Goal: Task Accomplishment & Management: Use online tool/utility

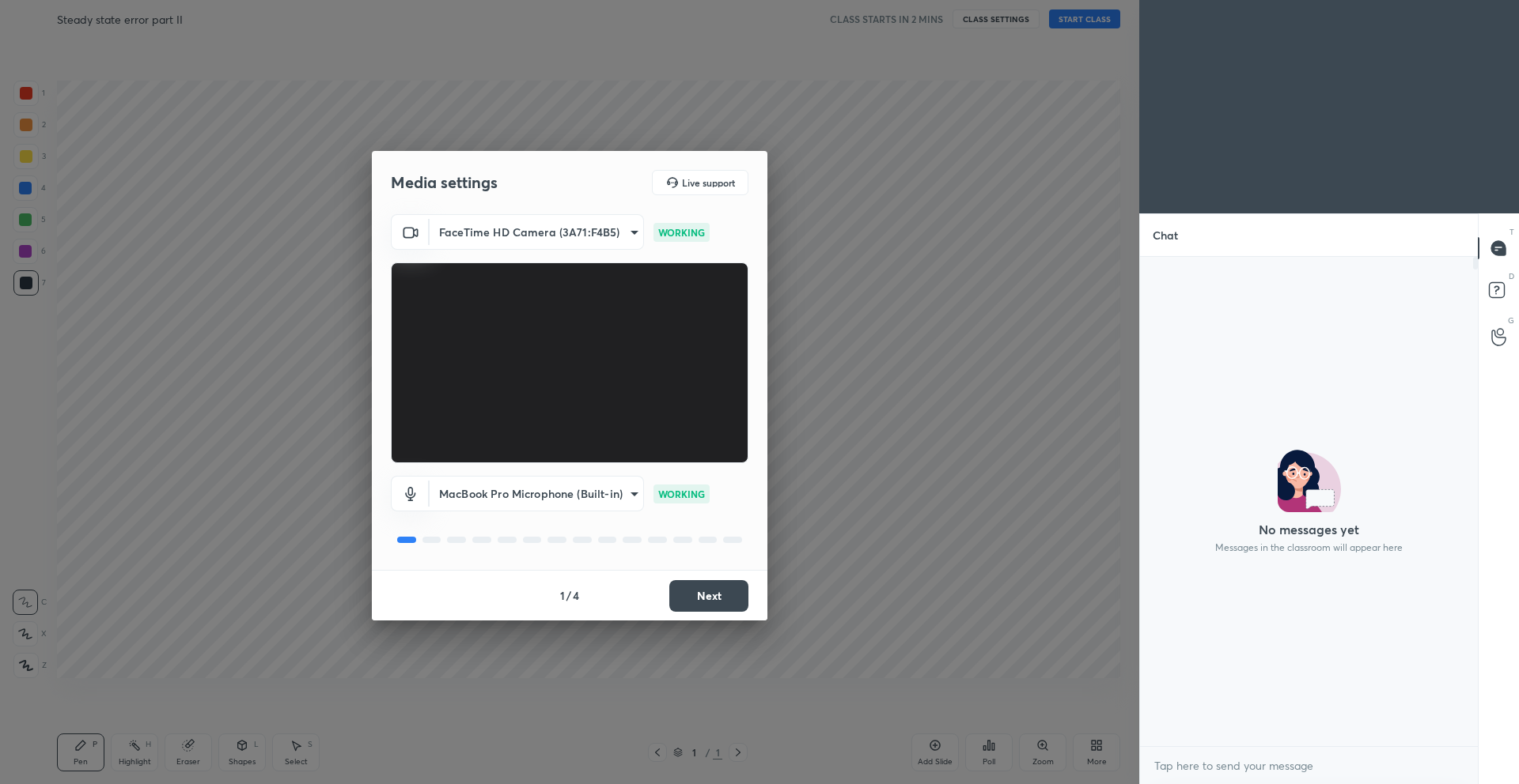
scroll to position [369, 333]
click at [713, 604] on button "Next" at bounding box center [709, 596] width 80 height 31
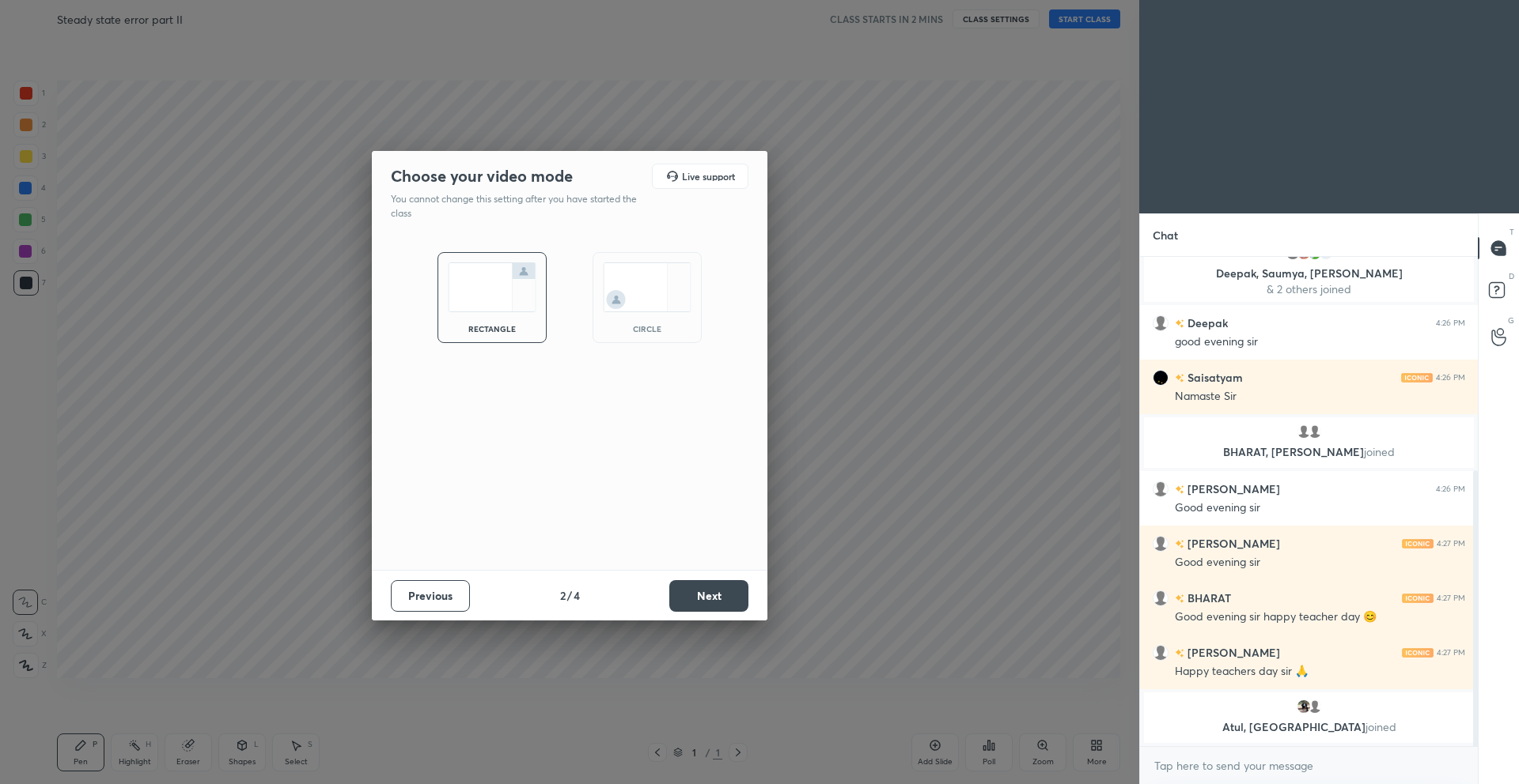
click at [713, 604] on button "Next" at bounding box center [709, 596] width 80 height 31
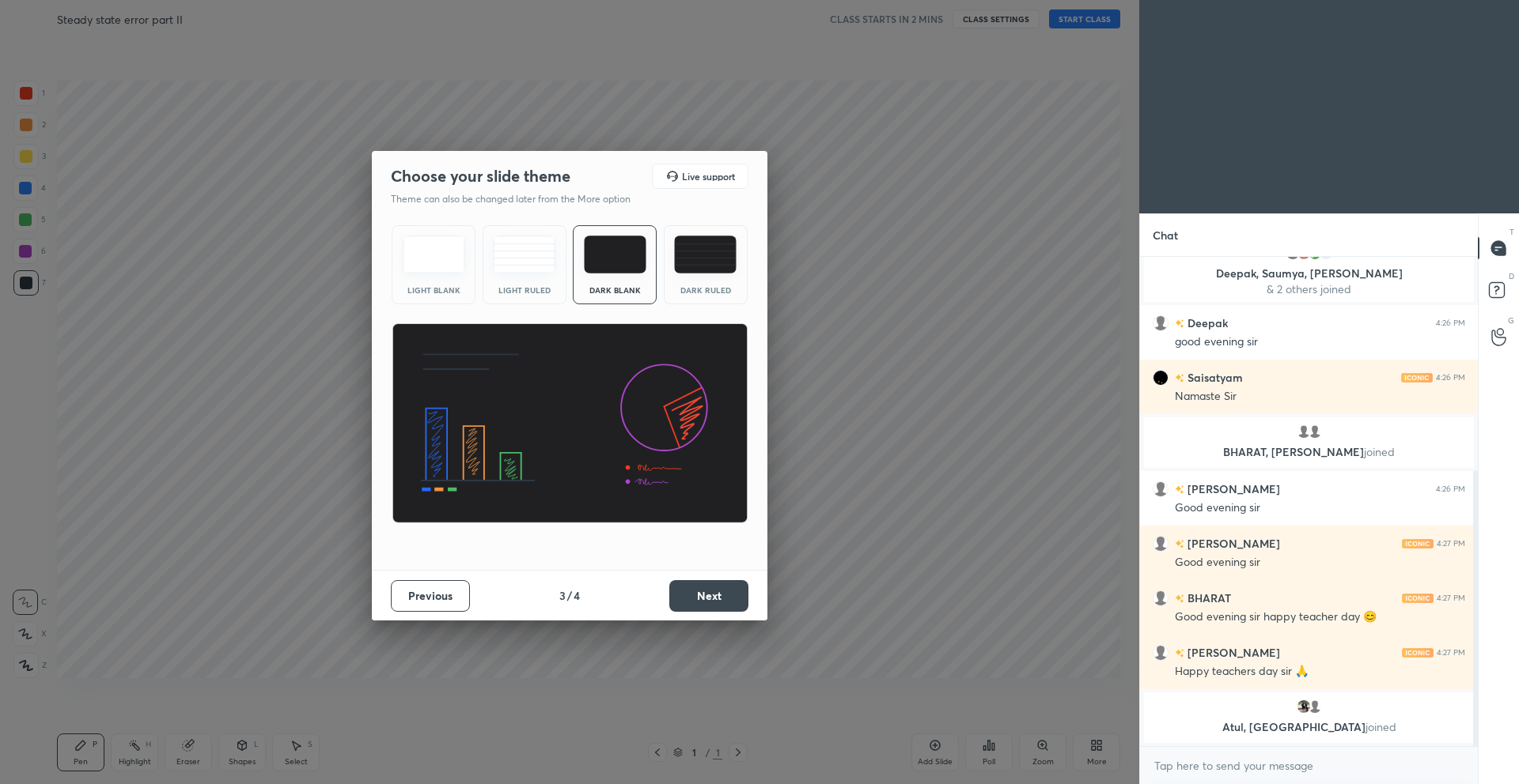
click at [713, 604] on button "Next" at bounding box center [709, 596] width 80 height 31
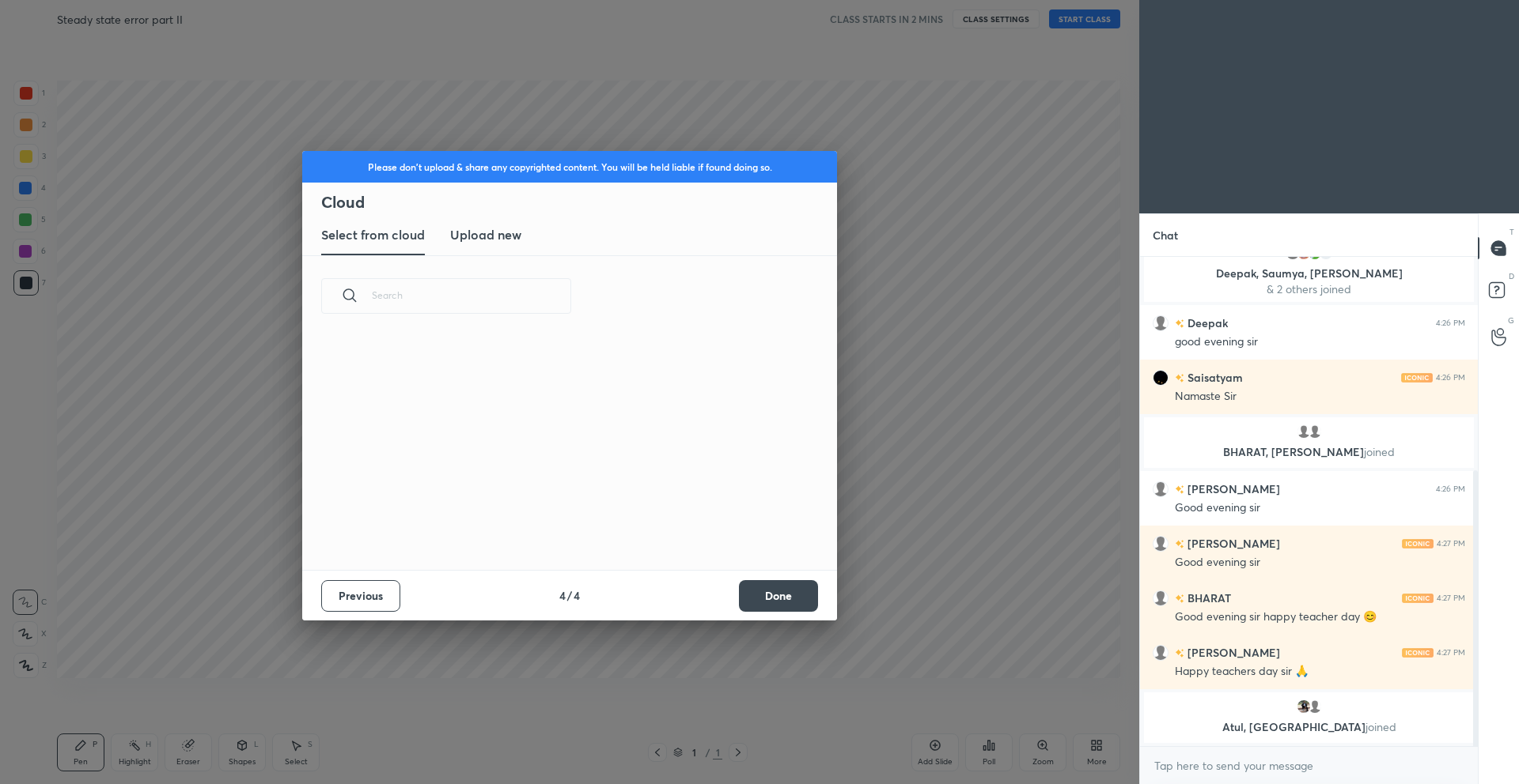
scroll to position [413, 0]
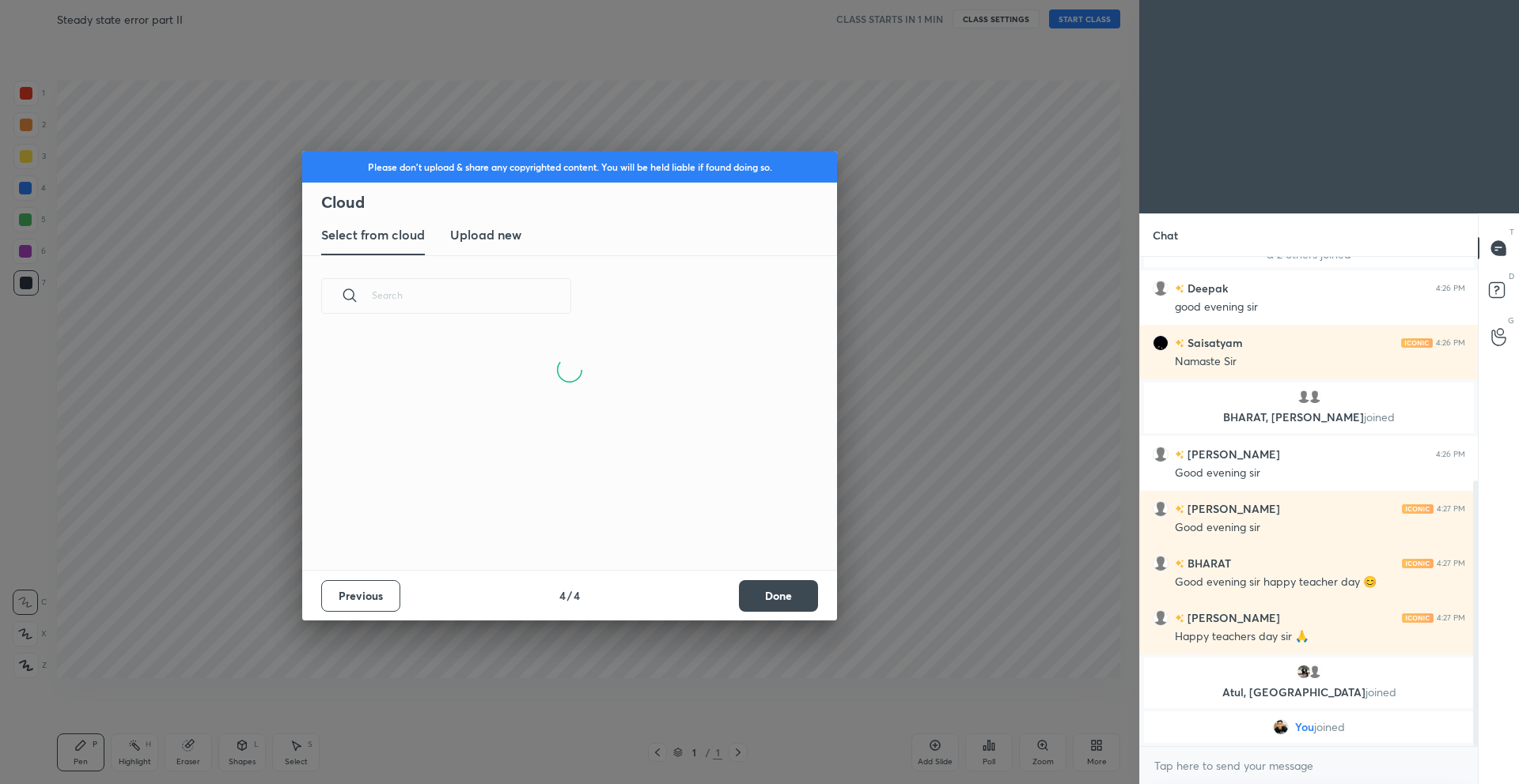
click at [771, 599] on button "Done" at bounding box center [779, 596] width 80 height 31
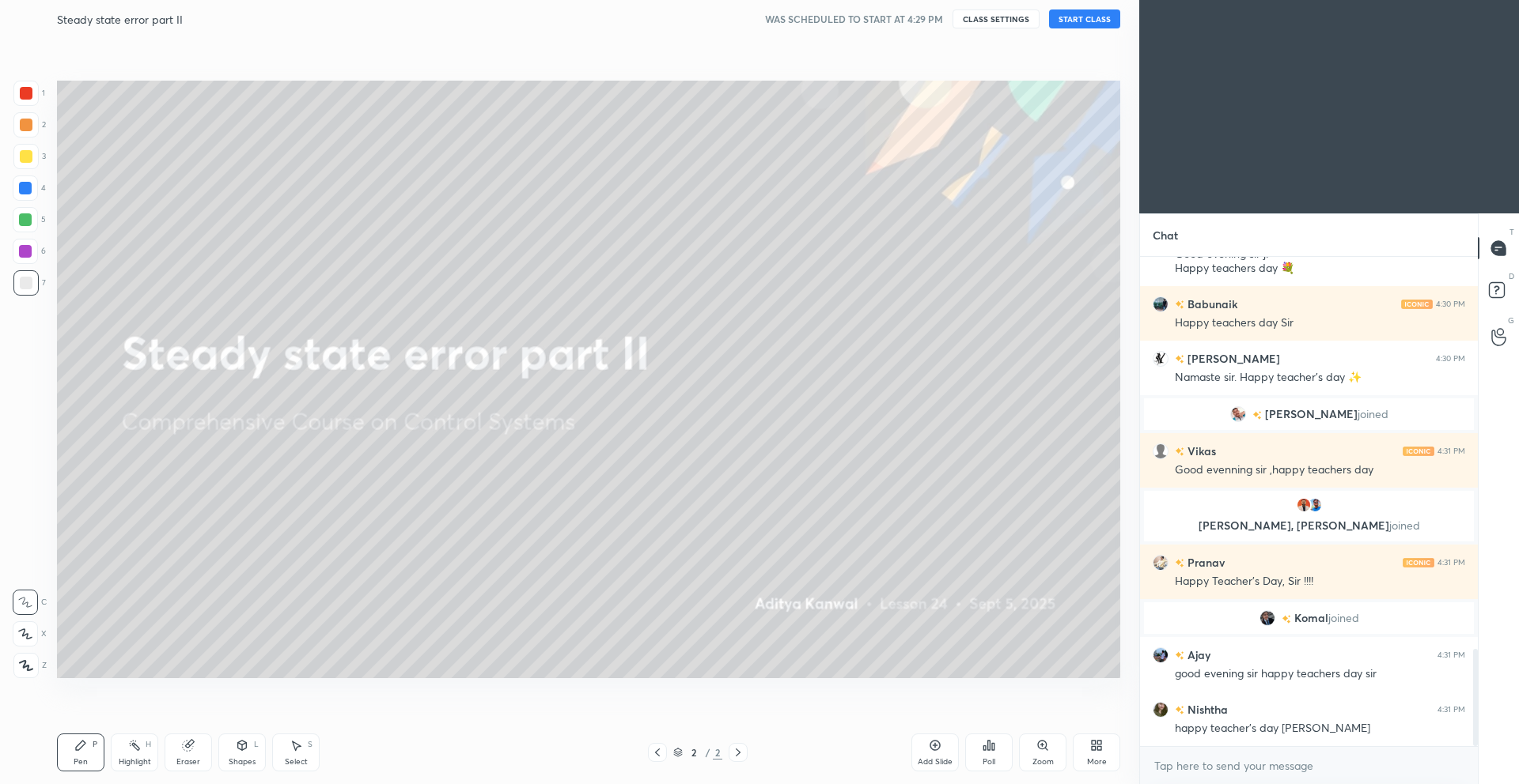
scroll to position [1977, 0]
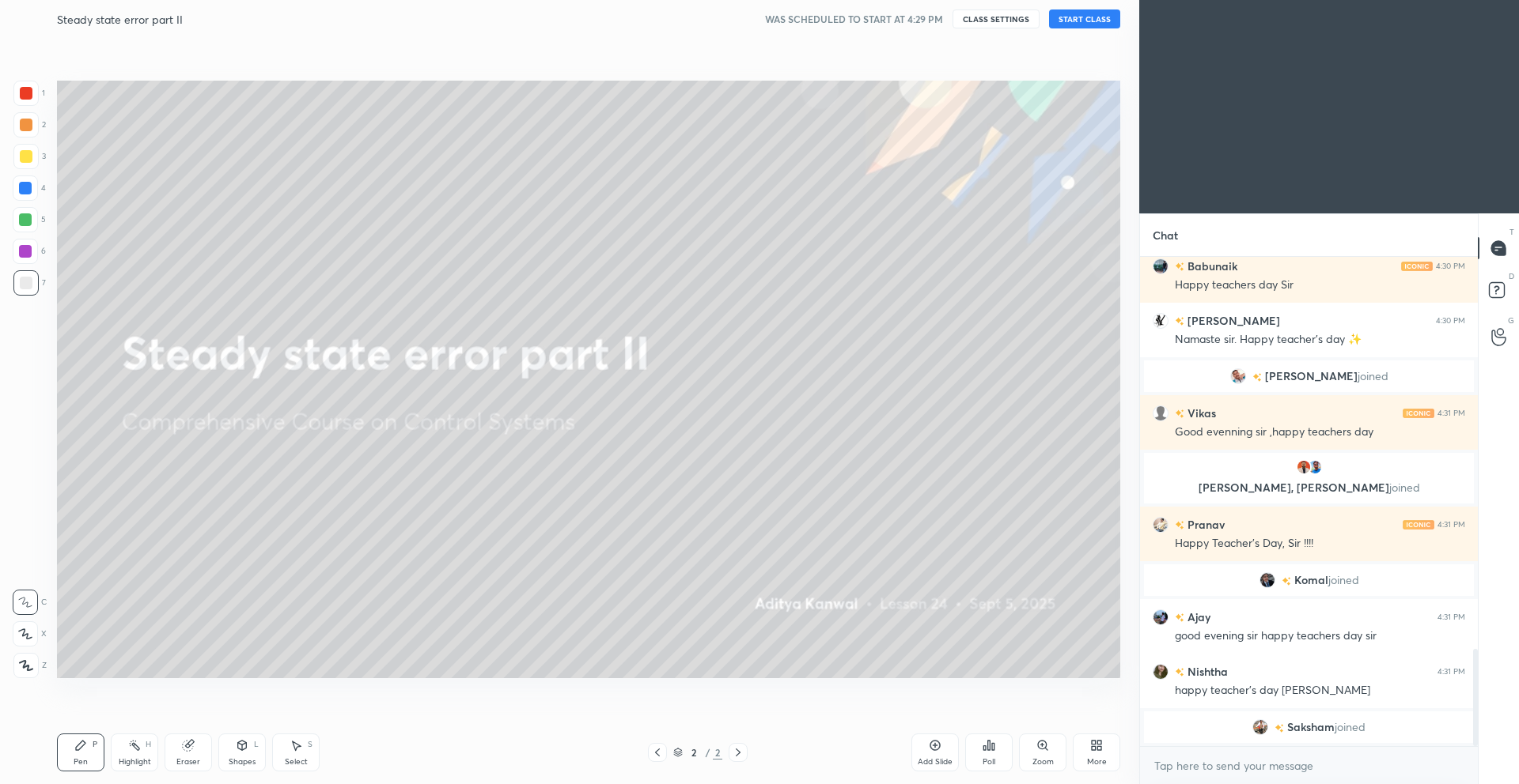
click at [1091, 19] on button "START CLASS" at bounding box center [1084, 18] width 71 height 19
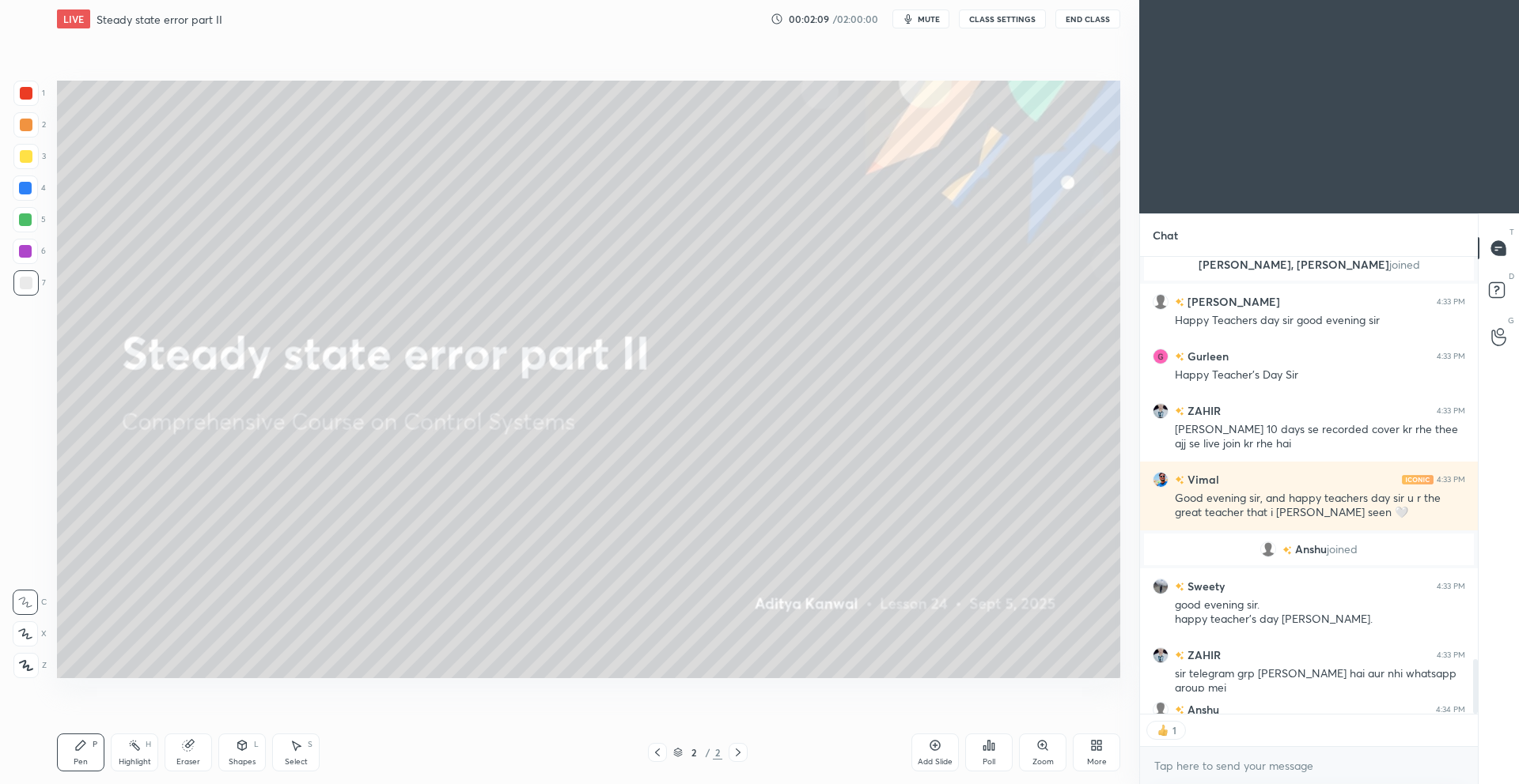
scroll to position [452, 333]
click at [31, 664] on icon at bounding box center [26, 665] width 14 height 11
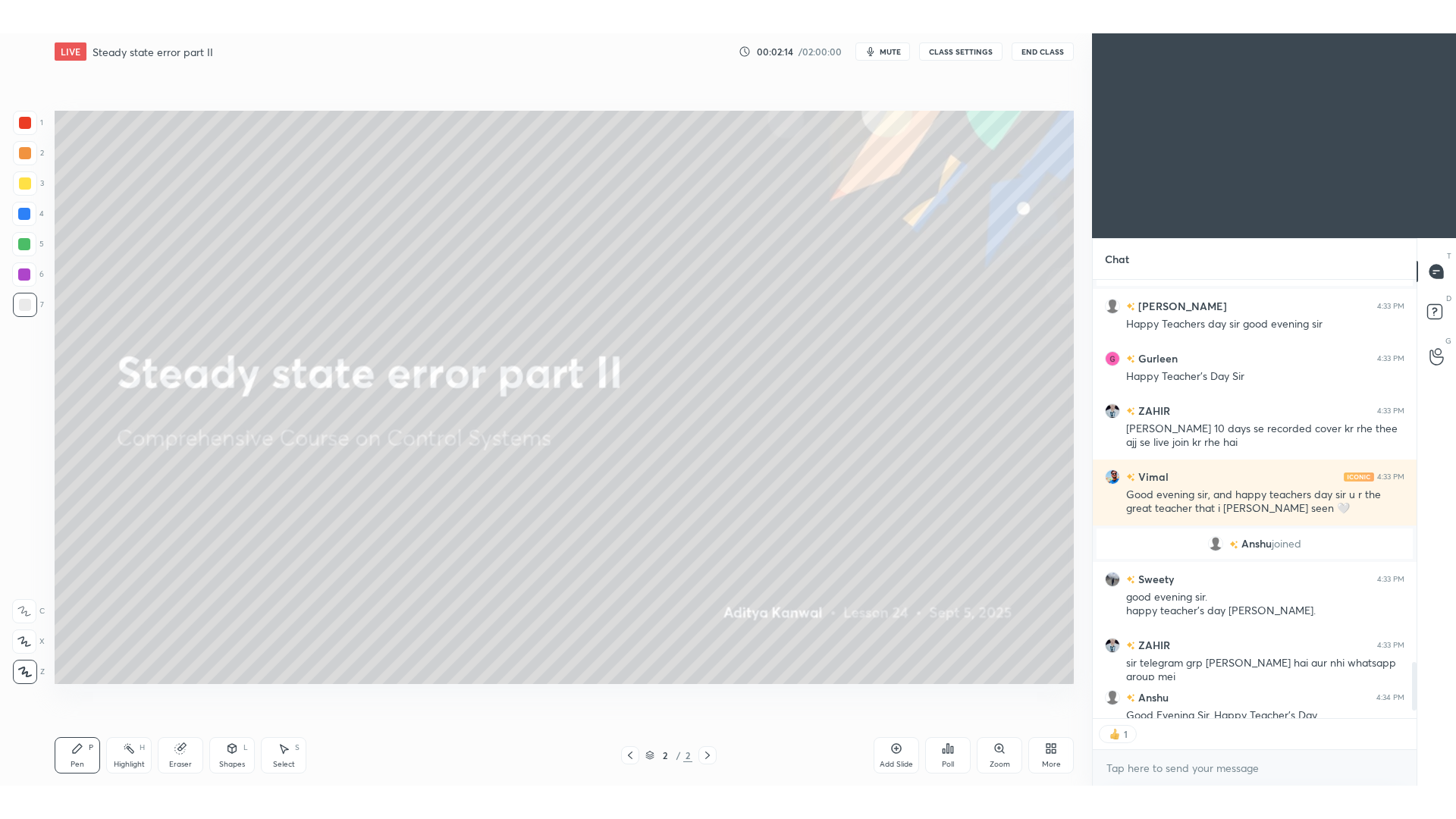
scroll to position [3463, 0]
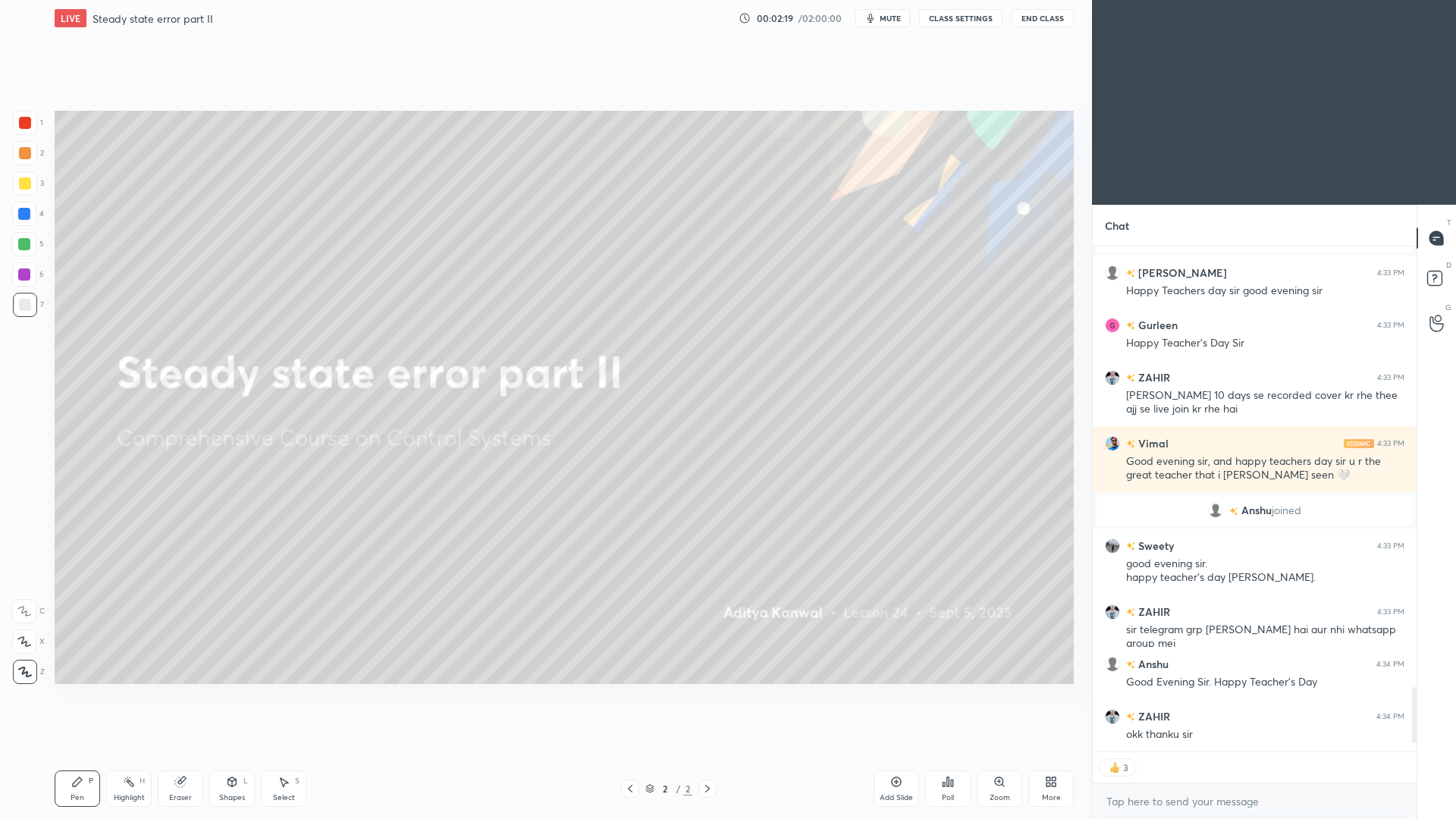
drag, startPoint x: 893, startPoint y: 791, endPoint x: 891, endPoint y: 762, distance: 29.1
click at [892, 751] on div "Add Slide" at bounding box center [896, 789] width 45 height 37
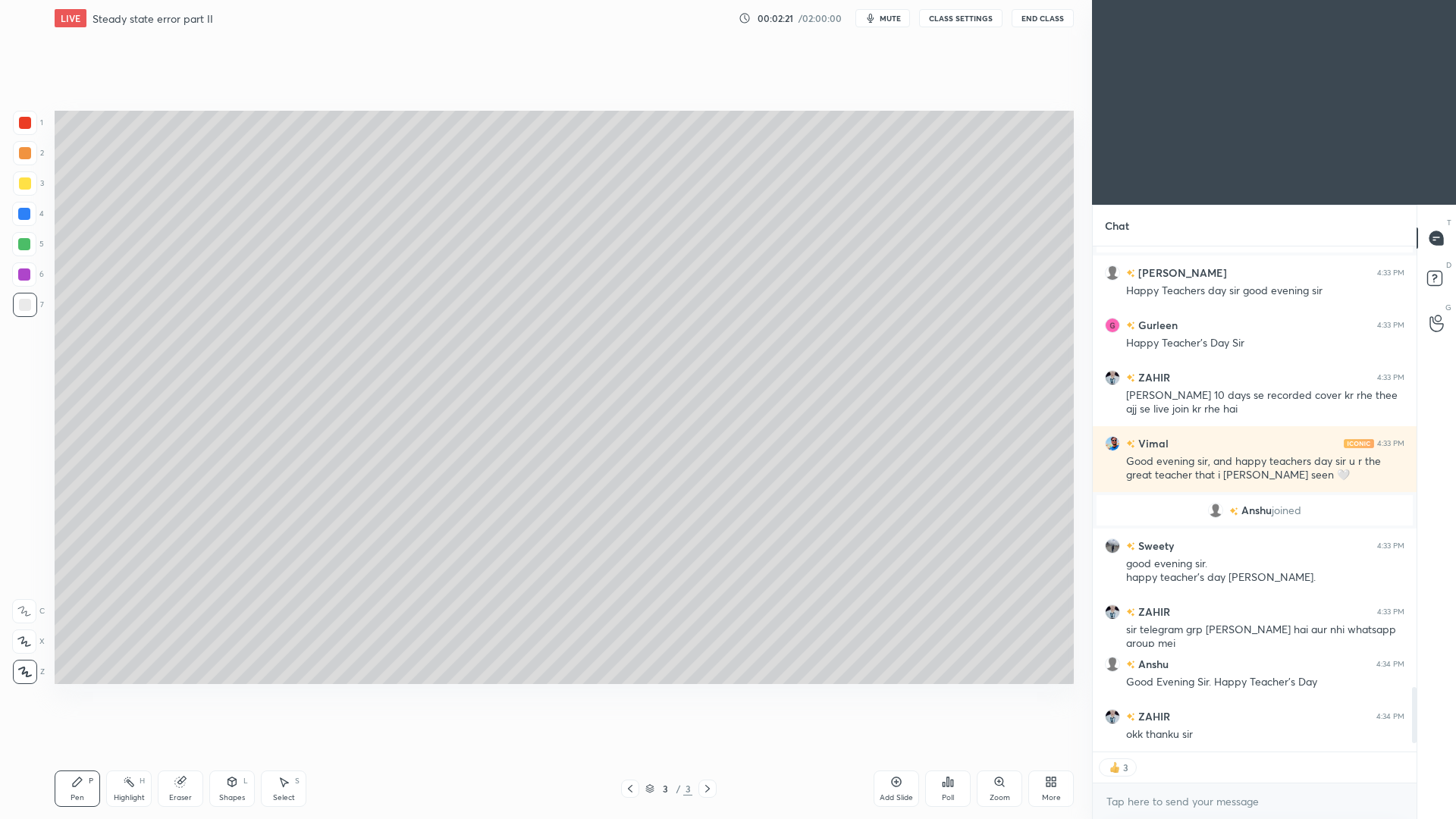
drag, startPoint x: 30, startPoint y: 185, endPoint x: 37, endPoint y: 166, distance: 20.2
click at [30, 185] on div at bounding box center [25, 184] width 25 height 25
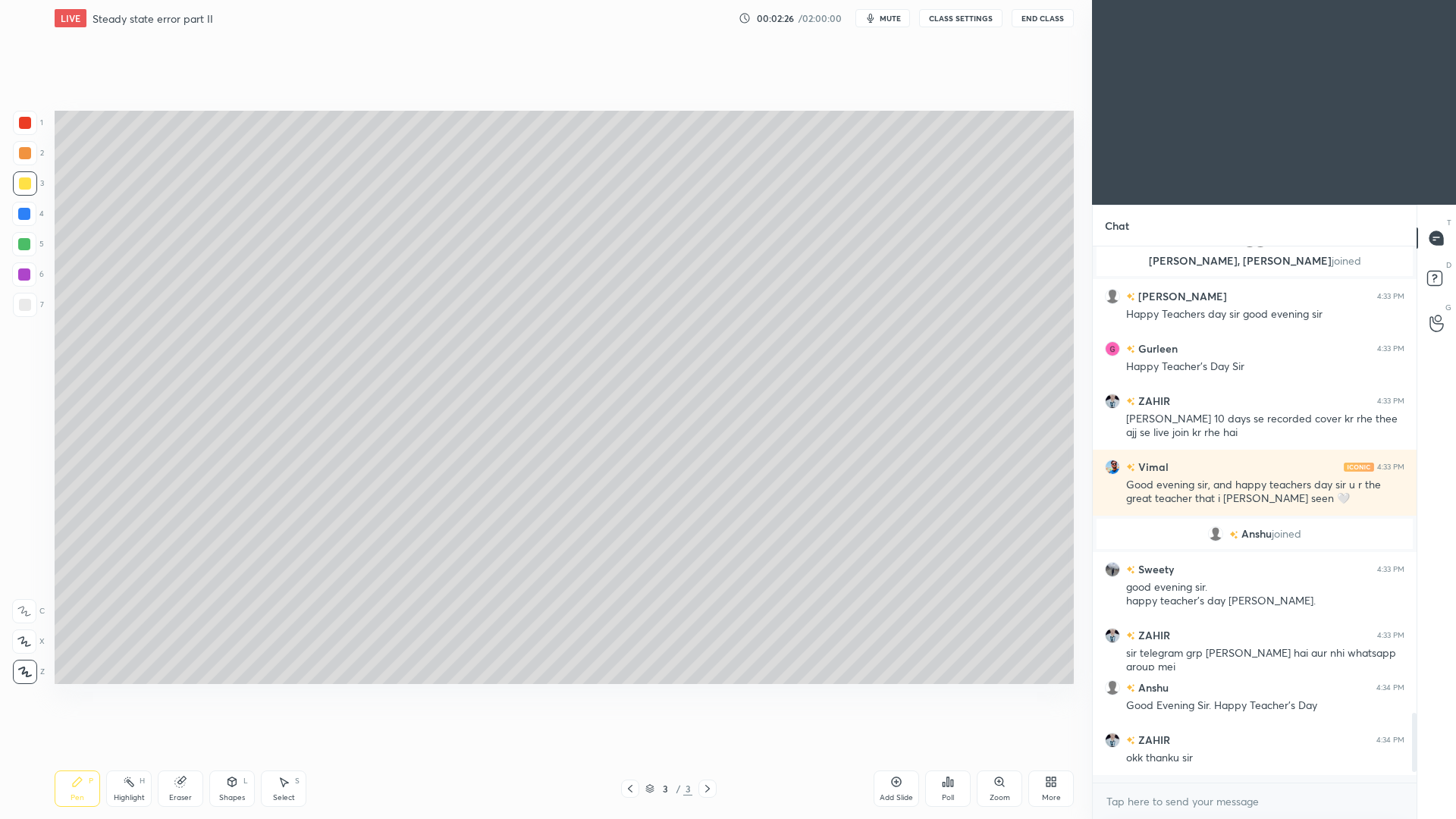
scroll to position [3432, 0]
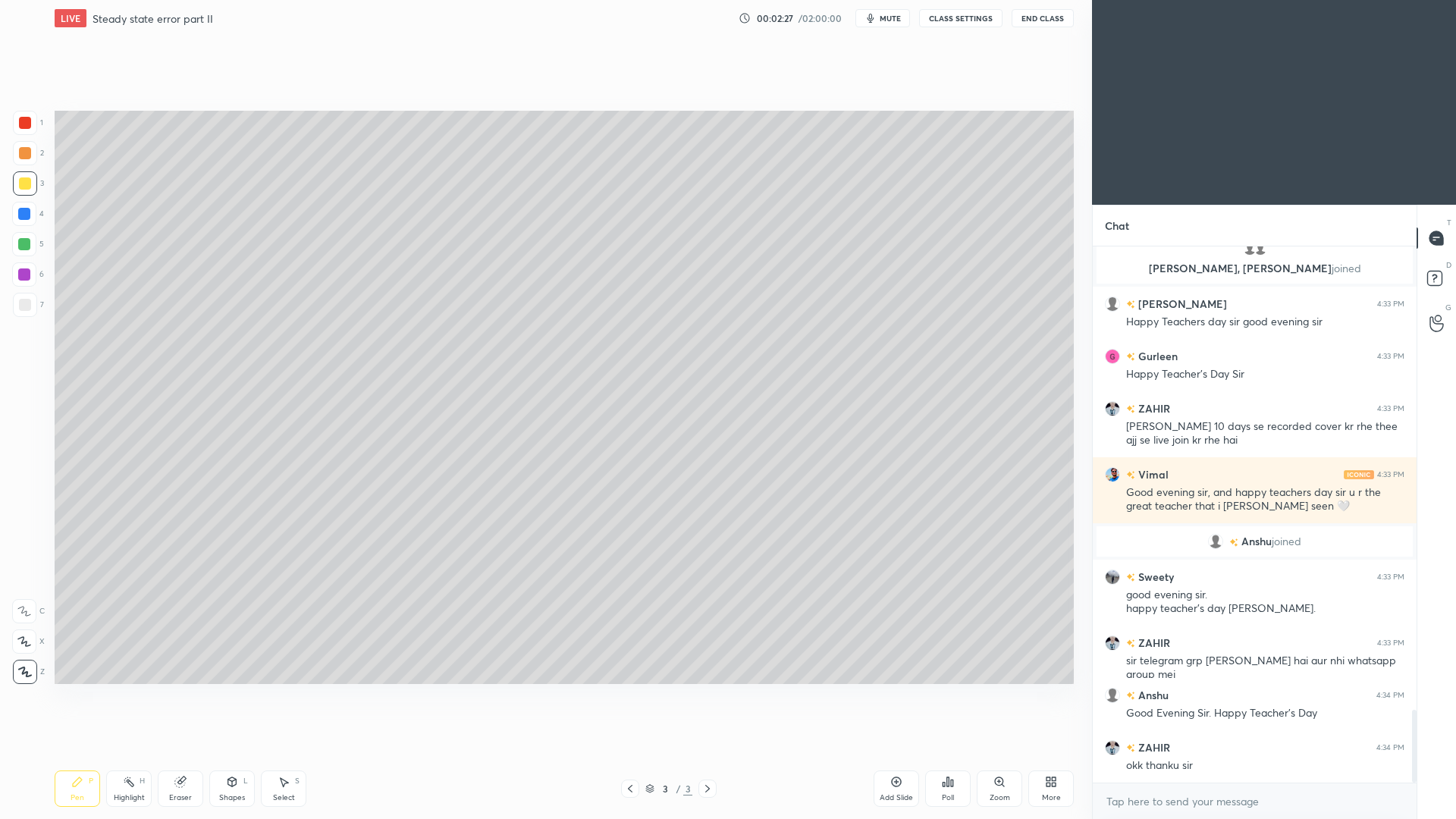
drag, startPoint x: 241, startPoint y: 787, endPoint x: 243, endPoint y: 767, distance: 20.1
click at [239, 751] on div "Shapes L" at bounding box center [232, 789] width 45 height 37
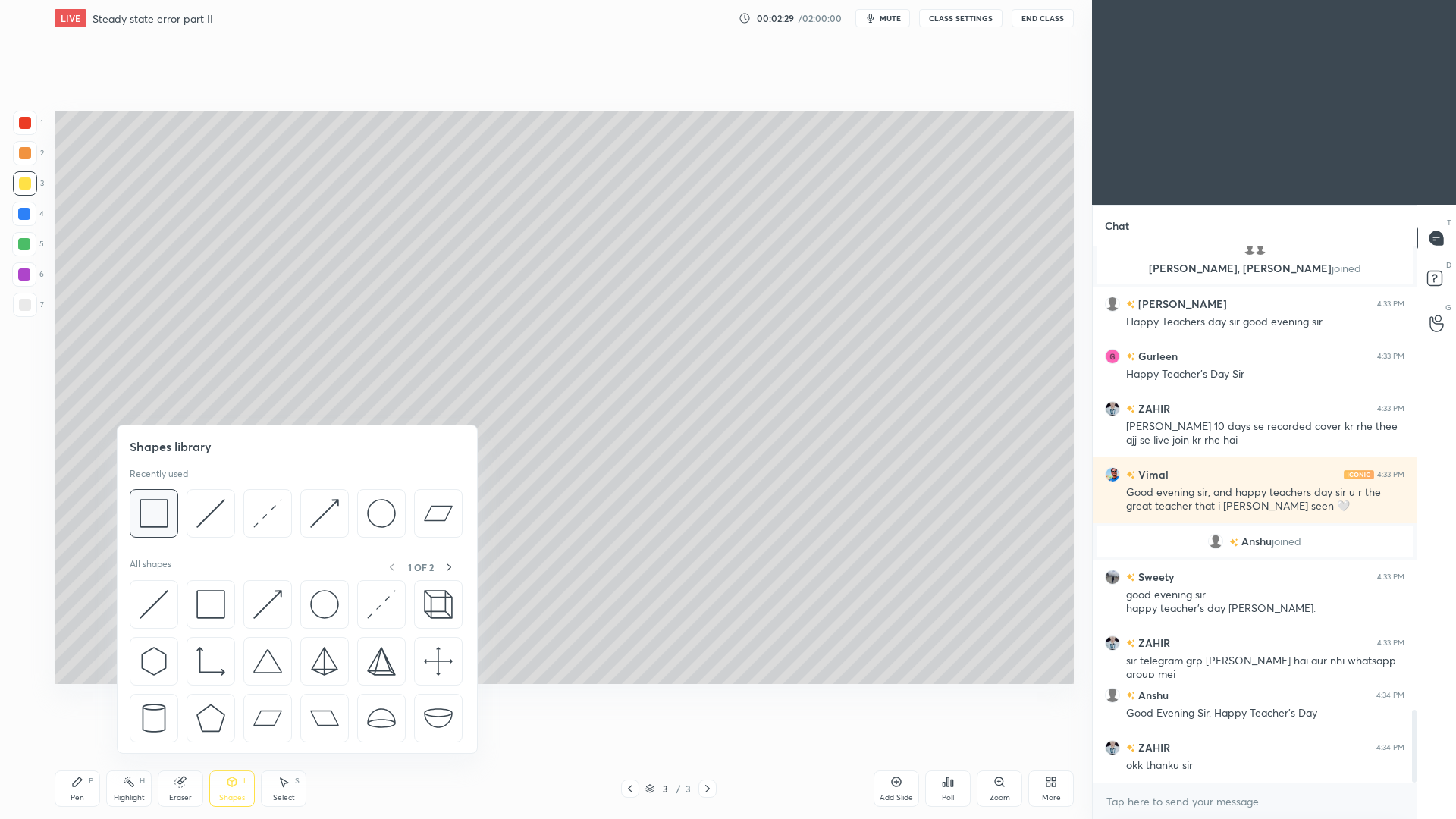
click at [160, 512] on img at bounding box center [154, 513] width 29 height 29
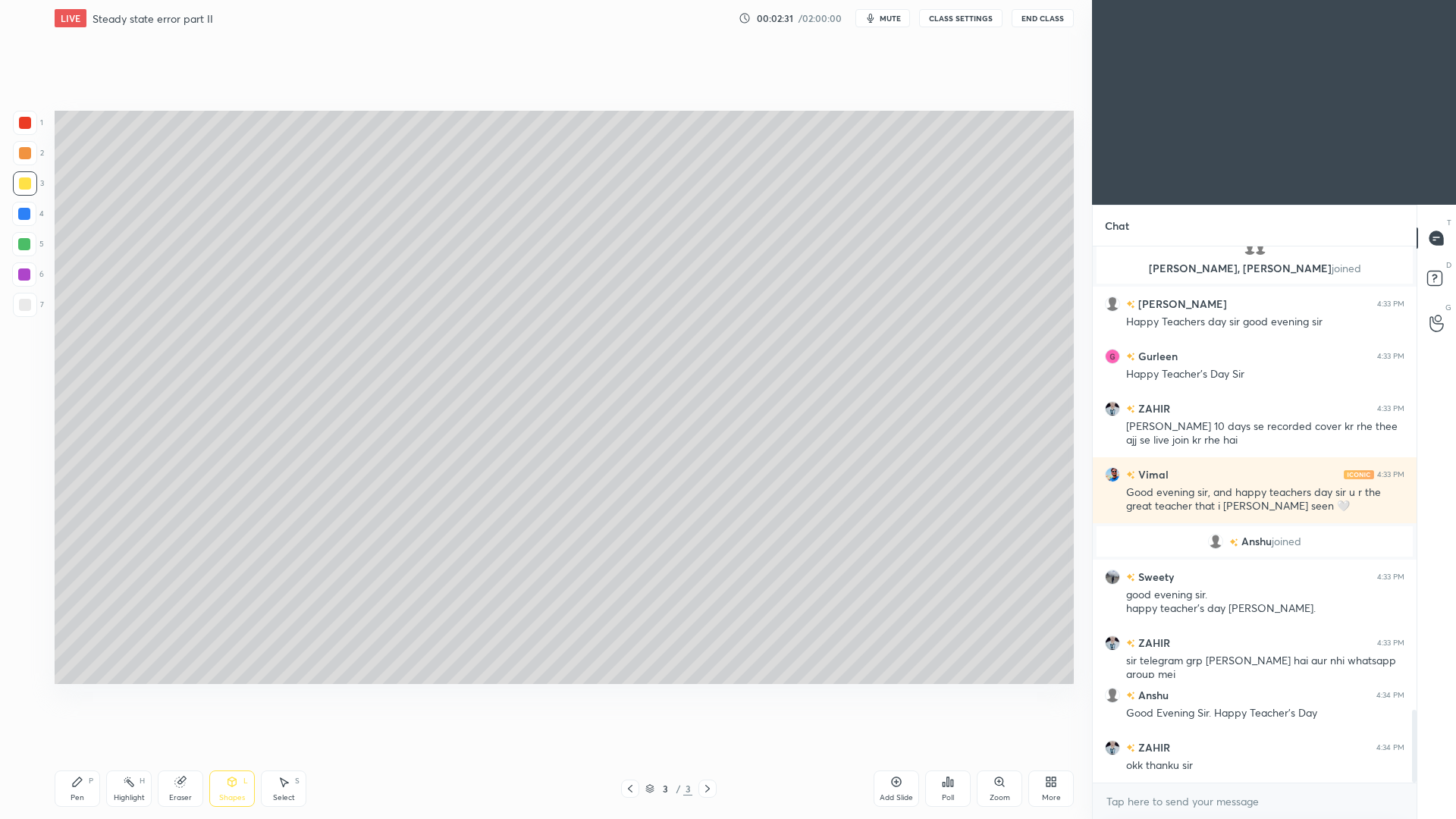
scroll to position [3469, 0]
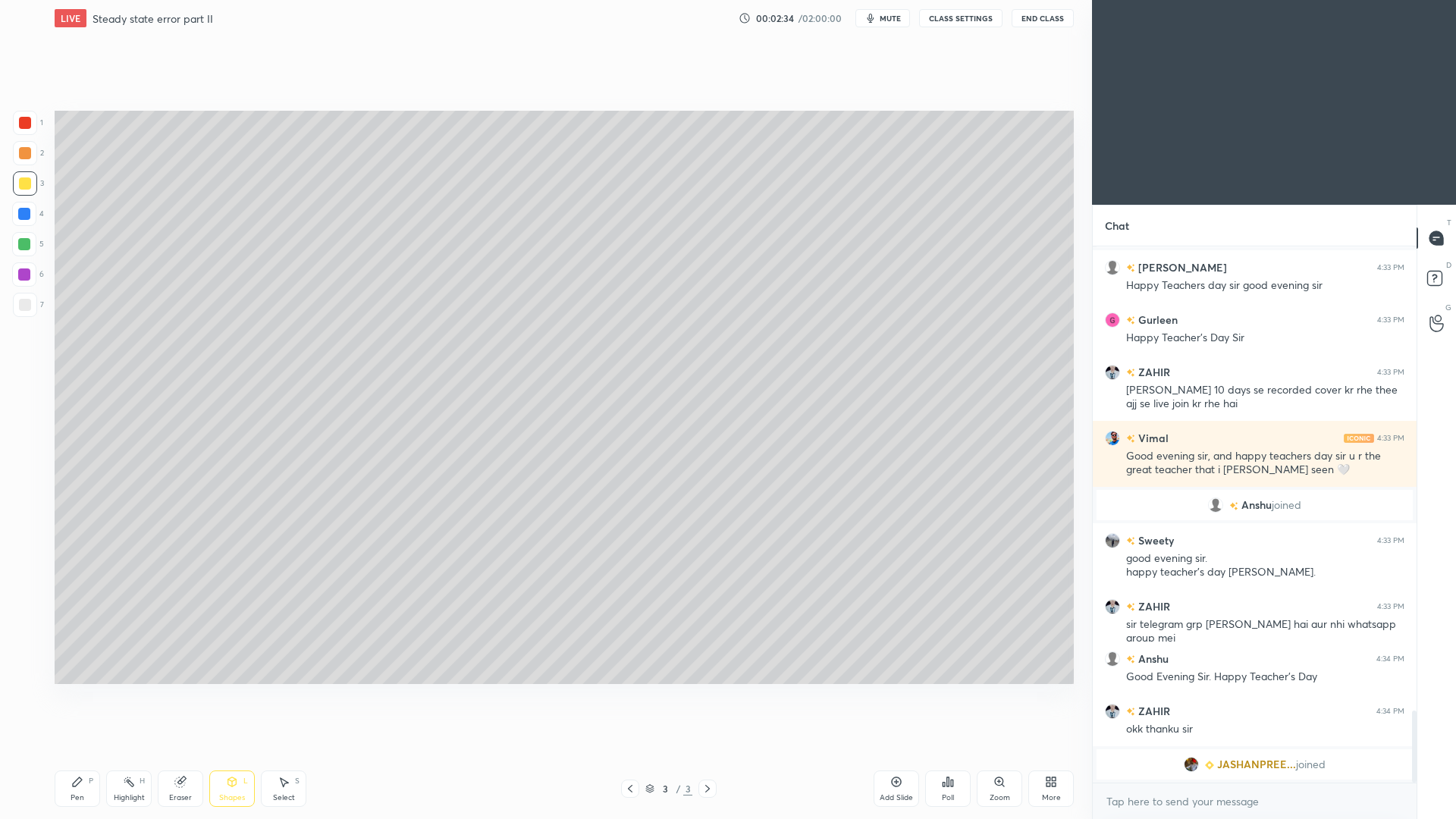
click at [291, 751] on div "Select S" at bounding box center [283, 789] width 45 height 37
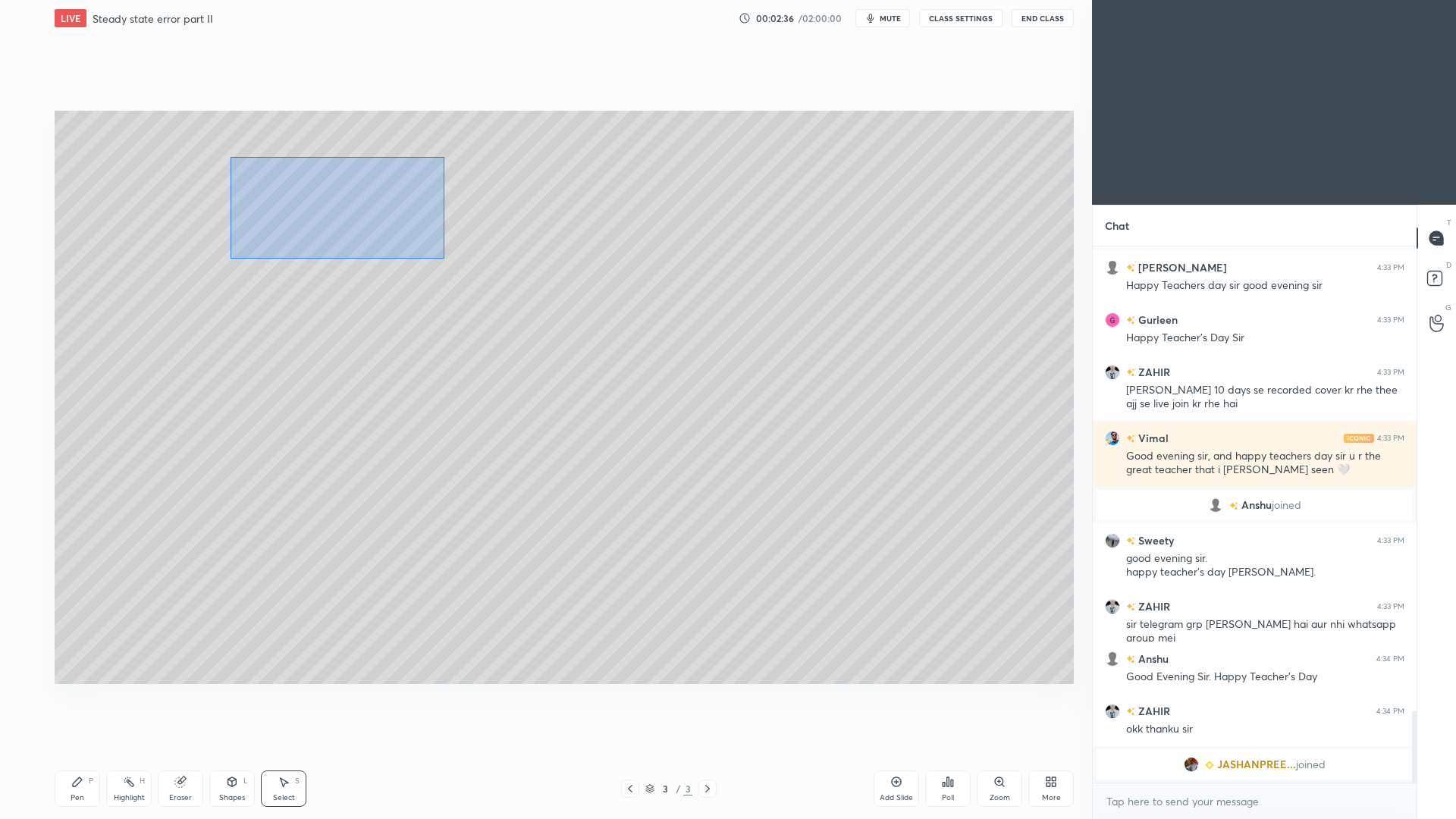
drag, startPoint x: 274, startPoint y: 159, endPoint x: 445, endPoint y: 257, distance: 197.1
click at [445, 259] on div "0 ° Undo Copy Duplicate Duplicate to new slide Delete" at bounding box center [564, 397] width 1019 height 574
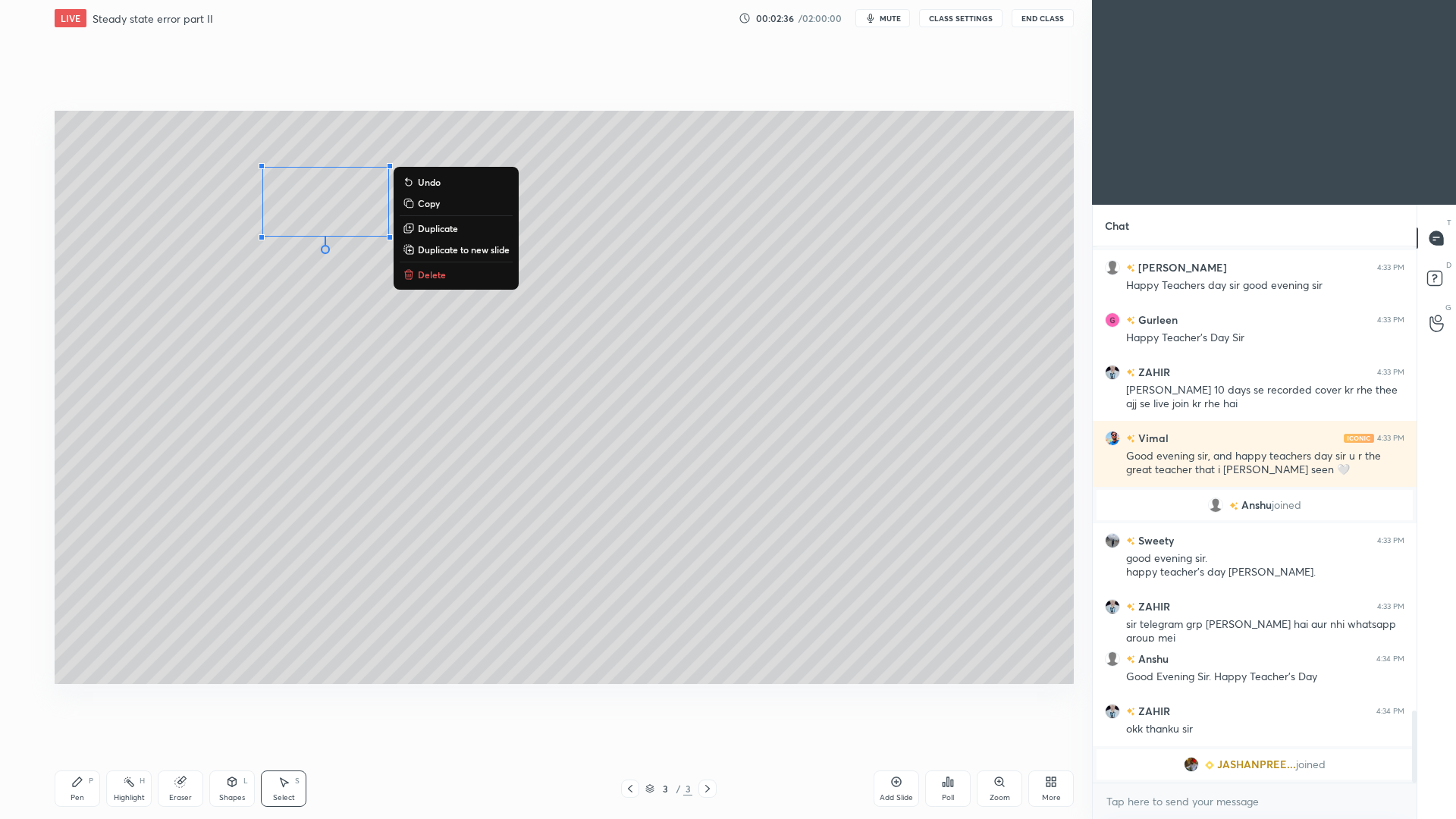
drag, startPoint x: 431, startPoint y: 230, endPoint x: 410, endPoint y: 226, distance: 21.4
click at [431, 230] on p "Duplicate" at bounding box center [437, 228] width 40 height 12
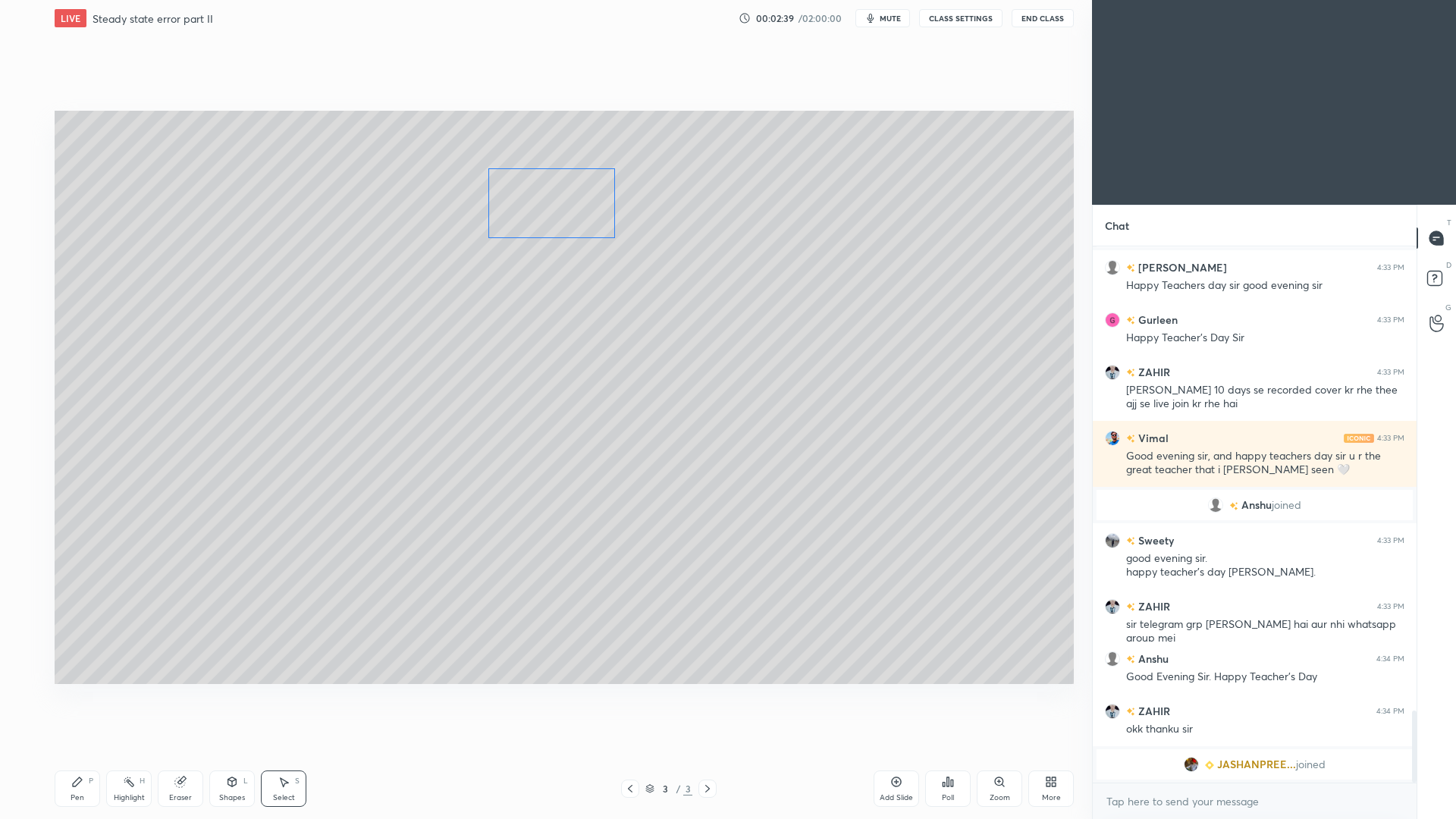
drag, startPoint x: 369, startPoint y: 234, endPoint x: 568, endPoint y: 203, distance: 201.4
click at [572, 212] on div "0 ° Undo Copy Duplicate Duplicate to new slide Delete" at bounding box center [564, 397] width 1019 height 574
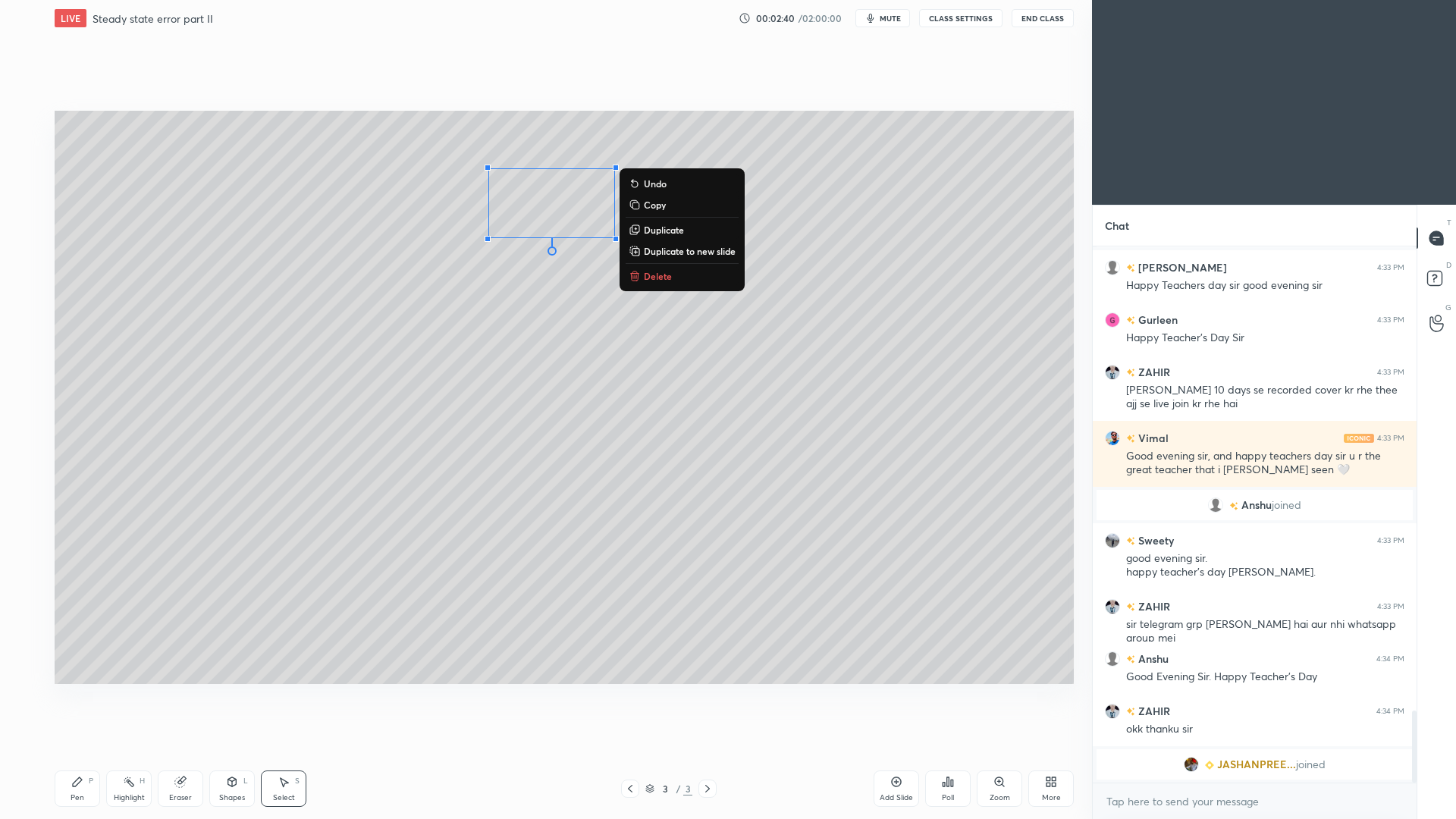
click at [243, 751] on div "Shapes L" at bounding box center [232, 789] width 45 height 37
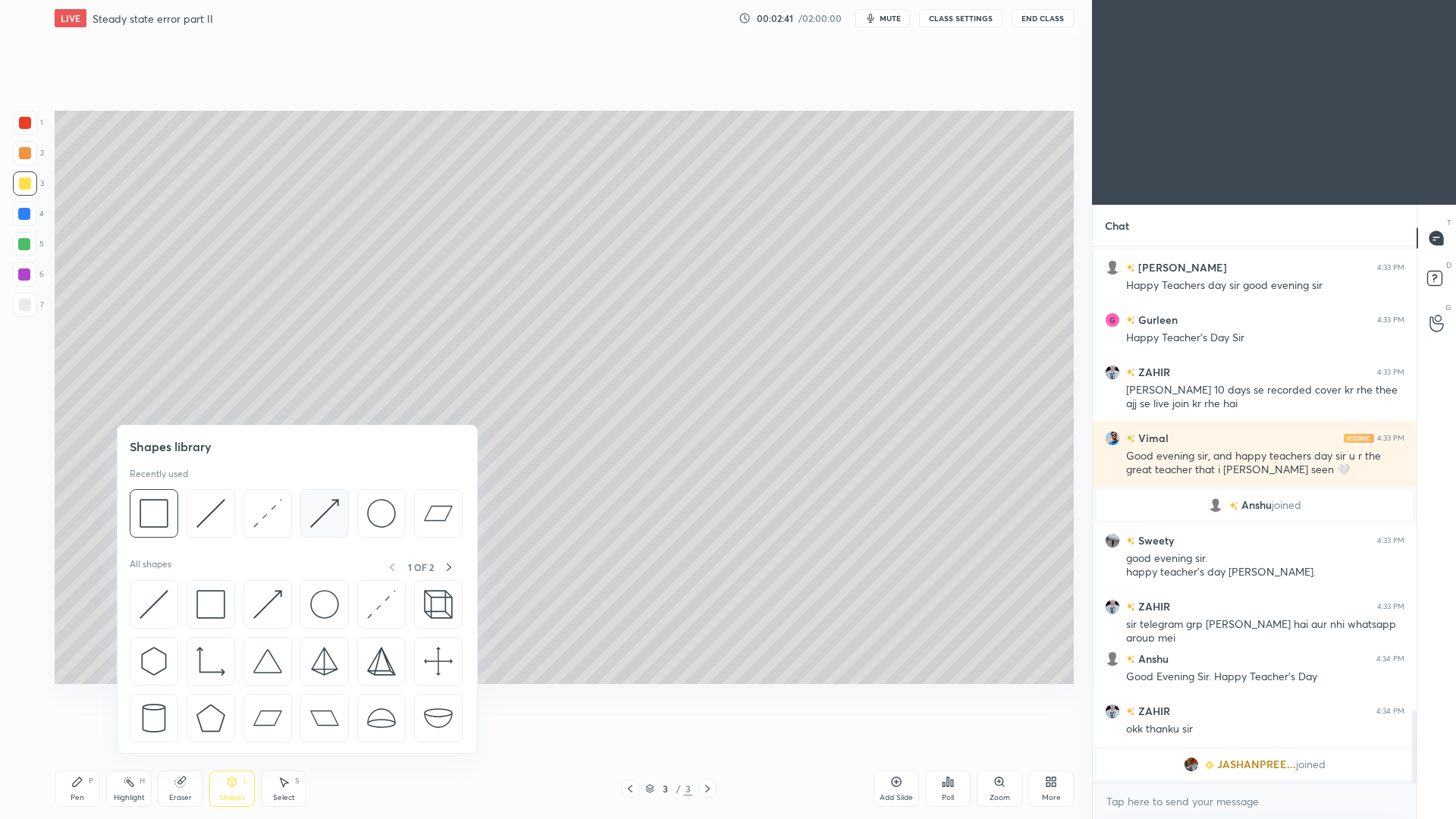
click at [325, 512] on img at bounding box center [325, 513] width 29 height 29
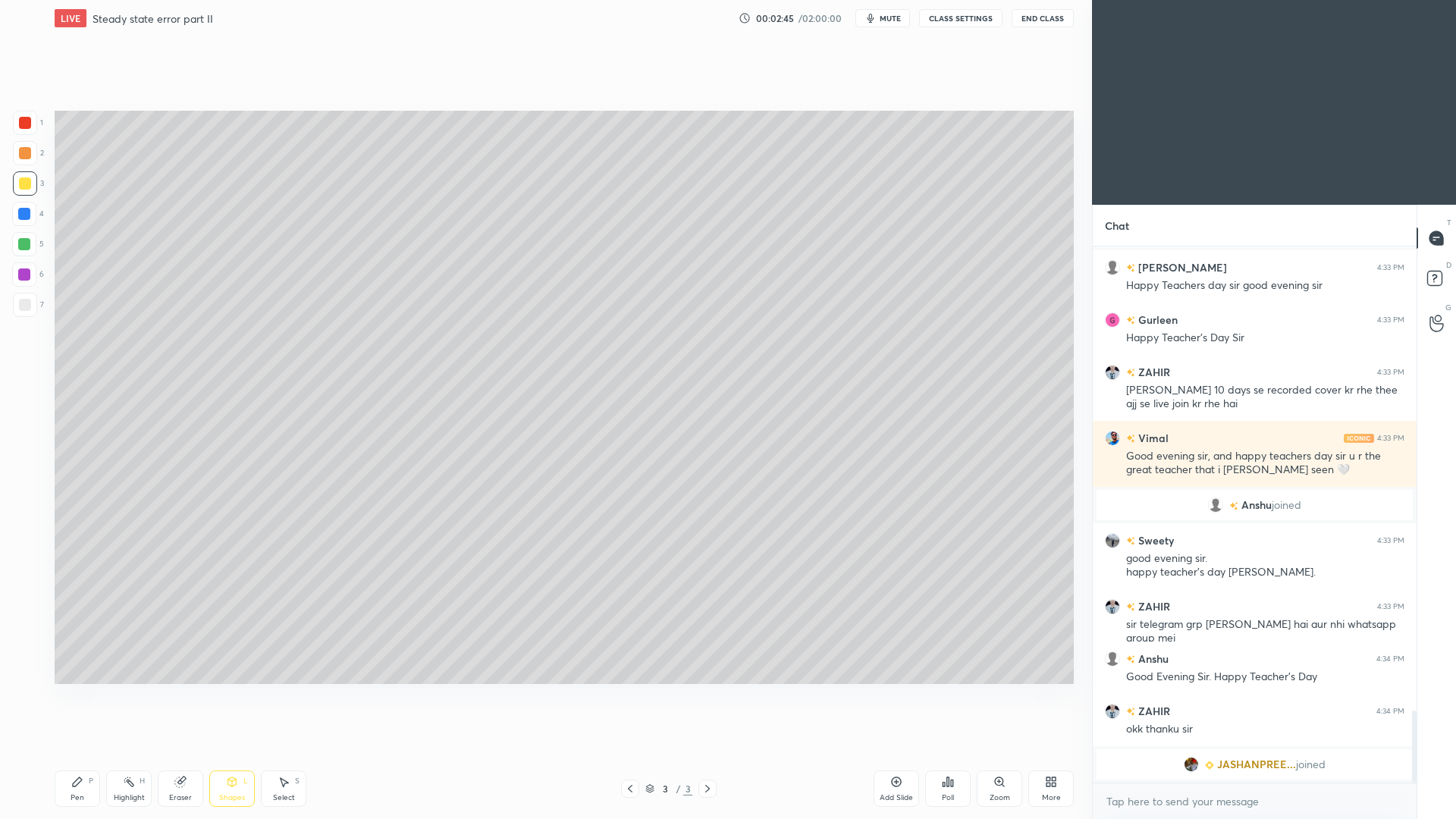
click at [239, 751] on div "Shapes L" at bounding box center [232, 789] width 45 height 37
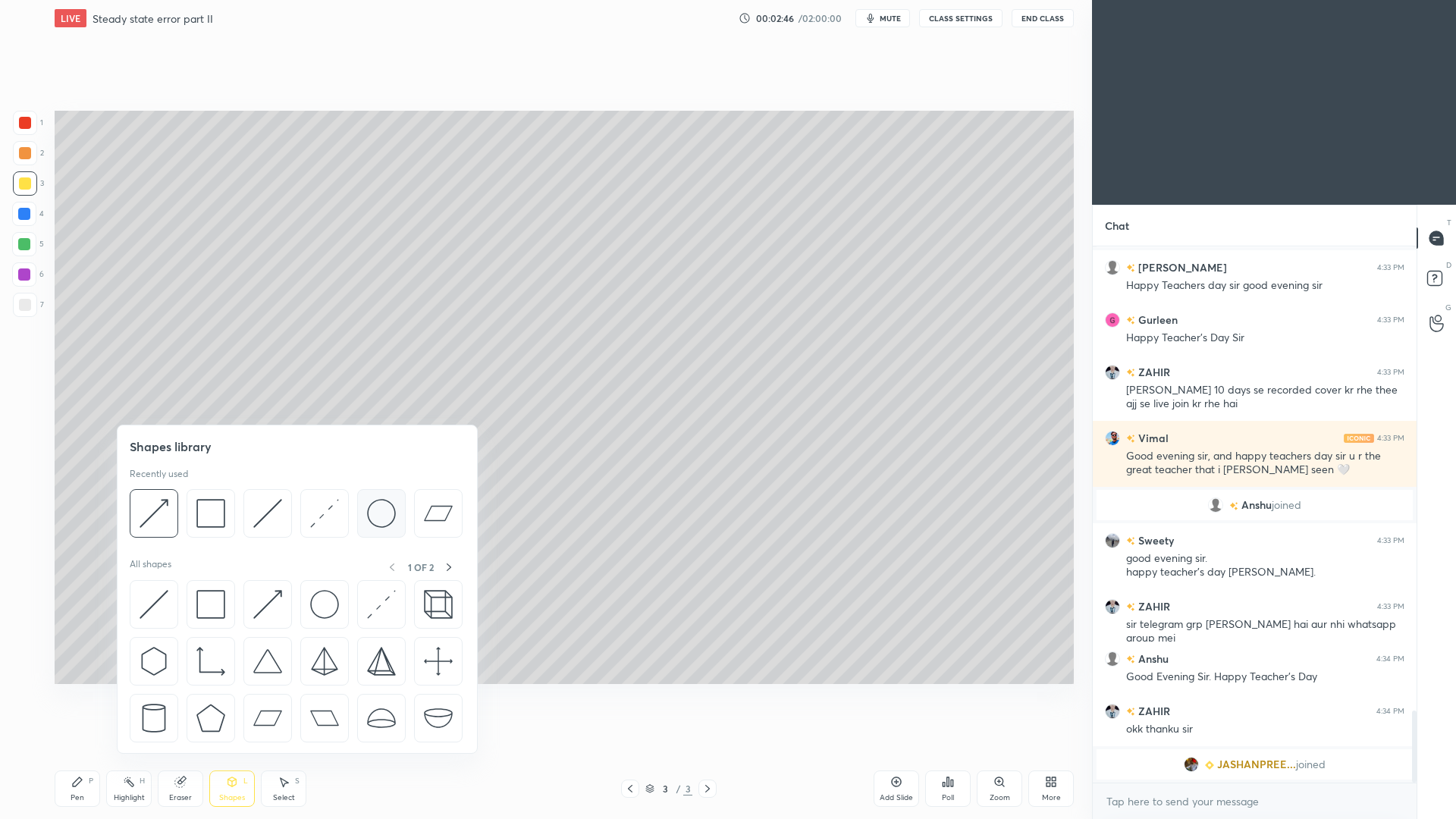
click at [379, 508] on img at bounding box center [381, 513] width 29 height 29
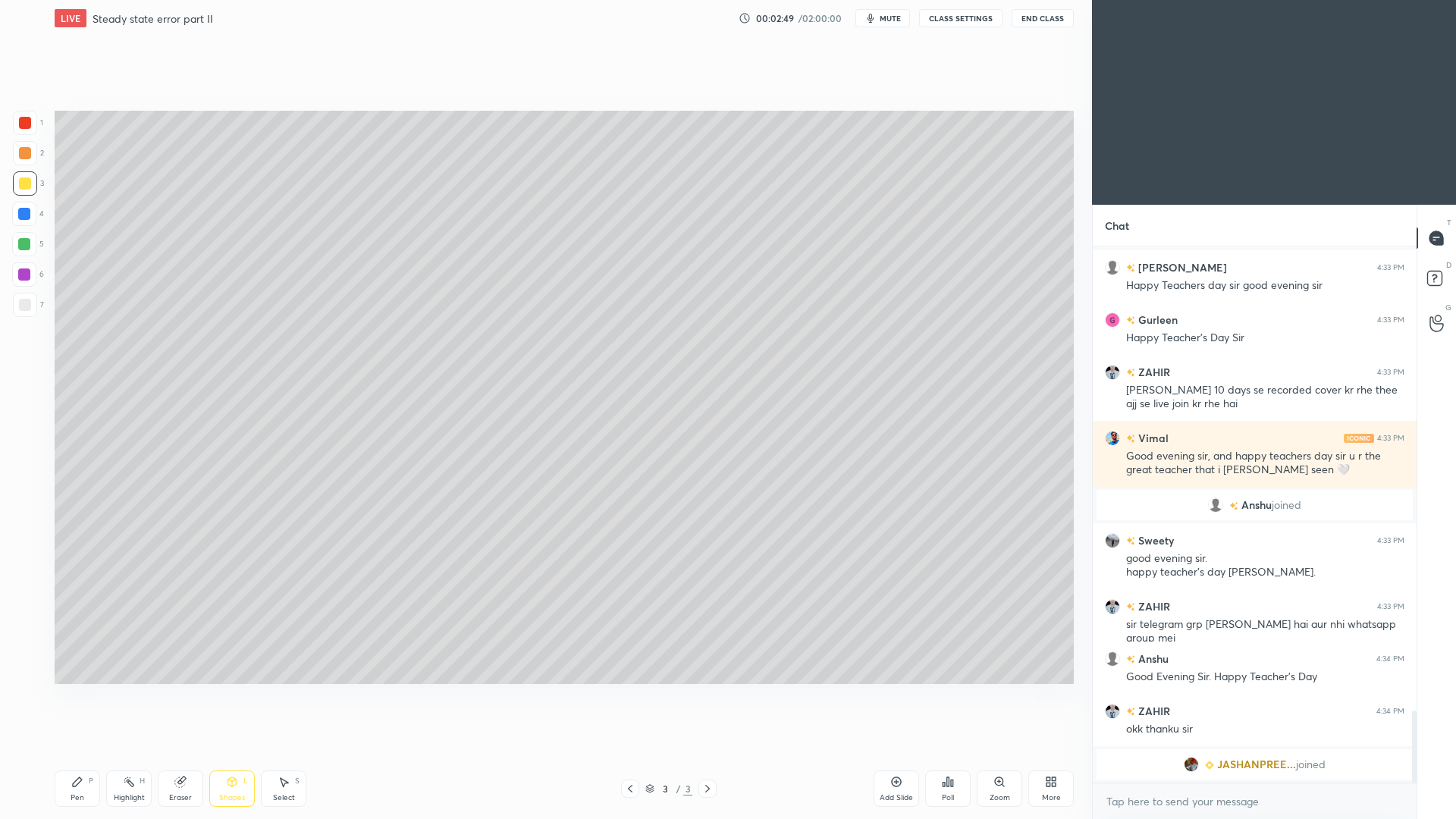
click at [247, 751] on div "Shapes L" at bounding box center [232, 789] width 45 height 37
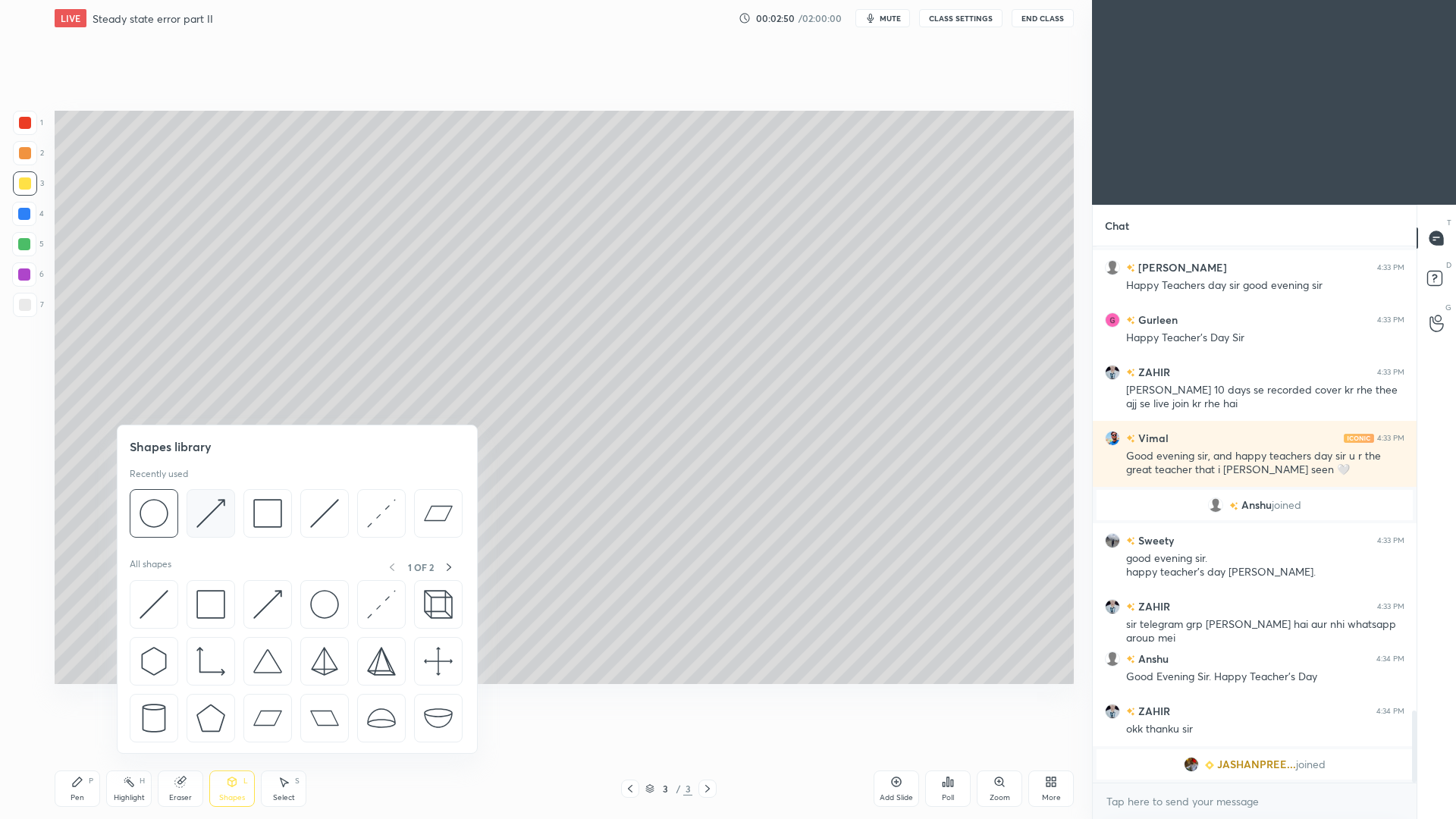
click at [218, 515] on img at bounding box center [210, 513] width 29 height 29
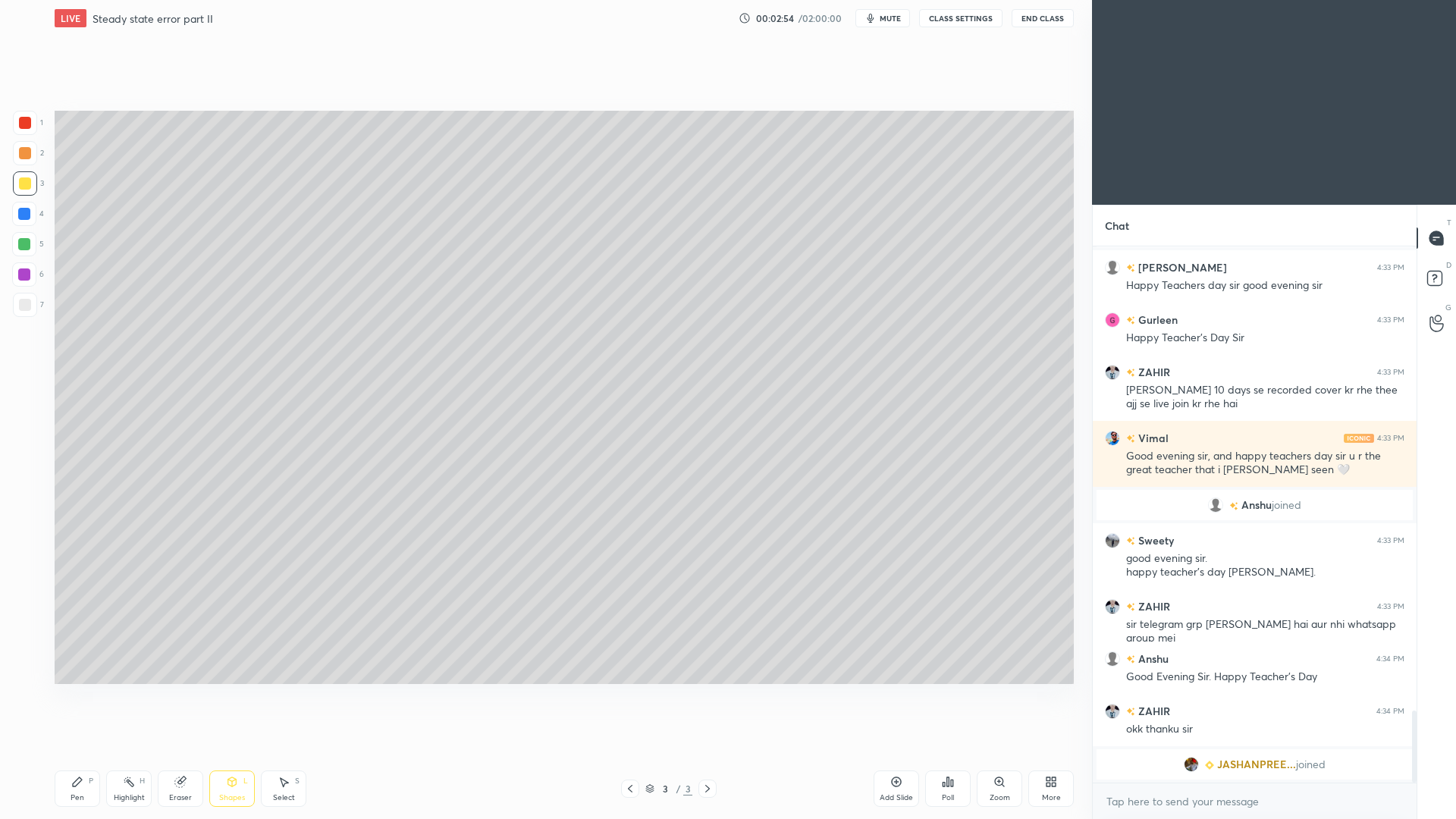
scroll to position [2764, 0]
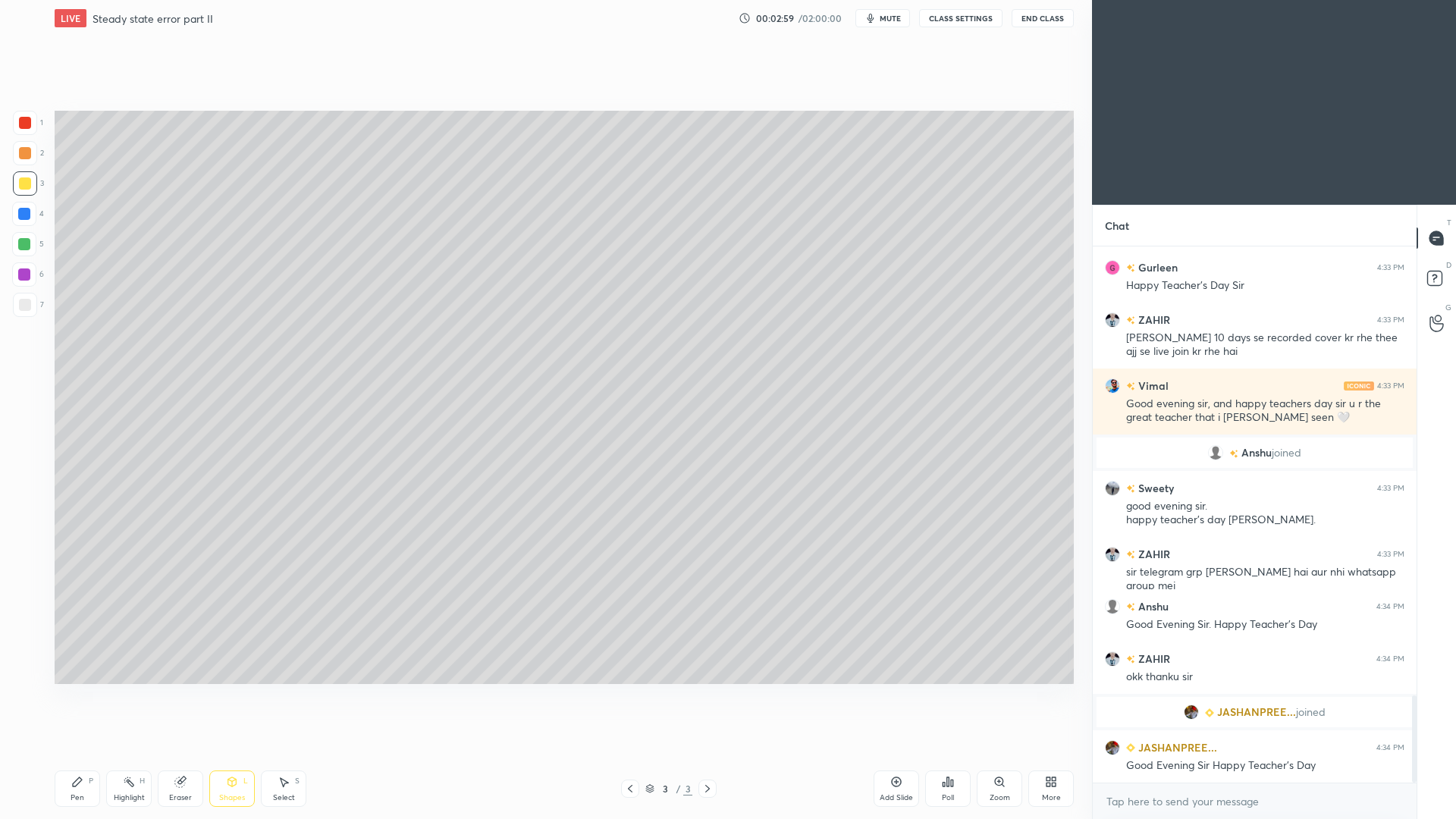
click at [190, 751] on div "Eraser" at bounding box center [180, 798] width 23 height 8
drag, startPoint x: 238, startPoint y: 800, endPoint x: 252, endPoint y: 762, distance: 40.5
click at [237, 751] on div "Shapes" at bounding box center [232, 798] width 25 height 8
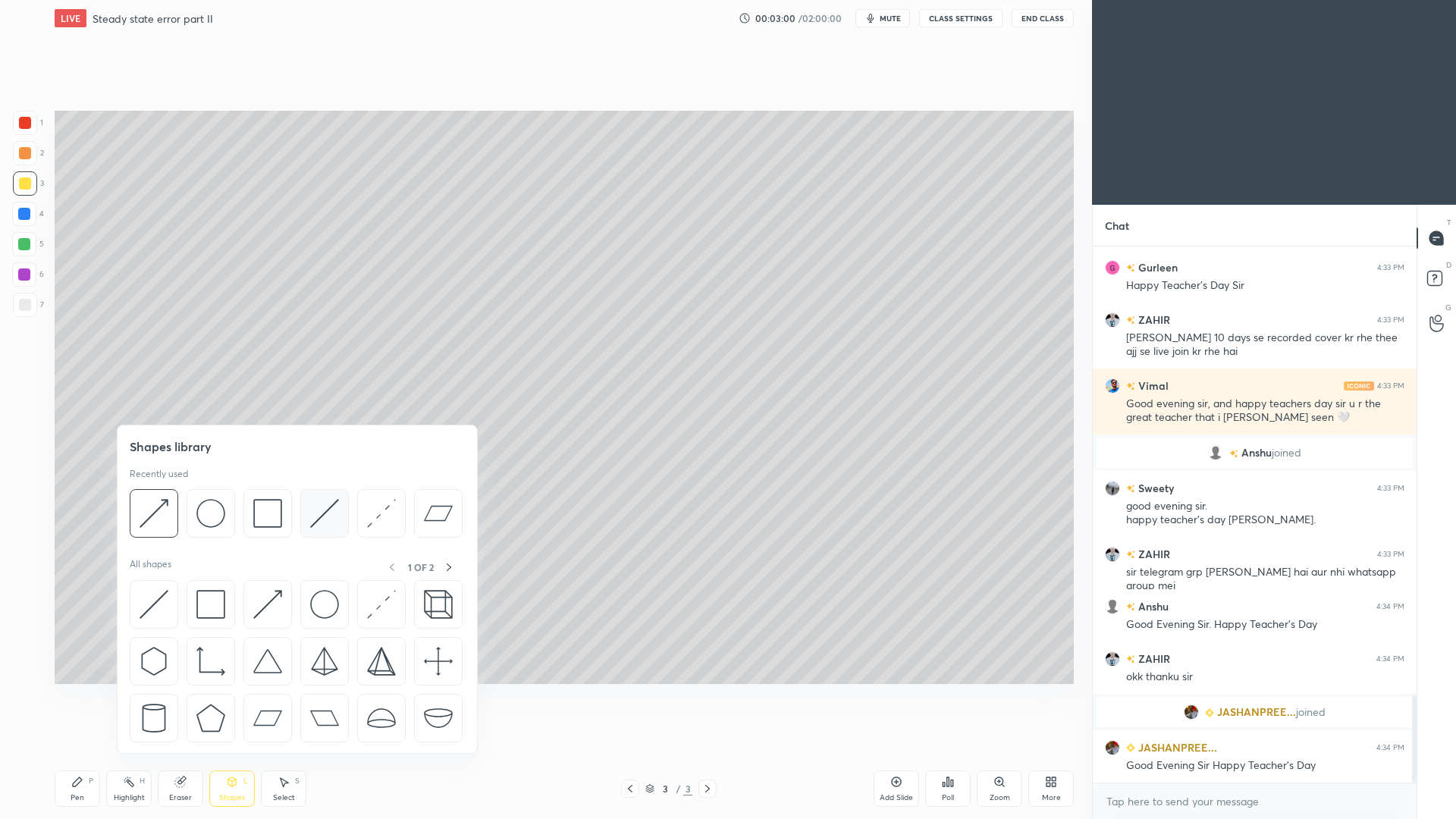
click at [322, 519] on img at bounding box center [325, 513] width 29 height 29
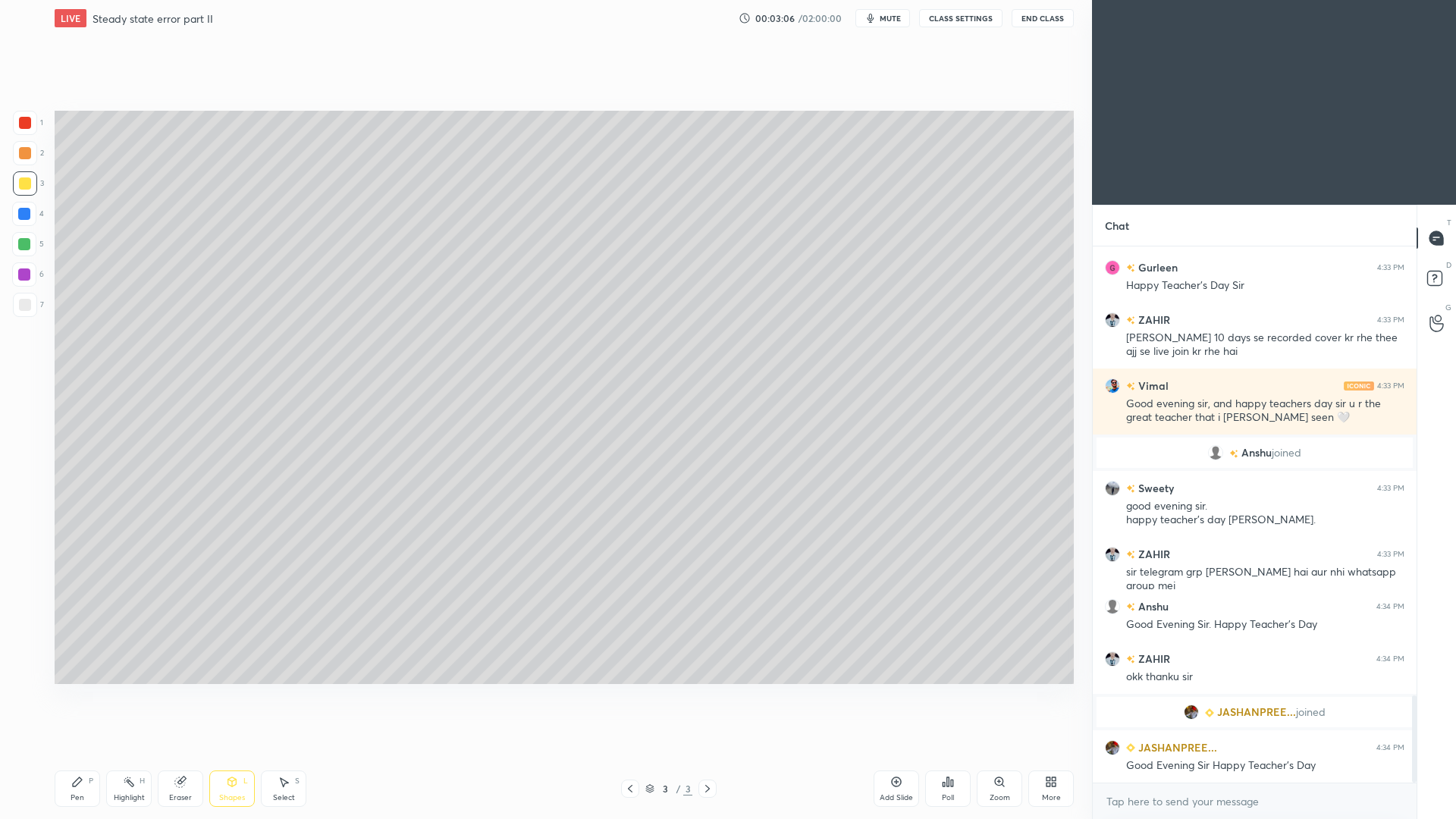
click at [238, 751] on div "Shapes" at bounding box center [232, 798] width 25 height 8
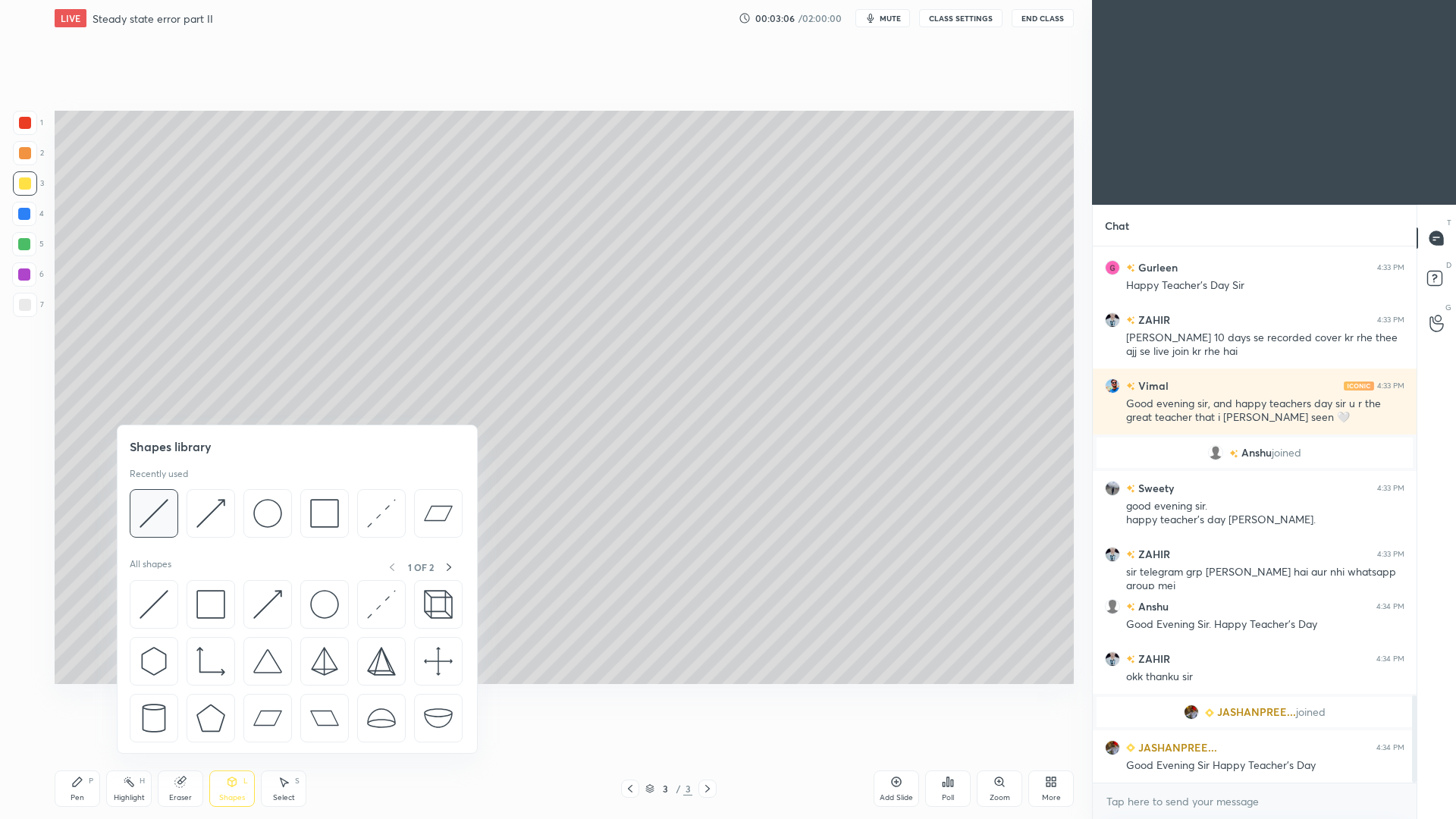
click at [158, 522] on img at bounding box center [154, 513] width 29 height 29
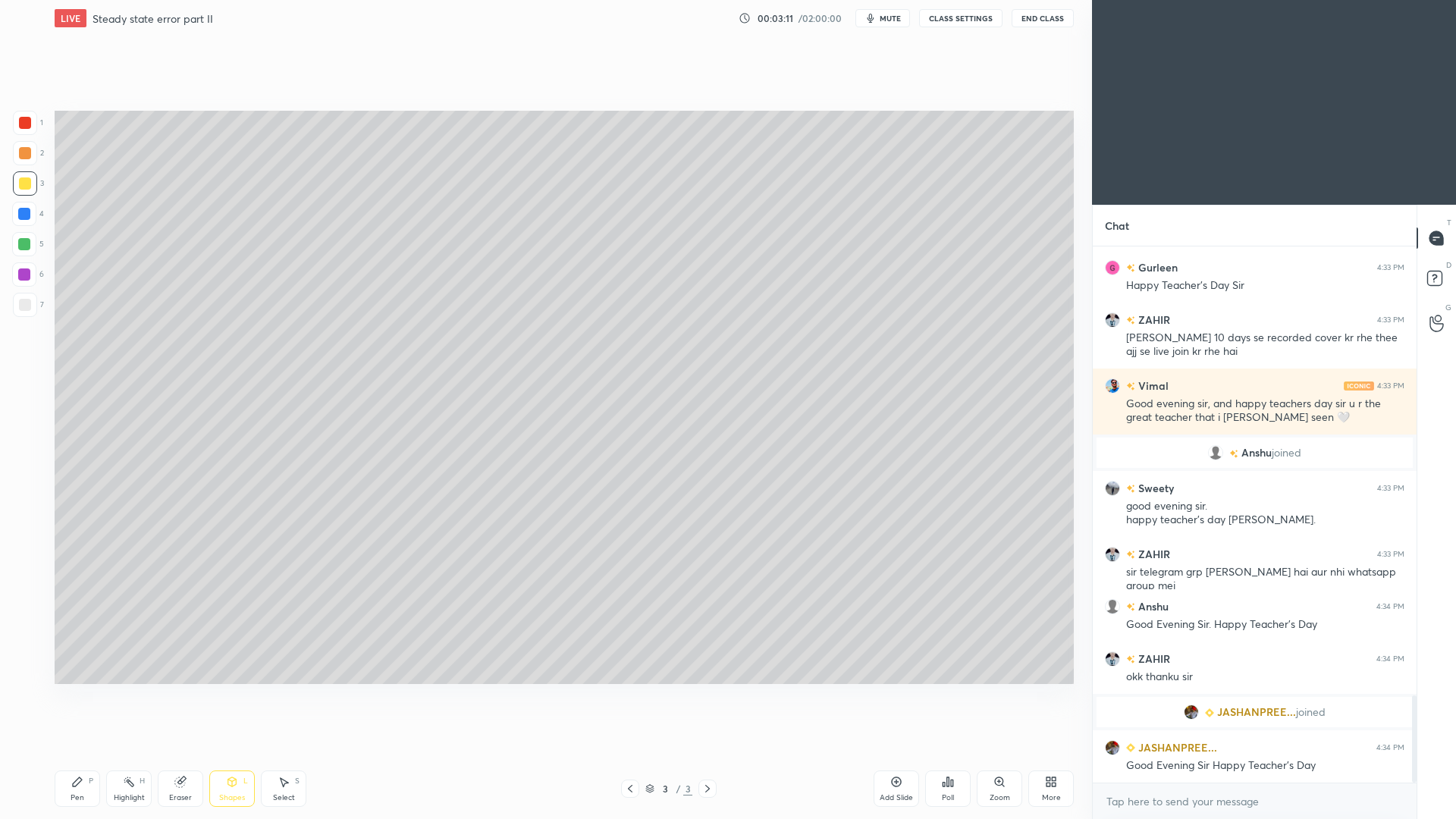
click at [75, 751] on div "Pen P" at bounding box center [77, 789] width 45 height 37
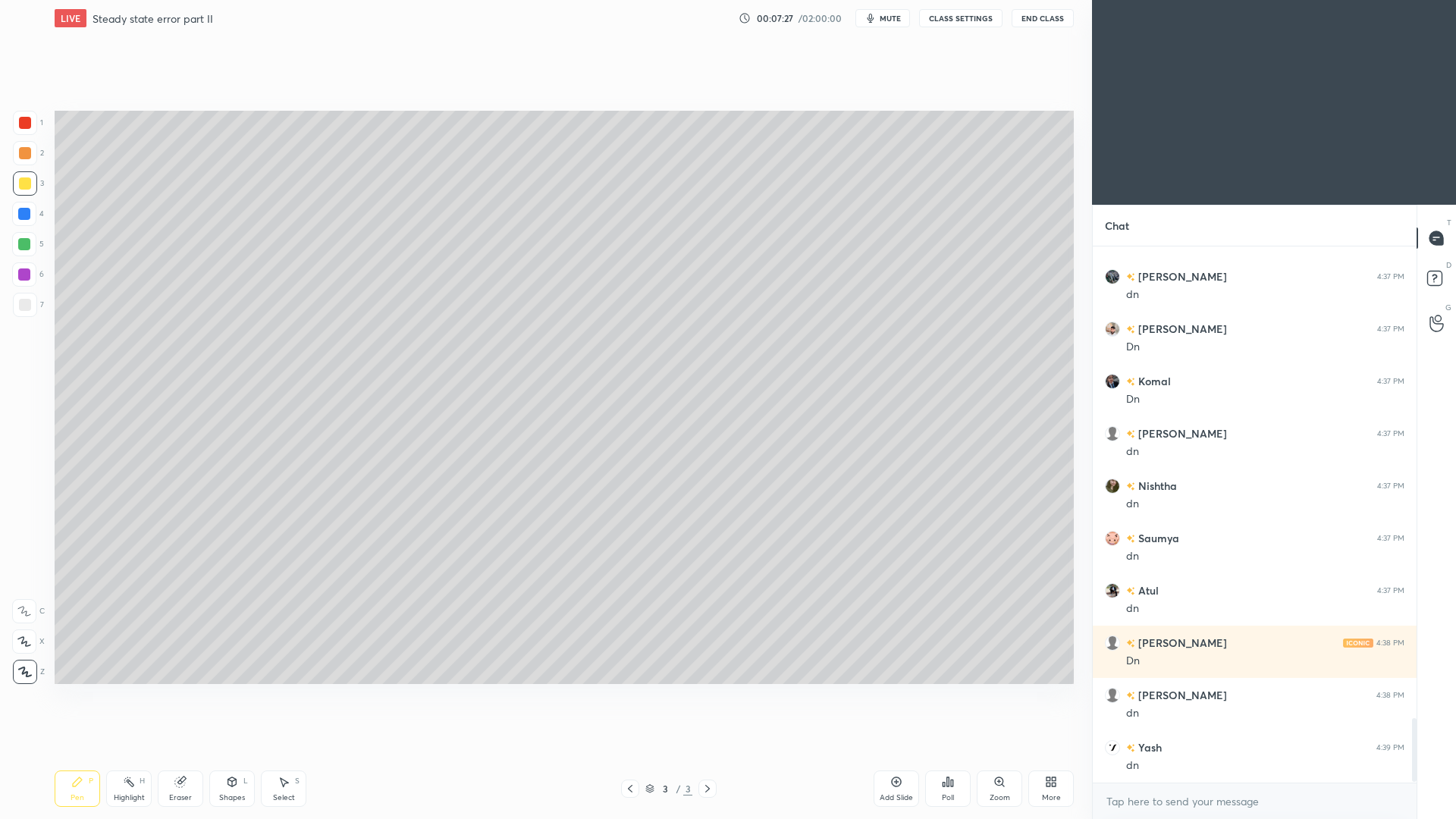
scroll to position [3986, 0]
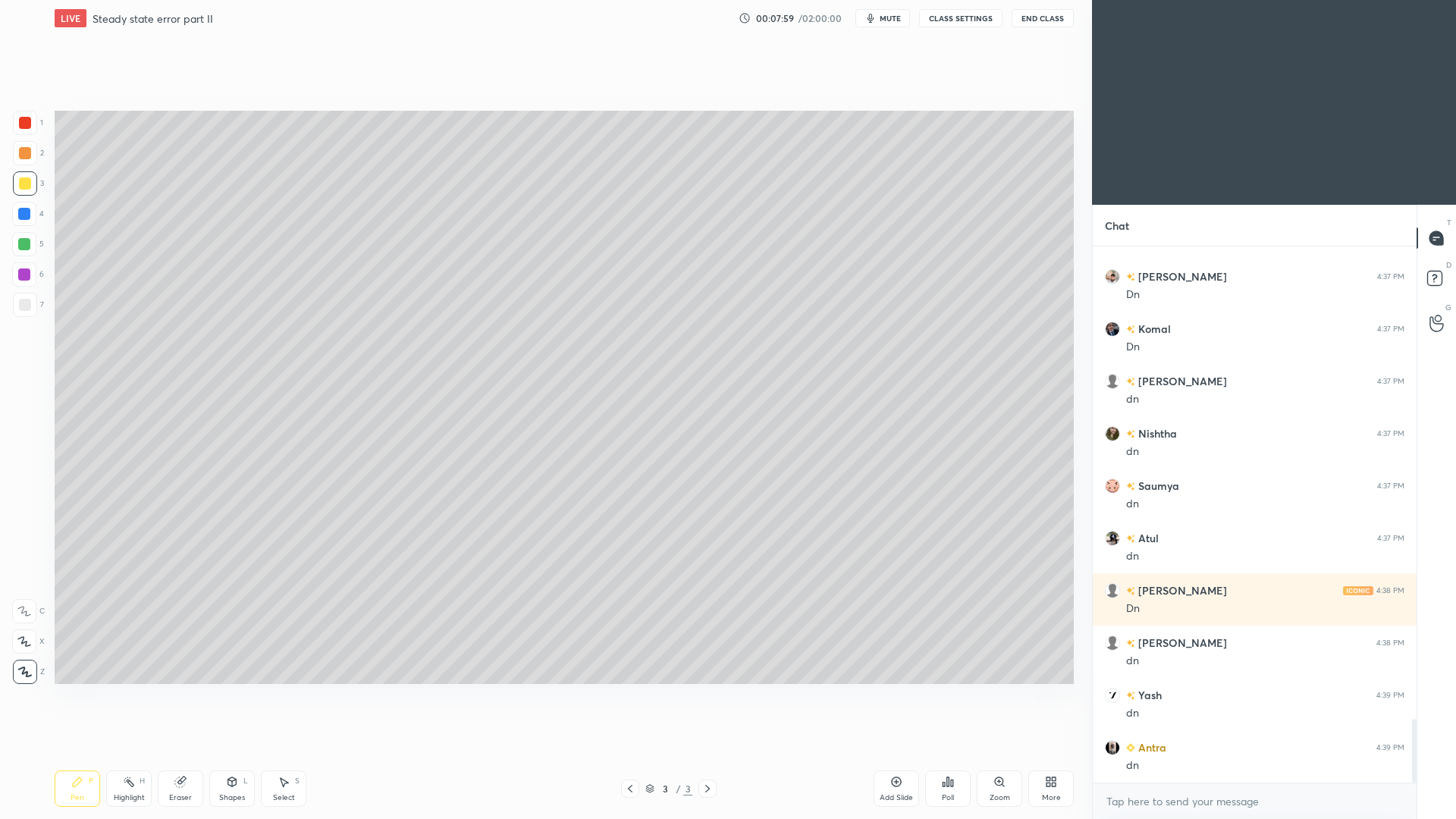
click at [33, 309] on div at bounding box center [25, 305] width 25 height 25
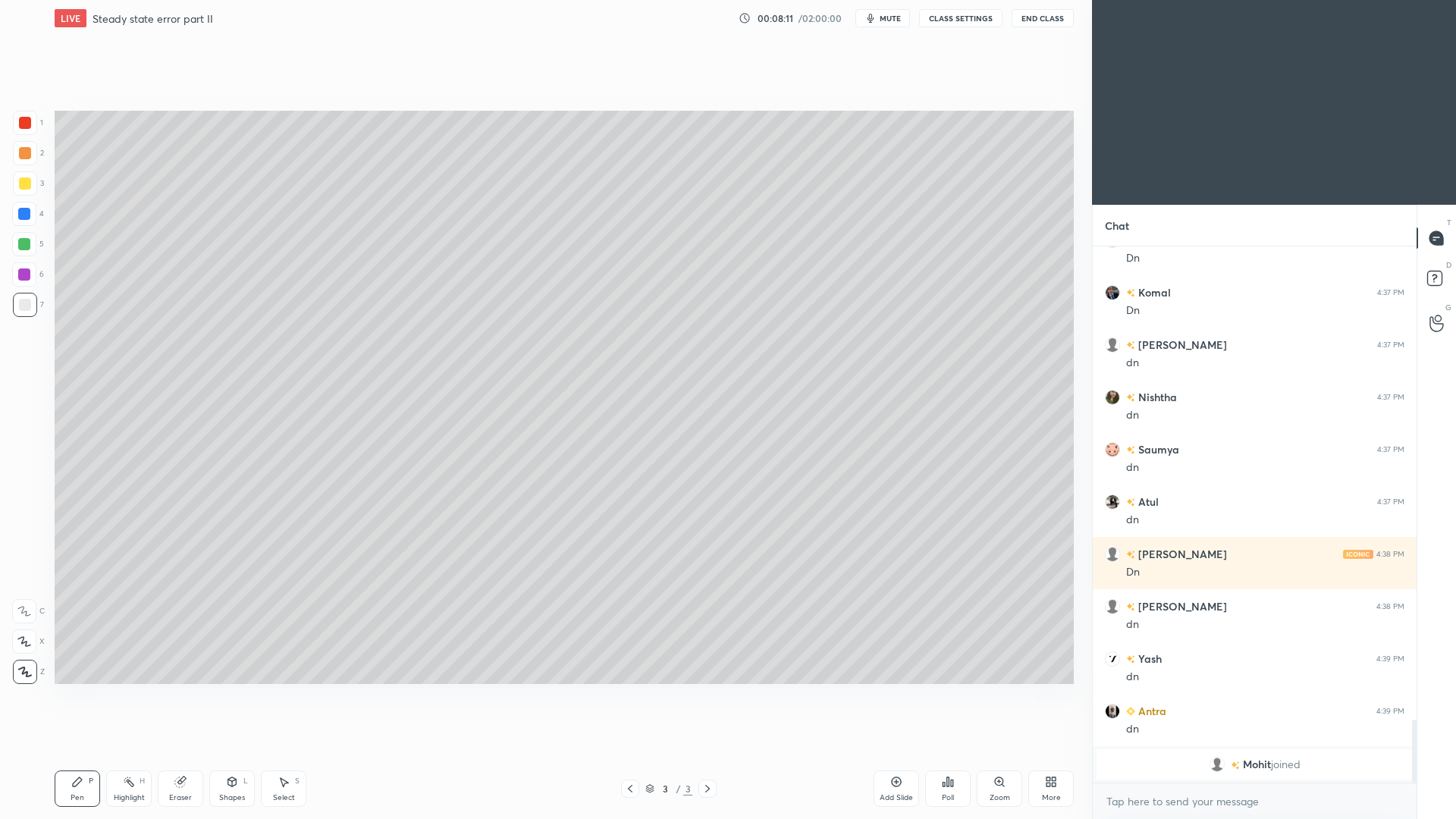
drag, startPoint x: 237, startPoint y: 783, endPoint x: 247, endPoint y: 759, distance: 26.0
click at [237, 751] on icon at bounding box center [232, 782] width 12 height 12
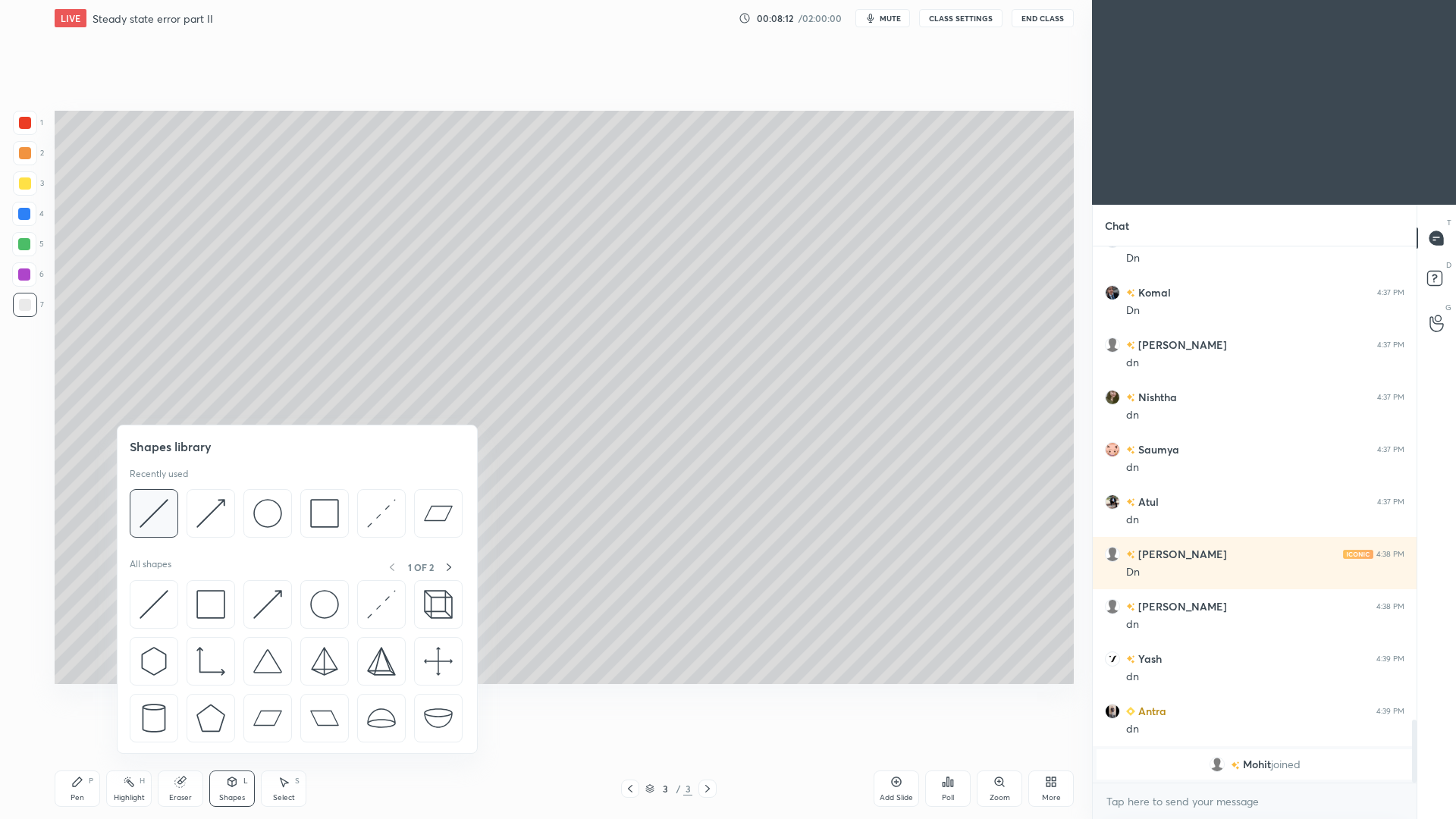
click at [165, 515] on img at bounding box center [154, 513] width 29 height 29
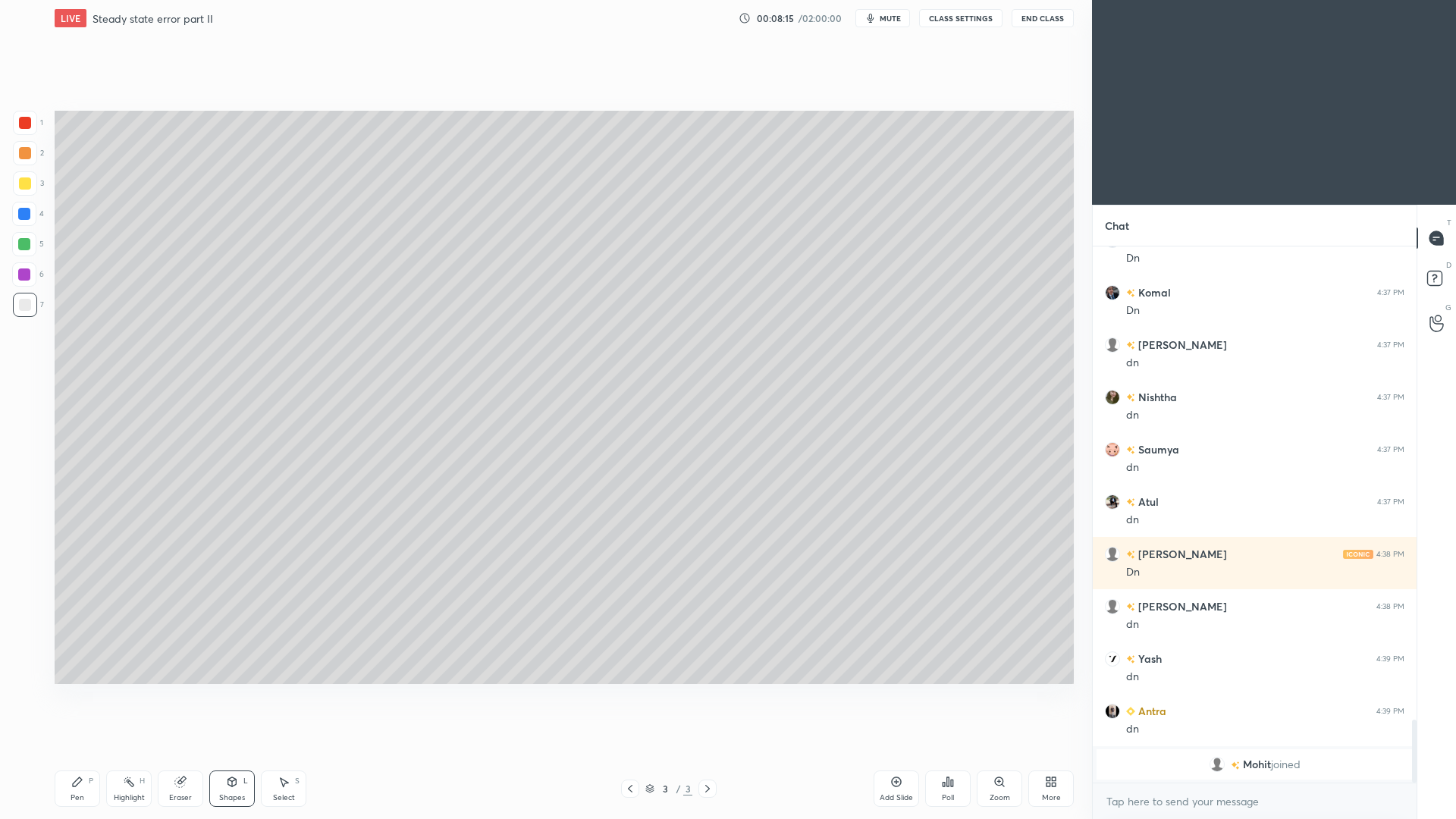
click at [76, 751] on div "Pen P" at bounding box center [77, 789] width 45 height 37
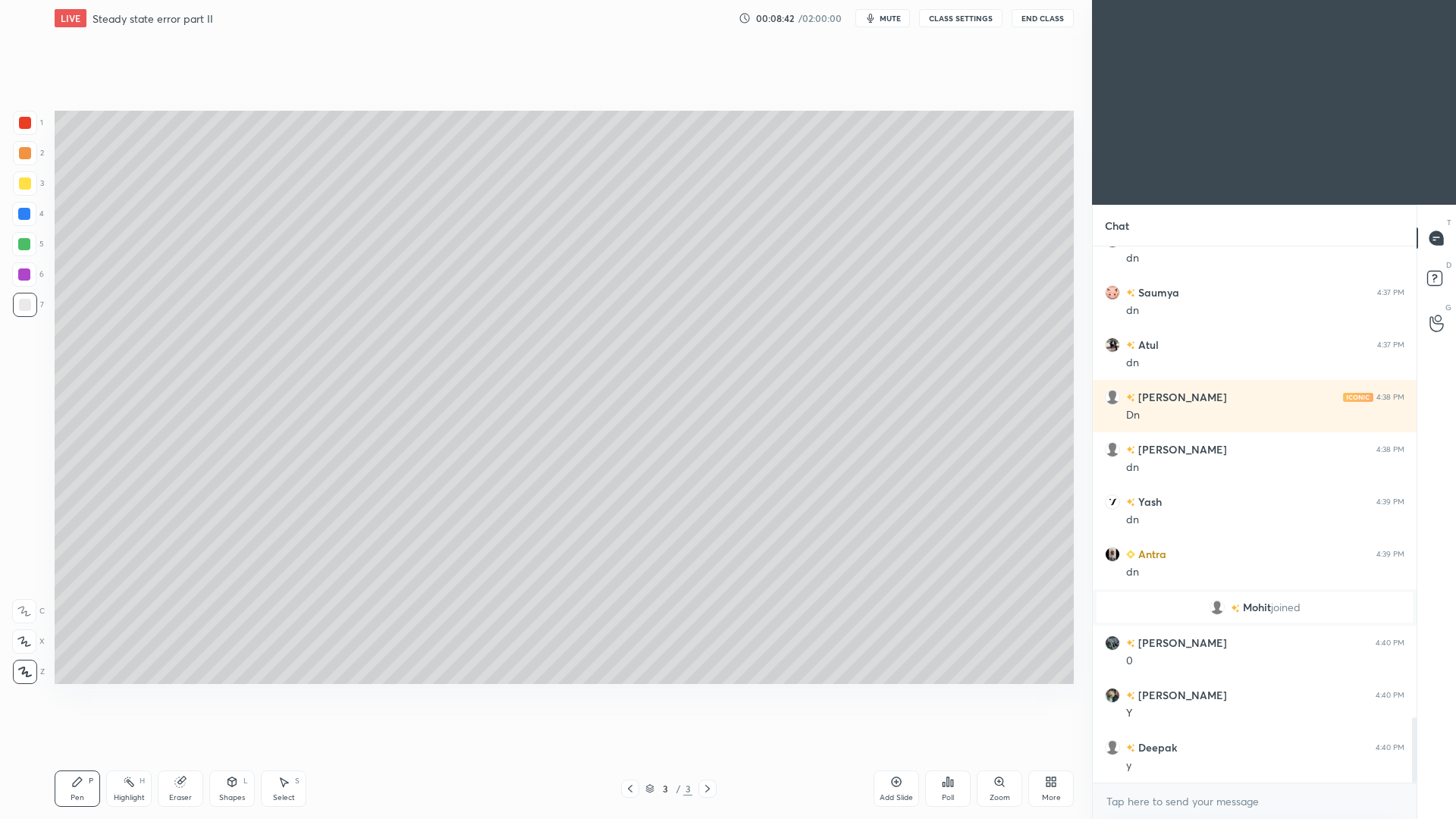
scroll to position [3917, 0]
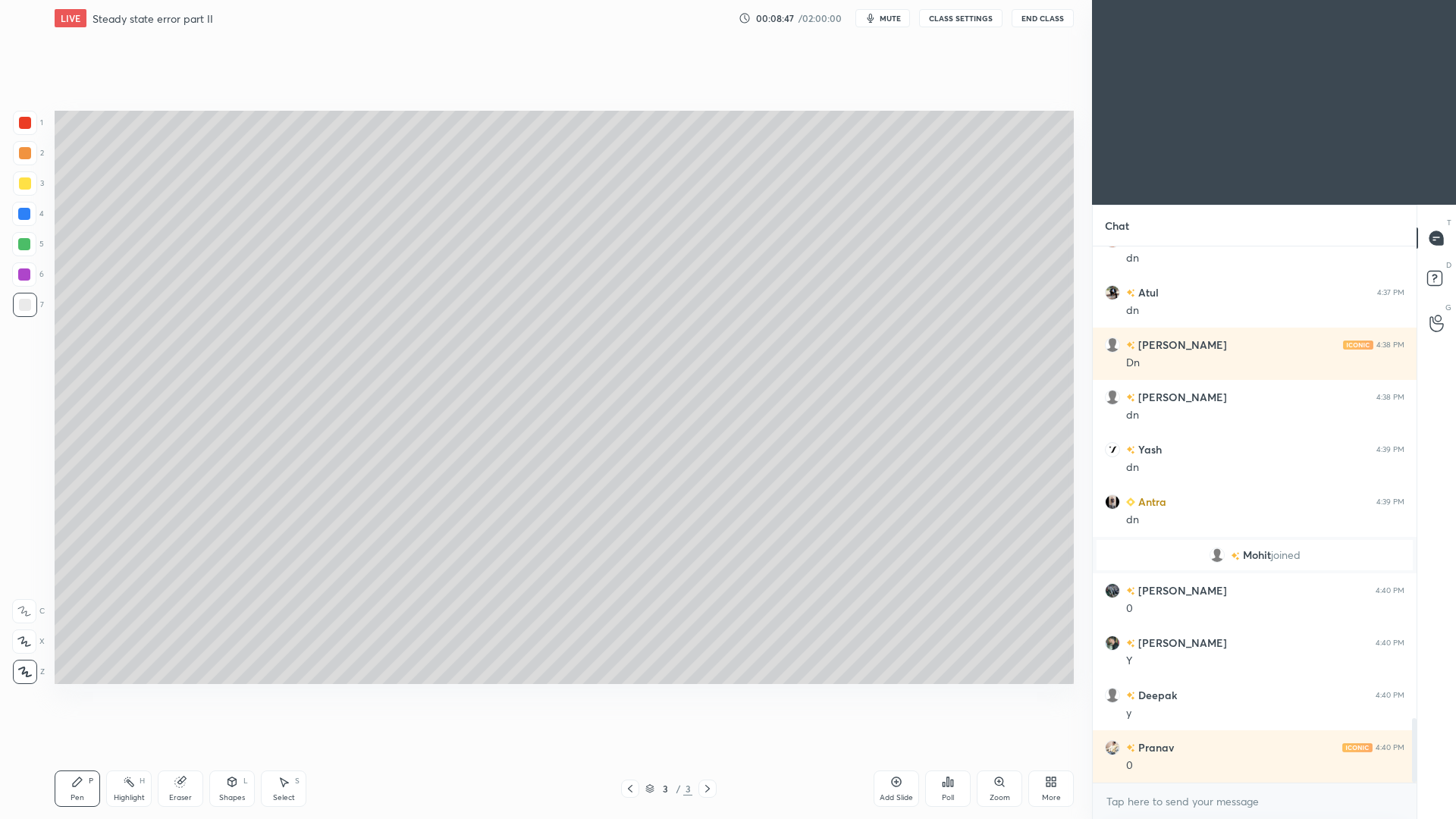
click at [234, 751] on div "Shapes" at bounding box center [232, 798] width 25 height 8
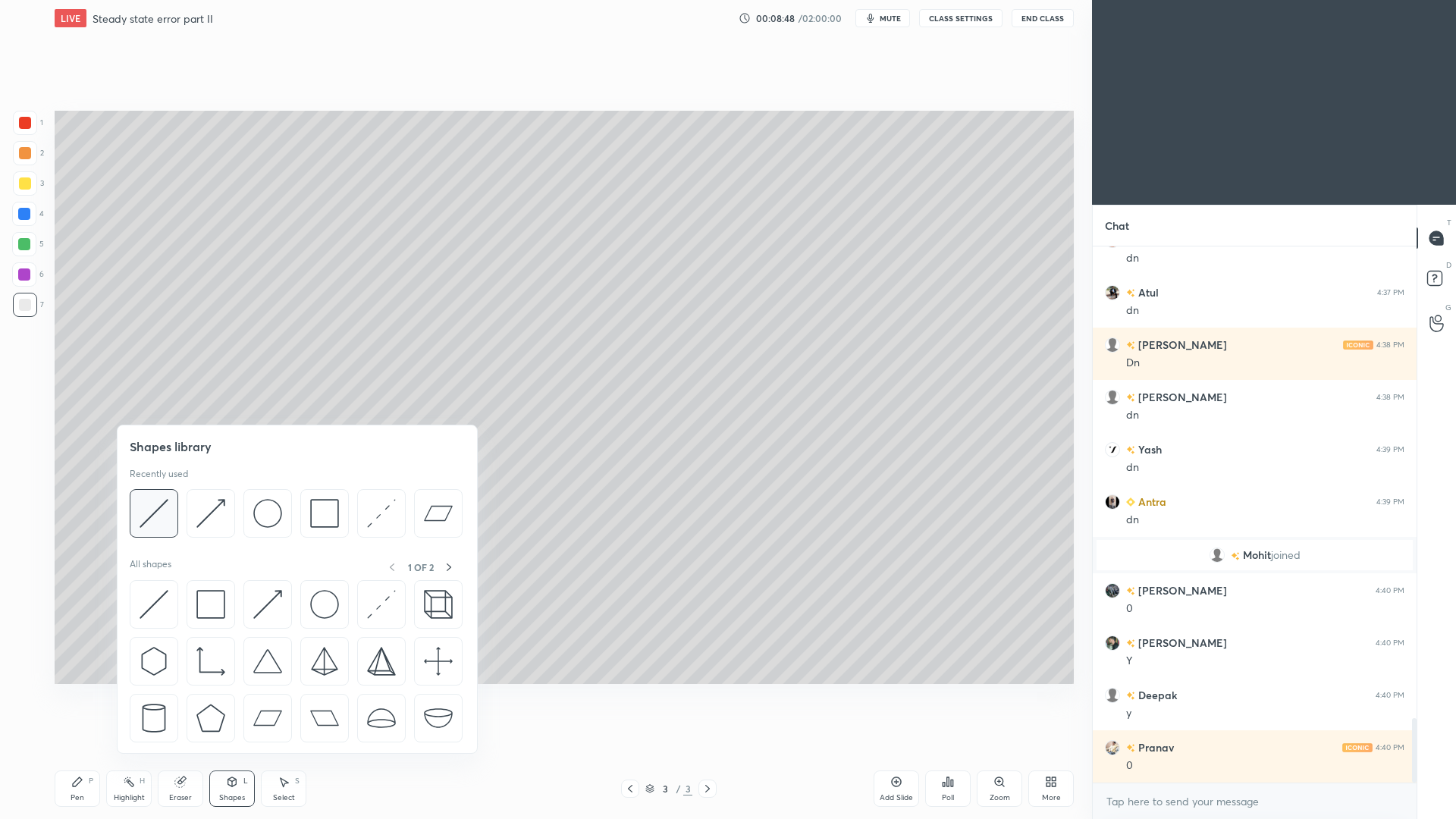
click at [159, 516] on img at bounding box center [154, 513] width 29 height 29
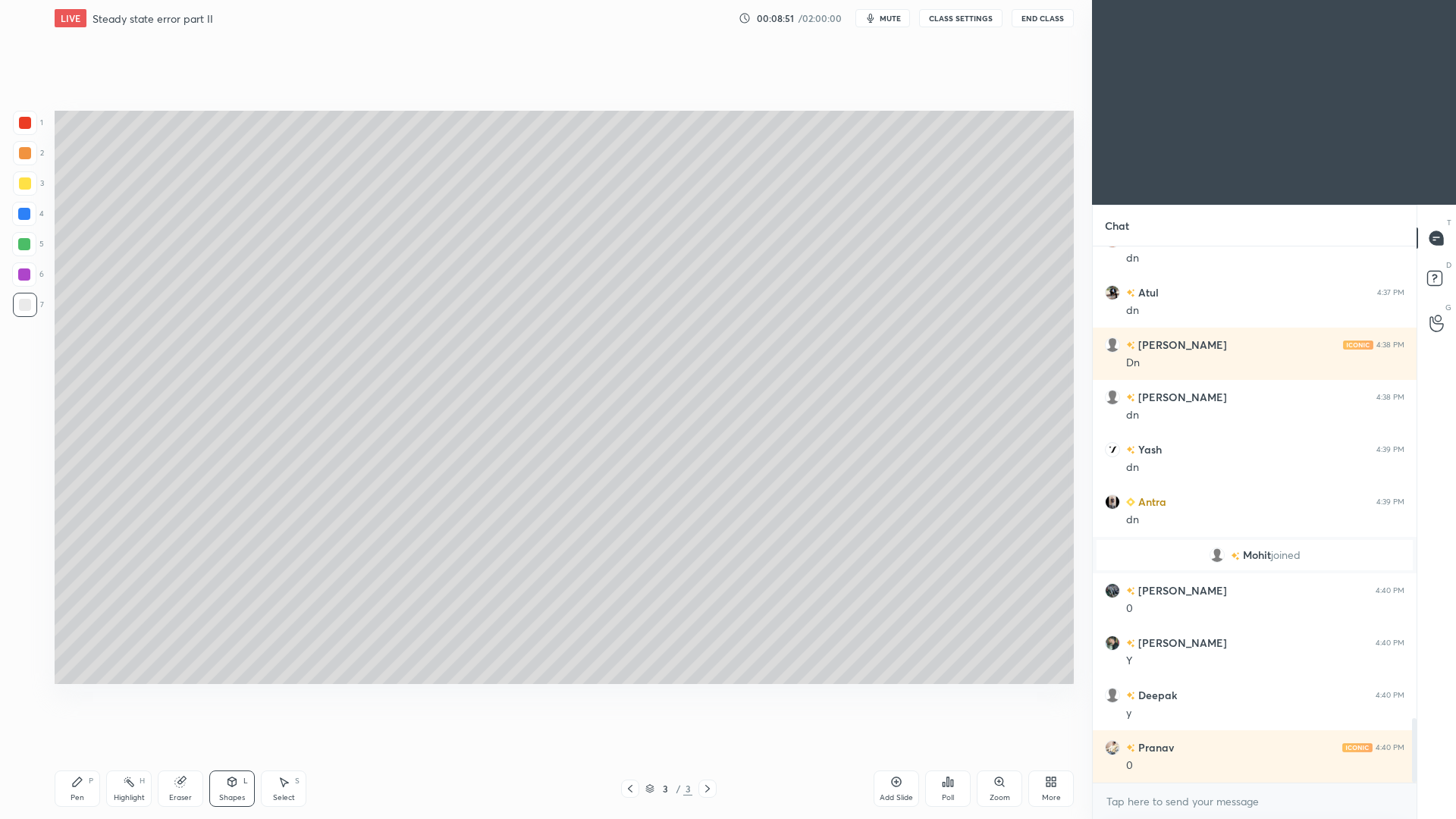
click at [82, 751] on div "Pen P" at bounding box center [77, 789] width 45 height 37
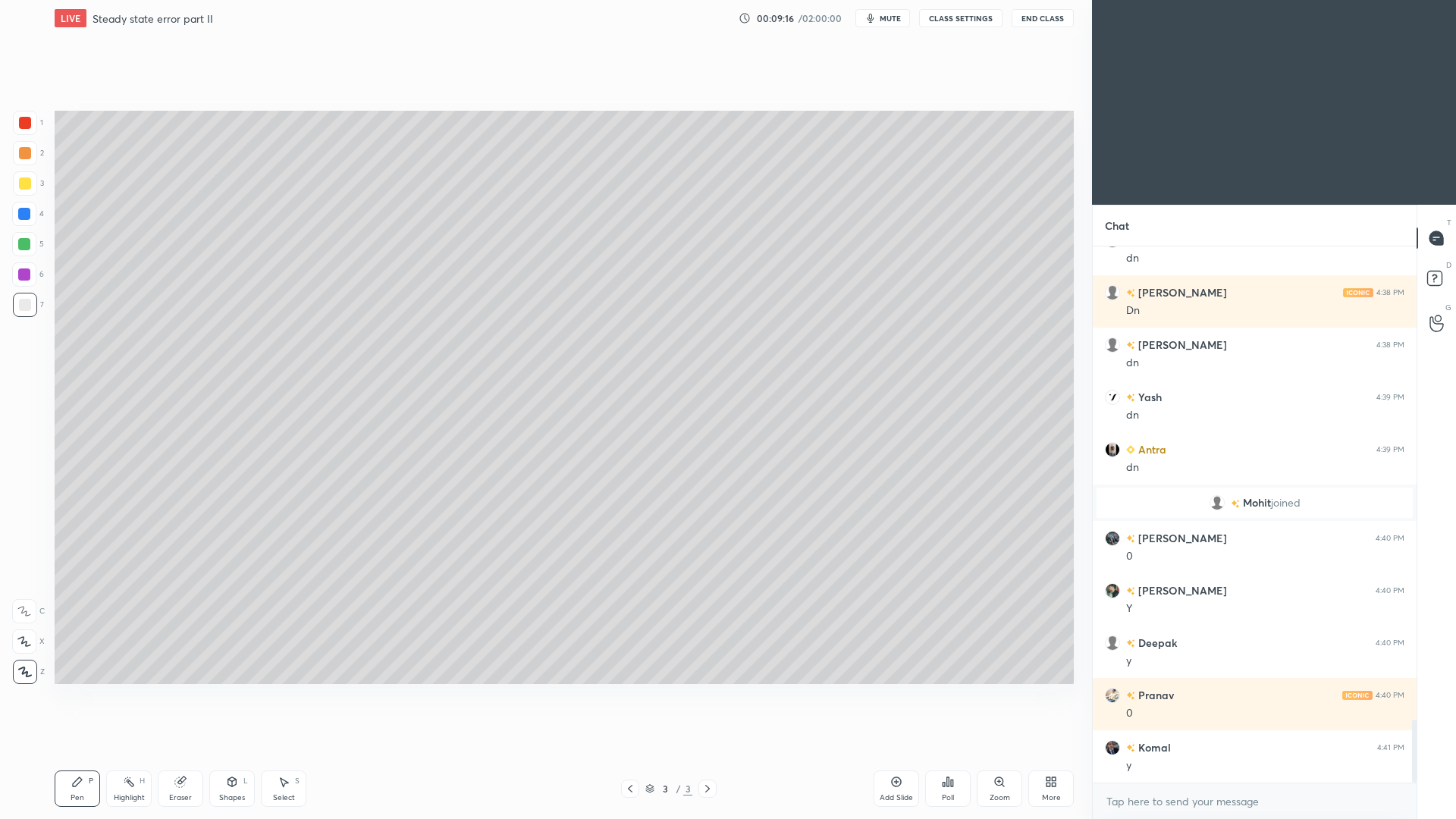
scroll to position [4022, 0]
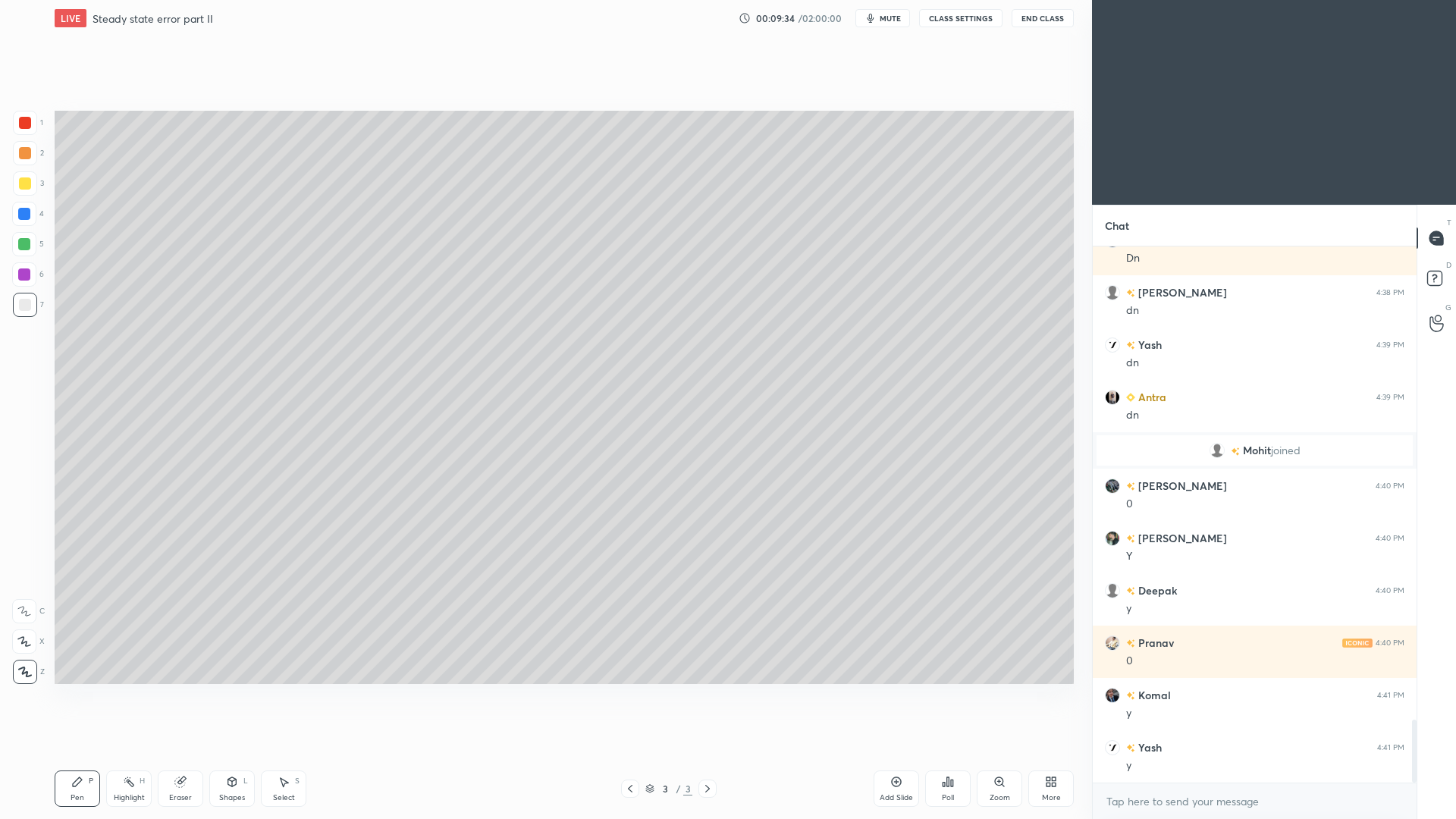
drag, startPoint x: 237, startPoint y: 790, endPoint x: 237, endPoint y: 780, distance: 10.0
click at [237, 751] on div "Shapes L" at bounding box center [232, 789] width 45 height 37
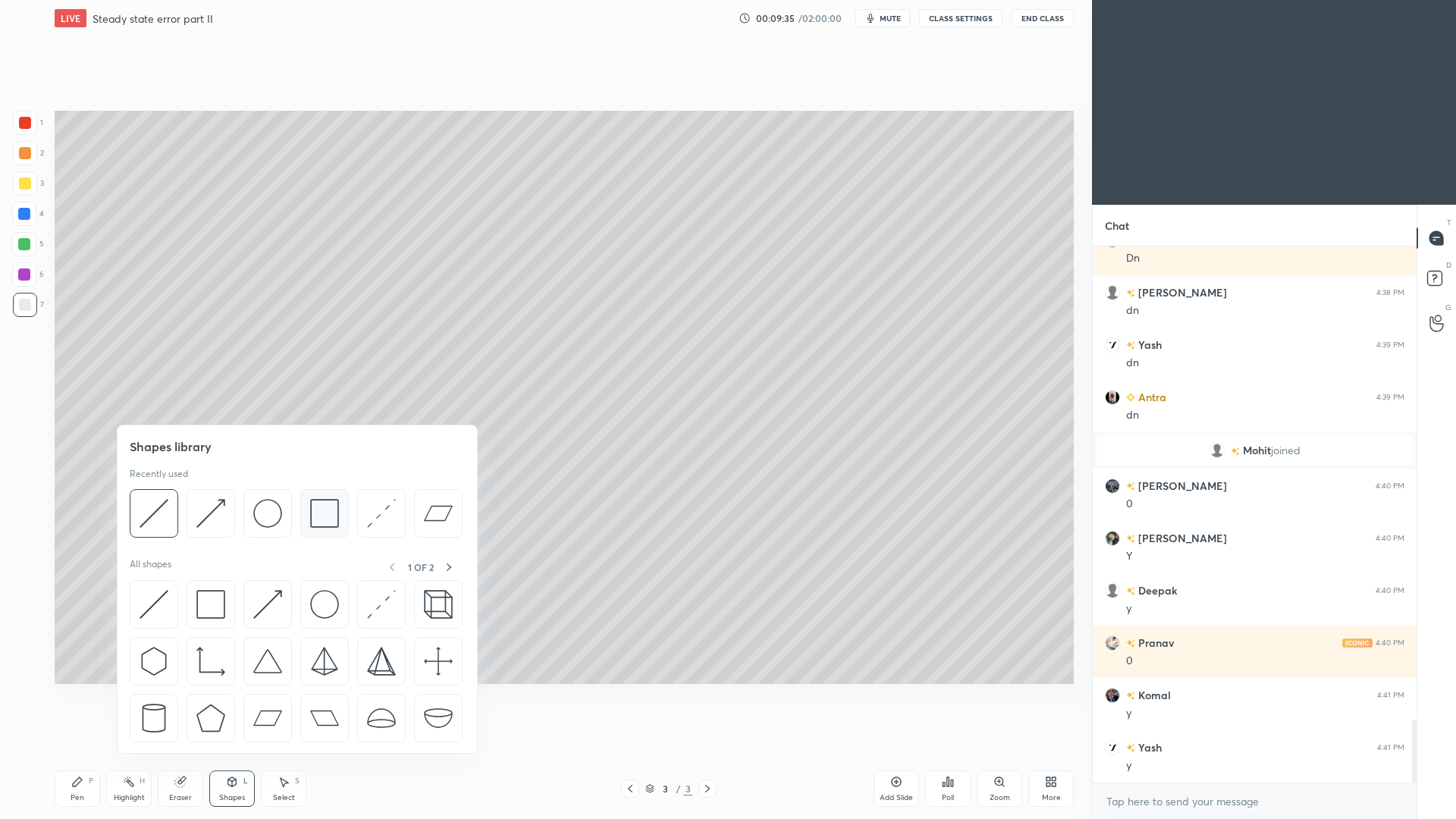
click at [325, 523] on img at bounding box center [325, 513] width 29 height 29
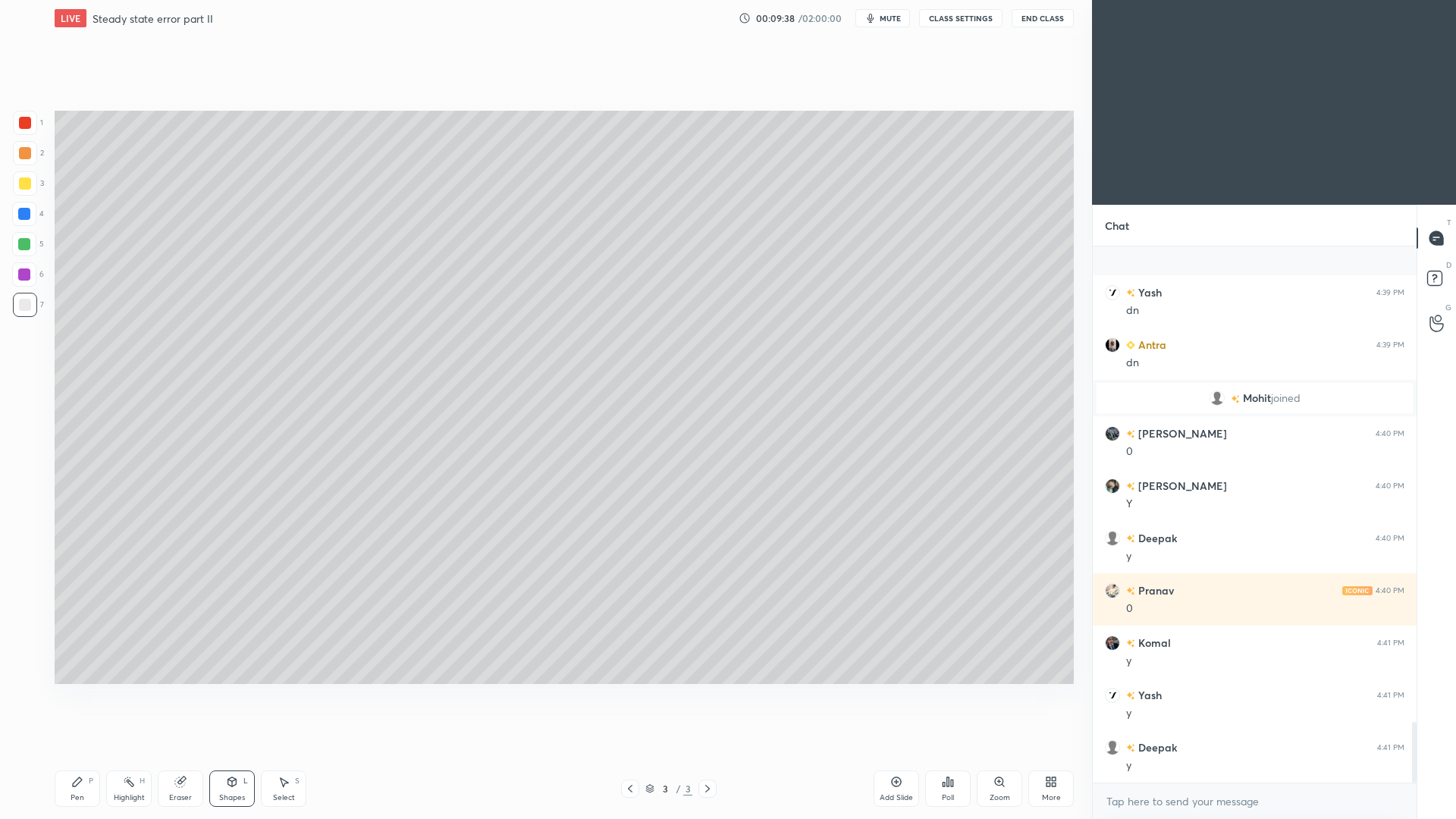
scroll to position [4179, 0]
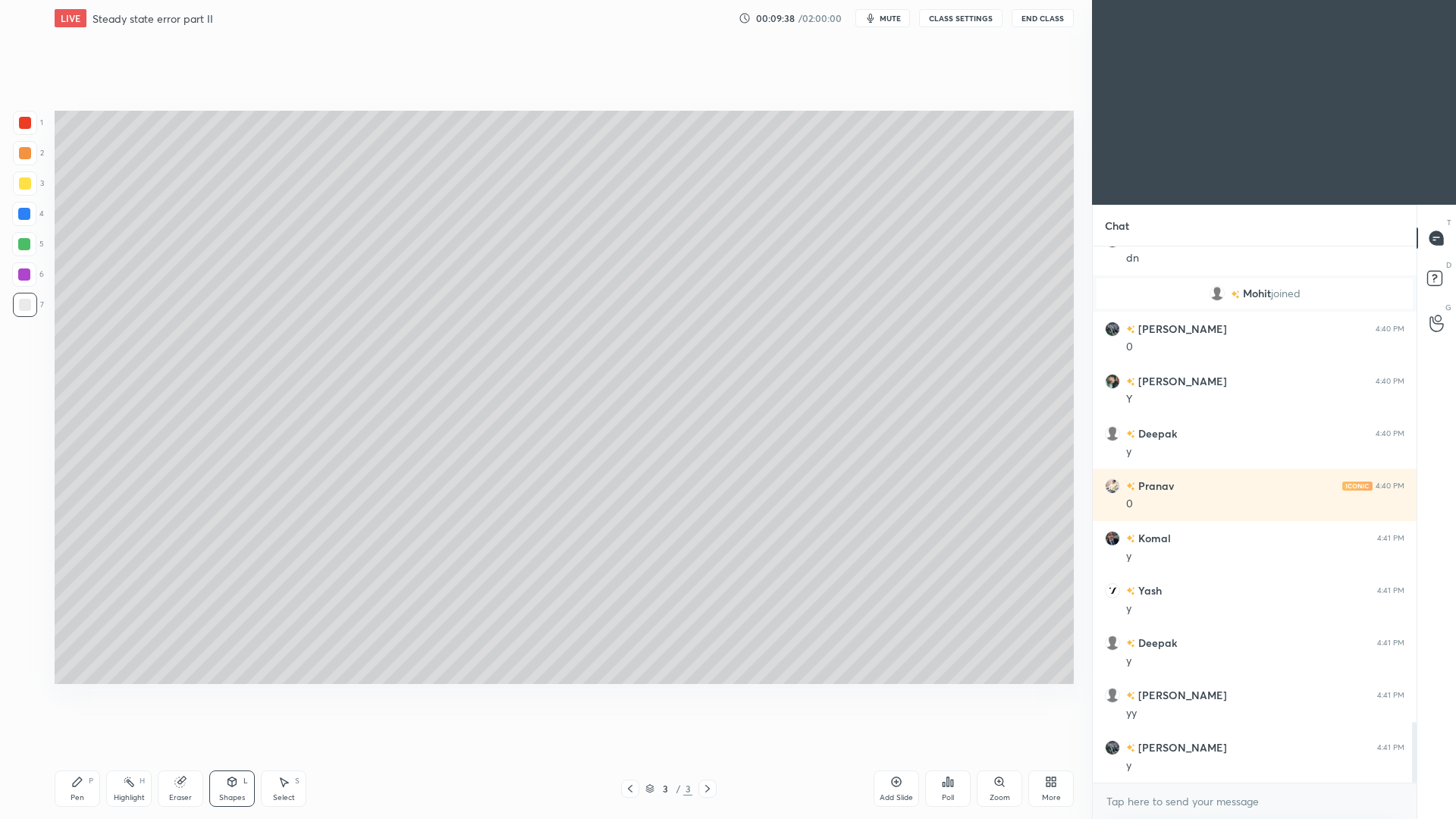
click at [76, 751] on icon at bounding box center [77, 782] width 12 height 12
click at [27, 183] on div at bounding box center [25, 183] width 12 height 12
drag, startPoint x: 888, startPoint y: 788, endPoint x: 884, endPoint y: 775, distance: 13.6
click at [886, 751] on div "Add Slide" at bounding box center [896, 789] width 45 height 37
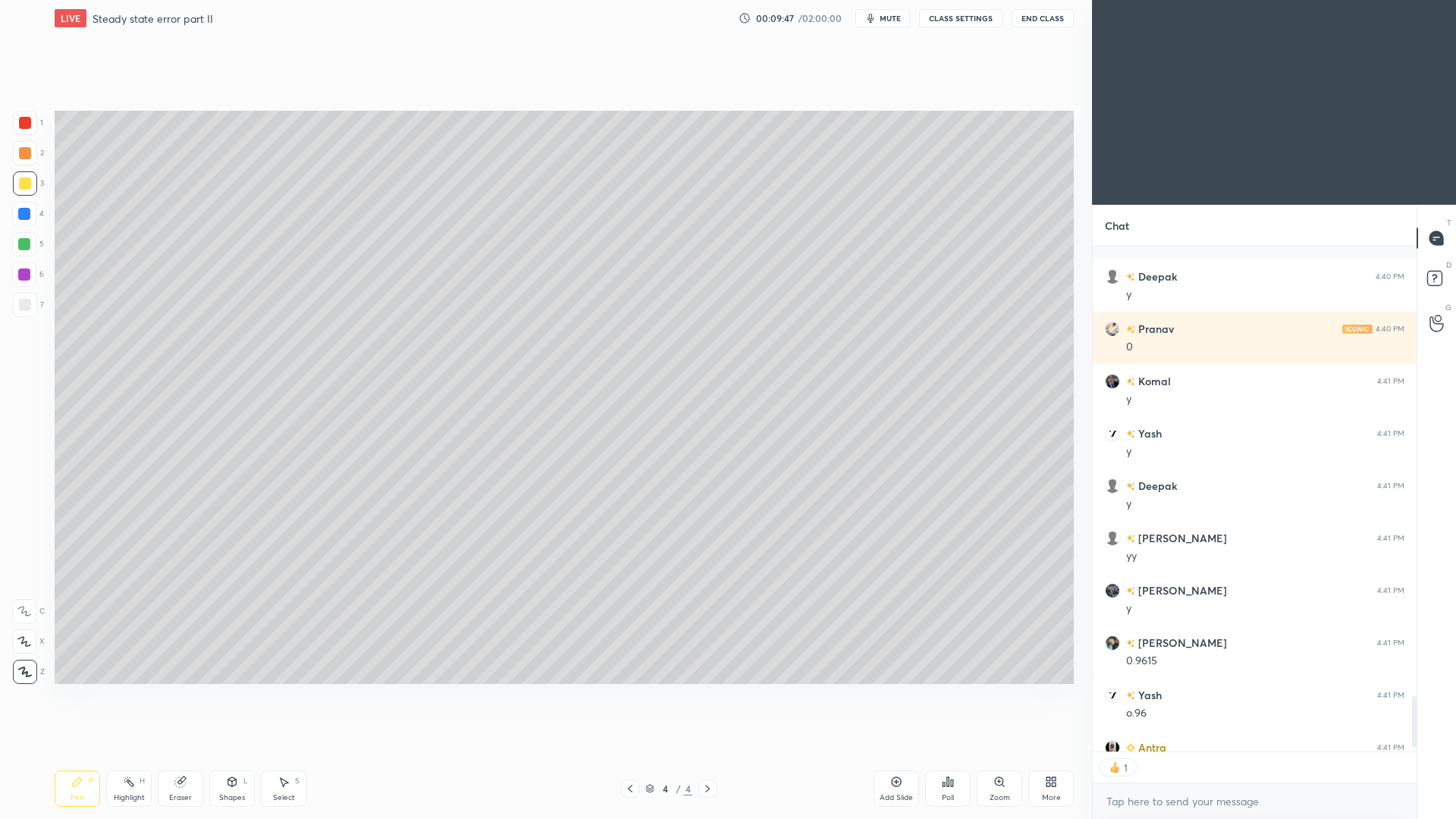
scroll to position [4419, 0]
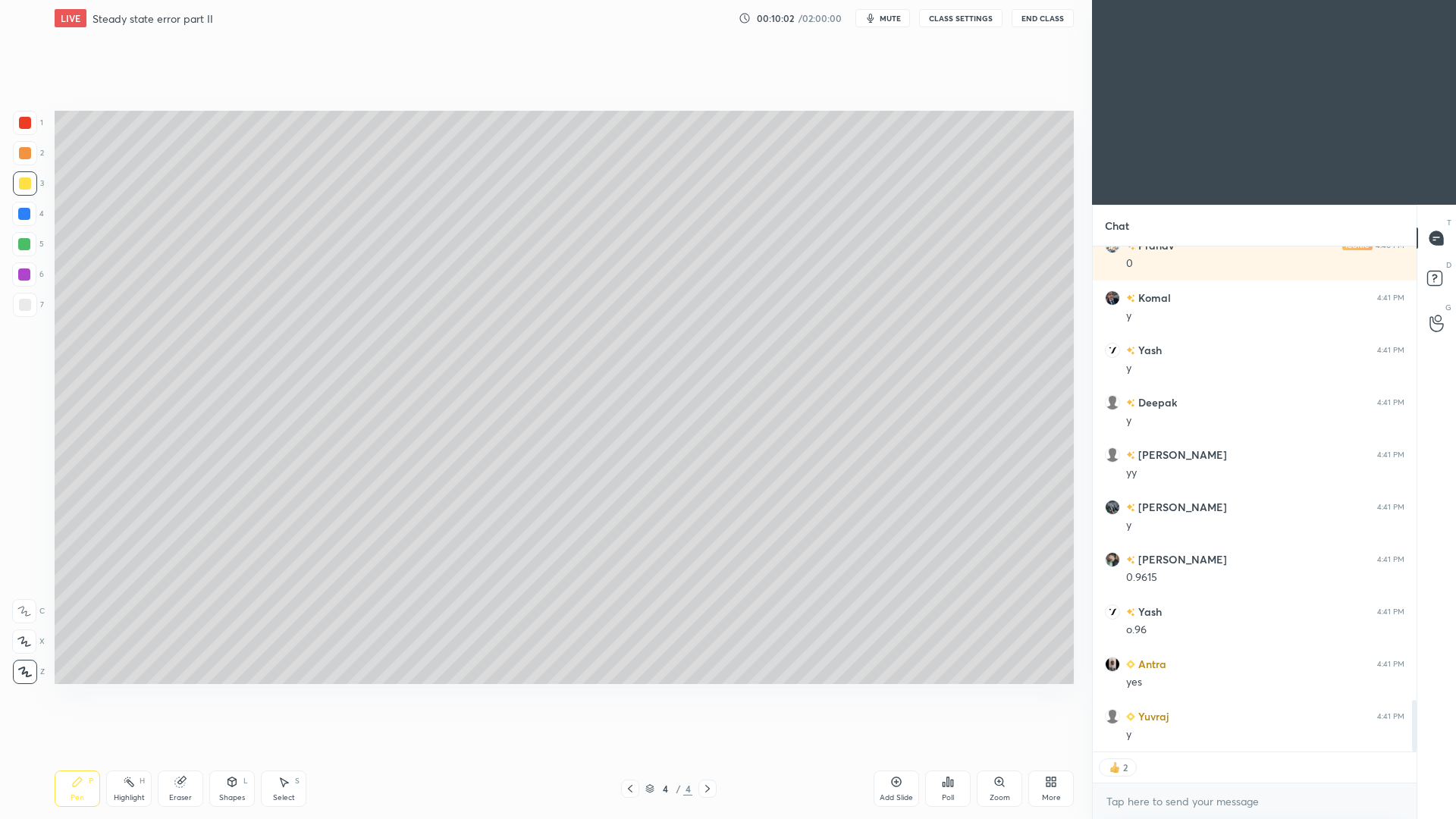
type textarea "x"
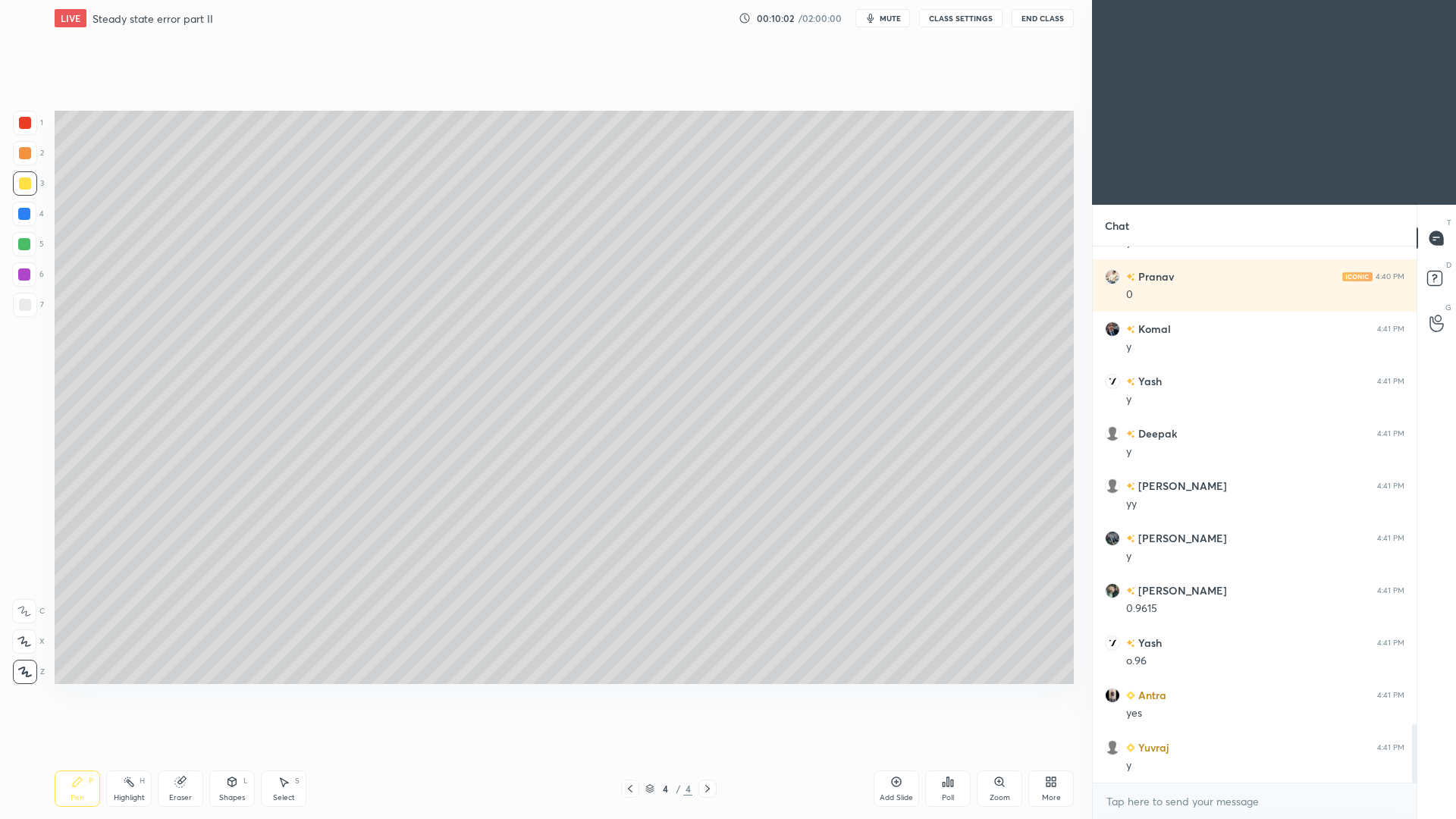
scroll to position [4388, 0]
drag, startPoint x: 238, startPoint y: 776, endPoint x: 238, endPoint y: 764, distance: 12.0
click at [237, 751] on div "Shapes L" at bounding box center [232, 789] width 45 height 37
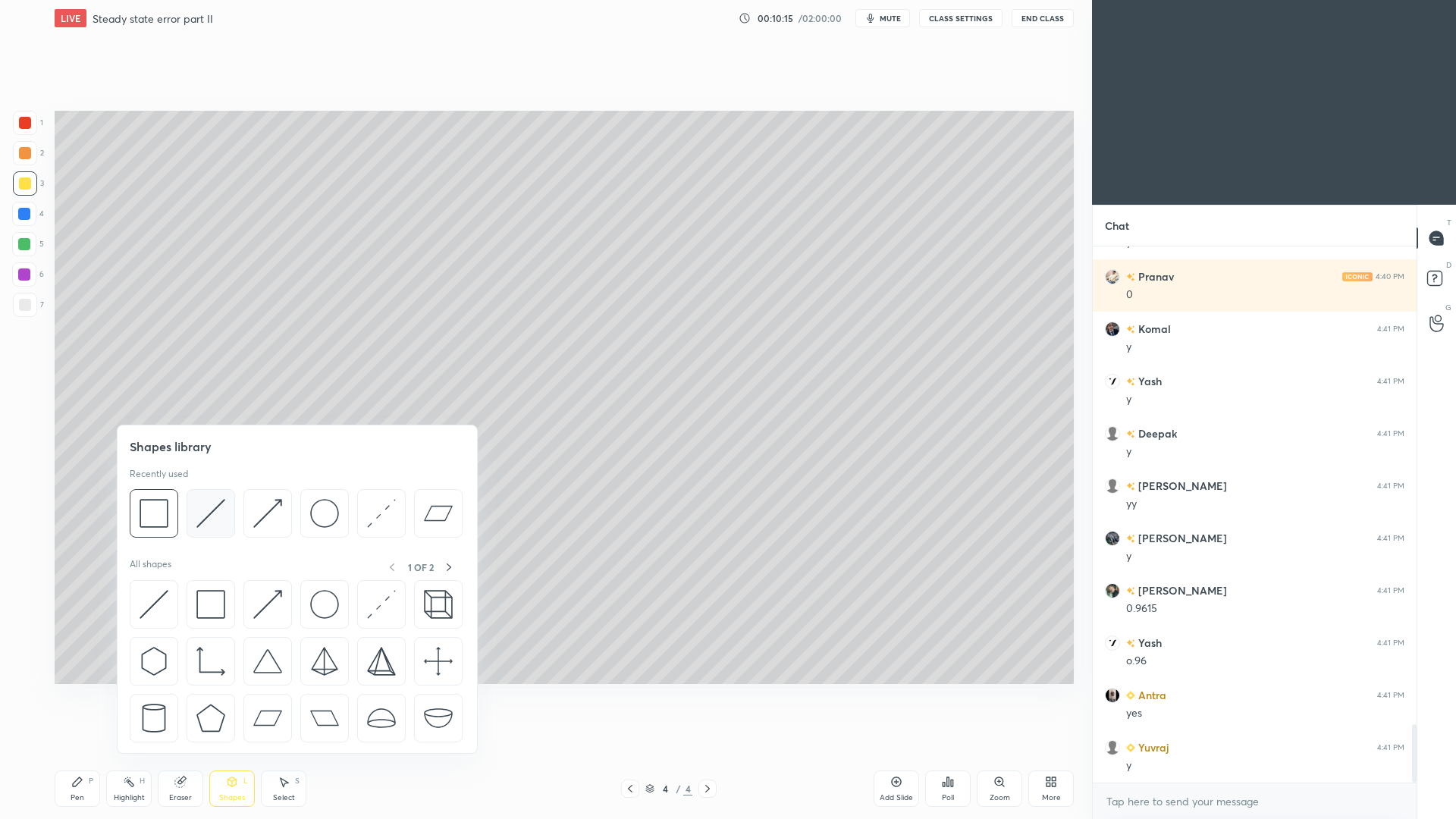
click at [214, 508] on img at bounding box center [210, 513] width 29 height 29
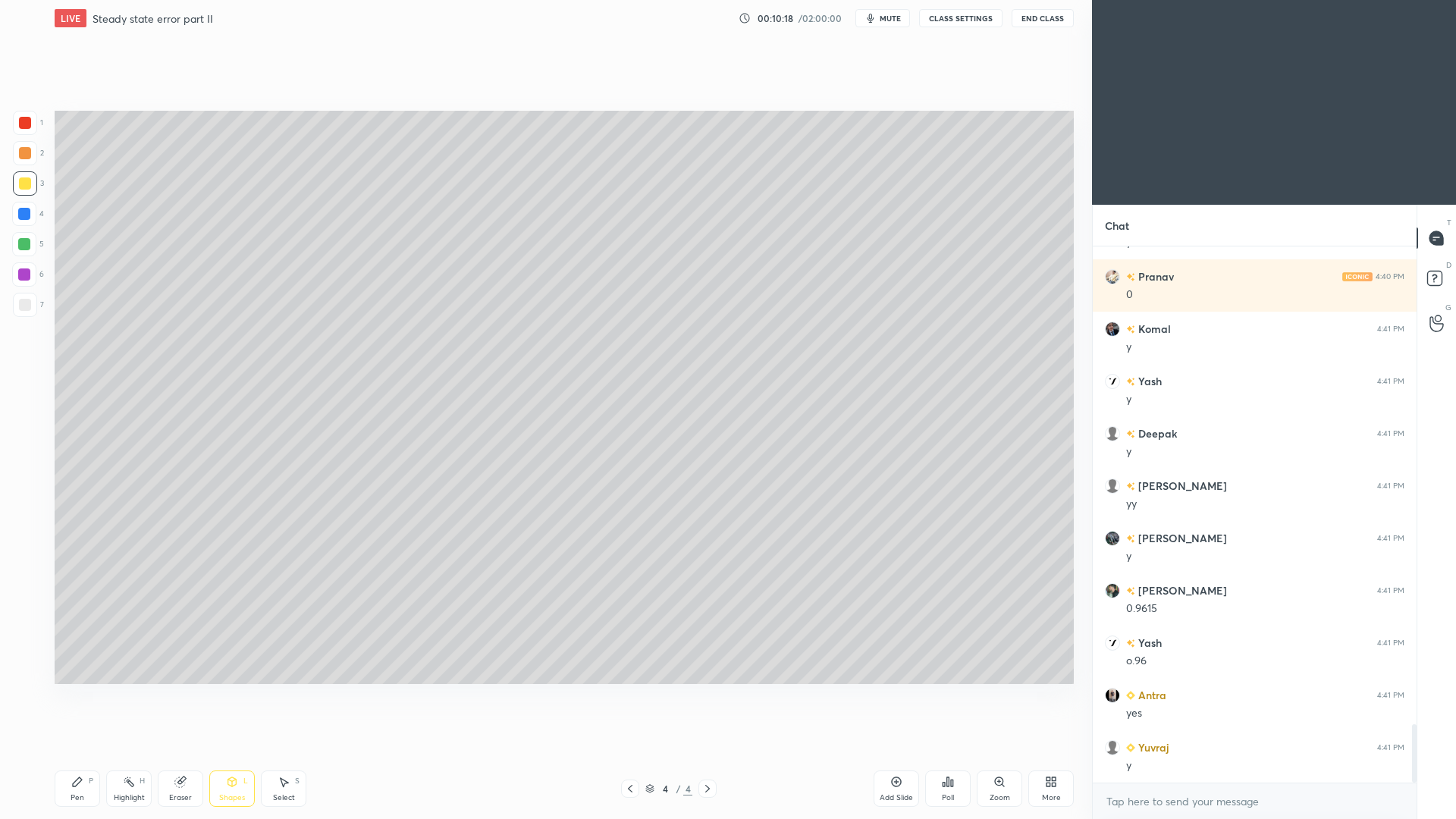
drag, startPoint x: 76, startPoint y: 781, endPoint x: 79, endPoint y: 770, distance: 11.4
click at [76, 751] on icon at bounding box center [77, 782] width 9 height 9
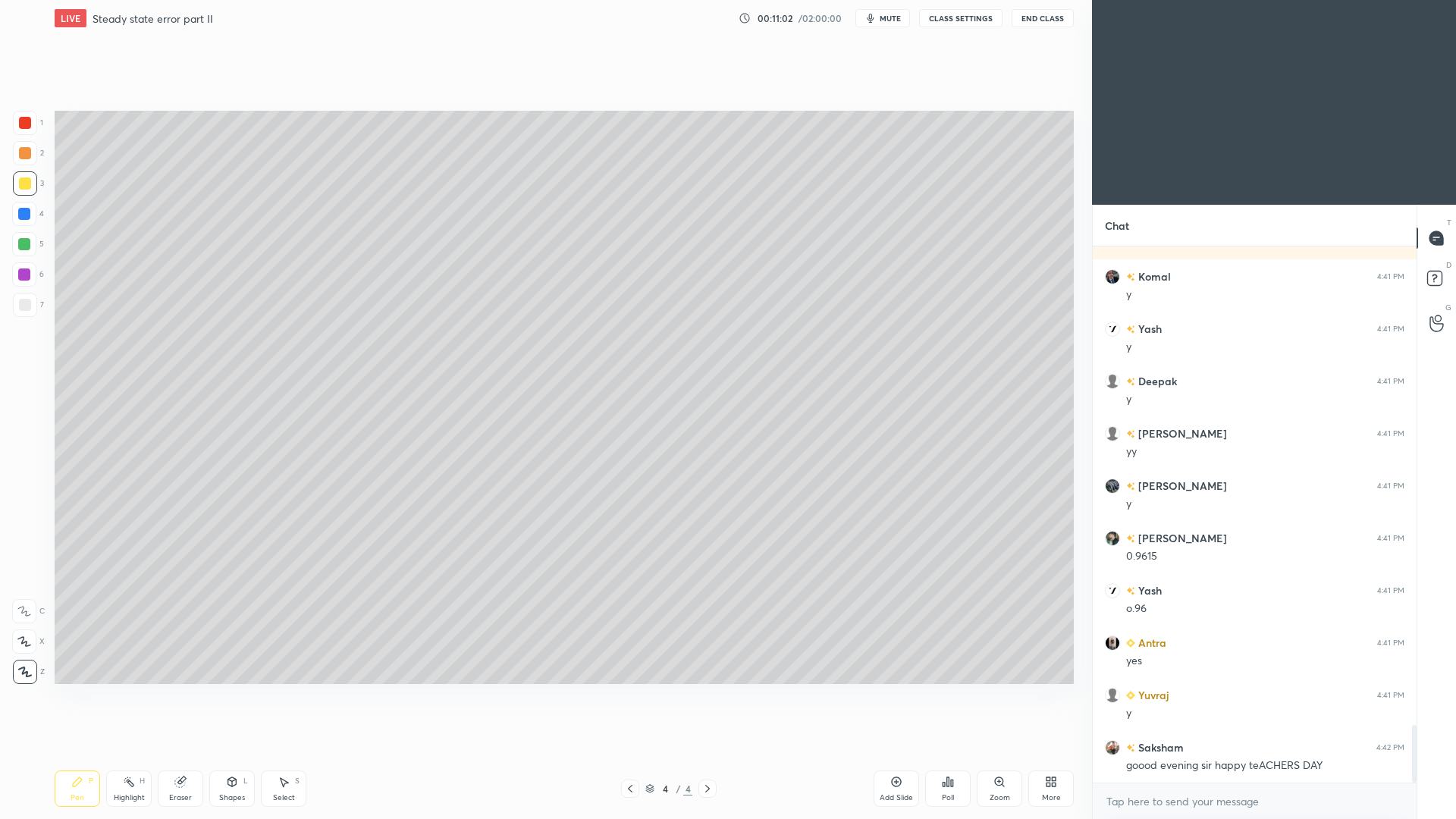
click at [947, 751] on div "Poll" at bounding box center [947, 798] width 12 height 8
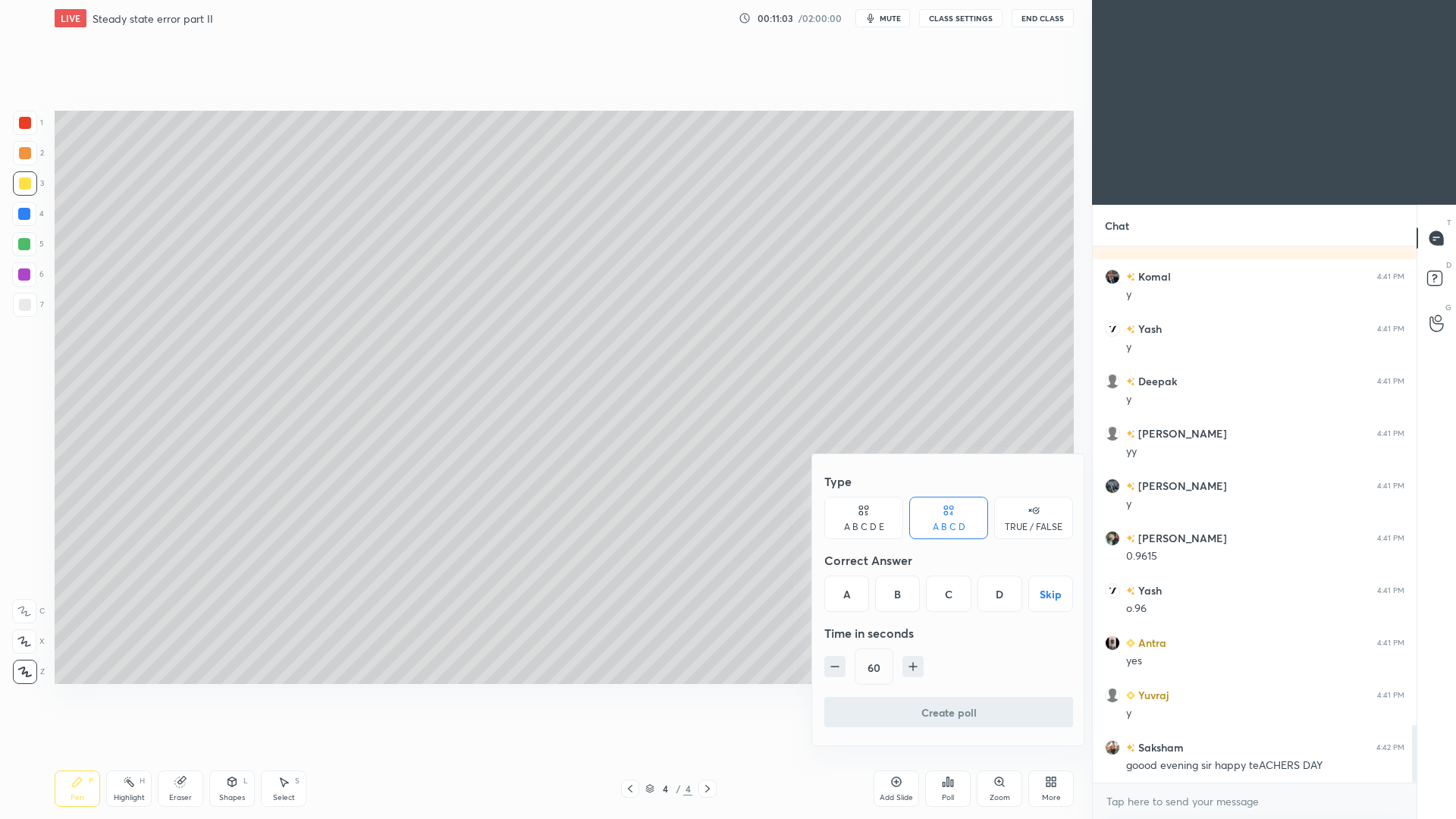
click at [896, 594] on div "B" at bounding box center [897, 594] width 44 height 37
click at [918, 667] on icon "button" at bounding box center [912, 666] width 15 height 15
click at [919, 669] on icon "button" at bounding box center [912, 666] width 15 height 15
type input "90"
drag, startPoint x: 929, startPoint y: 713, endPoint x: 925, endPoint y: 705, distance: 8.9
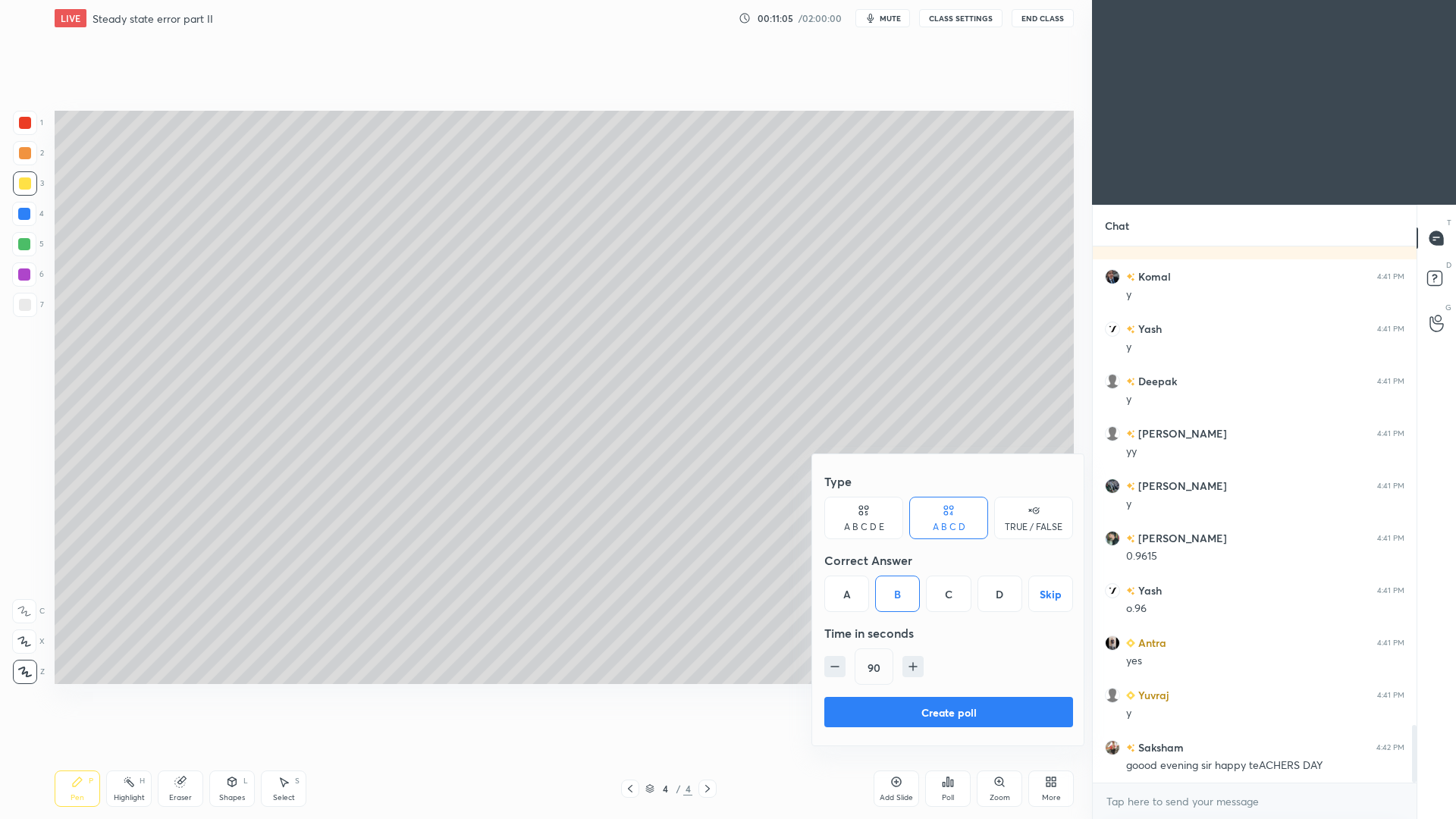
click at [926, 716] on button "Create poll" at bounding box center [948, 713] width 248 height 30
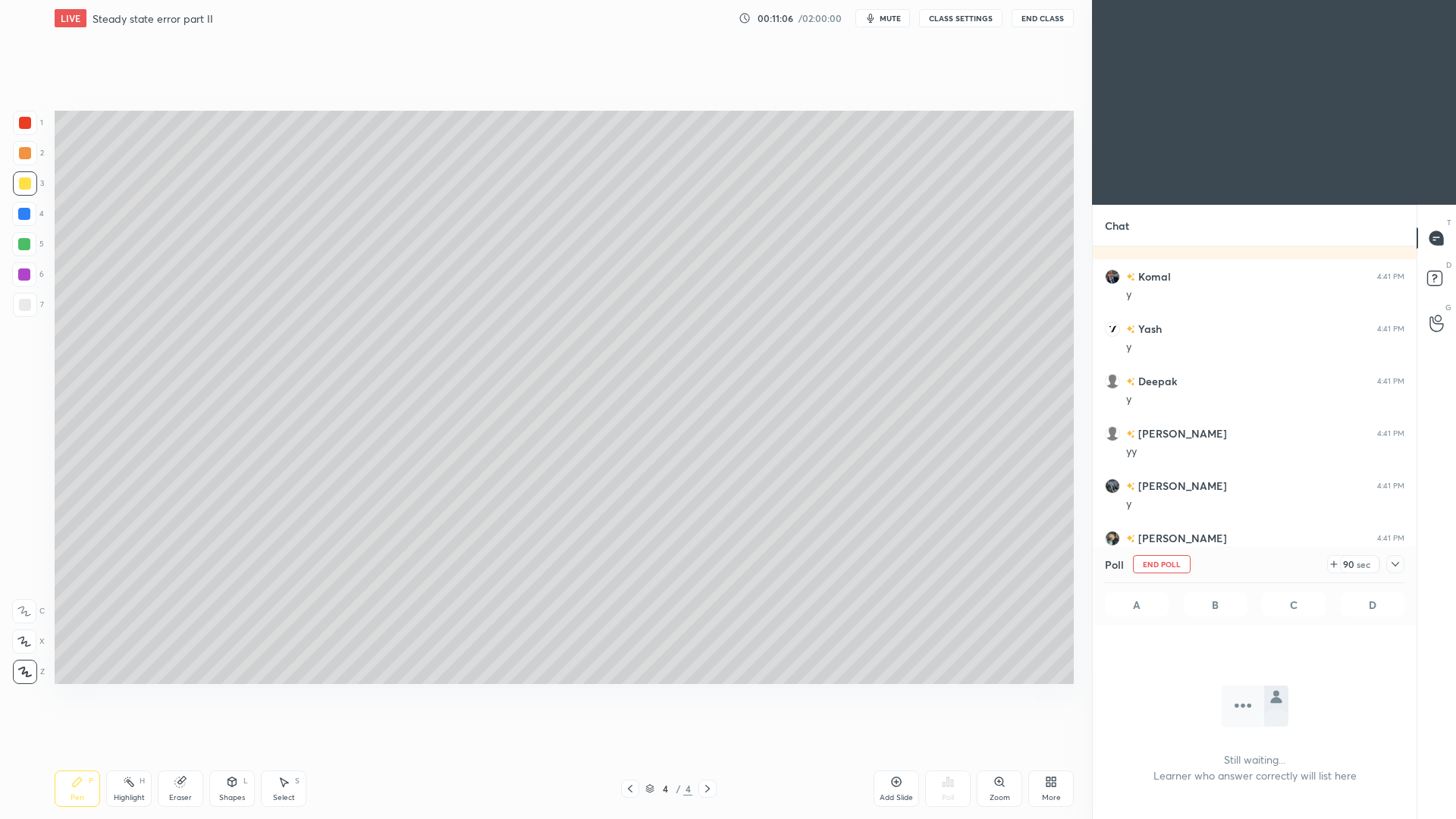
scroll to position [342, 319]
click at [1397, 562] on icon at bounding box center [1395, 564] width 12 height 12
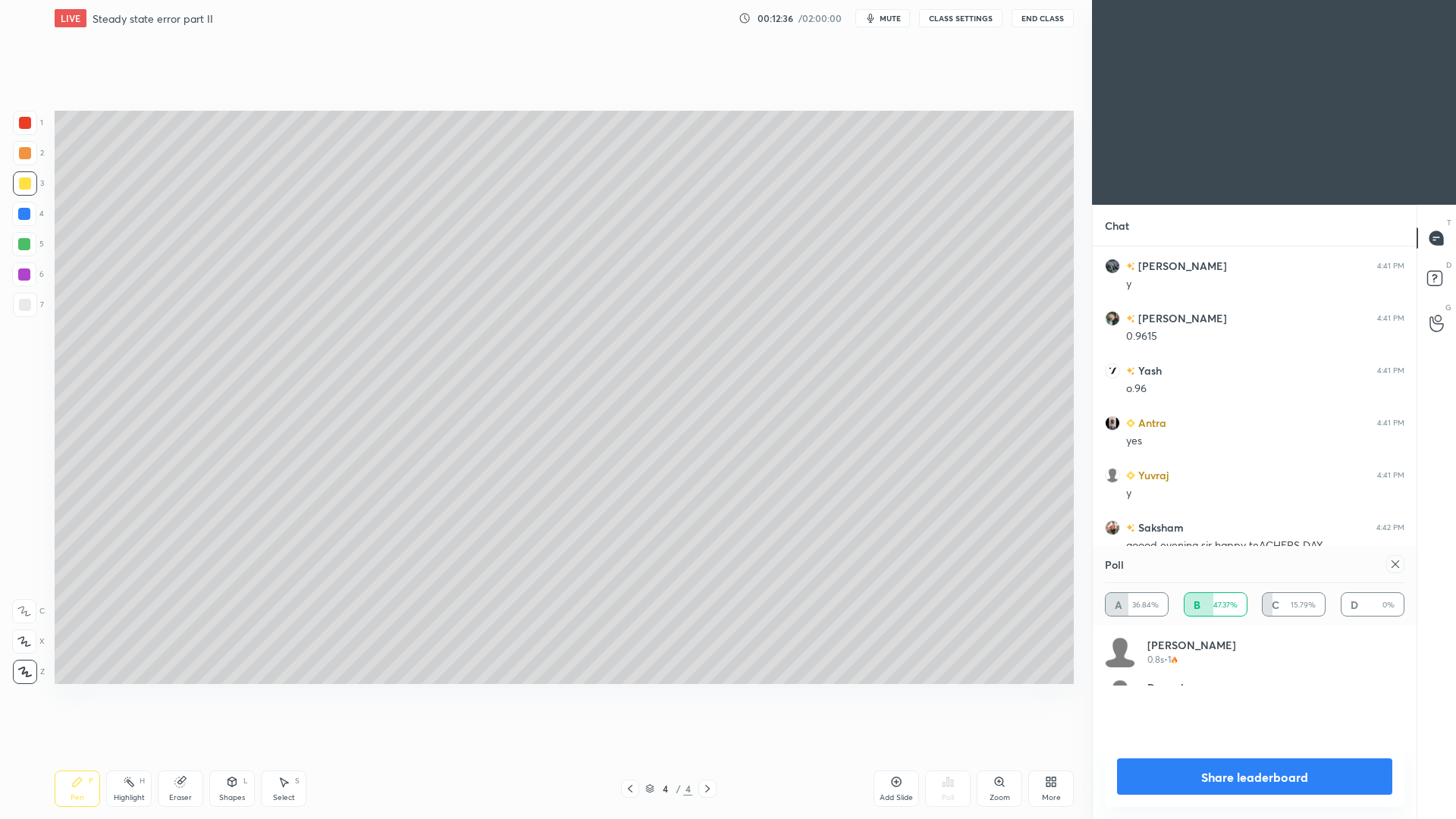
scroll to position [177, 295]
drag, startPoint x: 1271, startPoint y: 690, endPoint x: 1271, endPoint y: 571, distance: 119.0
click at [1262, 615] on div "Poll A 36.84% B 47.37% C 15.79% D 0% [PERSON_NAME] 0.8s • 1 Deepak 14.8s • 1 [P…" at bounding box center [1254, 683] width 324 height 273
click at [1396, 571] on div at bounding box center [1395, 564] width 18 height 18
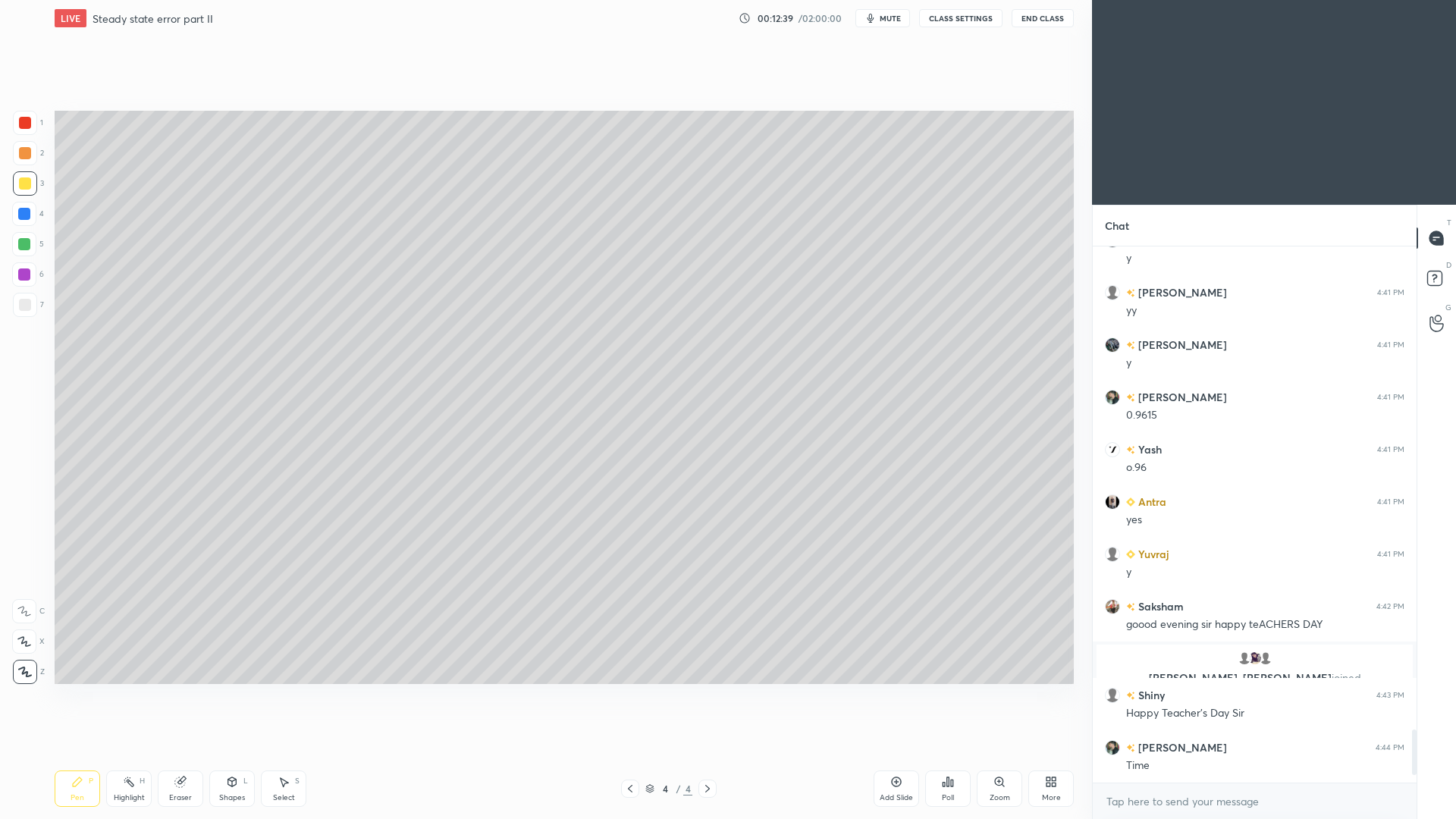
scroll to position [4897, 0]
click at [24, 303] on div at bounding box center [25, 304] width 12 height 12
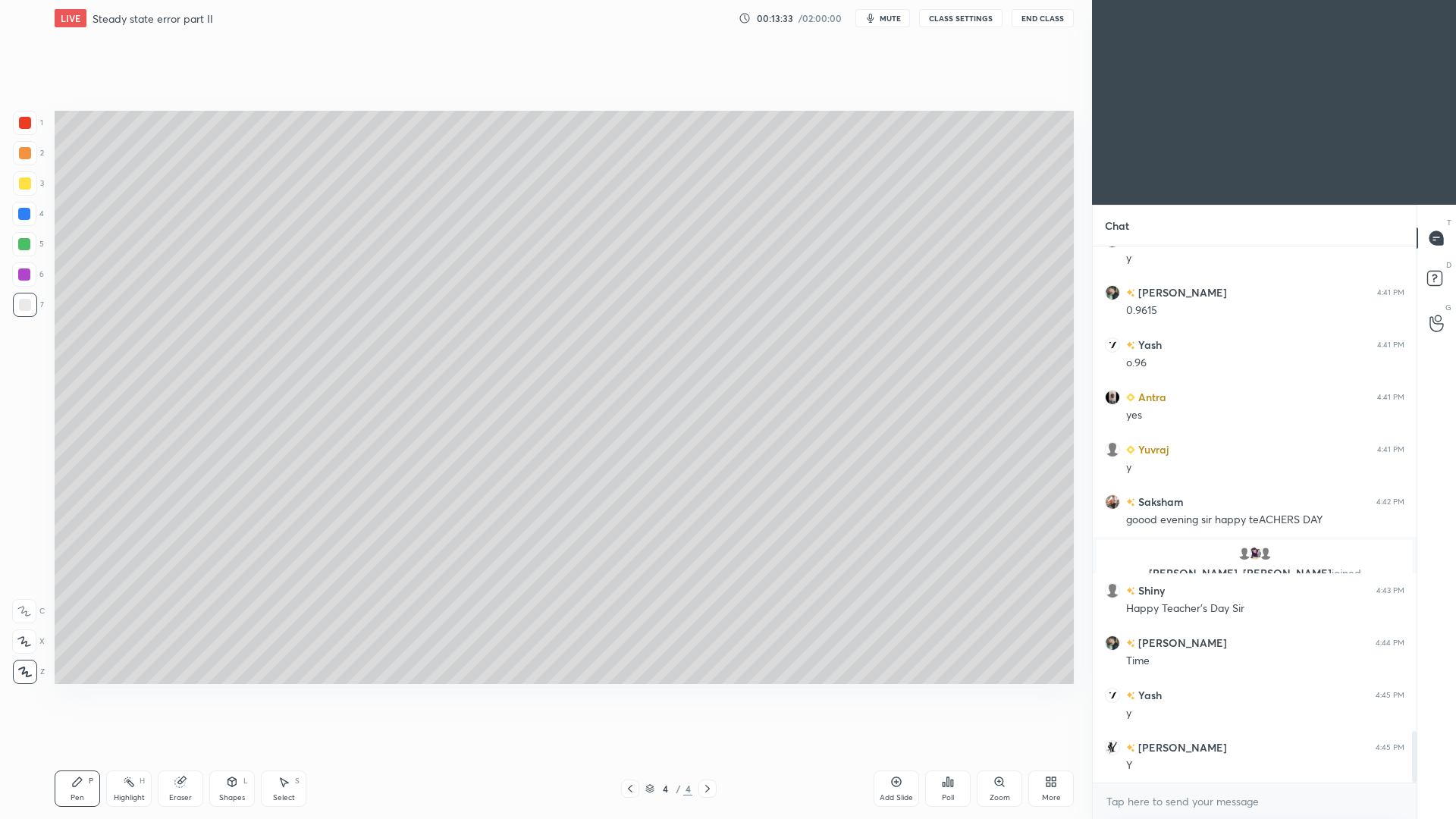
scroll to position [5054, 0]
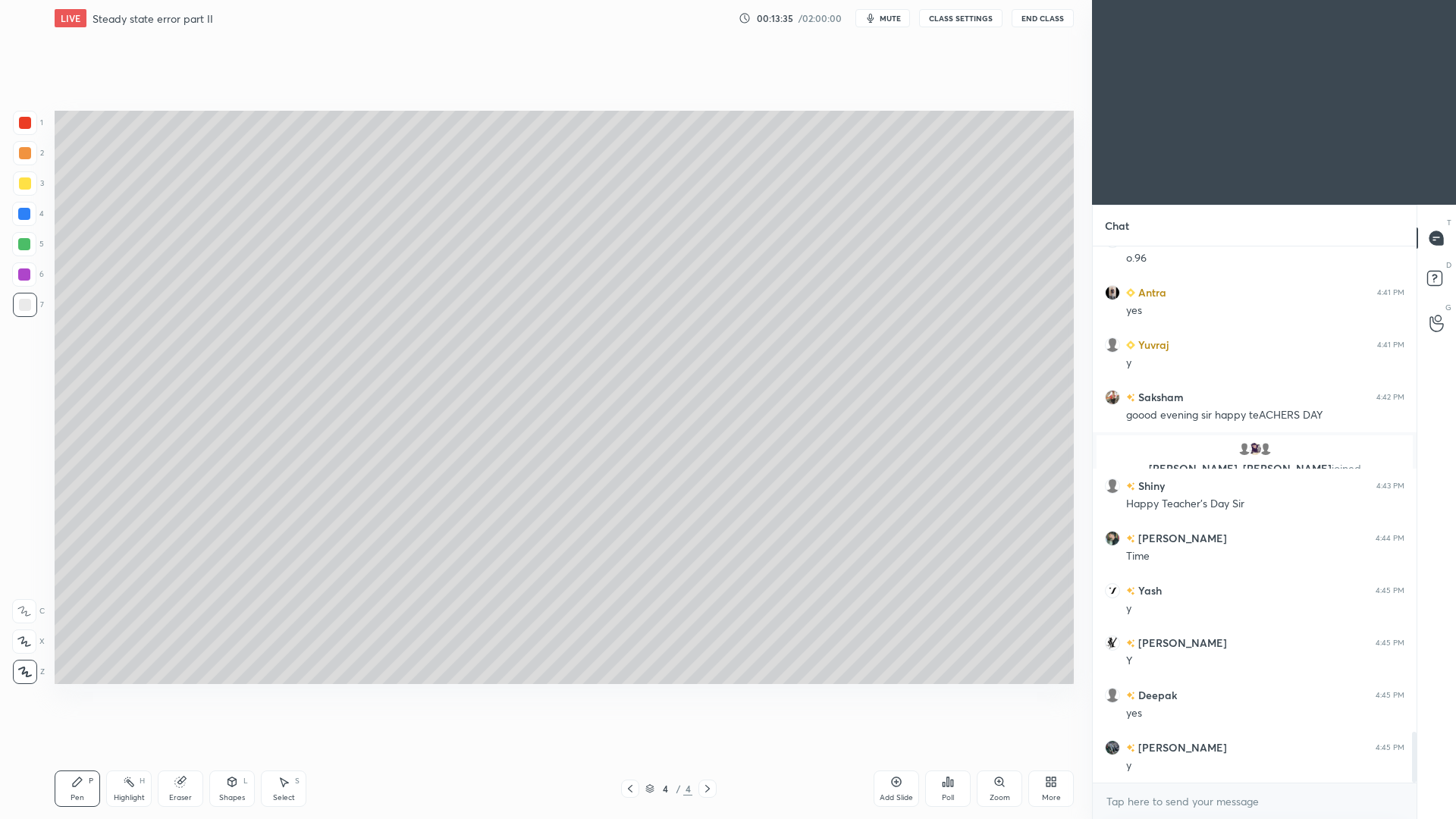
click at [26, 277] on div at bounding box center [24, 274] width 12 height 12
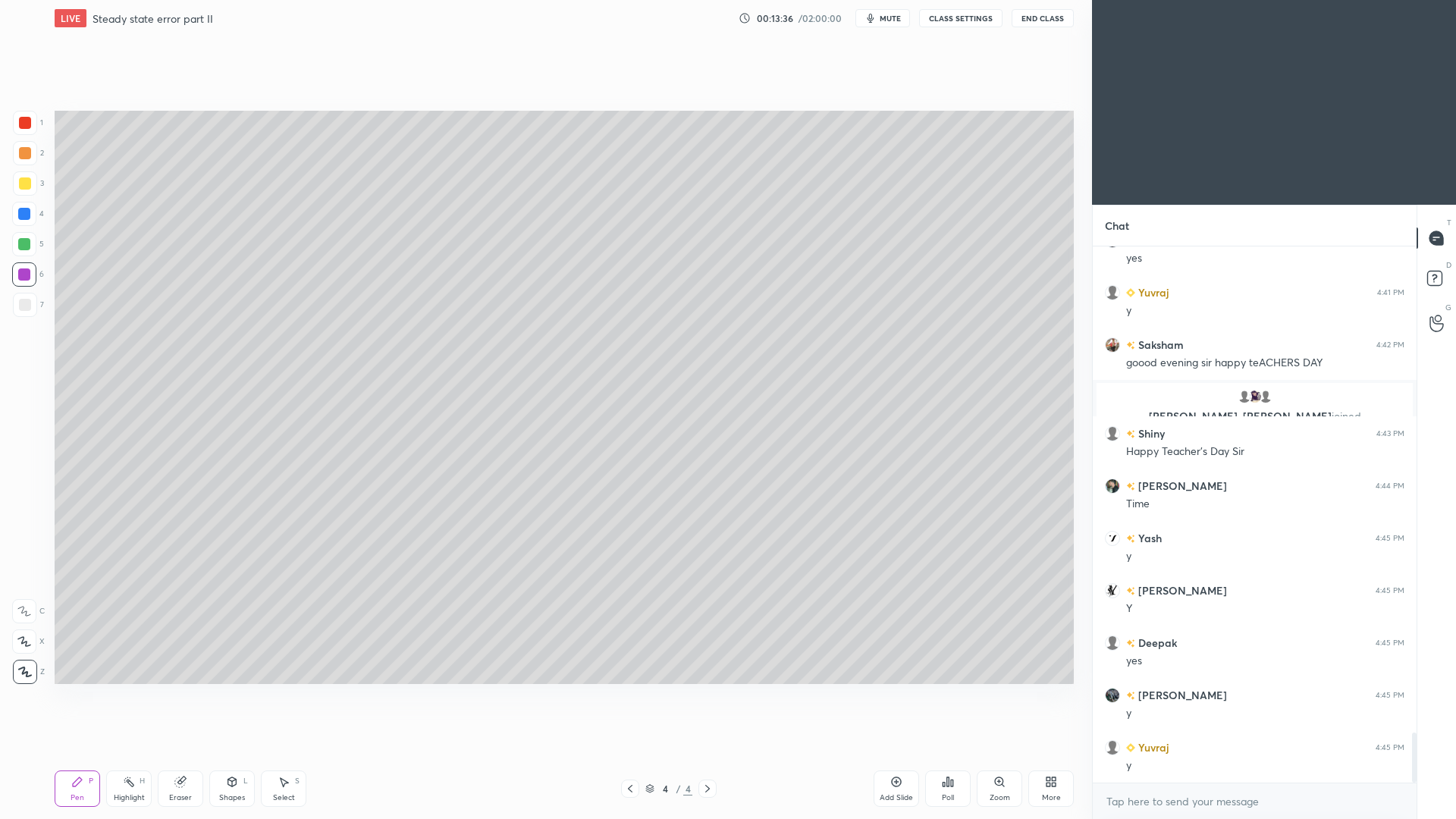
scroll to position [5210, 0]
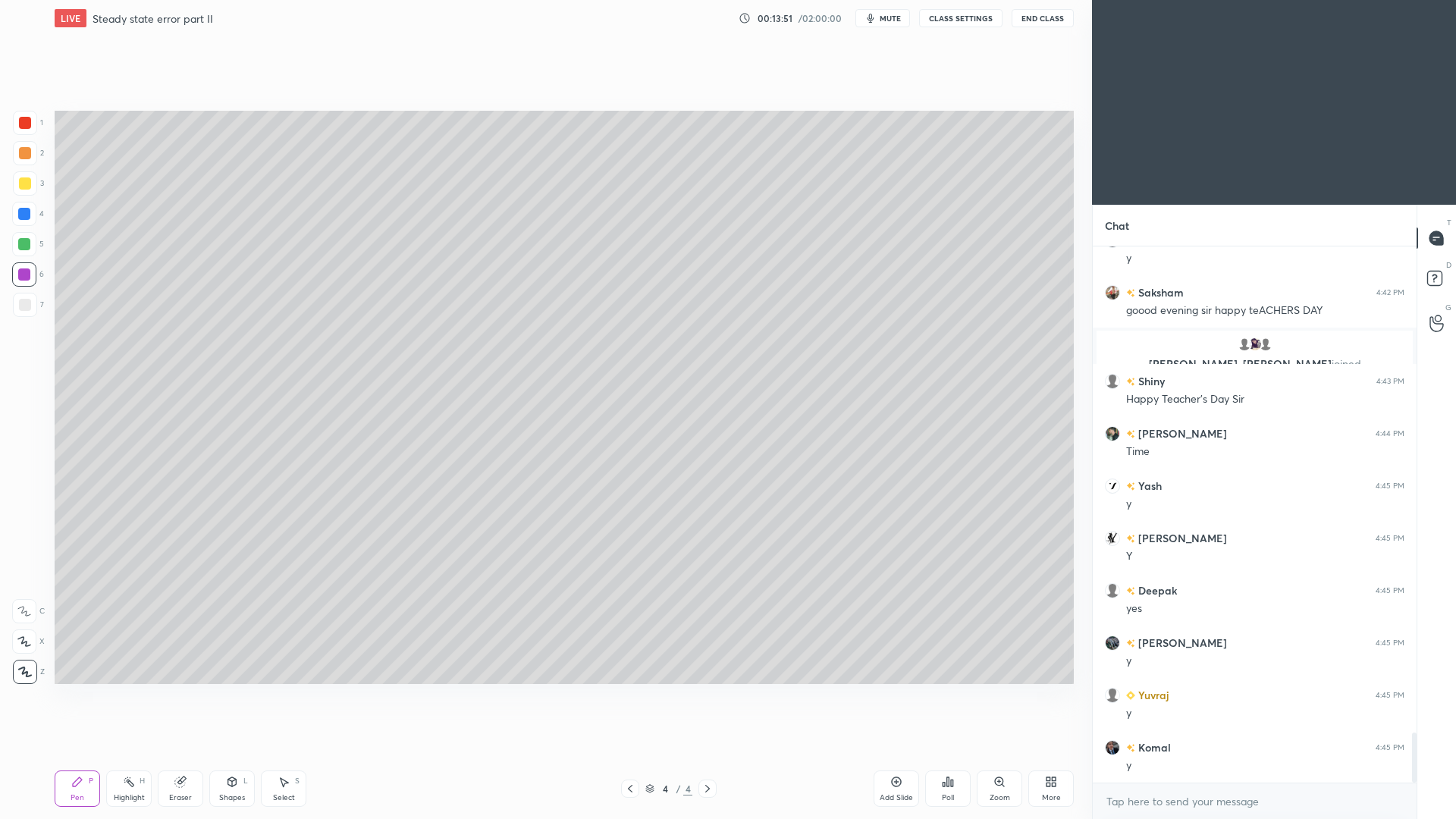
drag, startPoint x: 238, startPoint y: 786, endPoint x: 241, endPoint y: 765, distance: 21.2
click at [239, 751] on div "Shapes L" at bounding box center [232, 789] width 45 height 37
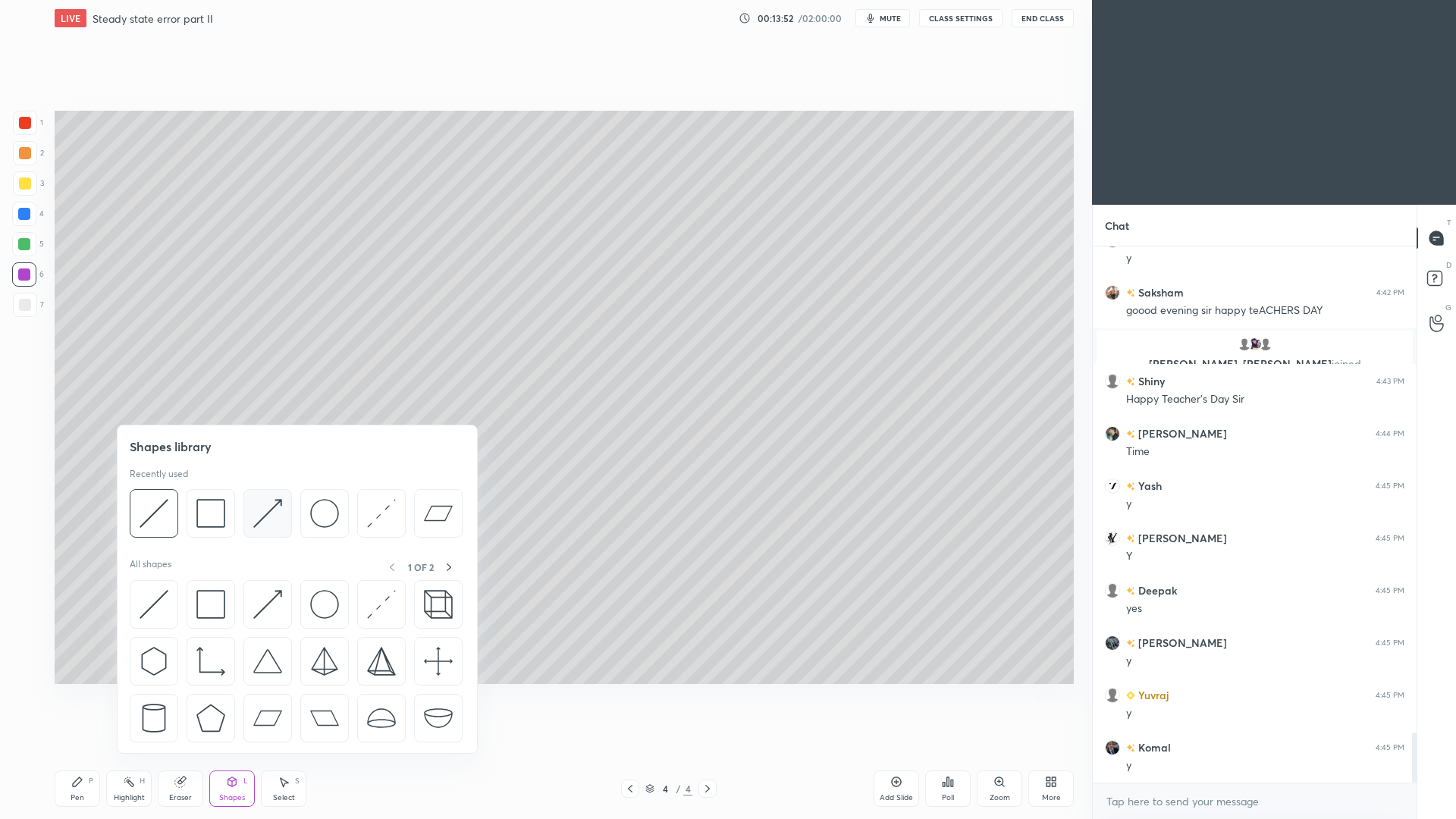
click at [261, 518] on img at bounding box center [268, 513] width 29 height 29
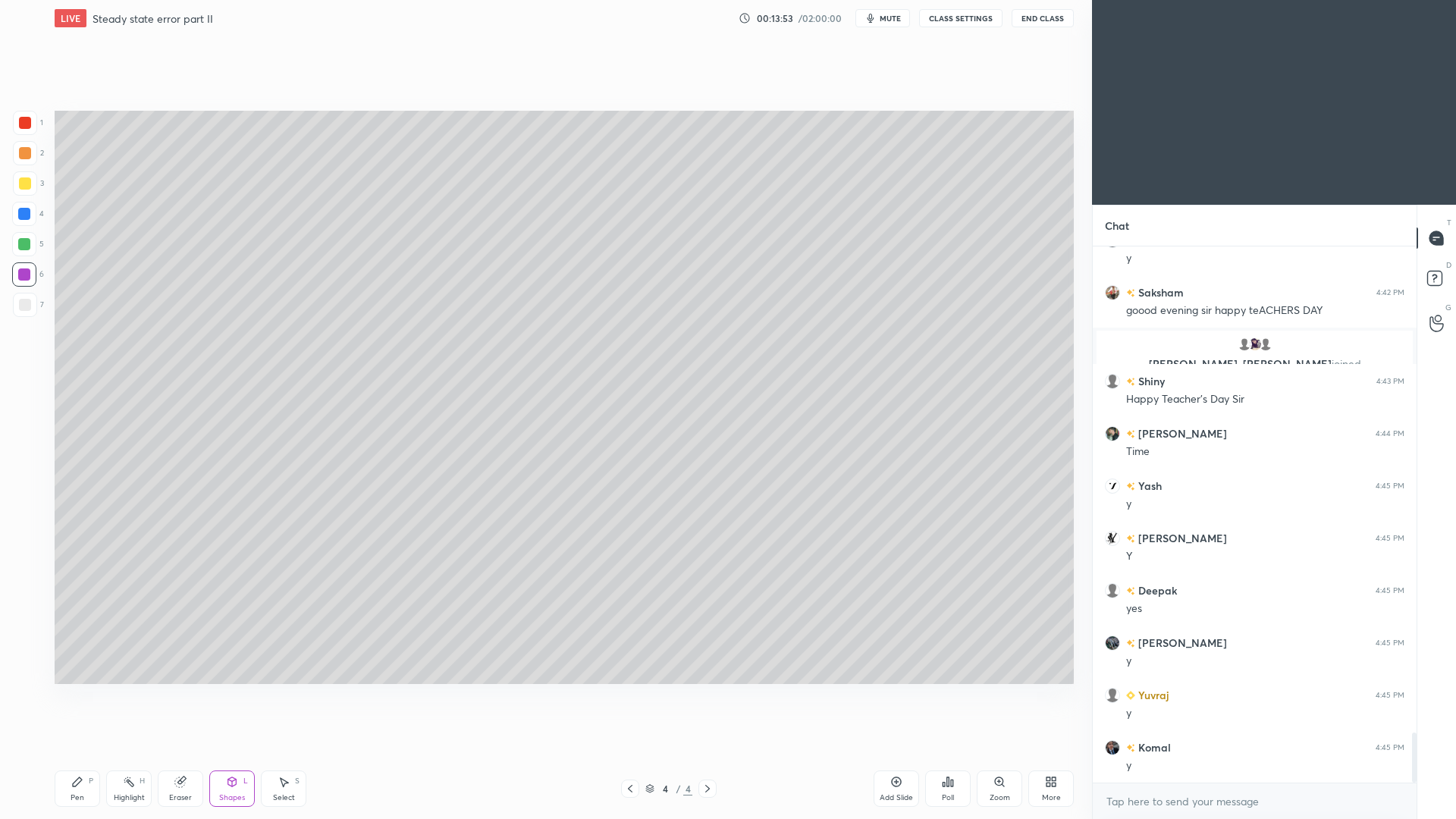
click at [29, 218] on div at bounding box center [24, 214] width 12 height 12
click at [90, 751] on div "Pen P" at bounding box center [77, 789] width 45 height 37
drag, startPoint x: 25, startPoint y: 283, endPoint x: 25, endPoint y: 275, distance: 8.0
click at [27, 284] on div at bounding box center [24, 274] width 25 height 25
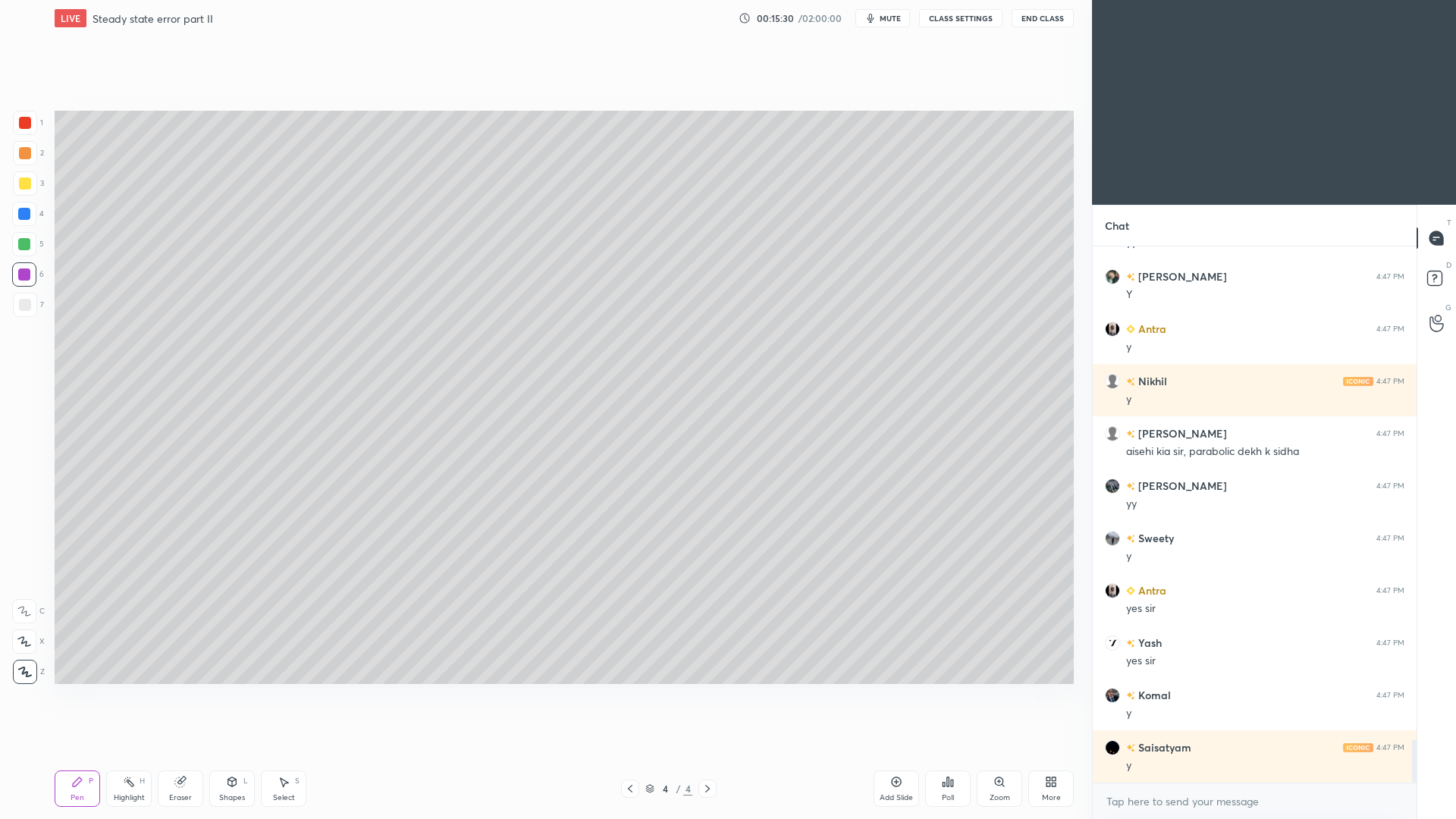
scroll to position [6079, 0]
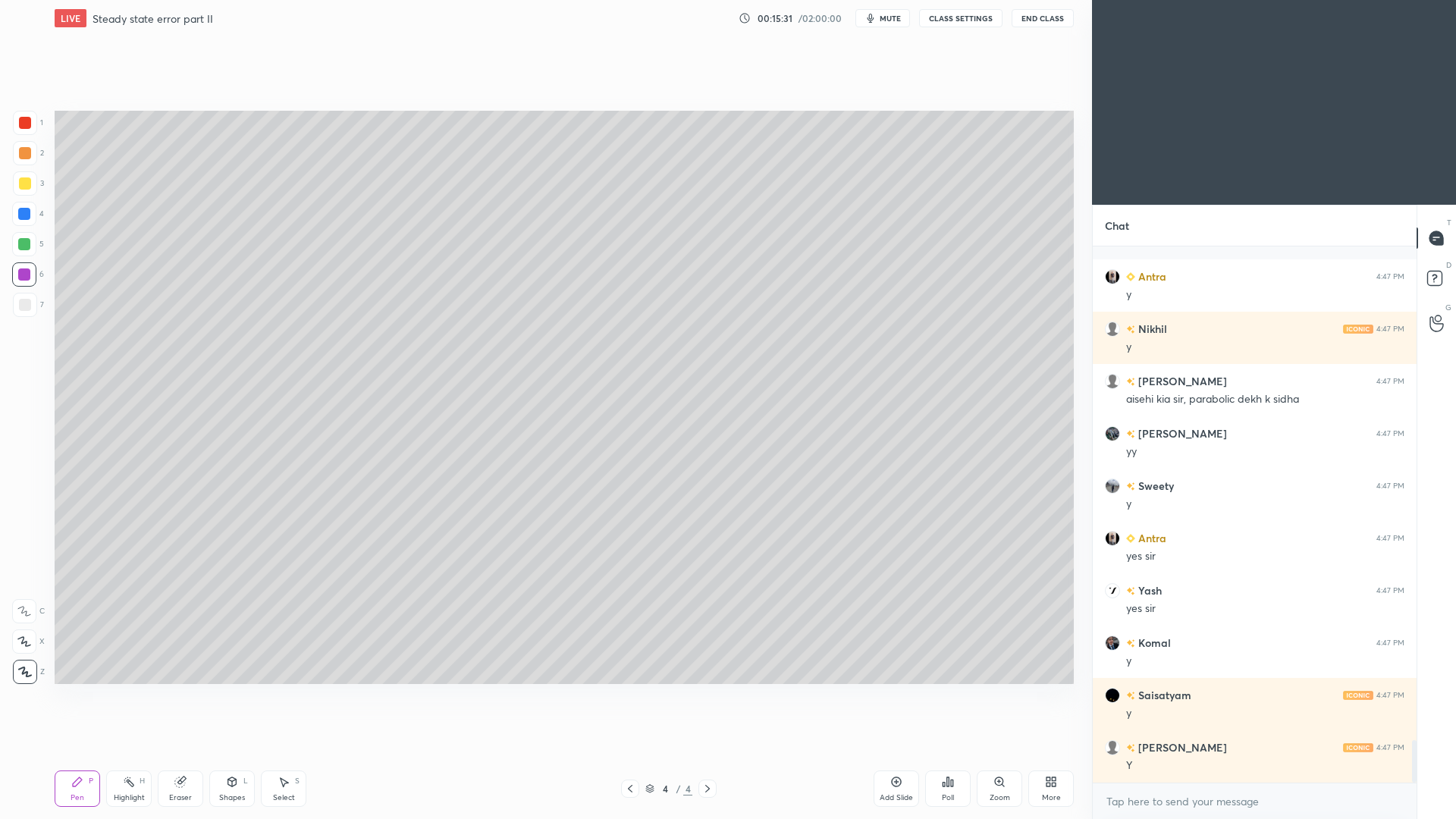
drag, startPoint x: 291, startPoint y: 794, endPoint x: 291, endPoint y: 774, distance: 20.0
click at [291, 751] on div "Select" at bounding box center [284, 798] width 22 height 8
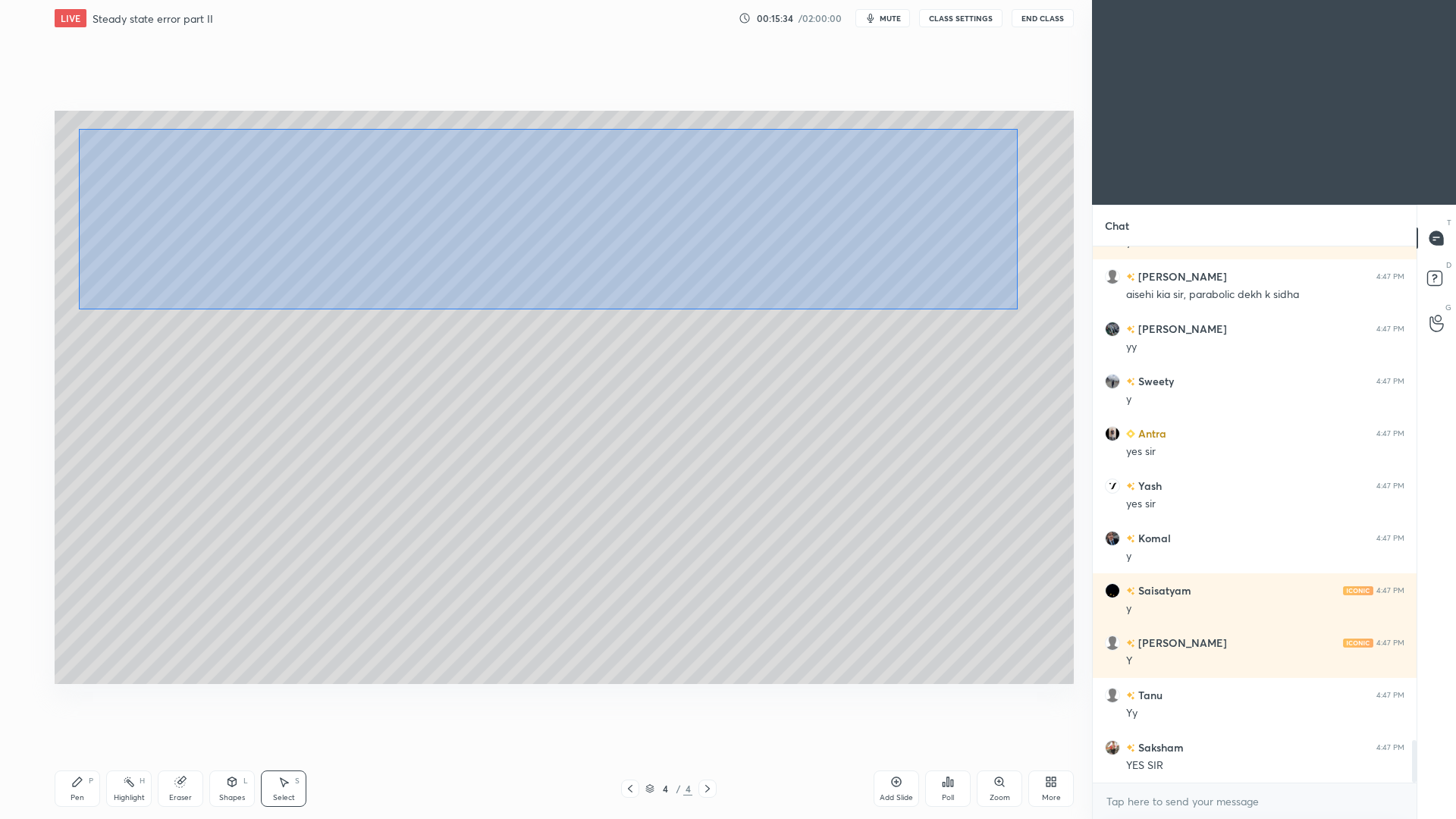
drag, startPoint x: 78, startPoint y: 128, endPoint x: 1019, endPoint y: 305, distance: 957.5
click at [1017, 309] on div "0 ° Undo Copy Duplicate Duplicate to new slide Delete" at bounding box center [564, 397] width 1019 height 574
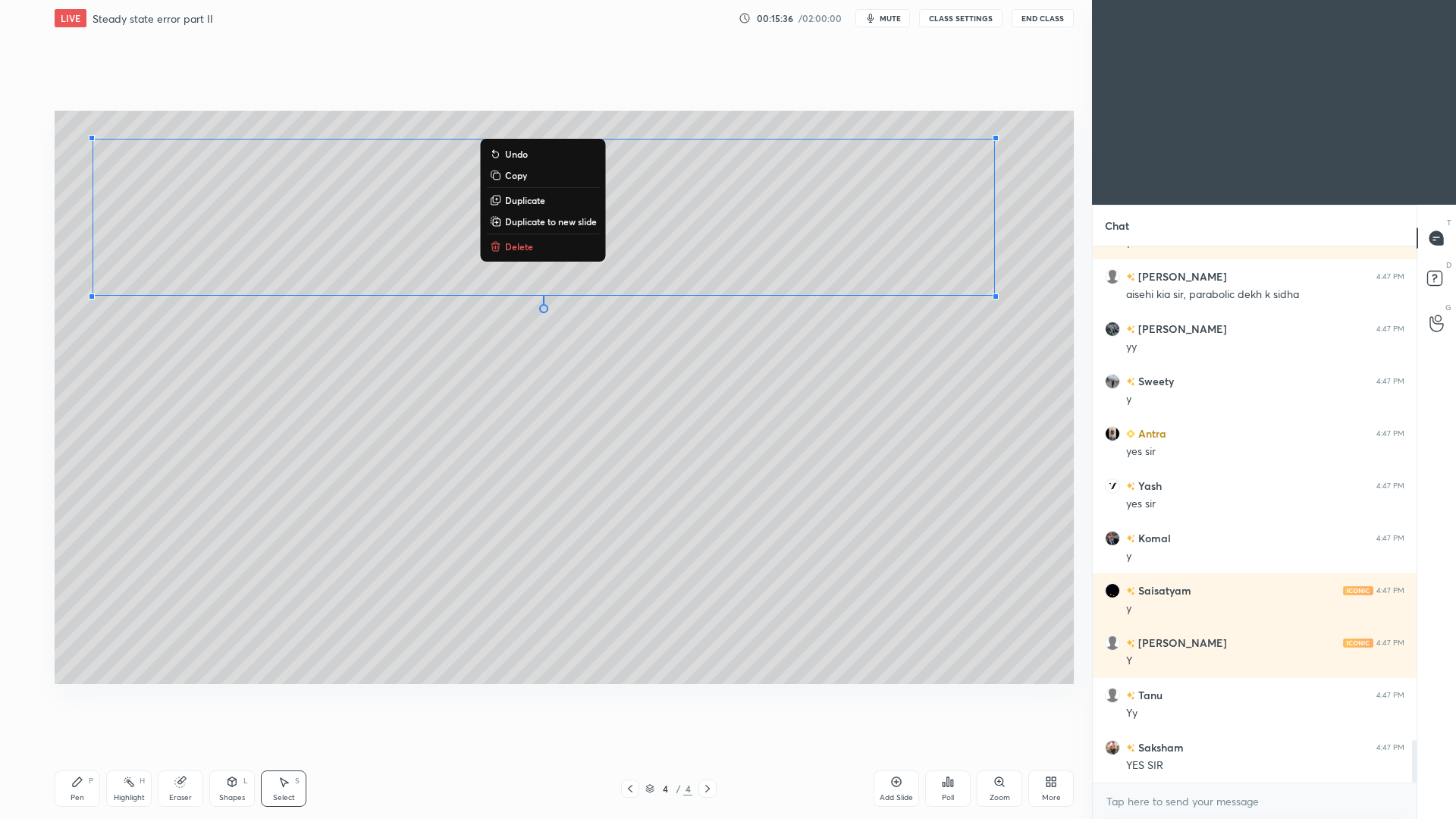
scroll to position [6236, 0]
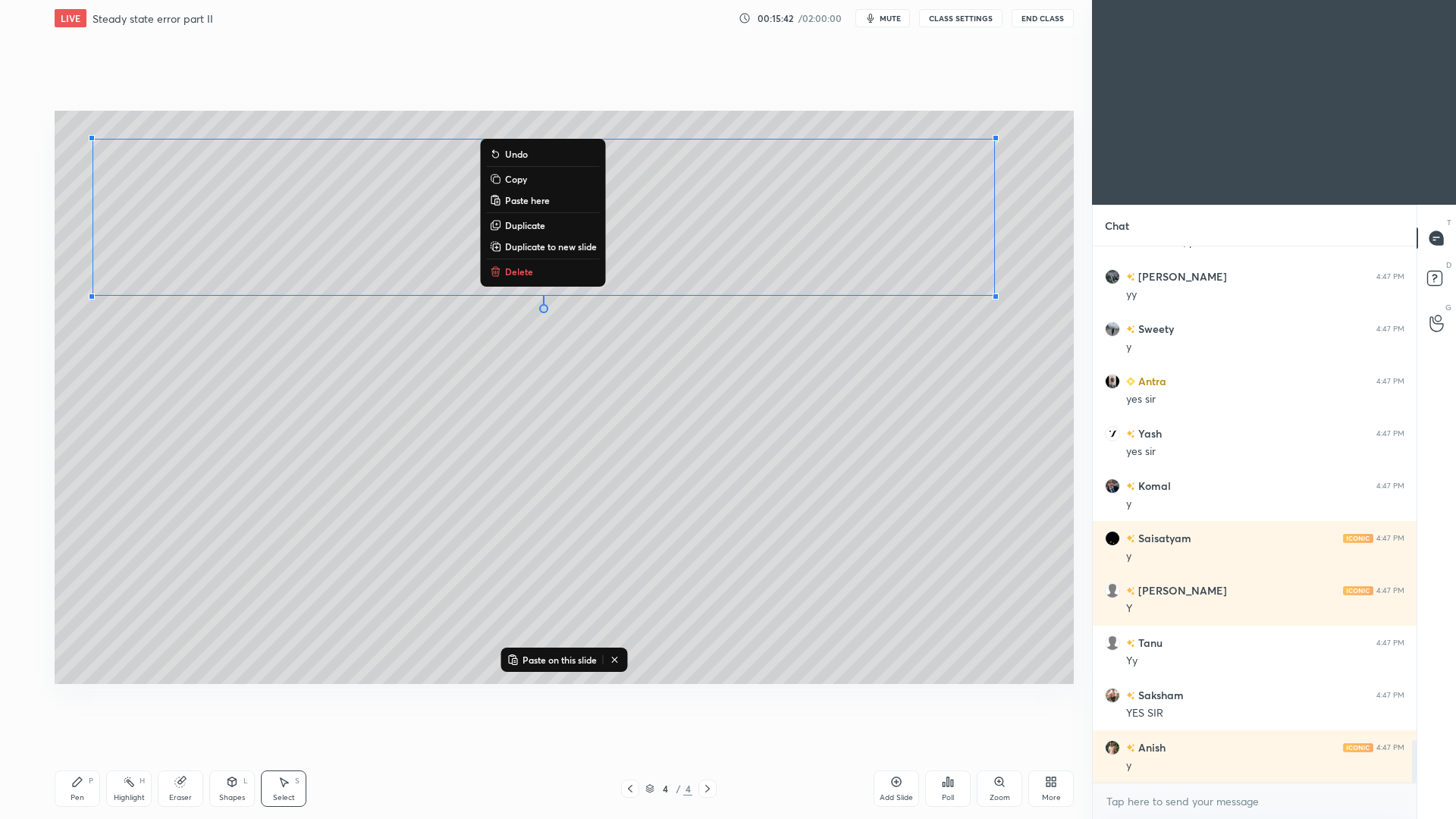
click at [896, 751] on div "Add Slide" at bounding box center [896, 798] width 33 height 8
click at [186, 751] on div "Eraser" at bounding box center [180, 798] width 23 height 8
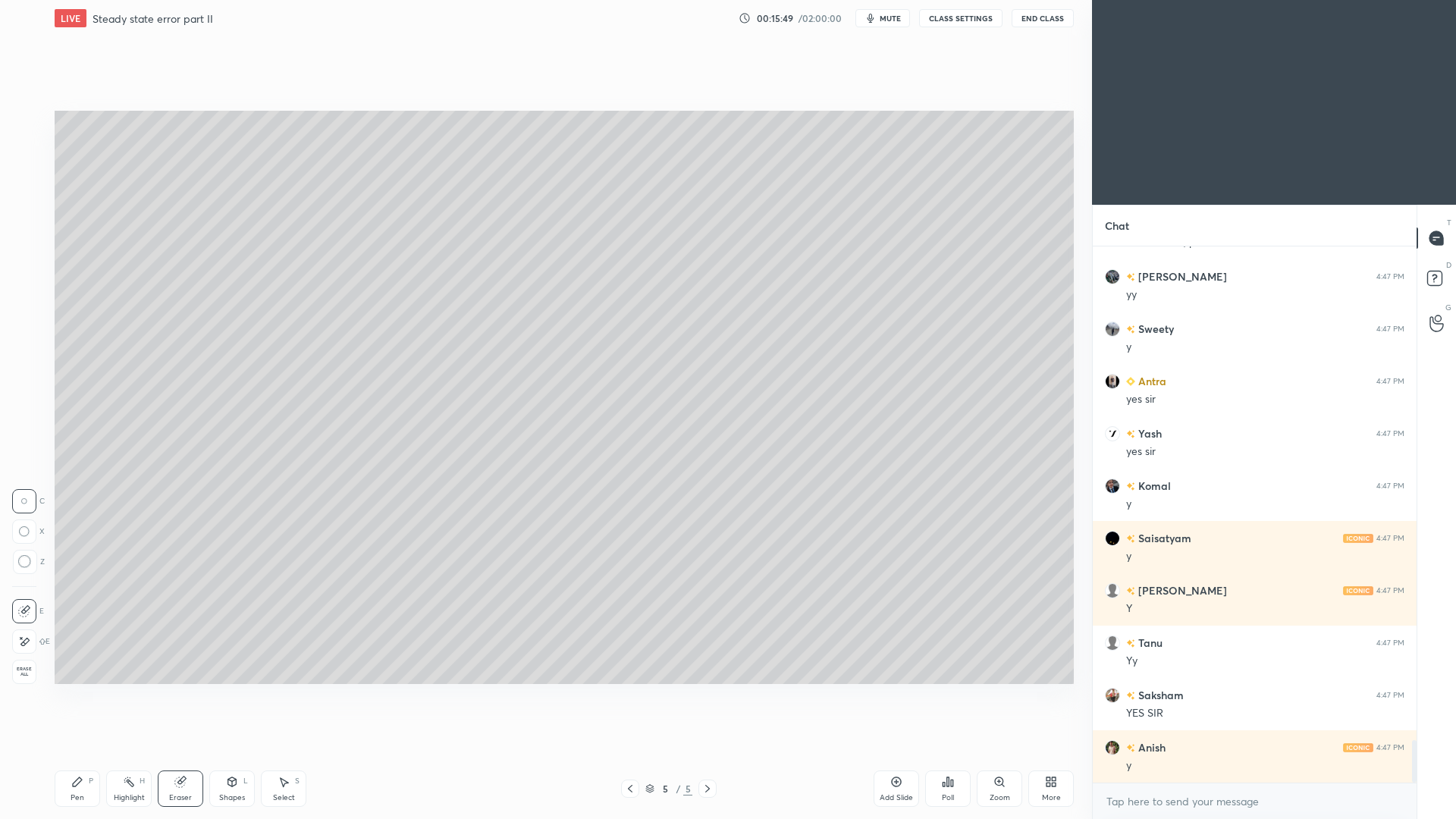
scroll to position [6272, 0]
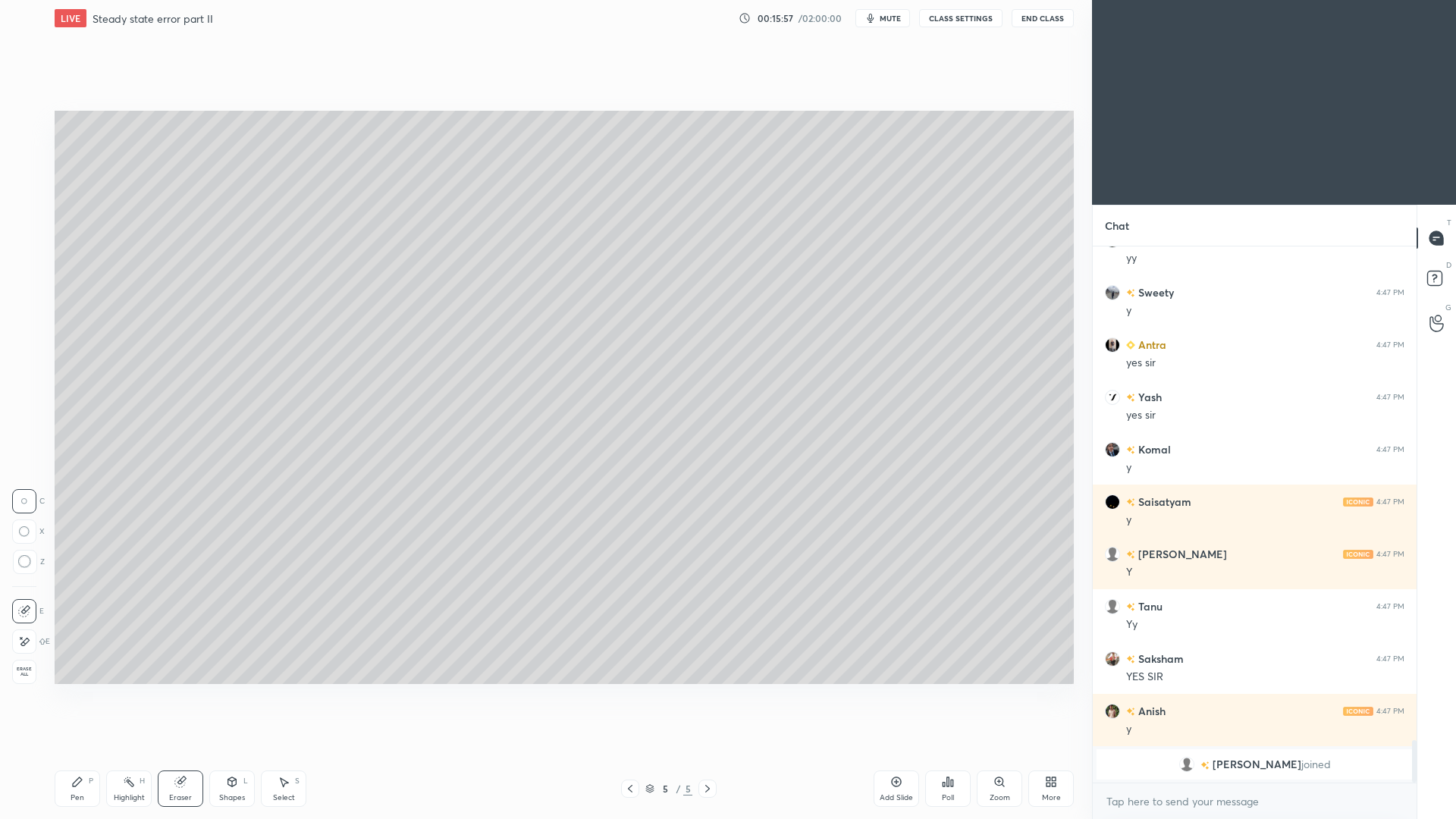
click at [25, 645] on icon at bounding box center [24, 642] width 12 height 13
drag, startPoint x: 85, startPoint y: 786, endPoint x: 83, endPoint y: 762, distance: 24.1
click at [87, 751] on div "Pen P" at bounding box center [77, 789] width 45 height 37
click at [29, 190] on div at bounding box center [25, 184] width 25 height 25
click at [957, 751] on div "Poll" at bounding box center [947, 789] width 45 height 37
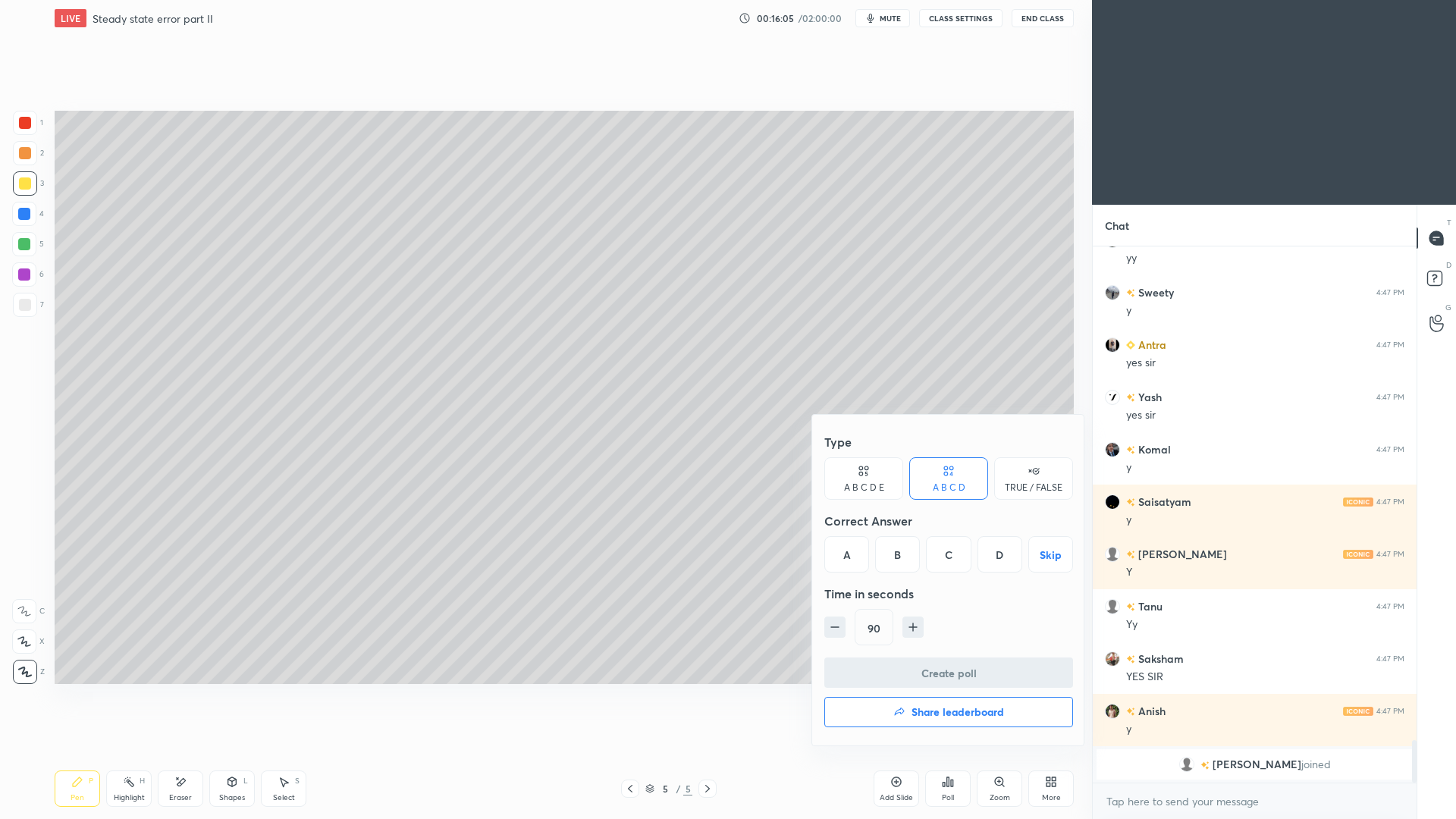
click at [952, 557] on div "C" at bounding box center [948, 554] width 44 height 37
click at [953, 674] on button "Create poll" at bounding box center [948, 673] width 248 height 30
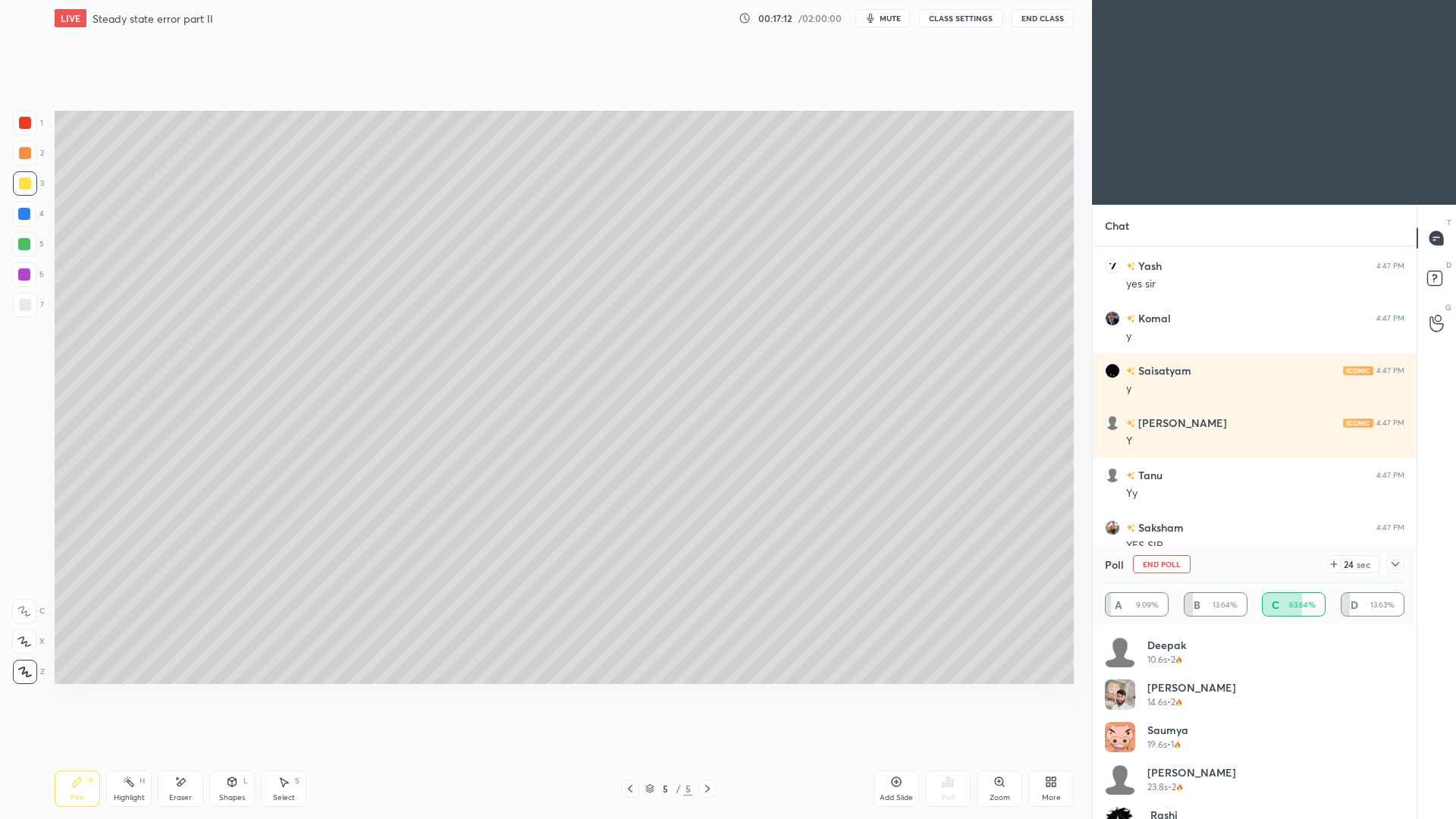
scroll to position [5541, 0]
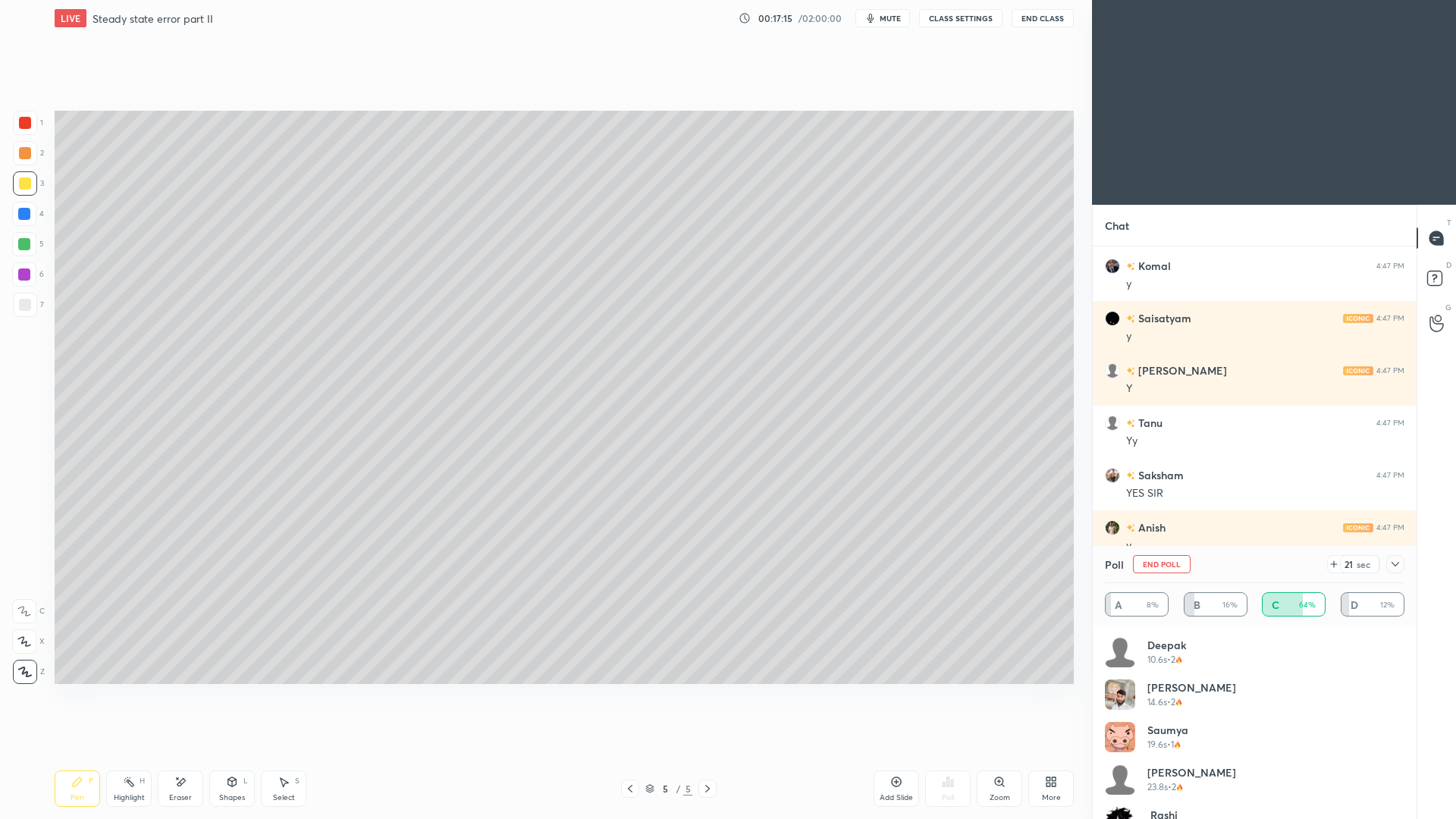
click at [1395, 566] on icon at bounding box center [1395, 564] width 12 height 12
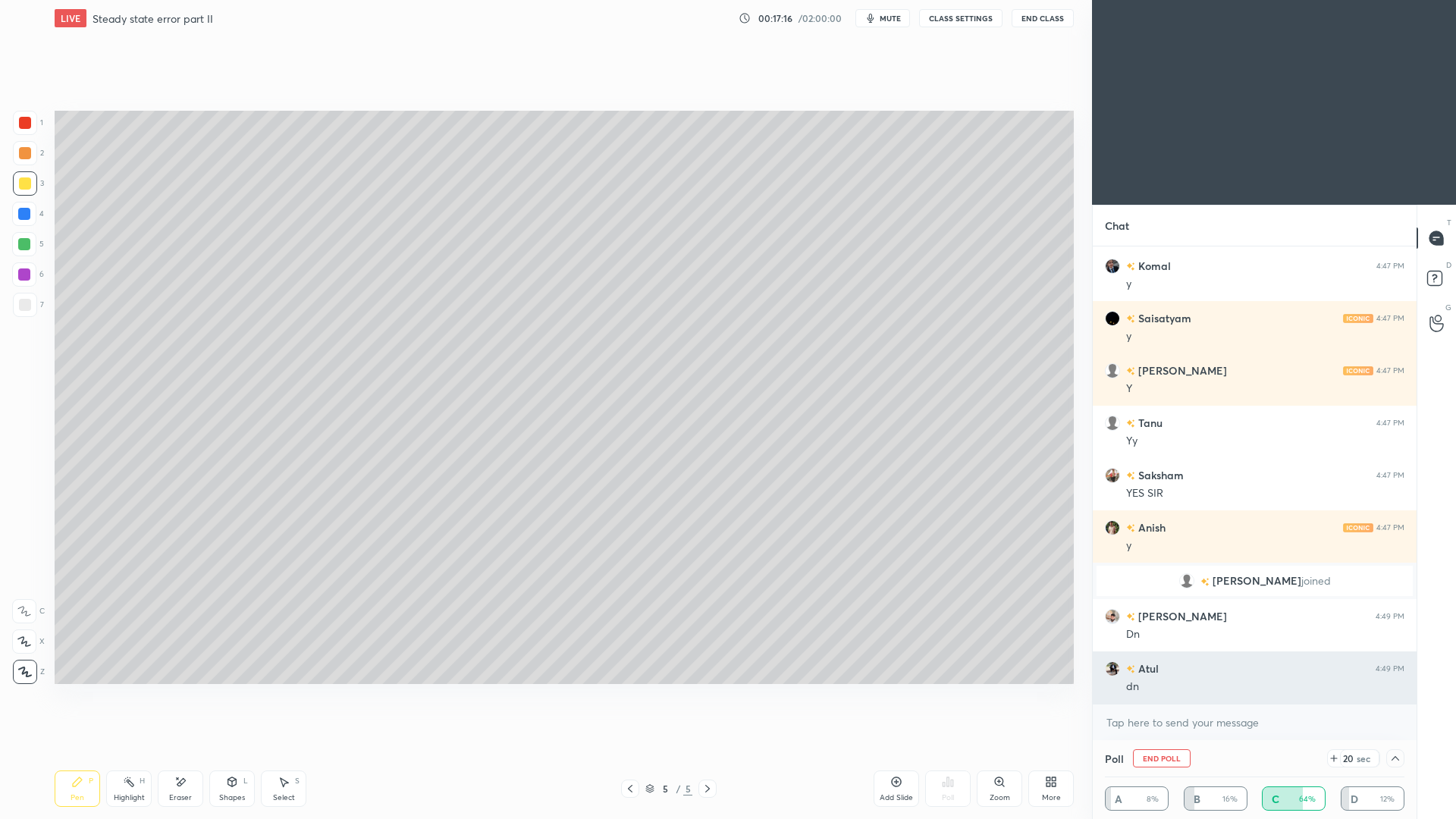
scroll to position [1, 6]
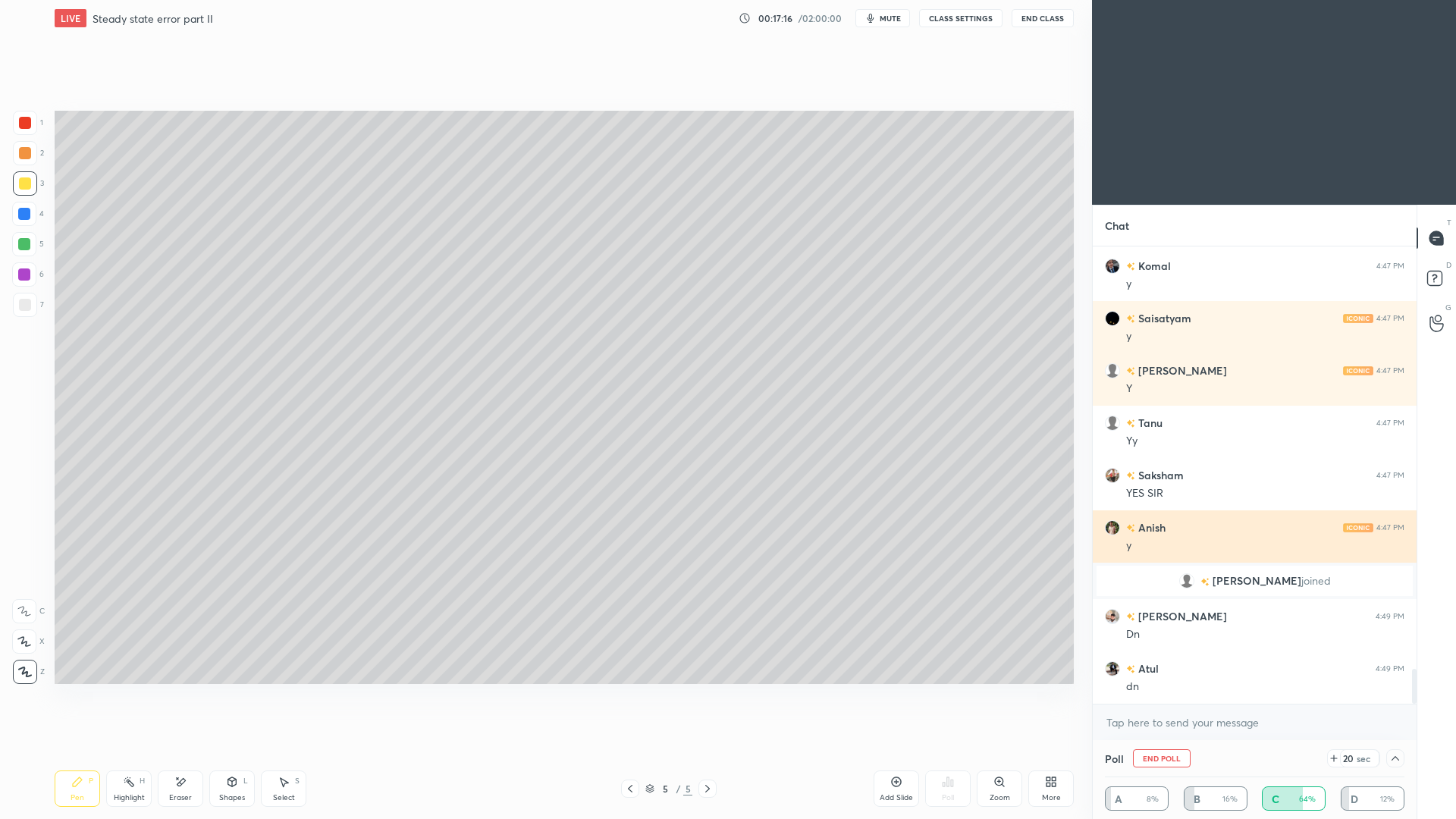
drag, startPoint x: 1342, startPoint y: 660, endPoint x: 1389, endPoint y: 531, distance: 137.3
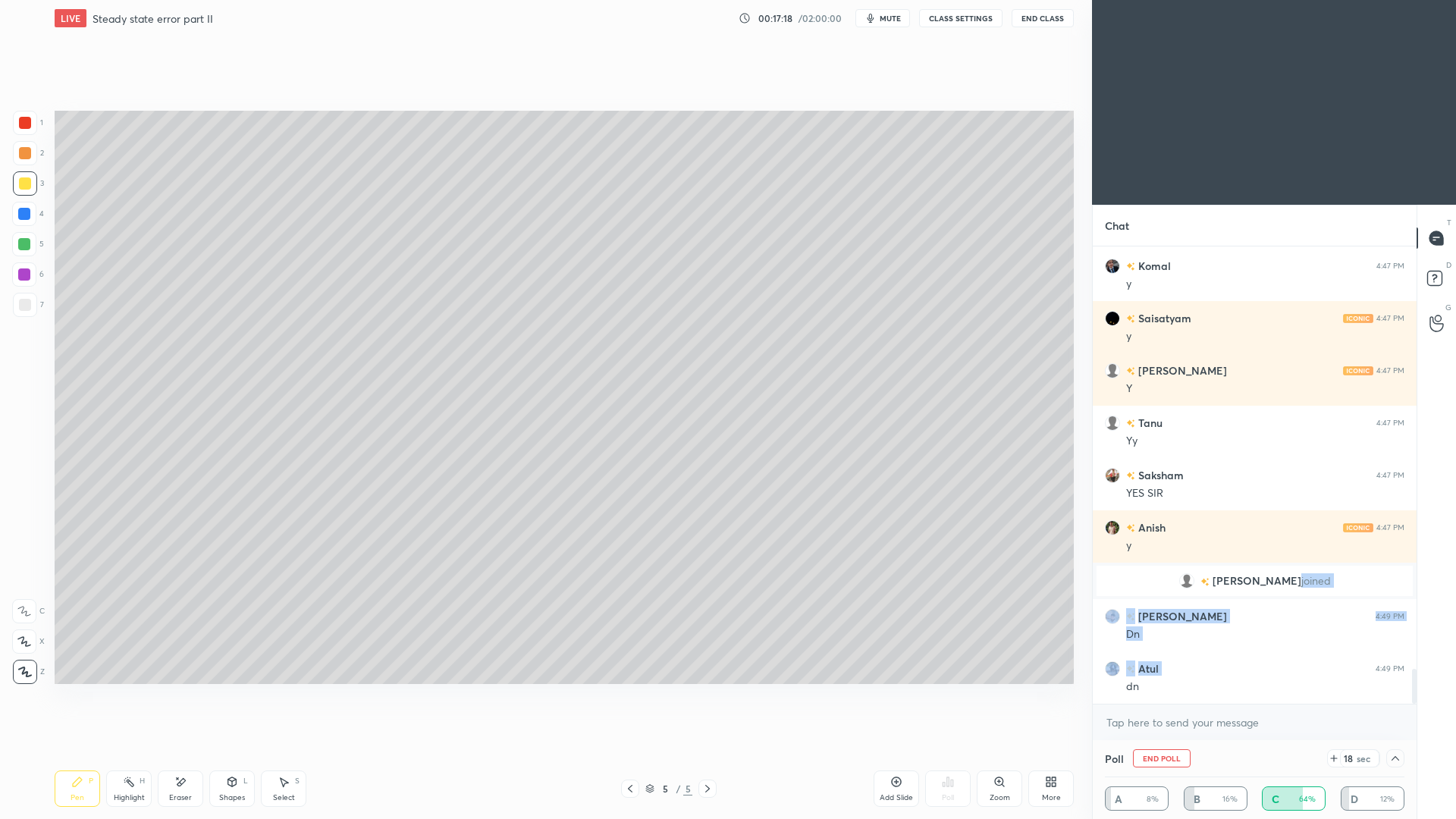
scroll to position [5593, 0]
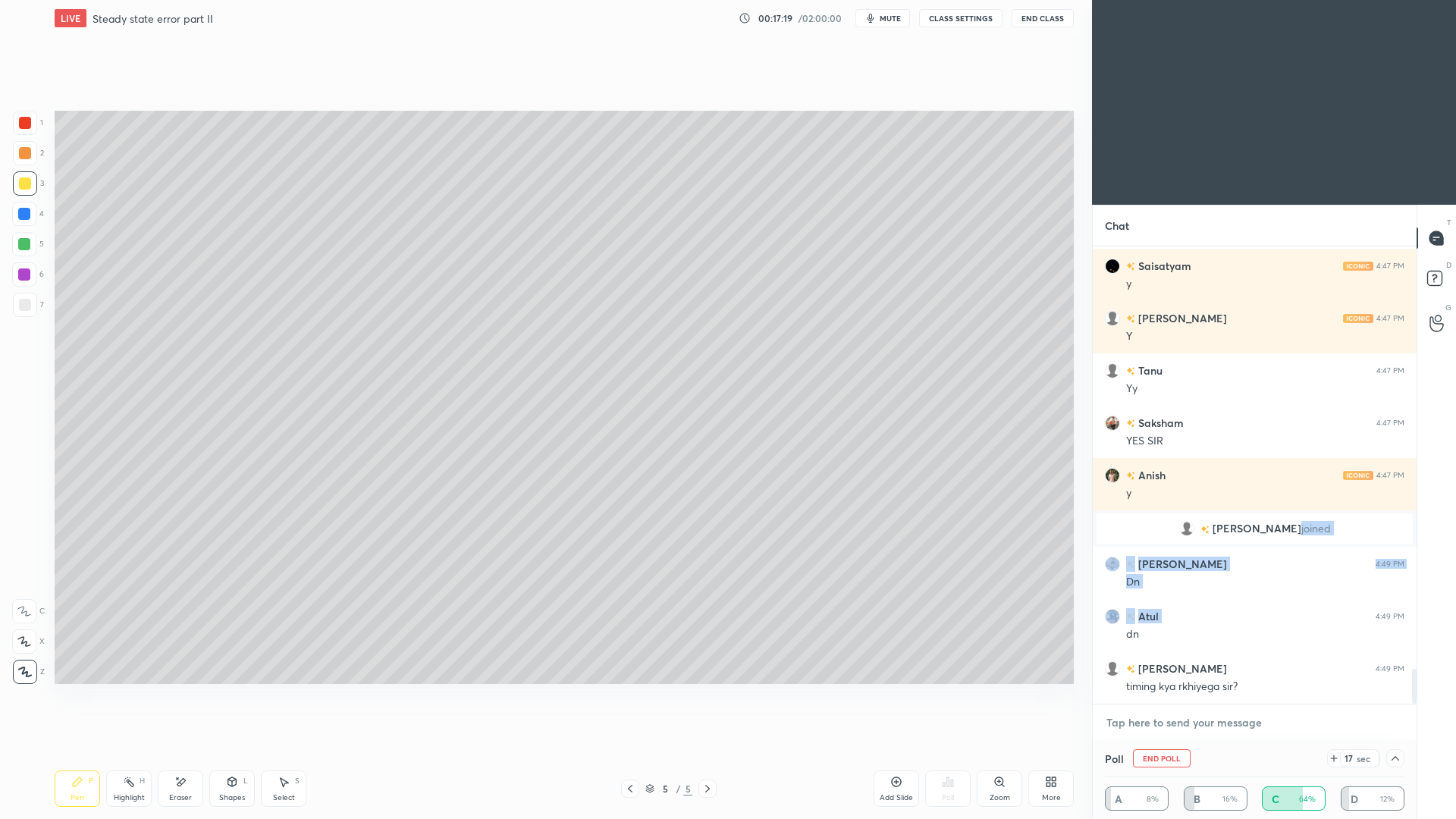
click at [1324, 720] on textarea at bounding box center [1254, 723] width 299 height 25
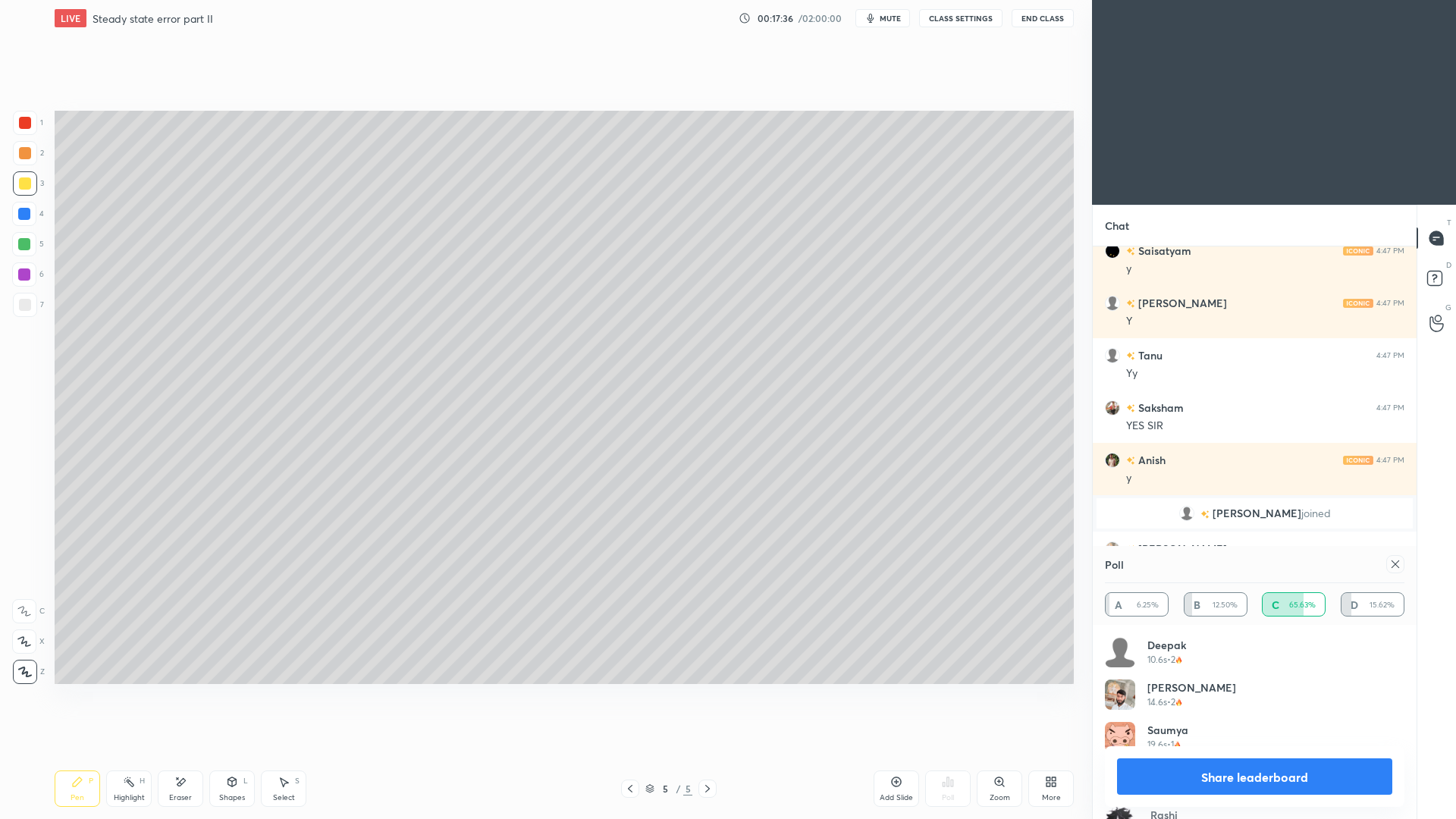
scroll to position [5623, 0]
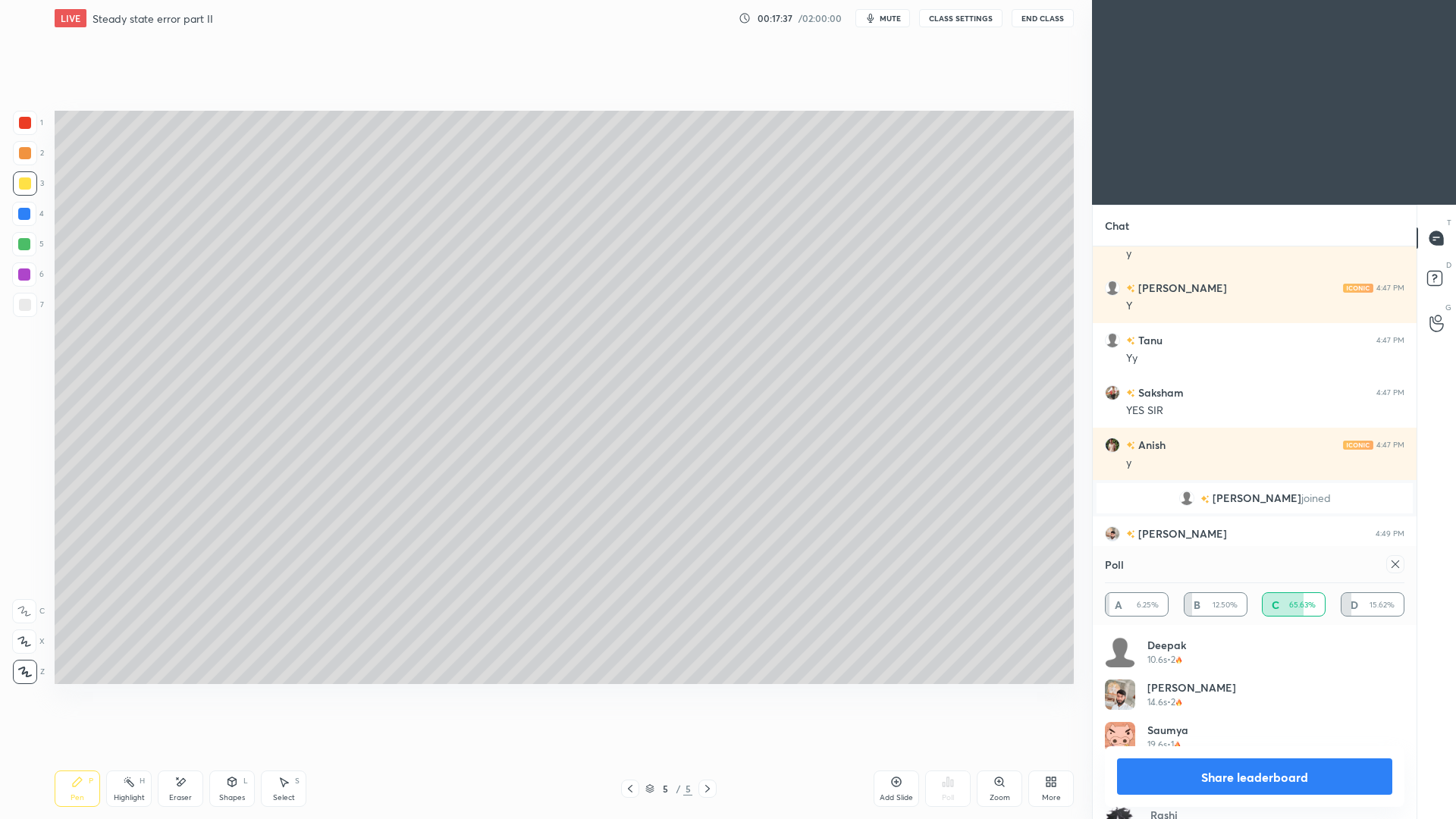
drag, startPoint x: 1320, startPoint y: 778, endPoint x: 1305, endPoint y: 764, distance: 20.5
click at [1316, 751] on button "Share leaderboard" at bounding box center [1254, 777] width 275 height 37
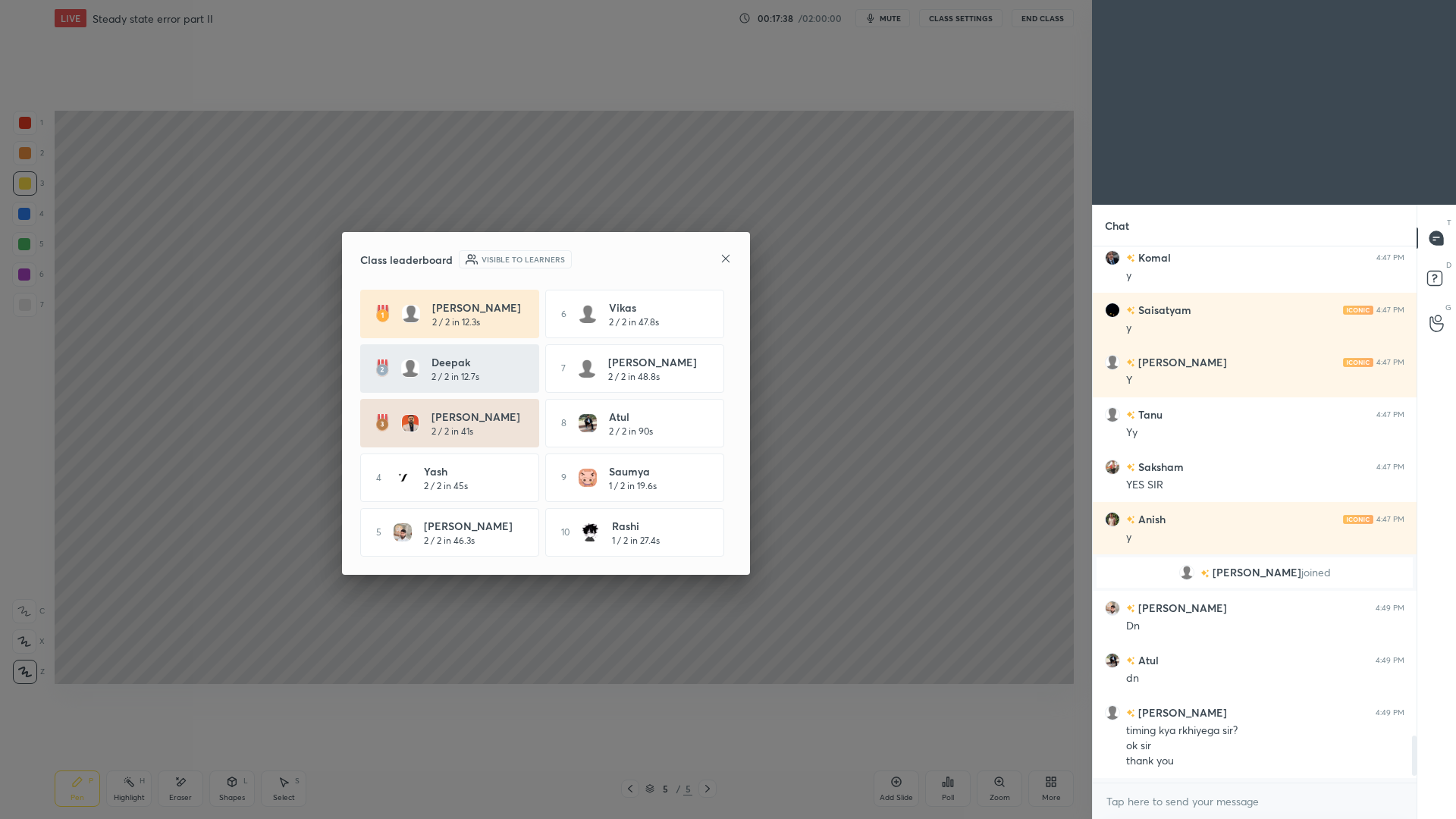
scroll to position [5545, 0]
click at [729, 259] on icon at bounding box center [726, 258] width 8 height 8
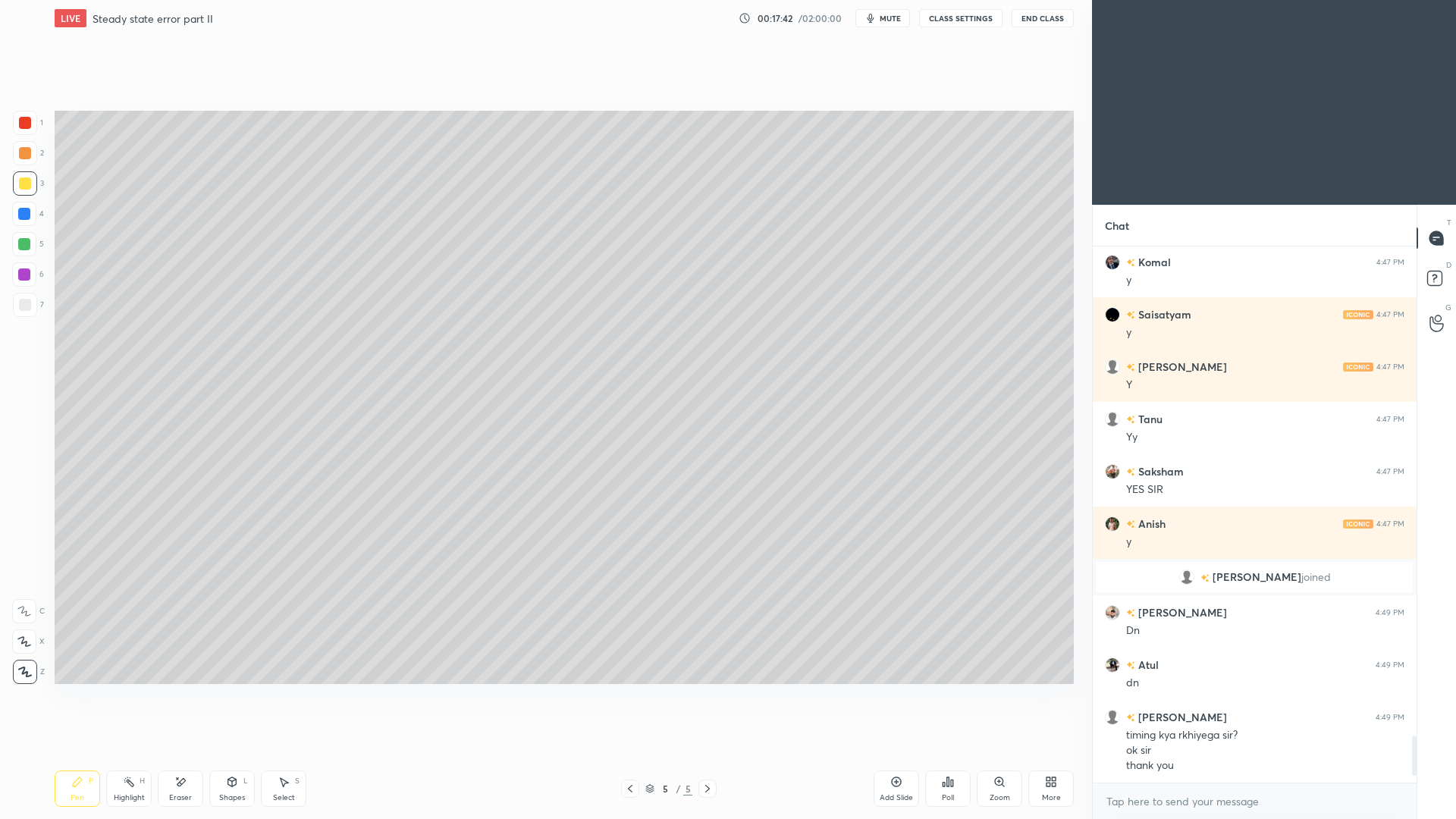
drag, startPoint x: 24, startPoint y: 308, endPoint x: 29, endPoint y: 298, distance: 11.2
click at [25, 307] on div at bounding box center [25, 304] width 12 height 12
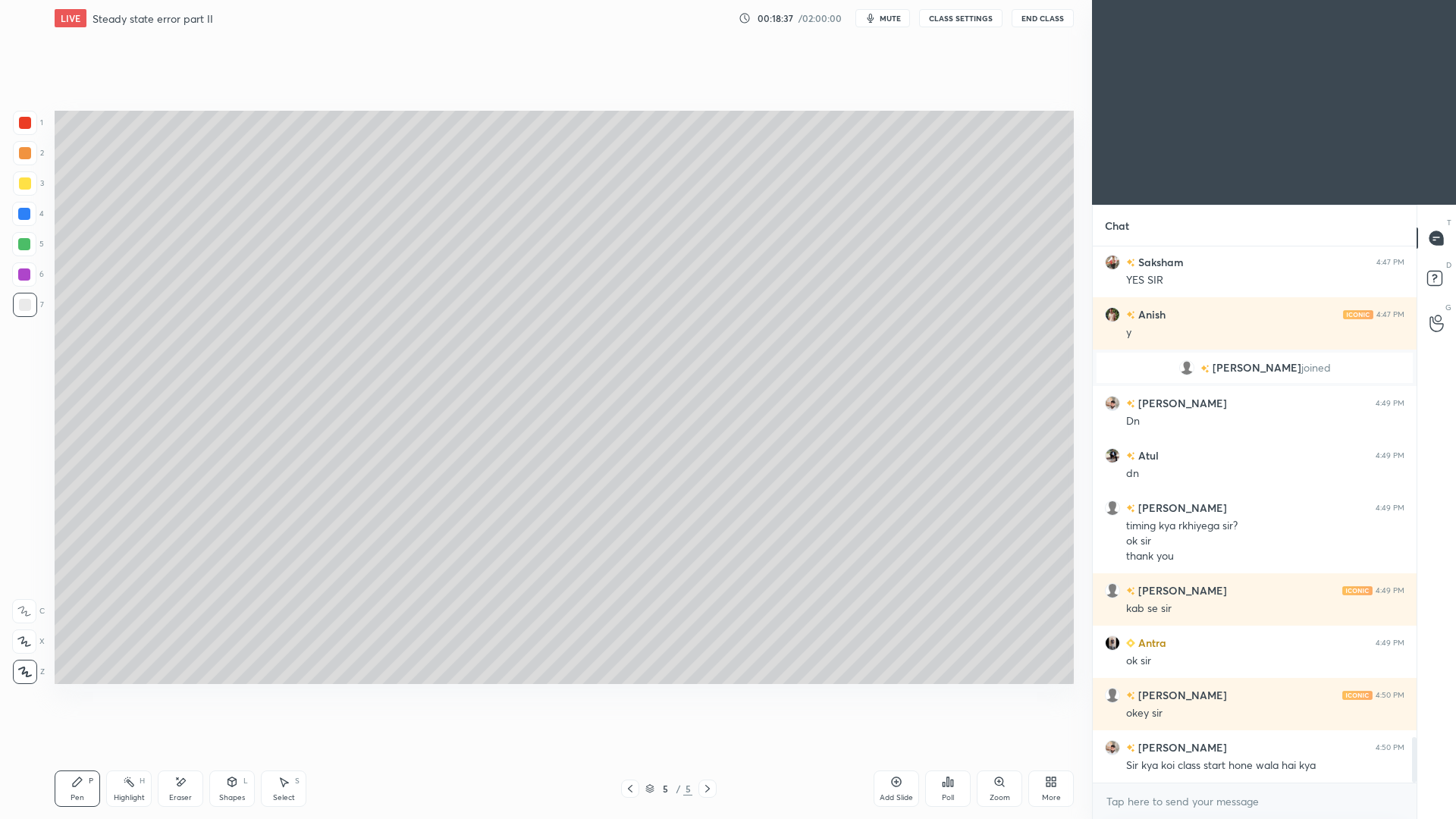
scroll to position [5790, 0]
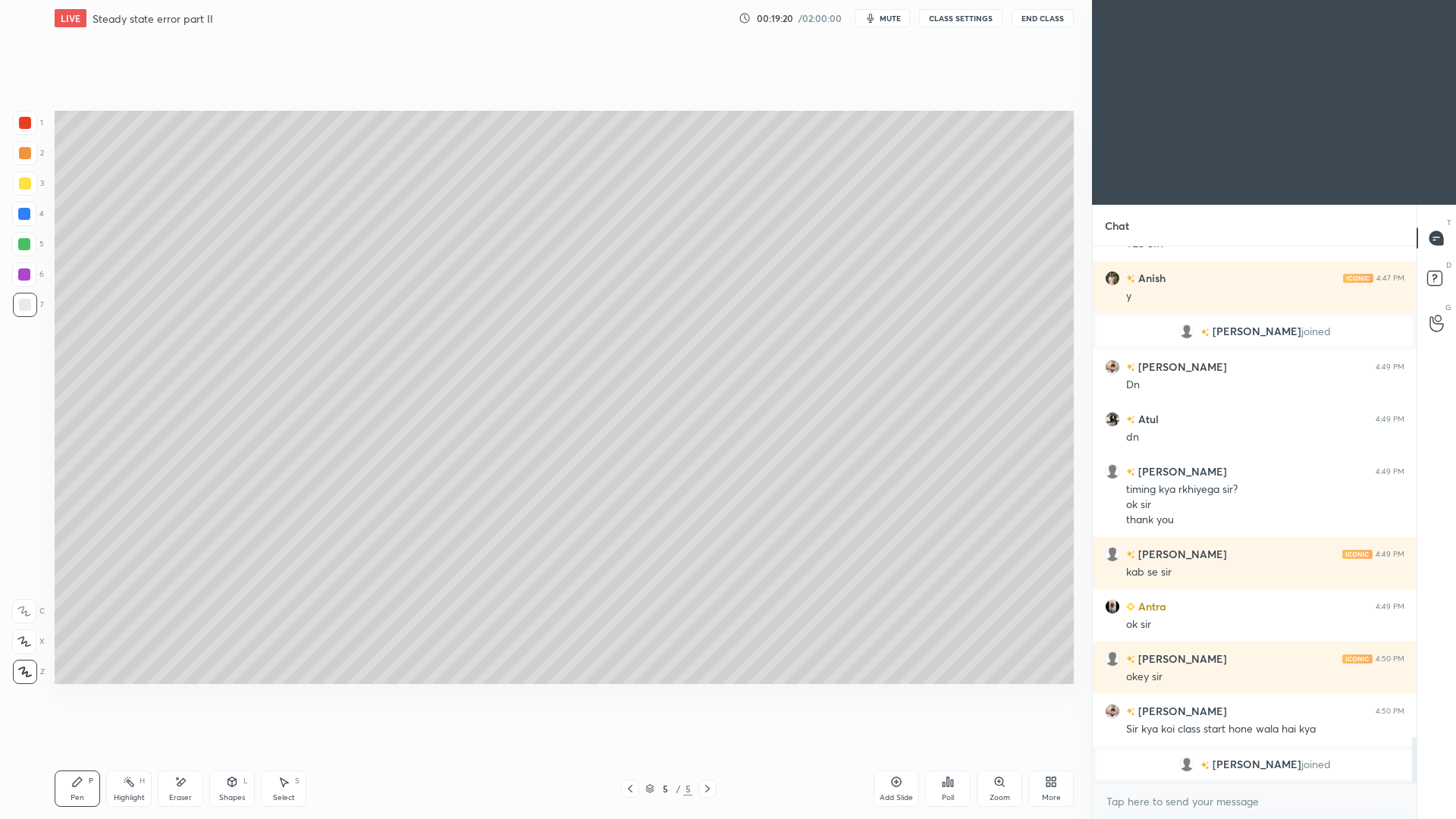
click at [20, 274] on div at bounding box center [24, 274] width 12 height 12
click at [27, 305] on div at bounding box center [25, 304] width 12 height 12
drag, startPoint x: 237, startPoint y: 791, endPoint x: 244, endPoint y: 763, distance: 28.9
click at [237, 751] on div "Shapes L" at bounding box center [232, 789] width 45 height 37
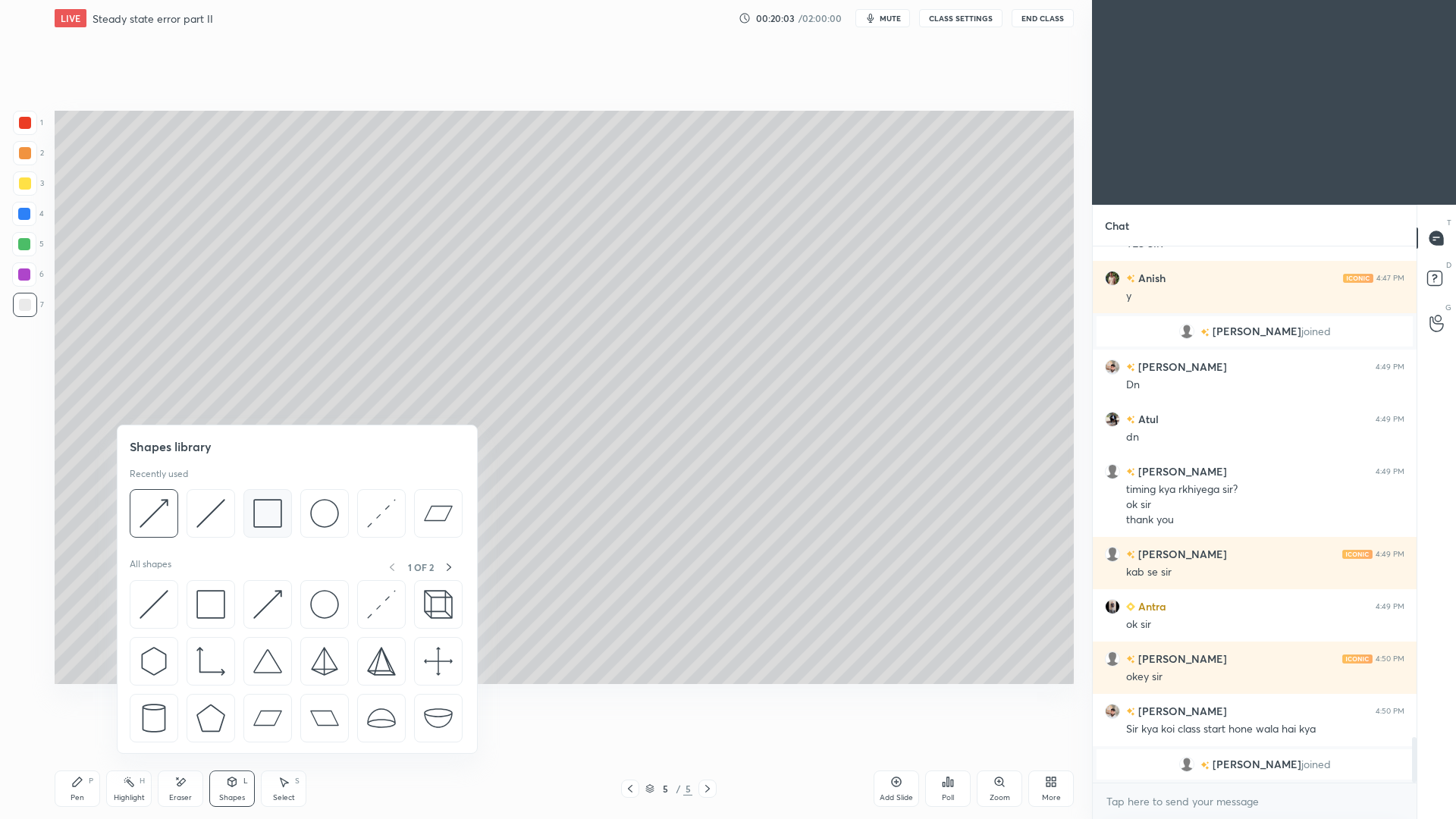
click at [265, 523] on img at bounding box center [268, 513] width 29 height 29
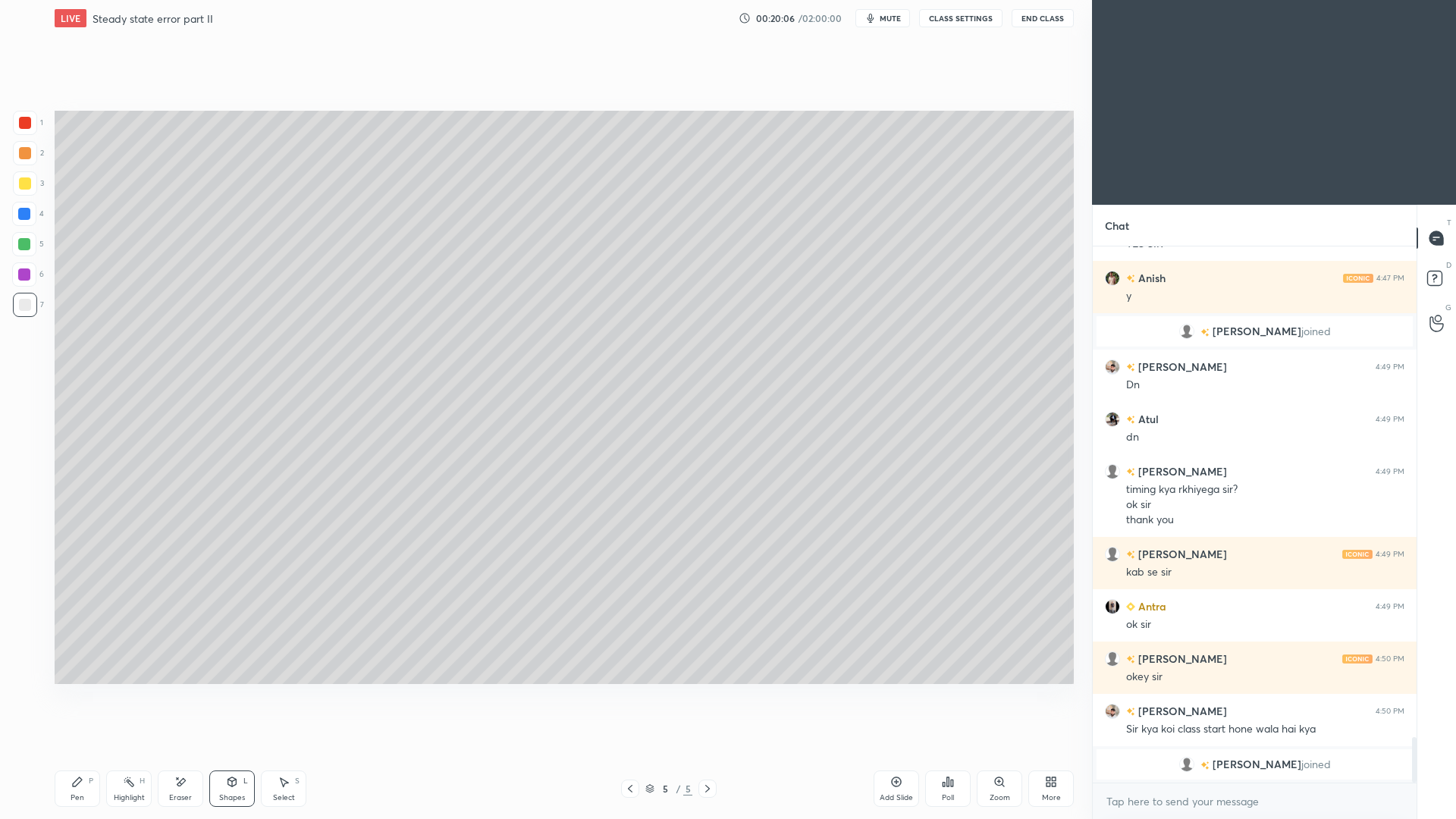
drag, startPoint x: 79, startPoint y: 790, endPoint x: 82, endPoint y: 751, distance: 39.1
click at [79, 751] on div "Pen P" at bounding box center [77, 789] width 45 height 37
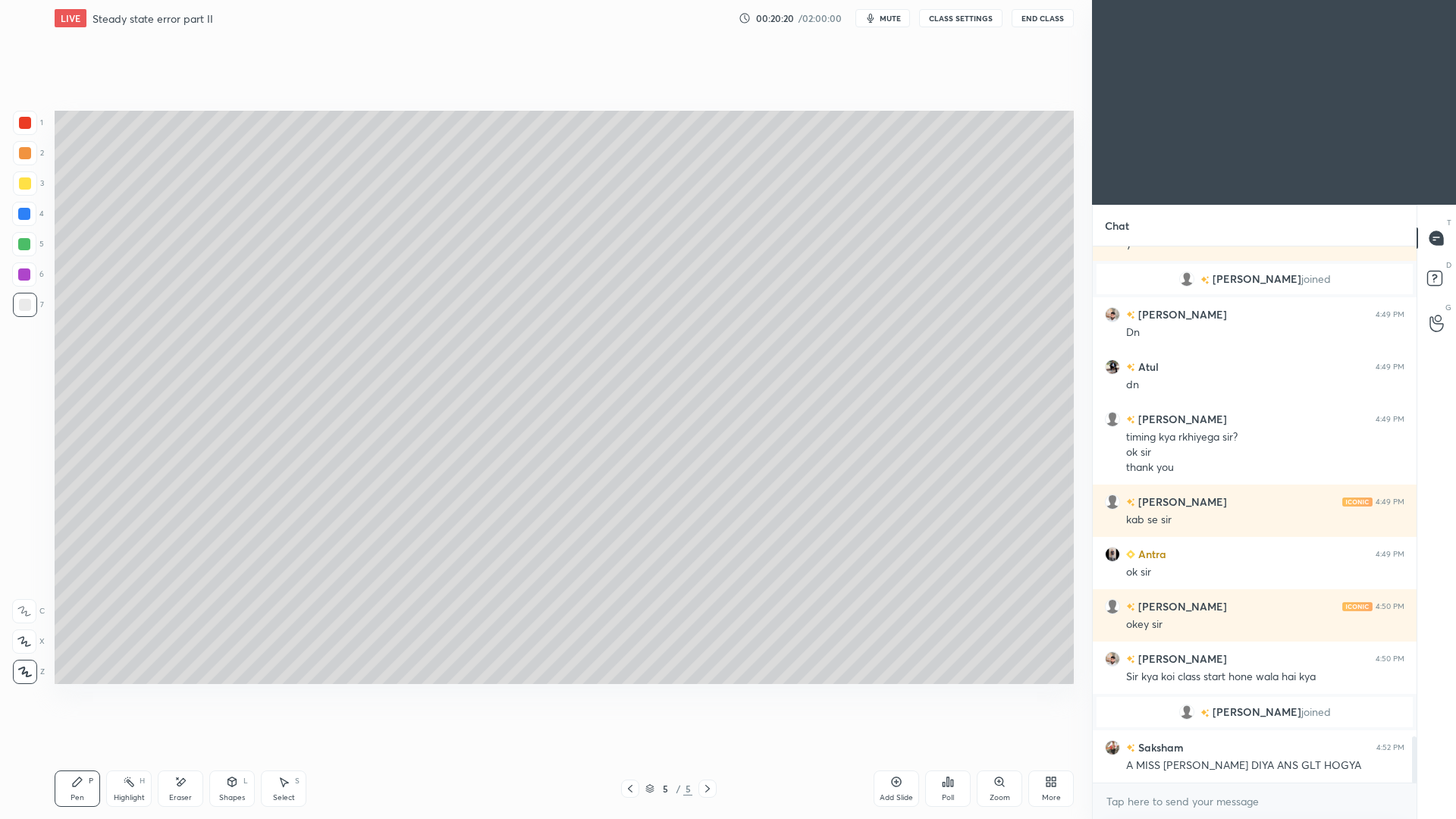
scroll to position [5778, 0]
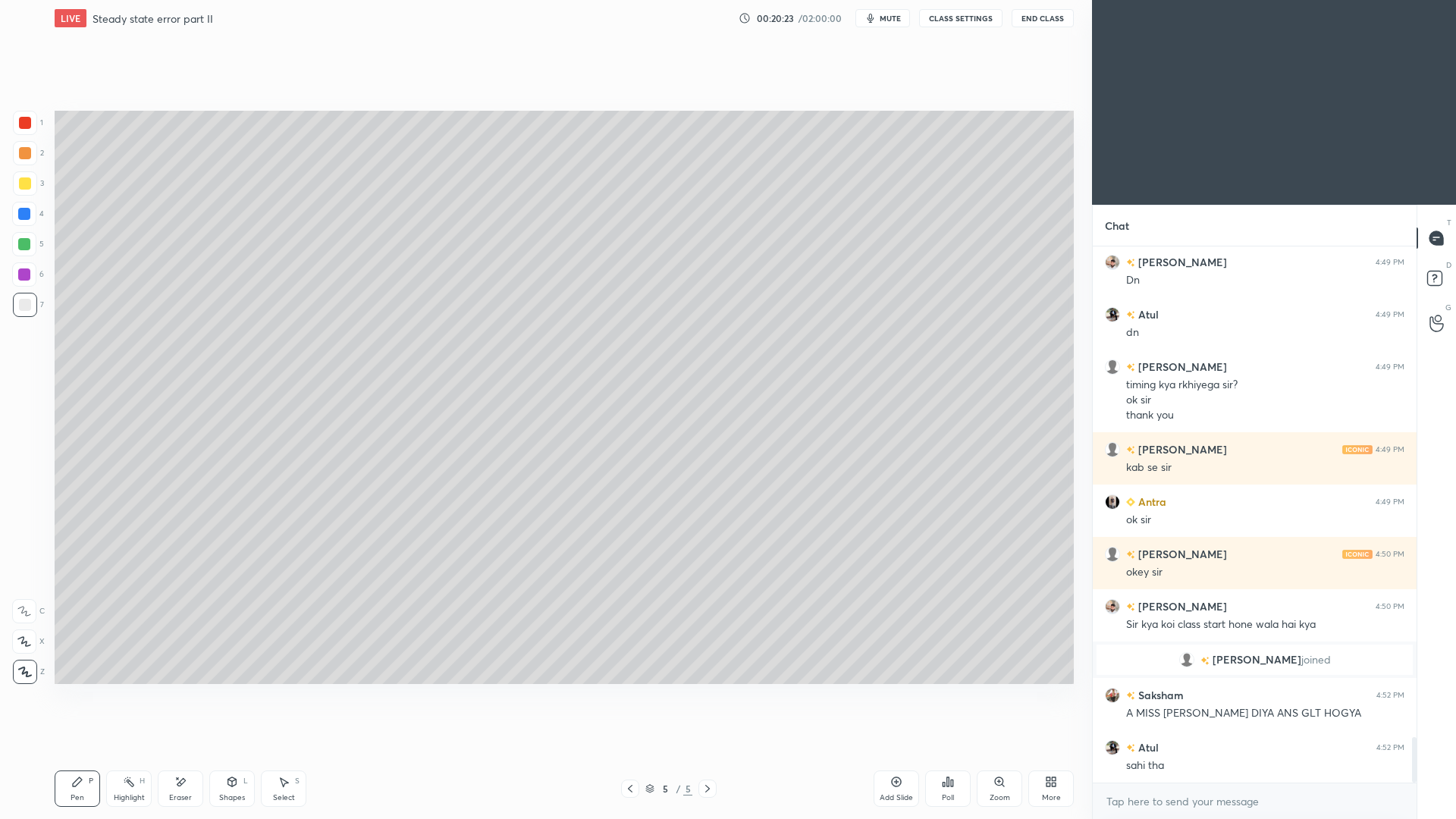
drag, startPoint x: 287, startPoint y: 792, endPoint x: 284, endPoint y: 768, distance: 24.2
click at [287, 751] on div "Select" at bounding box center [284, 798] width 22 height 8
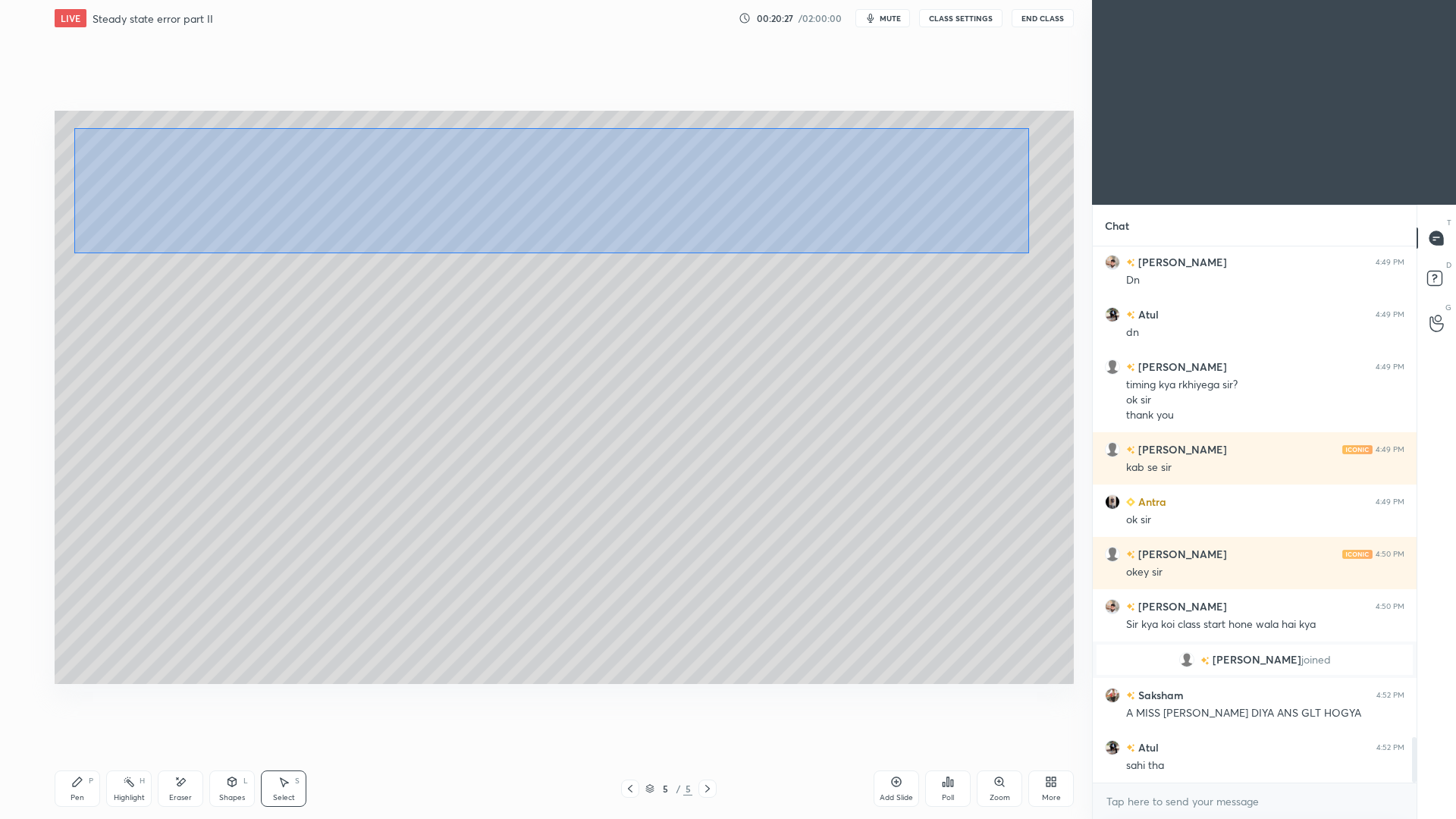
drag, startPoint x: 75, startPoint y: 128, endPoint x: 1027, endPoint y: 249, distance: 959.7
click at [1027, 253] on div "0 ° Undo Copy Paste here Duplicate Duplicate to new slide Delete" at bounding box center [564, 397] width 1019 height 574
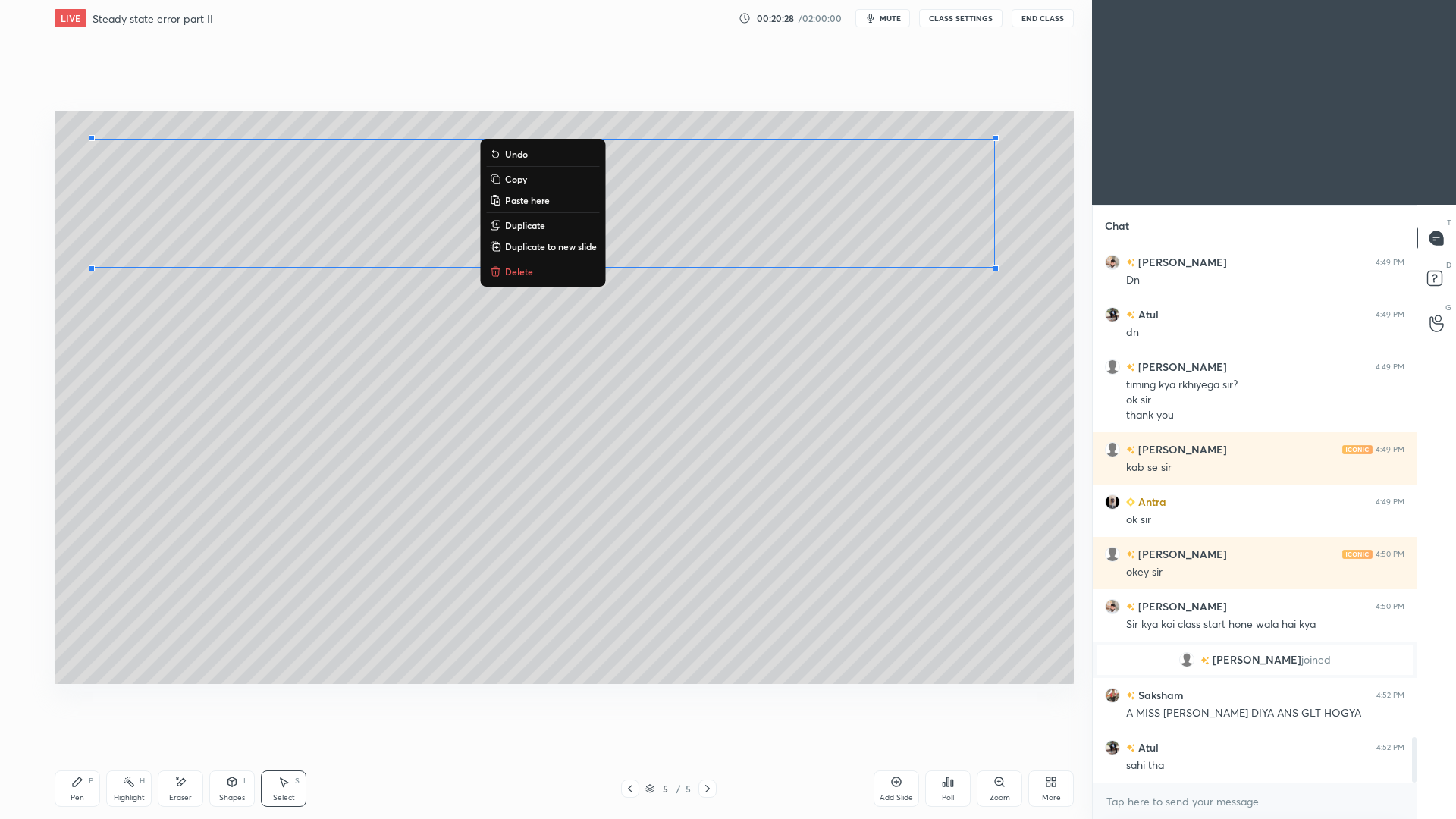
drag, startPoint x: 628, startPoint y: 790, endPoint x: 623, endPoint y: 780, distance: 11.2
click at [626, 751] on icon at bounding box center [630, 789] width 12 height 12
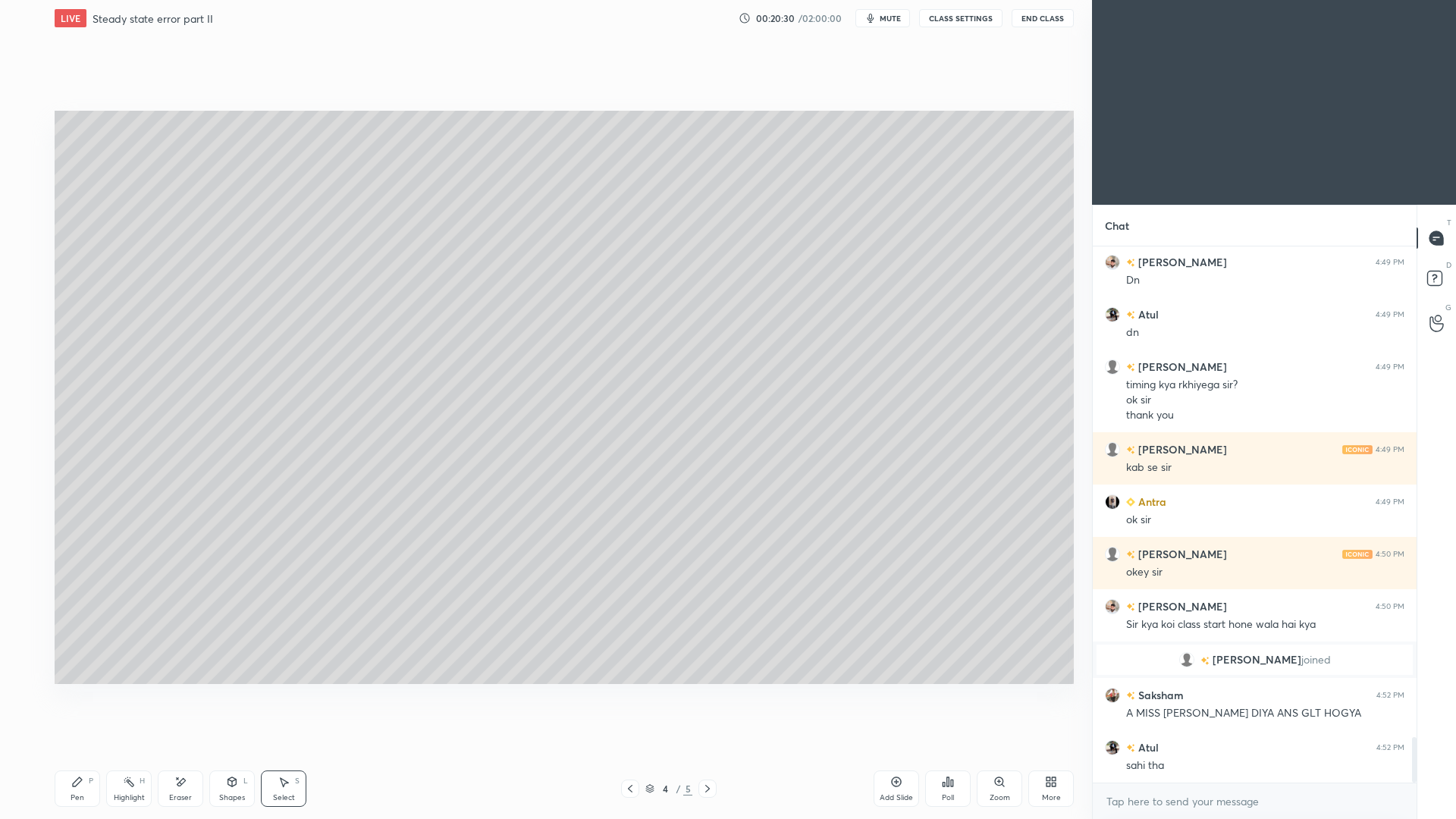
drag, startPoint x: 708, startPoint y: 793, endPoint x: 707, endPoint y: 782, distance: 11.0
click at [708, 751] on icon at bounding box center [707, 789] width 12 height 12
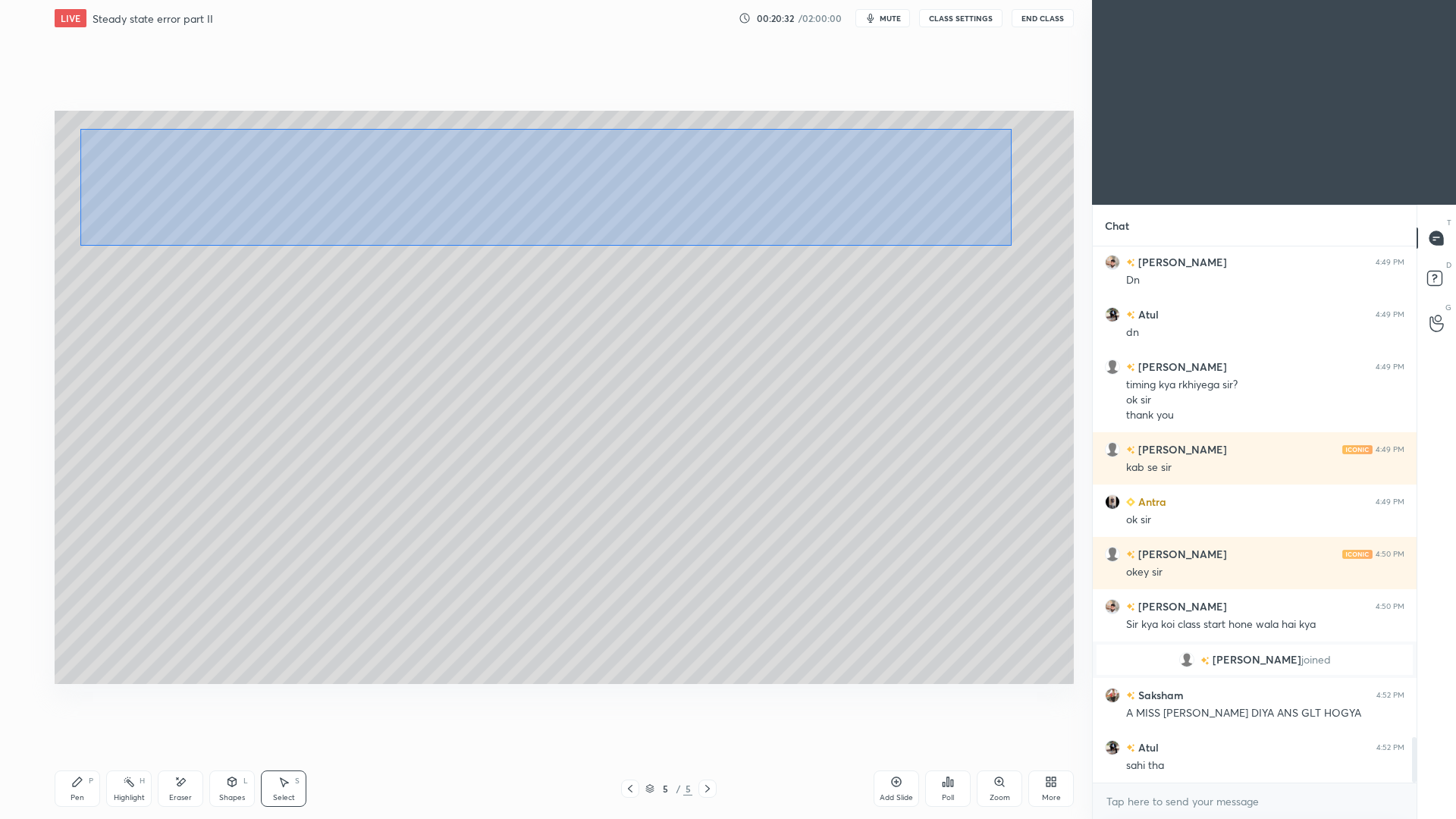
drag, startPoint x: 79, startPoint y: 126, endPoint x: 1016, endPoint y: 238, distance: 943.7
click at [1011, 245] on div "0 ° Undo Copy Paste here Duplicate Duplicate to new slide Delete" at bounding box center [564, 397] width 1019 height 574
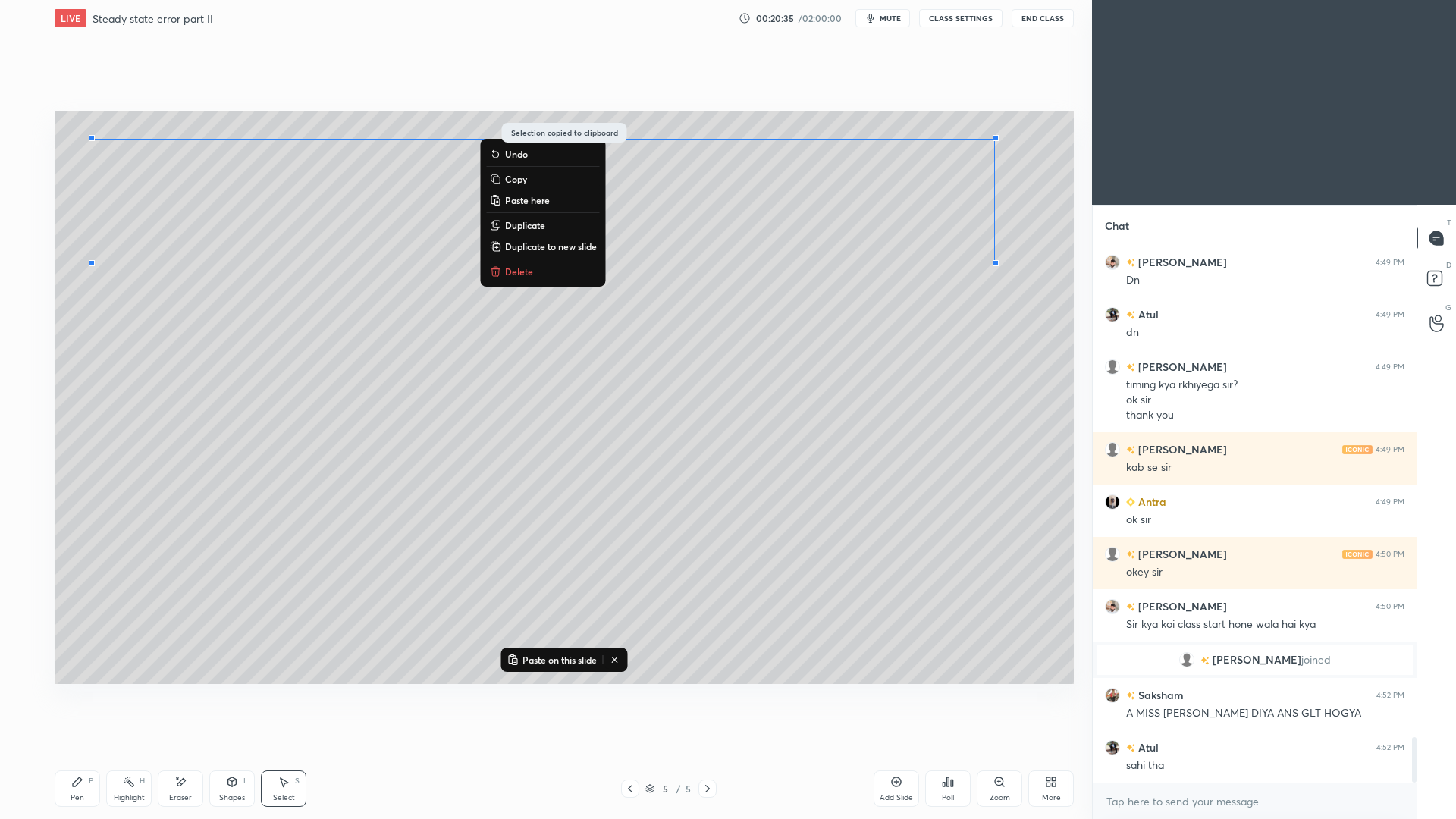
drag, startPoint x: 892, startPoint y: 790, endPoint x: 888, endPoint y: 783, distance: 8.1
click at [892, 751] on div "Add Slide" at bounding box center [896, 789] width 45 height 37
drag, startPoint x: 79, startPoint y: 793, endPoint x: 77, endPoint y: 777, distance: 16.1
click at [79, 751] on div "Pen" at bounding box center [77, 798] width 13 height 8
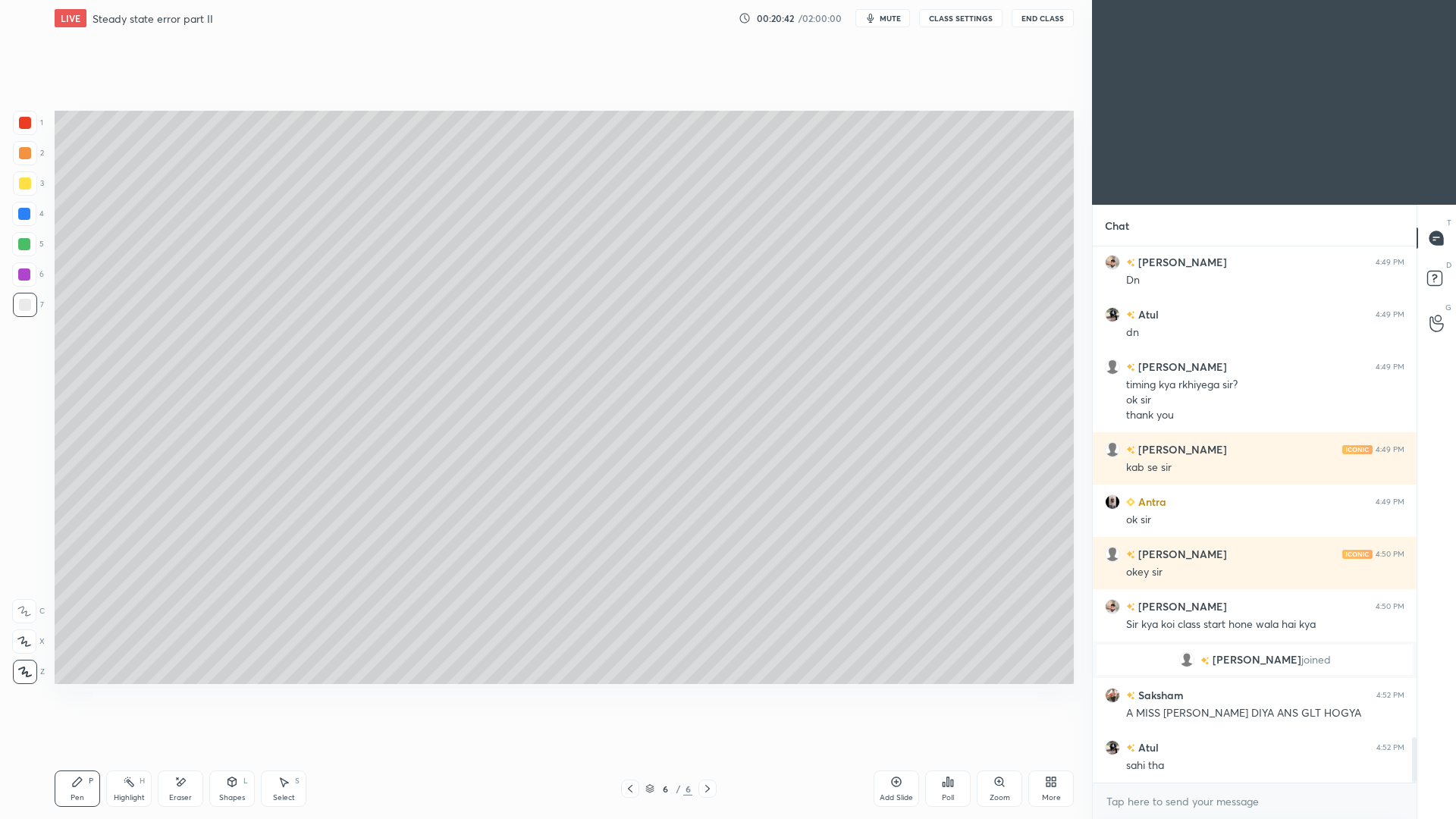
drag, startPoint x: 29, startPoint y: 177, endPoint x: 33, endPoint y: 164, distance: 13.6
click at [28, 181] on div at bounding box center [25, 183] width 12 height 12
click at [949, 751] on div "Poll" at bounding box center [947, 798] width 12 height 8
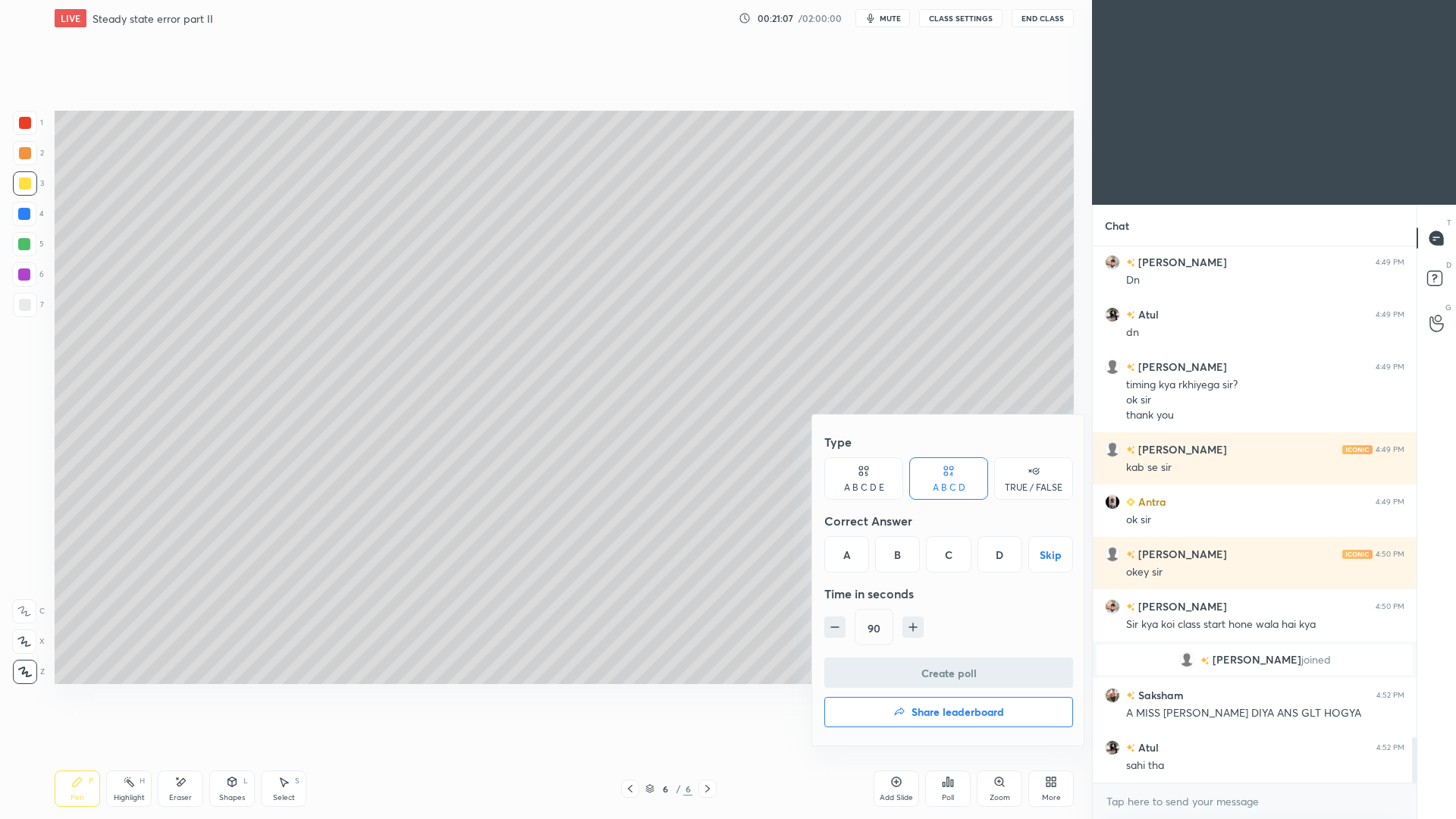
click at [907, 568] on div "B" at bounding box center [897, 554] width 44 height 37
click at [942, 674] on button "Create poll" at bounding box center [948, 673] width 248 height 30
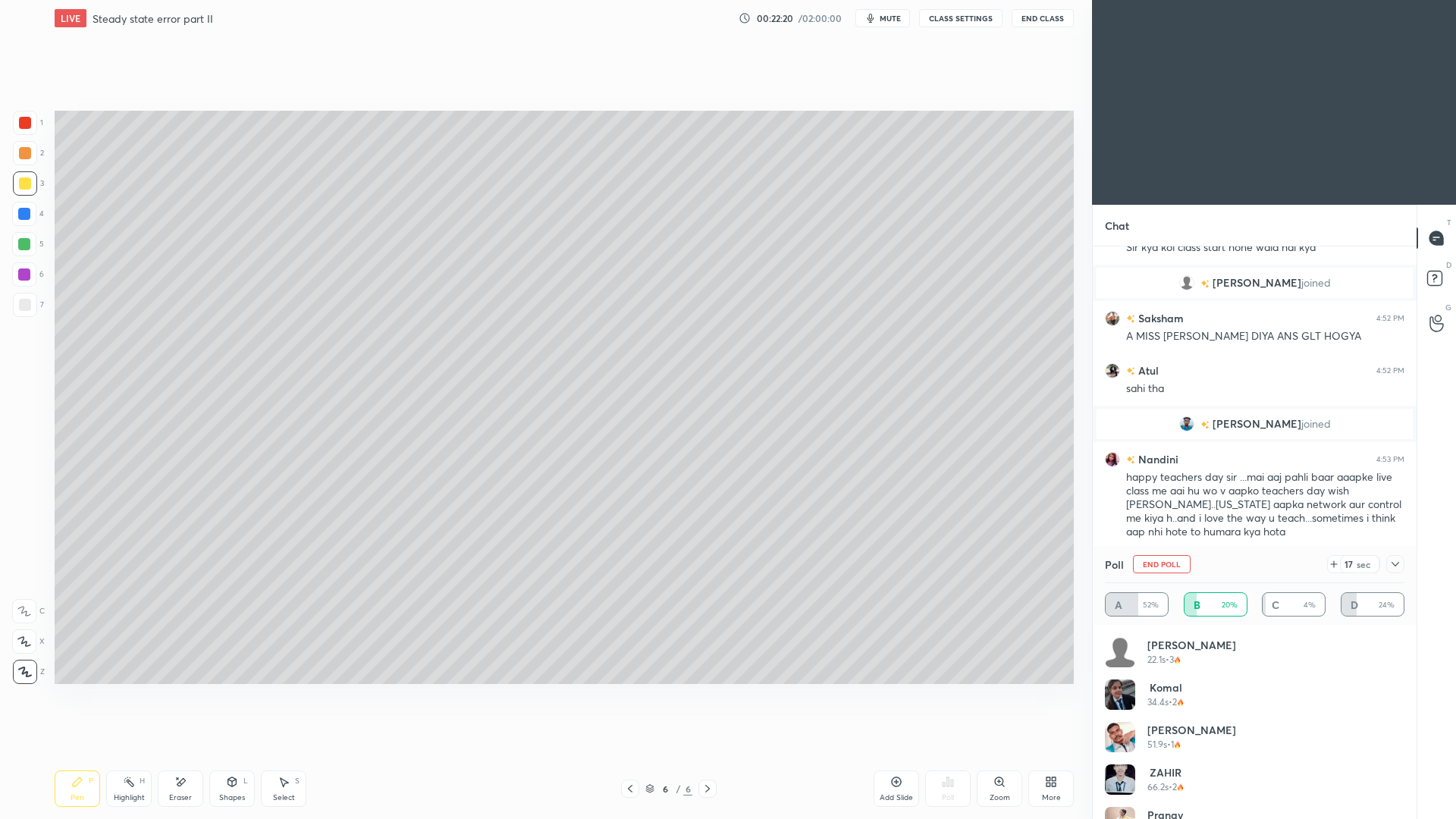
scroll to position [6092, 0]
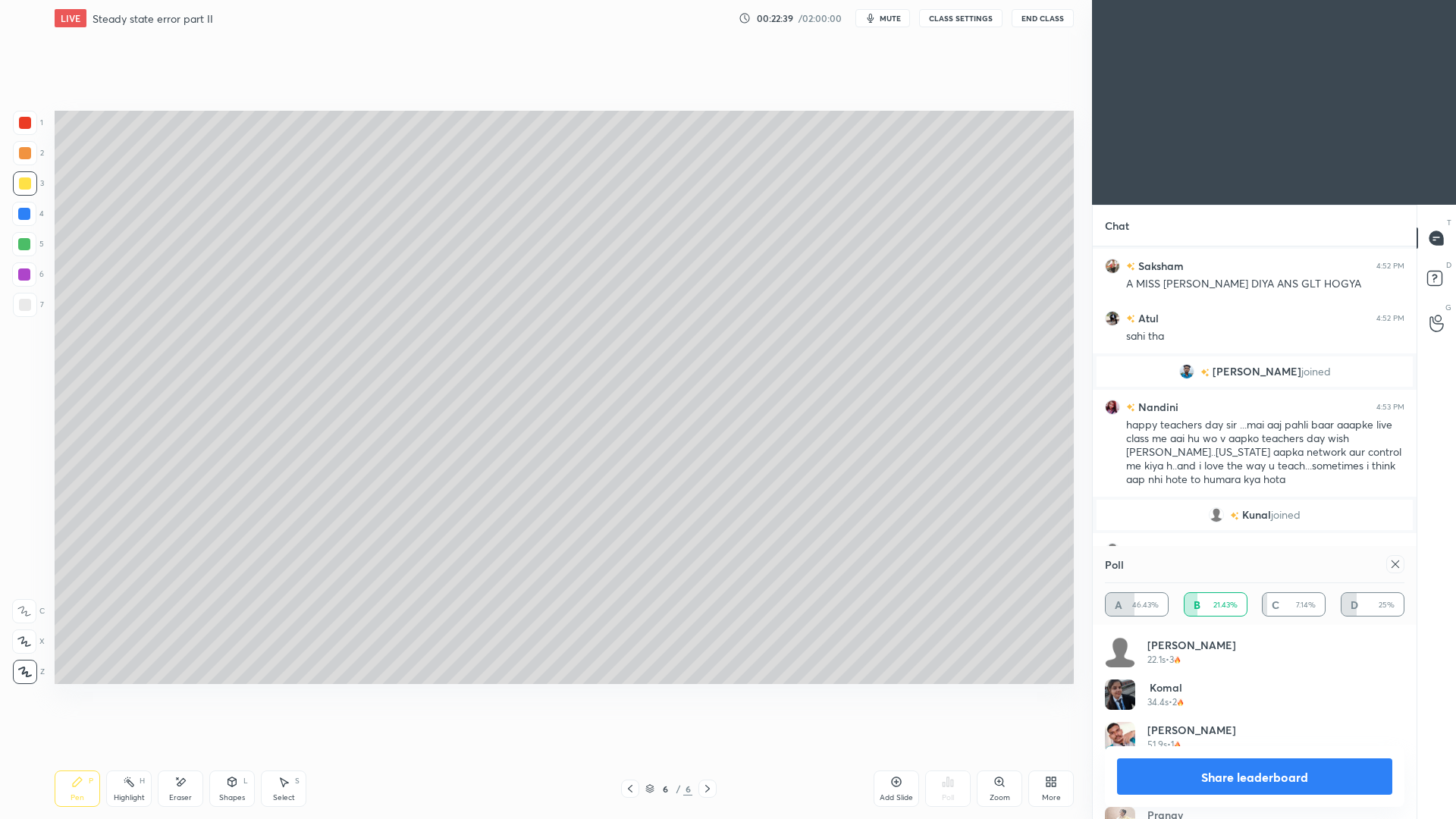
click at [1396, 570] on icon at bounding box center [1395, 564] width 12 height 12
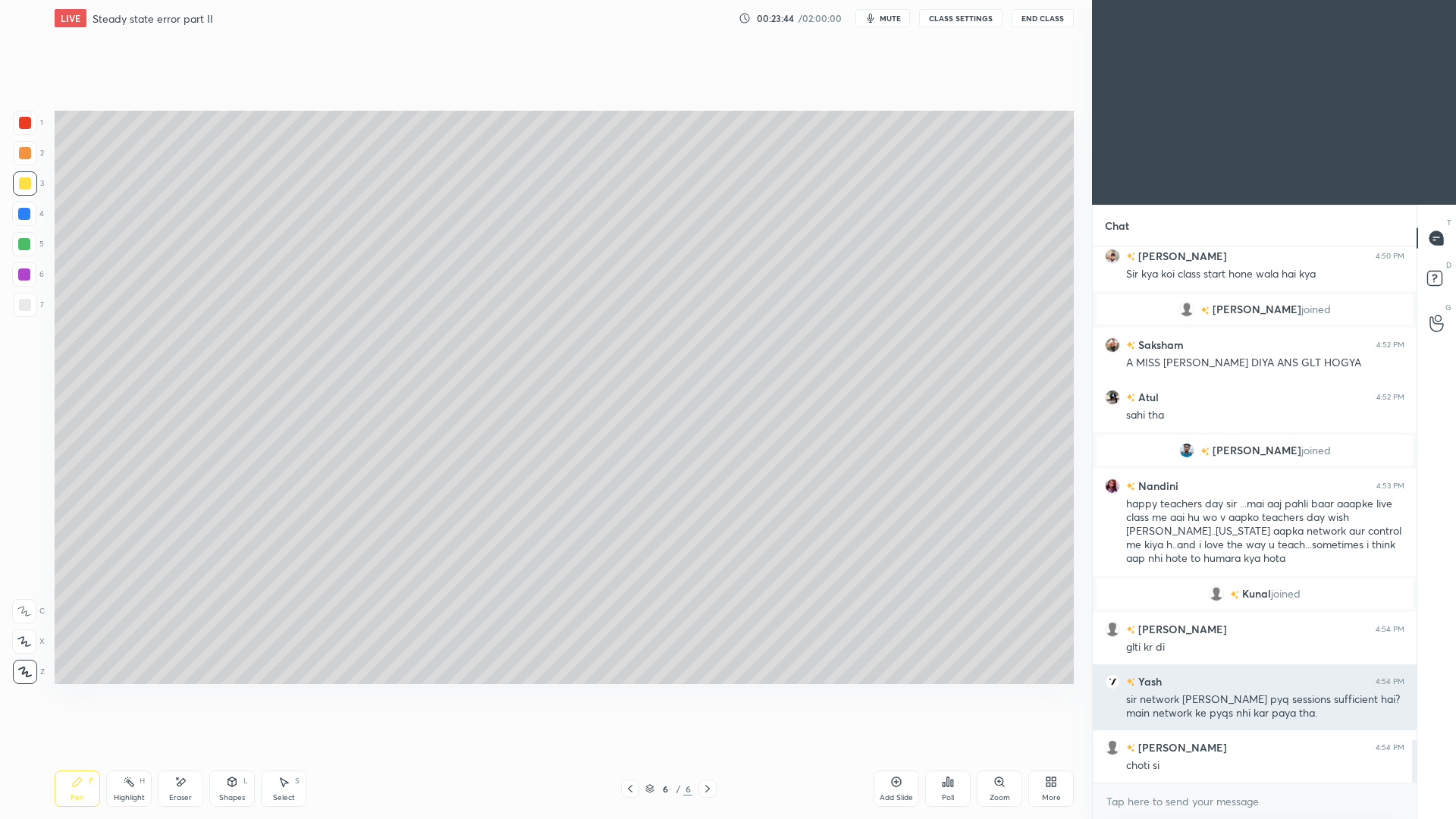
scroll to position [6066, 0]
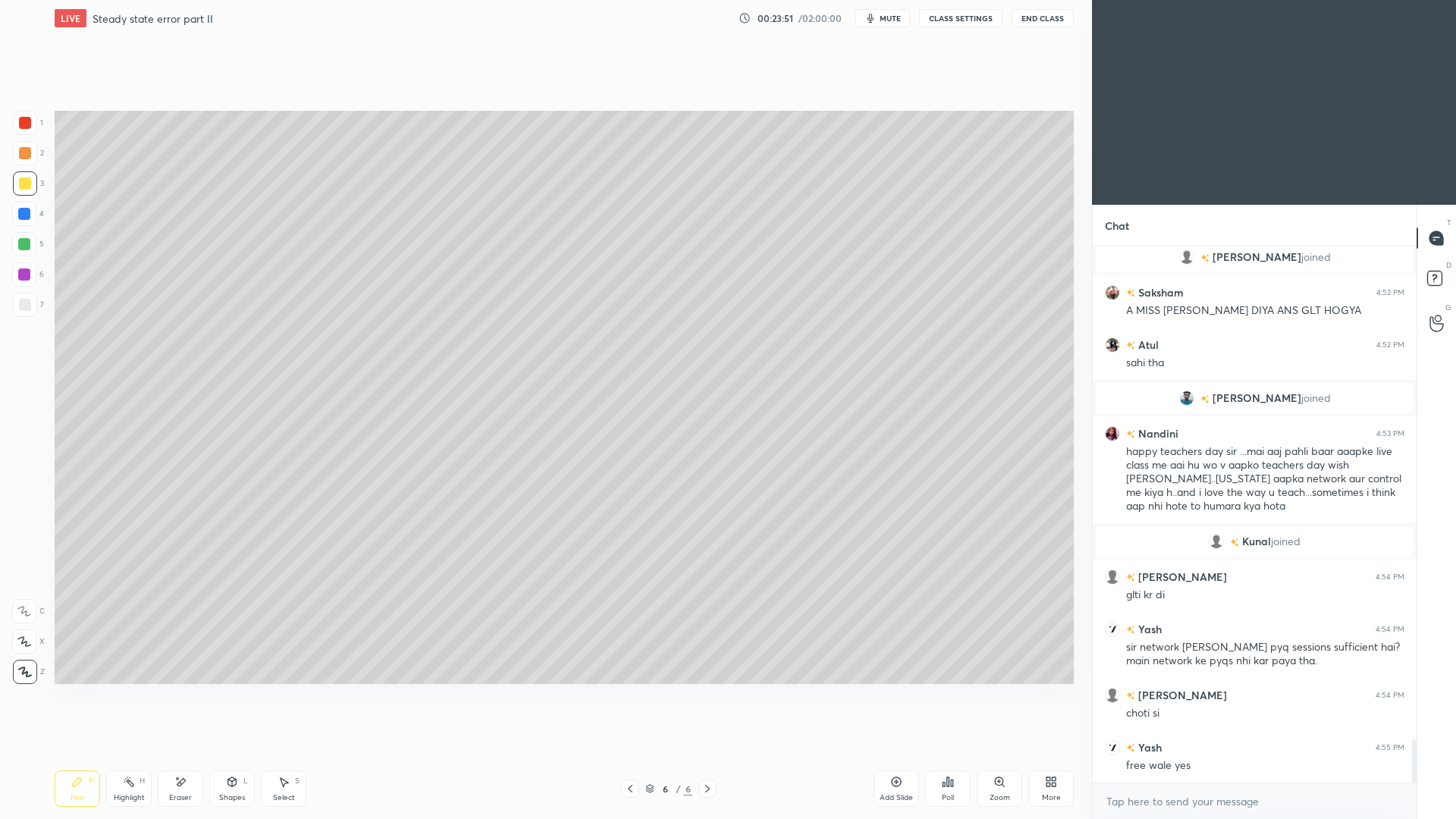
drag, startPoint x: 26, startPoint y: 312, endPoint x: 32, endPoint y: 302, distance: 11.7
click at [25, 312] on div at bounding box center [25, 305] width 25 height 25
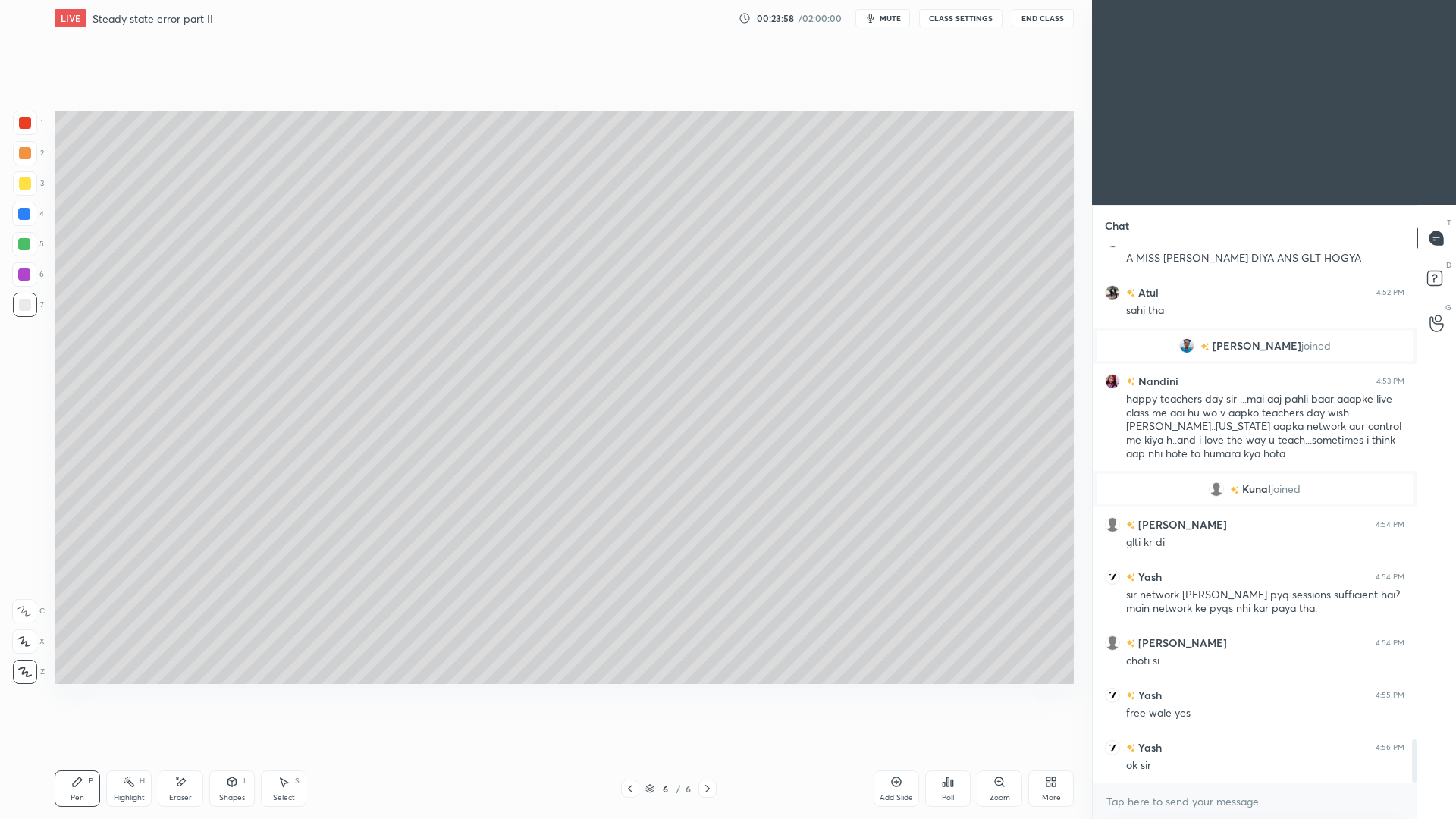
scroll to position [6184, 0]
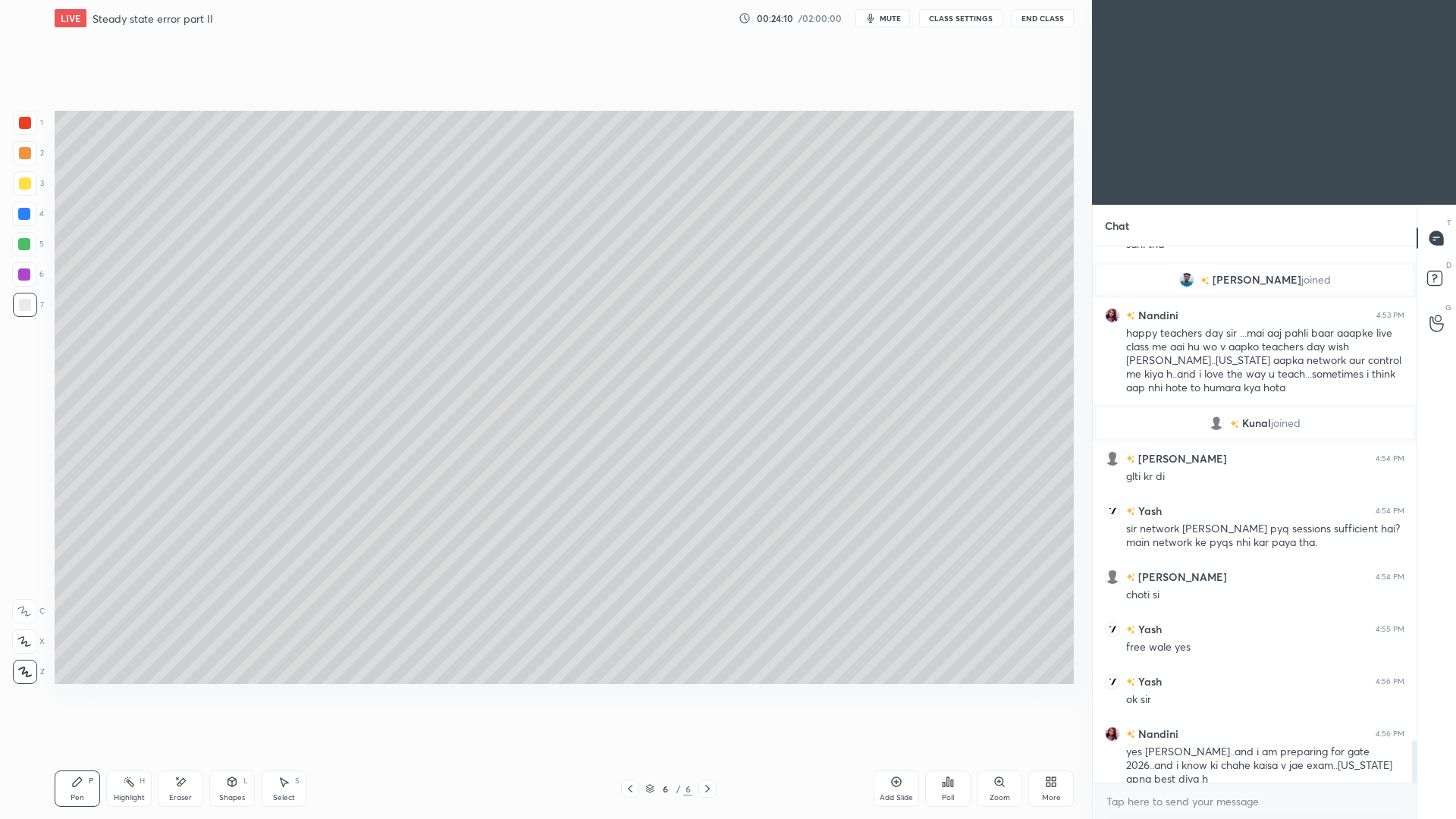
drag, startPoint x: 144, startPoint y: 797, endPoint x: 143, endPoint y: 777, distance: 20.0
click at [144, 751] on div "Highlight" at bounding box center [129, 798] width 31 height 8
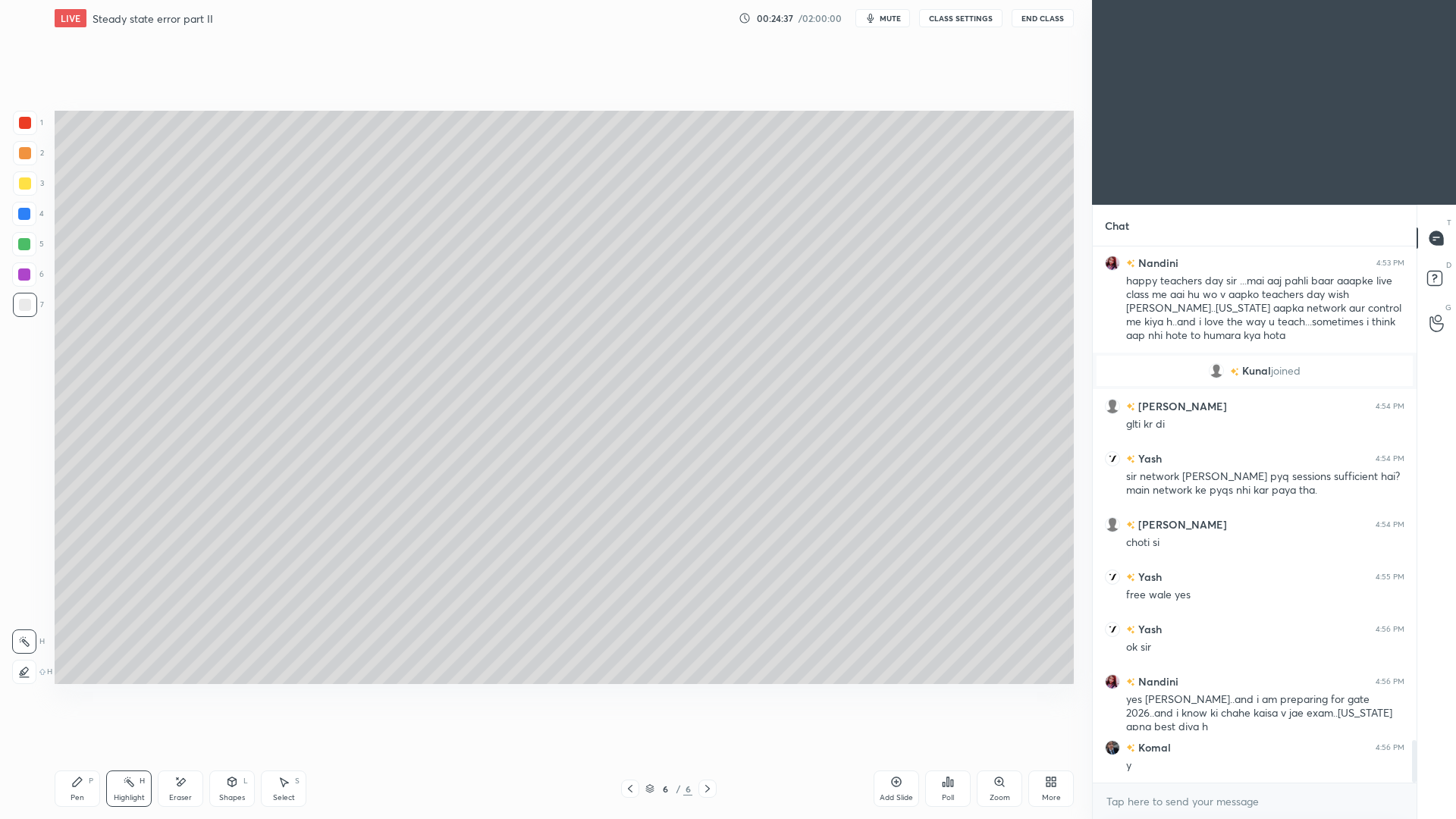
scroll to position [6289, 0]
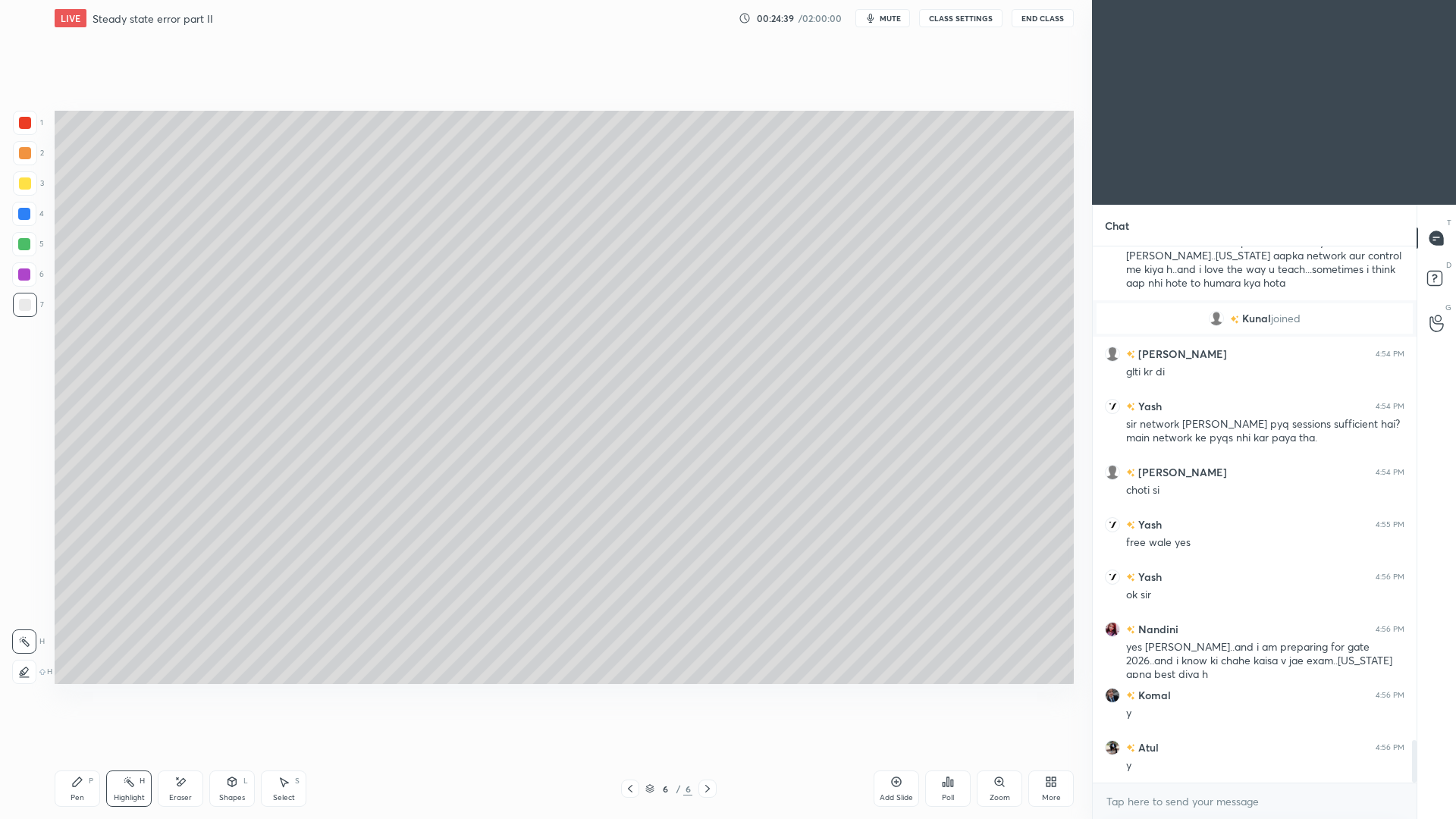
drag, startPoint x: 72, startPoint y: 786, endPoint x: 67, endPoint y: 758, distance: 28.4
click at [68, 751] on div "Pen P" at bounding box center [77, 789] width 45 height 37
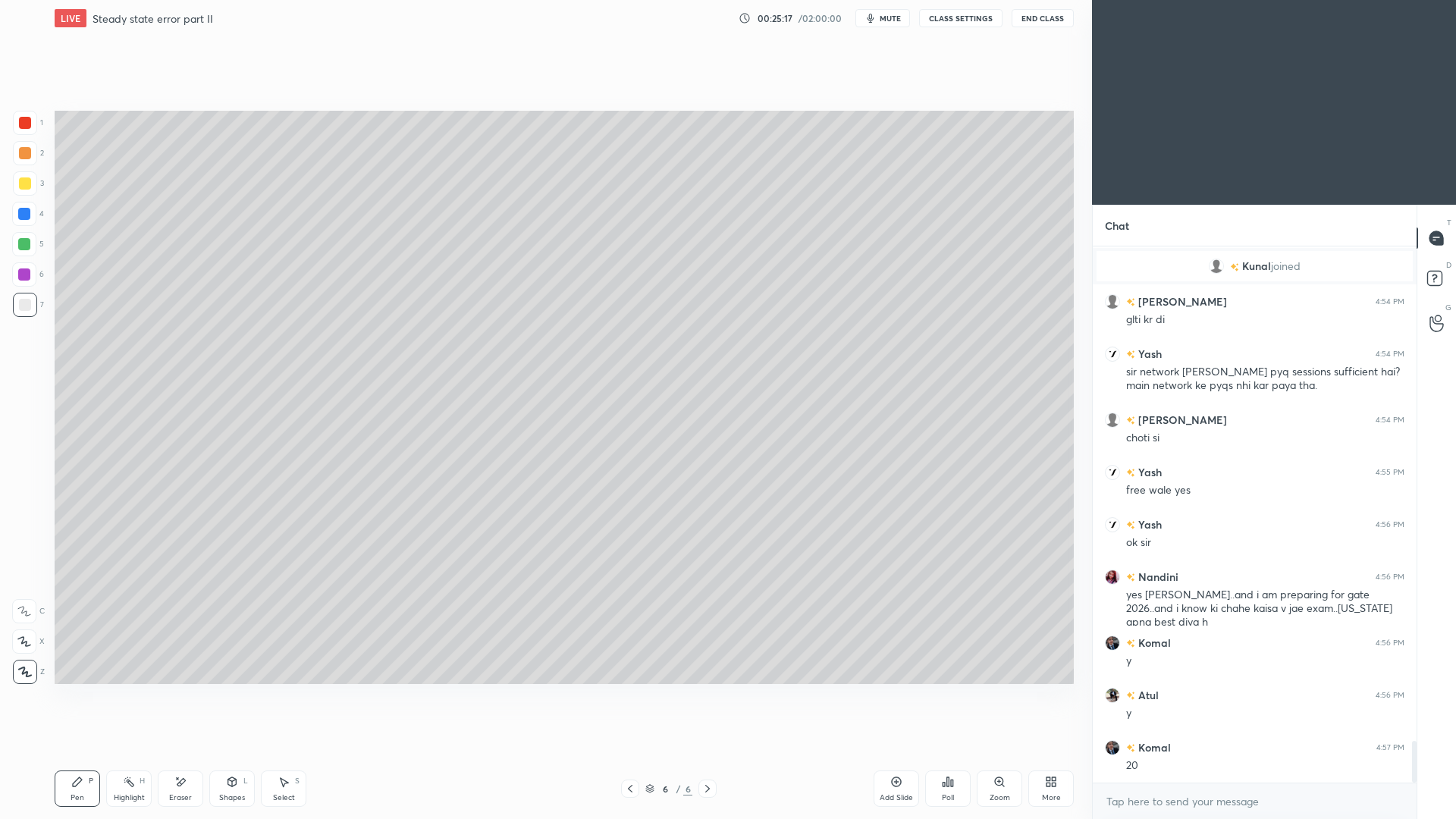
click at [237, 751] on div "Shapes" at bounding box center [232, 798] width 25 height 8
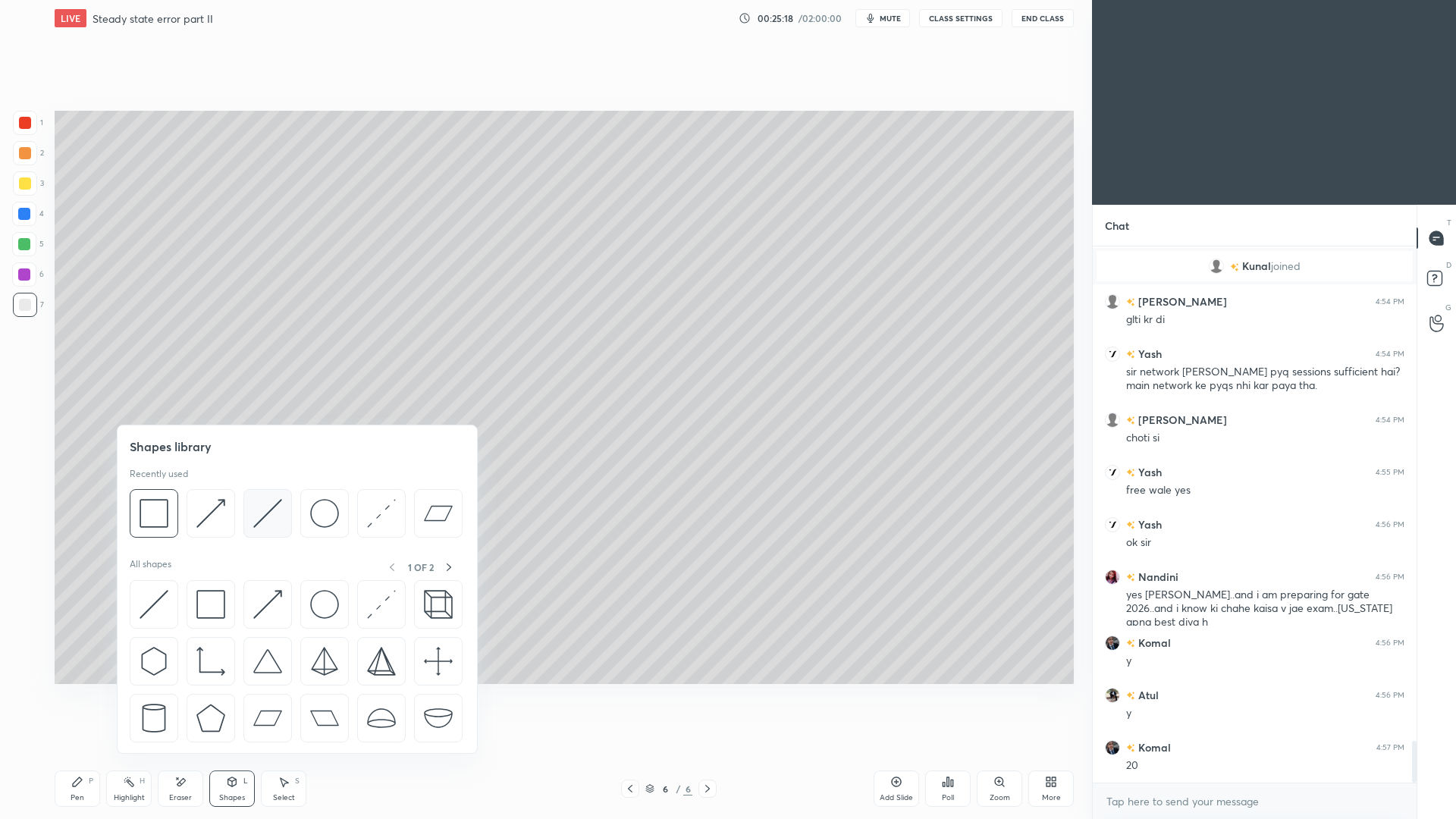
click at [269, 512] on img at bounding box center [268, 513] width 29 height 29
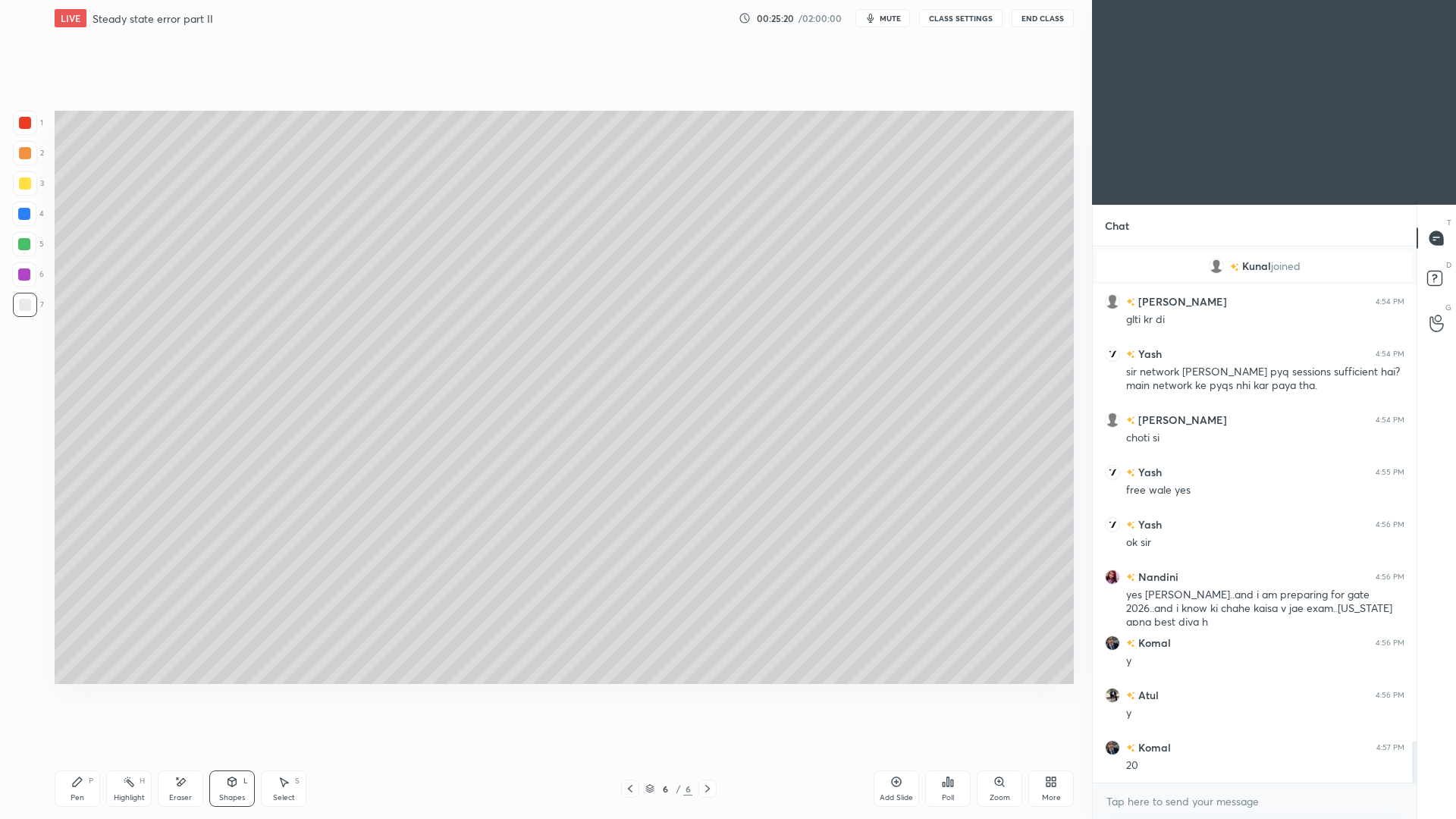
click at [25, 274] on div at bounding box center [24, 274] width 12 height 12
drag, startPoint x: 82, startPoint y: 791, endPoint x: 81, endPoint y: 772, distance: 19.0
click at [85, 751] on div "Pen P" at bounding box center [77, 789] width 45 height 37
click at [28, 316] on div at bounding box center [25, 305] width 25 height 25
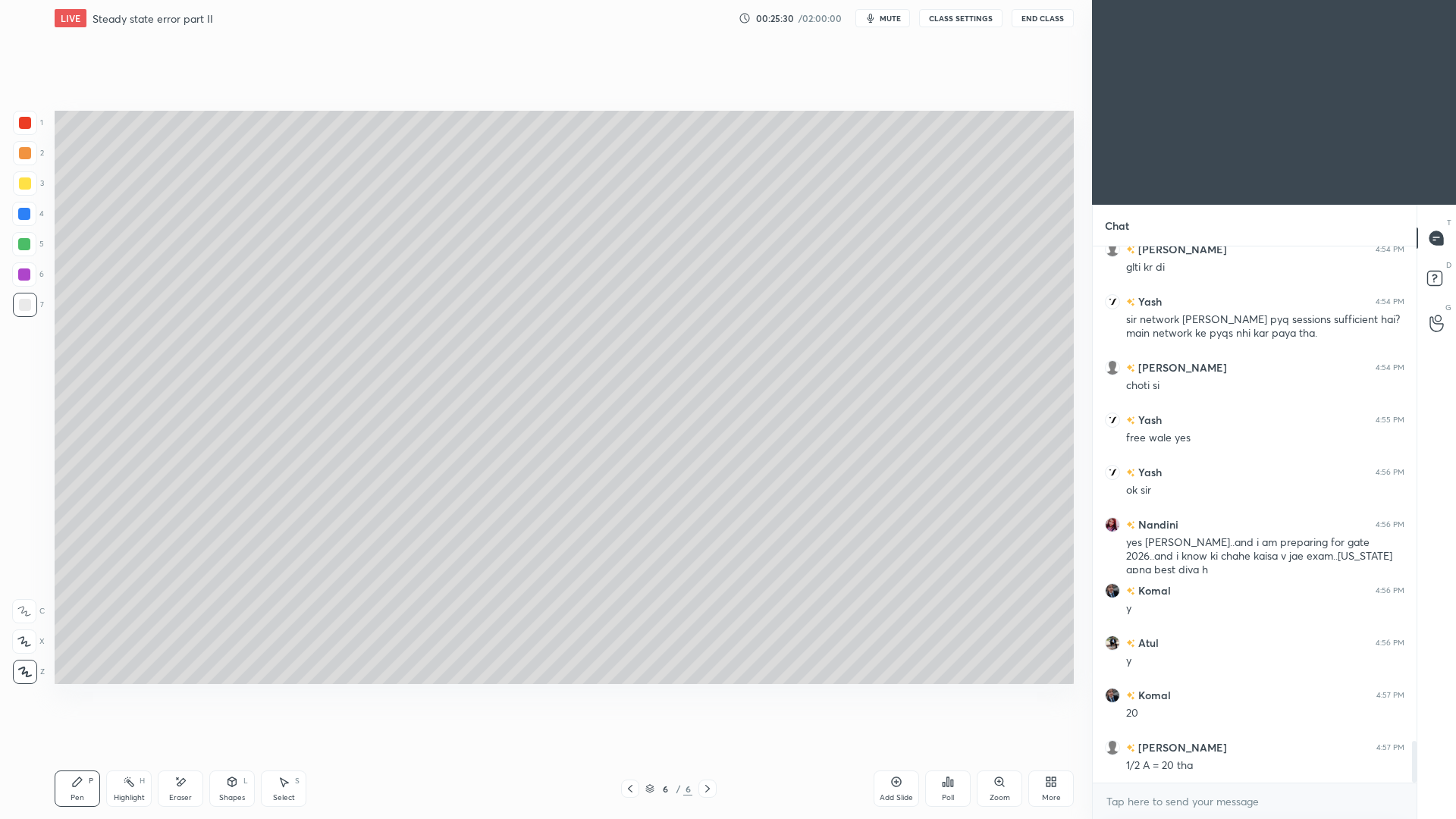
click at [28, 123] on div at bounding box center [25, 122] width 12 height 12
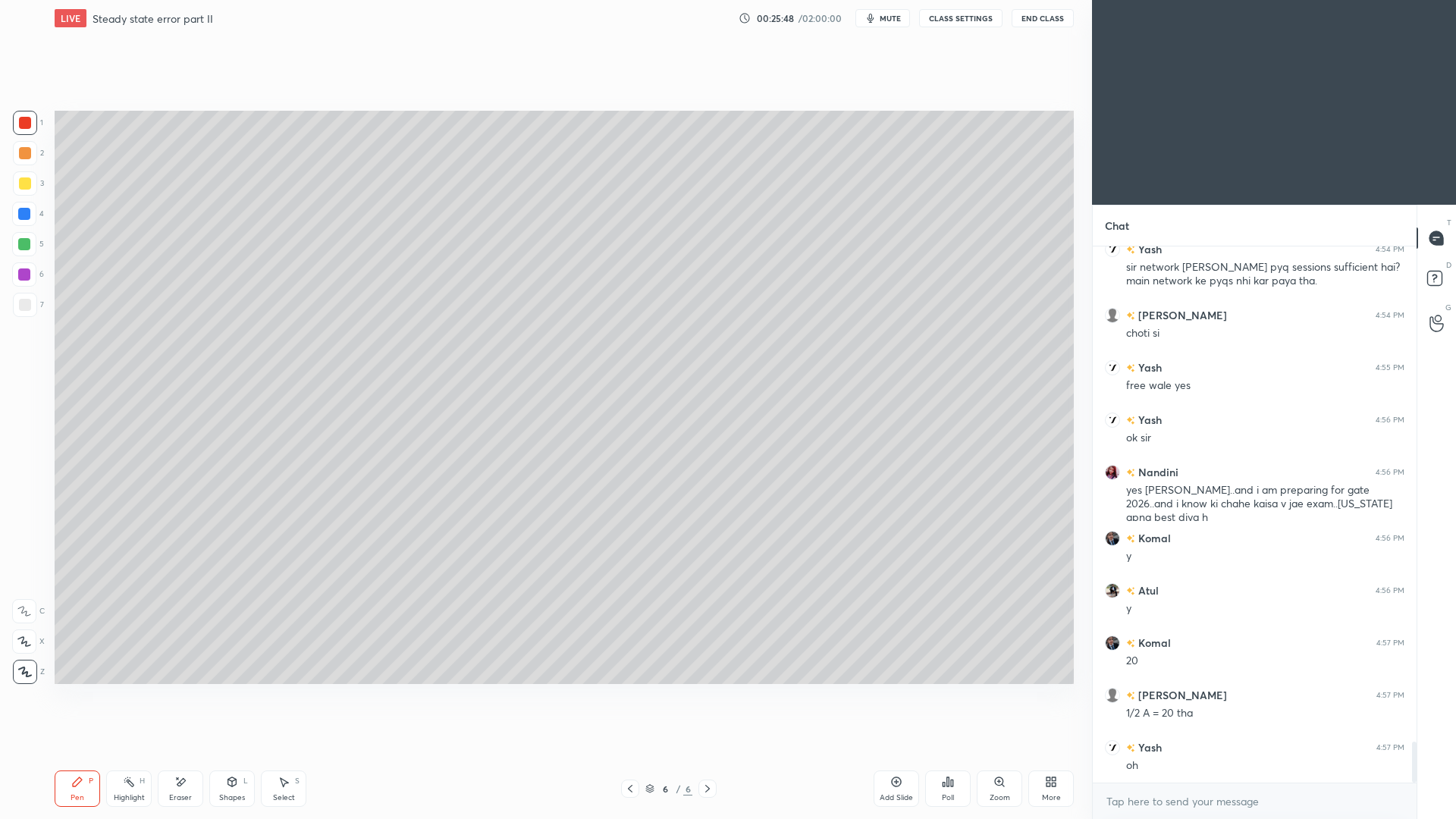
click at [26, 308] on div at bounding box center [25, 304] width 12 height 12
drag, startPoint x: 139, startPoint y: 790, endPoint x: 147, endPoint y: 765, distance: 26.2
click at [141, 751] on div "Highlight H" at bounding box center [129, 789] width 45 height 37
click at [81, 751] on div "Pen P" at bounding box center [77, 789] width 45 height 37
drag, startPoint x: 21, startPoint y: 209, endPoint x: 31, endPoint y: 198, distance: 14.9
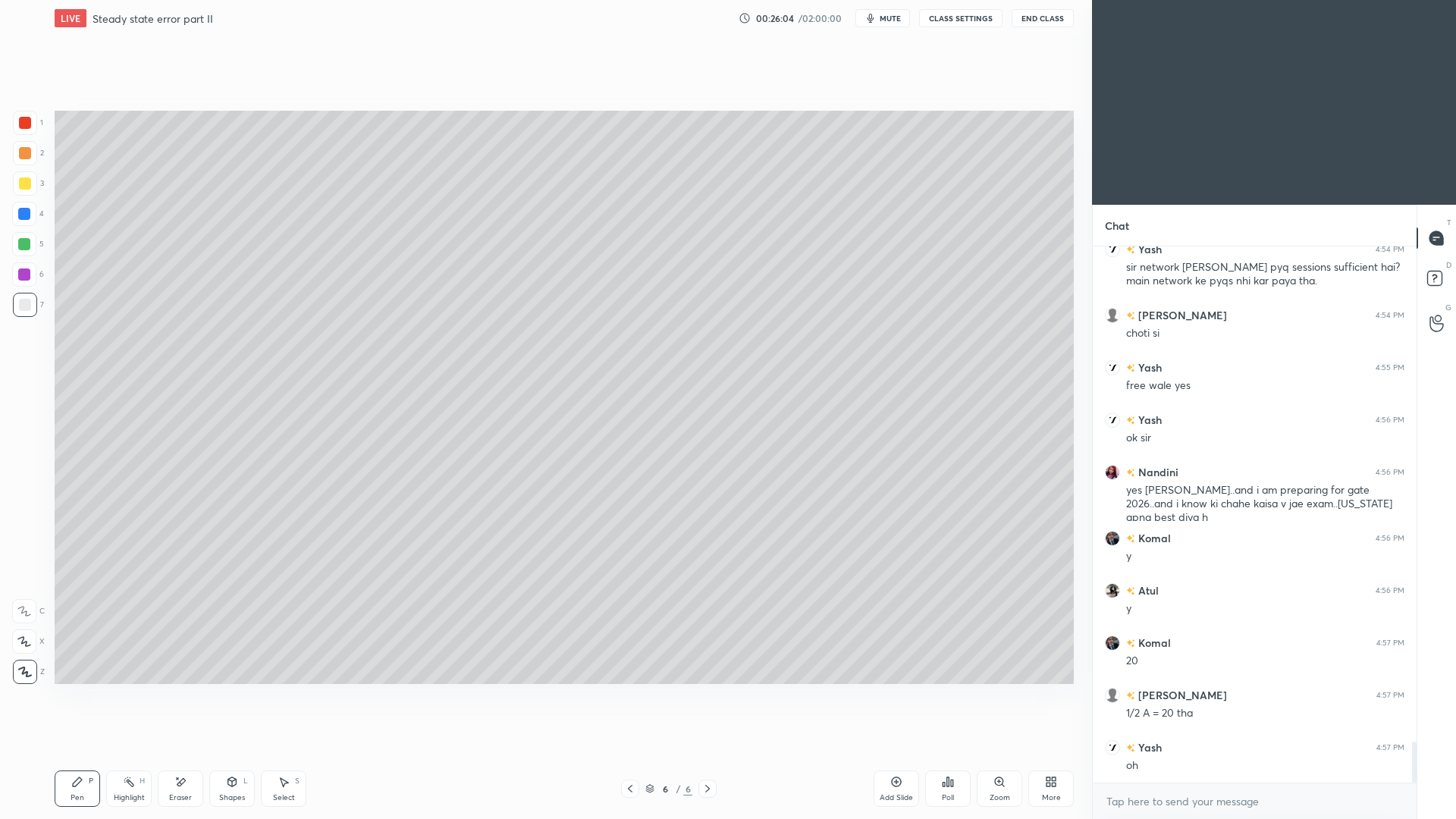
click at [25, 212] on div at bounding box center [24, 214] width 12 height 12
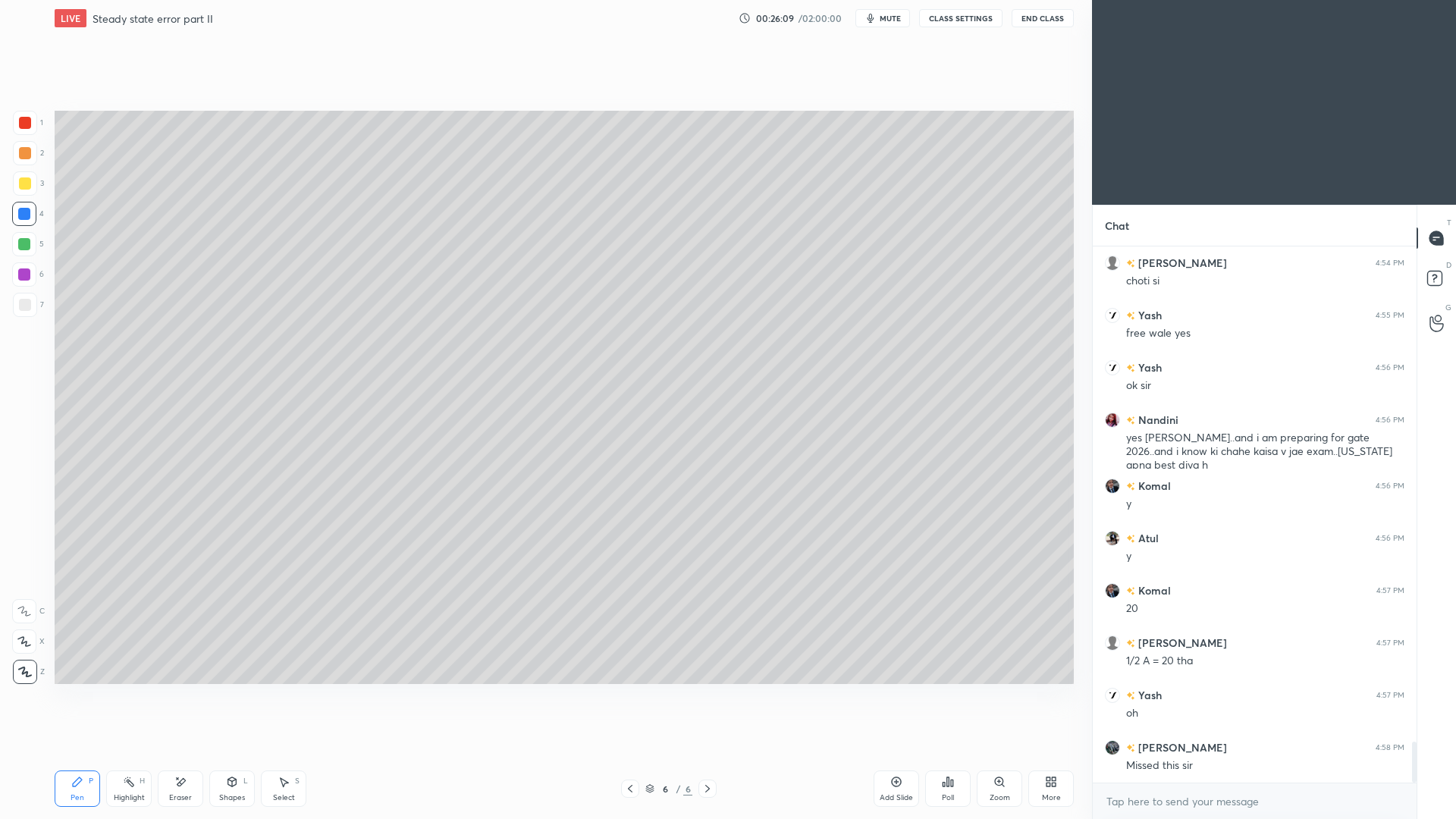
click at [80, 751] on div "Pen" at bounding box center [77, 798] width 13 height 8
click at [23, 306] on div at bounding box center [25, 304] width 12 height 12
drag, startPoint x: 236, startPoint y: 790, endPoint x: 240, endPoint y: 764, distance: 26.3
click at [234, 751] on div "Shapes L" at bounding box center [232, 789] width 45 height 37
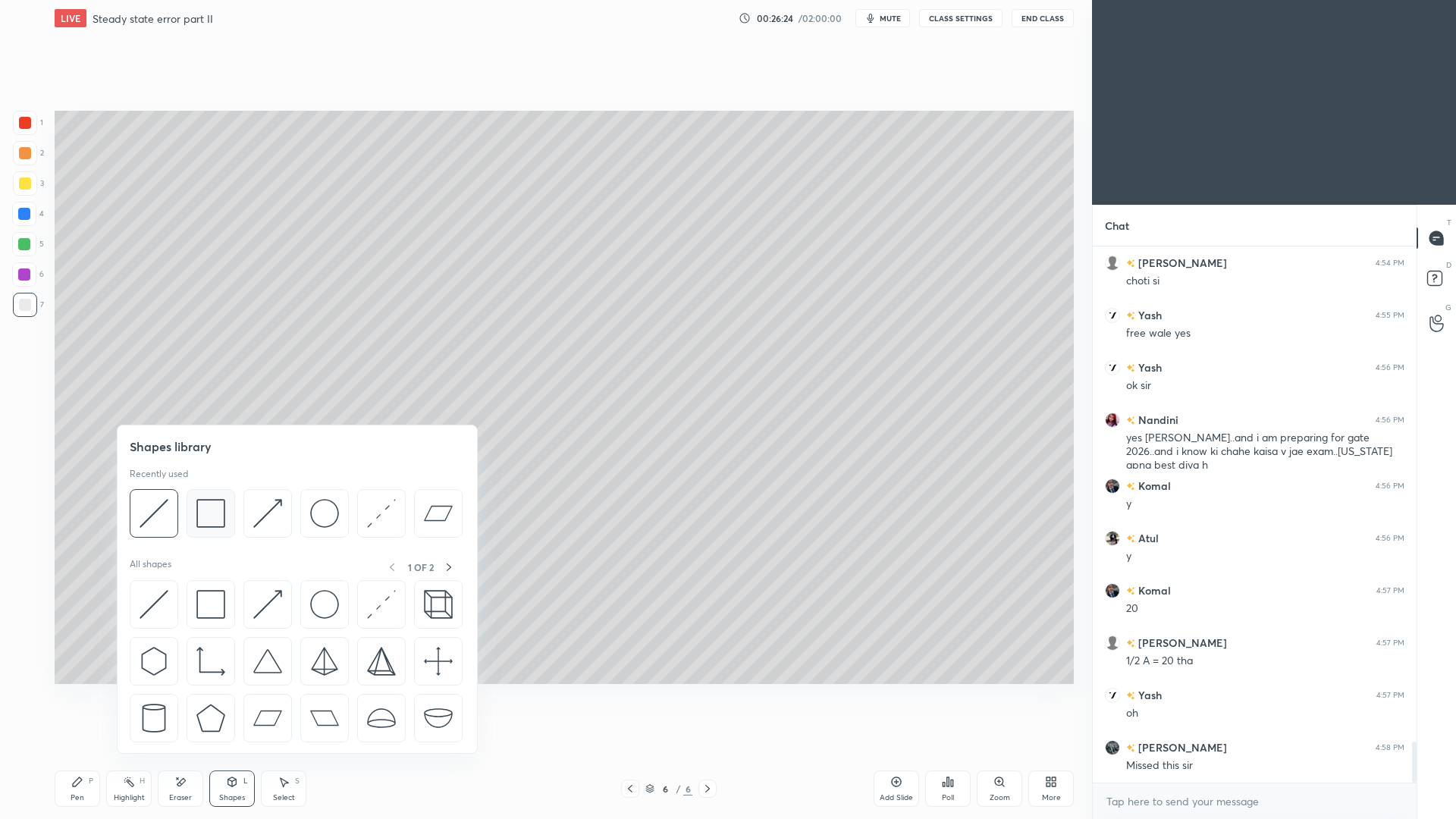
click at [218, 519] on img at bounding box center [210, 513] width 29 height 29
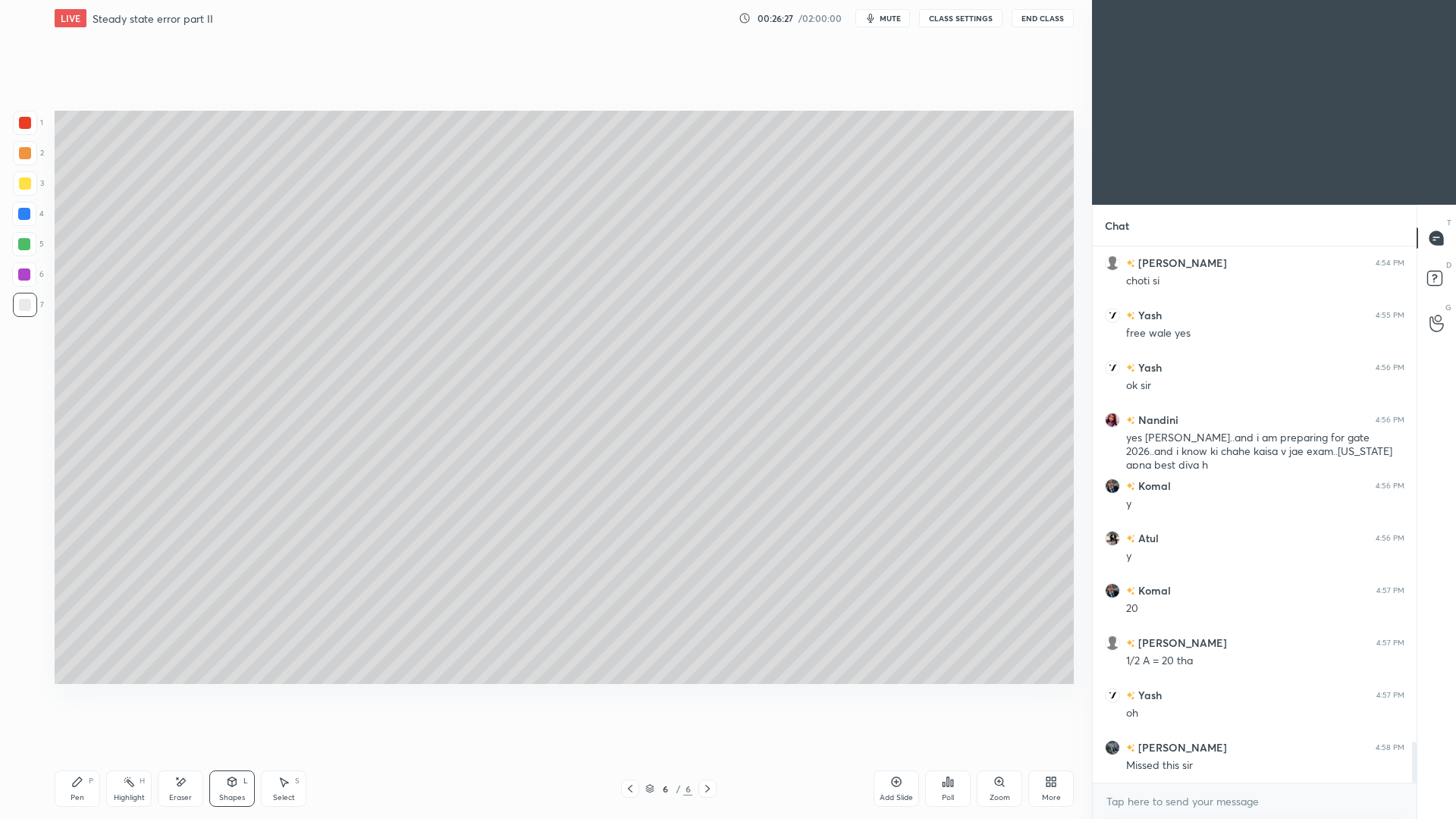
click at [83, 751] on div "Pen" at bounding box center [77, 798] width 13 height 8
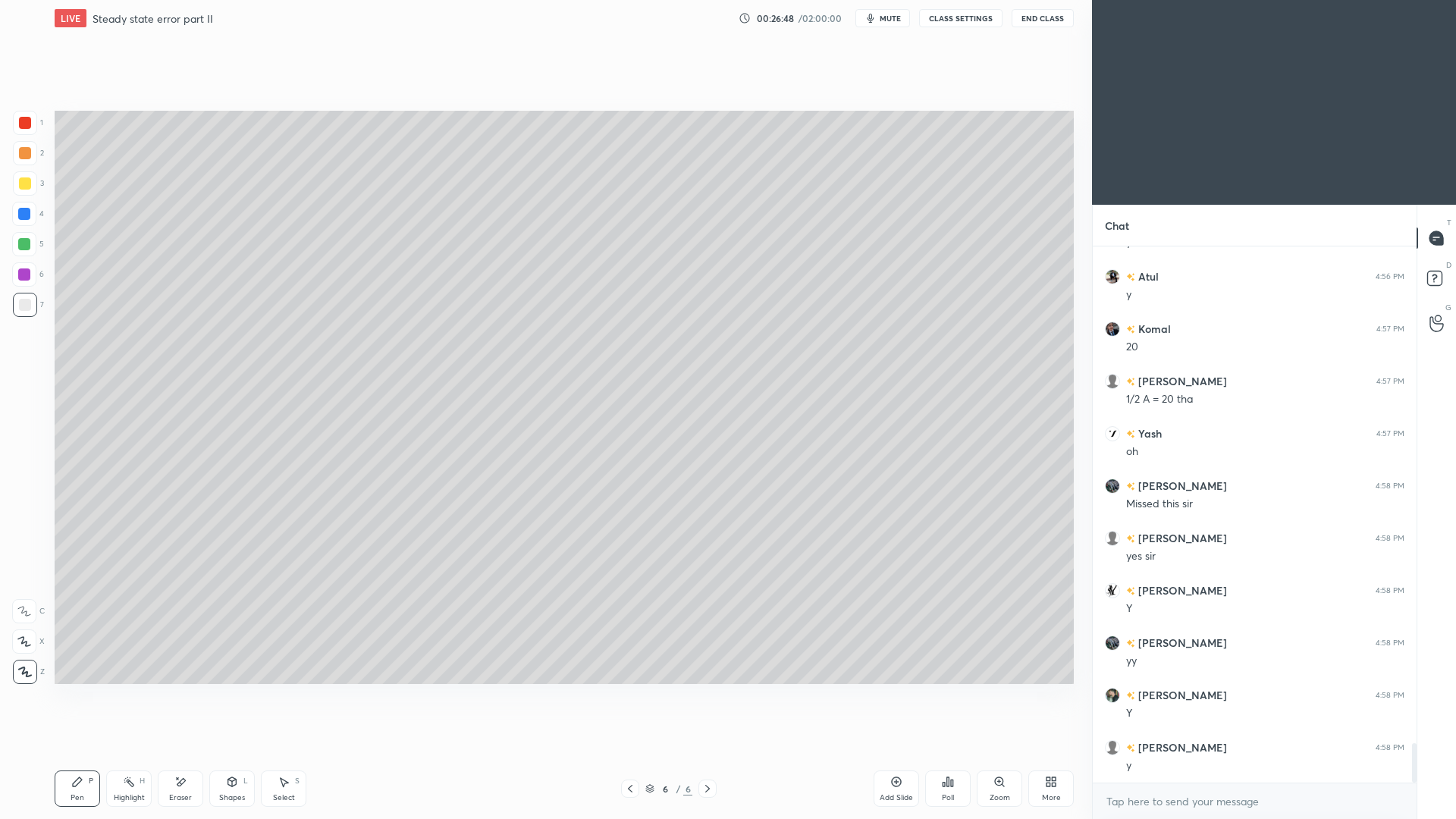
scroll to position [6813, 0]
drag, startPoint x: 892, startPoint y: 791, endPoint x: 880, endPoint y: 773, distance: 21.6
click at [889, 751] on div "Add Slide" at bounding box center [896, 789] width 45 height 37
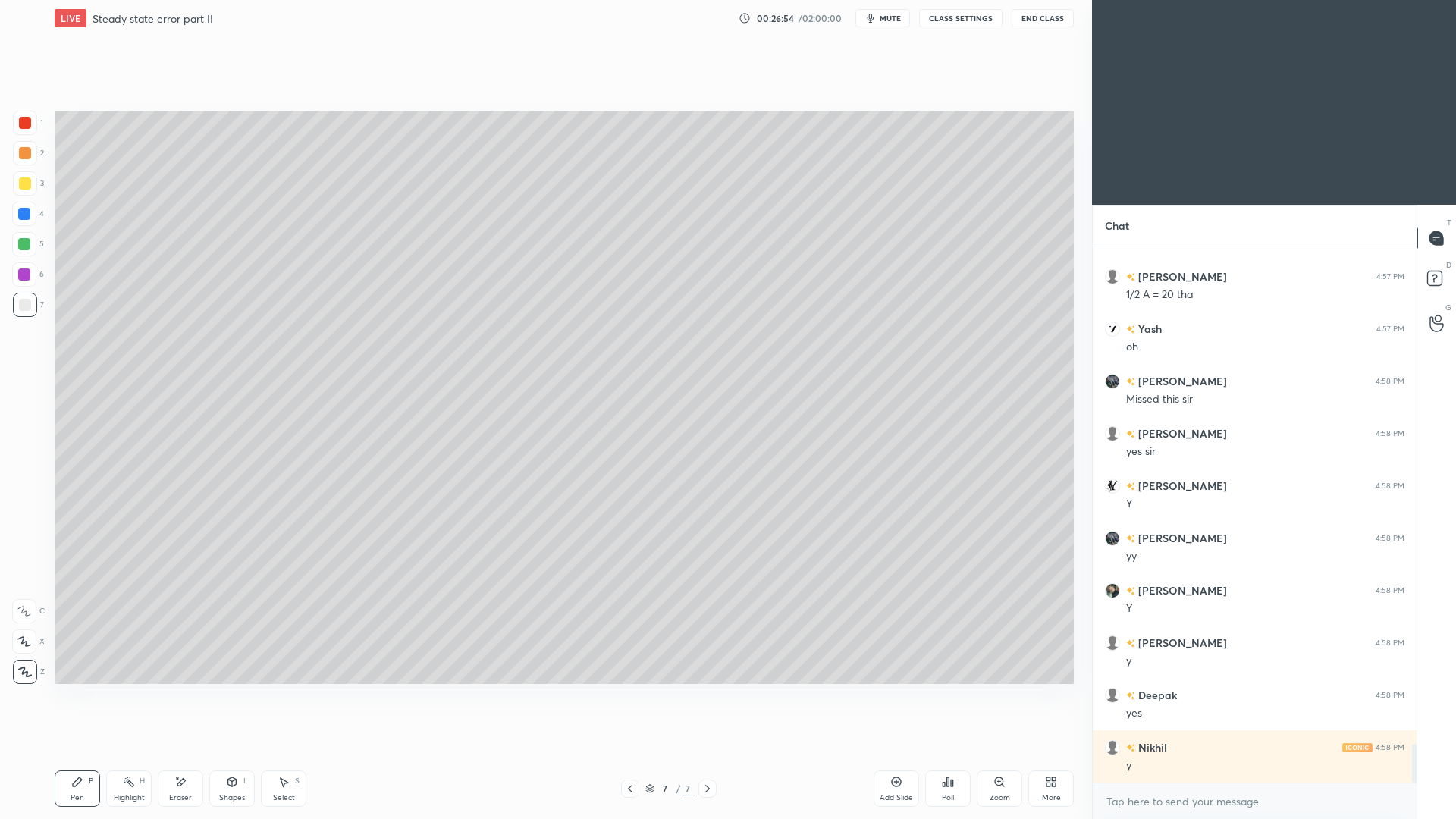
scroll to position [6917, 0]
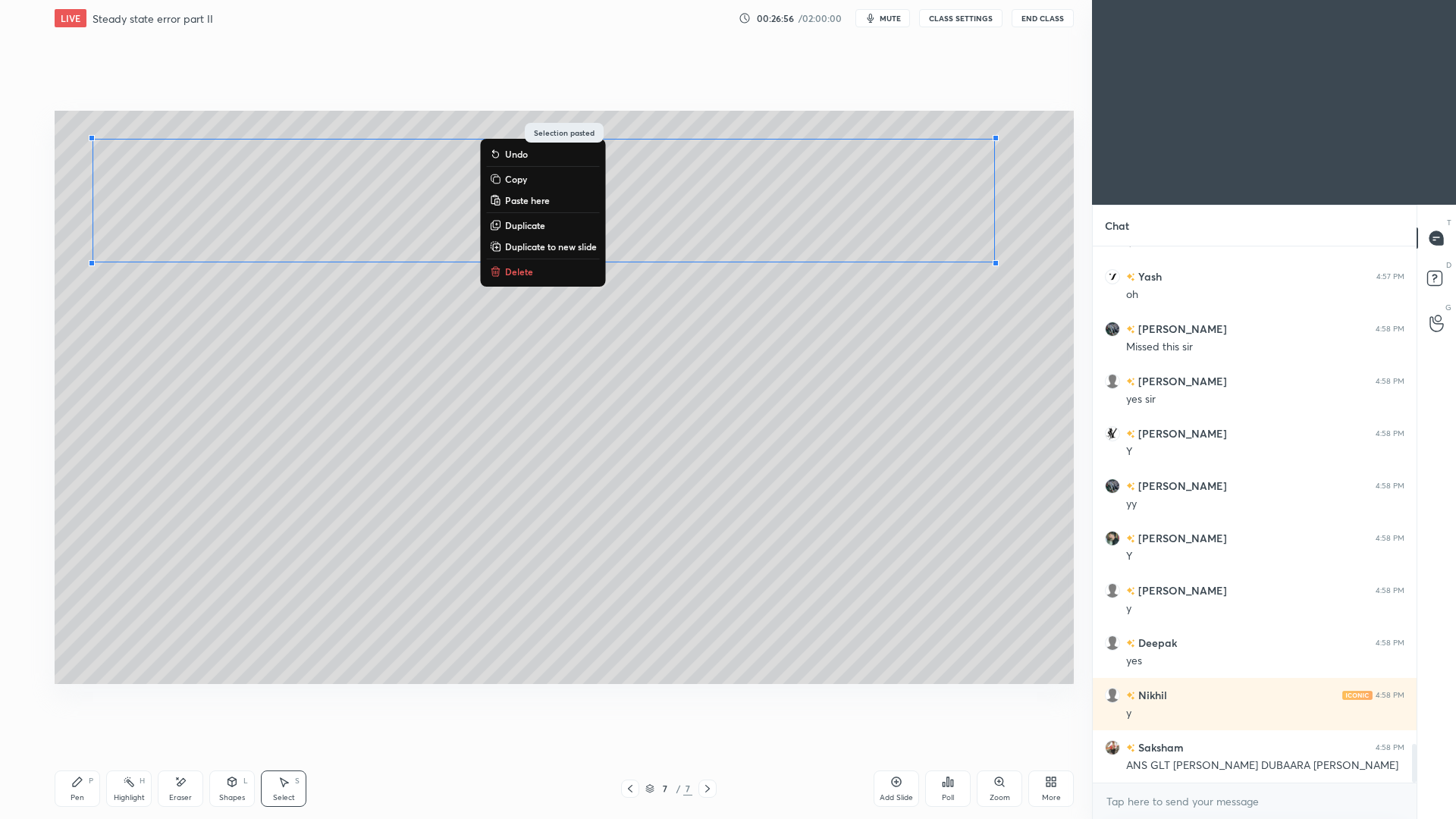
drag, startPoint x: 186, startPoint y: 790, endPoint x: 186, endPoint y: 767, distance: 23.0
click at [187, 751] on div "Eraser" at bounding box center [180, 789] width 45 height 37
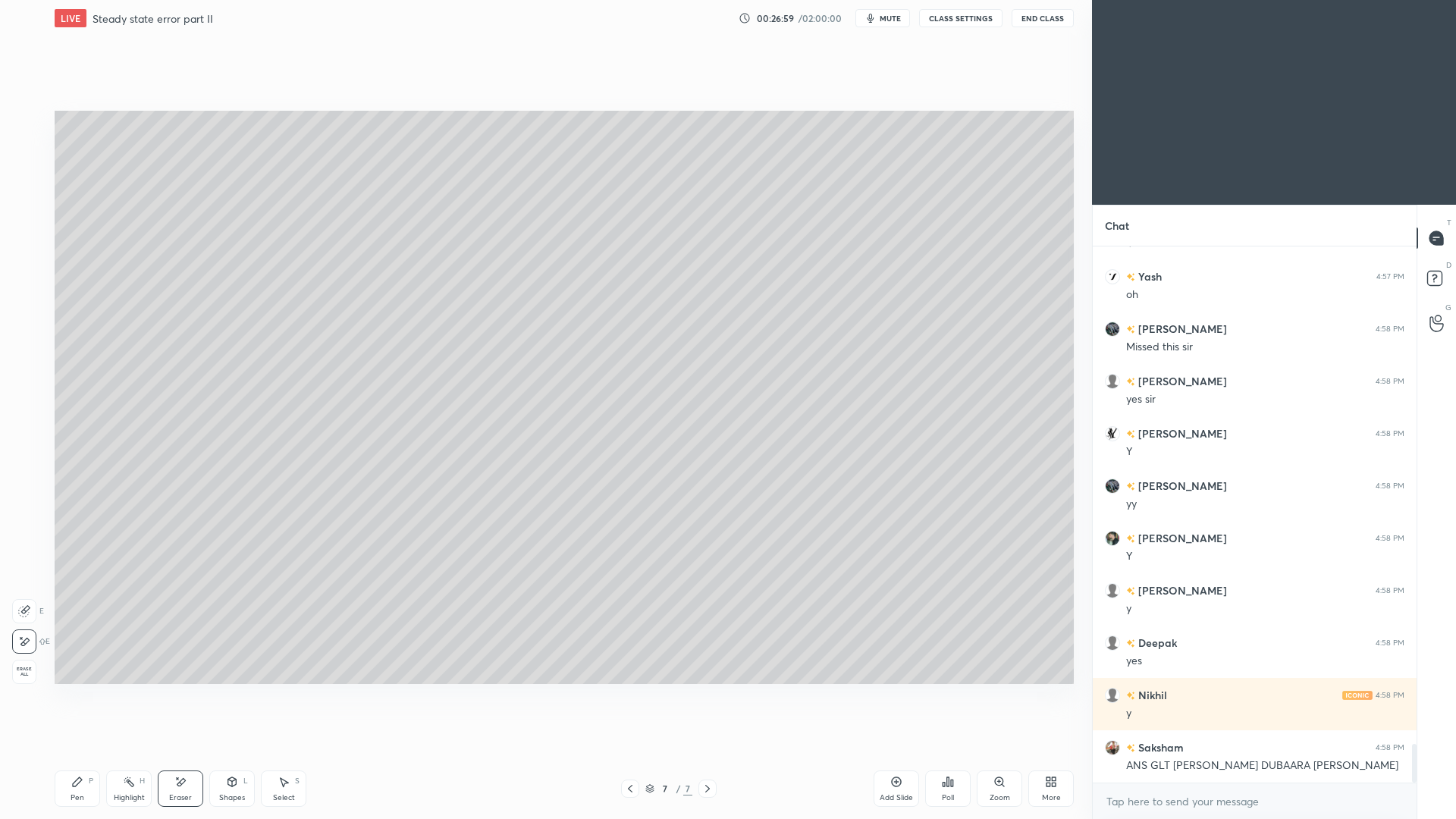
drag, startPoint x: 238, startPoint y: 788, endPoint x: 237, endPoint y: 757, distance: 31.0
click at [239, 751] on div "Shapes L" at bounding box center [232, 789] width 45 height 37
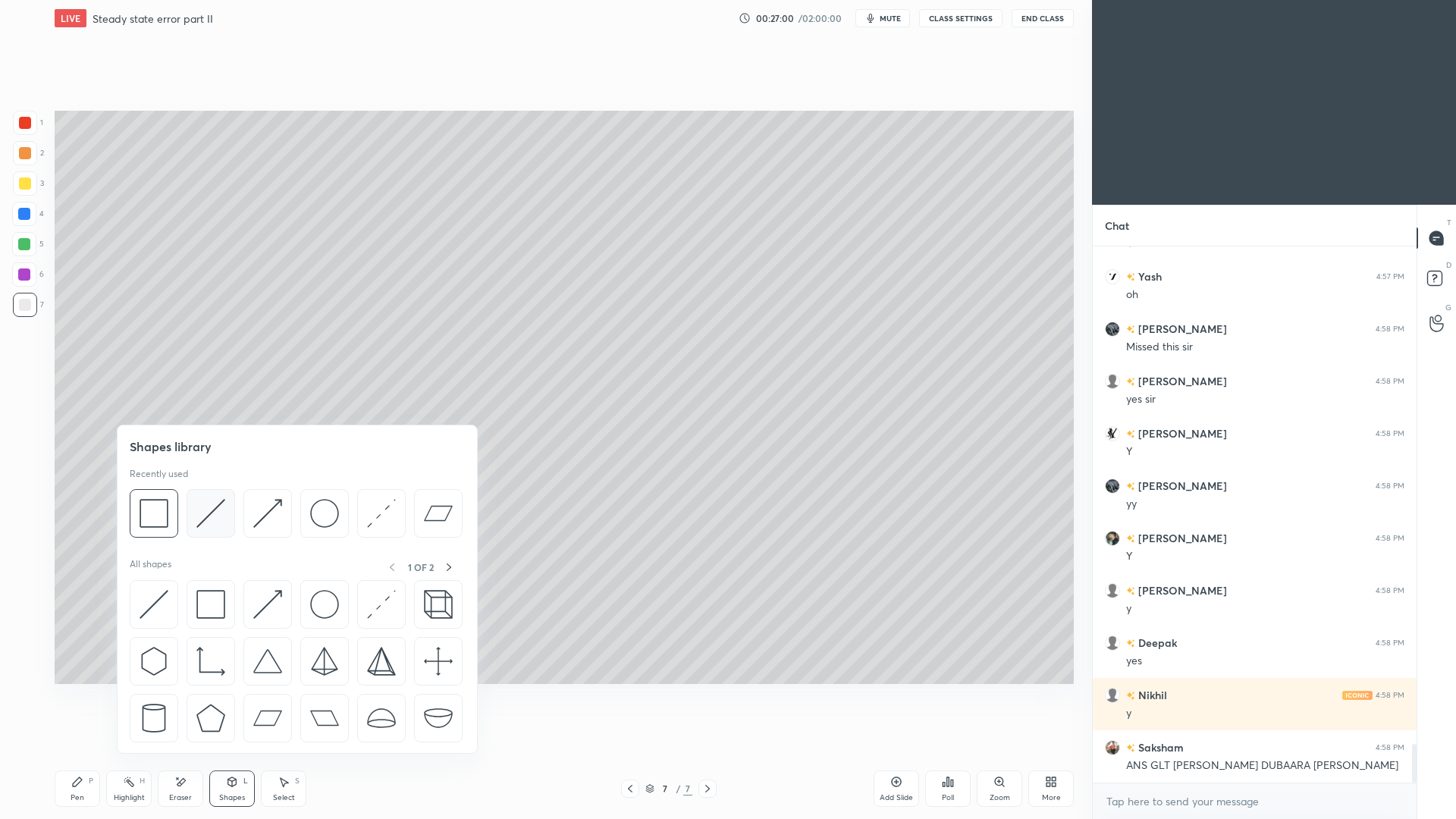
click at [209, 517] on img at bounding box center [210, 513] width 29 height 29
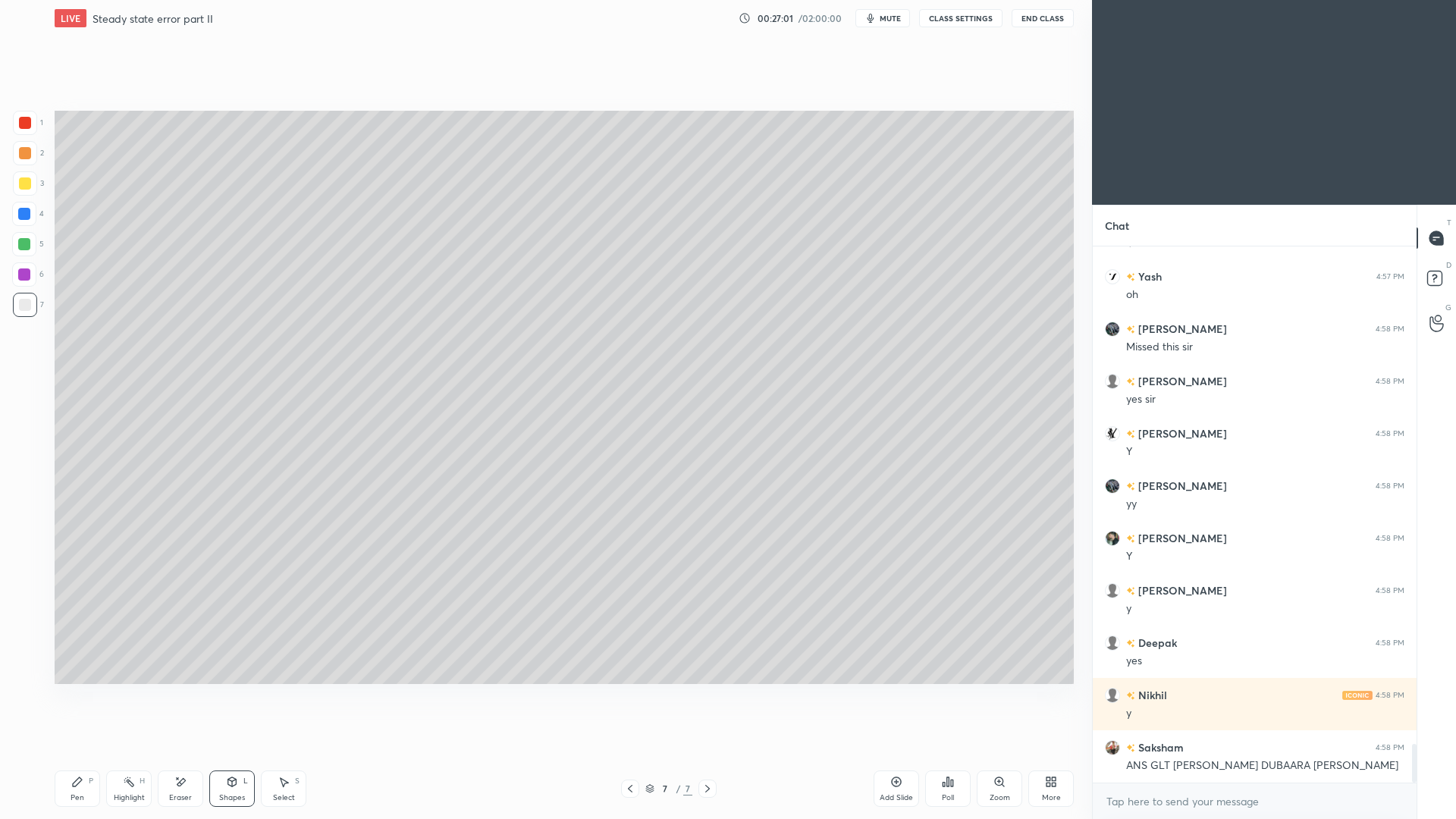
click at [22, 186] on div at bounding box center [25, 183] width 12 height 12
click at [92, 751] on div "Pen P" at bounding box center [77, 789] width 45 height 37
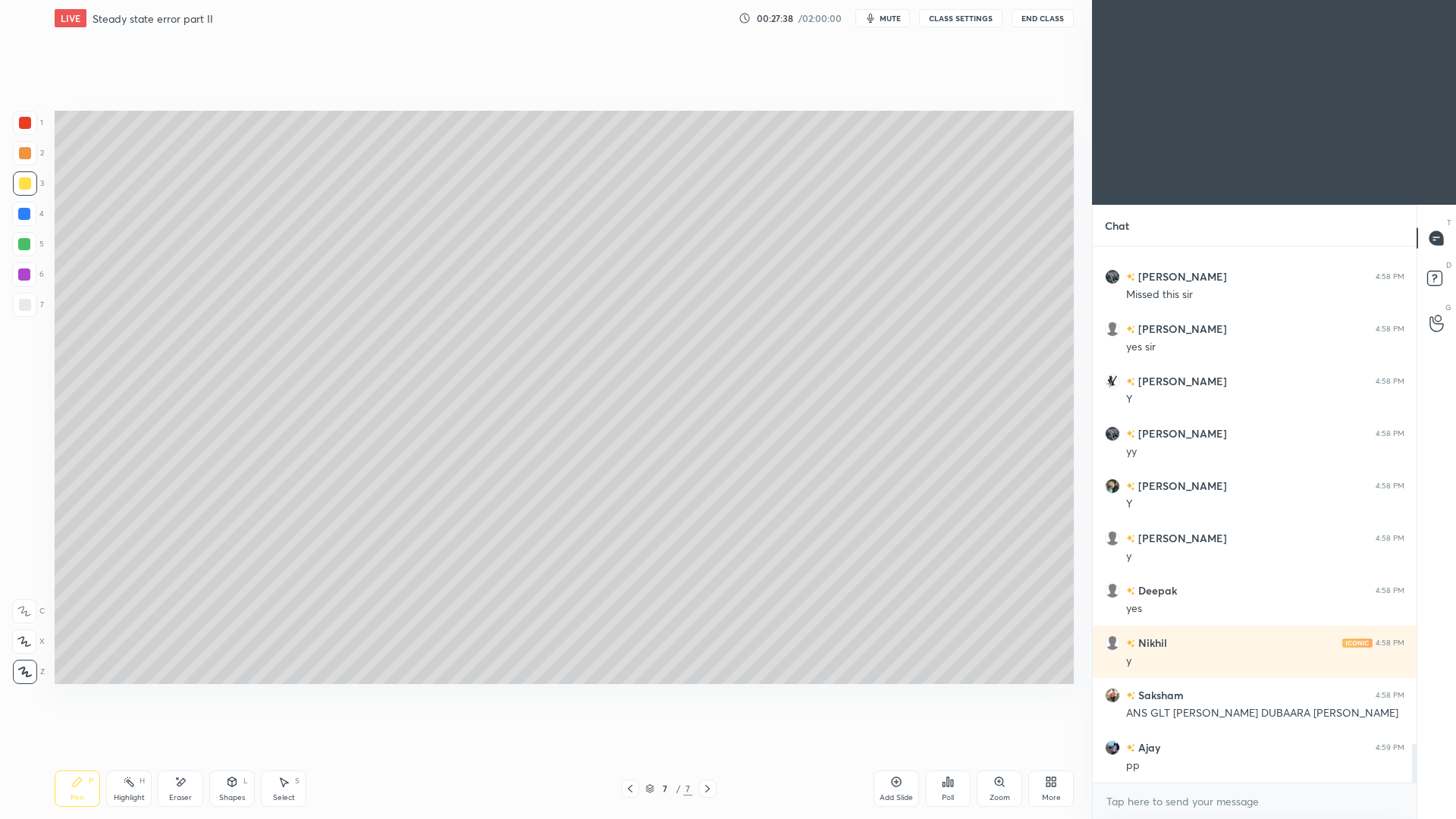
click at [946, 751] on div "Poll" at bounding box center [947, 789] width 45 height 37
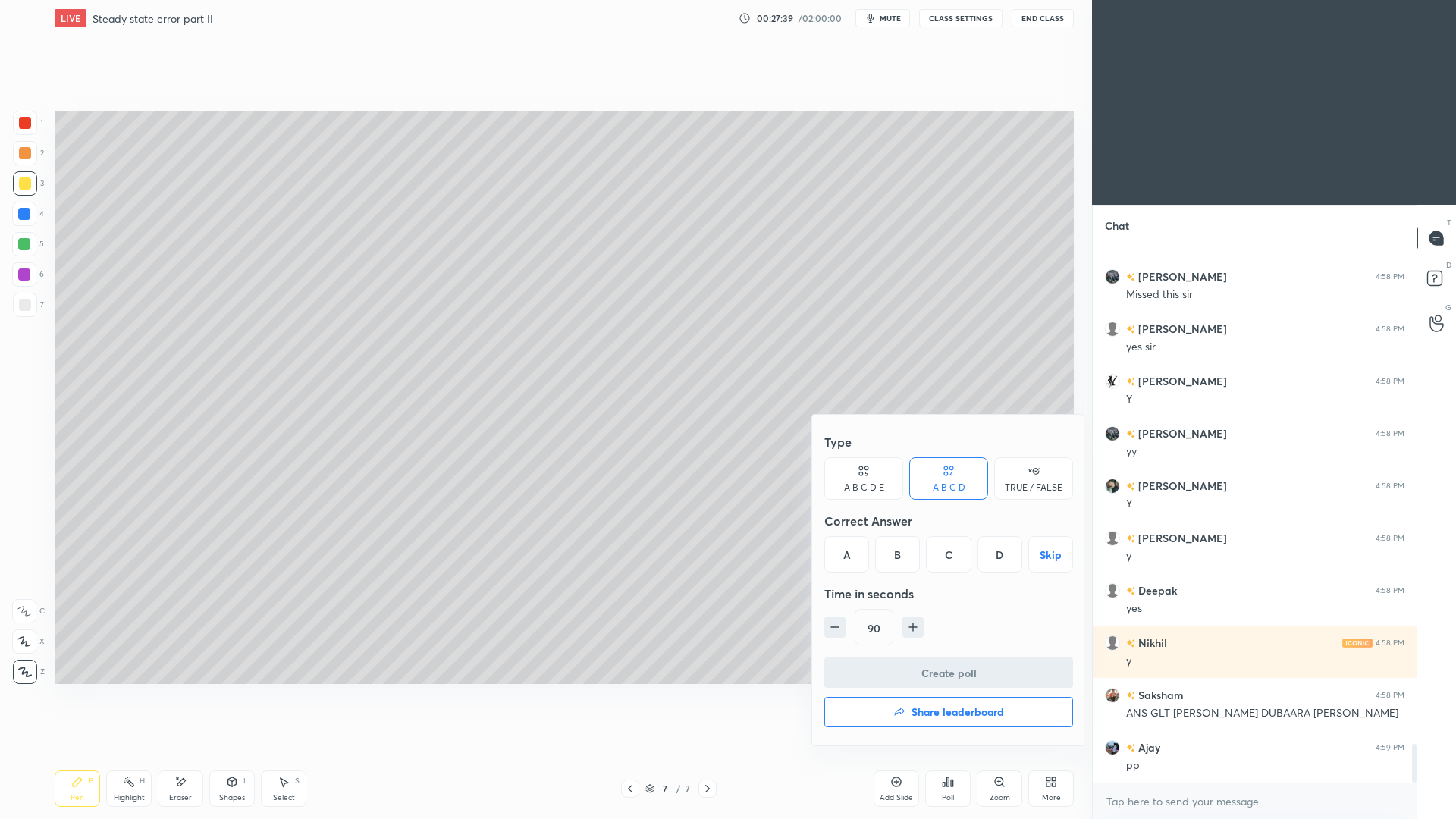
click at [1006, 563] on div "D" at bounding box center [1000, 554] width 44 height 37
click at [963, 673] on button "Create poll" at bounding box center [948, 673] width 248 height 30
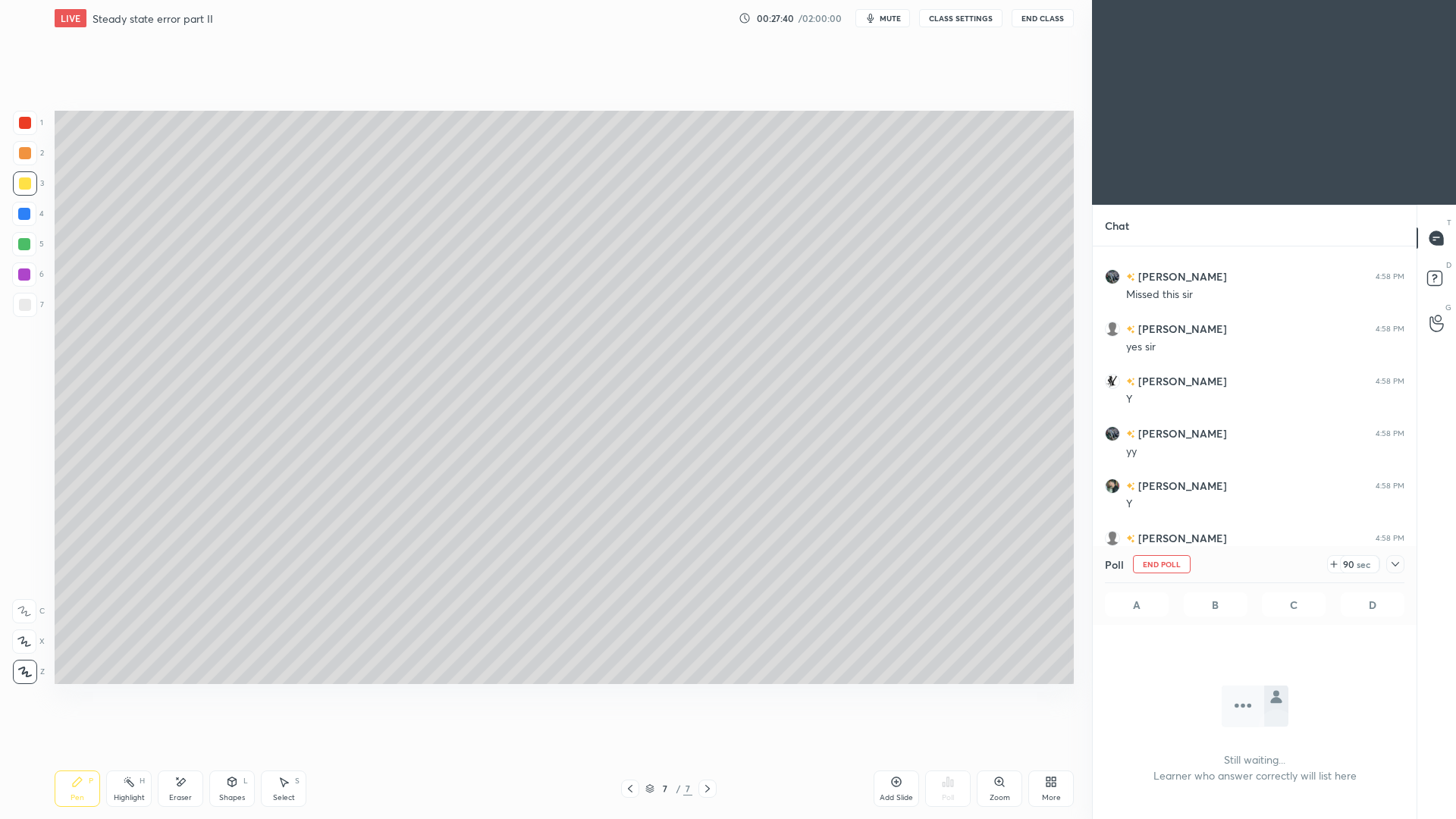
scroll to position [342, 319]
click at [1395, 572] on div at bounding box center [1395, 564] width 18 height 18
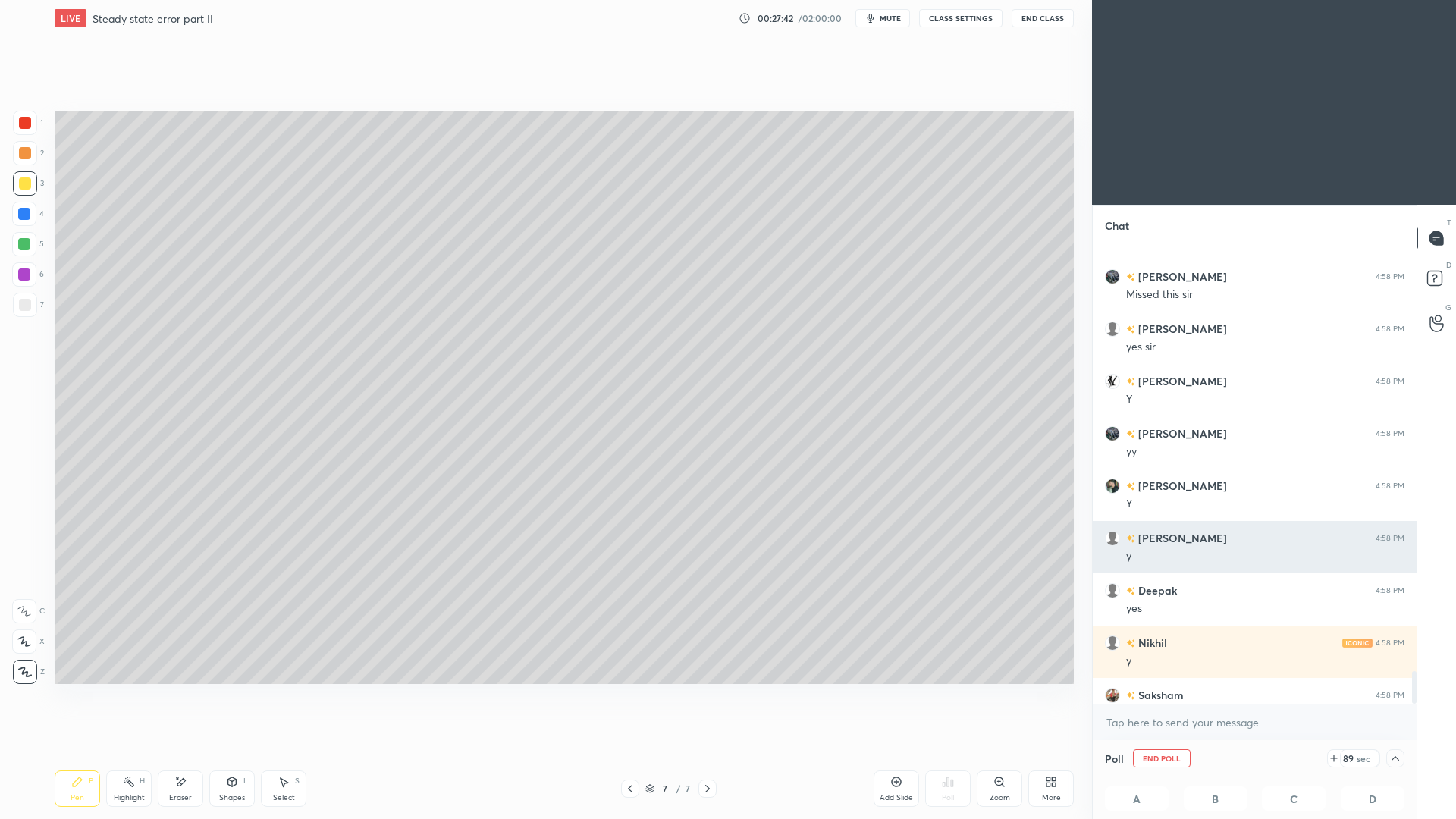
drag, startPoint x: 1339, startPoint y: 613, endPoint x: 1373, endPoint y: 489, distance: 128.6
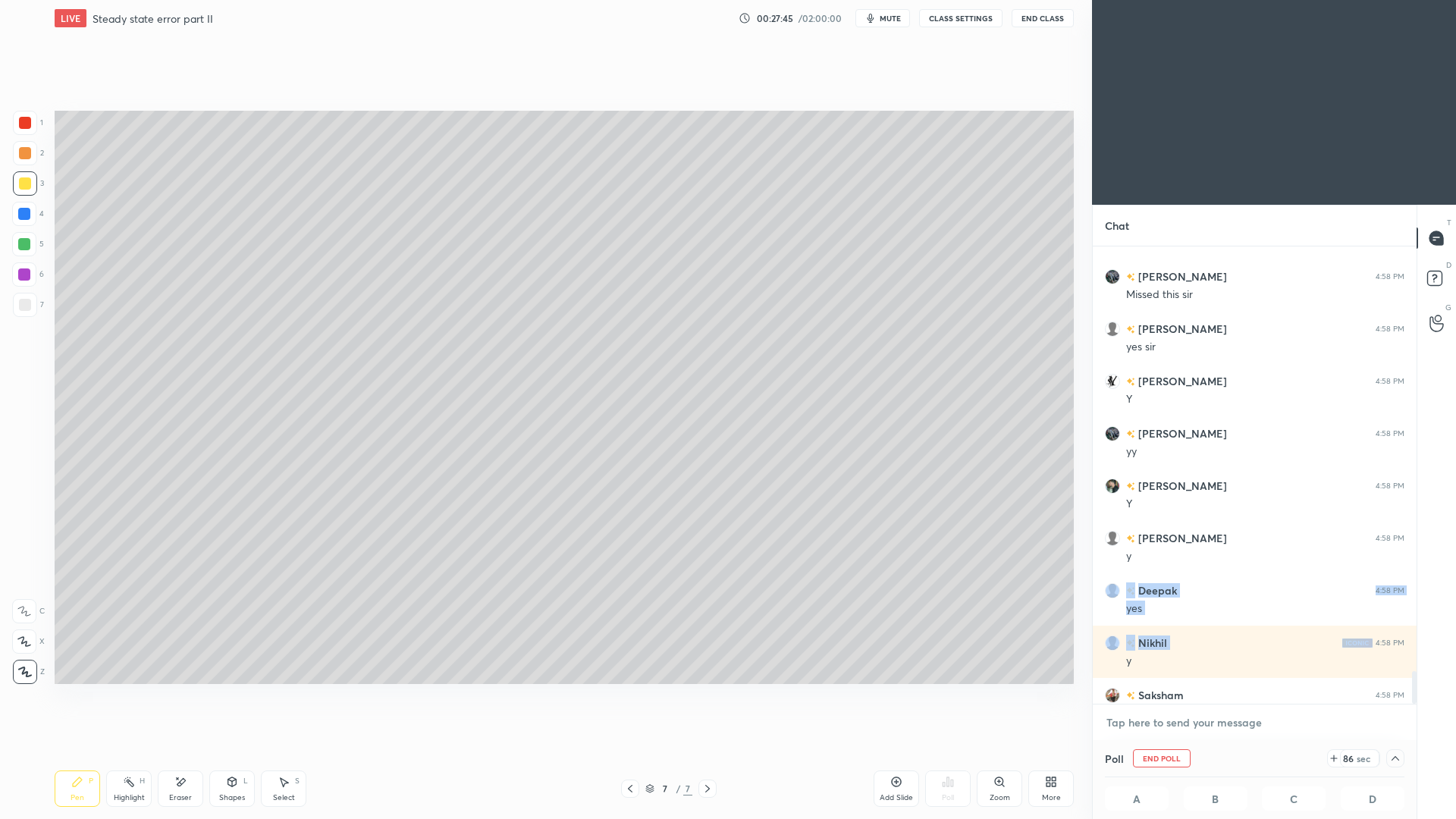
click at [1266, 726] on textarea at bounding box center [1254, 723] width 299 height 25
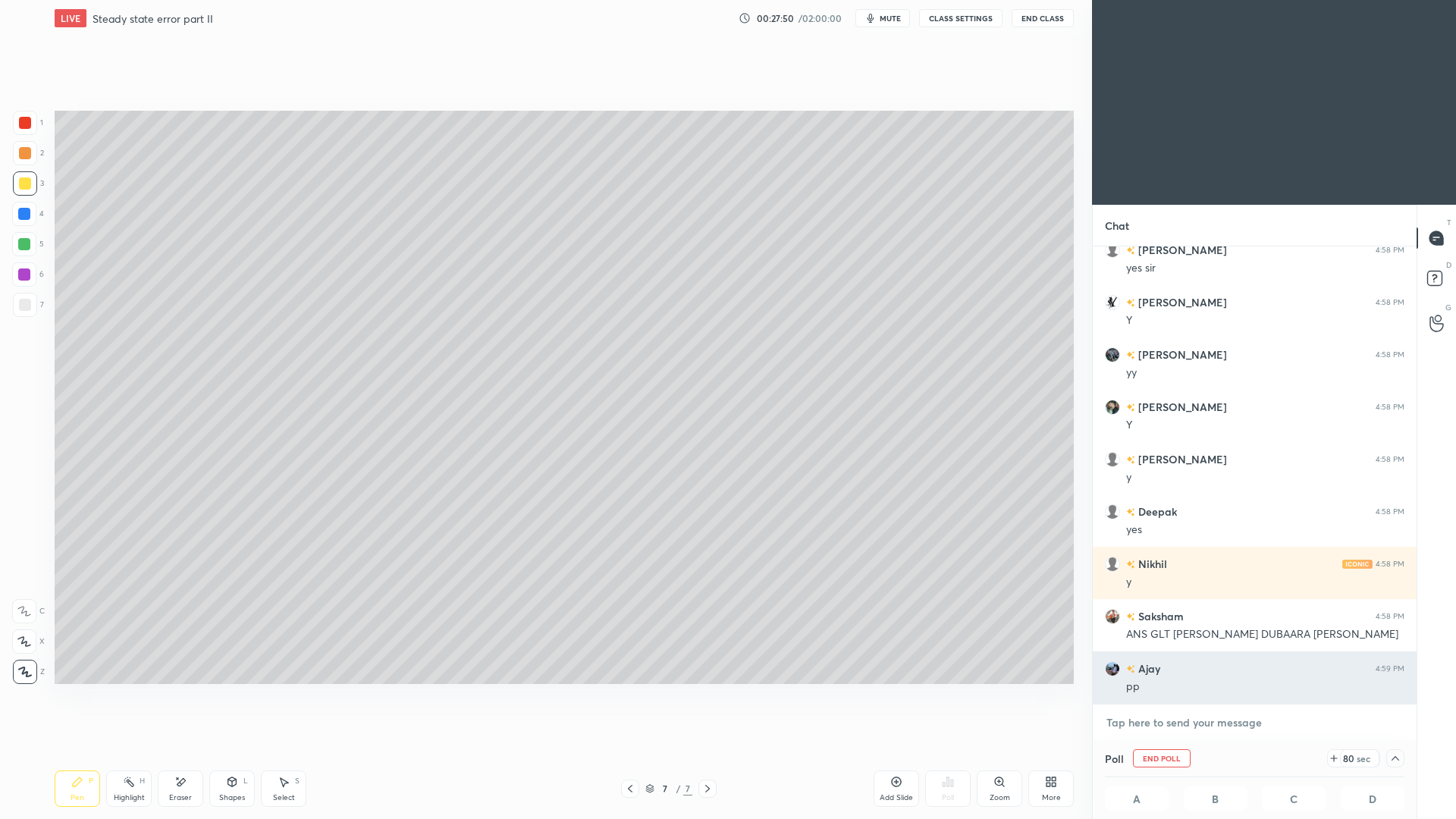
scroll to position [1, 6]
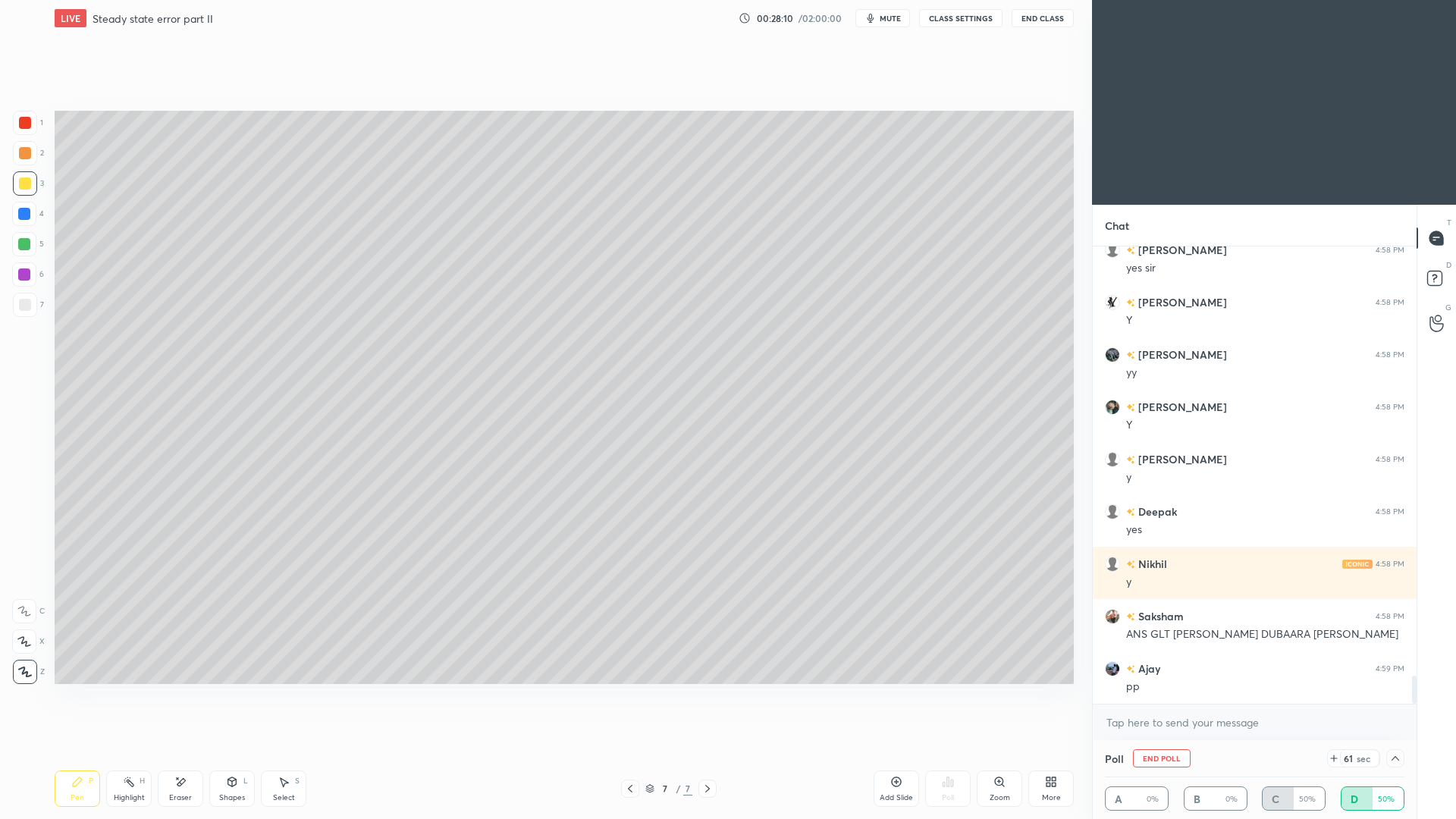
click at [1396, 751] on div at bounding box center [1395, 759] width 18 height 18
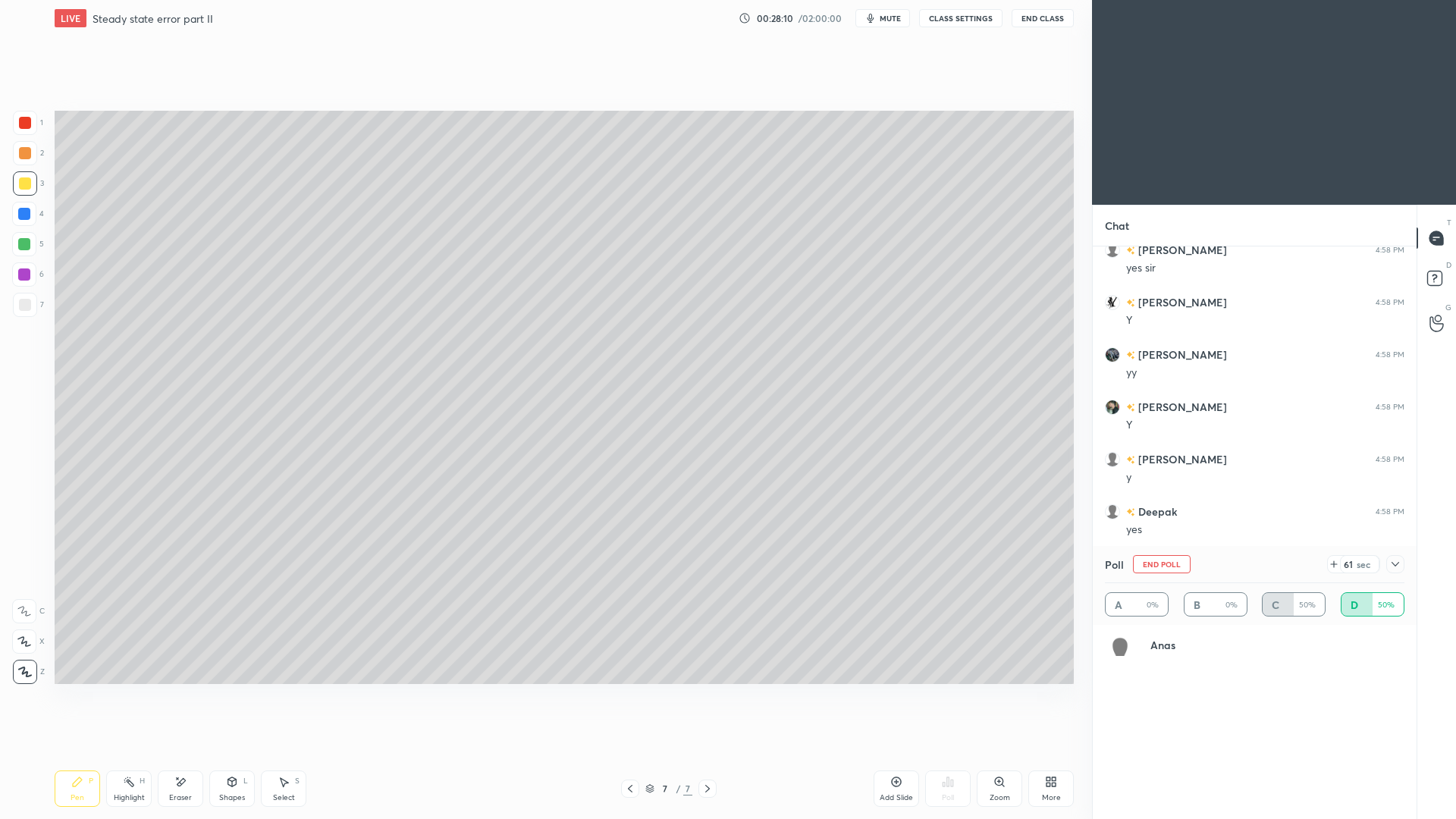
scroll to position [177, 295]
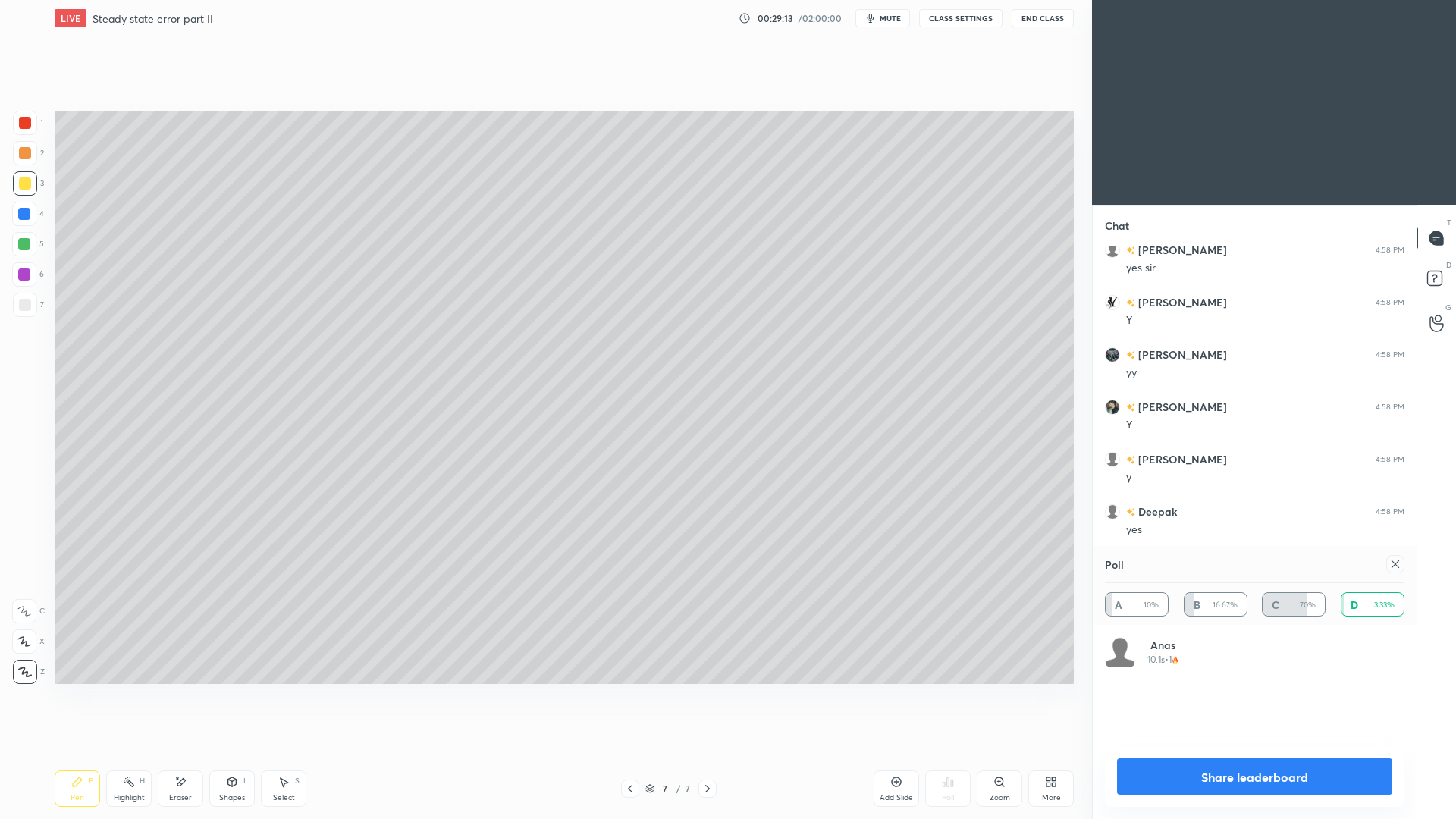
drag, startPoint x: 1397, startPoint y: 569, endPoint x: 1393, endPoint y: 562, distance: 8.1
click at [1401, 566] on div at bounding box center [1395, 564] width 18 height 18
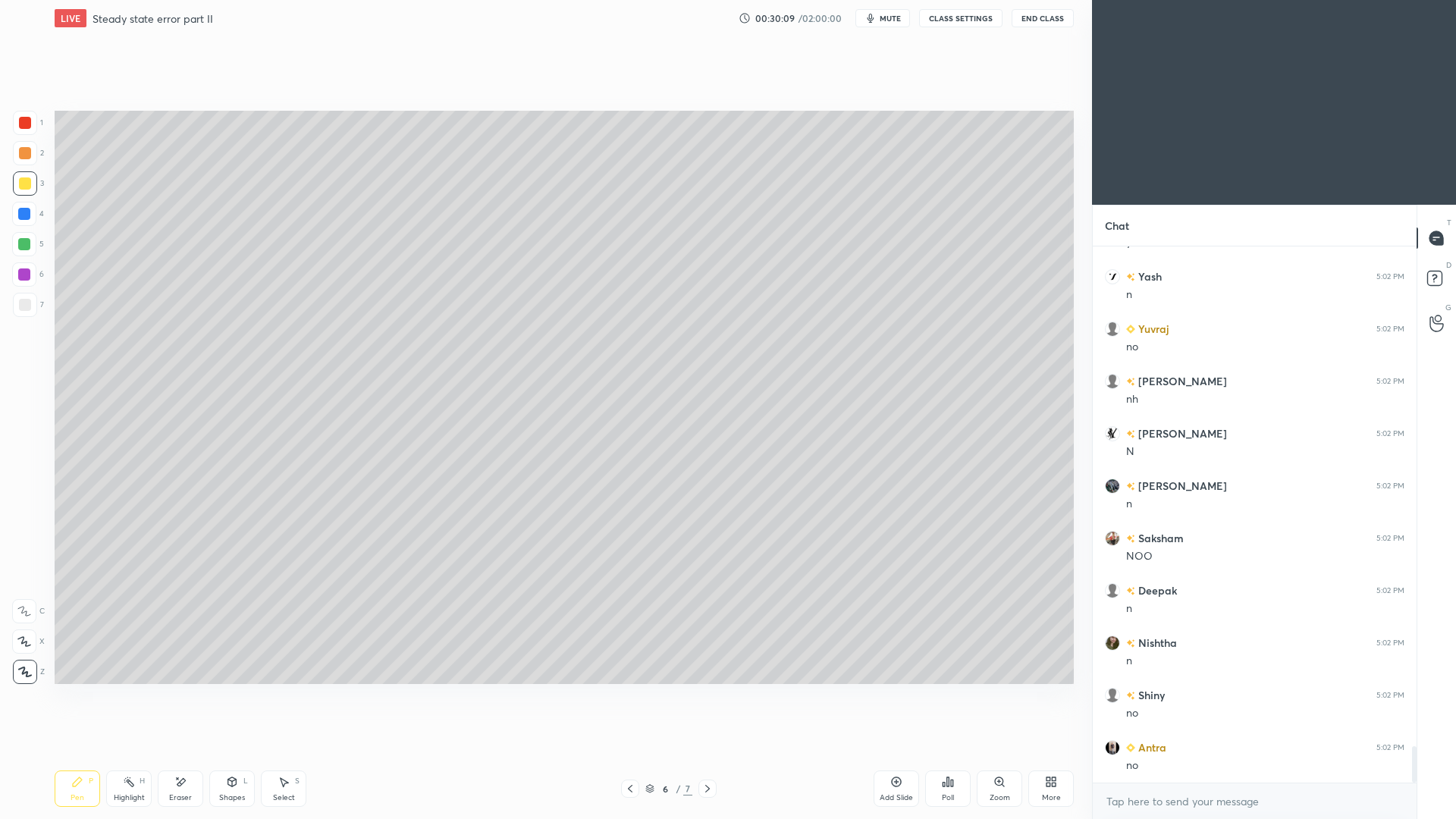
scroll to position [7415, 0]
click at [23, 307] on div at bounding box center [25, 304] width 12 height 12
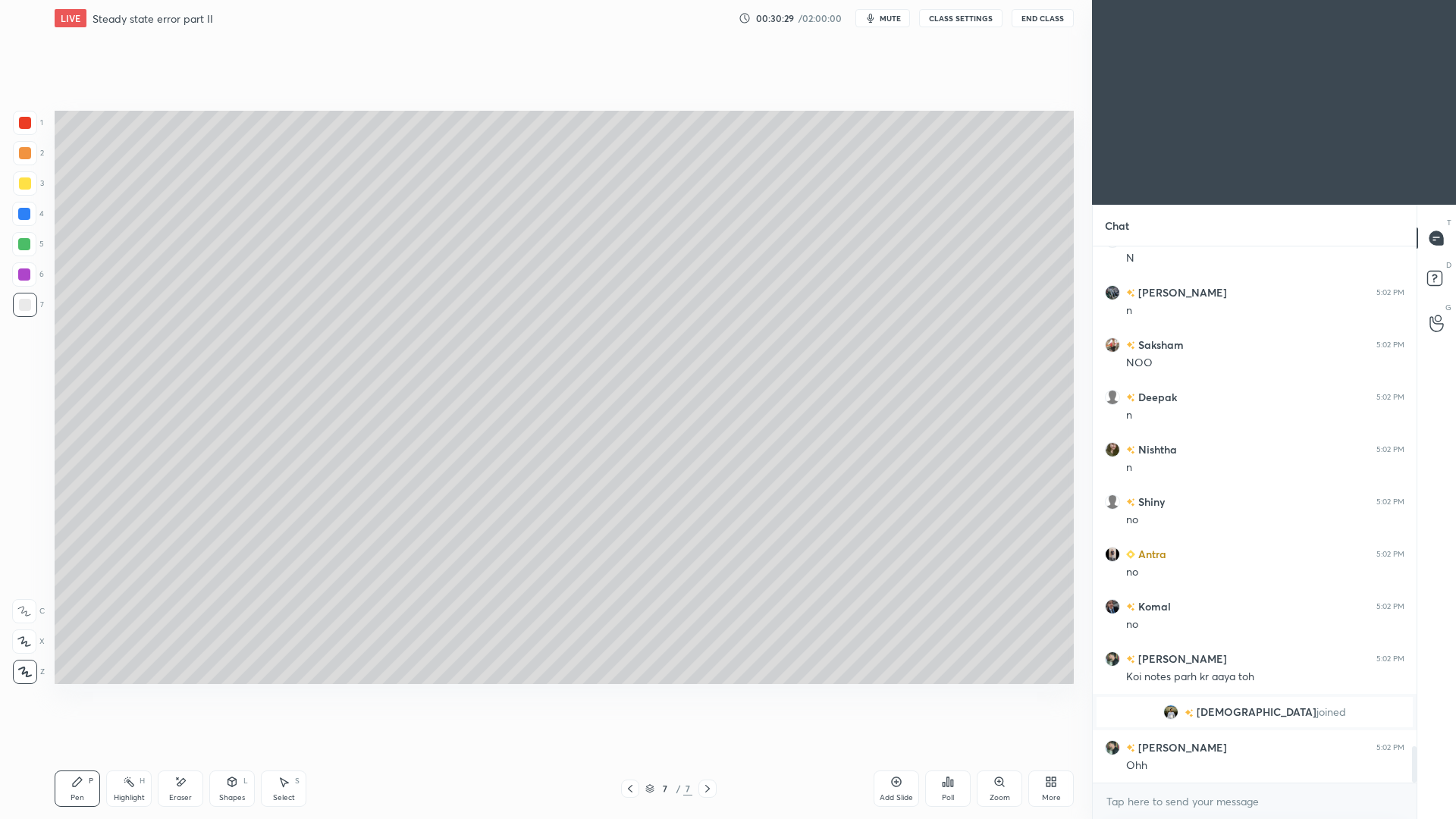
scroll to position [7312, 0]
drag, startPoint x: 230, startPoint y: 795, endPoint x: 244, endPoint y: 767, distance: 31.3
click at [228, 751] on div "Shapes" at bounding box center [232, 798] width 25 height 8
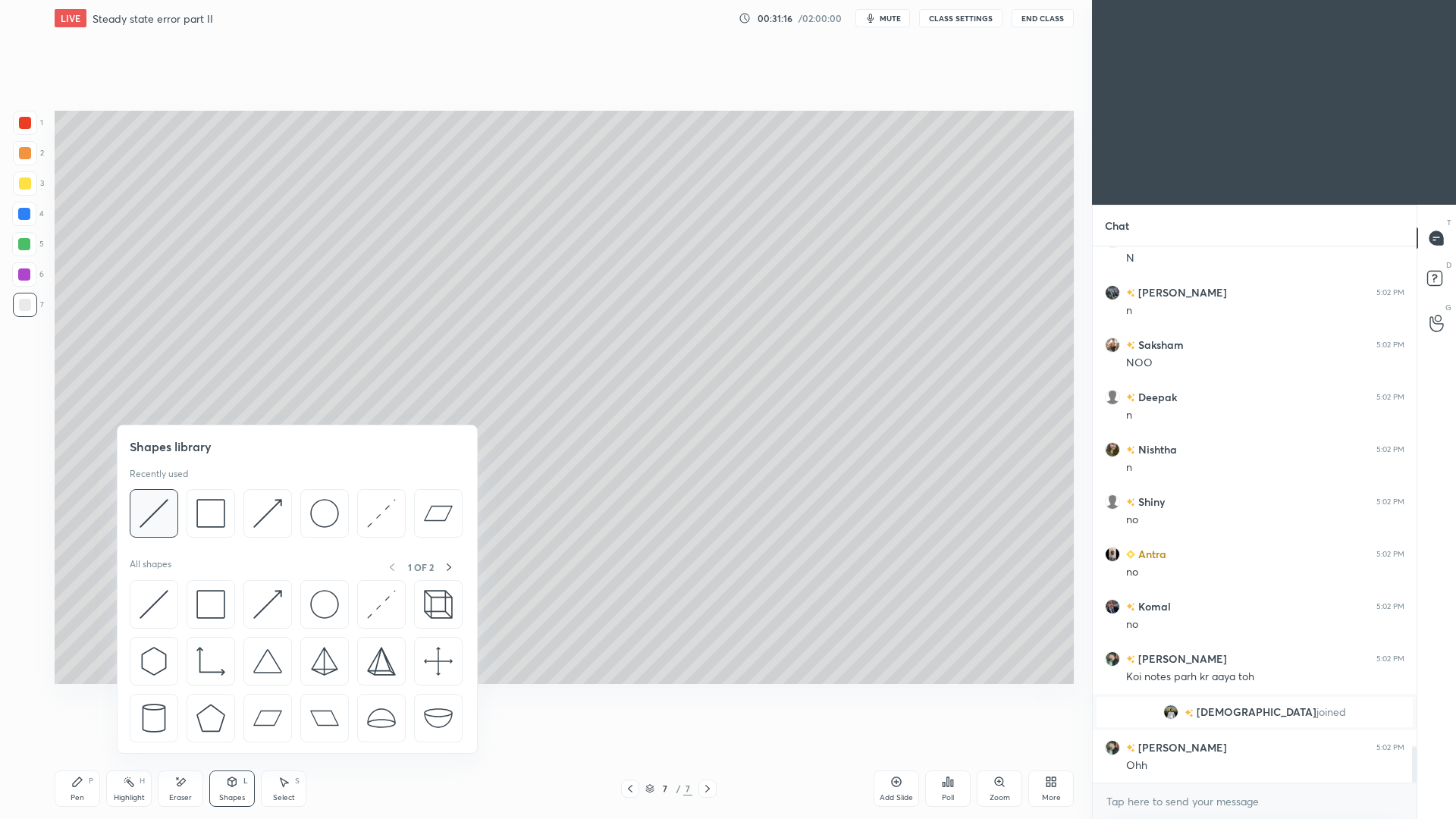
click at [156, 513] on img at bounding box center [154, 513] width 29 height 29
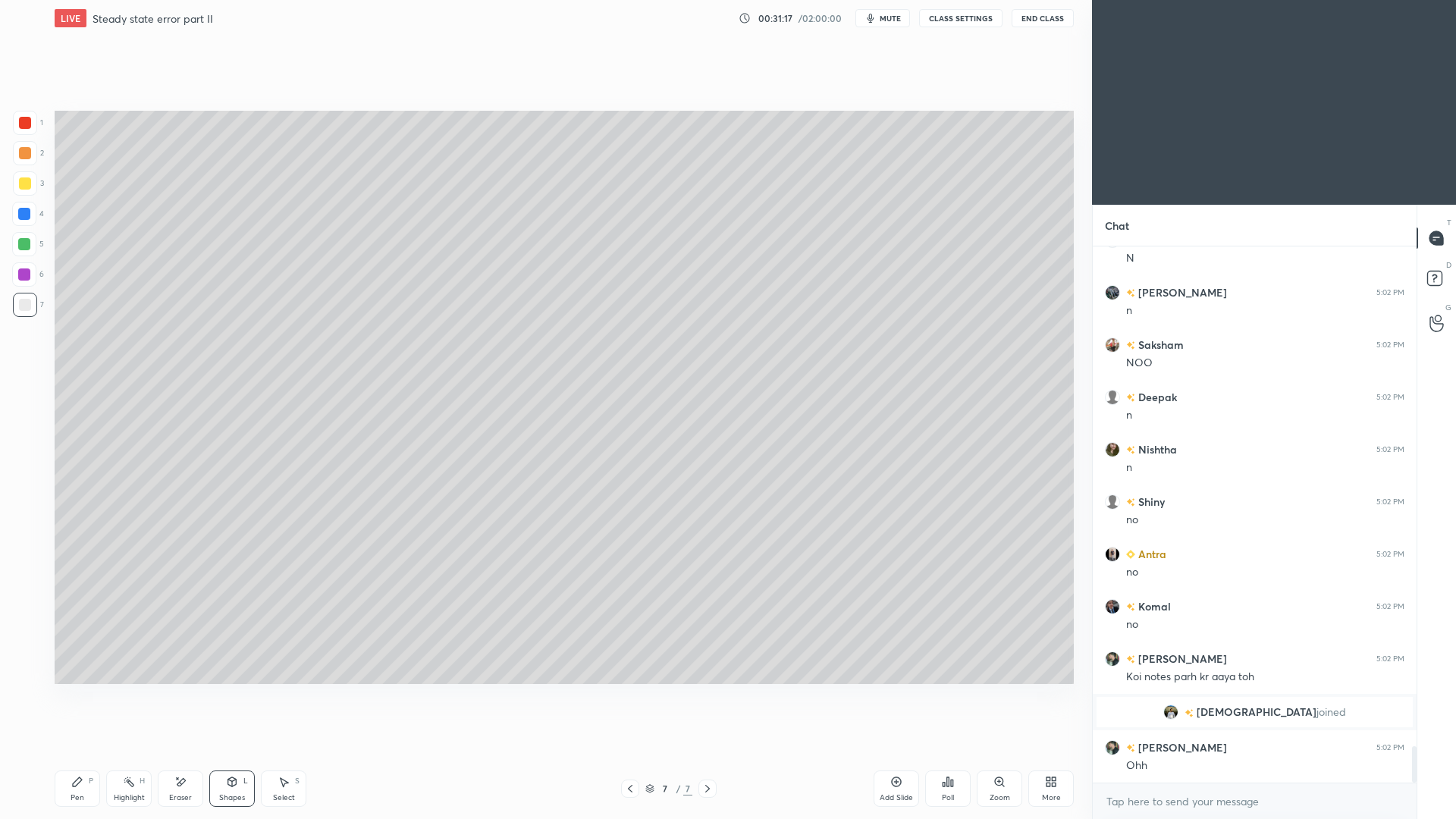
drag, startPoint x: 24, startPoint y: 124, endPoint x: 37, endPoint y: 114, distance: 16.4
click at [25, 125] on div at bounding box center [25, 122] width 12 height 12
click at [78, 751] on div "Pen" at bounding box center [77, 798] width 13 height 8
click at [30, 303] on div at bounding box center [25, 305] width 25 height 25
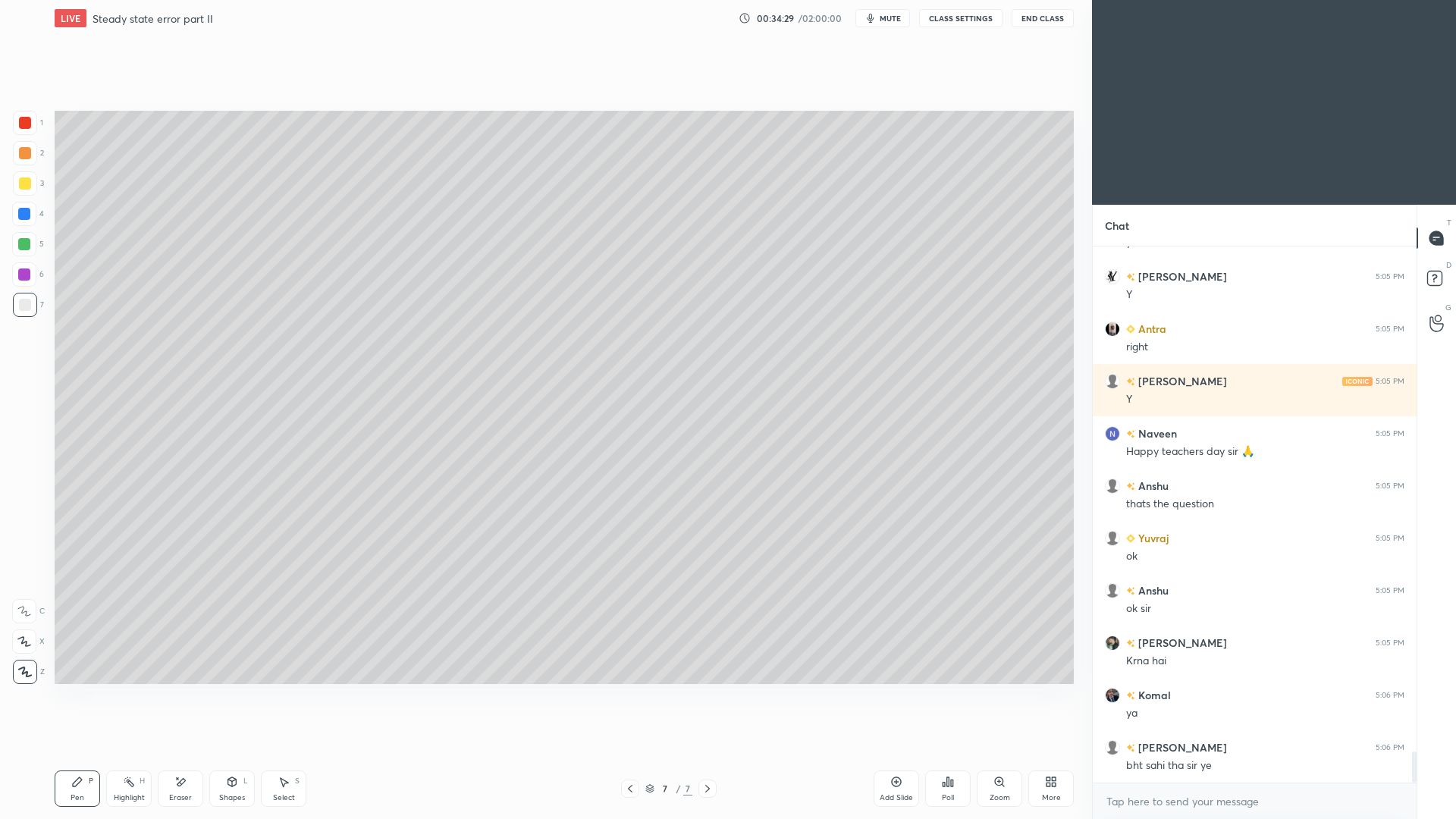
scroll to position [8695, 0]
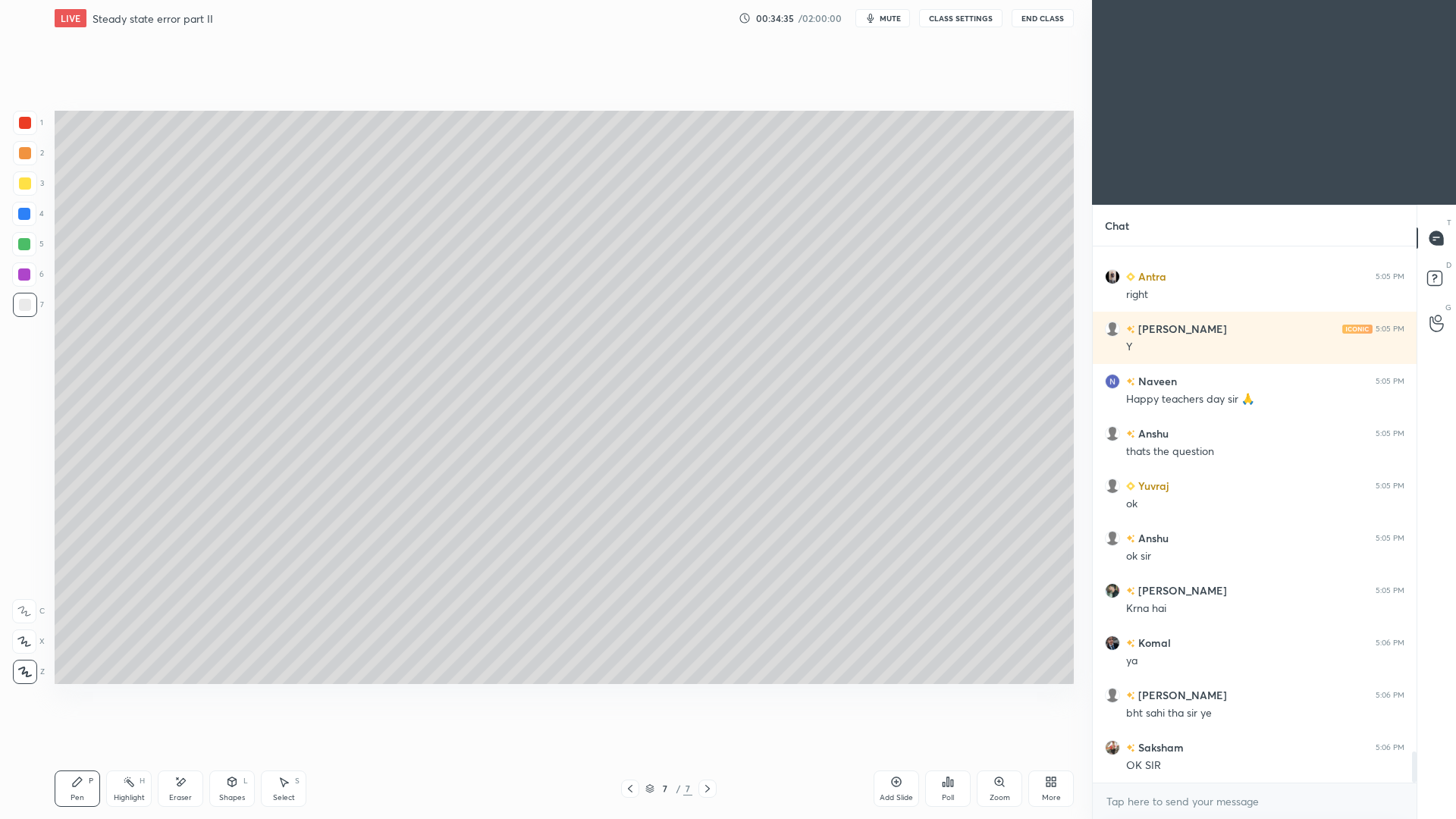
drag, startPoint x: 127, startPoint y: 784, endPoint x: 127, endPoint y: 766, distance: 18.0
click at [127, 751] on icon at bounding box center [129, 782] width 12 height 12
click at [630, 751] on icon at bounding box center [630, 789] width 12 height 12
click at [74, 751] on div "Pen P" at bounding box center [77, 789] width 45 height 37
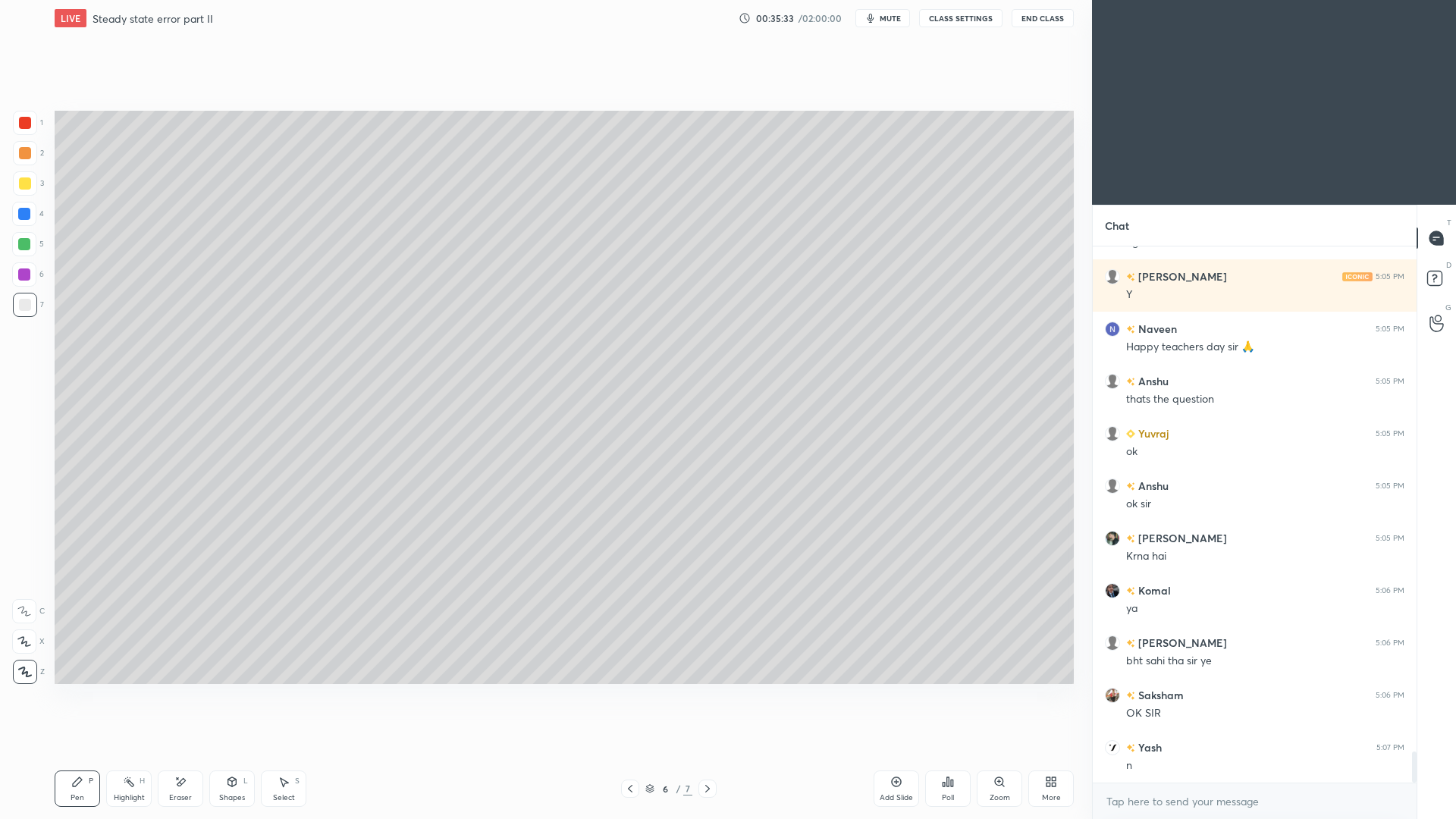
click at [708, 751] on icon at bounding box center [707, 789] width 12 height 12
click at [707, 751] on icon at bounding box center [707, 789] width 12 height 12
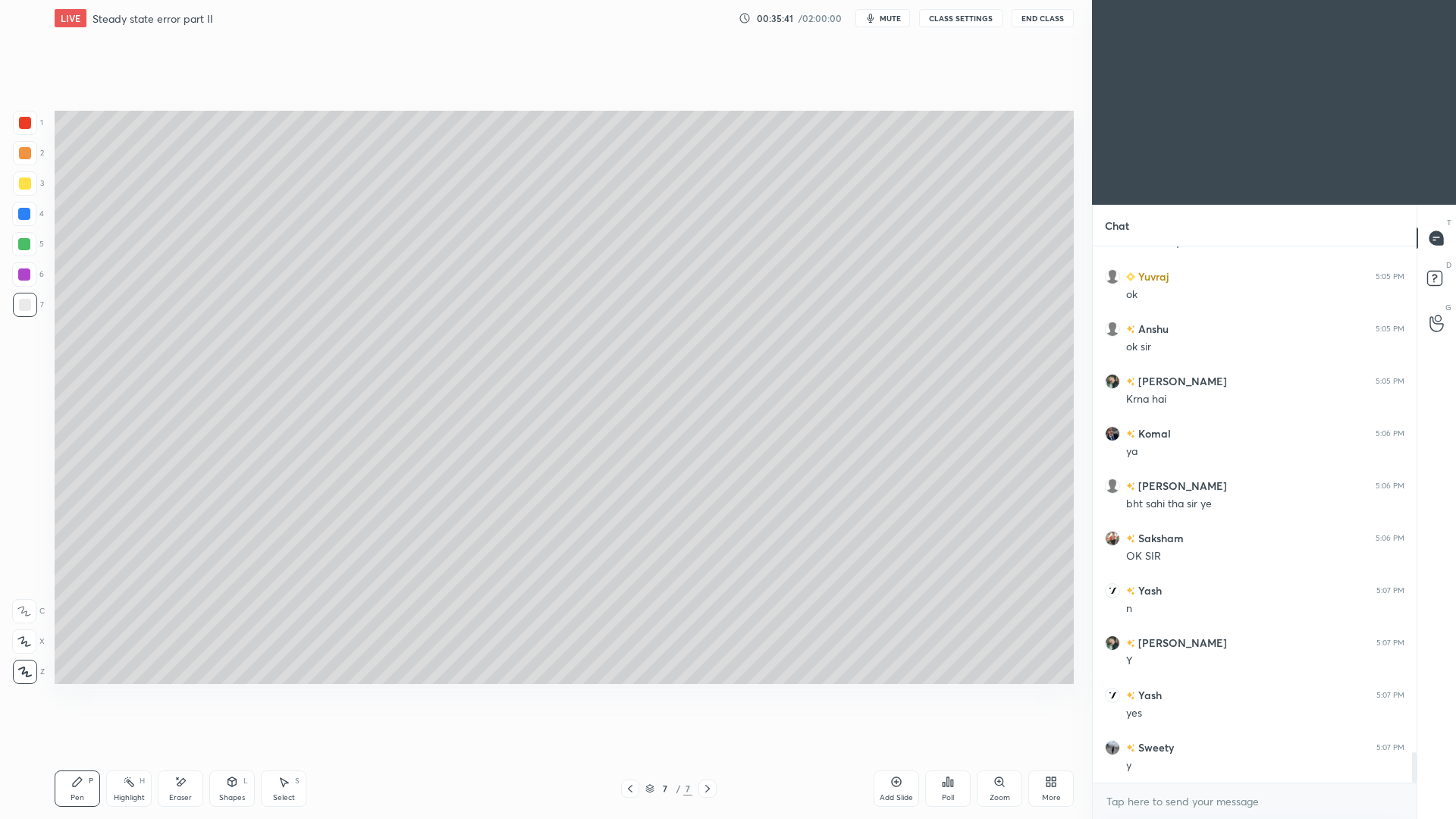
scroll to position [8957, 0]
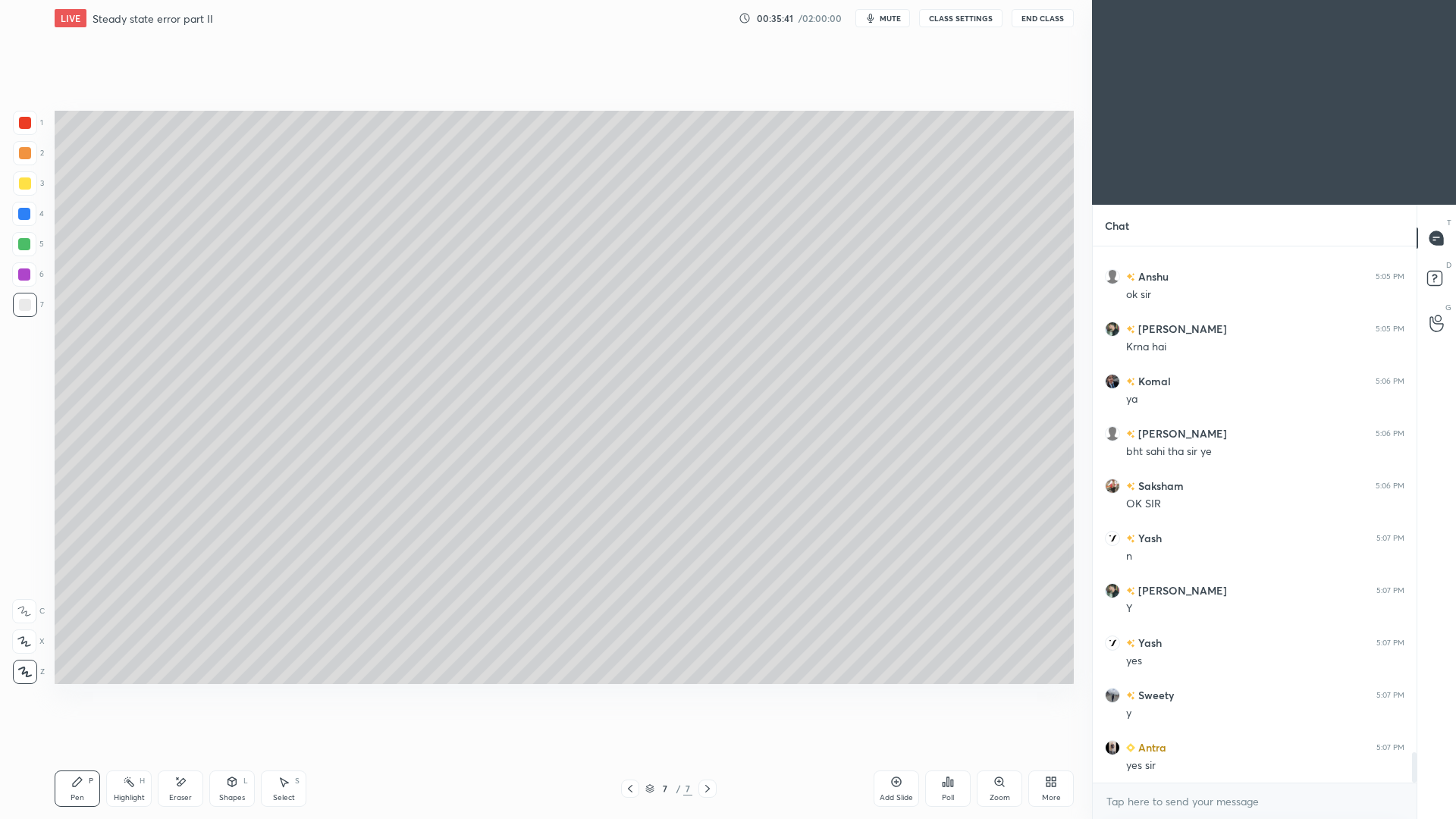
click at [89, 751] on div "Pen P" at bounding box center [77, 789] width 45 height 37
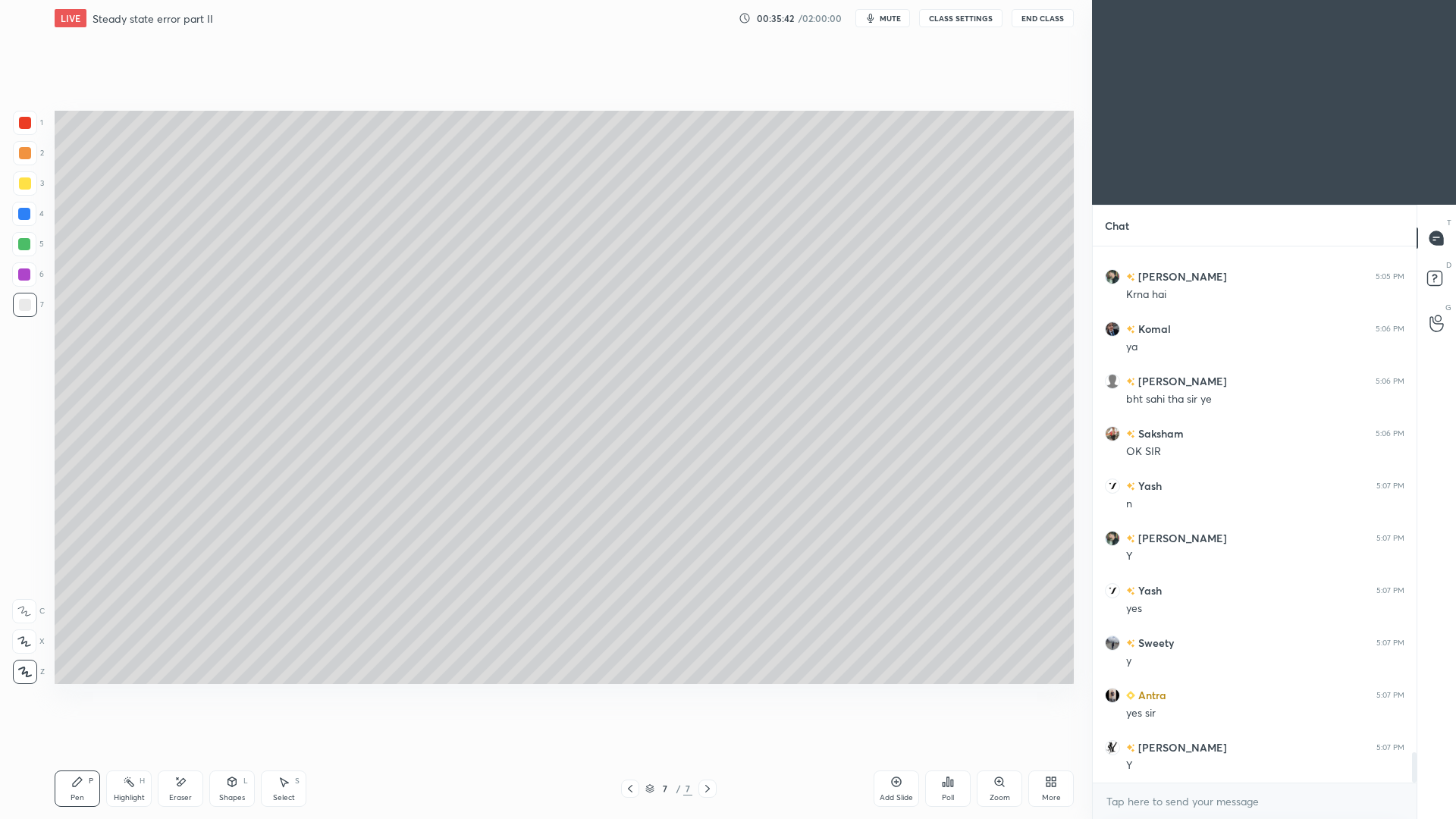
click at [28, 184] on div at bounding box center [25, 183] width 12 height 12
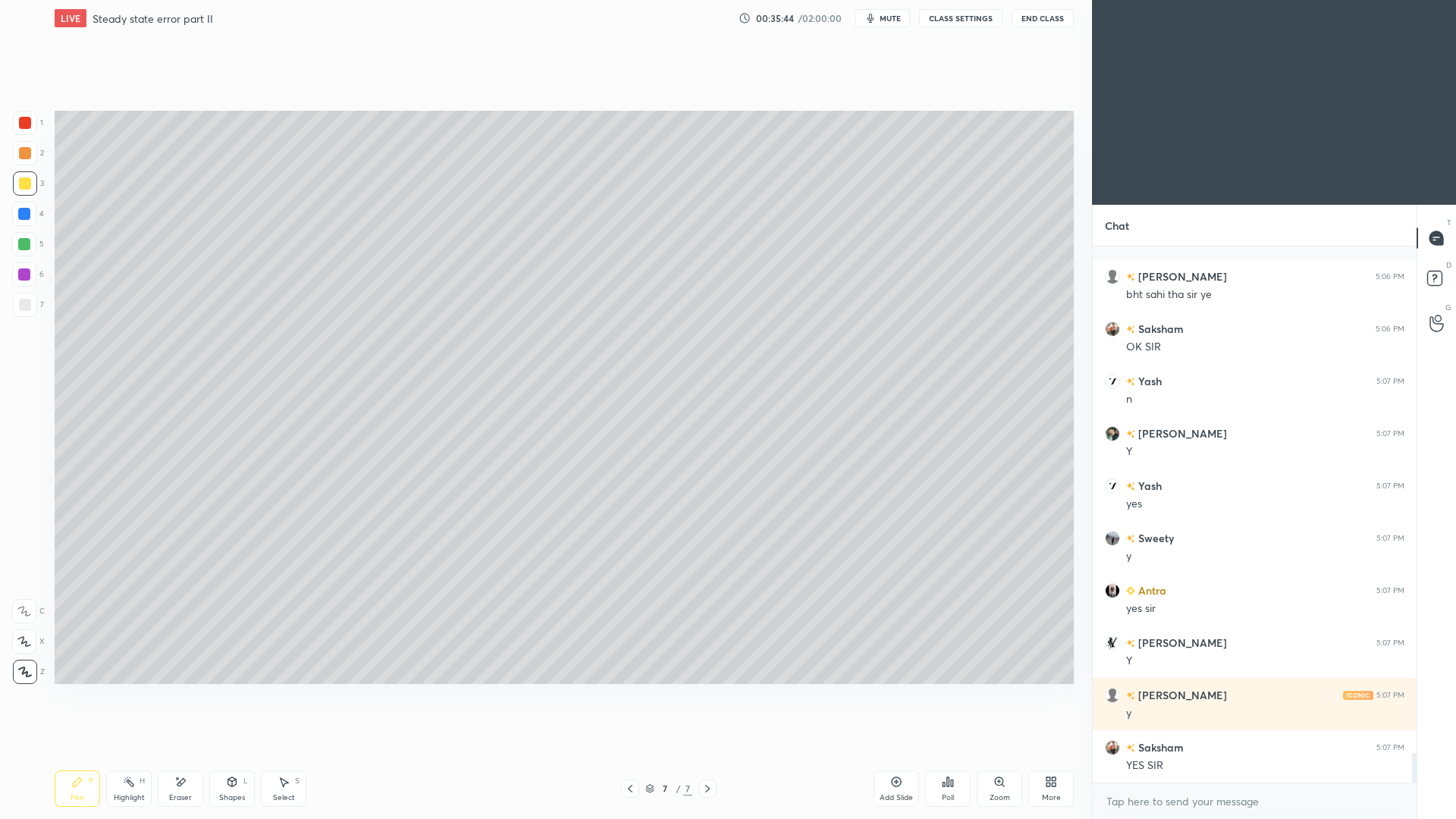
scroll to position [9180, 0]
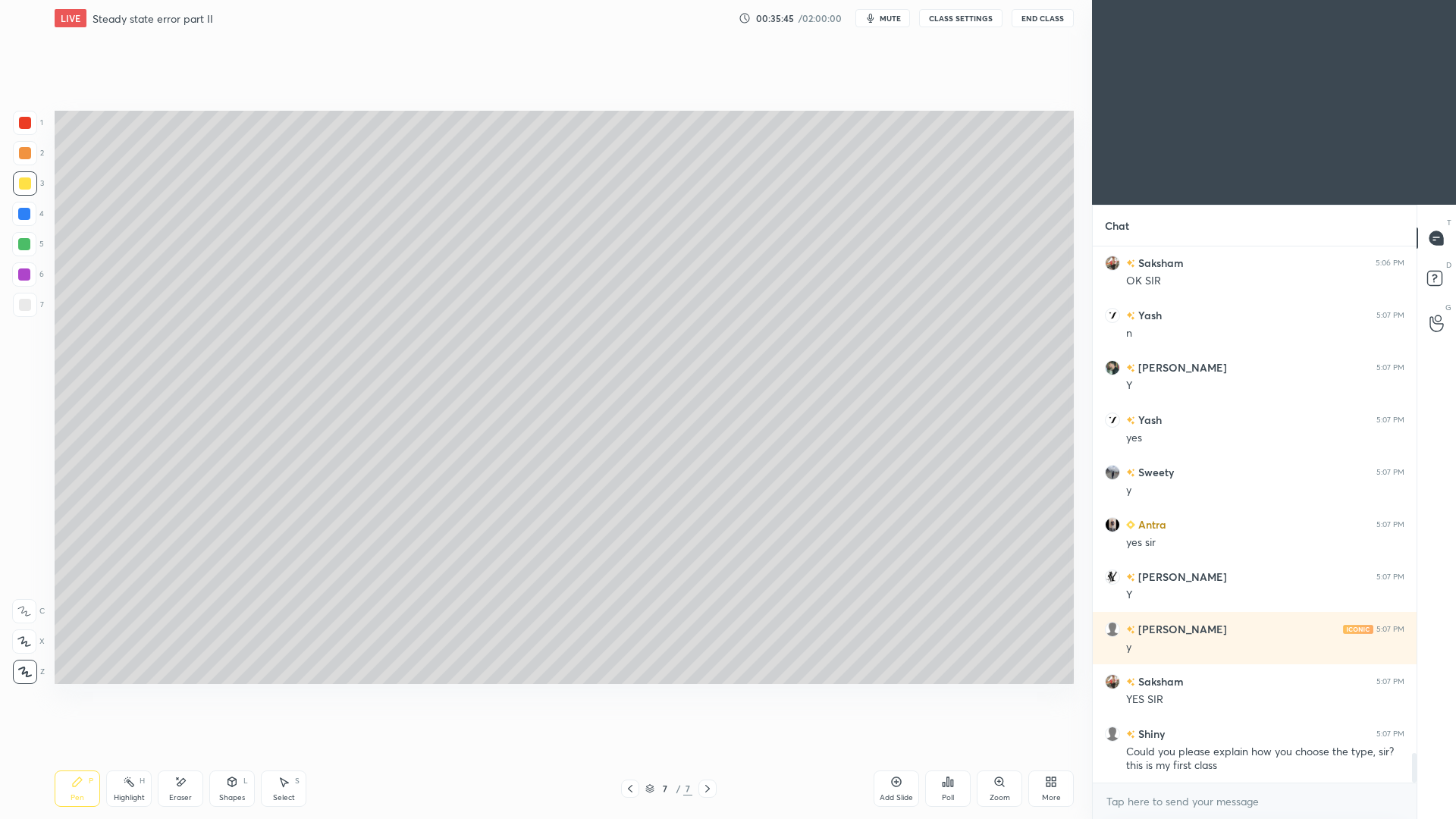
drag, startPoint x: 889, startPoint y: 794, endPoint x: 871, endPoint y: 770, distance: 30.0
click at [883, 751] on div "Add Slide" at bounding box center [896, 798] width 33 height 8
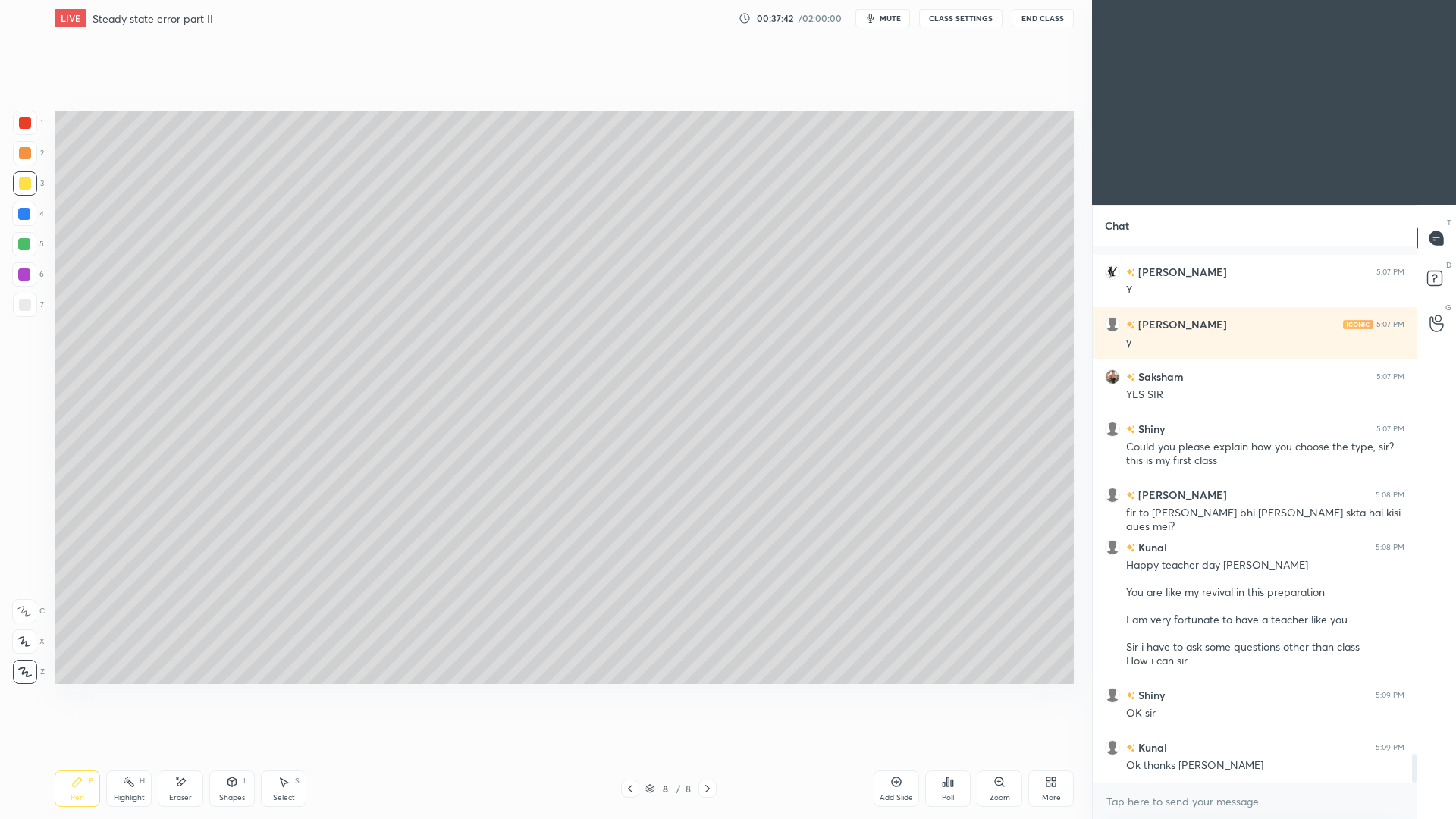
scroll to position [9551, 0]
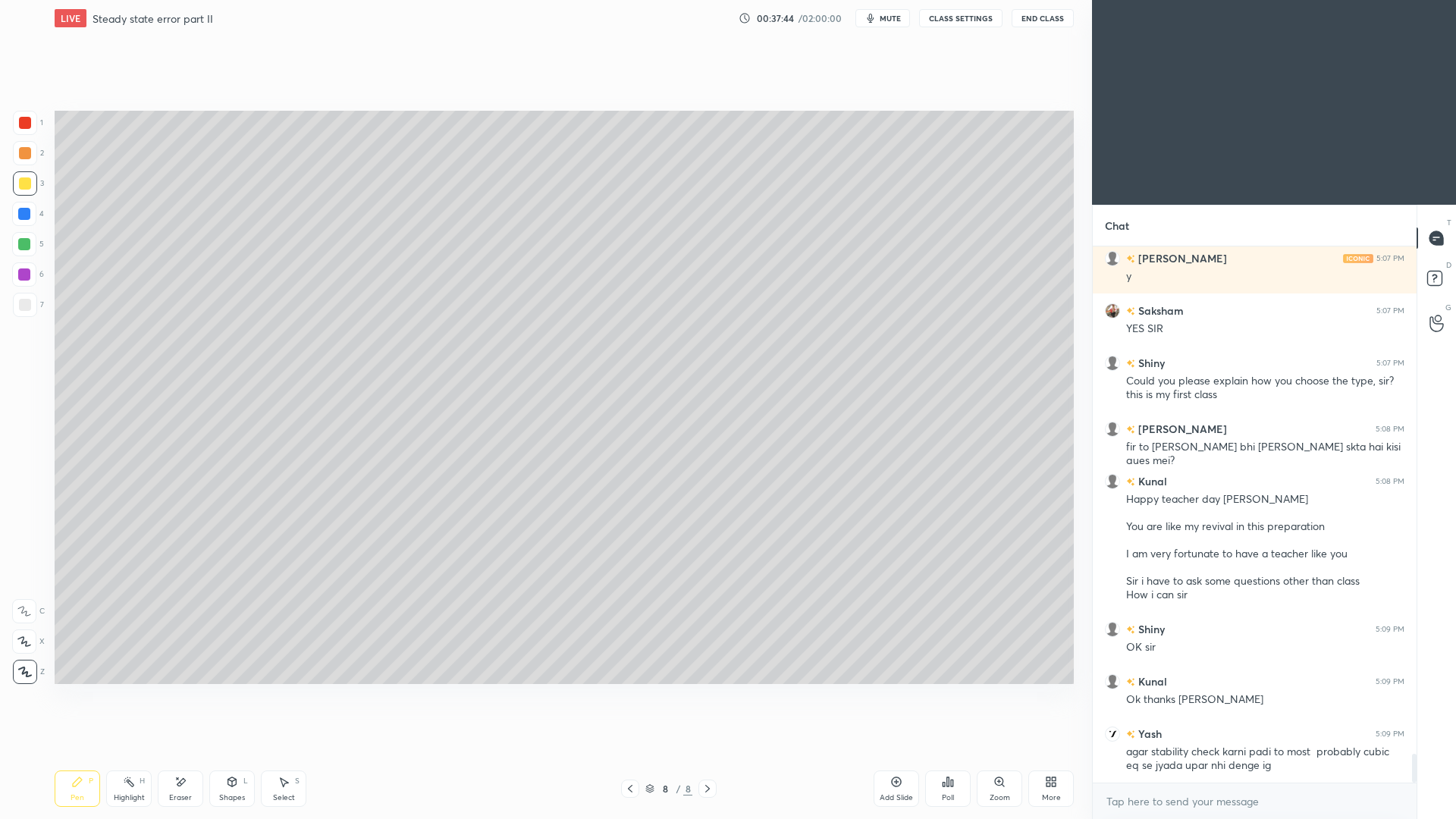
click at [885, 17] on span "mute" at bounding box center [890, 17] width 21 height 10
click at [893, 19] on span "unmute" at bounding box center [888, 17] width 33 height 10
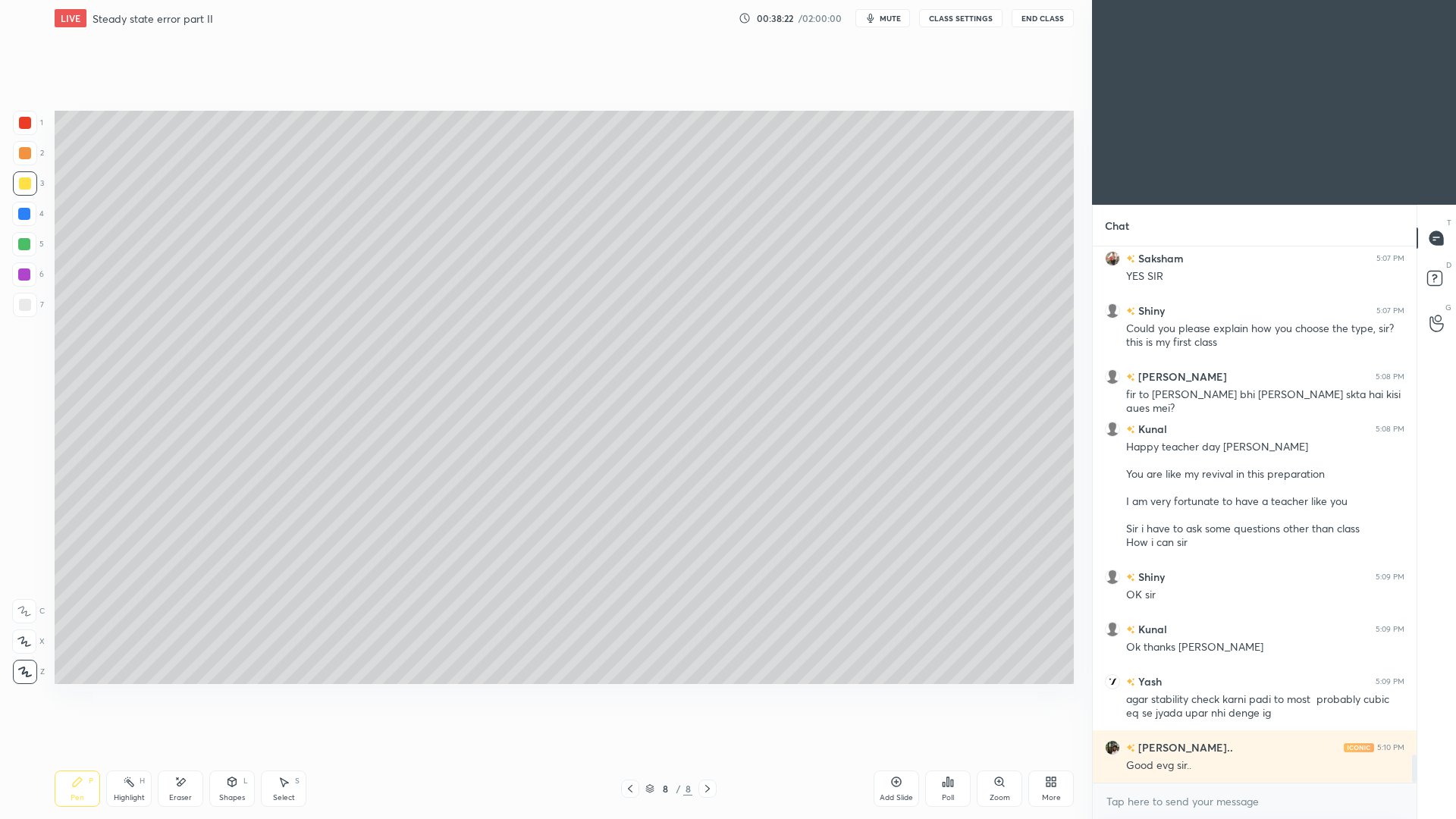
scroll to position [9633, 0]
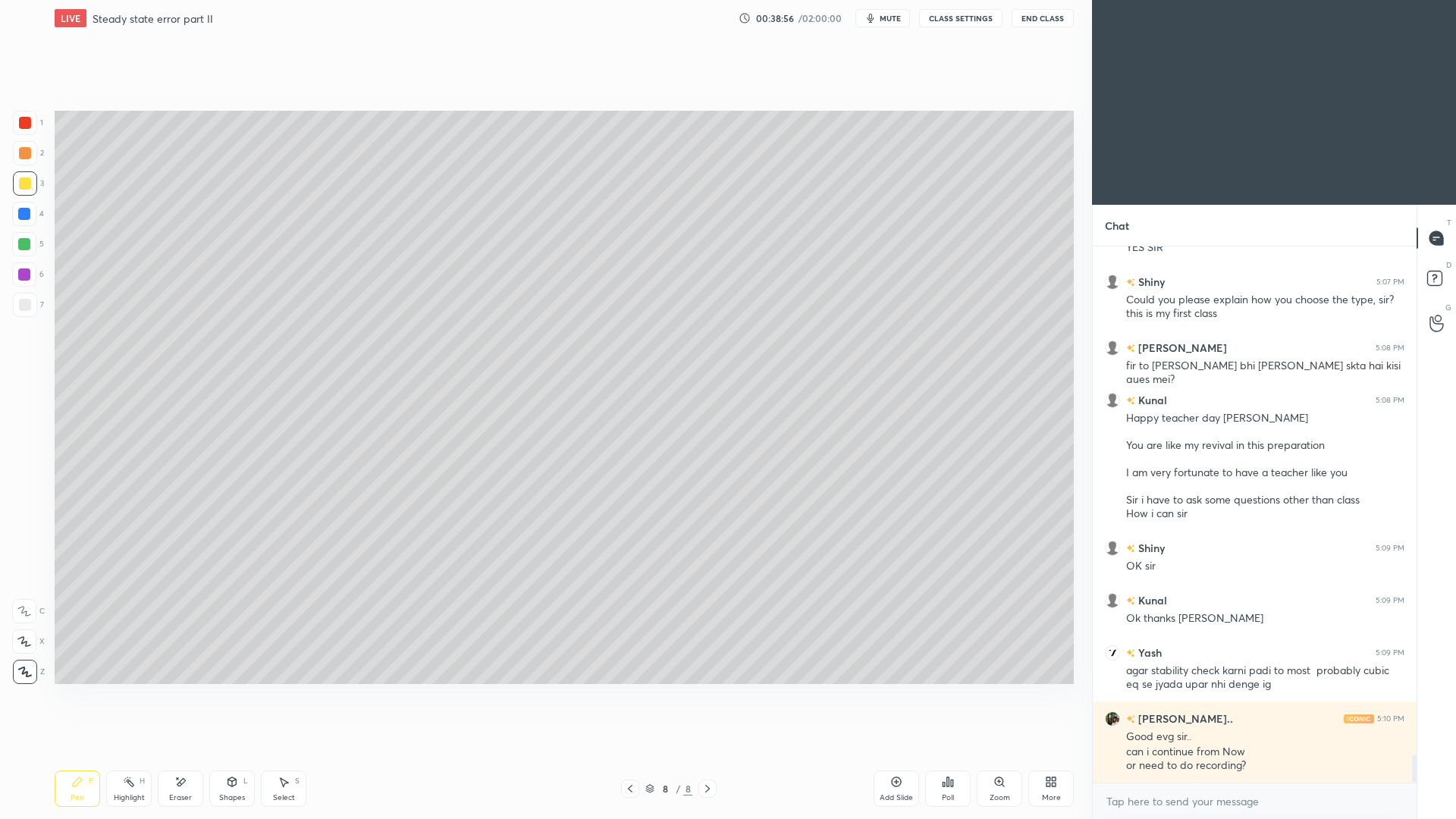
click at [245, 751] on div "Shapes L" at bounding box center [232, 789] width 45 height 37
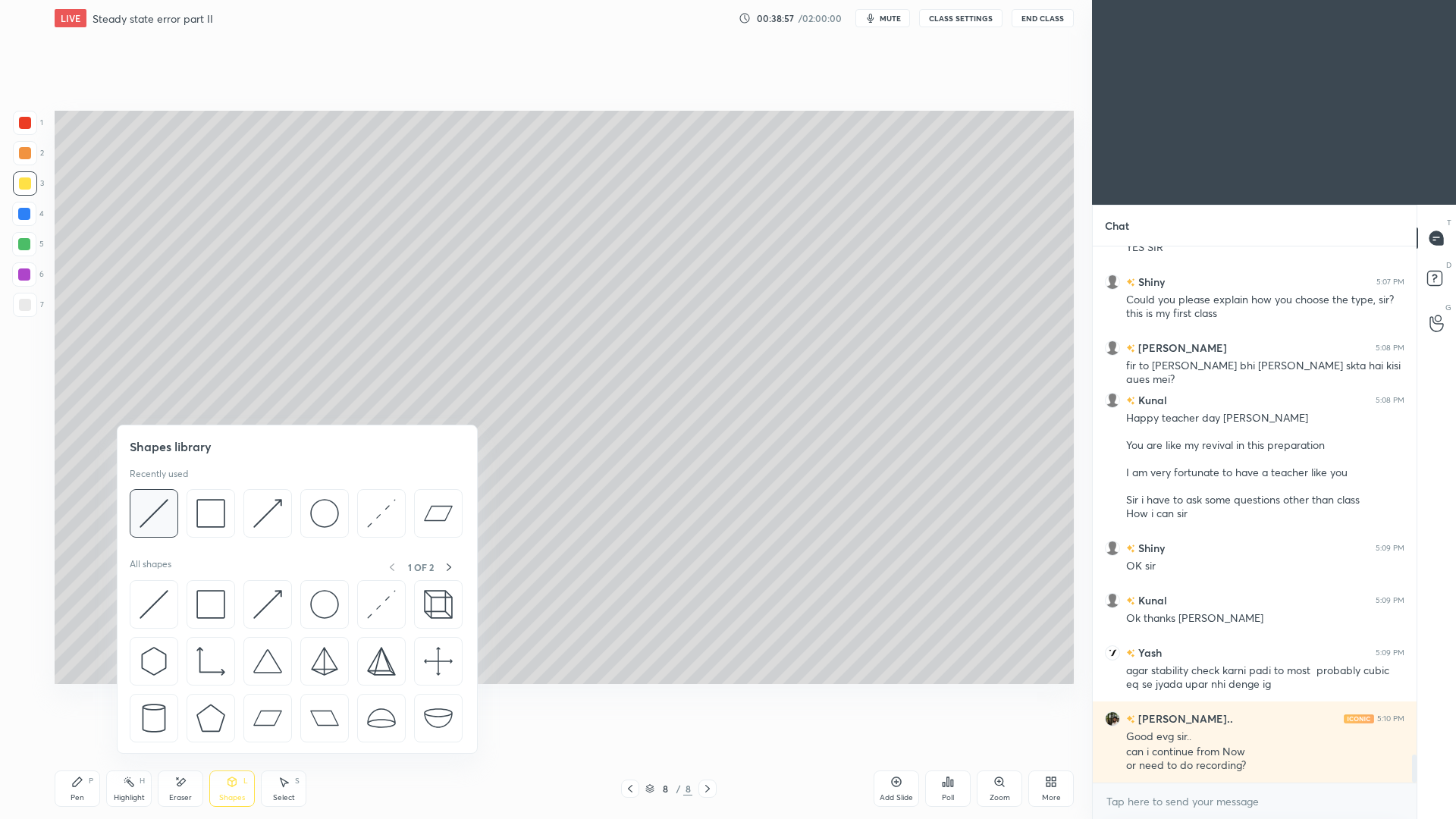
click at [168, 520] on div at bounding box center [153, 513] width 48 height 48
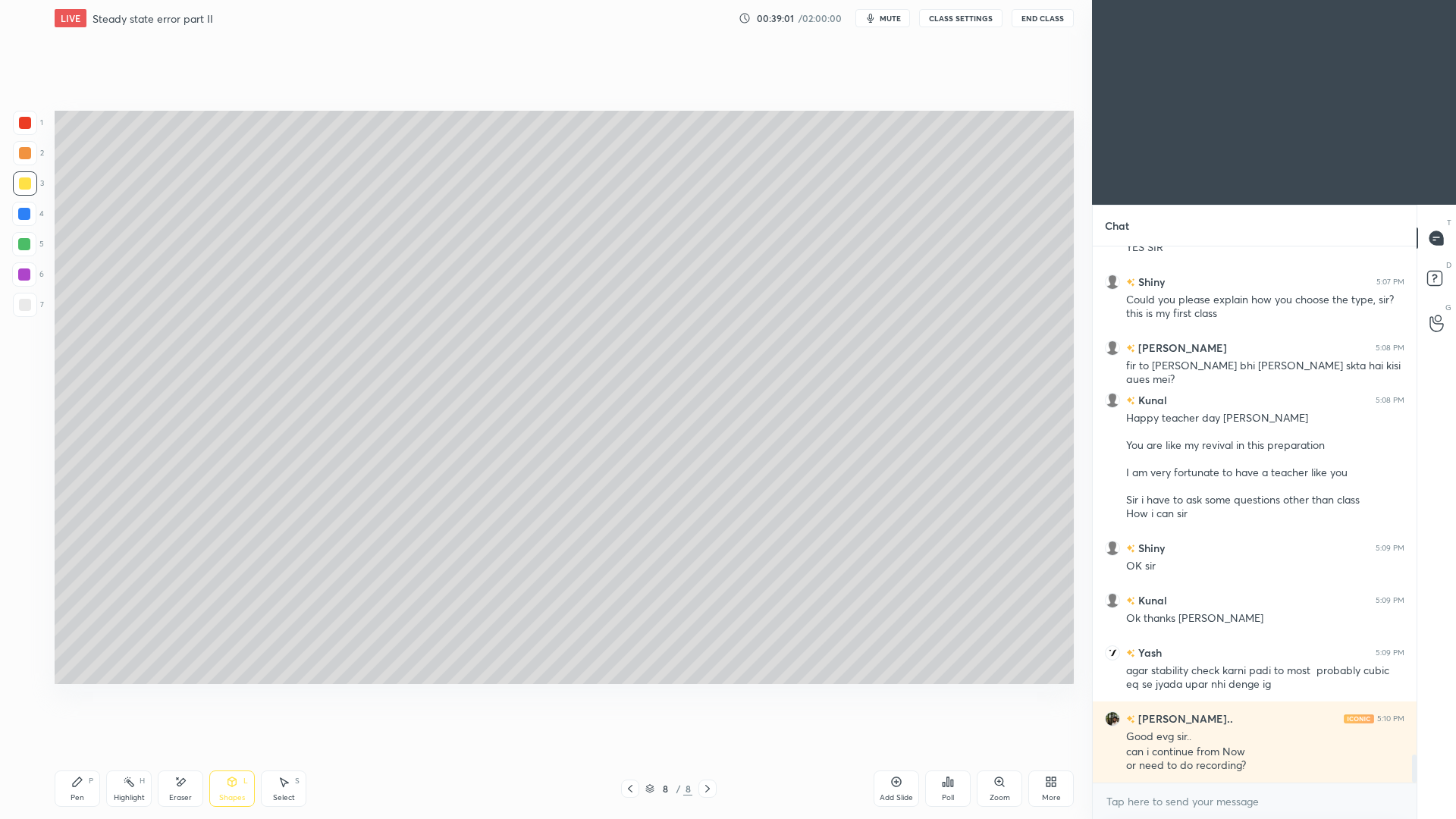
click at [89, 751] on div "Pen P" at bounding box center [77, 789] width 45 height 37
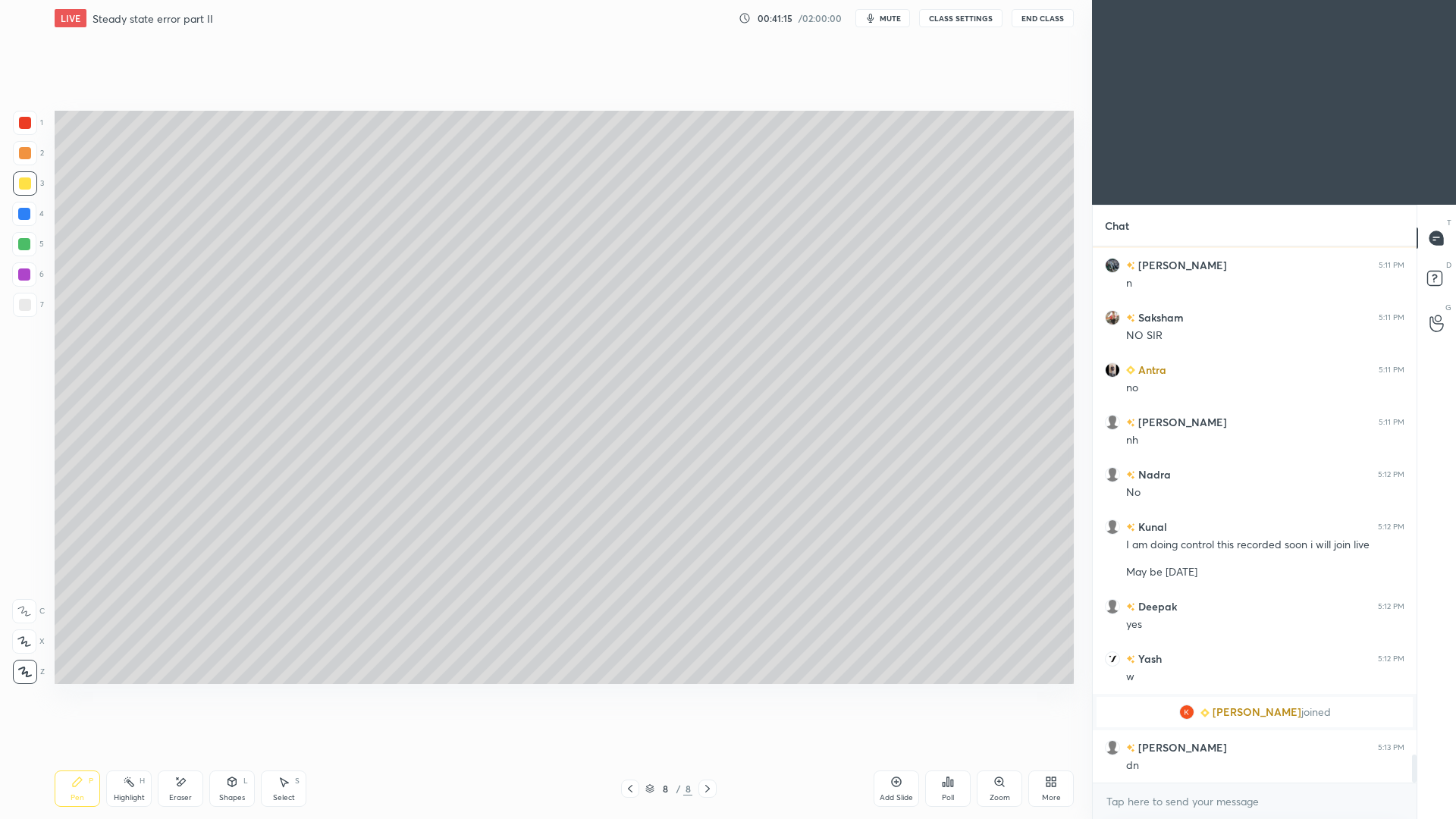
scroll to position [9699, 0]
click at [25, 303] on div at bounding box center [25, 304] width 12 height 12
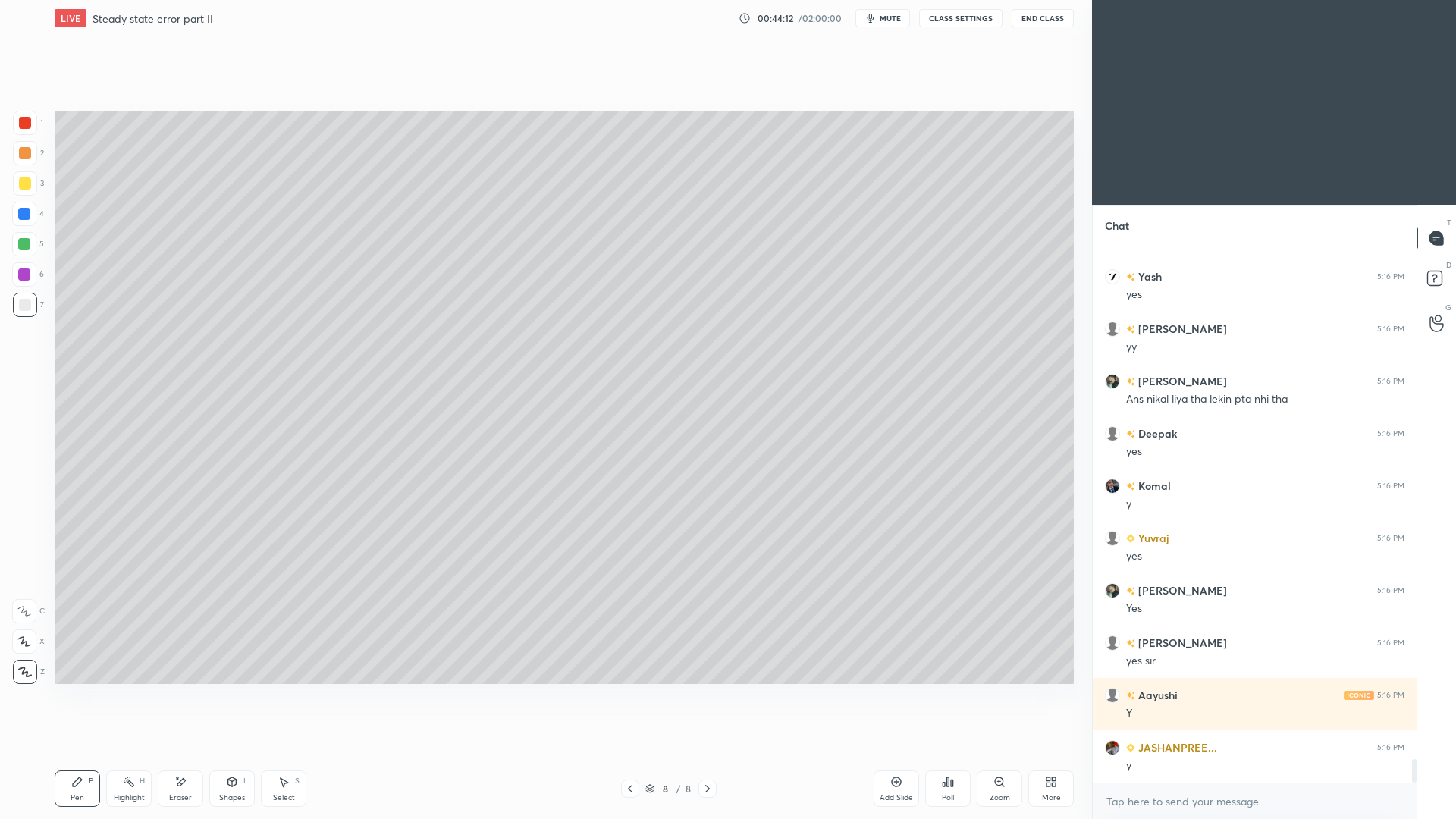
scroll to position [11605, 0]
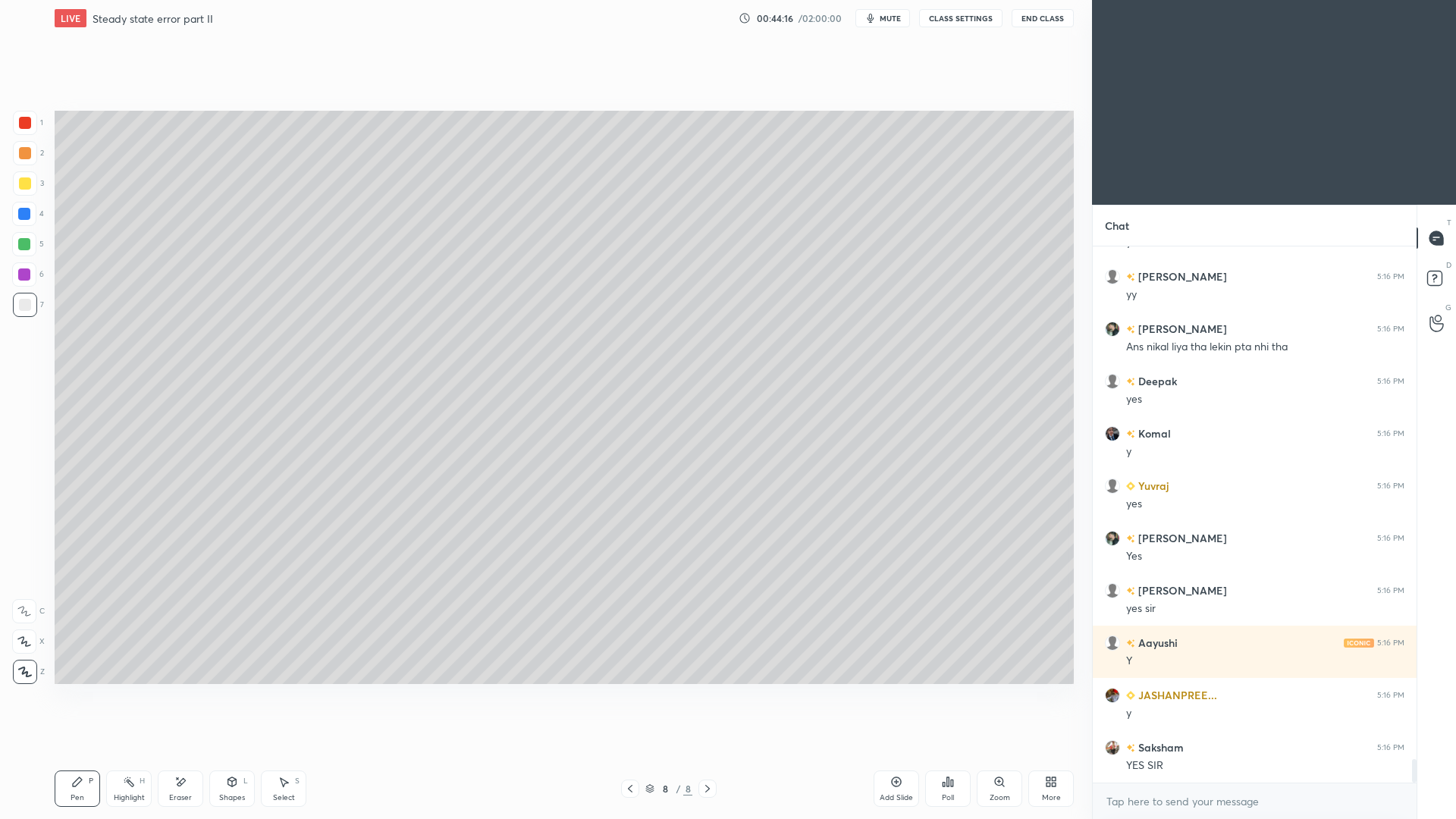
click at [29, 193] on div at bounding box center [25, 184] width 25 height 25
click at [884, 751] on div "Add Slide" at bounding box center [896, 789] width 45 height 37
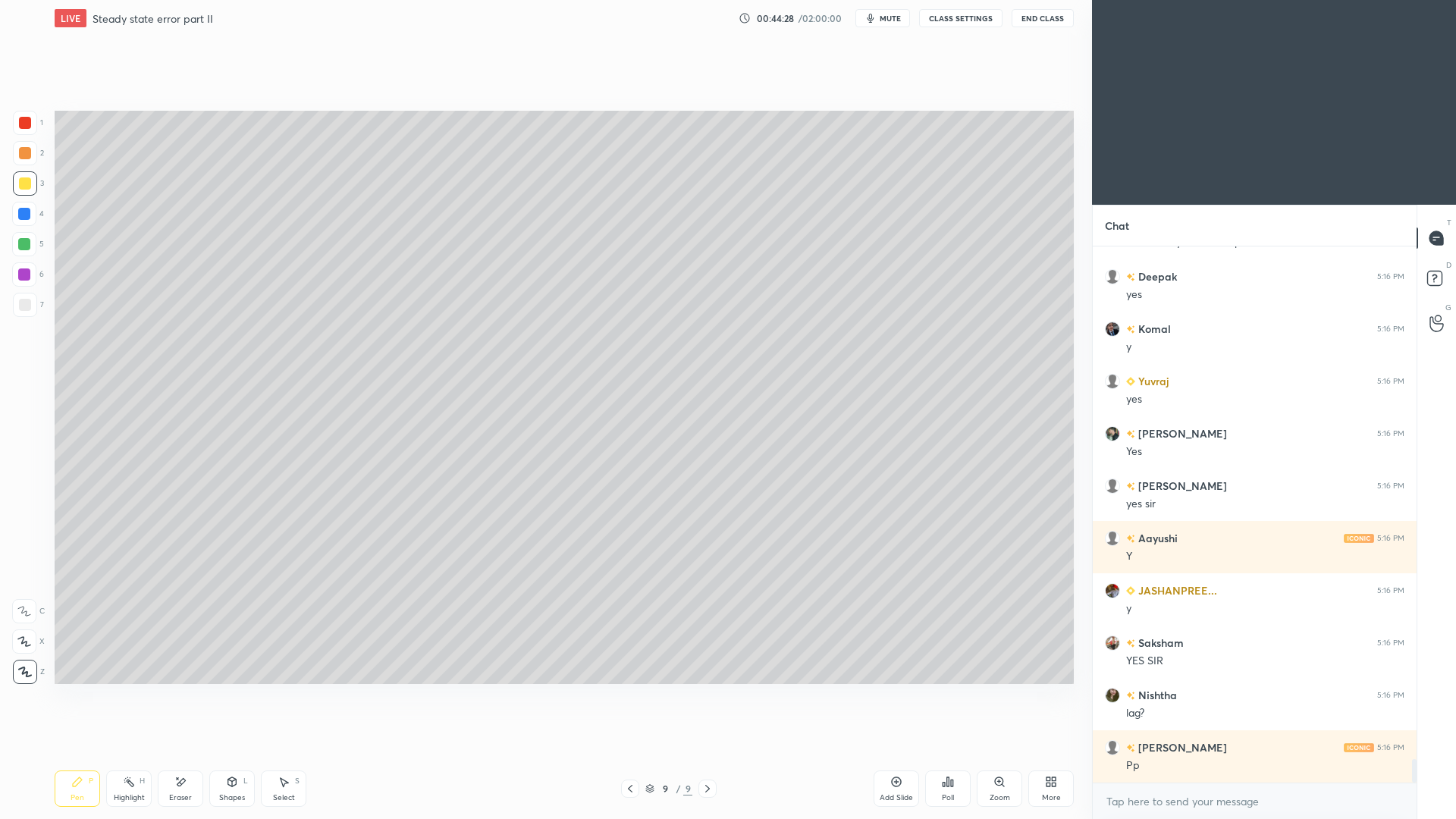
scroll to position [11762, 0]
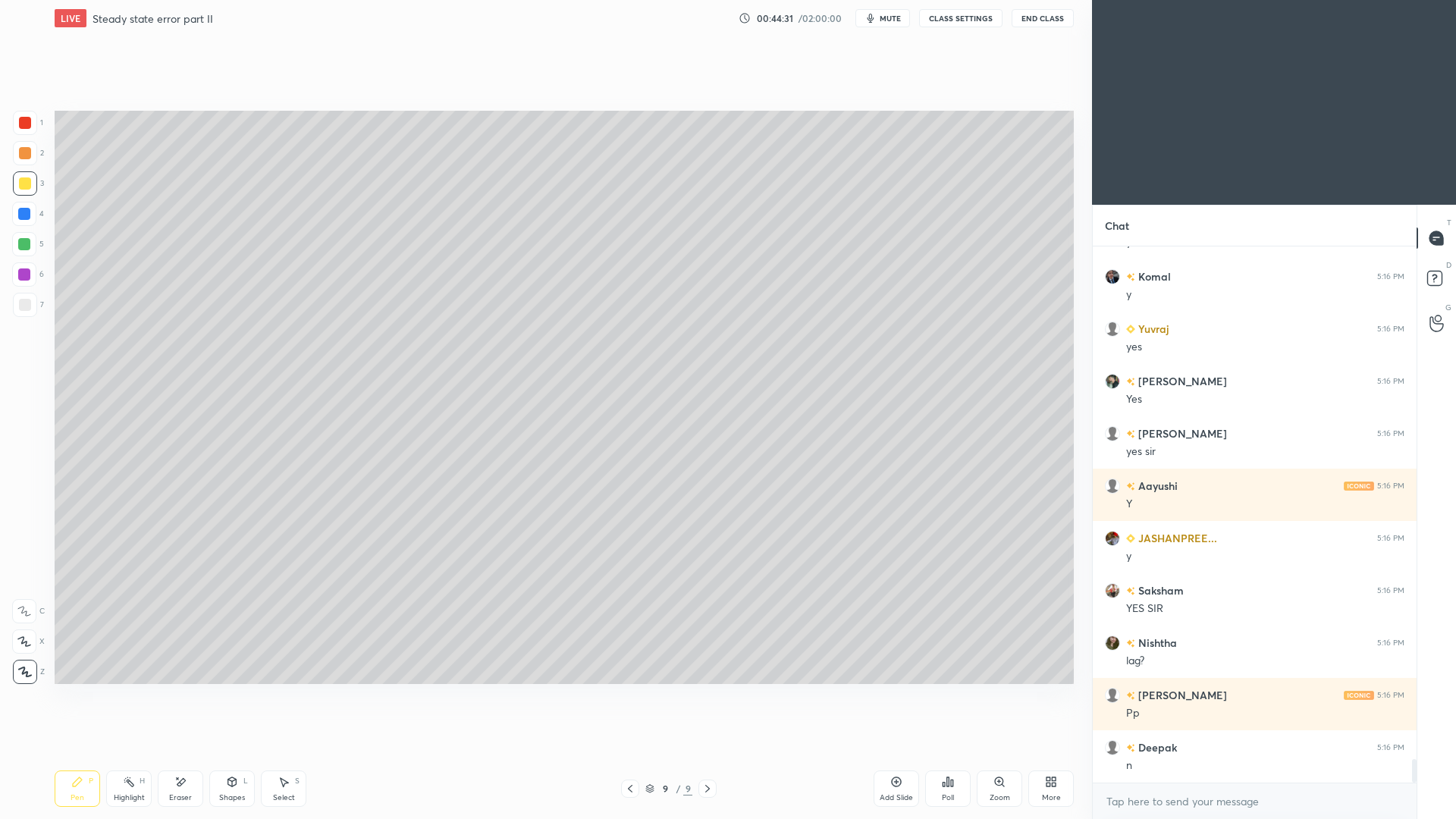
drag, startPoint x: 636, startPoint y: 789, endPoint x: 671, endPoint y: 784, distance: 35.4
click at [636, 751] on div at bounding box center [630, 789] width 18 height 18
click at [292, 751] on div "Select" at bounding box center [284, 798] width 22 height 8
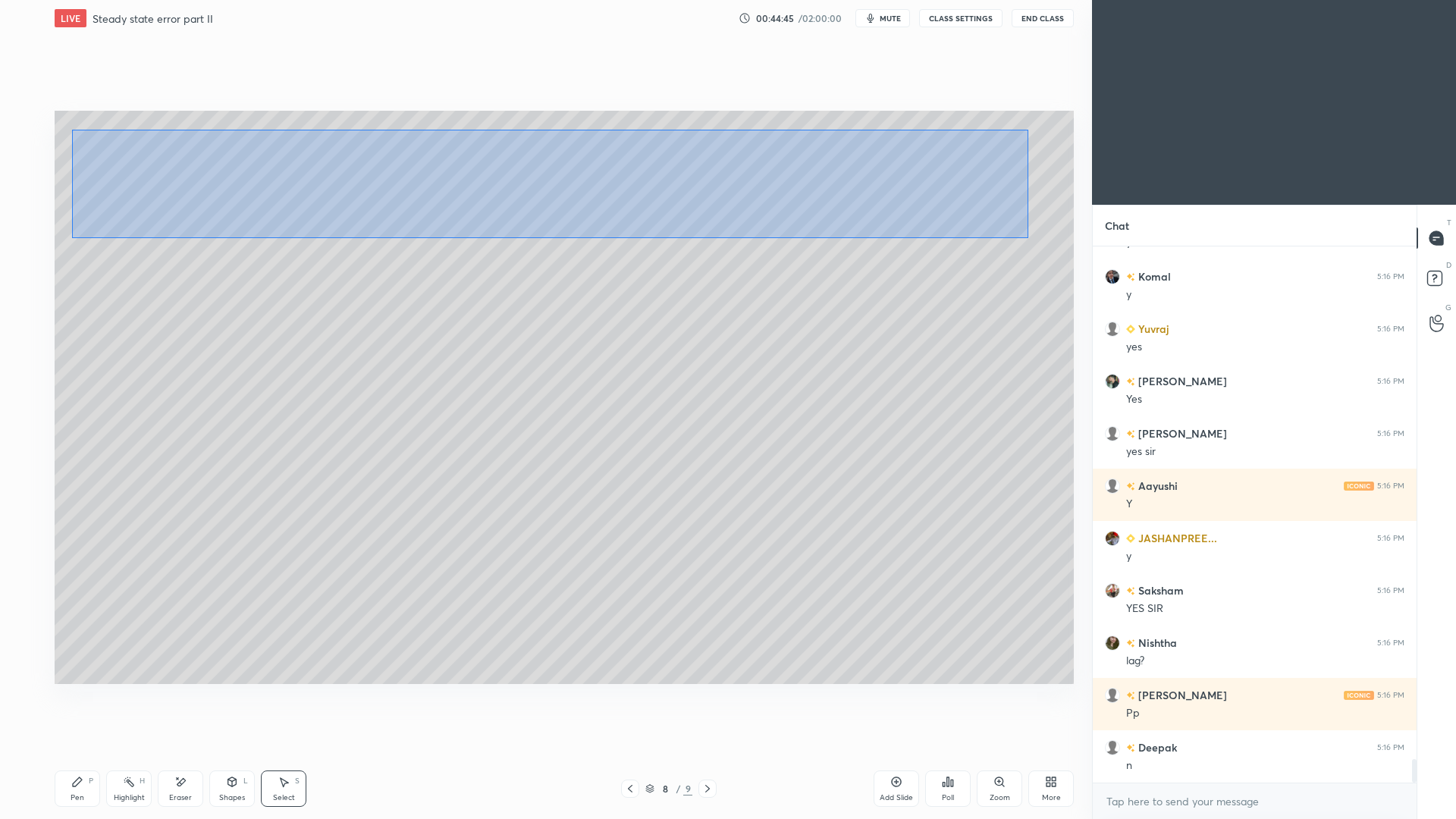
drag, startPoint x: 87, startPoint y: 132, endPoint x: 1027, endPoint y: 230, distance: 945.1
click at [1028, 237] on div "0 ° Undo Copy Paste here Duplicate Duplicate to new slide Delete" at bounding box center [564, 397] width 1019 height 574
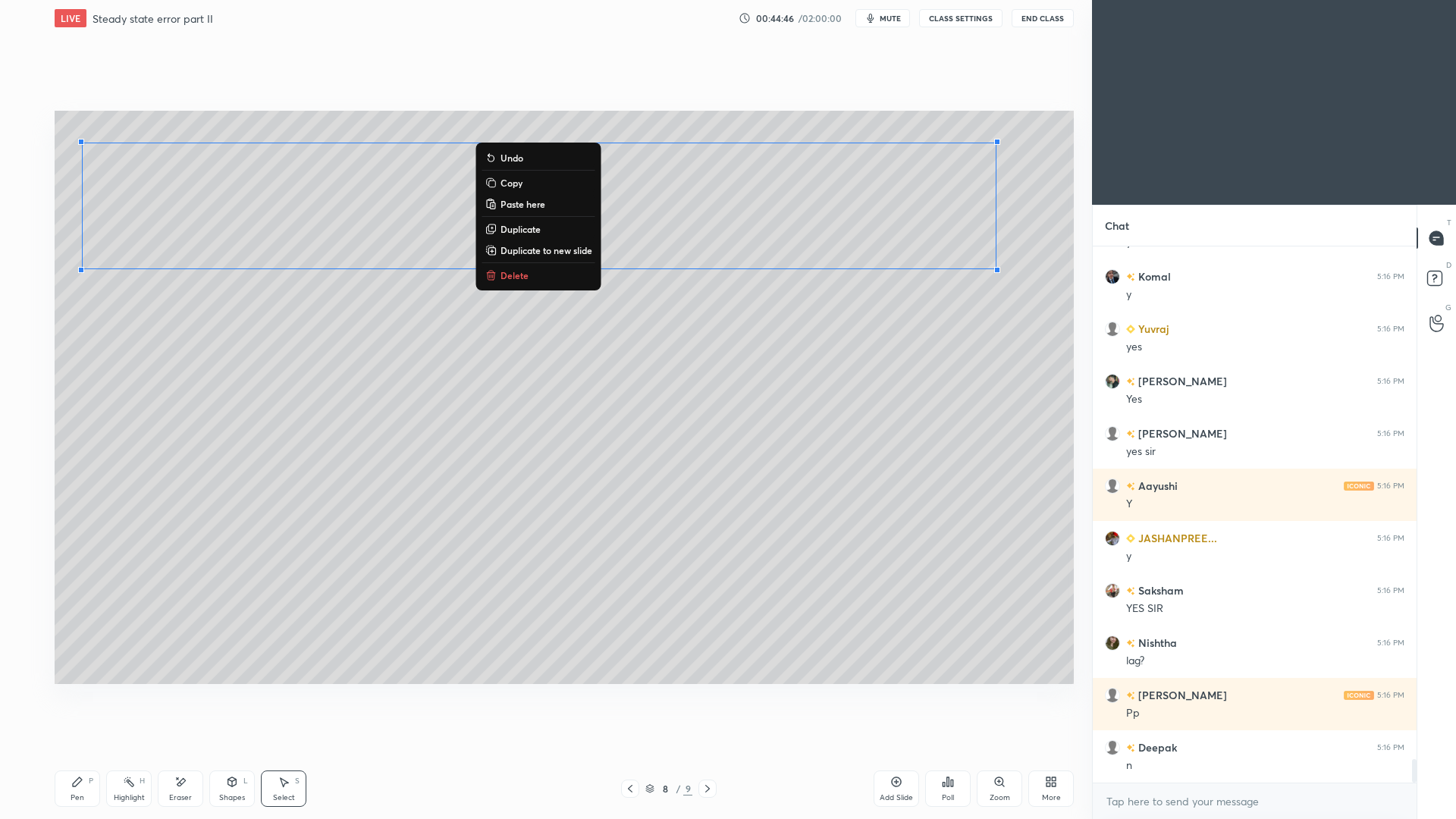
scroll to position [11814, 0]
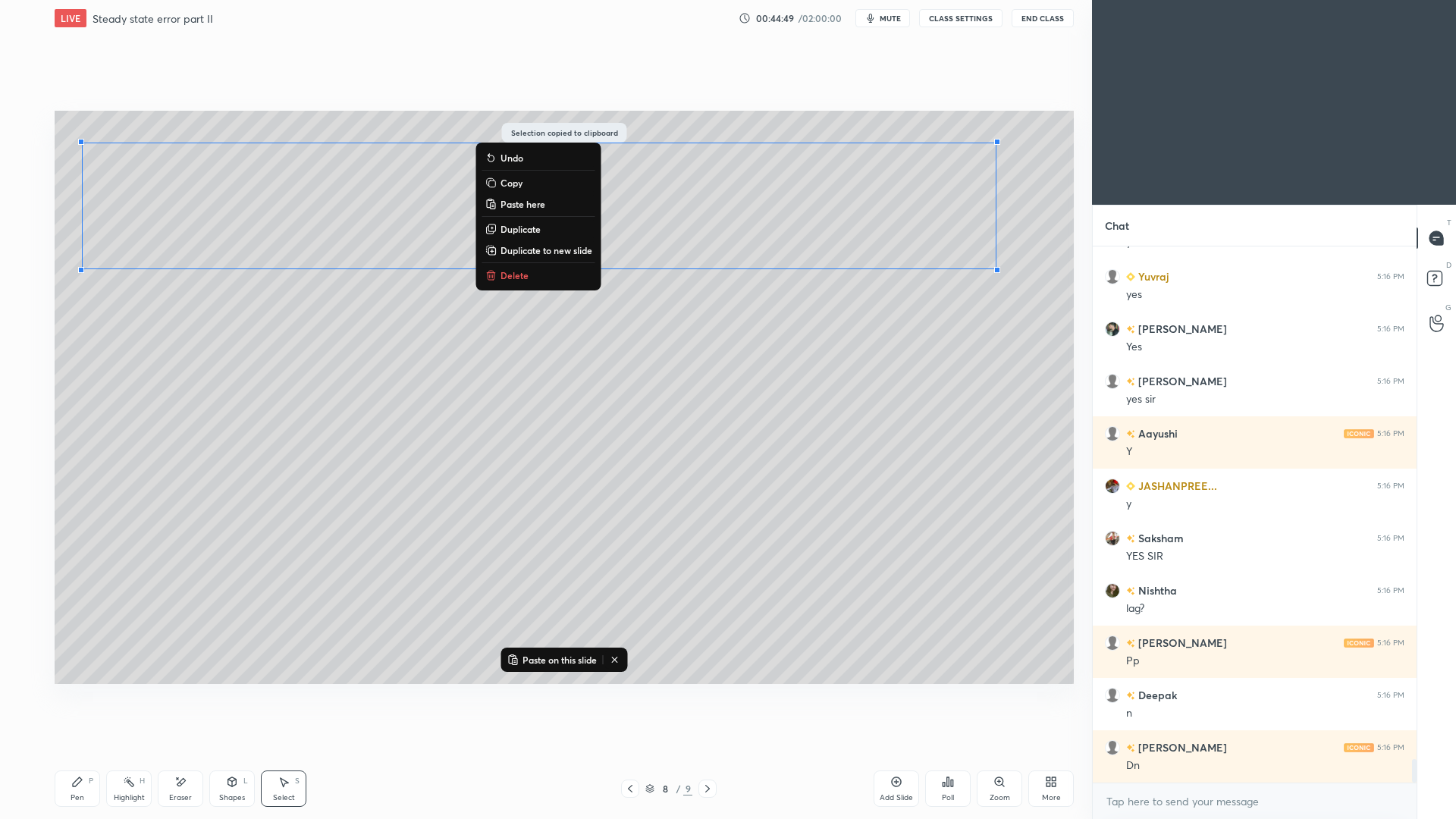
click at [713, 751] on icon at bounding box center [707, 789] width 12 height 12
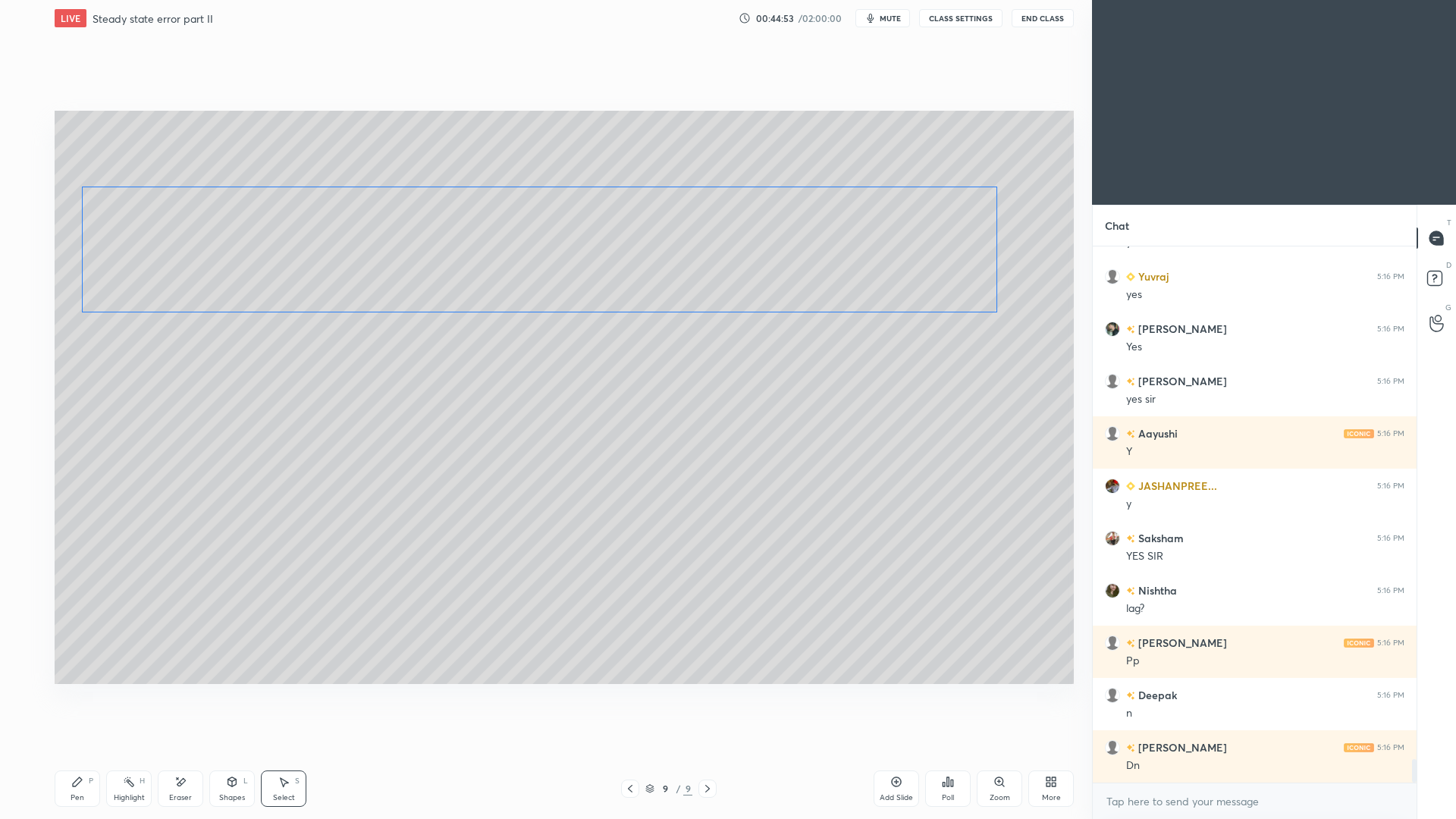
drag, startPoint x: 364, startPoint y: 203, endPoint x: 363, endPoint y: 234, distance: 31.0
click at [364, 248] on div "0 ° Undo Copy Paste here Duplicate Duplicate to new slide Delete" at bounding box center [564, 397] width 1019 height 574
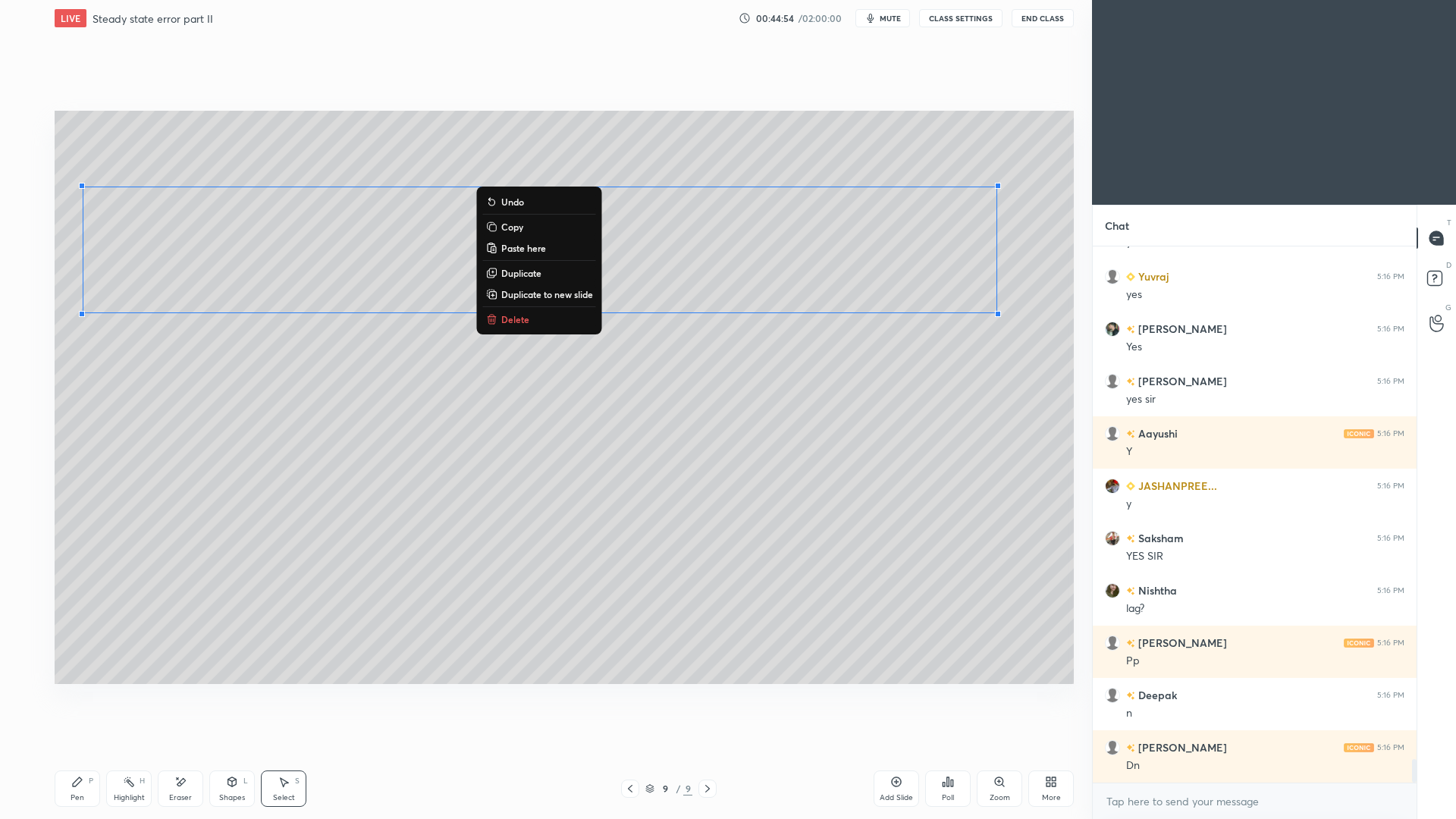
click at [194, 751] on div "Eraser" at bounding box center [180, 789] width 45 height 37
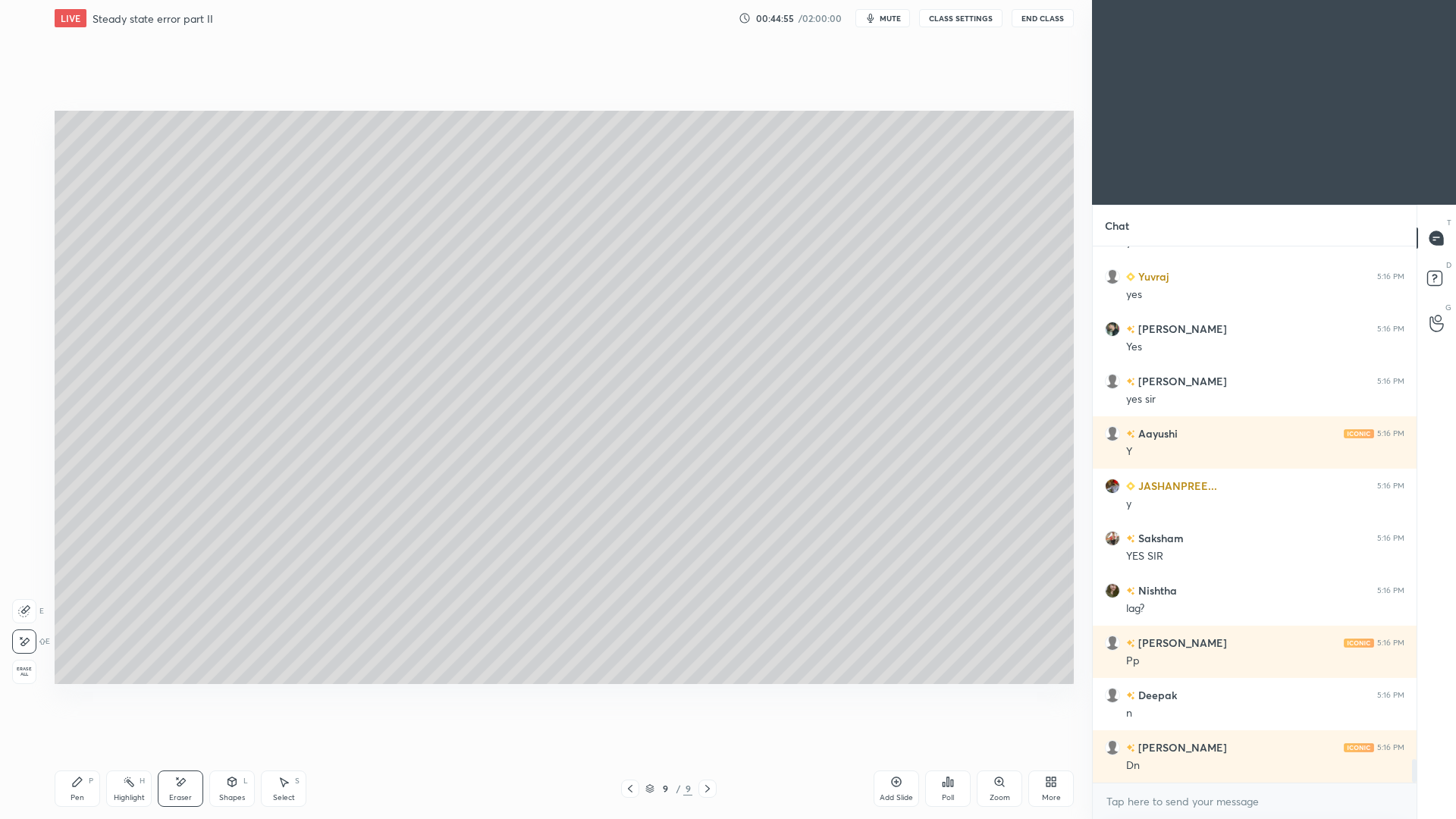
drag, startPoint x: 286, startPoint y: 787, endPoint x: 283, endPoint y: 769, distance: 18.2
click at [291, 751] on div "Select S" at bounding box center [283, 789] width 45 height 37
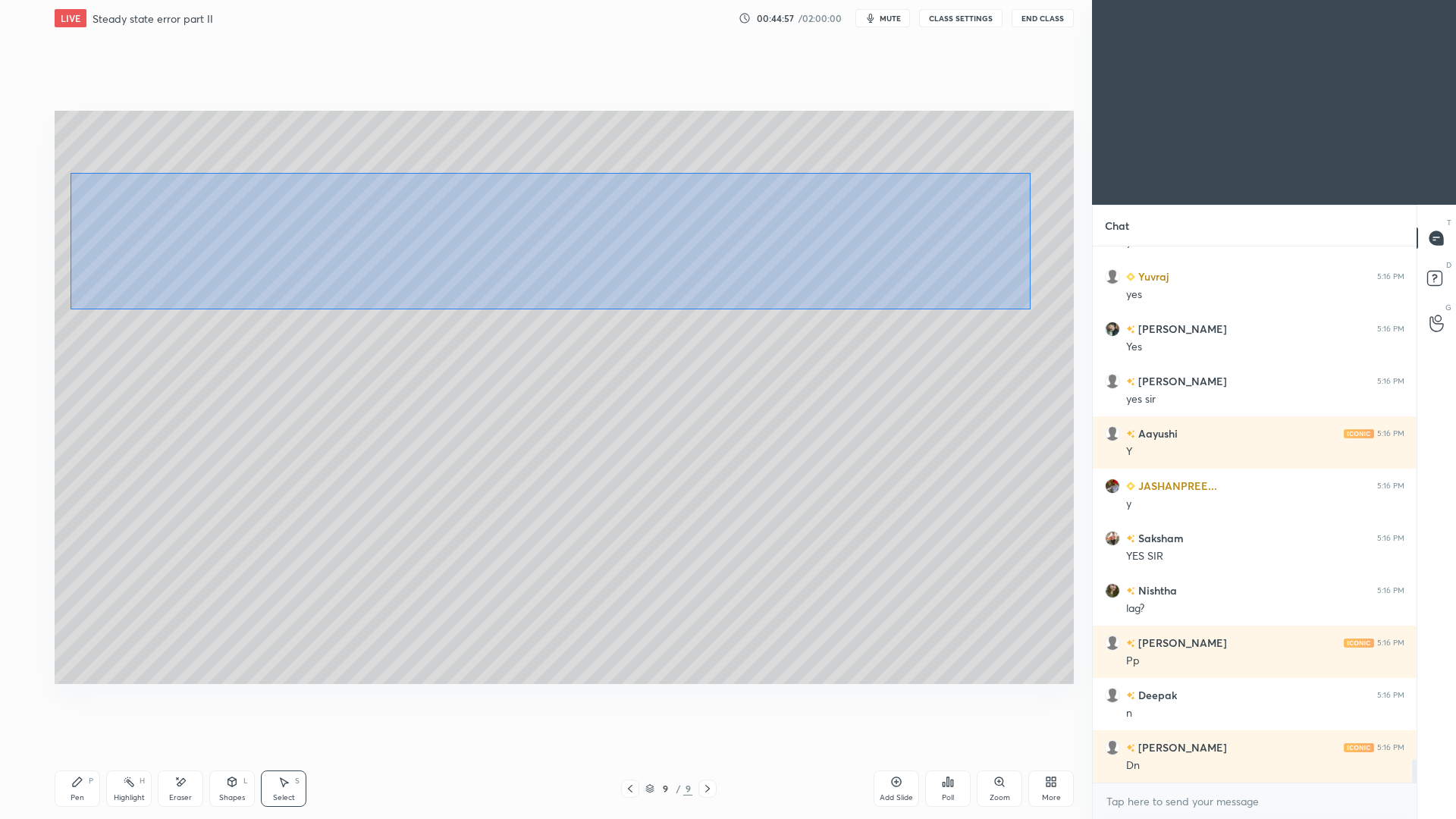
drag, startPoint x: 64, startPoint y: 169, endPoint x: 997, endPoint y: 291, distance: 940.9
click at [1025, 307] on div "0 ° Undo Copy Paste here Duplicate Duplicate to new slide Delete" at bounding box center [564, 397] width 1019 height 574
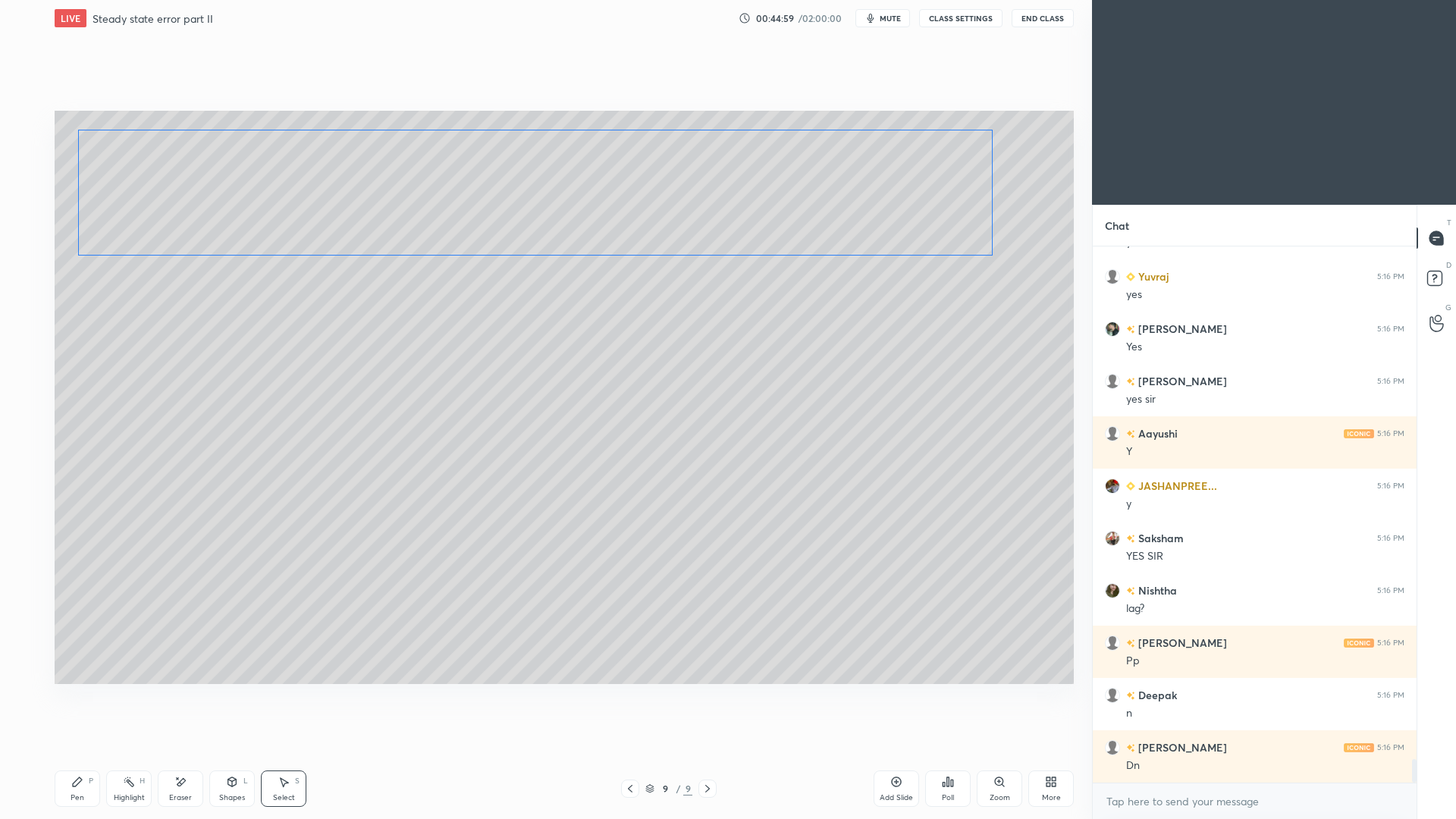
drag, startPoint x: 309, startPoint y: 228, endPoint x: 305, endPoint y: 182, distance: 46.2
click at [306, 186] on div "0 ° Undo Copy Paste here Duplicate Duplicate to new slide Delete" at bounding box center [564, 397] width 1019 height 574
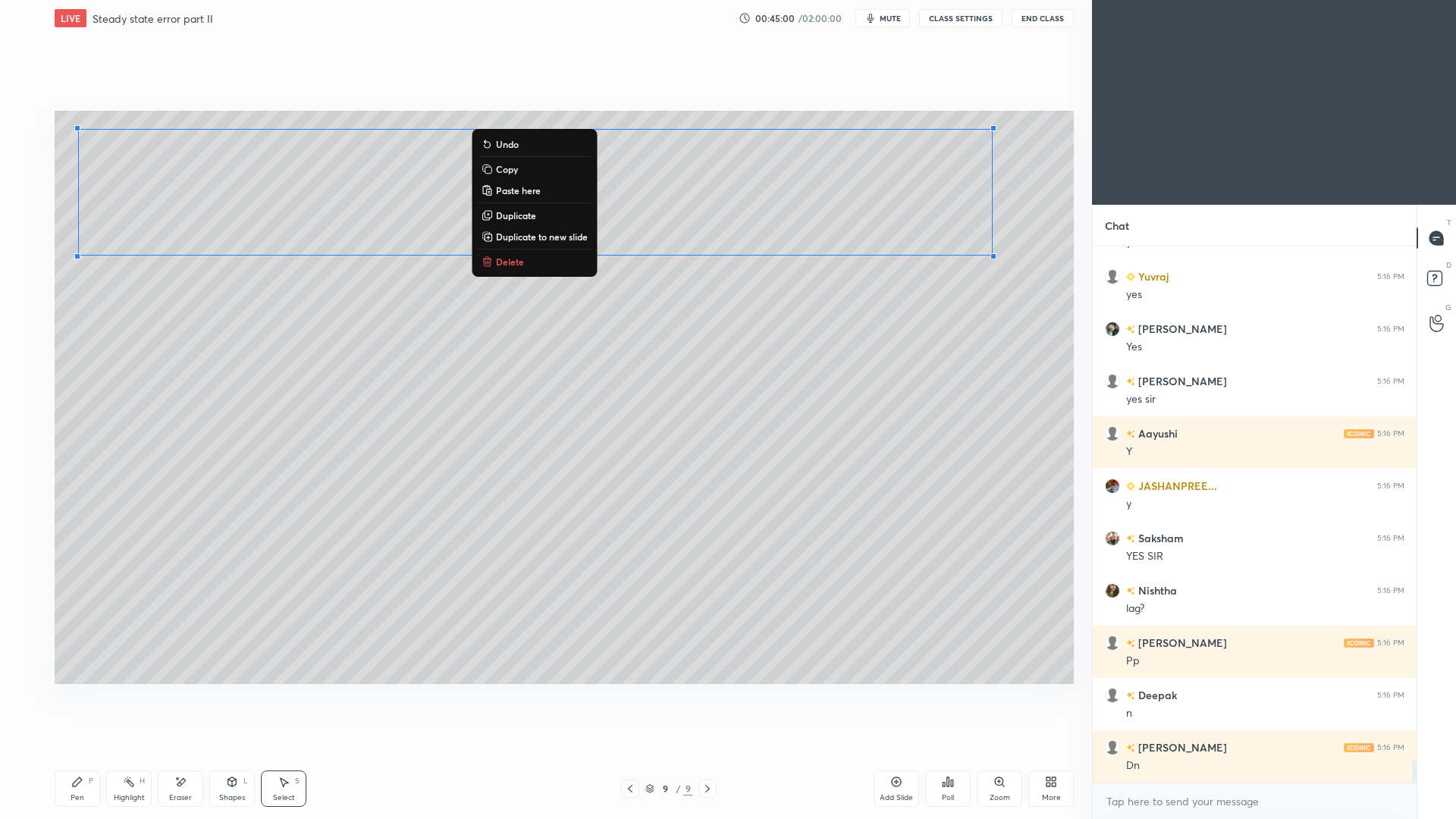
click at [190, 751] on div "Eraser" at bounding box center [180, 798] width 23 height 8
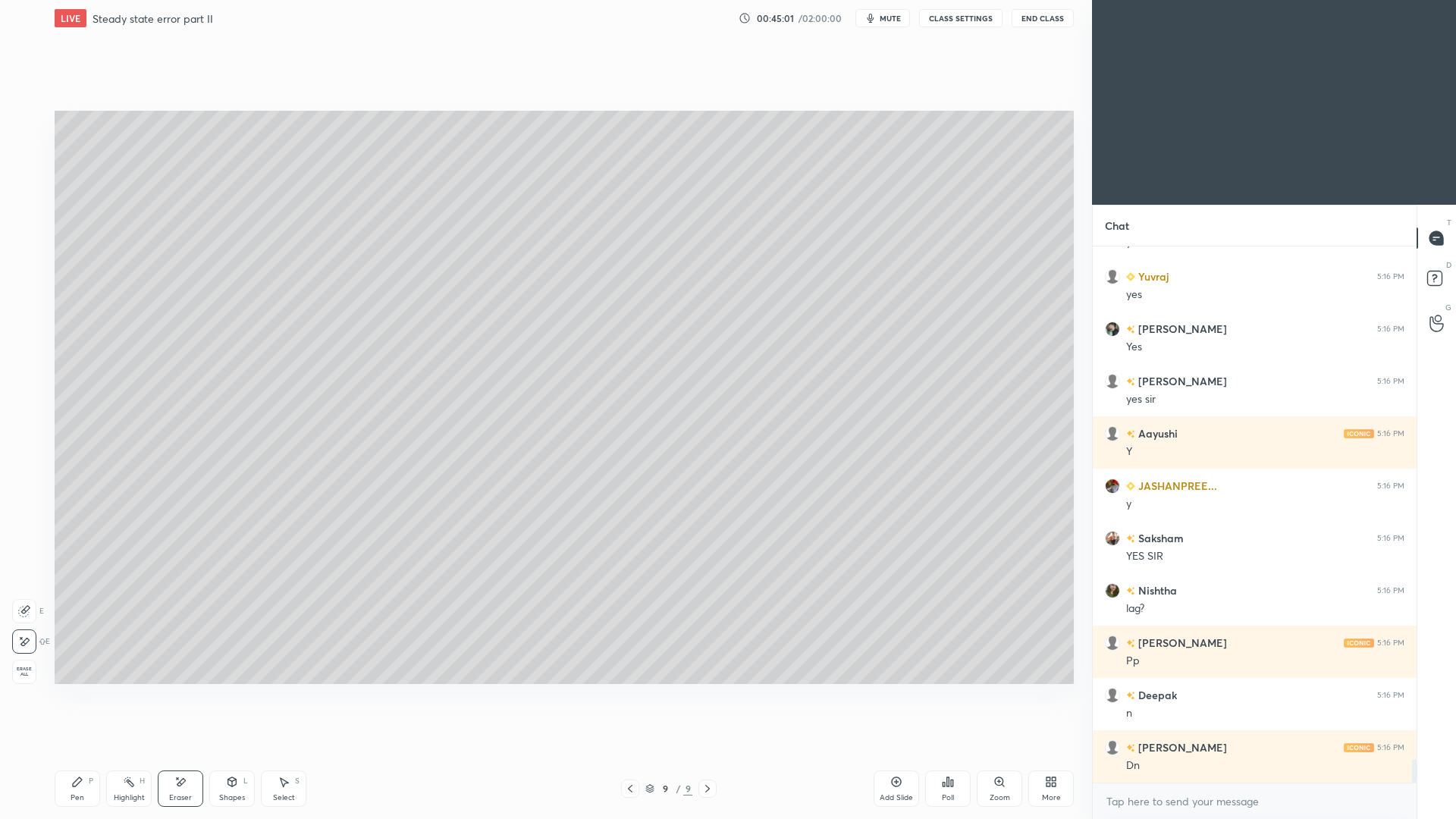
drag, startPoint x: 87, startPoint y: 788, endPoint x: 91, endPoint y: 761, distance: 27.3
click at [87, 751] on div "Pen P" at bounding box center [77, 789] width 45 height 37
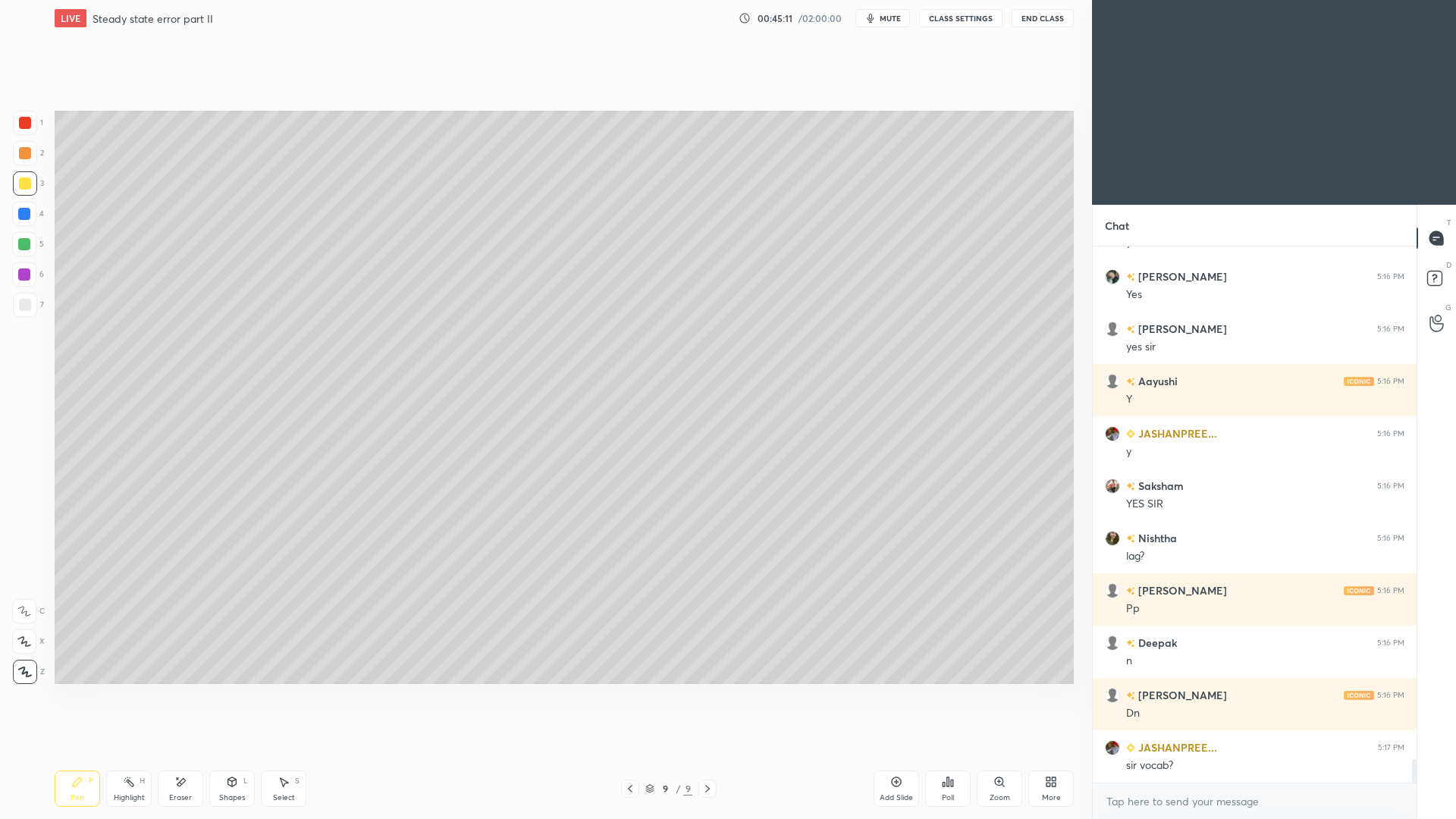
drag, startPoint x: 193, startPoint y: 790, endPoint x: 193, endPoint y: 761, distance: 29.0
click at [193, 751] on div "Eraser" at bounding box center [180, 789] width 45 height 37
drag, startPoint x: 95, startPoint y: 786, endPoint x: 99, endPoint y: 762, distance: 24.3
click at [93, 751] on div "Pen P" at bounding box center [77, 789] width 45 height 37
drag, startPoint x: 190, startPoint y: 792, endPoint x: 191, endPoint y: 782, distance: 10.0
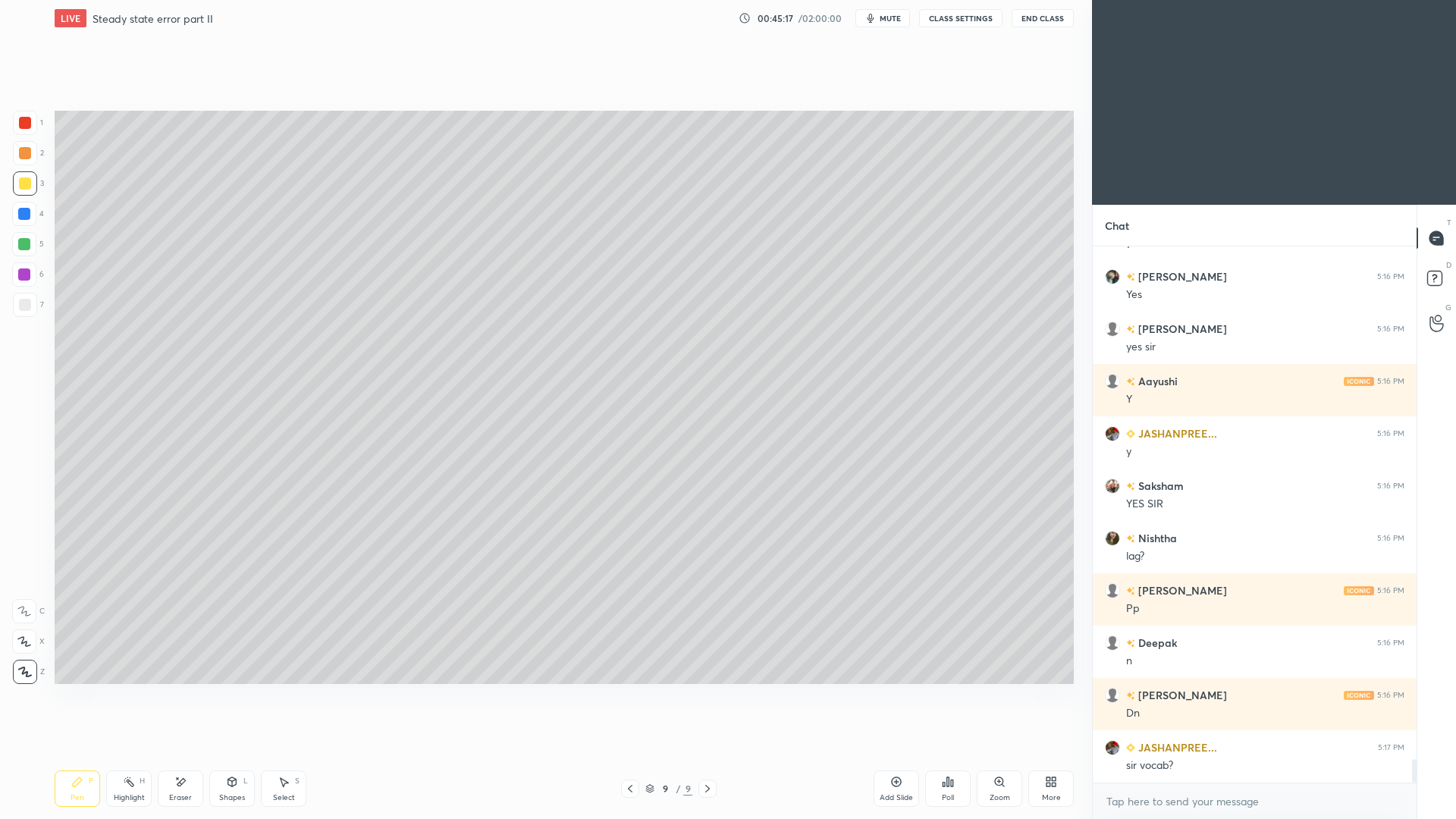
click at [187, 751] on div "Eraser" at bounding box center [180, 798] width 23 height 8
click at [75, 751] on icon at bounding box center [77, 782] width 9 height 9
drag, startPoint x: 241, startPoint y: 788, endPoint x: 240, endPoint y: 759, distance: 29.0
click at [241, 751] on div "Shapes L" at bounding box center [232, 789] width 45 height 37
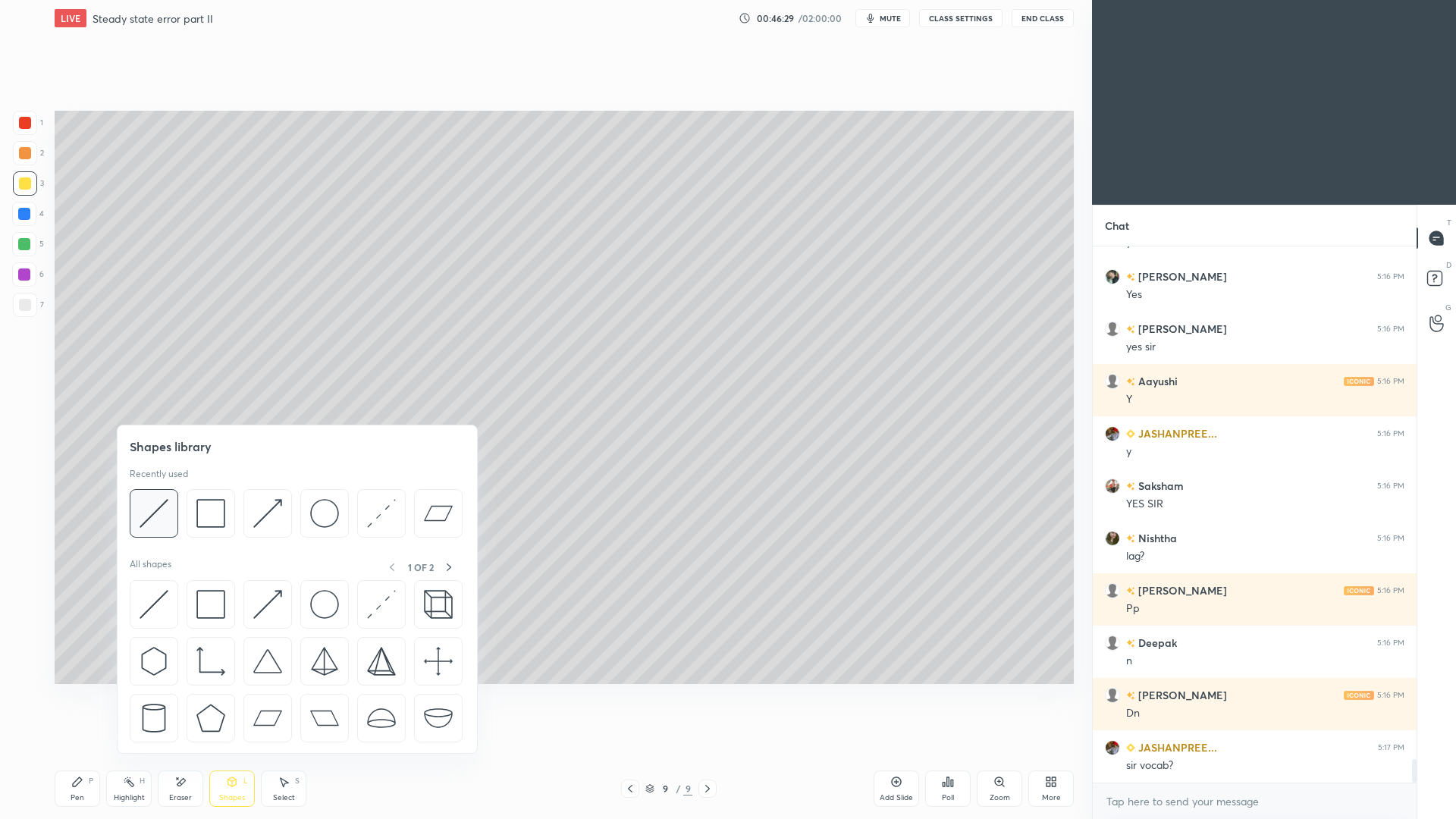
drag, startPoint x: 164, startPoint y: 520, endPoint x: 165, endPoint y: 511, distance: 9.1
click at [164, 518] on img at bounding box center [154, 513] width 29 height 29
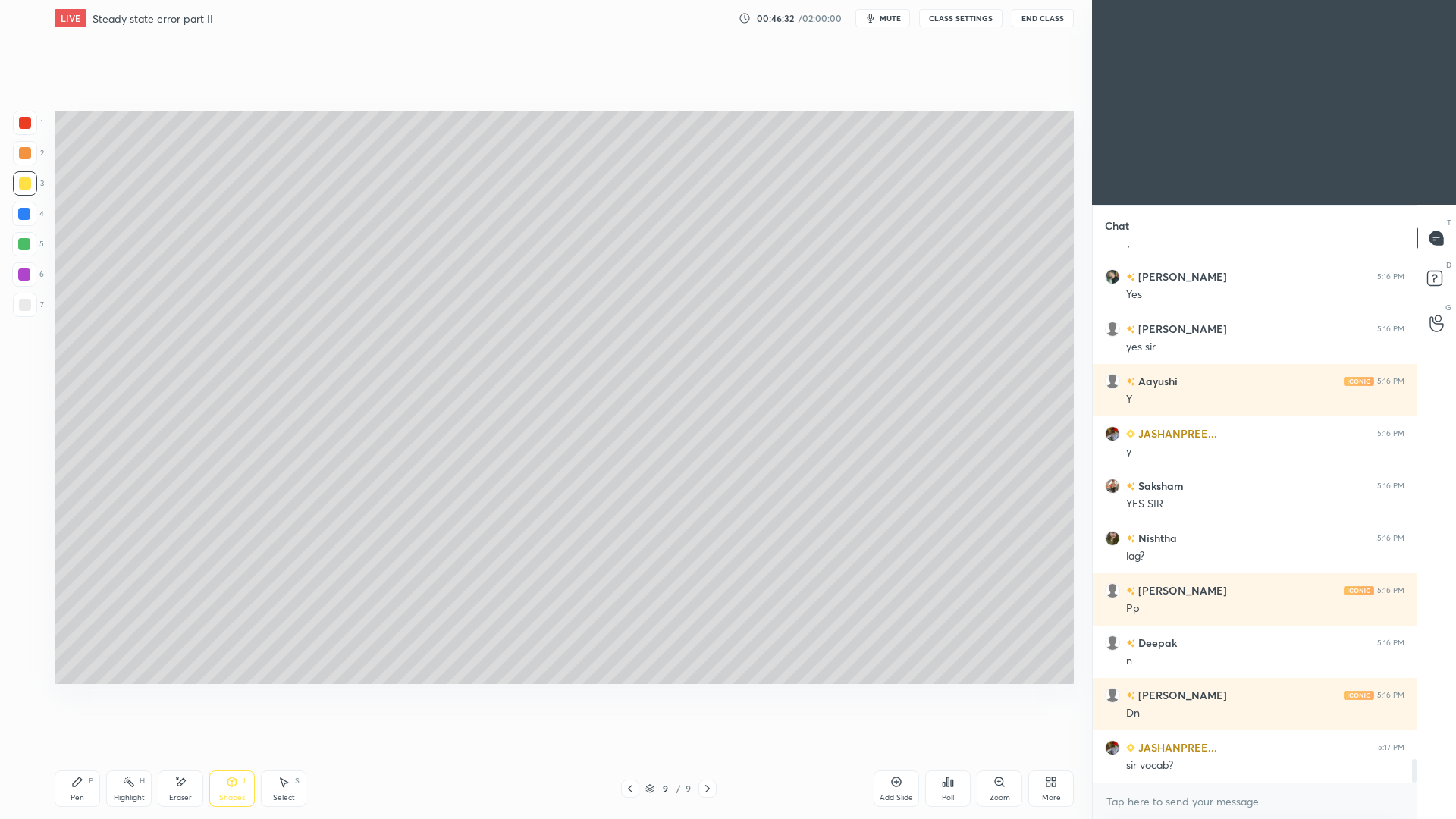
click at [83, 751] on div "Pen P Highlight H Eraser Shapes L Select S 9 / 9 Add Slide Poll Zoom More" at bounding box center [564, 789] width 1019 height 60
drag, startPoint x: 85, startPoint y: 790, endPoint x: 79, endPoint y: 761, distance: 29.6
click at [83, 751] on div "Pen P" at bounding box center [77, 789] width 45 height 37
click at [234, 751] on div "Shapes L" at bounding box center [232, 789] width 45 height 37
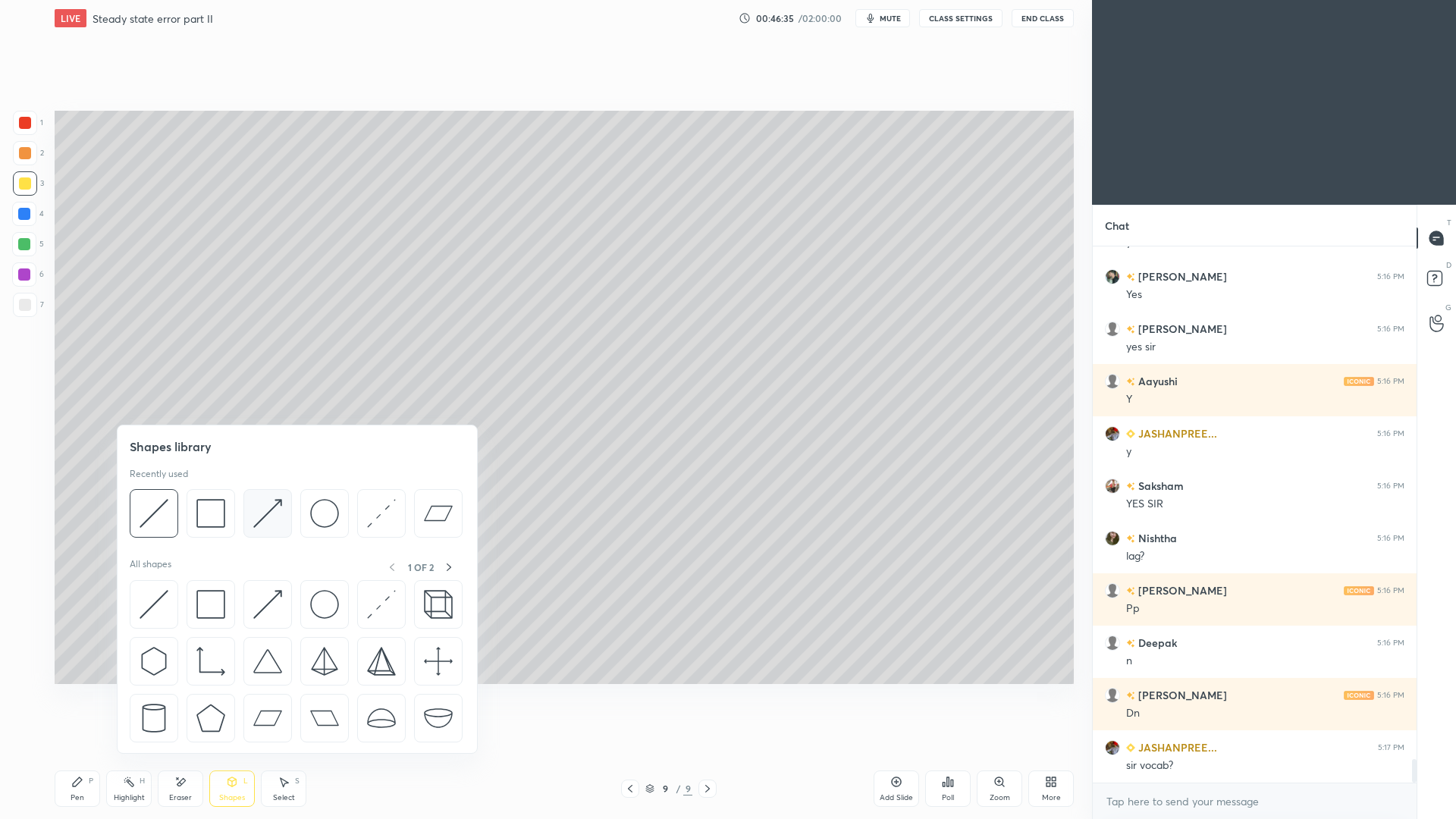
click at [270, 518] on img at bounding box center [268, 513] width 29 height 29
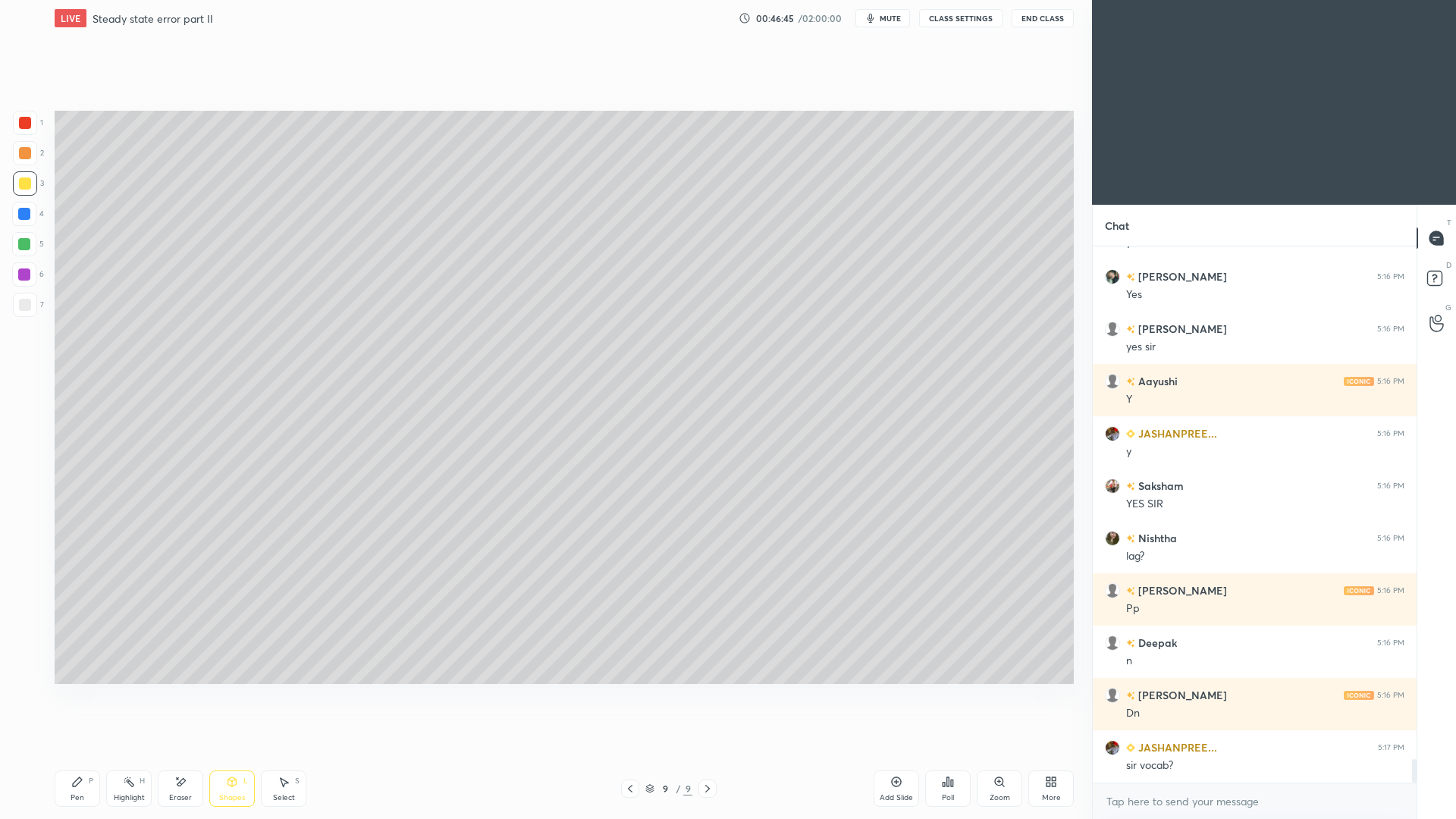
drag, startPoint x: 237, startPoint y: 794, endPoint x: 233, endPoint y: 768, distance: 26.3
click at [241, 751] on div "Shapes" at bounding box center [232, 798] width 25 height 8
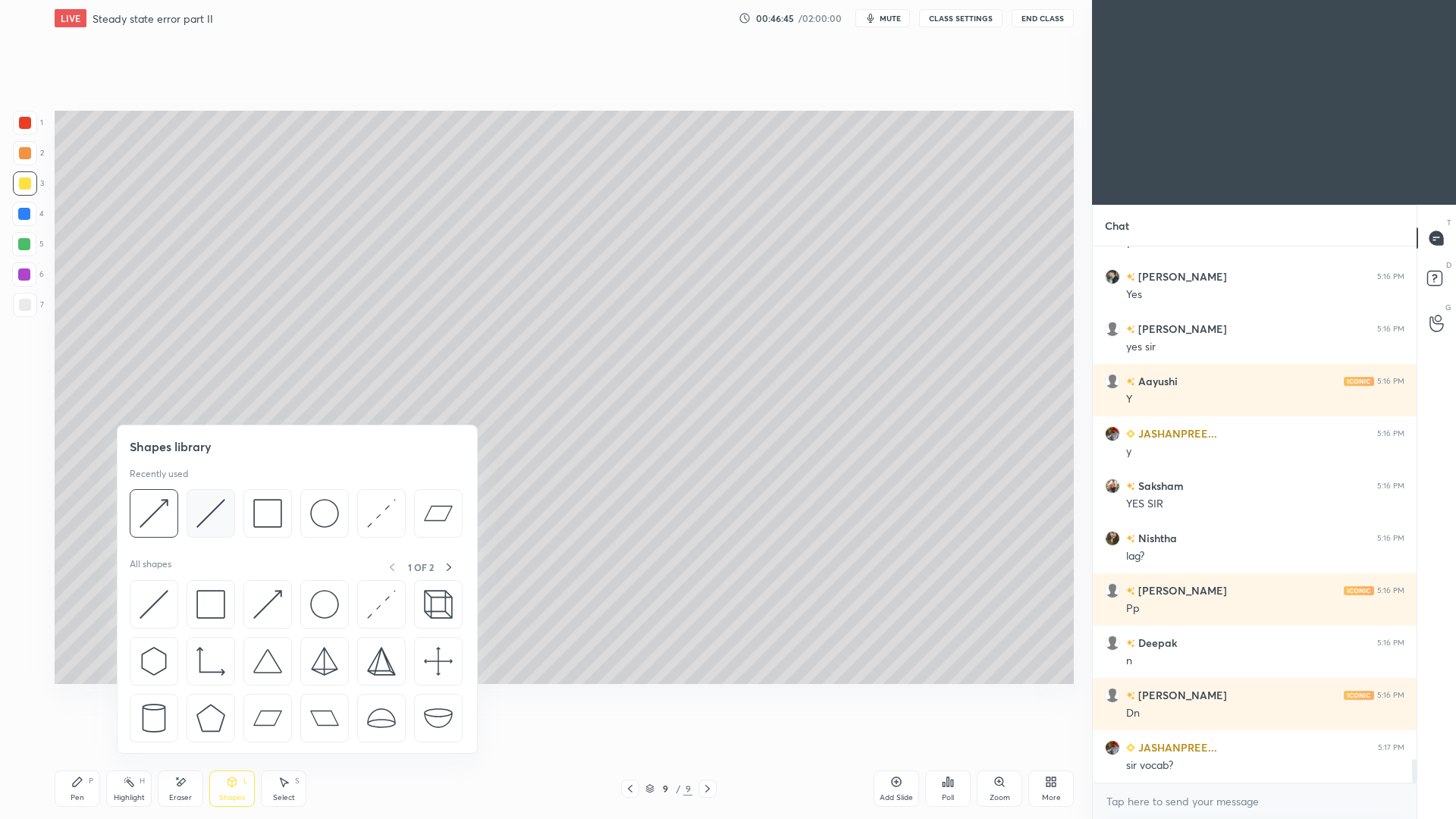
click at [209, 521] on img at bounding box center [210, 513] width 29 height 29
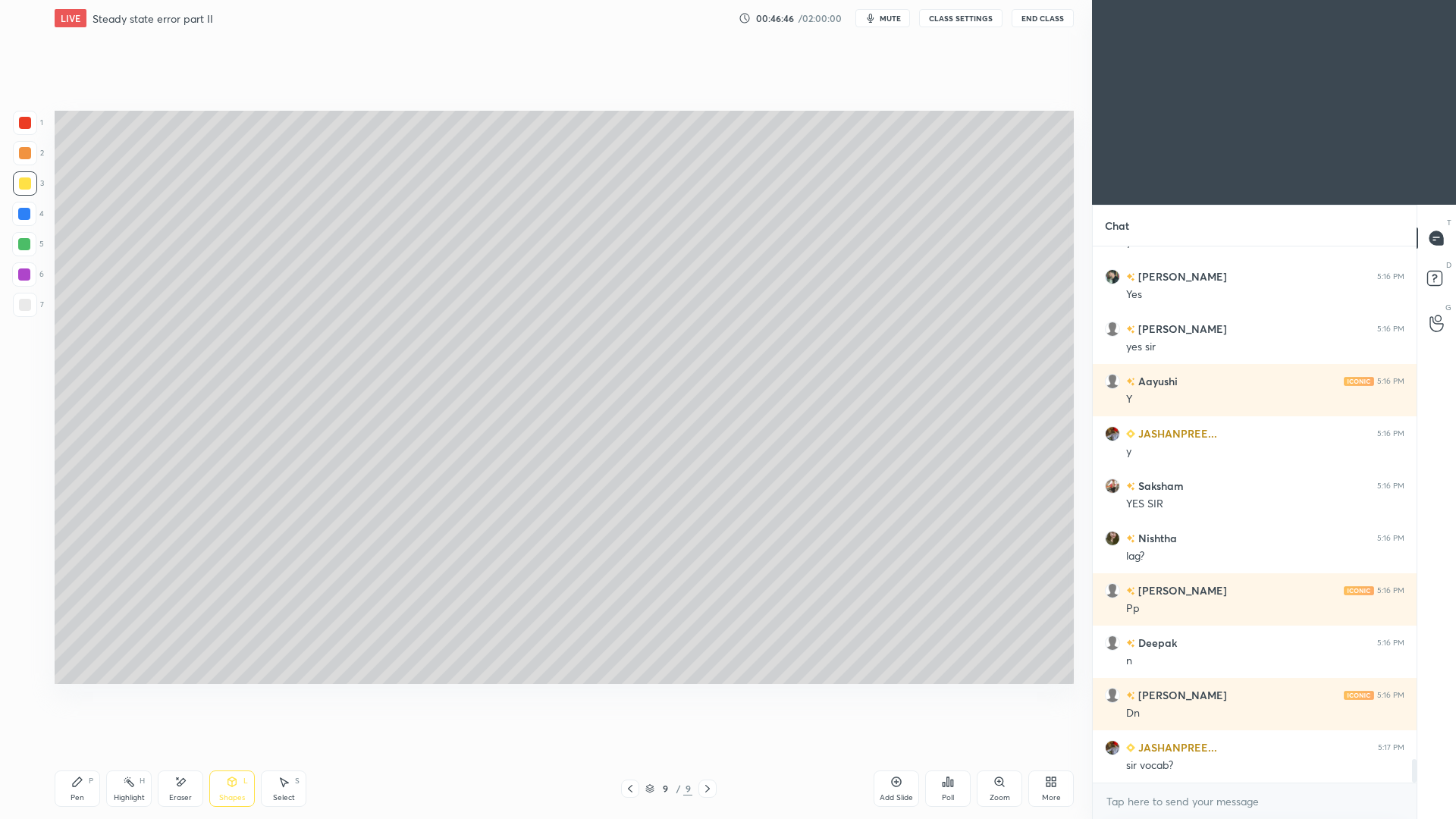
click at [26, 217] on div at bounding box center [24, 214] width 12 height 12
drag, startPoint x: 85, startPoint y: 794, endPoint x: 91, endPoint y: 768, distance: 26.7
click at [84, 751] on div "Pen P" at bounding box center [77, 789] width 45 height 37
click at [26, 188] on div at bounding box center [25, 183] width 12 height 12
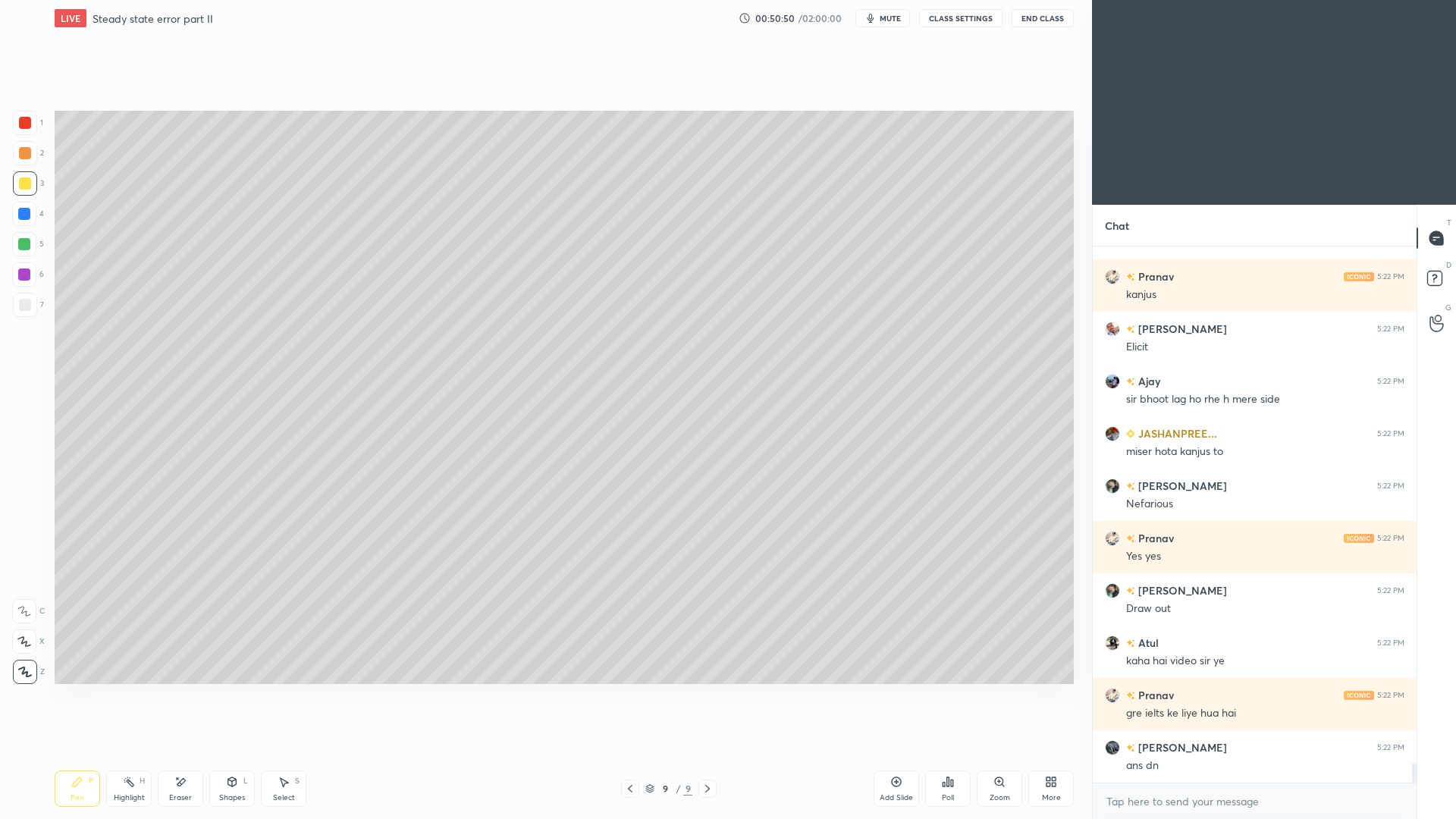
scroll to position [14161, 0]
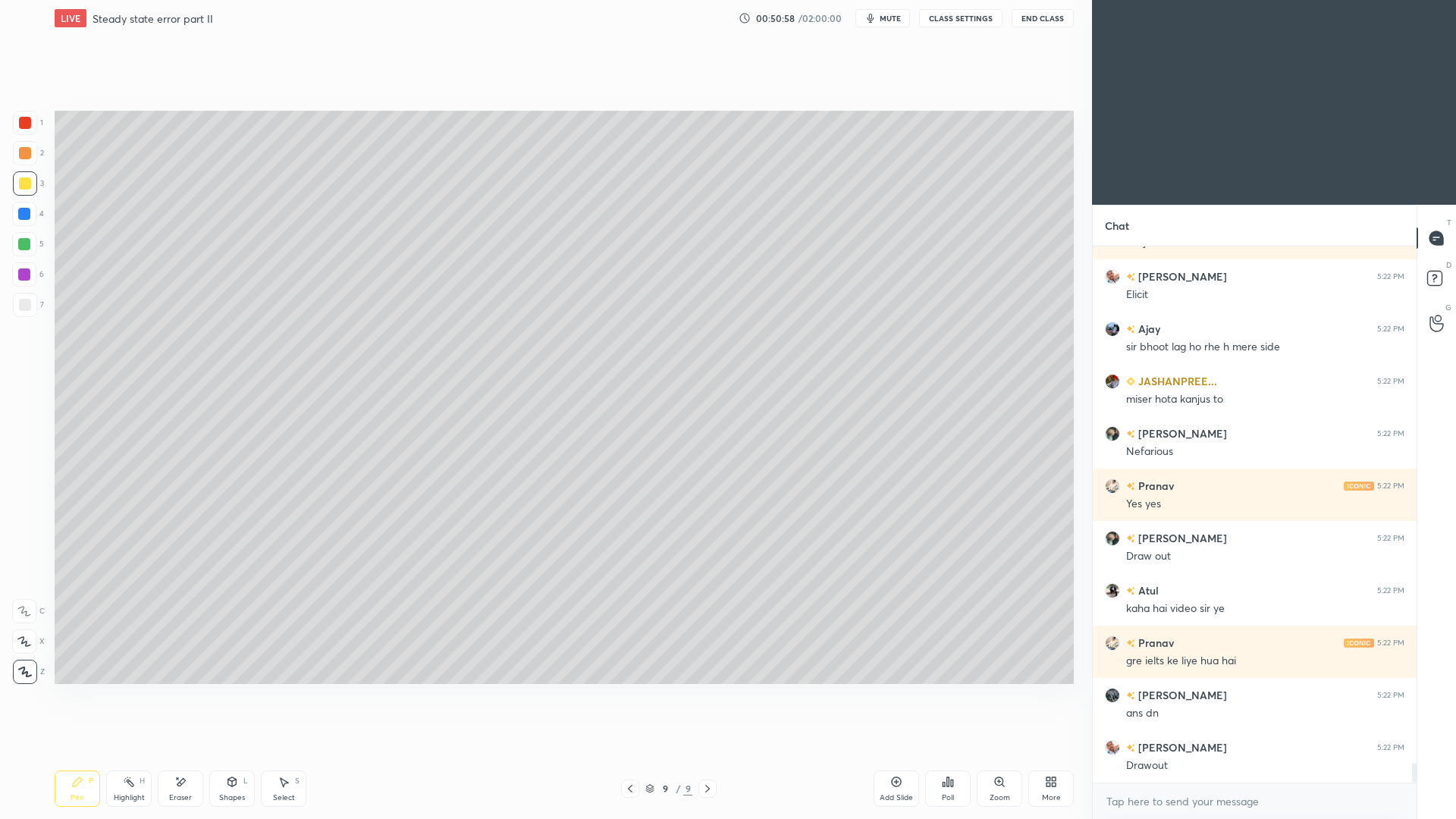
click at [31, 303] on div at bounding box center [25, 305] width 25 height 25
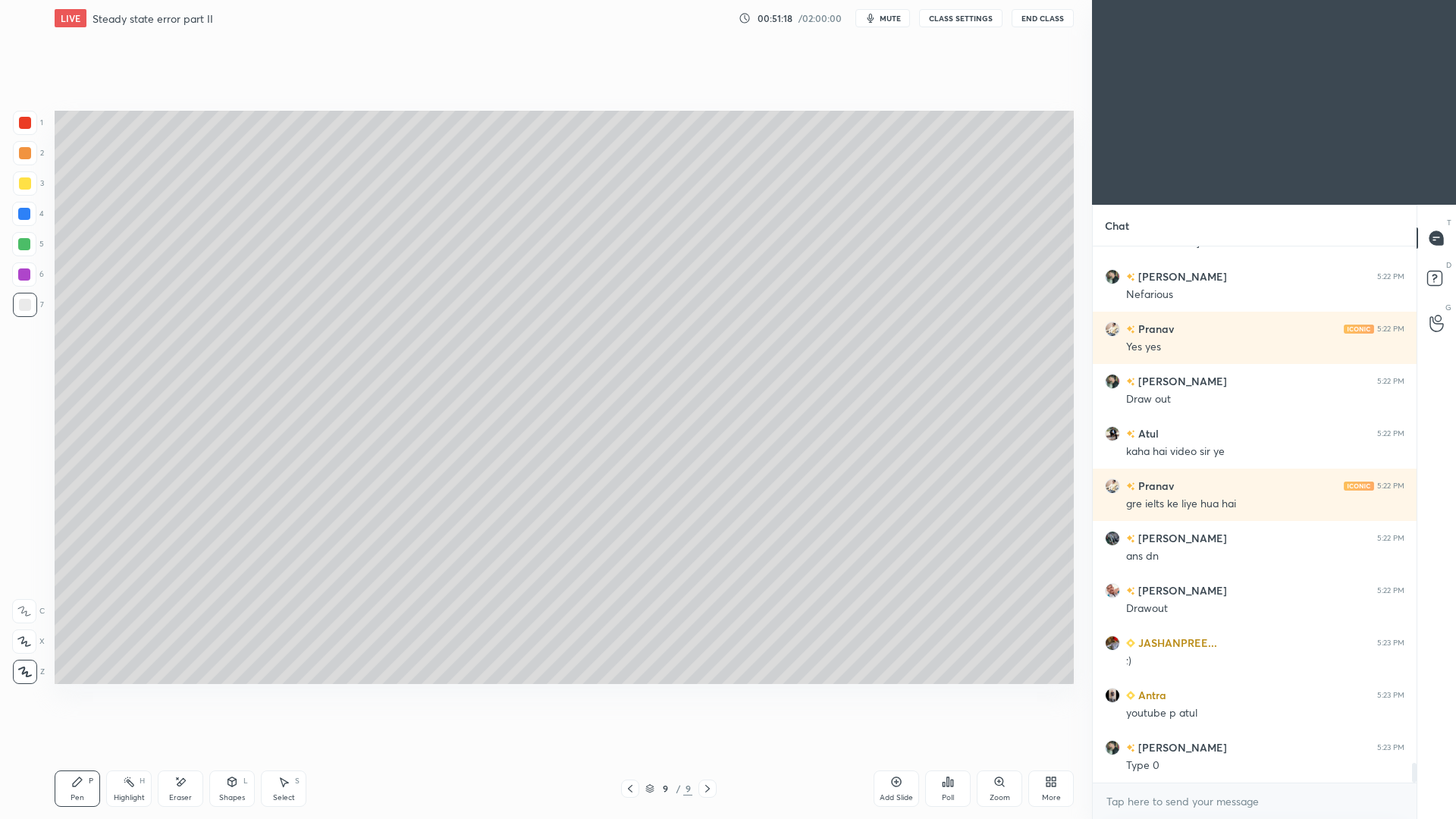
scroll to position [14371, 0]
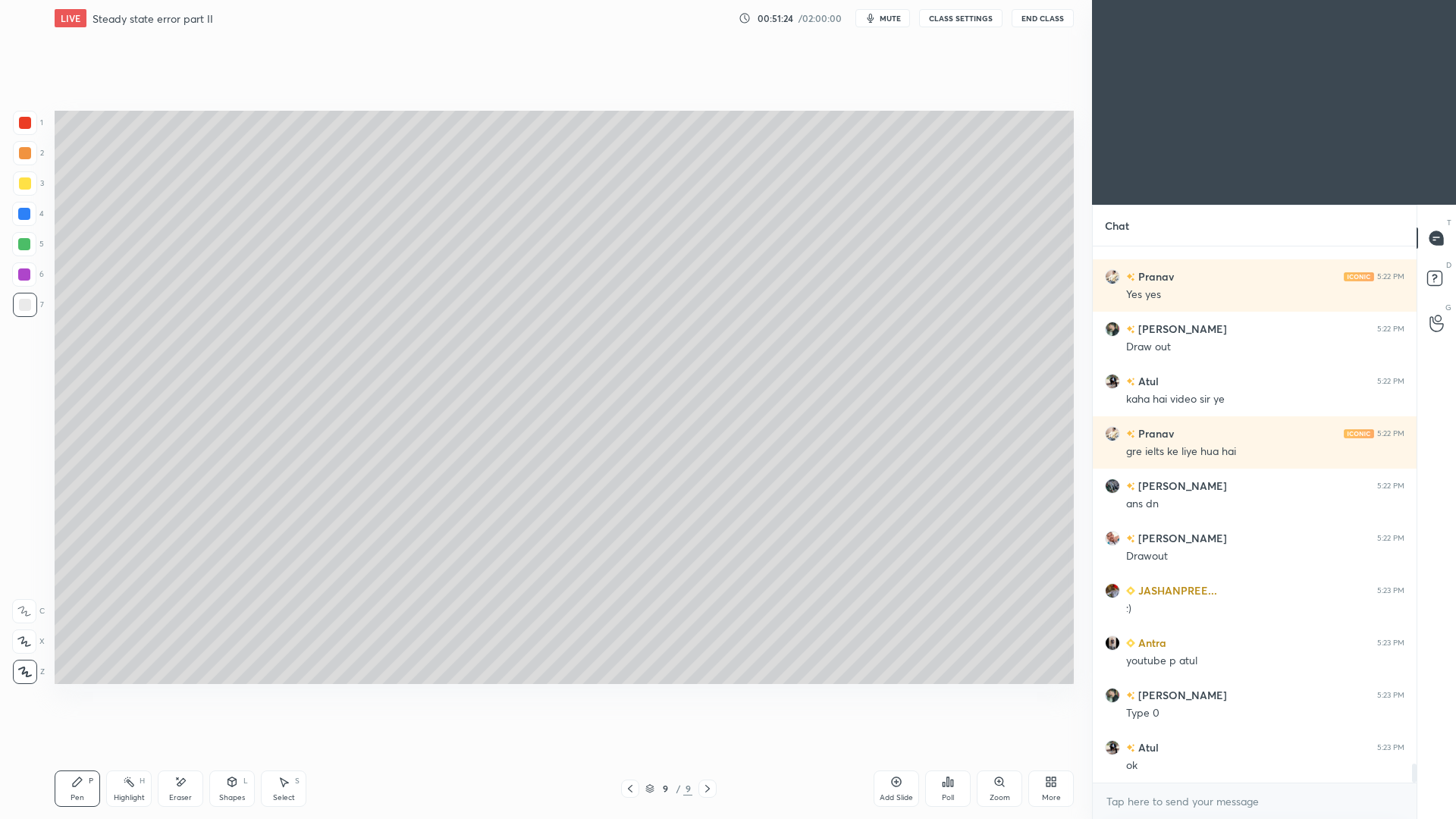
click at [888, 751] on div "Add Slide" at bounding box center [896, 789] width 45 height 37
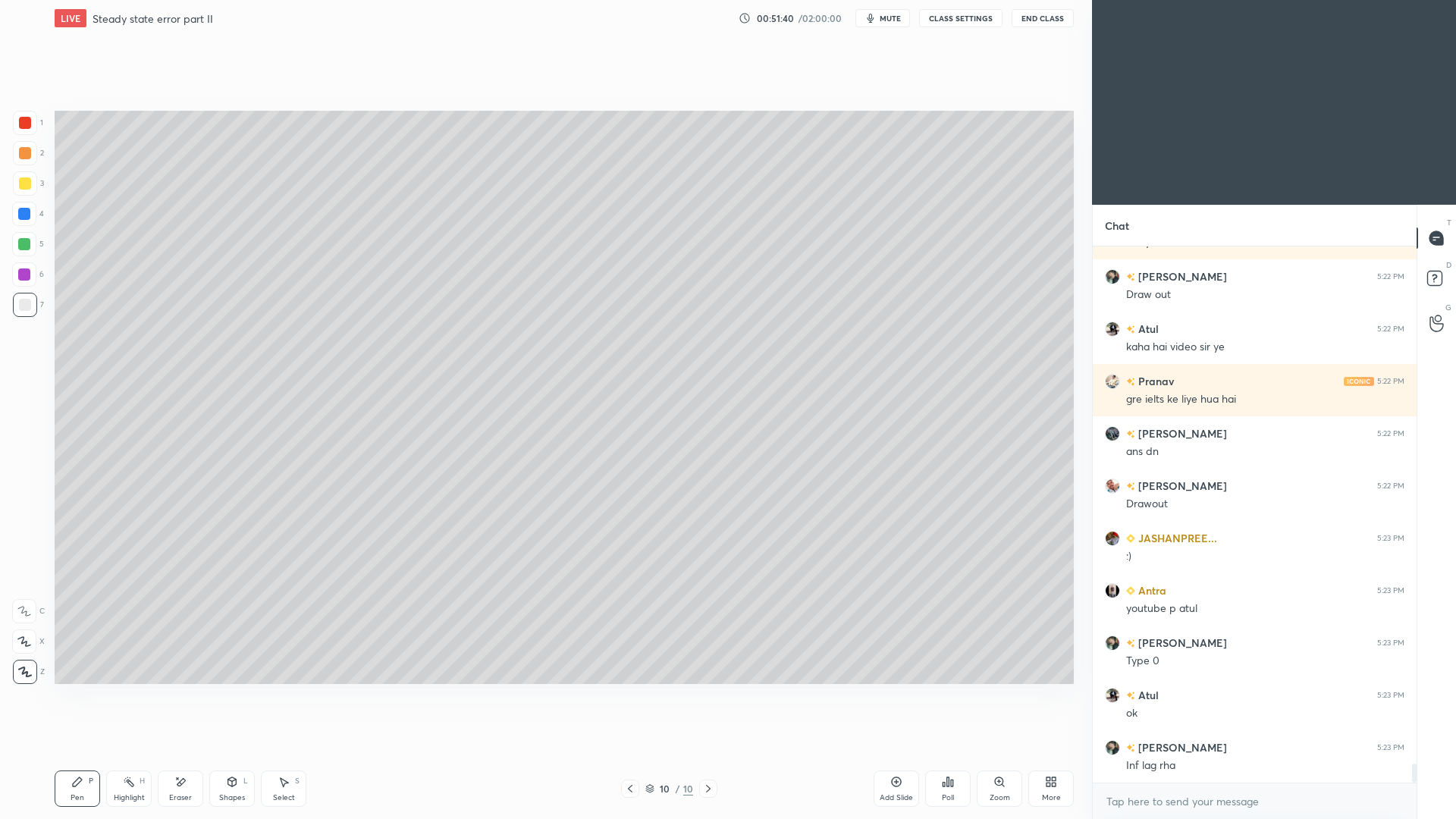
scroll to position [14476, 0]
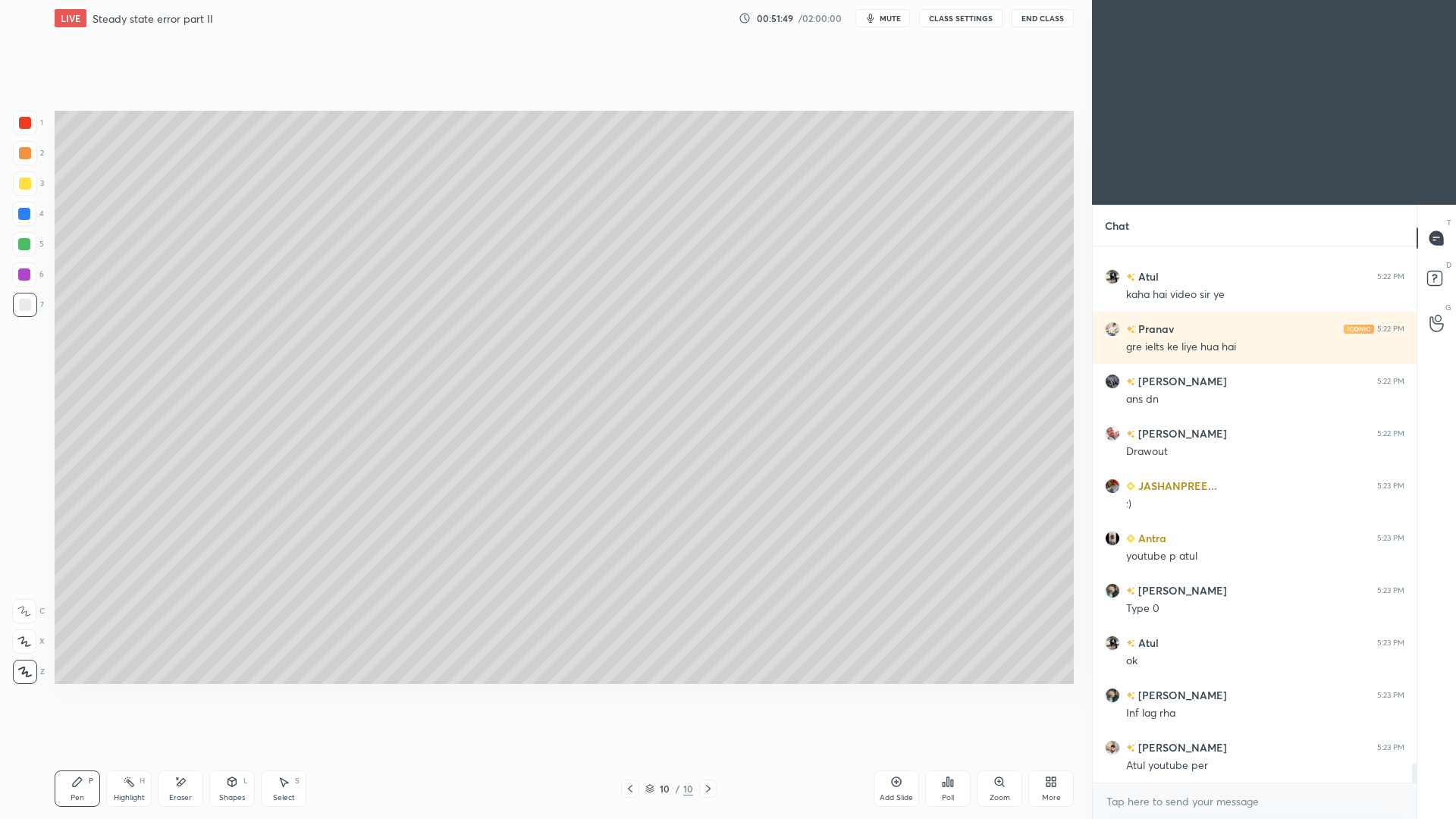
click at [229, 751] on div "Shapes L" at bounding box center [232, 789] width 45 height 37
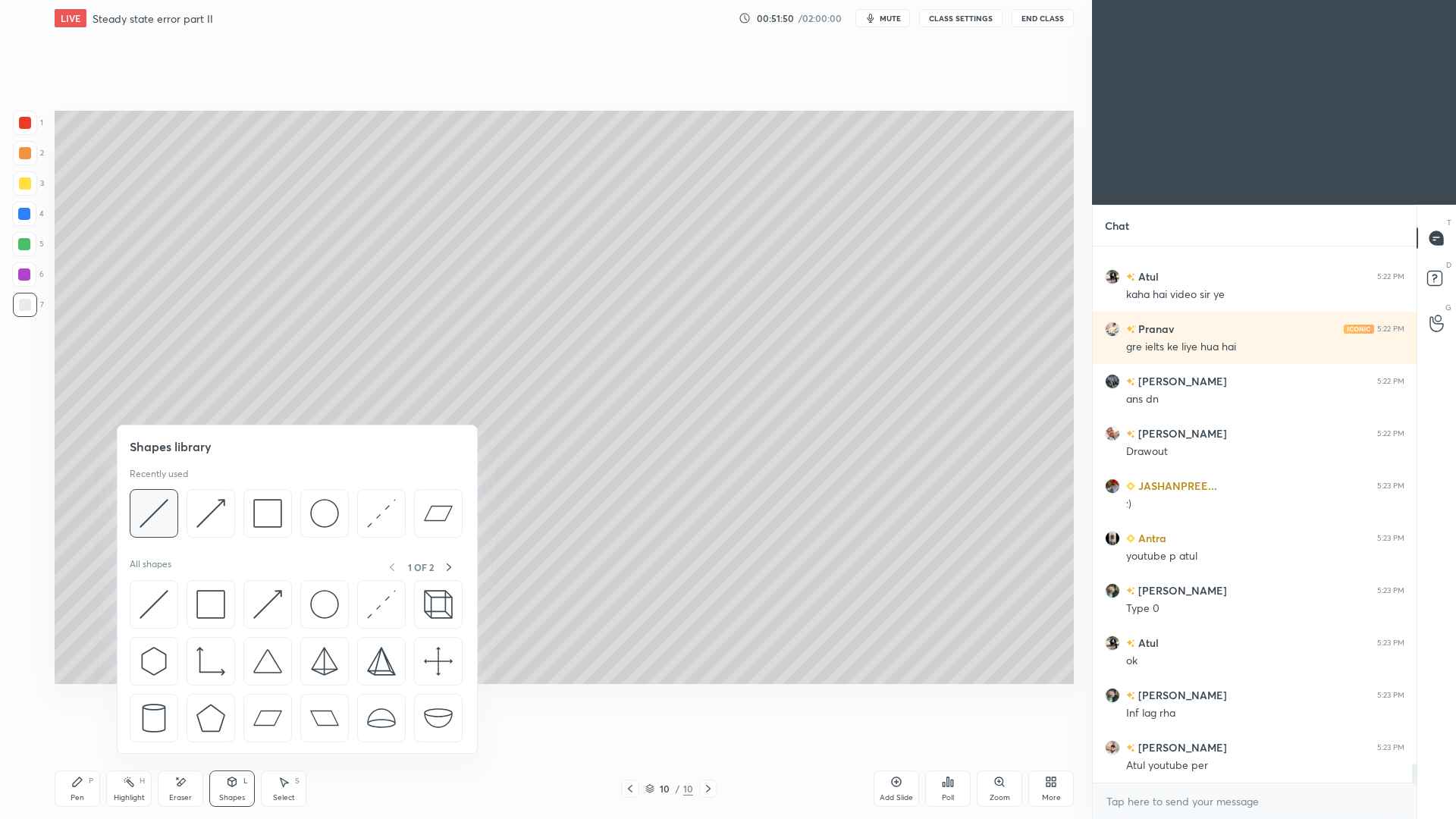
click at [167, 515] on img at bounding box center [154, 513] width 29 height 29
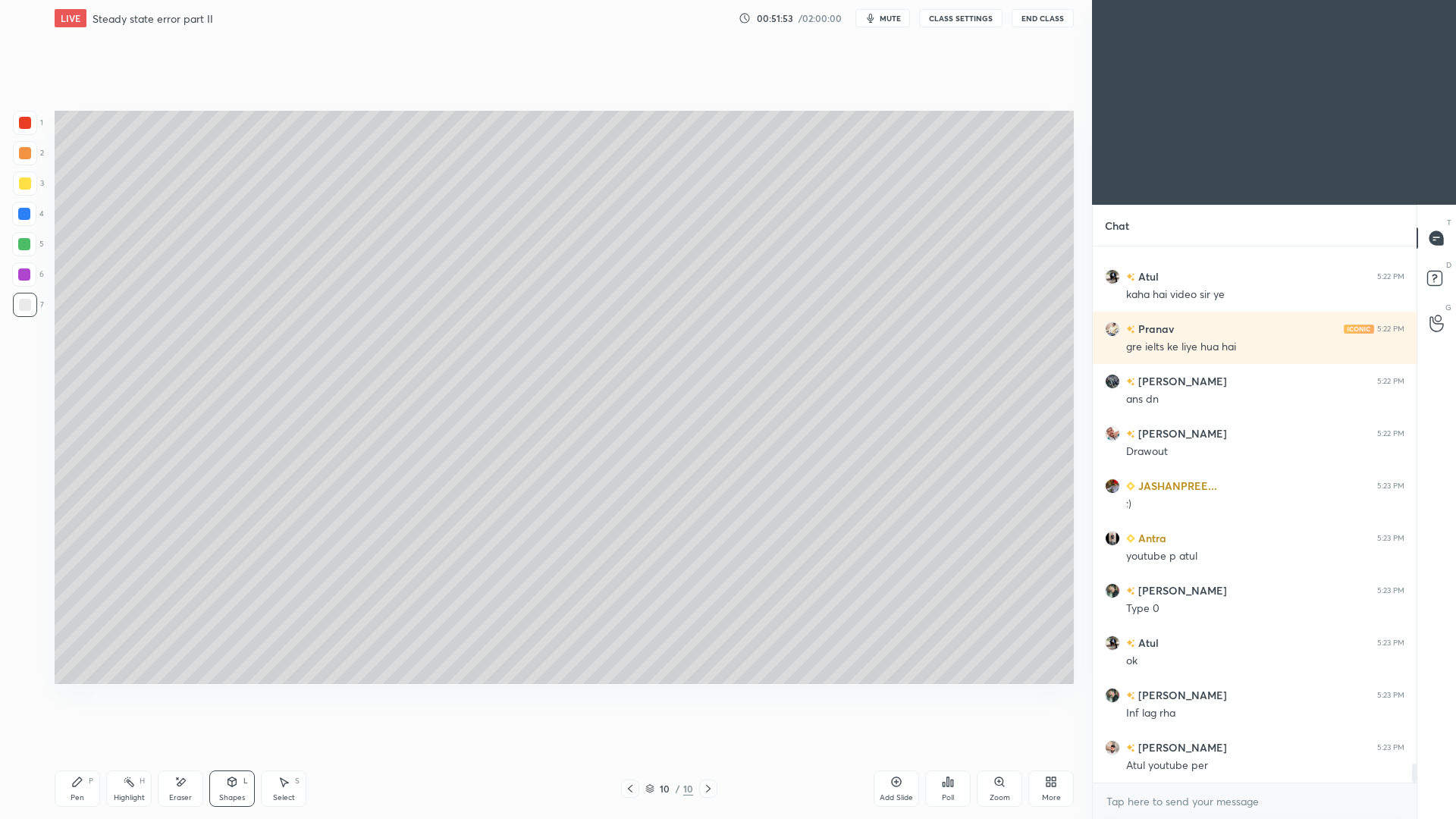
drag, startPoint x: 83, startPoint y: 785, endPoint x: 83, endPoint y: 764, distance: 21.0
click at [83, 751] on div "Pen P" at bounding box center [77, 789] width 45 height 37
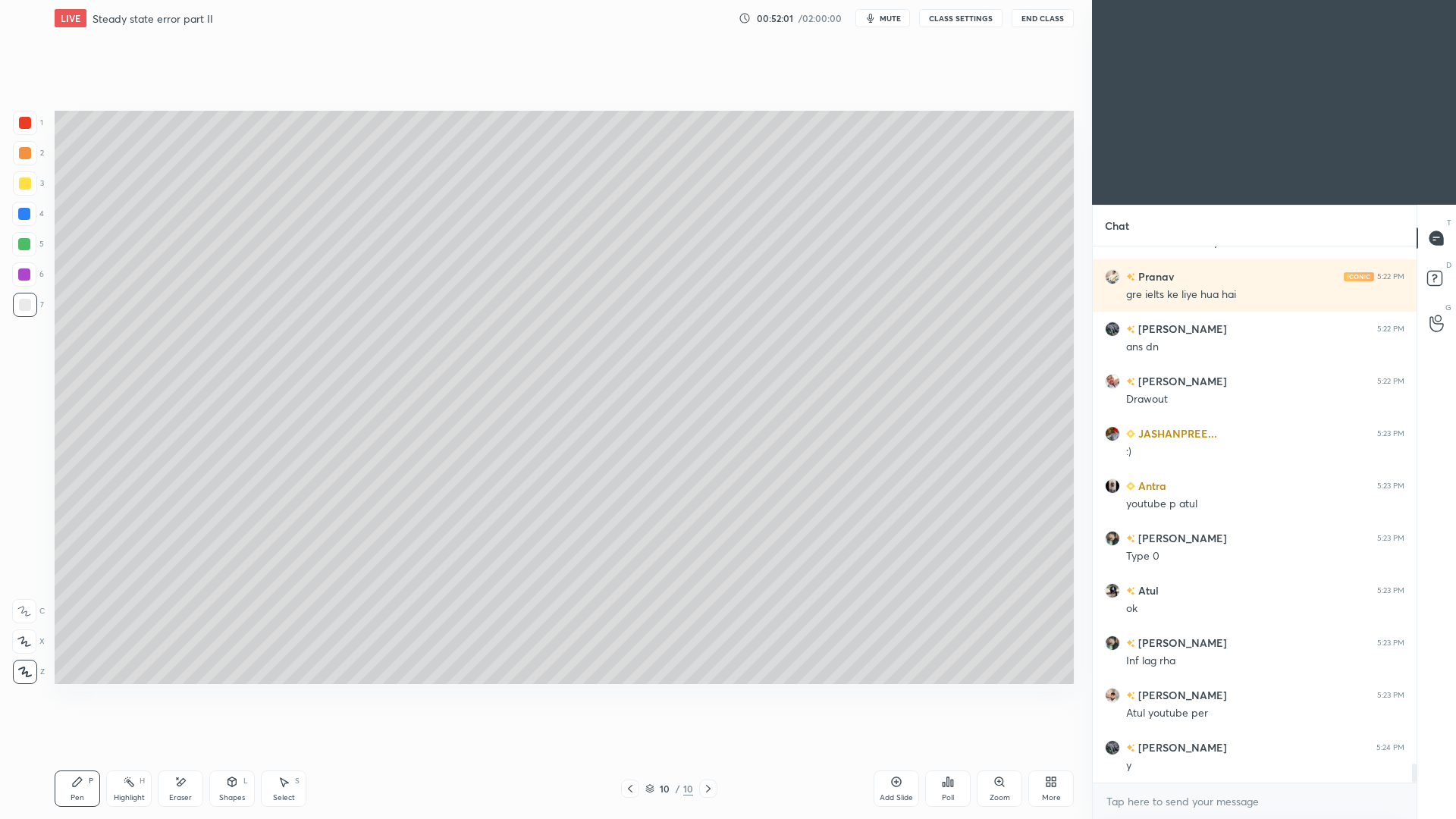
click at [618, 751] on div "10 / 10" at bounding box center [669, 789] width 410 height 18
drag, startPoint x: 632, startPoint y: 792, endPoint x: 640, endPoint y: 772, distance: 21.5
click at [628, 751] on icon at bounding box center [630, 789] width 12 height 12
drag, startPoint x: 707, startPoint y: 793, endPoint x: 702, endPoint y: 772, distance: 21.6
click at [706, 751] on icon at bounding box center [707, 789] width 12 height 12
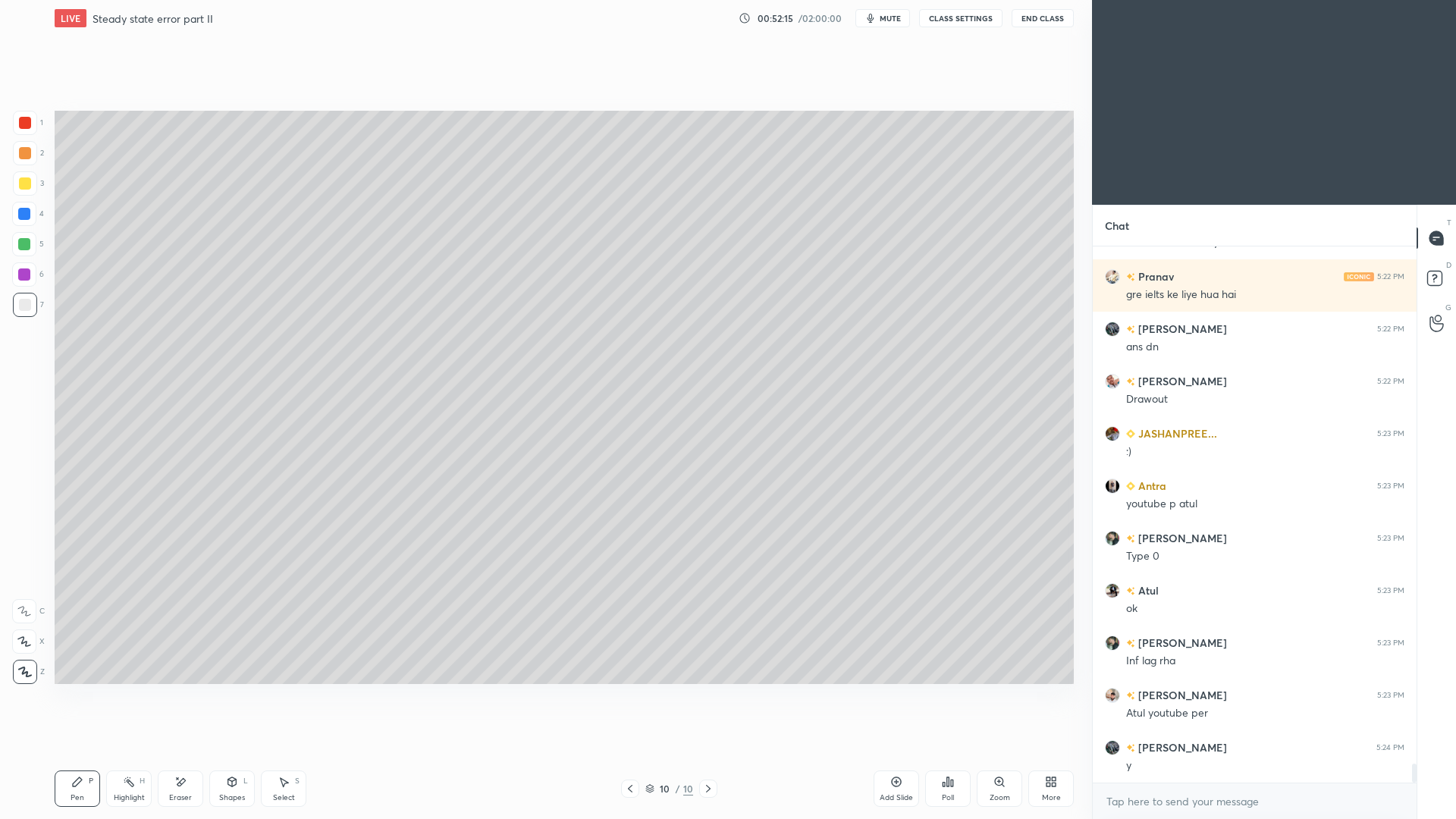
drag, startPoint x: 231, startPoint y: 798, endPoint x: 227, endPoint y: 777, distance: 21.4
click at [228, 751] on div "Shapes" at bounding box center [232, 798] width 25 height 8
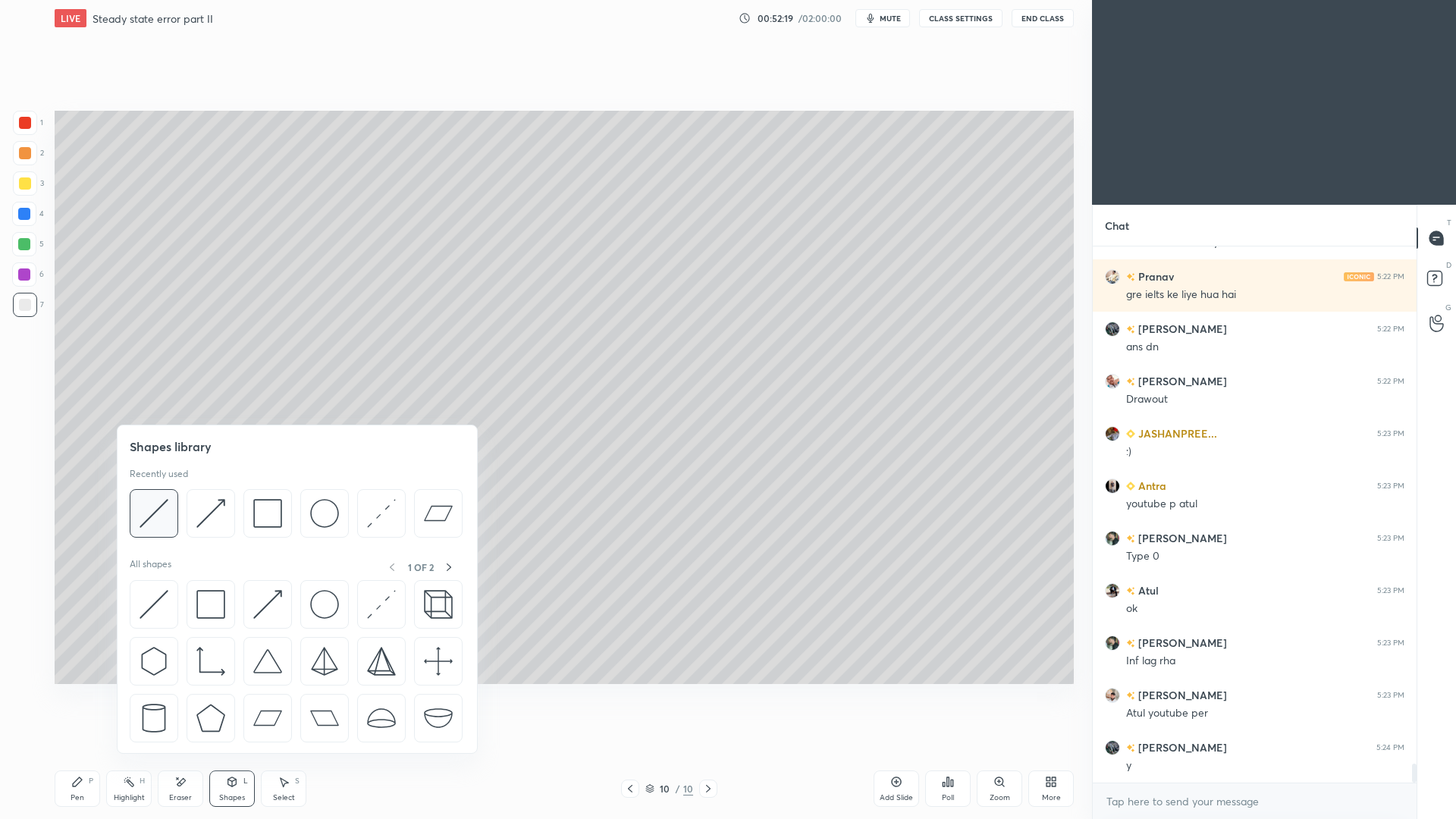
click at [156, 504] on img at bounding box center [154, 513] width 29 height 29
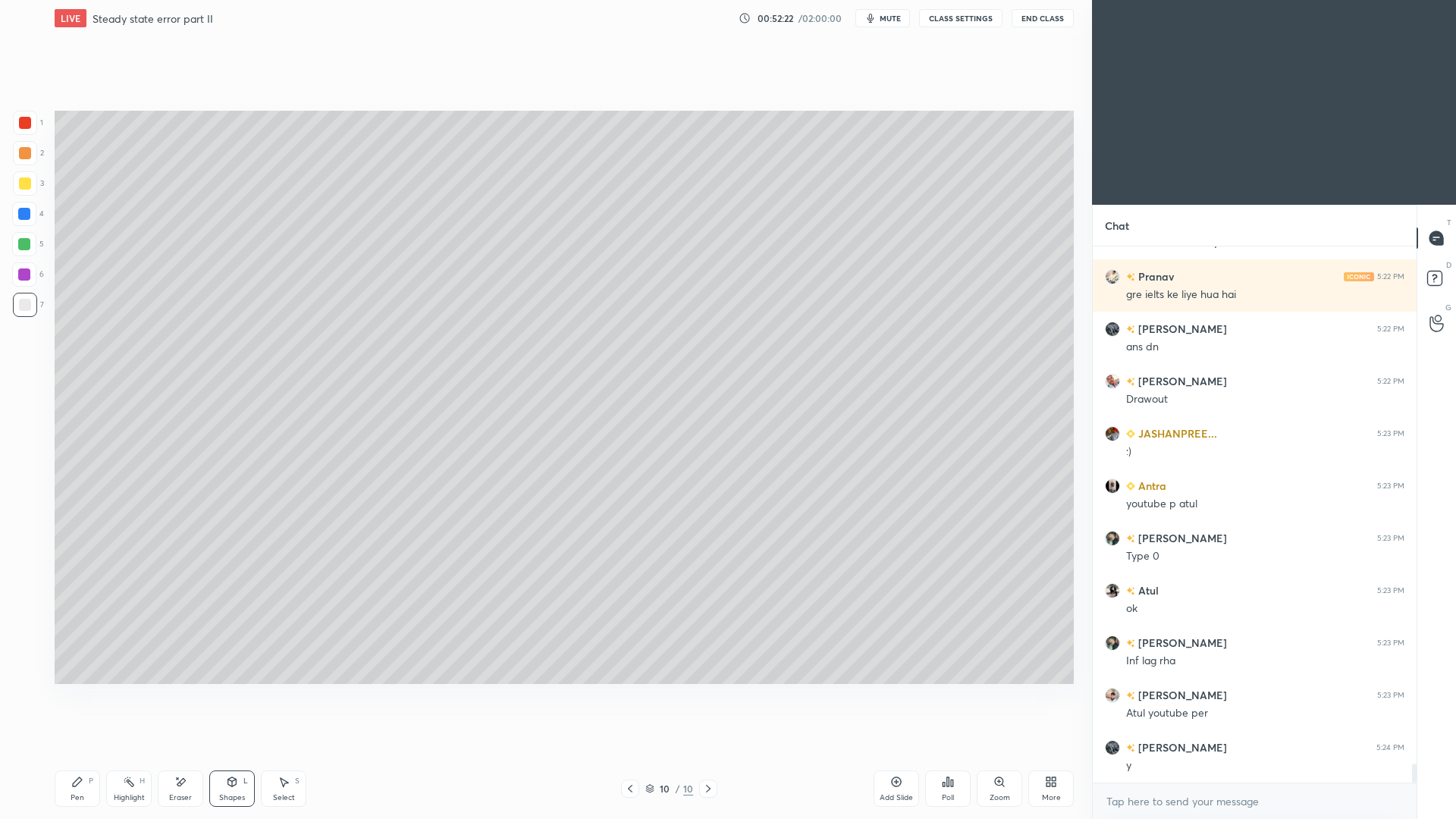
click at [79, 751] on div "Pen P" at bounding box center [77, 789] width 45 height 37
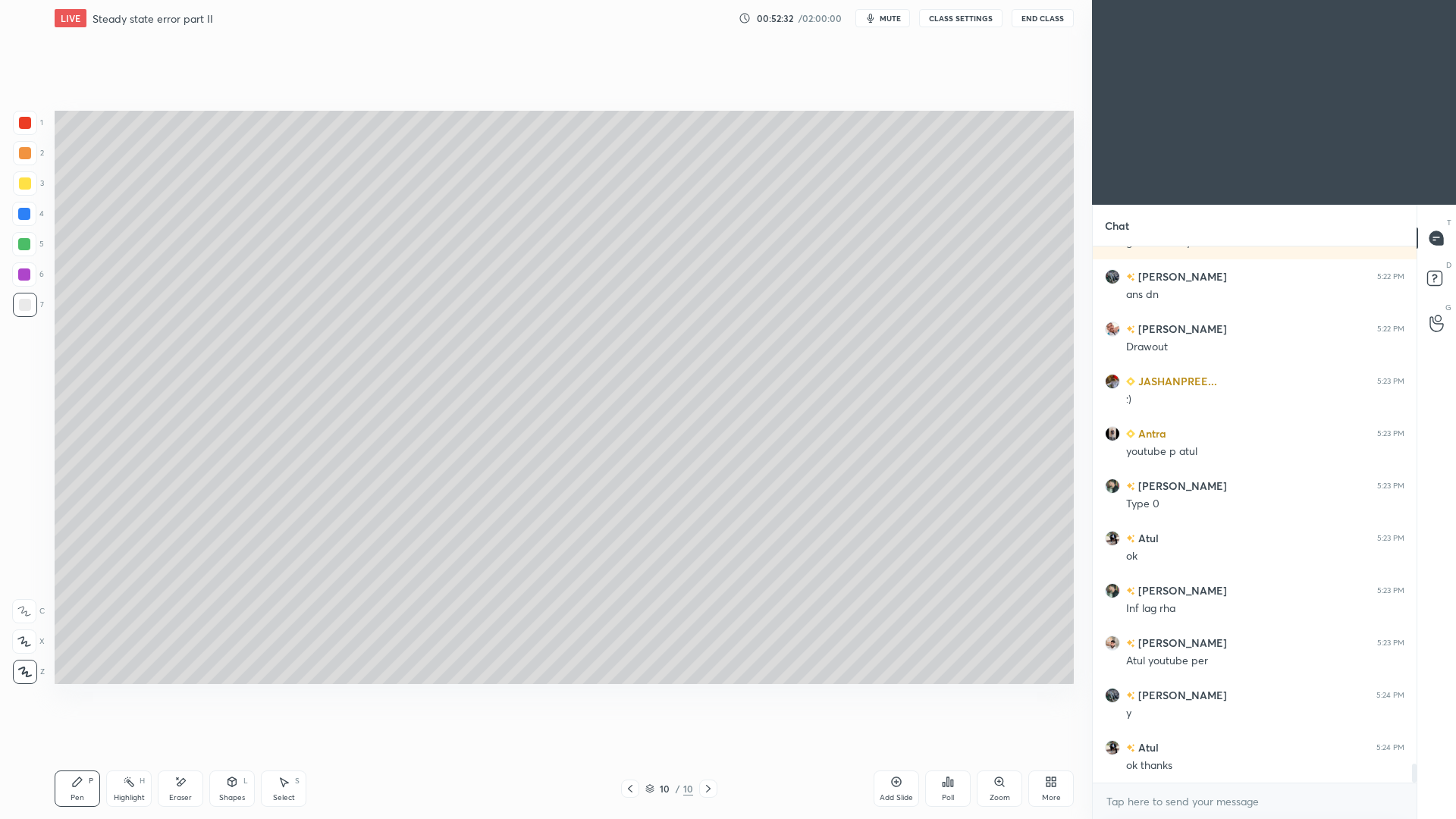
click at [241, 751] on div "Shapes L" at bounding box center [232, 789] width 45 height 37
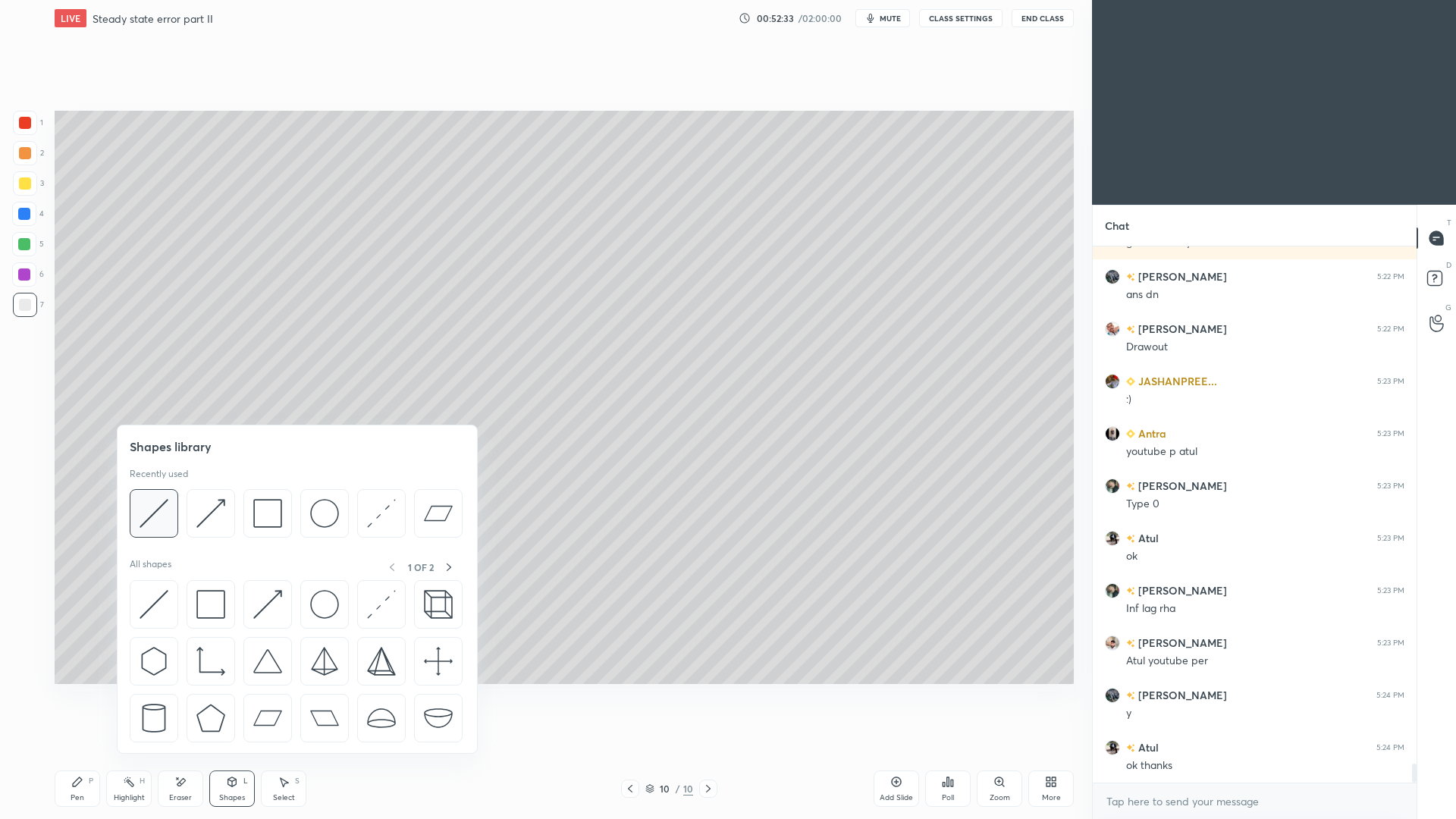
click at [160, 520] on img at bounding box center [154, 513] width 29 height 29
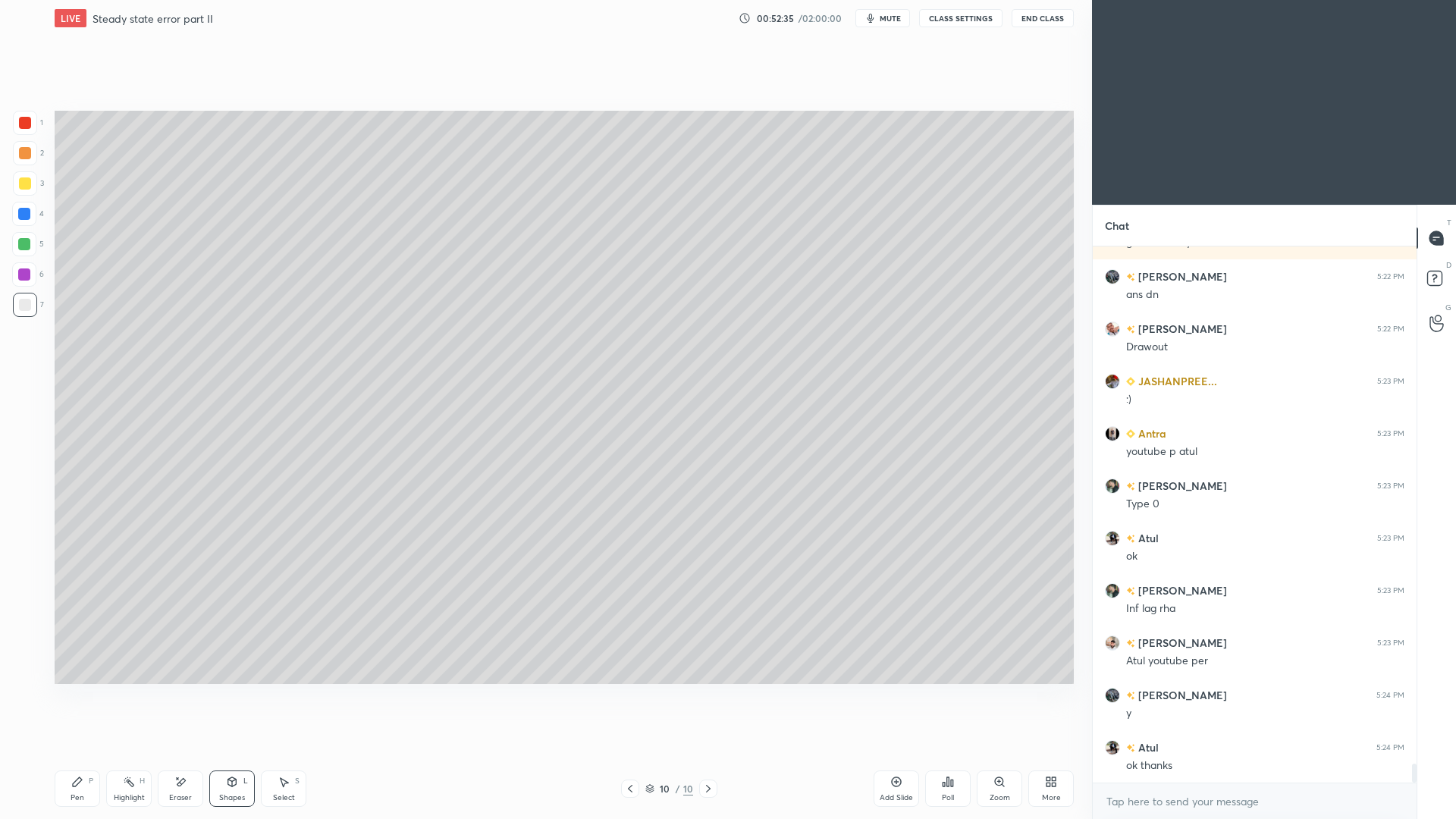
click at [71, 751] on icon at bounding box center [77, 782] width 12 height 12
click at [629, 751] on icon at bounding box center [630, 789] width 12 height 12
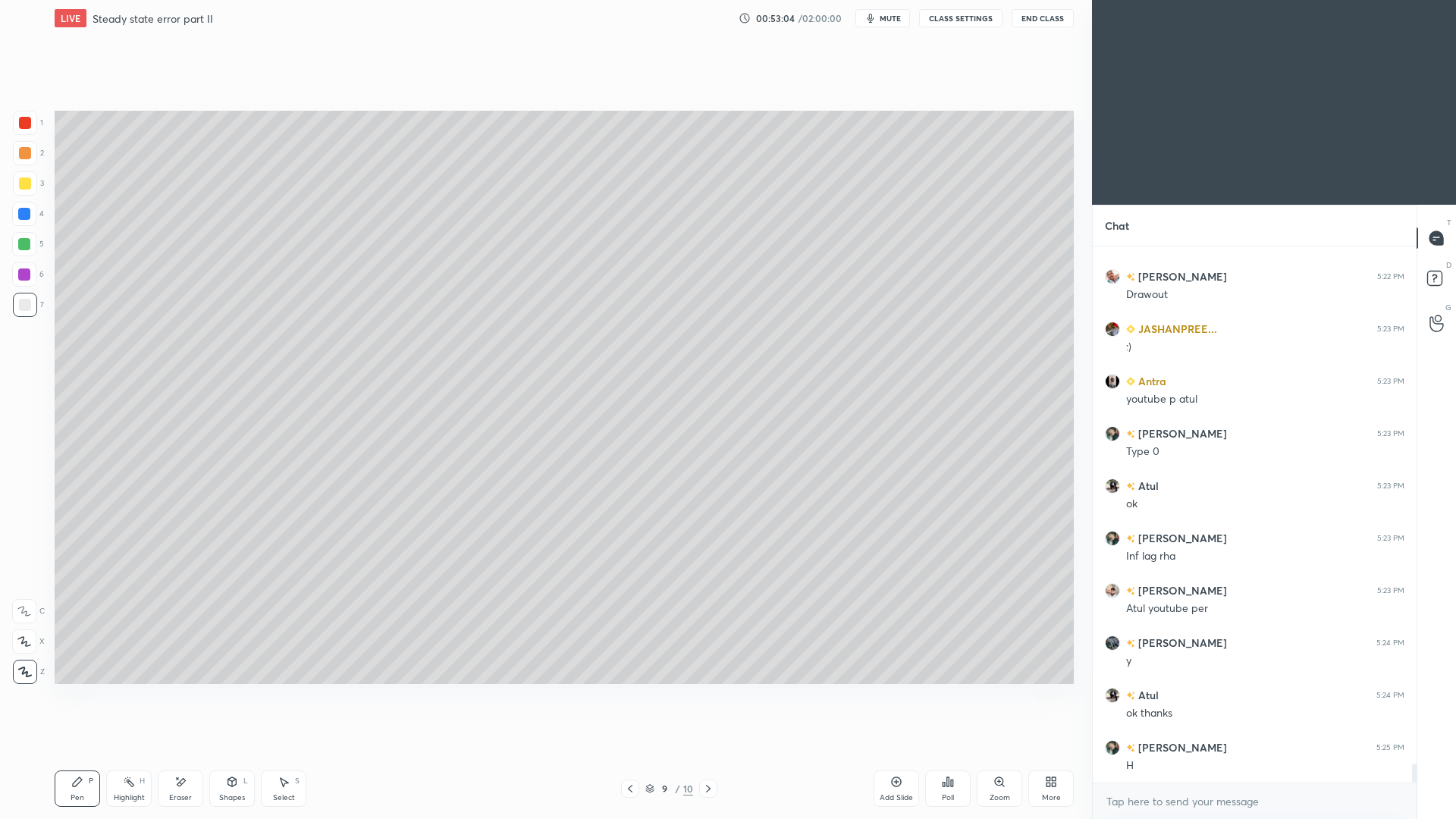
drag, startPoint x: 129, startPoint y: 799, endPoint x: 129, endPoint y: 762, distance: 37.0
click at [130, 751] on div "Highlight" at bounding box center [129, 798] width 31 height 8
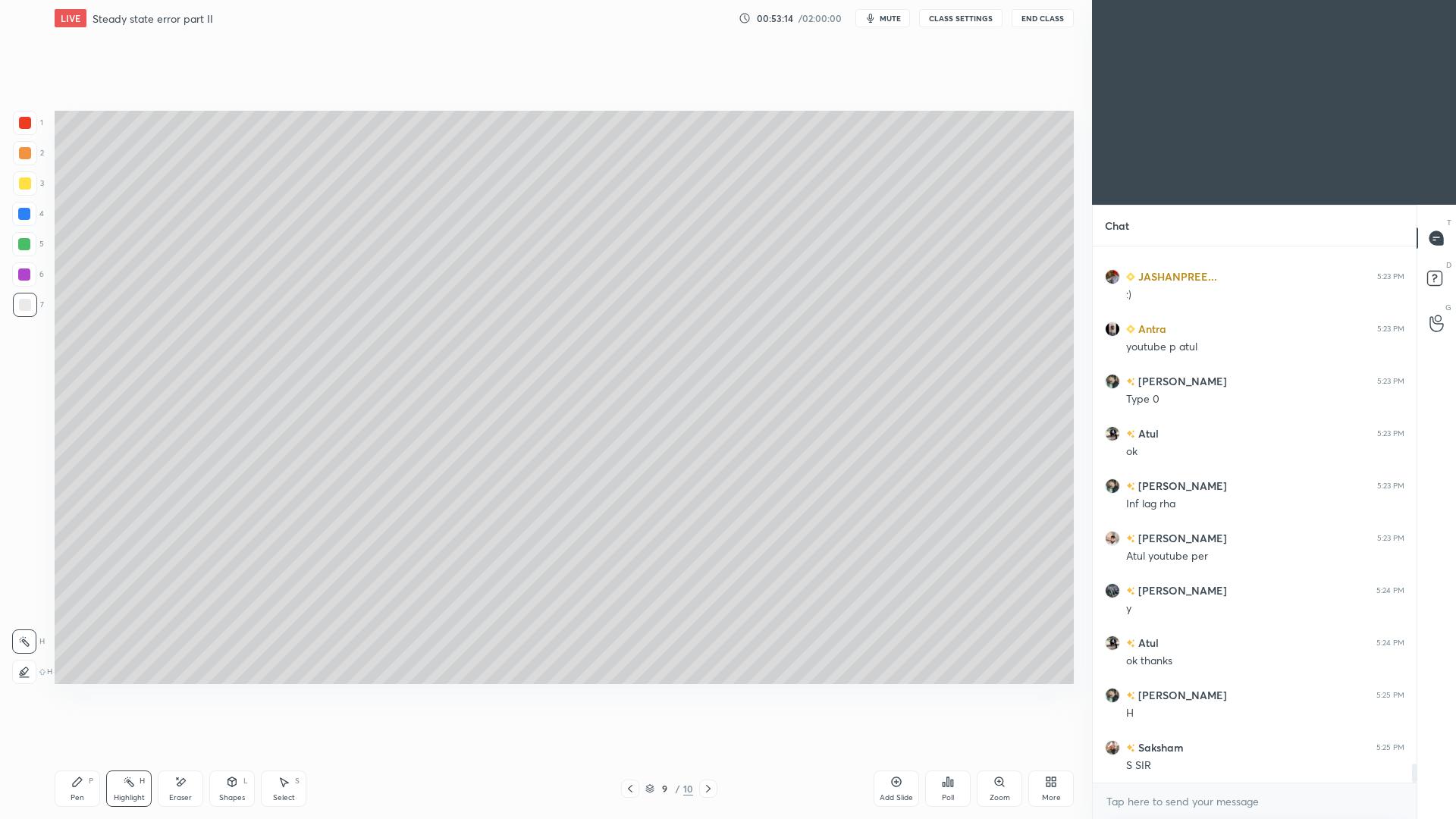
drag, startPoint x: 711, startPoint y: 794, endPoint x: 711, endPoint y: 785, distance: 9.0
click at [711, 751] on icon at bounding box center [707, 789] width 12 height 12
drag, startPoint x: 83, startPoint y: 794, endPoint x: 89, endPoint y: 765, distance: 29.6
click at [83, 751] on div "Pen P" at bounding box center [77, 789] width 45 height 37
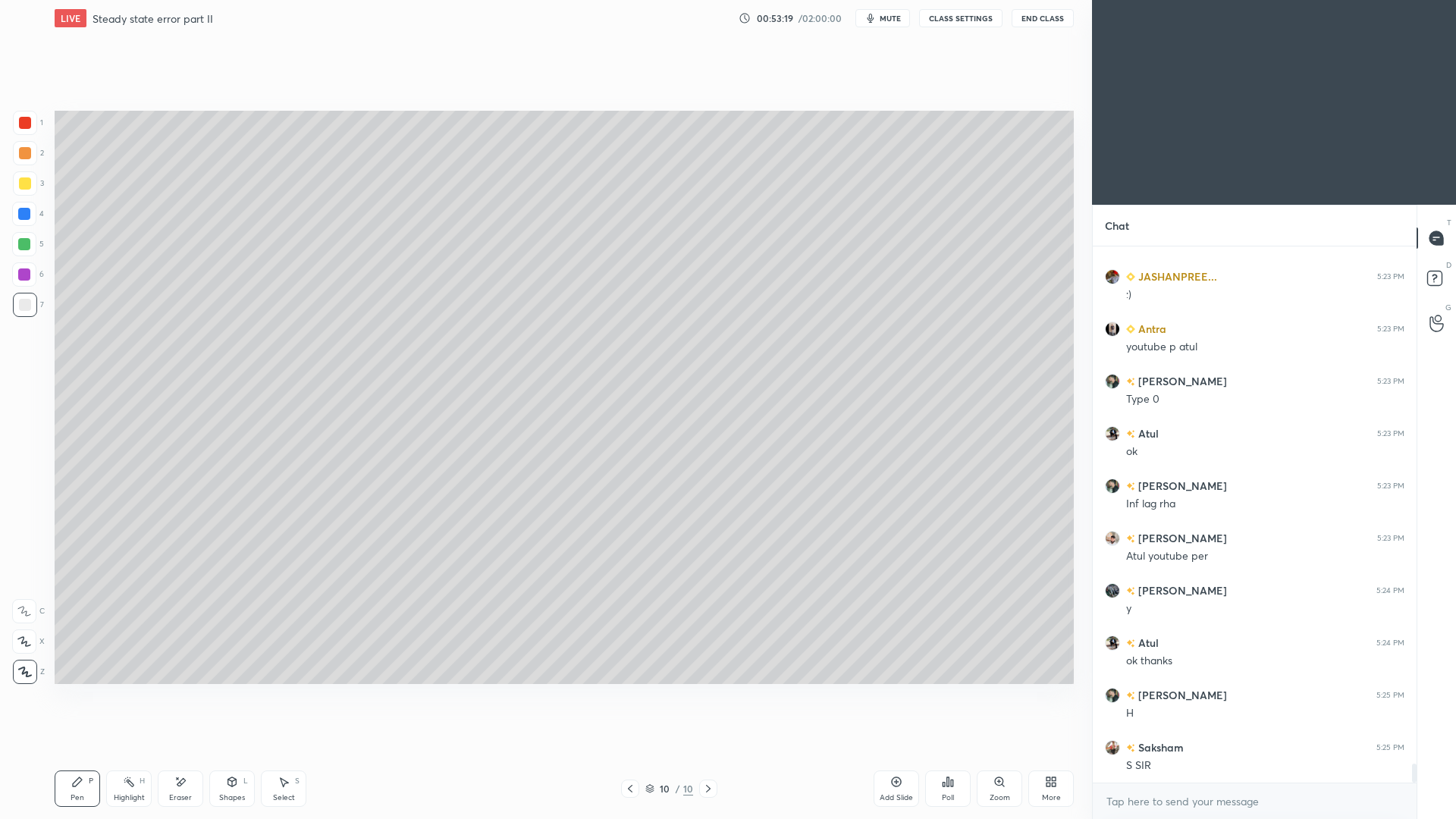
drag, startPoint x: 630, startPoint y: 788, endPoint x: 620, endPoint y: 777, distance: 14.9
click at [628, 751] on icon at bounding box center [630, 789] width 12 height 12
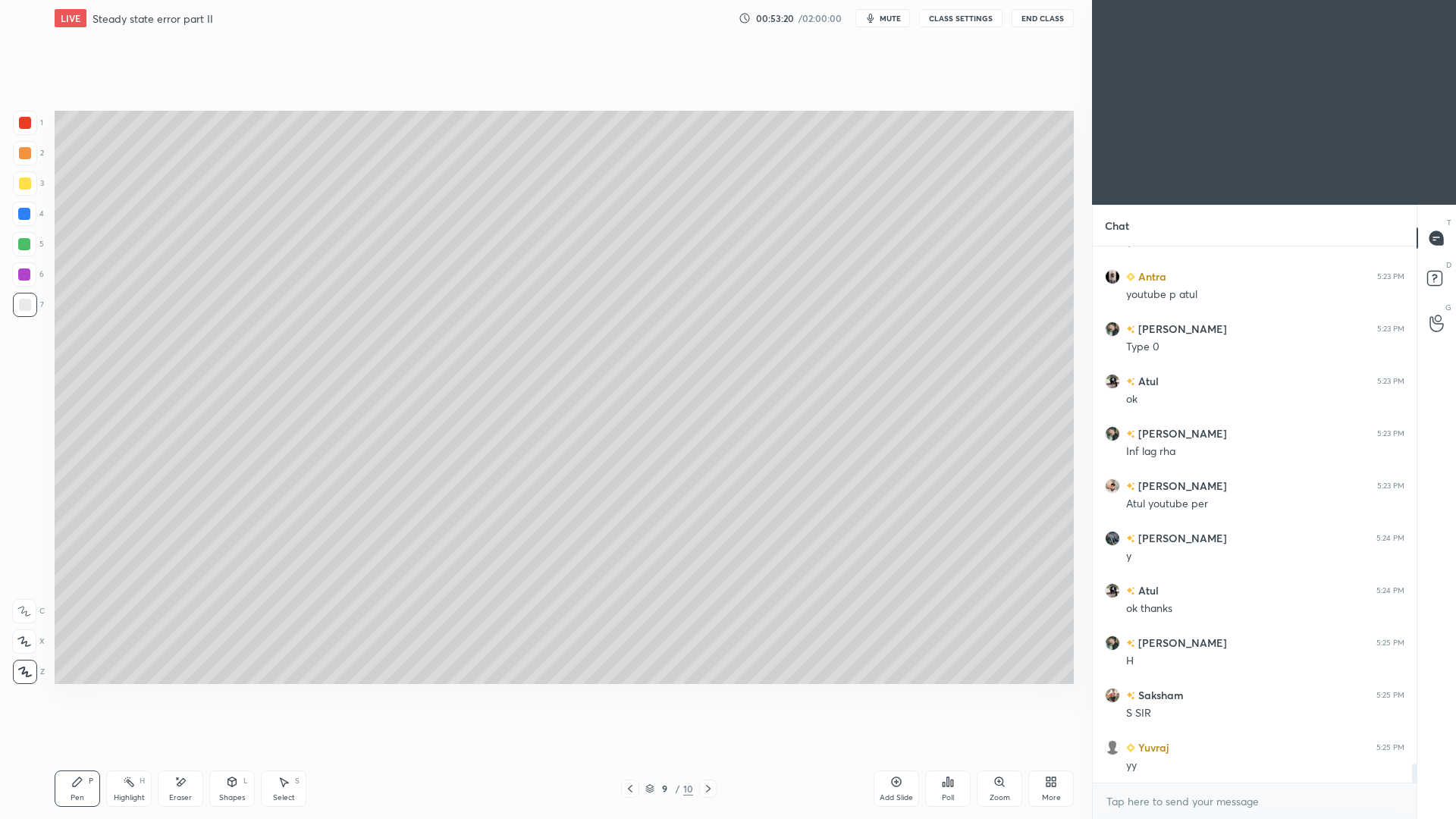
drag, startPoint x: 126, startPoint y: 790, endPoint x: 130, endPoint y: 778, distance: 12.6
click at [130, 751] on div "Highlight H" at bounding box center [129, 789] width 45 height 37
click at [706, 751] on icon at bounding box center [707, 789] width 12 height 12
click at [79, 751] on div "Pen P" at bounding box center [77, 789] width 45 height 37
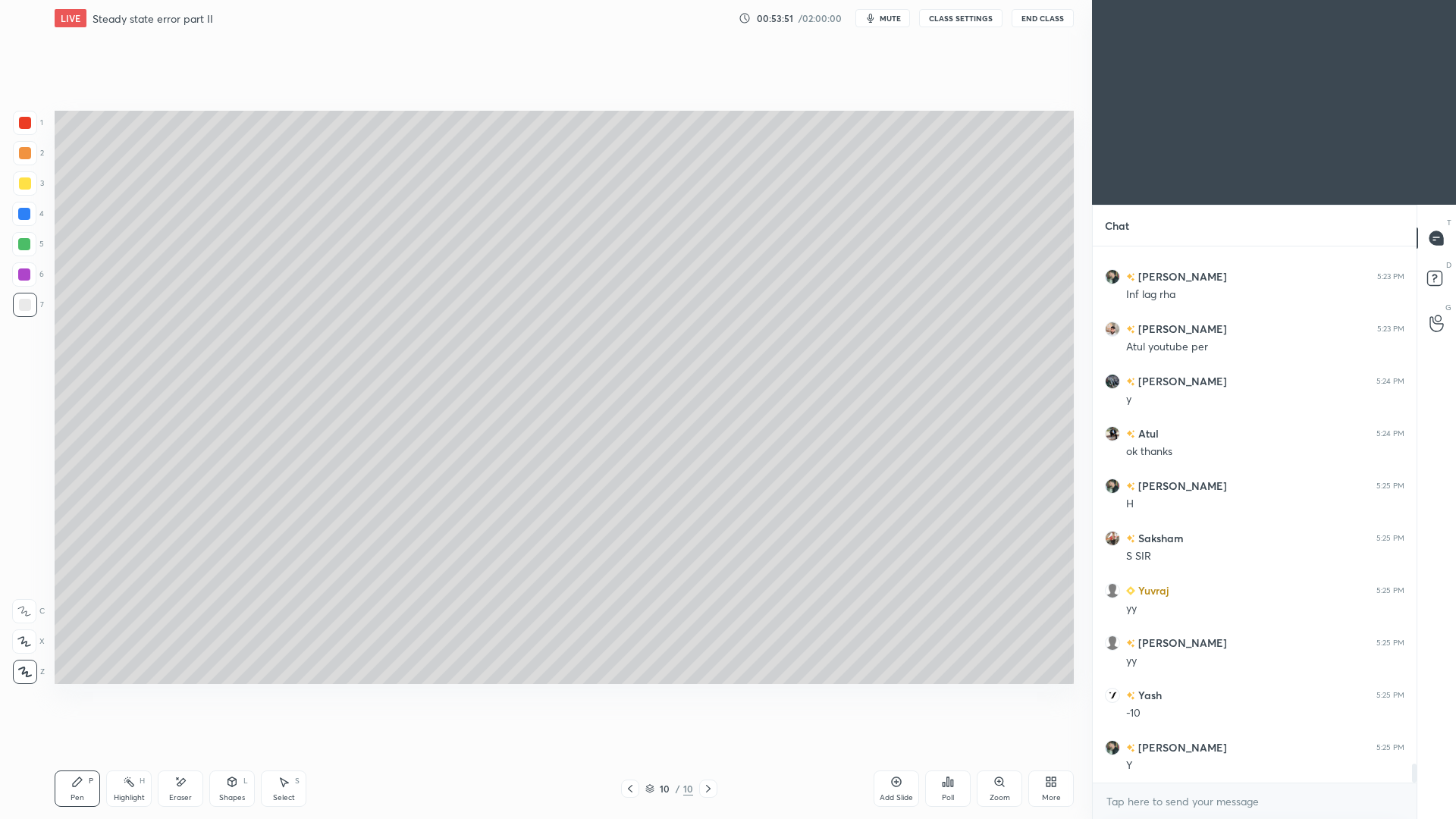
scroll to position [14947, 0]
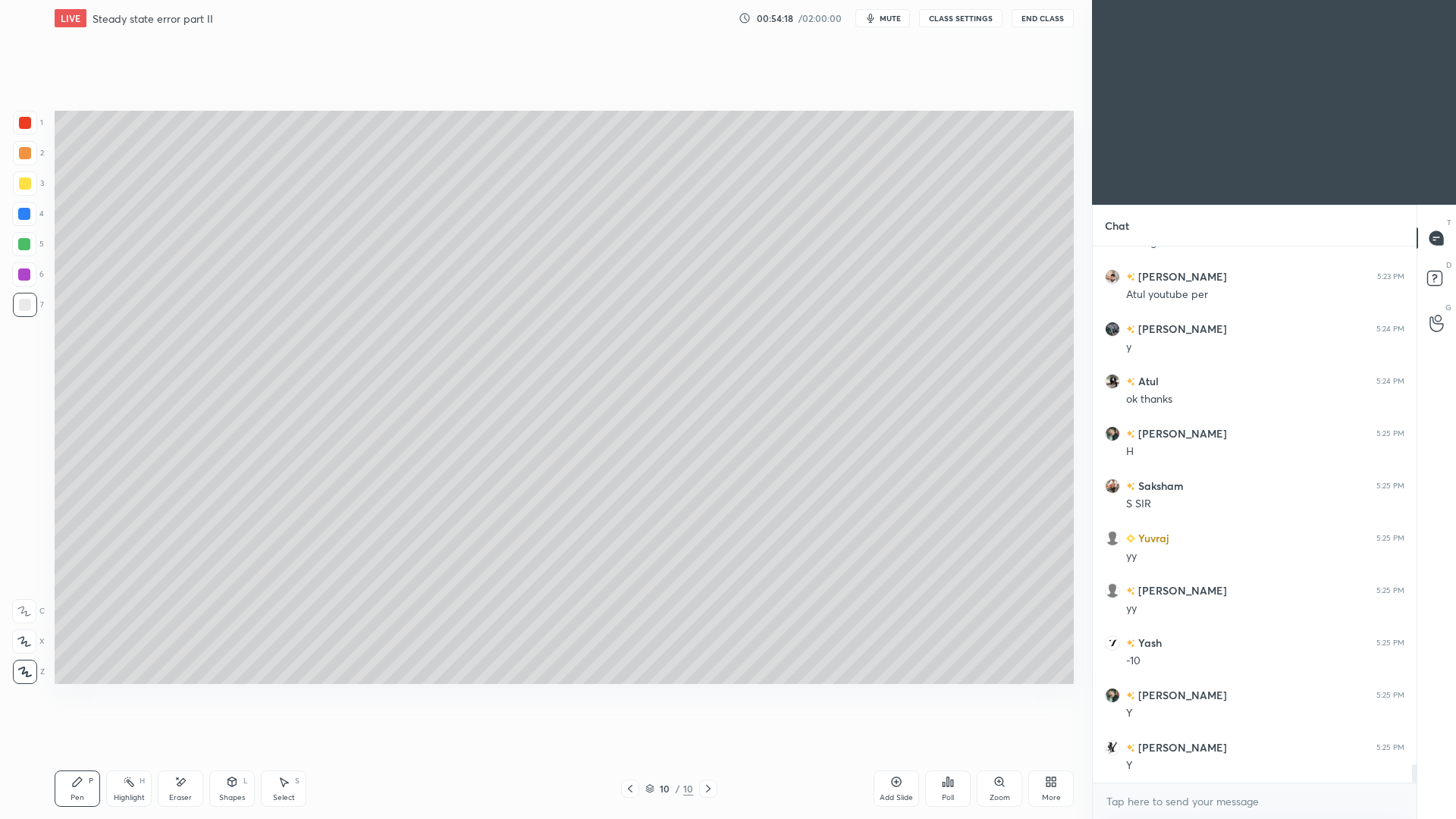
click at [290, 751] on div "Select S" at bounding box center [283, 789] width 45 height 37
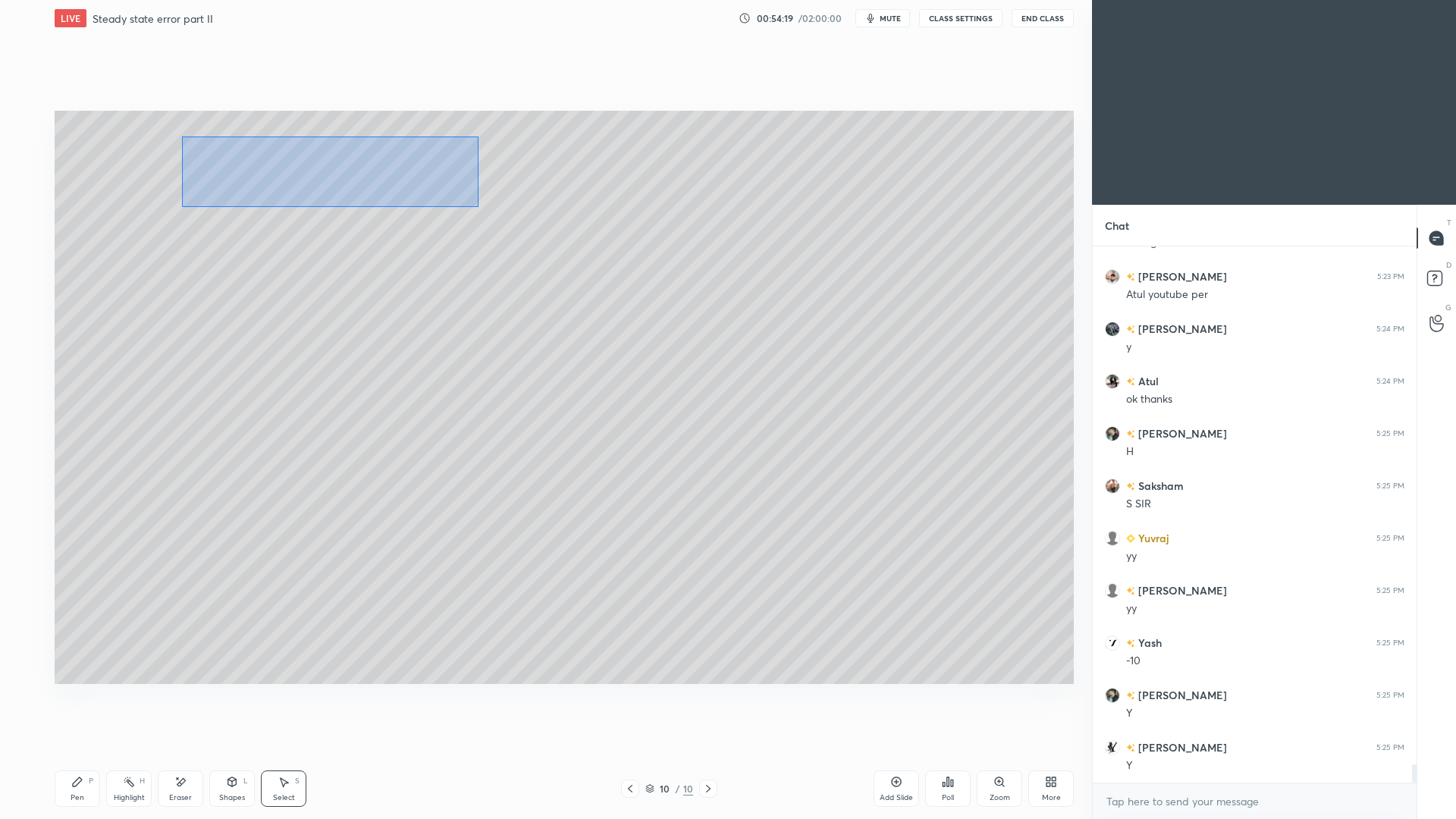
drag, startPoint x: 182, startPoint y: 137, endPoint x: 478, endPoint y: 203, distance: 303.3
click at [479, 207] on div "0 ° Undo Copy Paste here Duplicate Duplicate to new slide Delete" at bounding box center [564, 397] width 1019 height 574
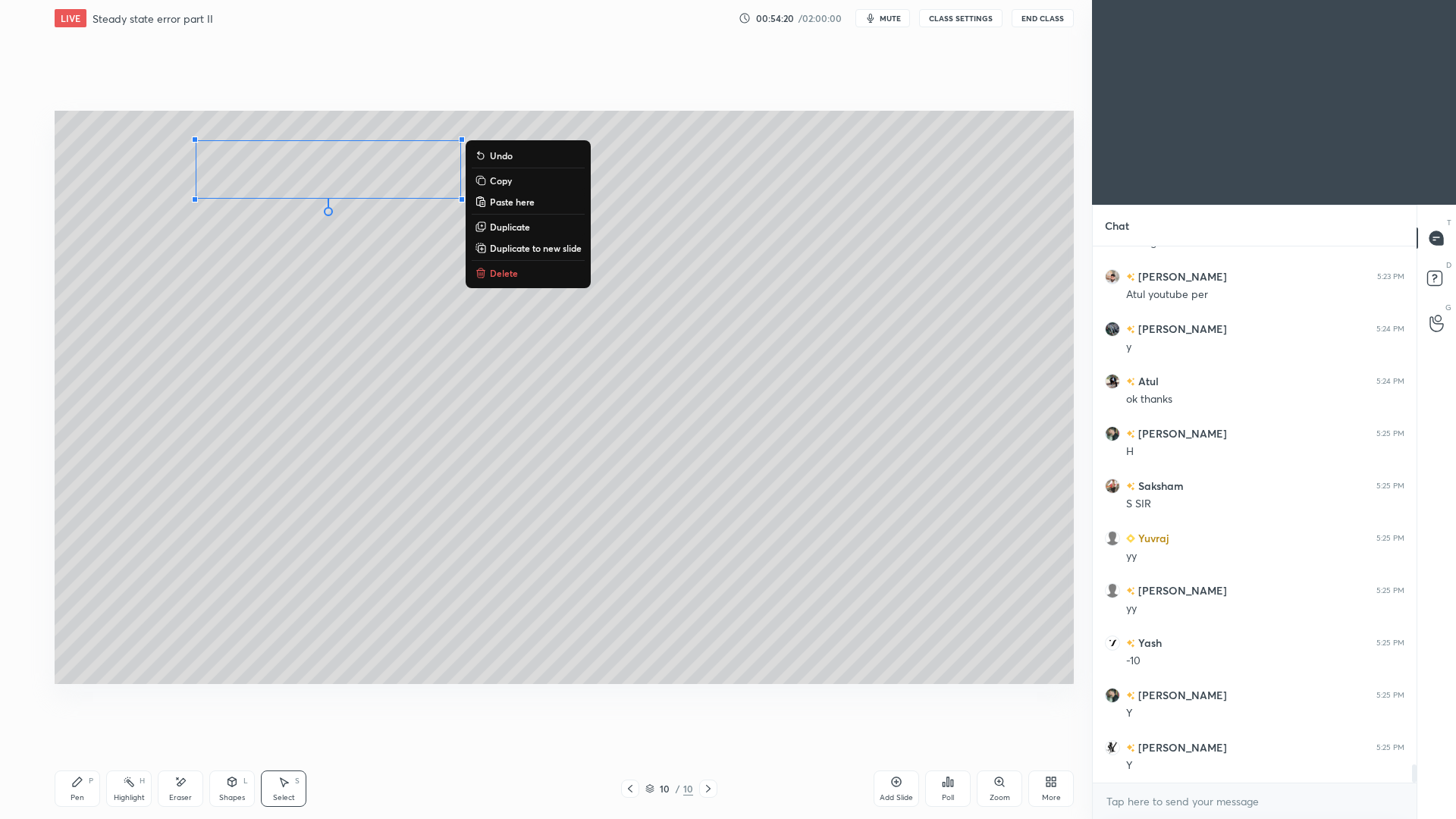
drag, startPoint x: 511, startPoint y: 226, endPoint x: 444, endPoint y: 210, distance: 68.9
click at [511, 226] on p "Duplicate" at bounding box center [510, 226] width 40 height 12
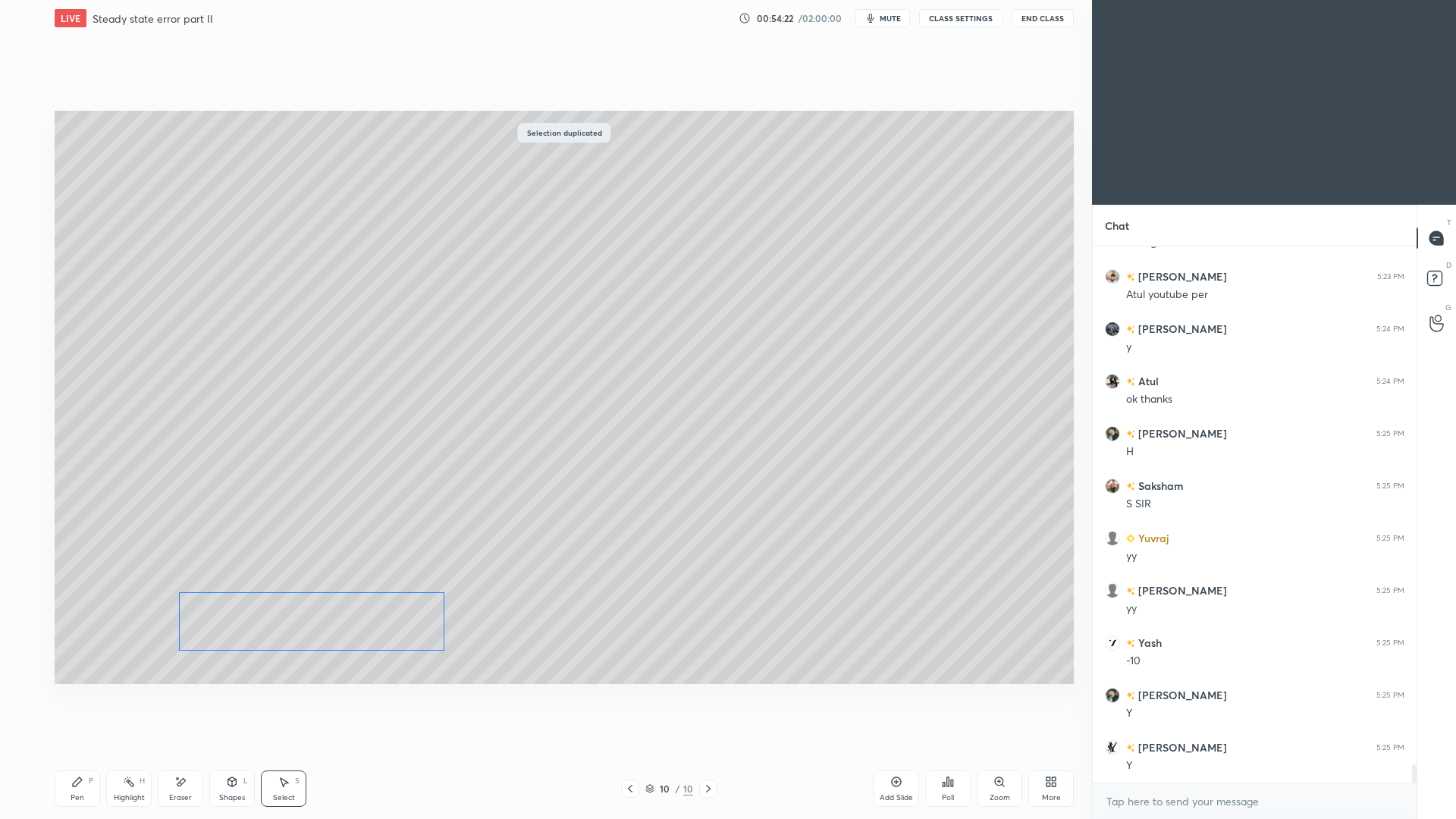
drag, startPoint x: 394, startPoint y: 194, endPoint x: 352, endPoint y: 616, distance: 424.1
click at [352, 623] on div "0 ° Undo Copy Paste here Duplicate Duplicate to new slide Delete" at bounding box center [564, 397] width 1019 height 574
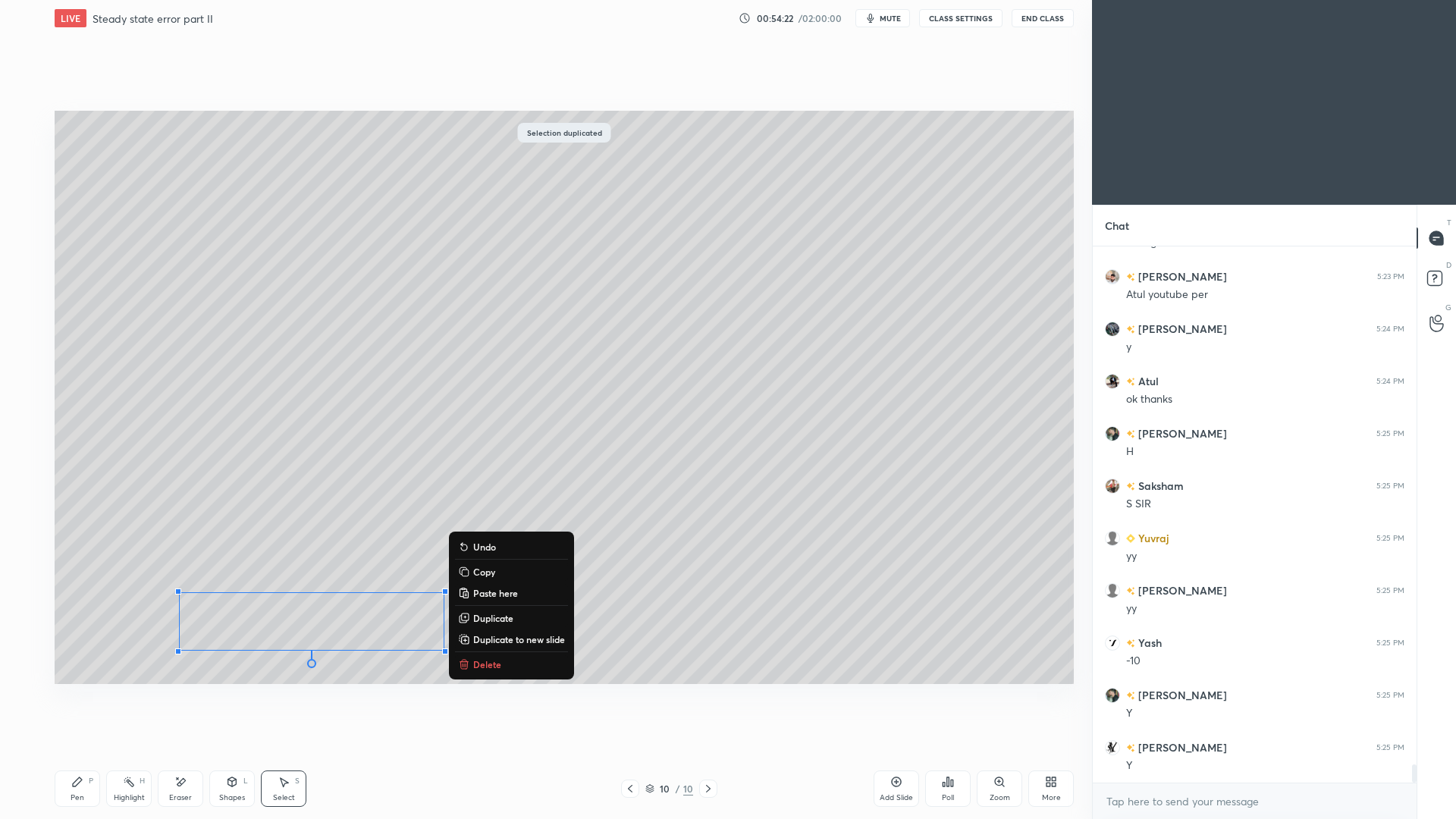
click at [228, 751] on div "Shapes L" at bounding box center [232, 789] width 45 height 37
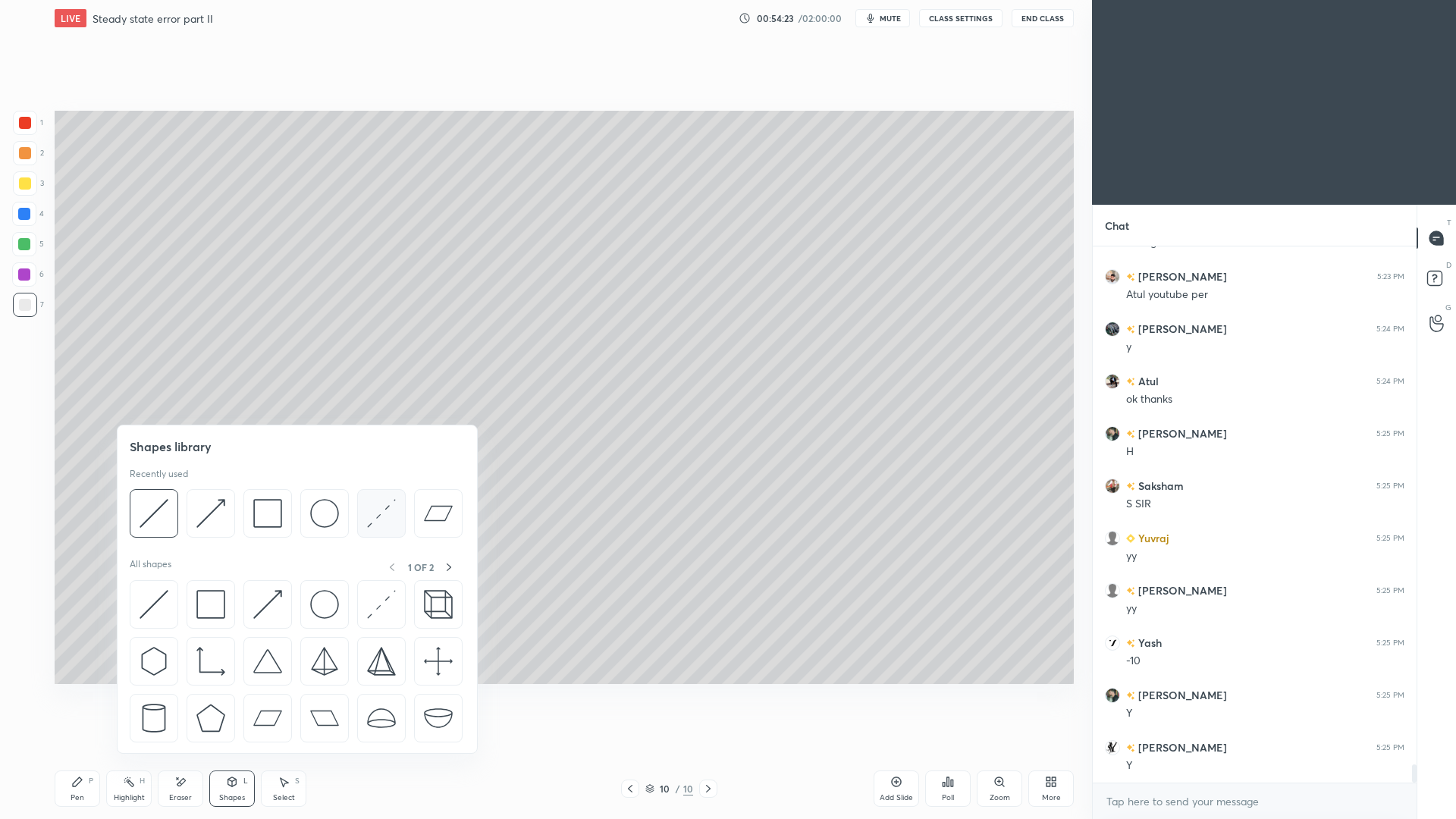
click at [383, 515] on img at bounding box center [381, 513] width 29 height 29
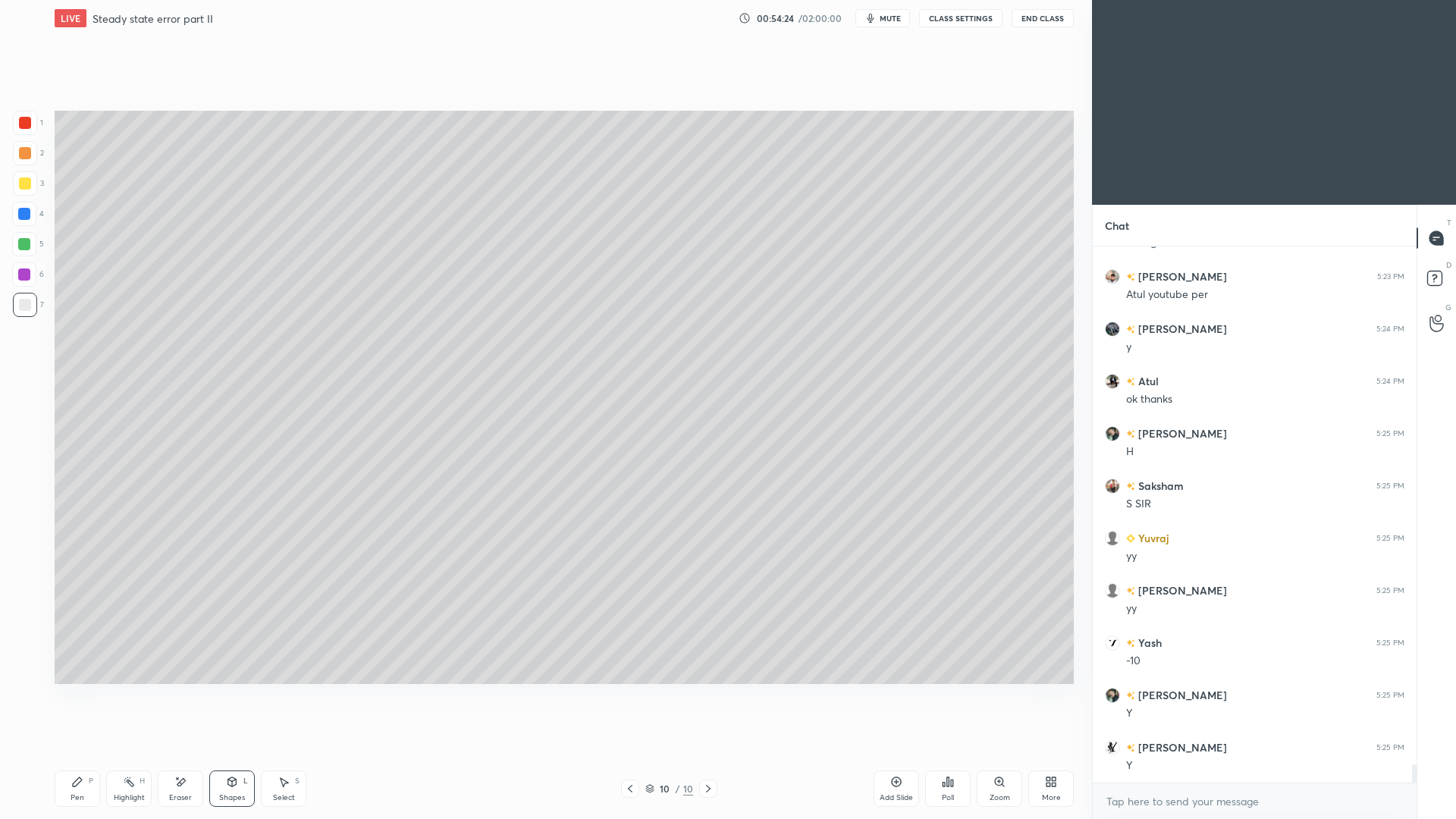
click at [30, 213] on div at bounding box center [24, 214] width 25 height 25
click at [82, 751] on div "Pen P" at bounding box center [77, 789] width 45 height 37
drag, startPoint x: 28, startPoint y: 307, endPoint x: 34, endPoint y: 288, distance: 19.9
click at [29, 307] on div at bounding box center [25, 304] width 12 height 12
drag, startPoint x: 244, startPoint y: 785, endPoint x: 244, endPoint y: 754, distance: 31.0
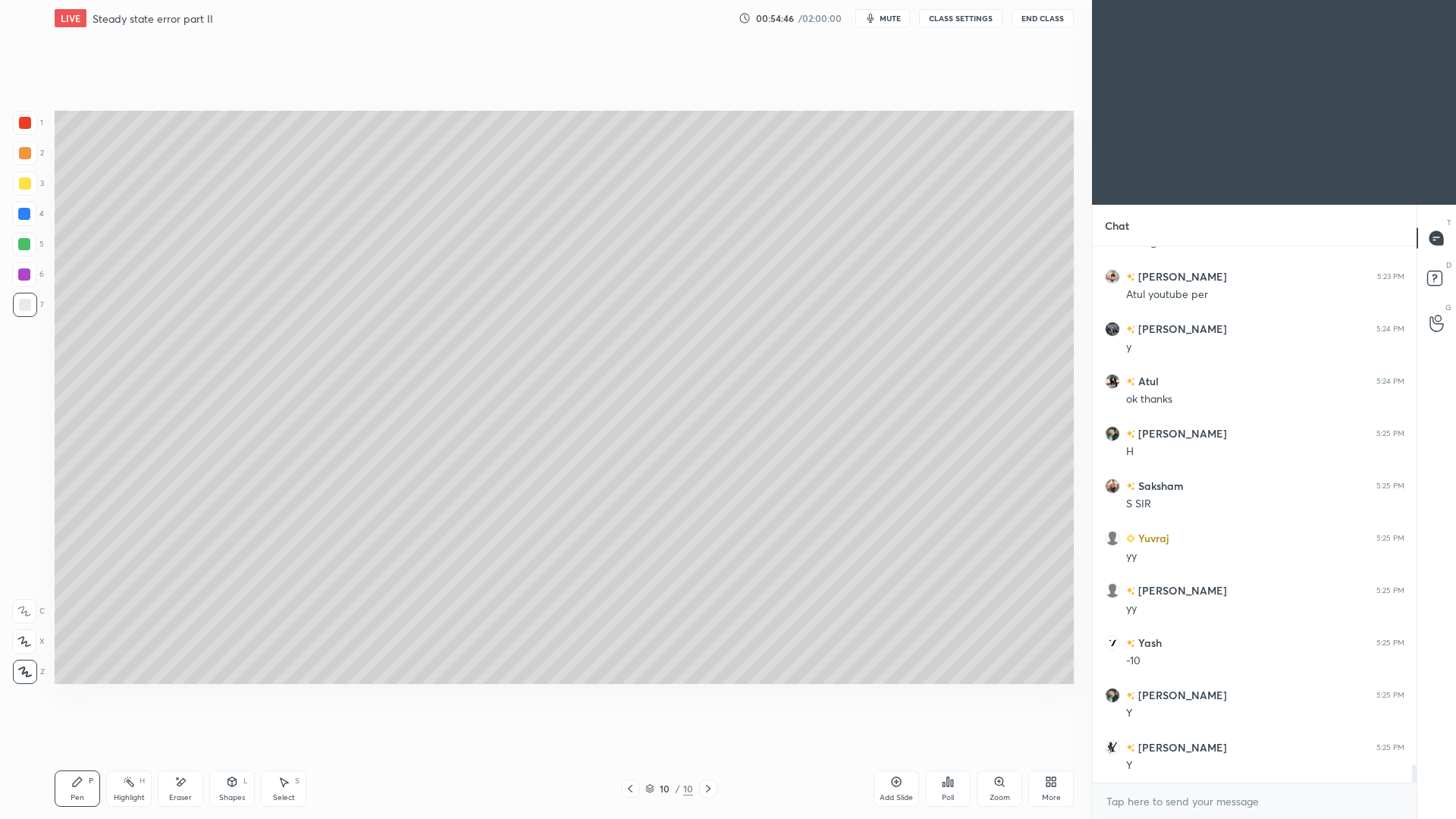
click at [245, 751] on div "L" at bounding box center [246, 782] width 5 height 8
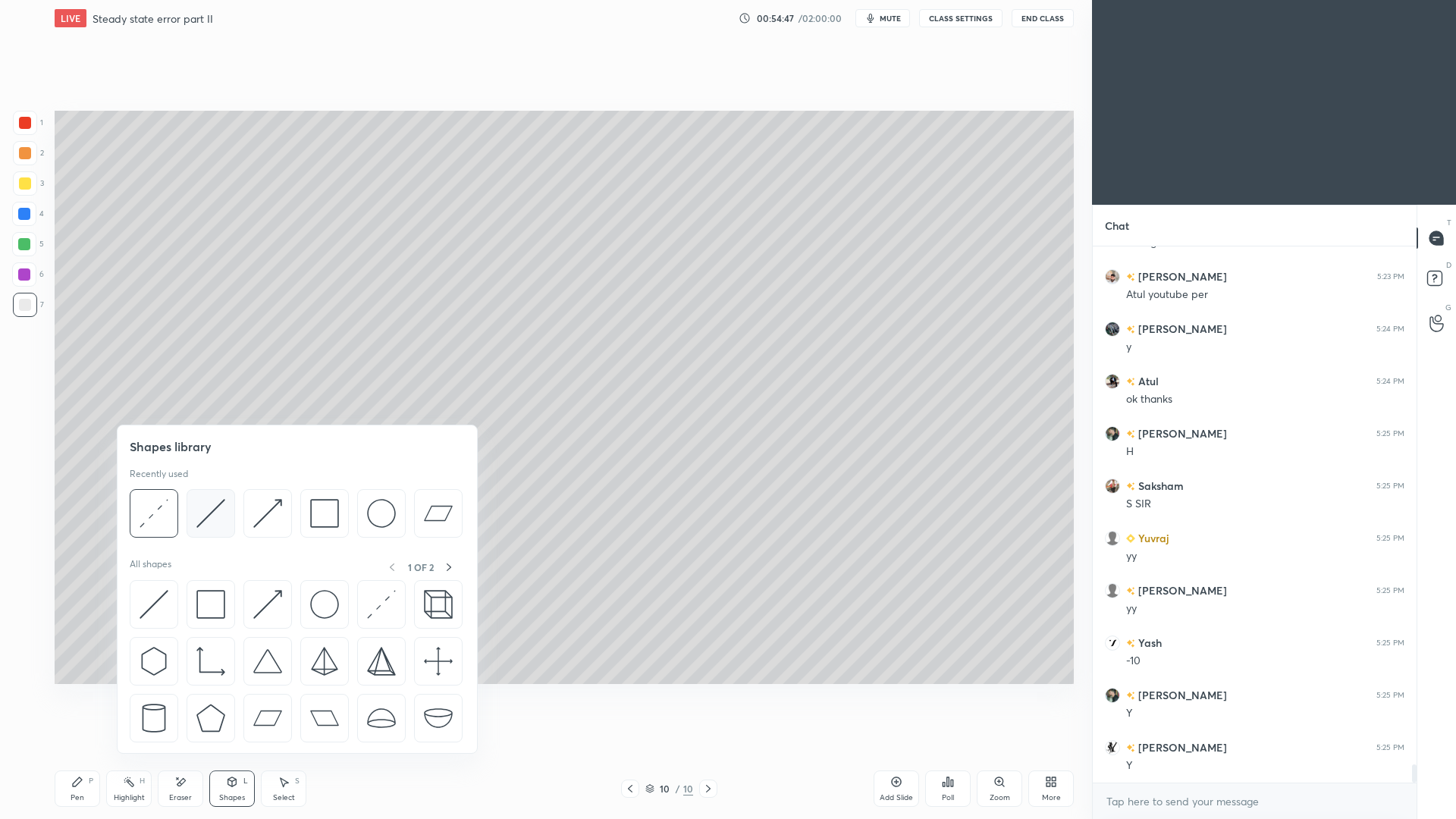
click at [216, 525] on img at bounding box center [210, 513] width 29 height 29
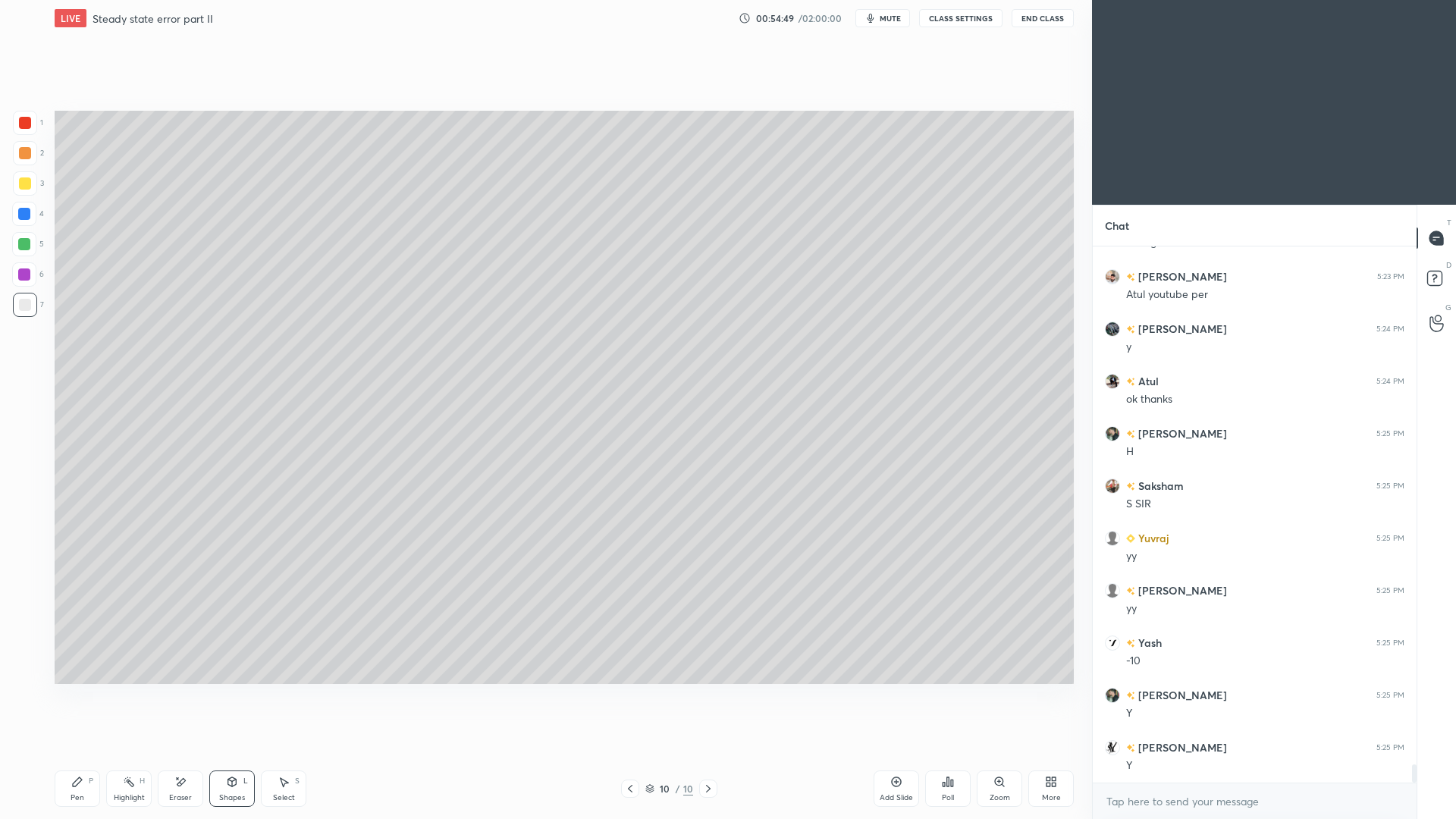
click at [88, 751] on div "Pen P" at bounding box center [77, 789] width 45 height 37
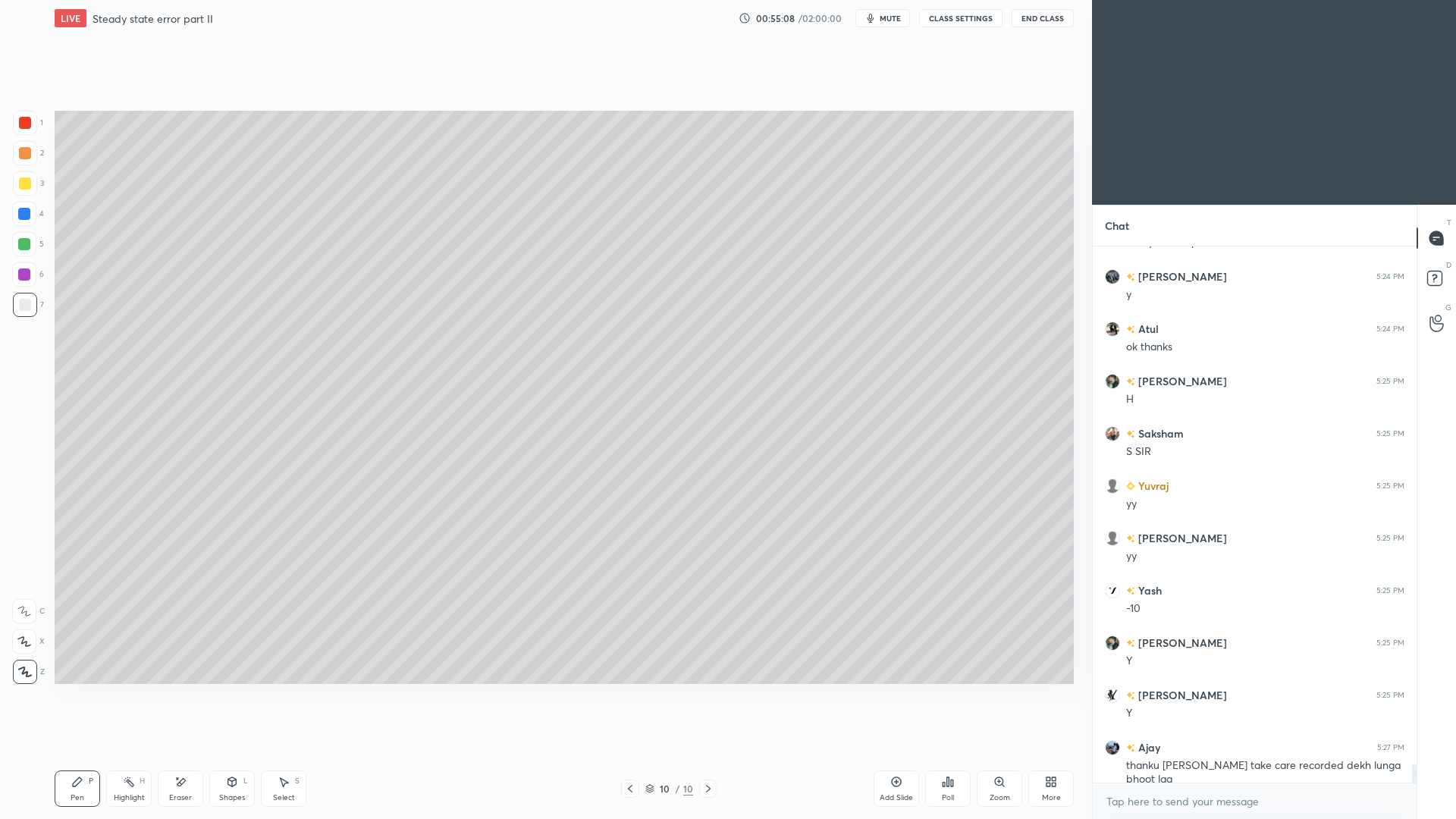
drag, startPoint x: 237, startPoint y: 794, endPoint x: 249, endPoint y: 764, distance: 32.3
click at [237, 751] on div "Shapes" at bounding box center [232, 798] width 25 height 8
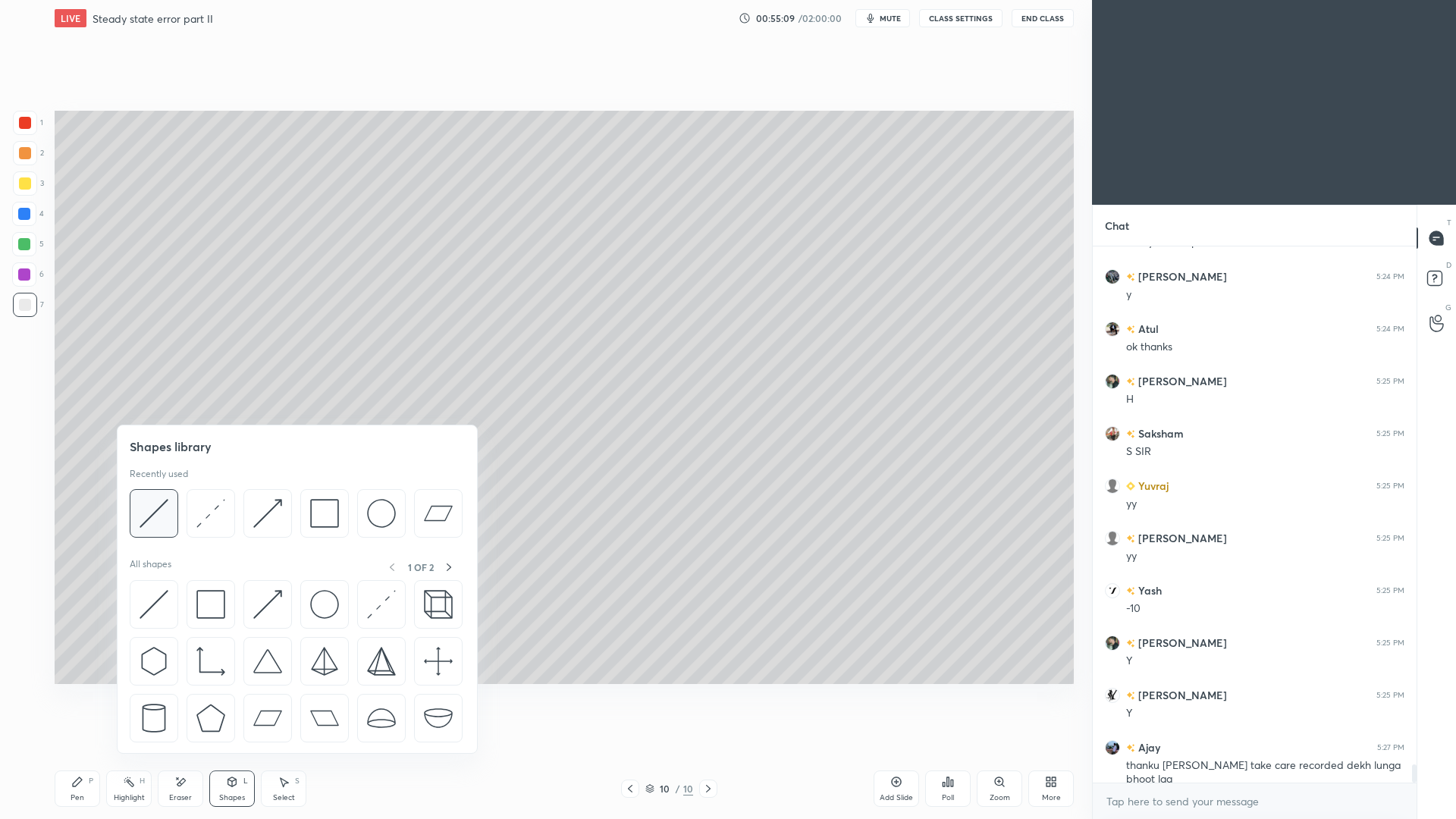
click at [165, 520] on img at bounding box center [154, 513] width 29 height 29
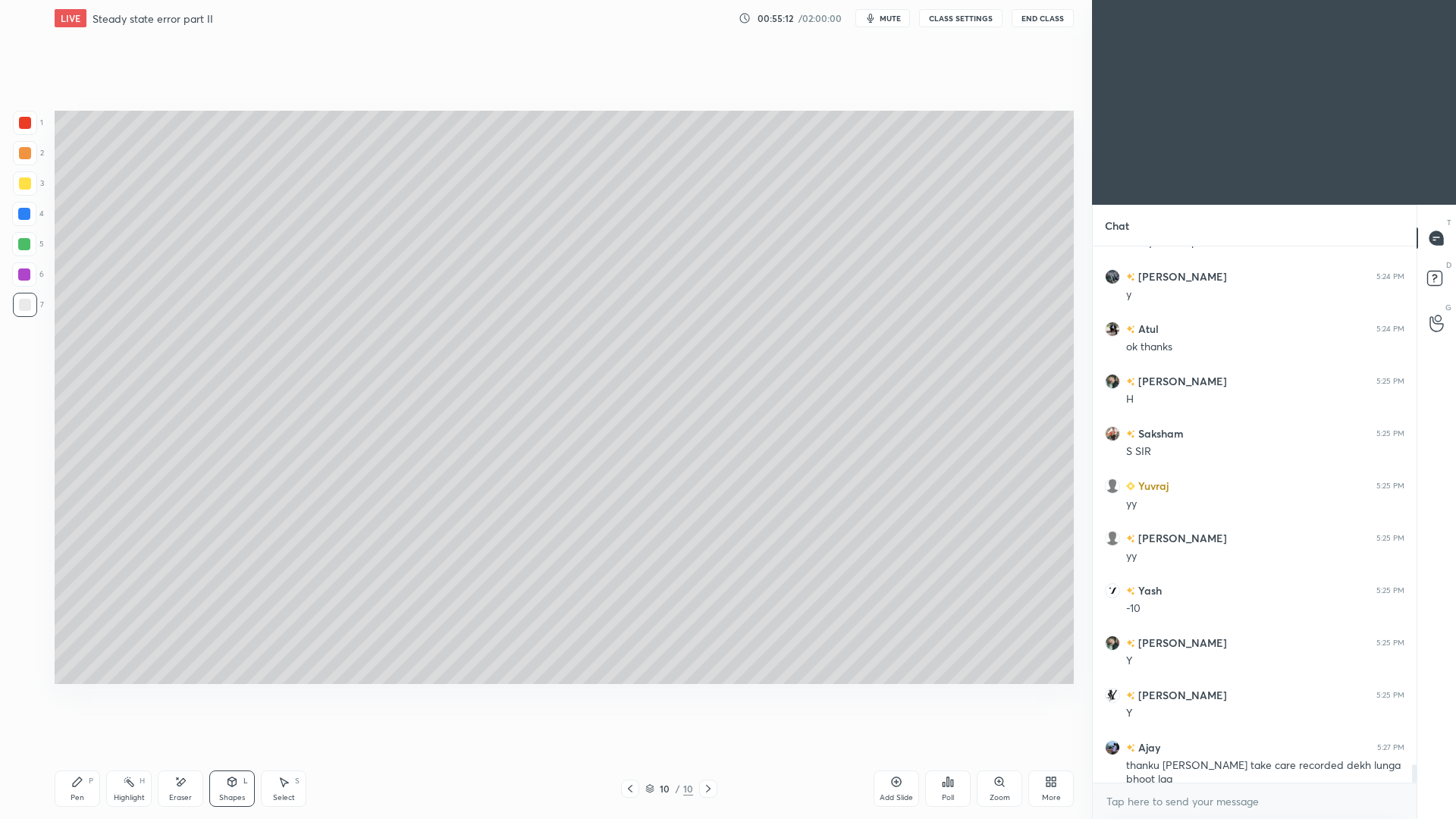
click at [91, 751] on div "Pen P" at bounding box center [77, 789] width 45 height 37
click at [241, 751] on div "Shapes" at bounding box center [232, 798] width 25 height 8
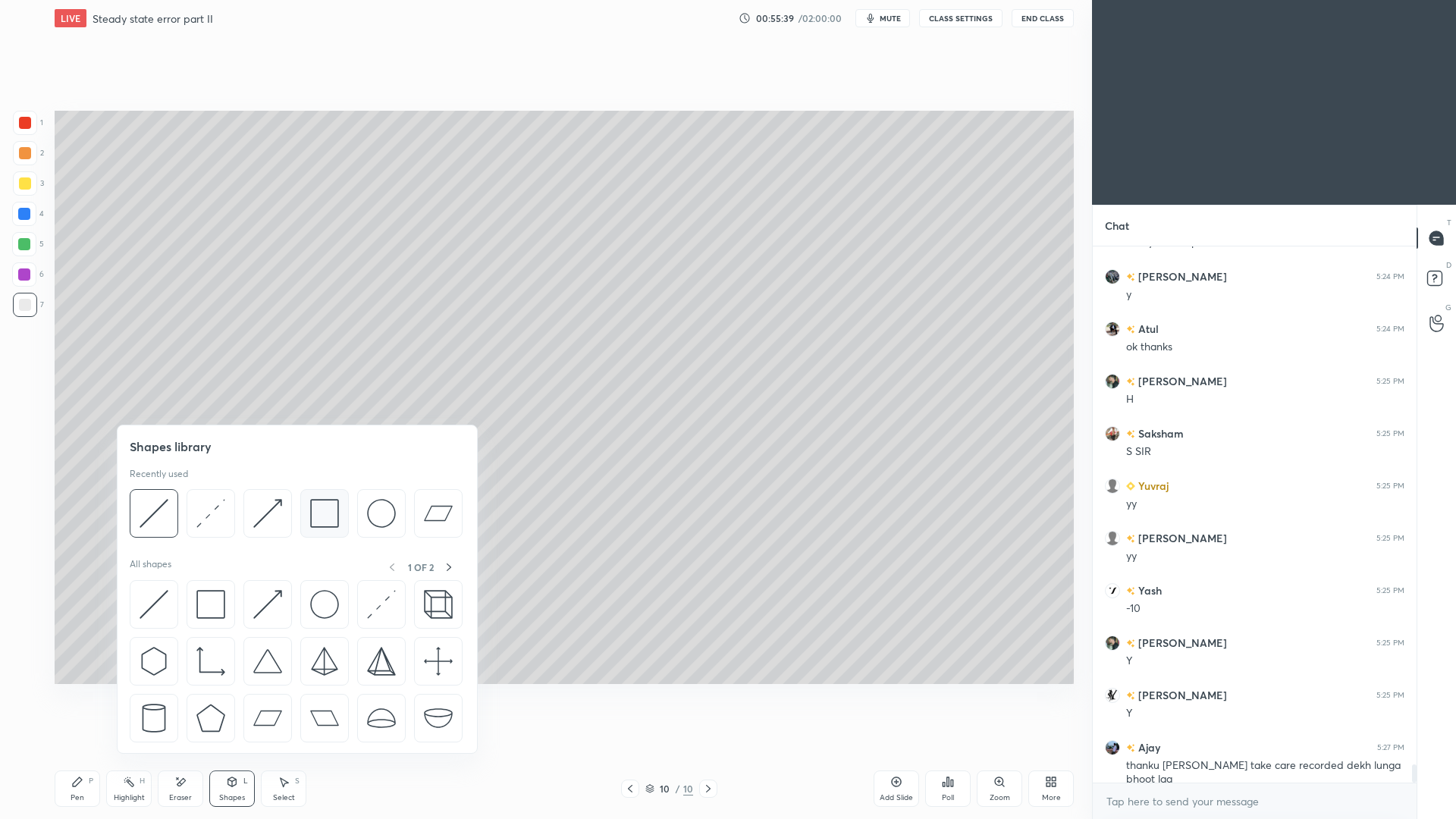
click at [322, 512] on img at bounding box center [325, 513] width 29 height 29
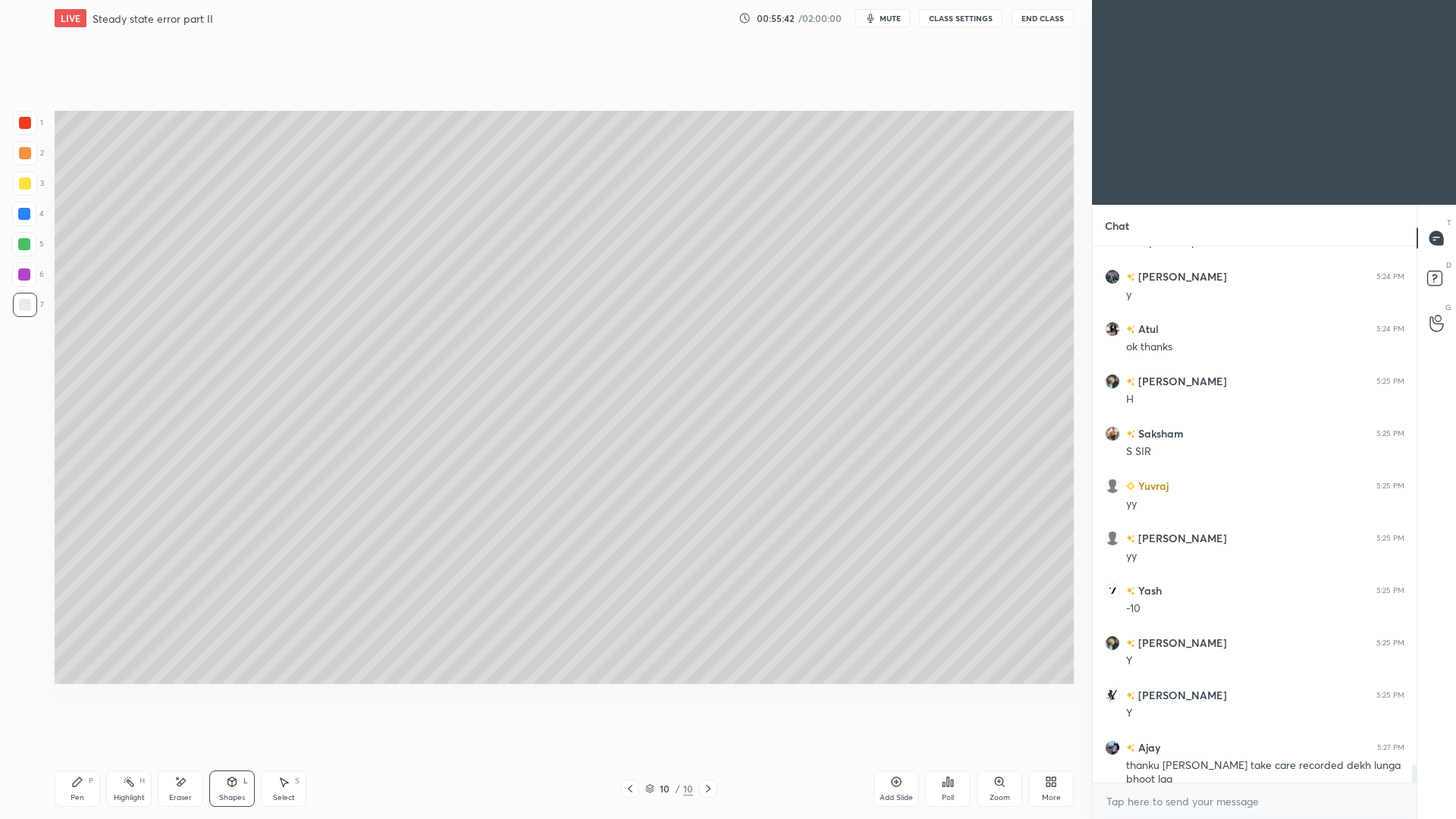
drag, startPoint x: 86, startPoint y: 787, endPoint x: 87, endPoint y: 776, distance: 11.0
click at [86, 751] on div "Pen P" at bounding box center [77, 789] width 45 height 37
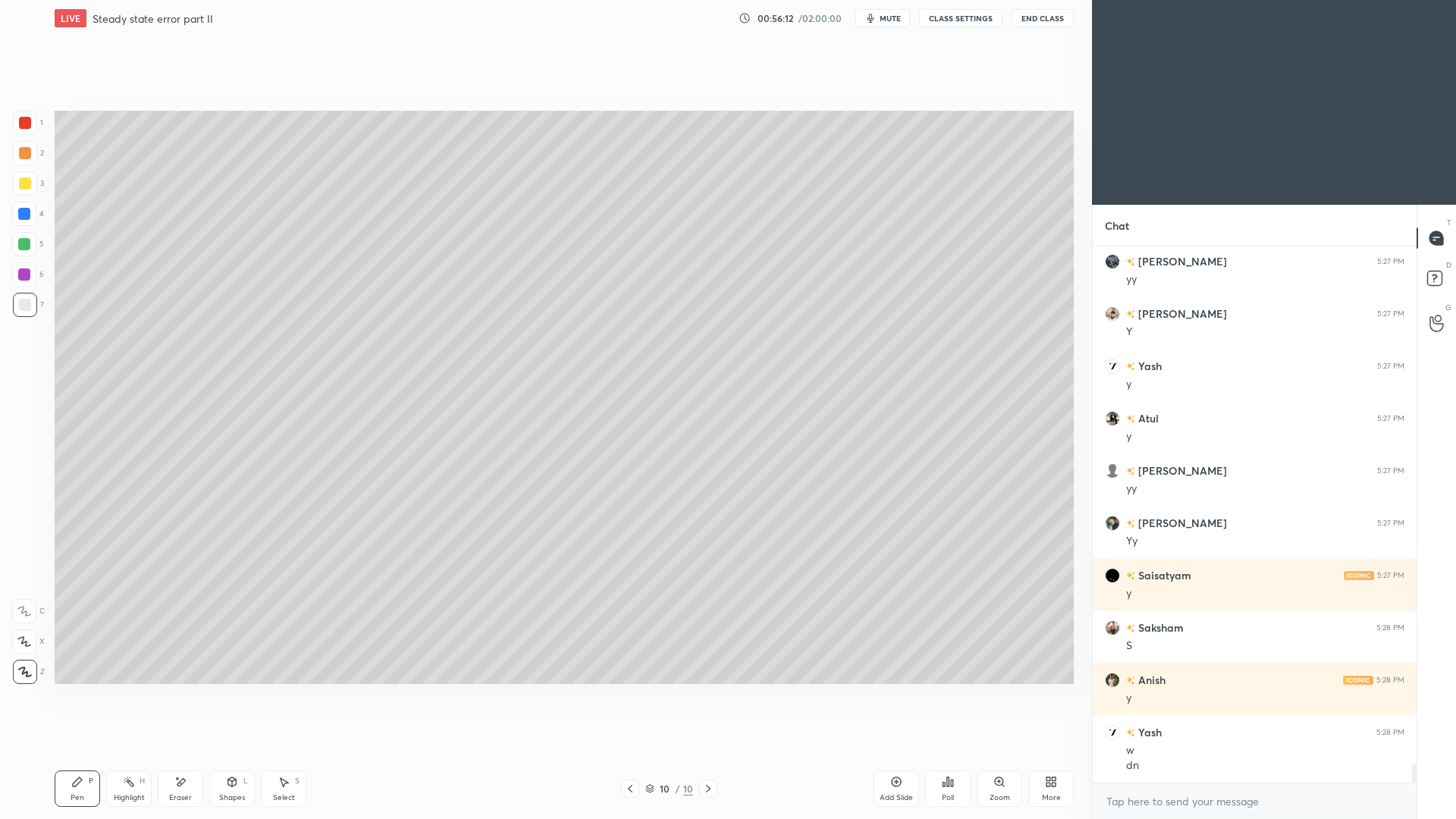
scroll to position [15590, 0]
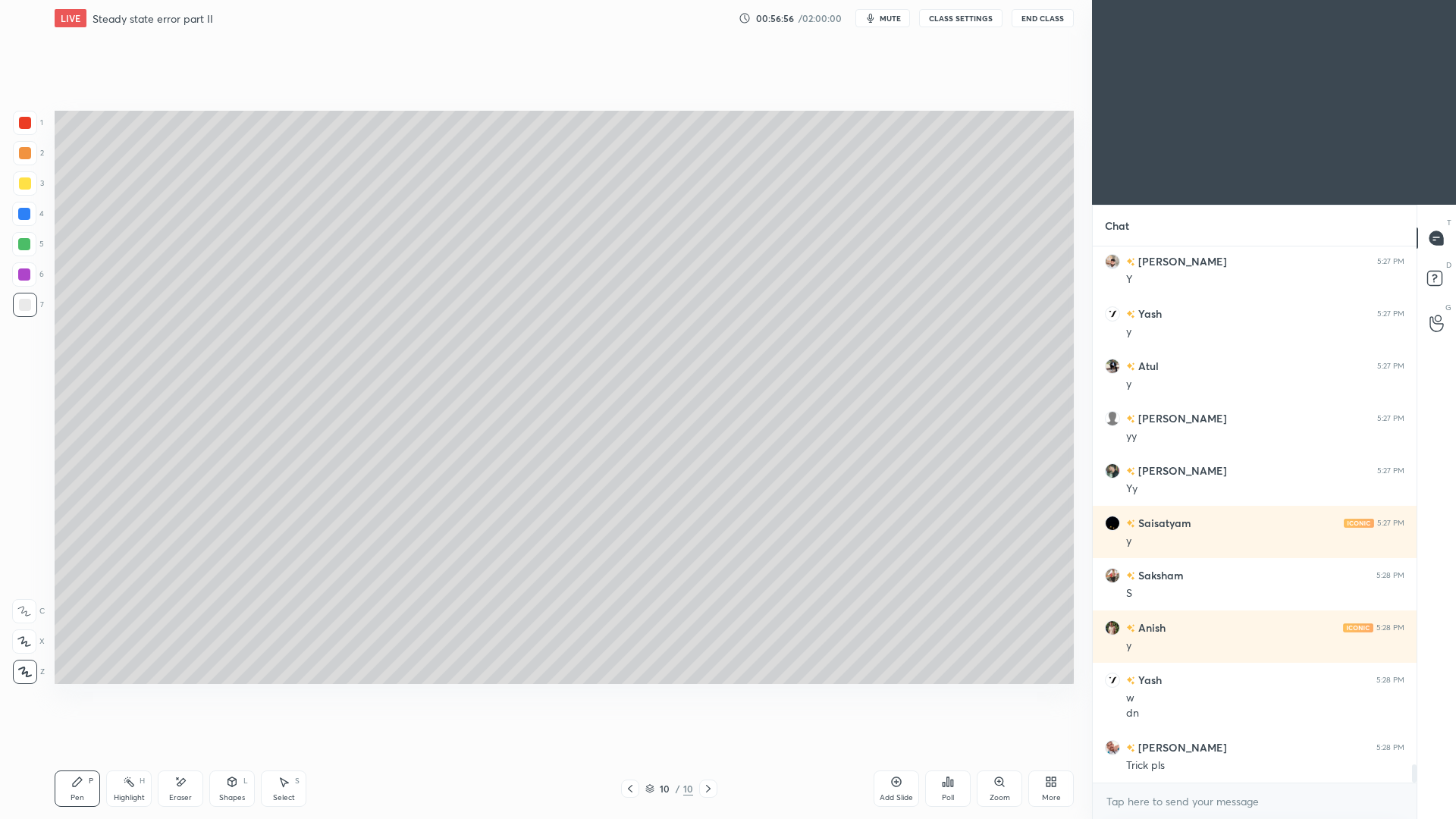
drag, startPoint x: 900, startPoint y: 797, endPoint x: 908, endPoint y: 773, distance: 25.3
click at [898, 751] on div "Add Slide" at bounding box center [896, 798] width 33 height 8
drag, startPoint x: 233, startPoint y: 797, endPoint x: 245, endPoint y: 765, distance: 34.2
click at [233, 751] on div "Shapes" at bounding box center [232, 798] width 25 height 8
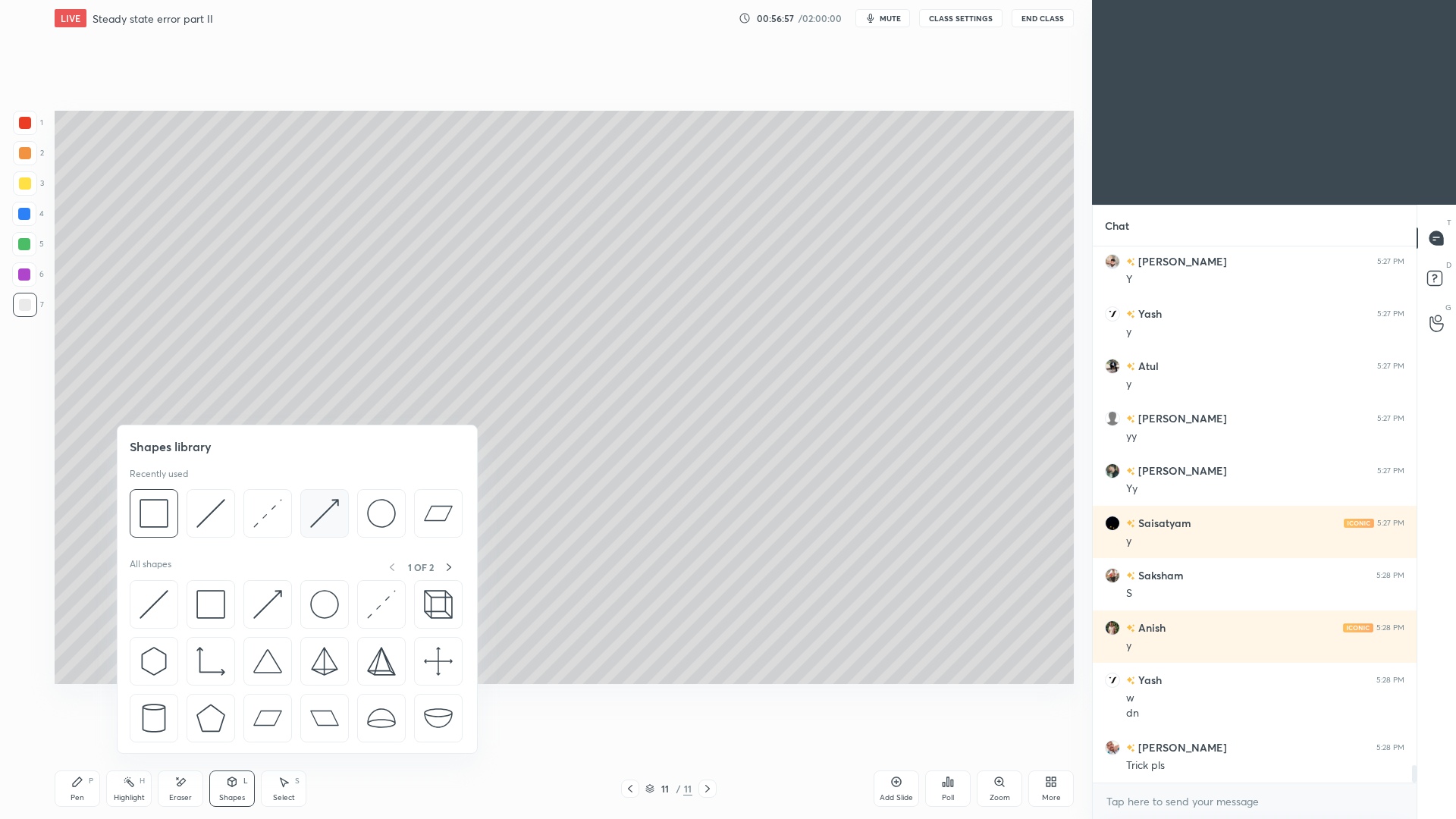
scroll to position [15643, 0]
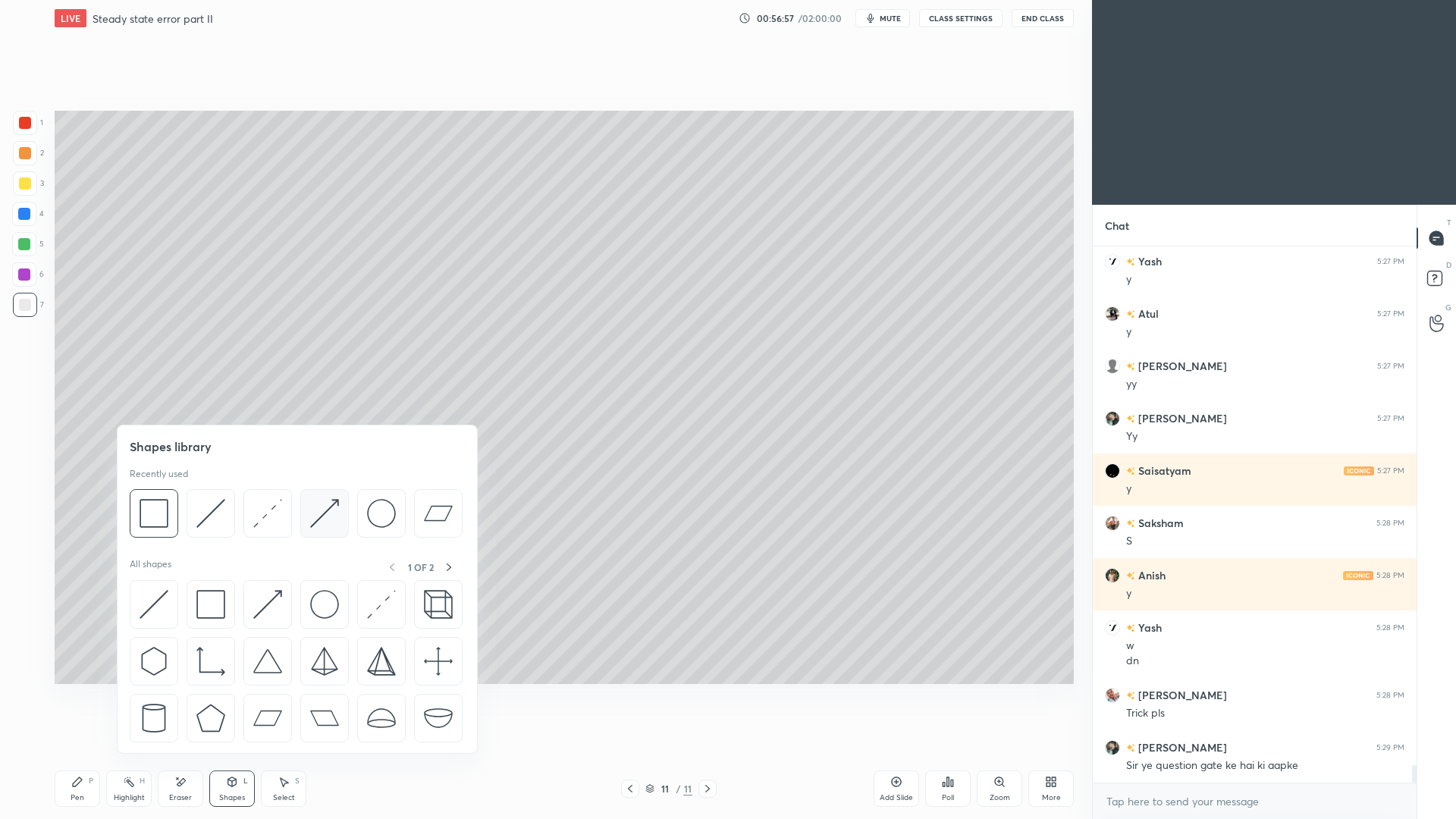
click at [333, 516] on img at bounding box center [325, 513] width 29 height 29
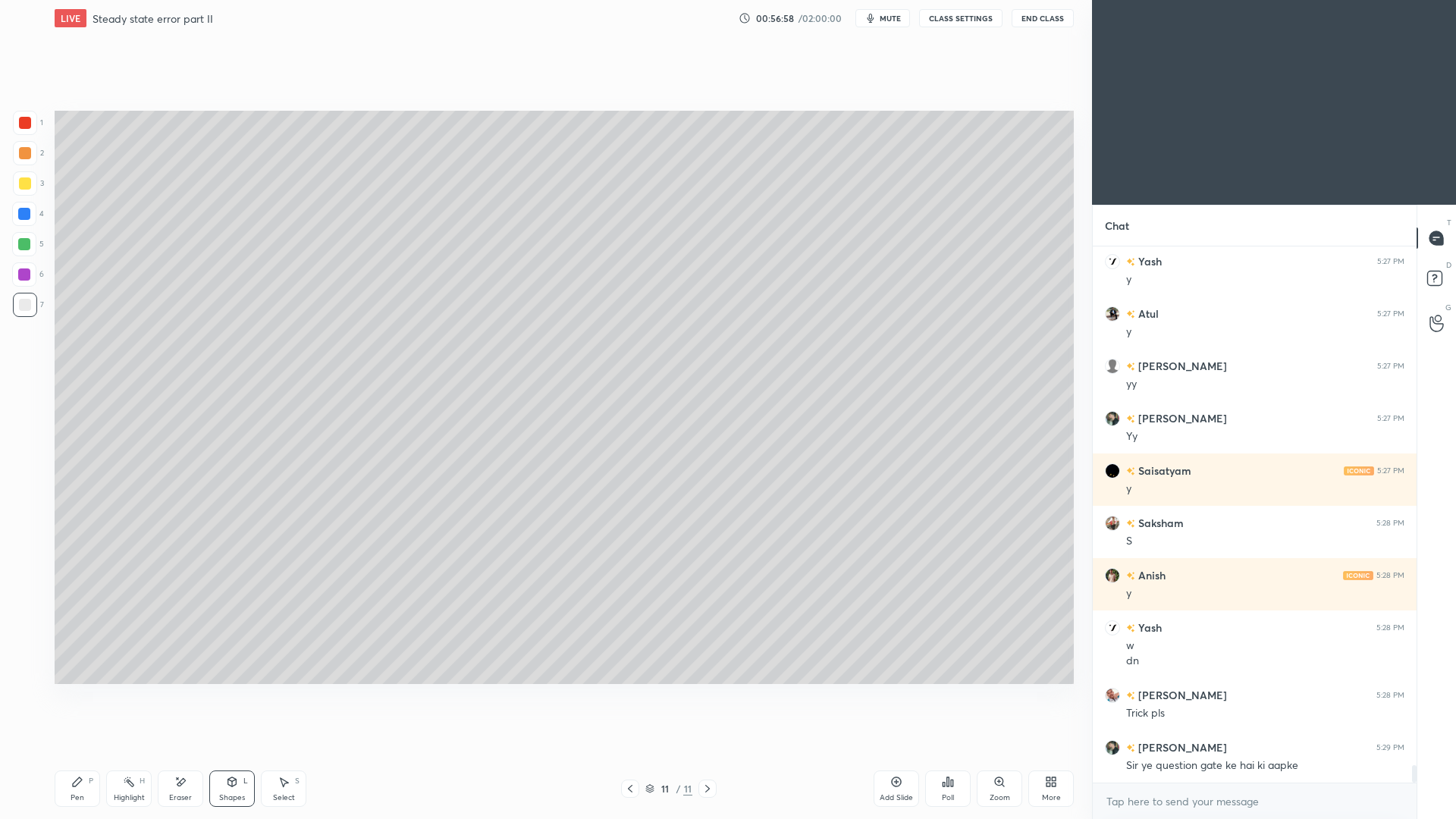
drag, startPoint x: 25, startPoint y: 184, endPoint x: 30, endPoint y: 168, distance: 16.8
click at [25, 186] on div at bounding box center [25, 183] width 12 height 12
click at [232, 751] on div "Shapes L" at bounding box center [232, 789] width 45 height 37
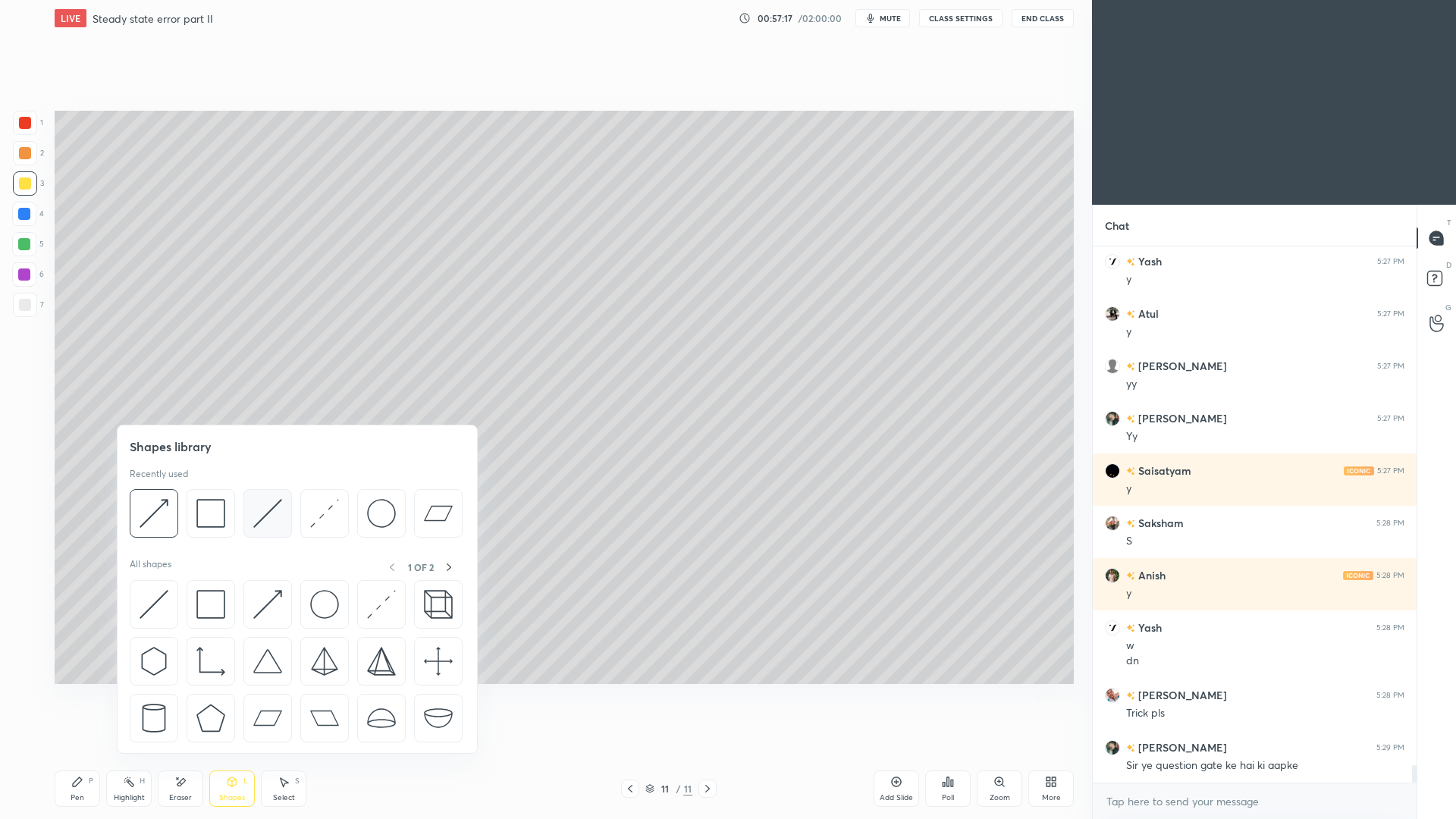
click at [261, 520] on img at bounding box center [268, 513] width 29 height 29
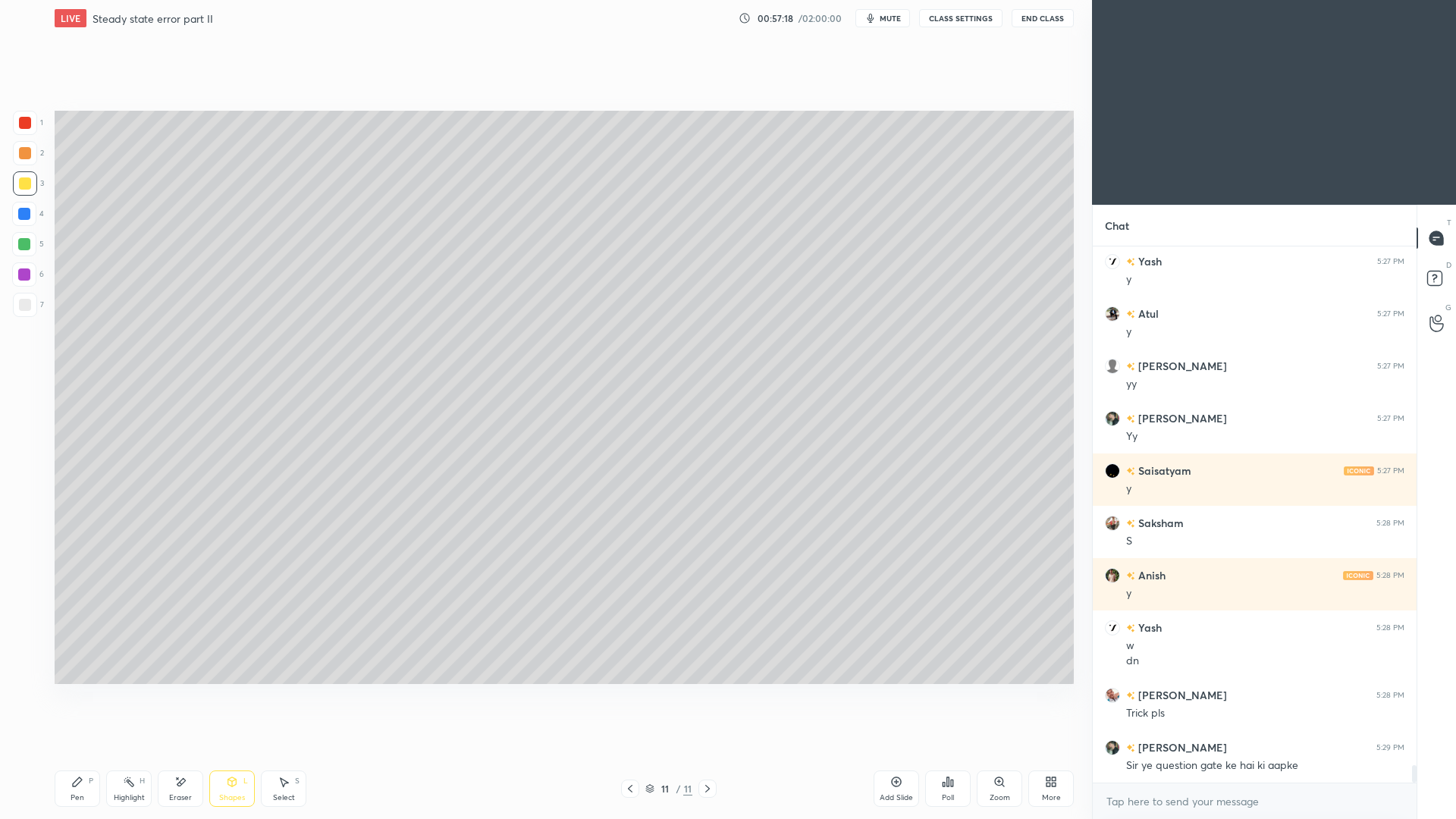
click at [29, 274] on div at bounding box center [24, 274] width 12 height 12
drag, startPoint x: 87, startPoint y: 790, endPoint x: 103, endPoint y: 759, distance: 34.9
click at [87, 751] on div "Pen P" at bounding box center [77, 789] width 45 height 37
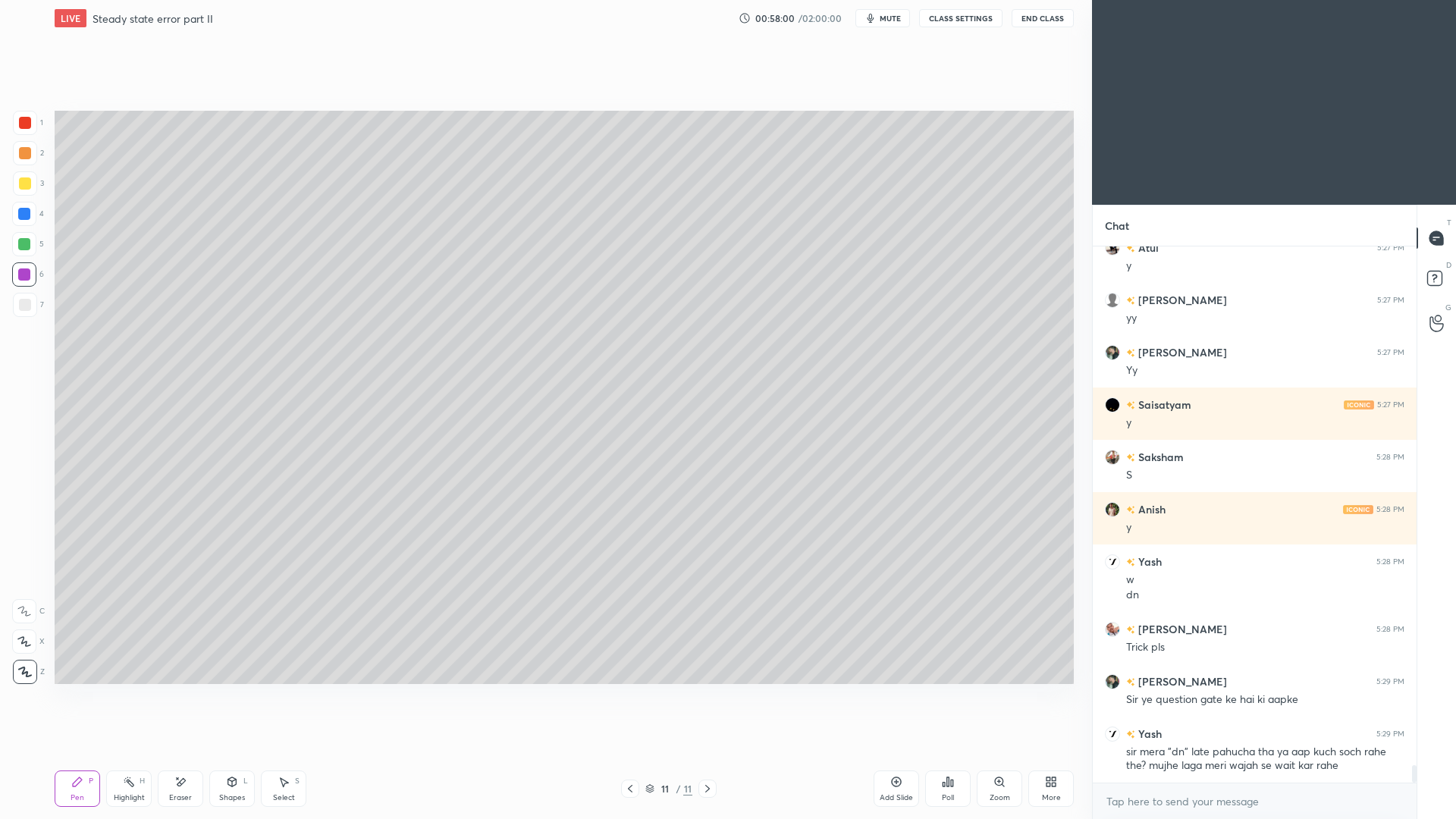
click at [25, 308] on div at bounding box center [25, 304] width 12 height 12
drag, startPoint x: 26, startPoint y: 182, endPoint x: 31, endPoint y: 161, distance: 21.6
click at [27, 180] on div at bounding box center [25, 183] width 12 height 12
click at [630, 751] on icon at bounding box center [630, 789] width 12 height 12
drag, startPoint x: 631, startPoint y: 791, endPoint x: 632, endPoint y: 771, distance: 20.0
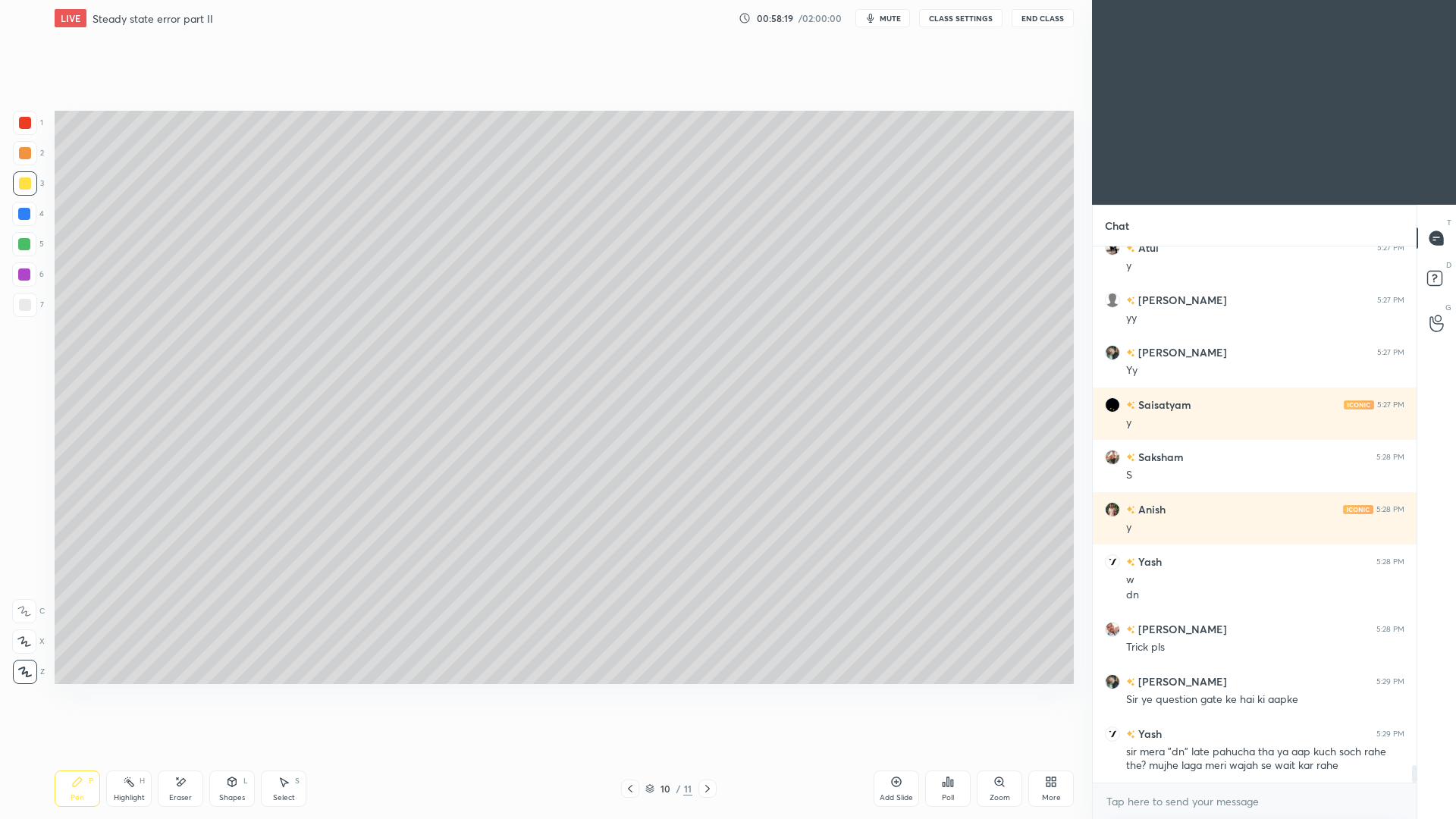
click at [629, 751] on icon at bounding box center [630, 789] width 12 height 12
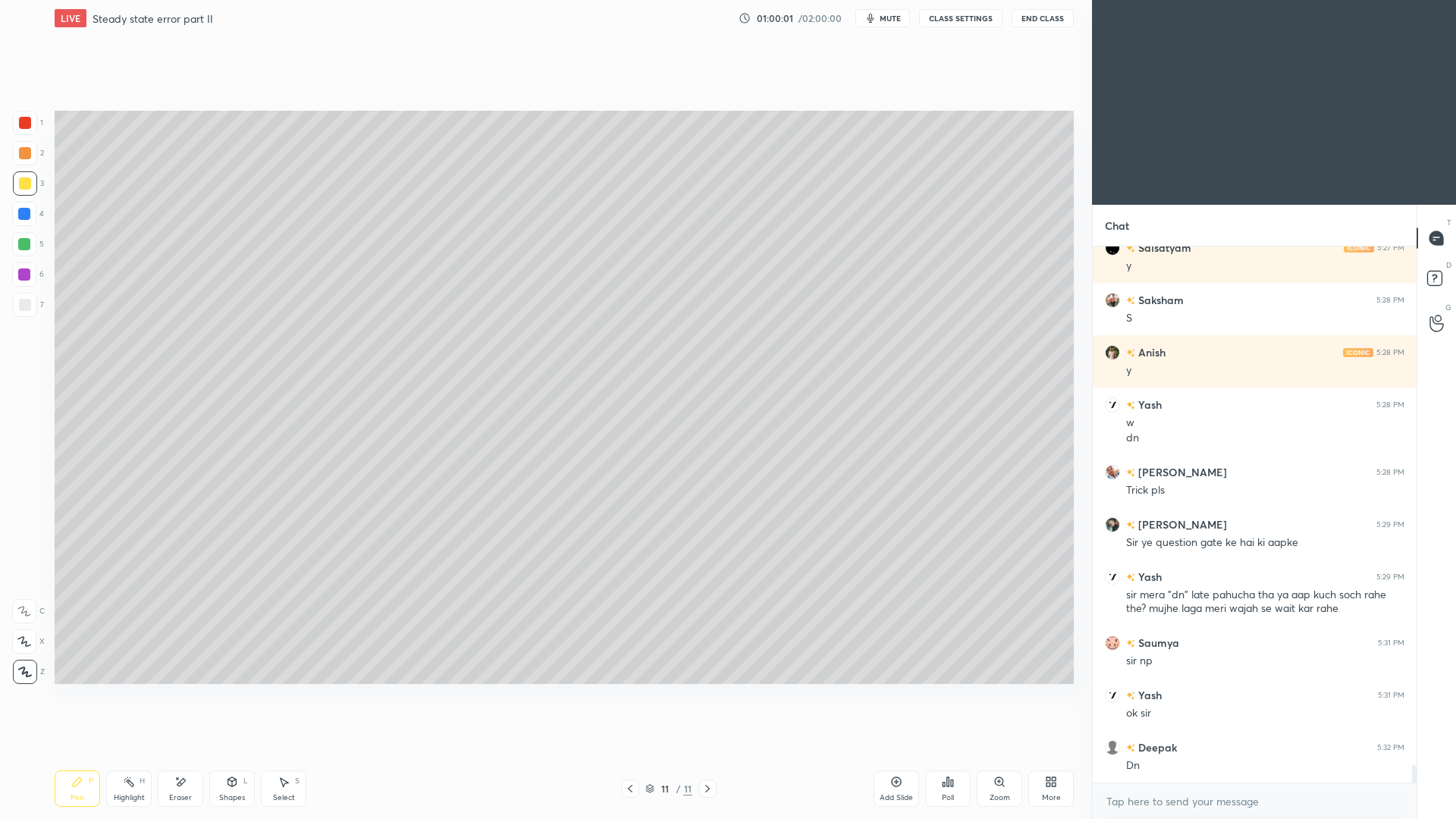
scroll to position [15918, 0]
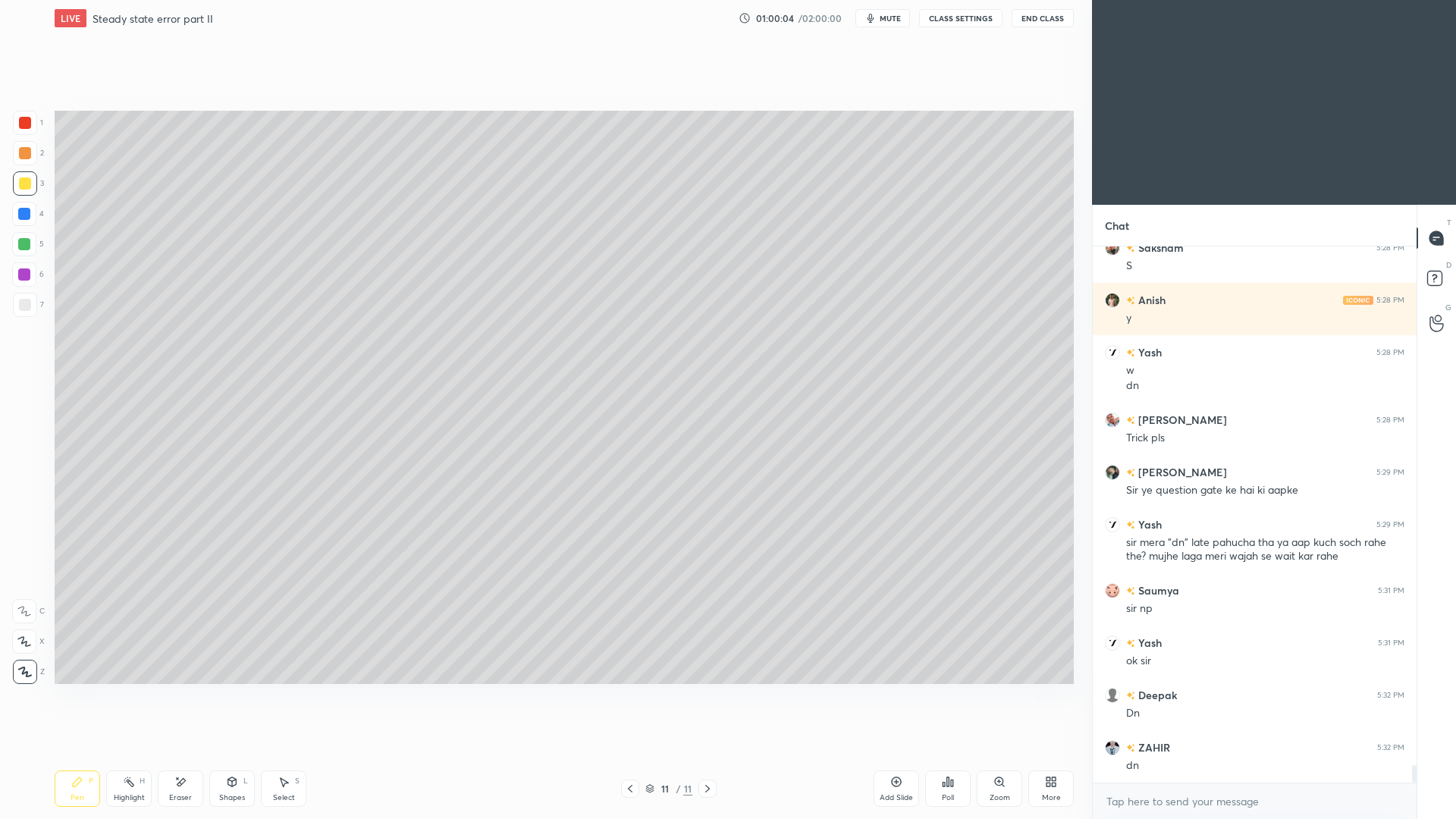
click at [21, 317] on div "7" at bounding box center [28, 308] width 31 height 30
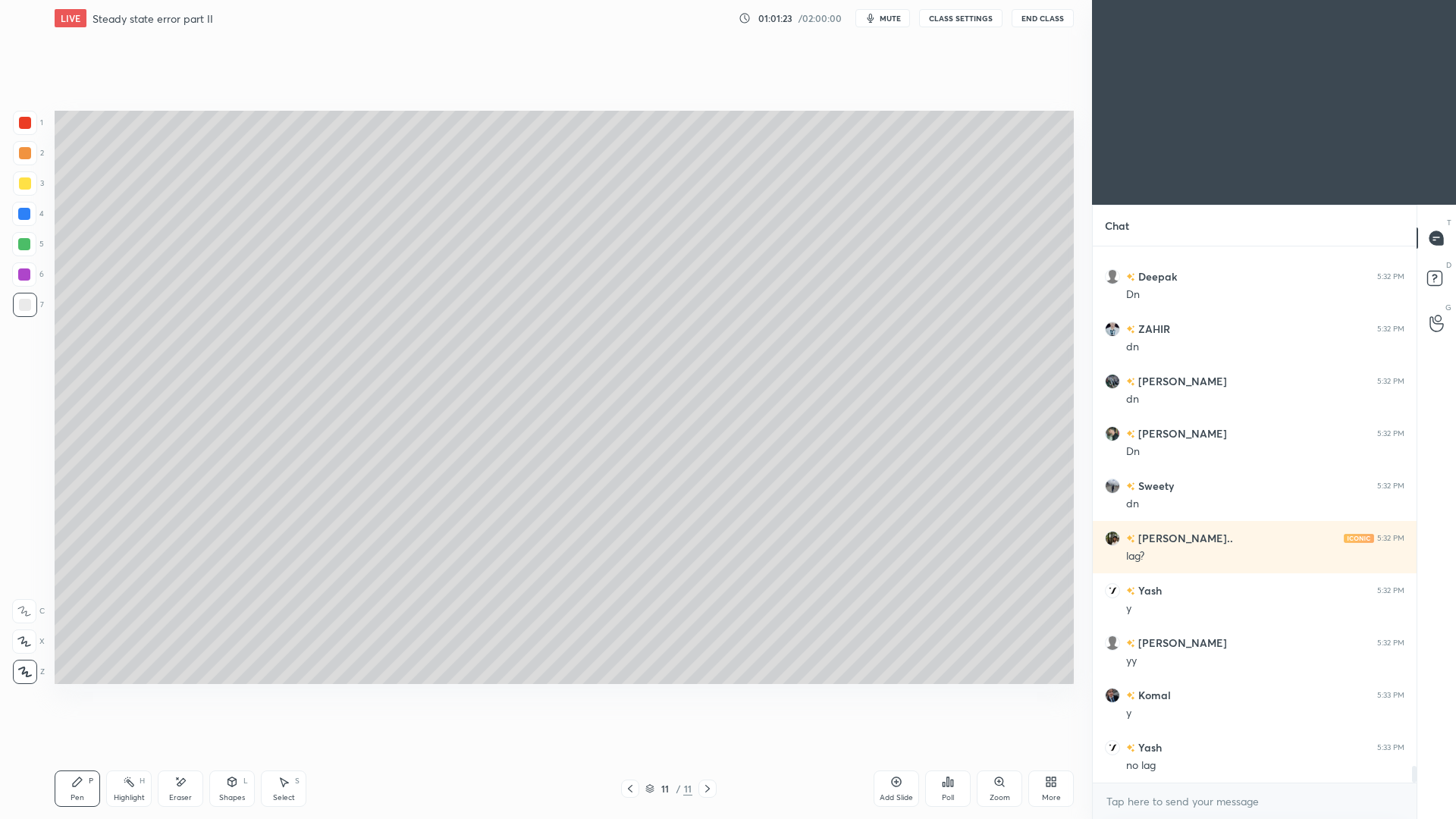
scroll to position [16389, 0]
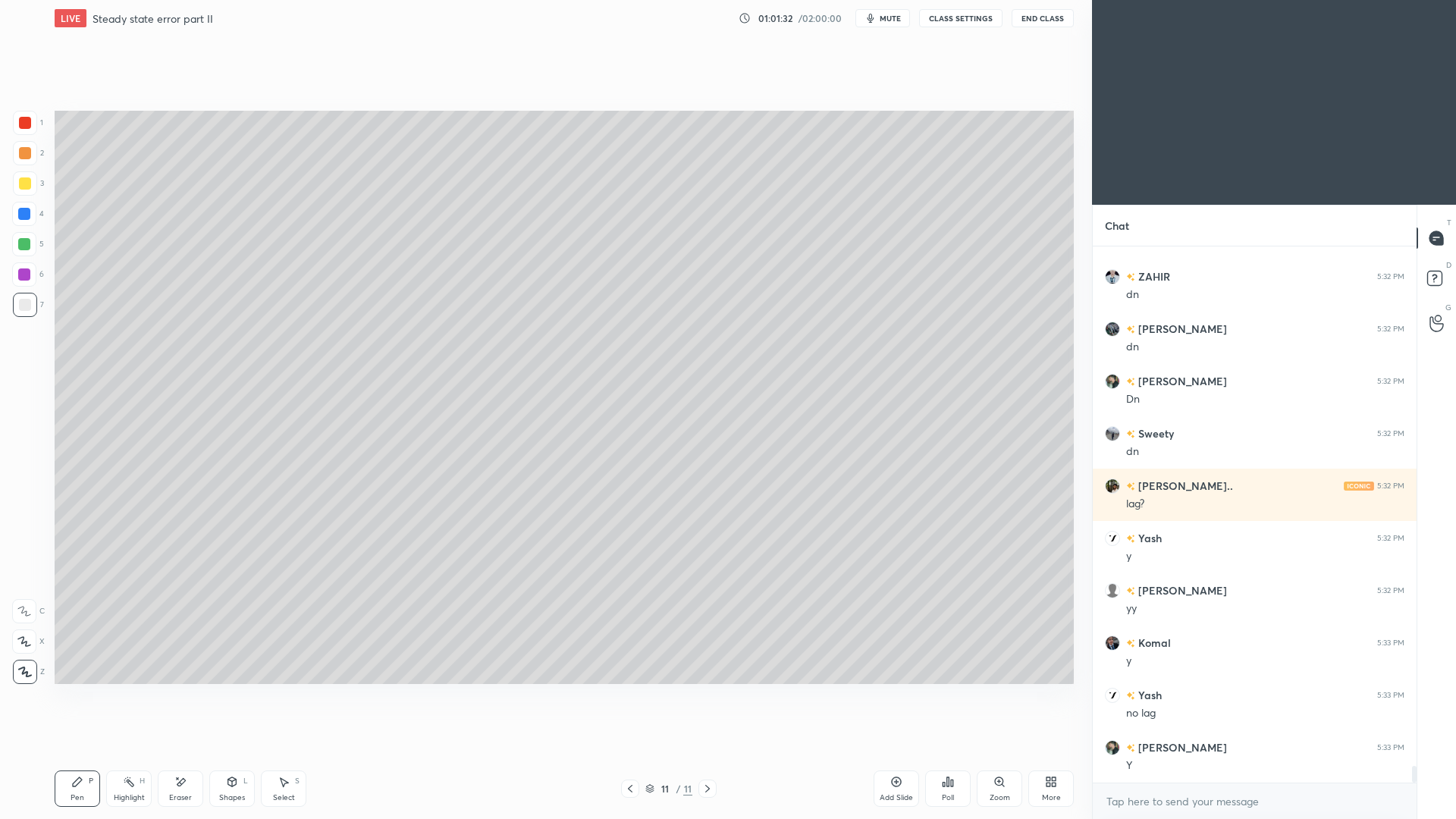
drag, startPoint x: 290, startPoint y: 791, endPoint x: 287, endPoint y: 775, distance: 16.3
click at [289, 751] on div "Select S" at bounding box center [283, 789] width 45 height 37
drag, startPoint x: 657, startPoint y: 288, endPoint x: 668, endPoint y: 282, distance: 12.5
click at [657, 288] on div "0 ° Undo Copy Paste here Duplicate Duplicate to new slide Delete" at bounding box center [564, 397] width 1019 height 574
click at [660, 288] on div "0 ° Undo Copy Paste here Duplicate Duplicate to new slide Delete" at bounding box center [564, 397] width 1019 height 574
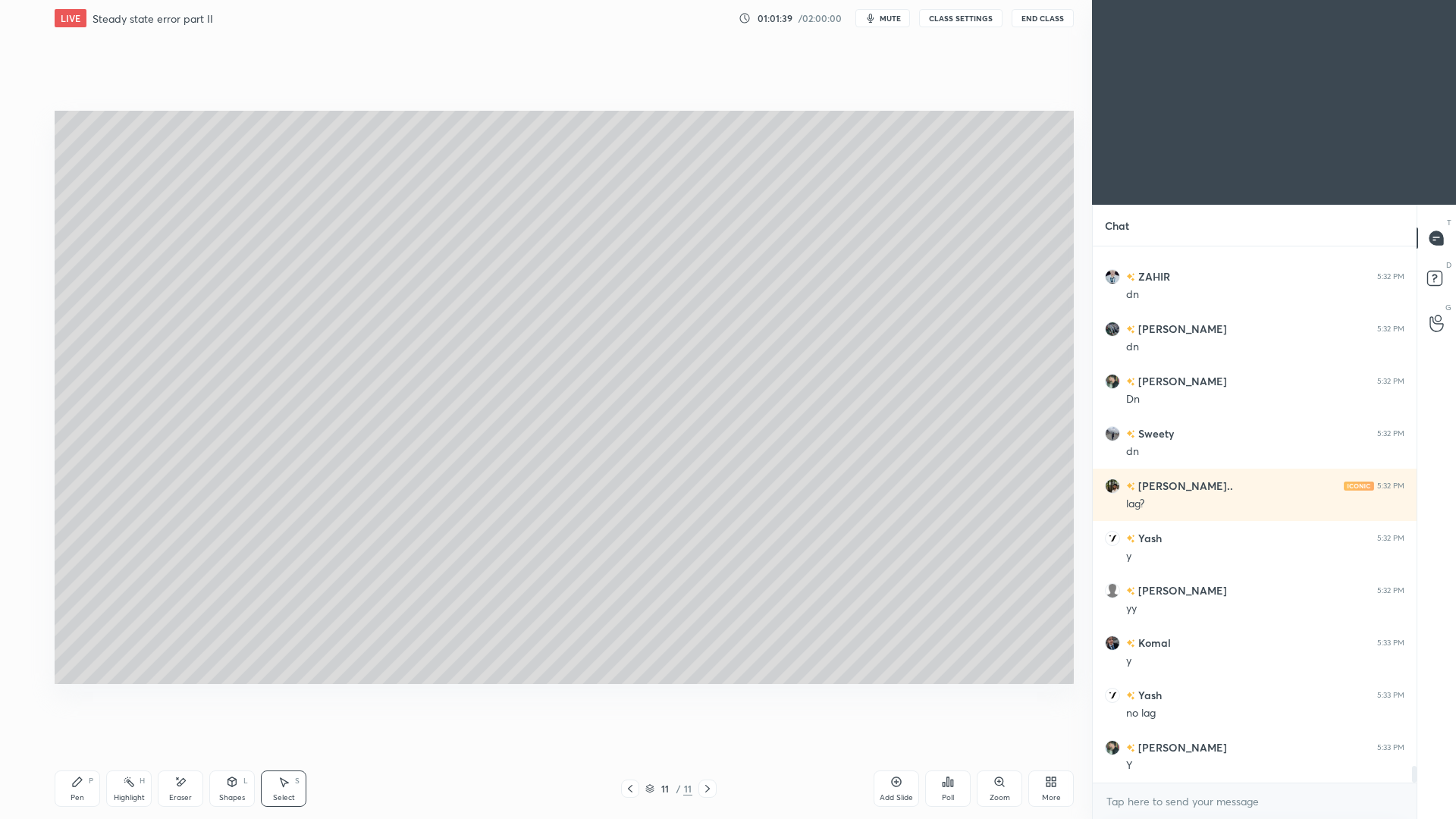
drag, startPoint x: 95, startPoint y: 785, endPoint x: 102, endPoint y: 761, distance: 25.0
click at [95, 751] on div "Pen P" at bounding box center [77, 789] width 45 height 37
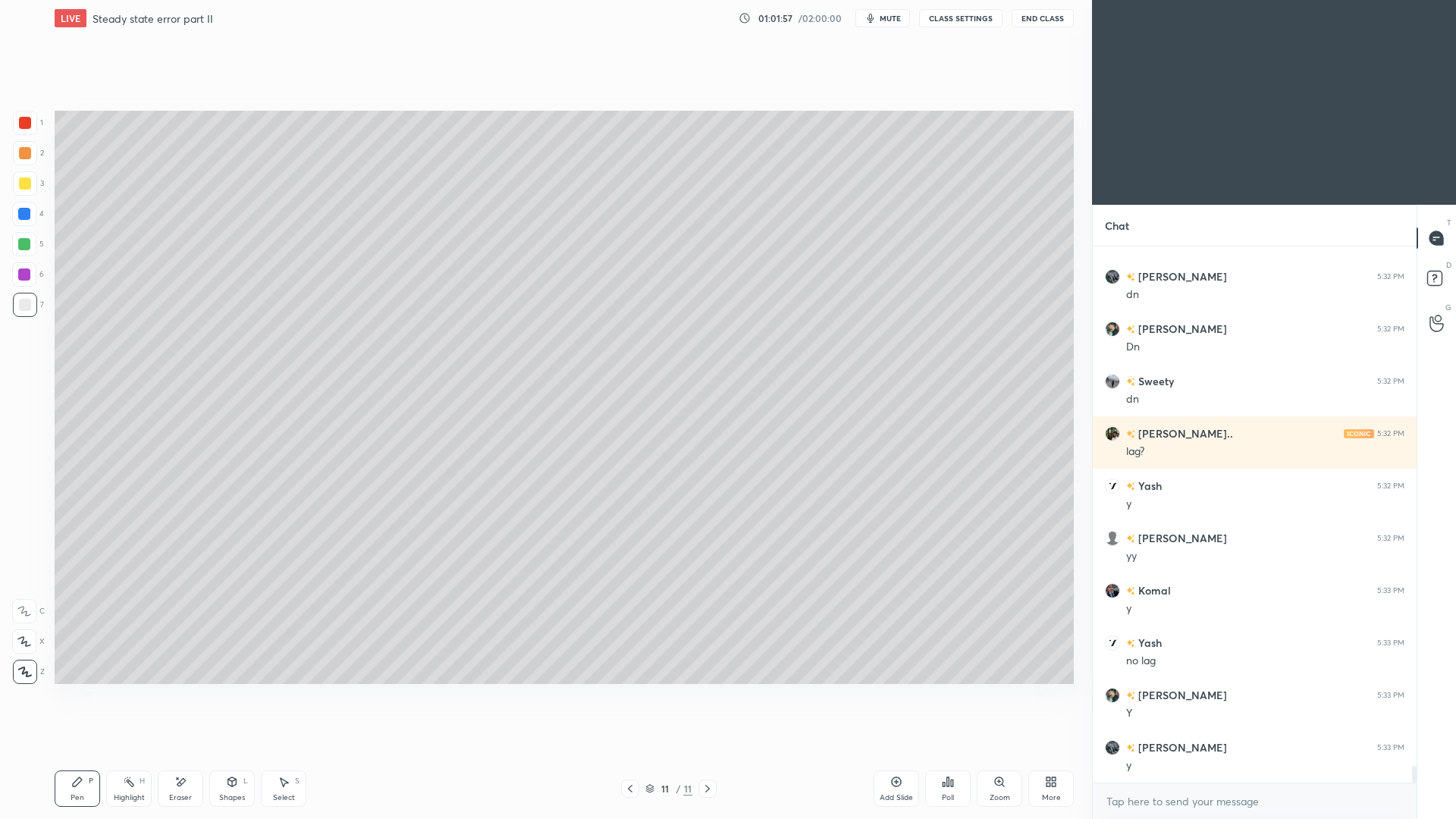
drag, startPoint x: 242, startPoint y: 795, endPoint x: 251, endPoint y: 756, distance: 40.0
click at [241, 751] on div "Shapes" at bounding box center [232, 798] width 25 height 8
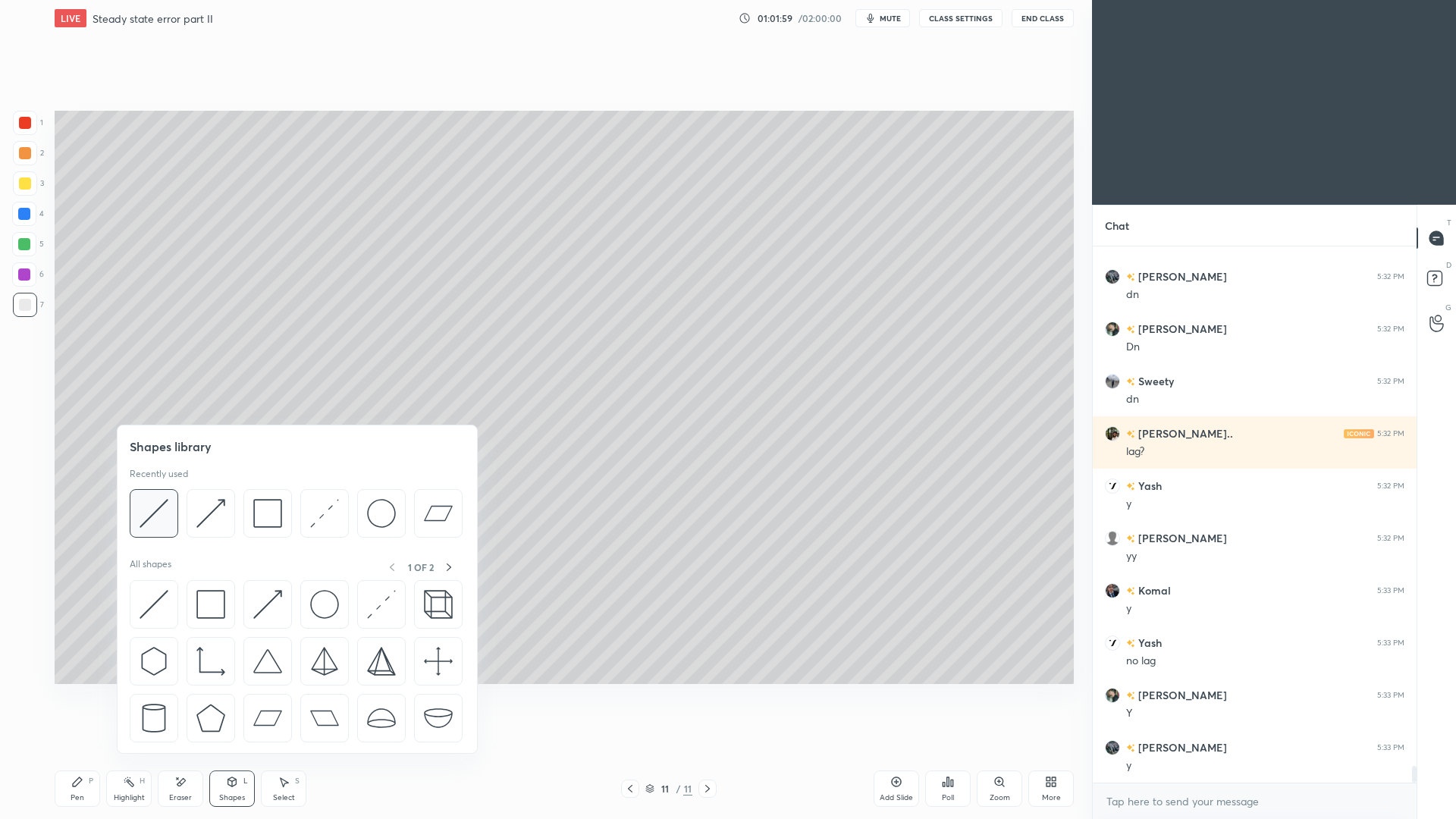
click at [162, 512] on img at bounding box center [154, 513] width 29 height 29
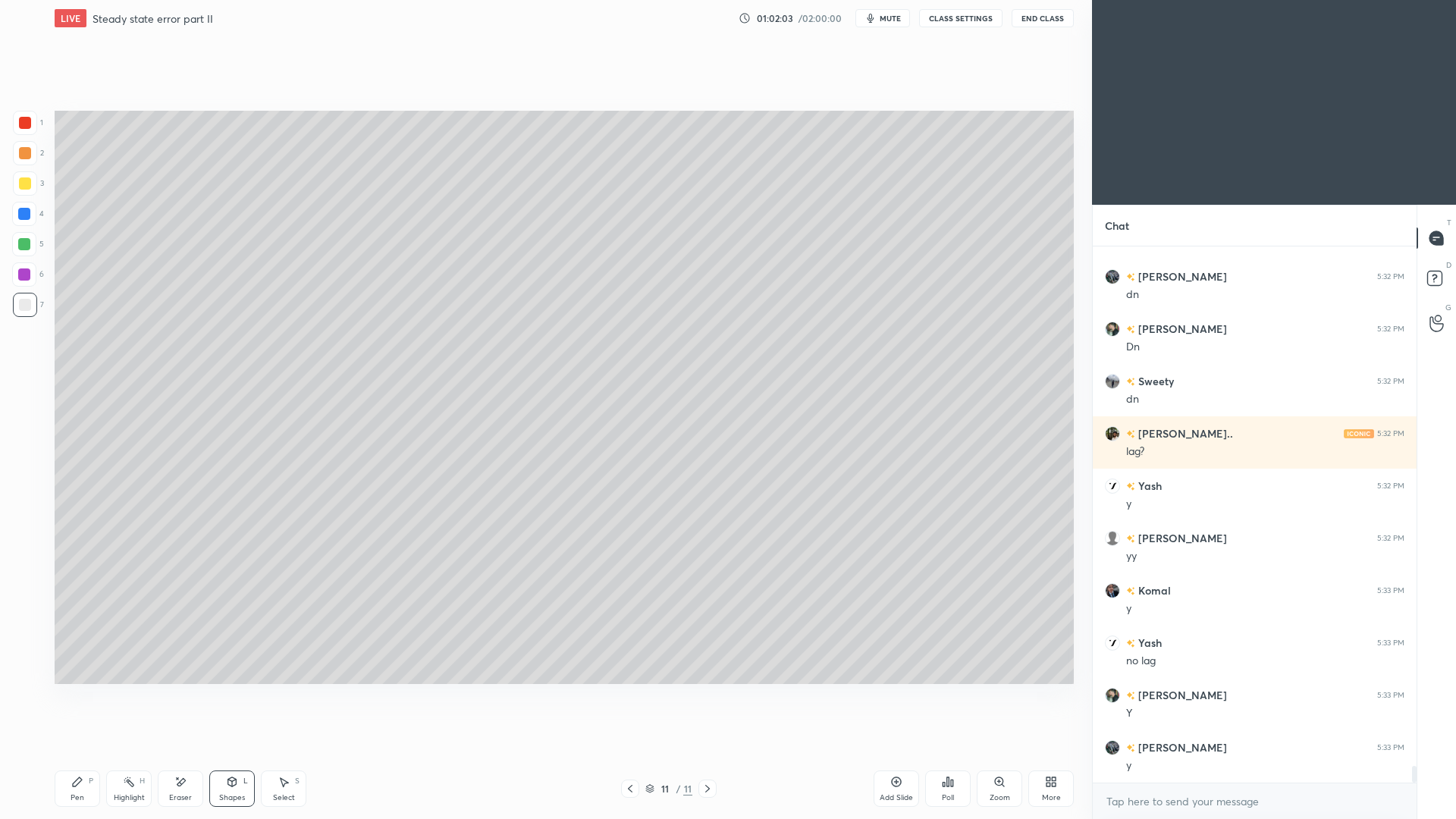
click at [87, 751] on div "Pen P" at bounding box center [77, 789] width 45 height 37
drag, startPoint x: 91, startPoint y: 796, endPoint x: 93, endPoint y: 767, distance: 29.1
click at [92, 751] on div "Pen P" at bounding box center [77, 789] width 45 height 37
click at [27, 192] on div at bounding box center [25, 184] width 25 height 25
click at [635, 751] on icon at bounding box center [630, 789] width 12 height 12
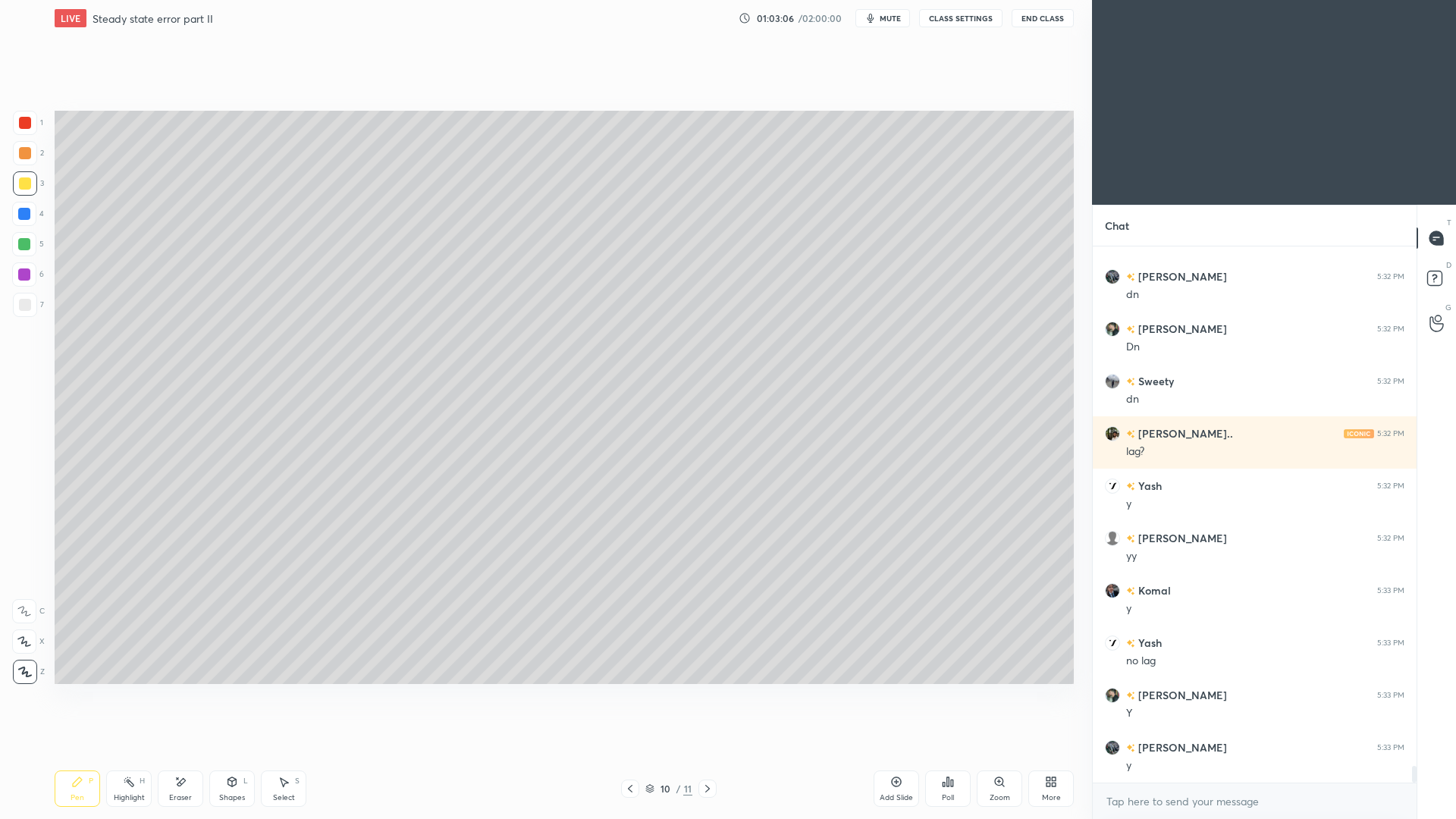
click at [633, 751] on div at bounding box center [630, 789] width 18 height 18
click at [715, 751] on div "9 / 11" at bounding box center [669, 789] width 410 height 18
click at [712, 751] on icon at bounding box center [707, 789] width 12 height 12
click at [713, 751] on icon at bounding box center [707, 789] width 12 height 12
click at [708, 751] on icon at bounding box center [707, 789] width 12 height 12
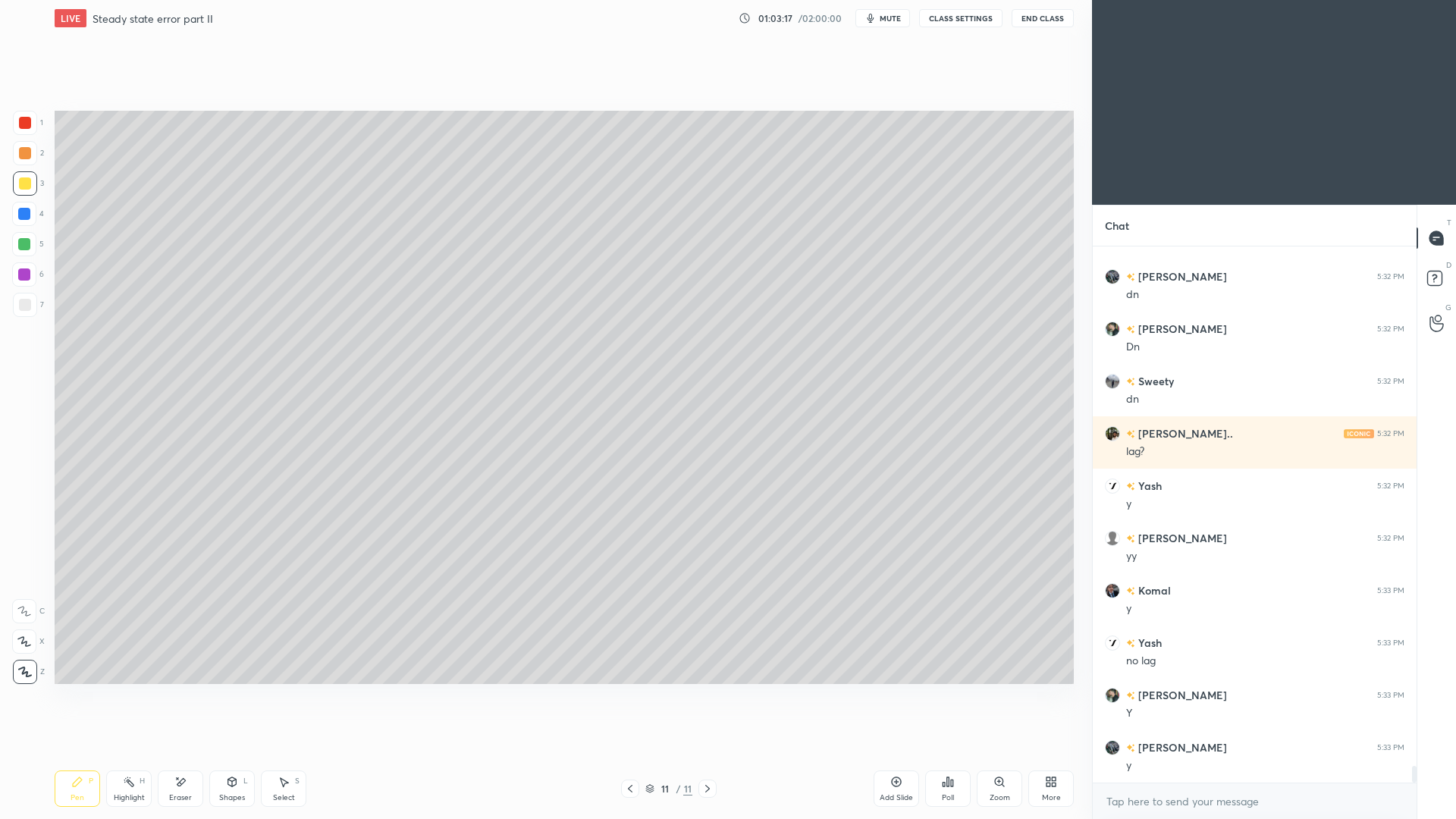
click at [26, 304] on div at bounding box center [25, 304] width 12 height 12
drag, startPoint x: 241, startPoint y: 794, endPoint x: 241, endPoint y: 757, distance: 37.0
click at [237, 751] on div "Shapes" at bounding box center [232, 798] width 25 height 8
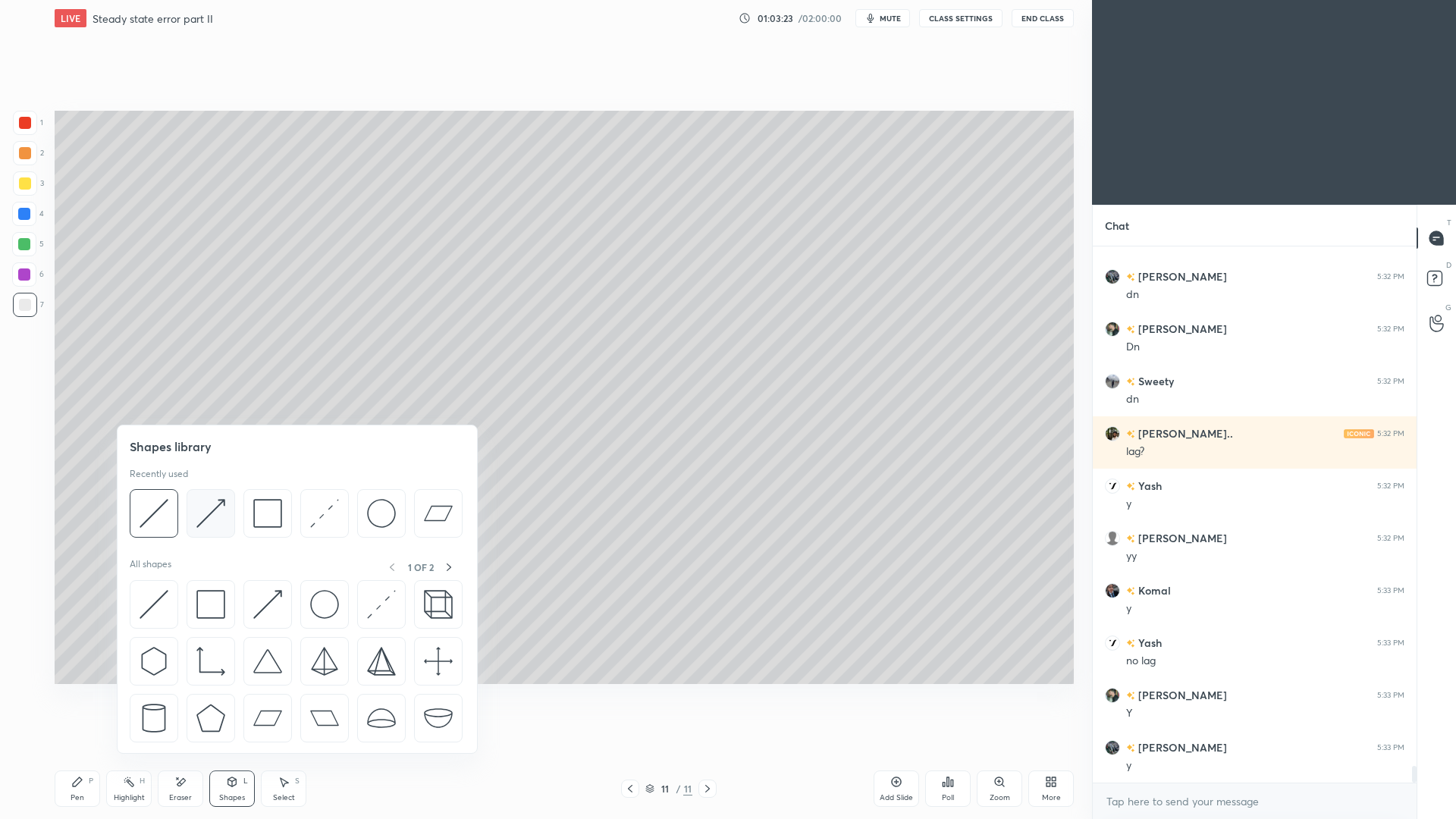
click at [207, 515] on img at bounding box center [210, 513] width 29 height 29
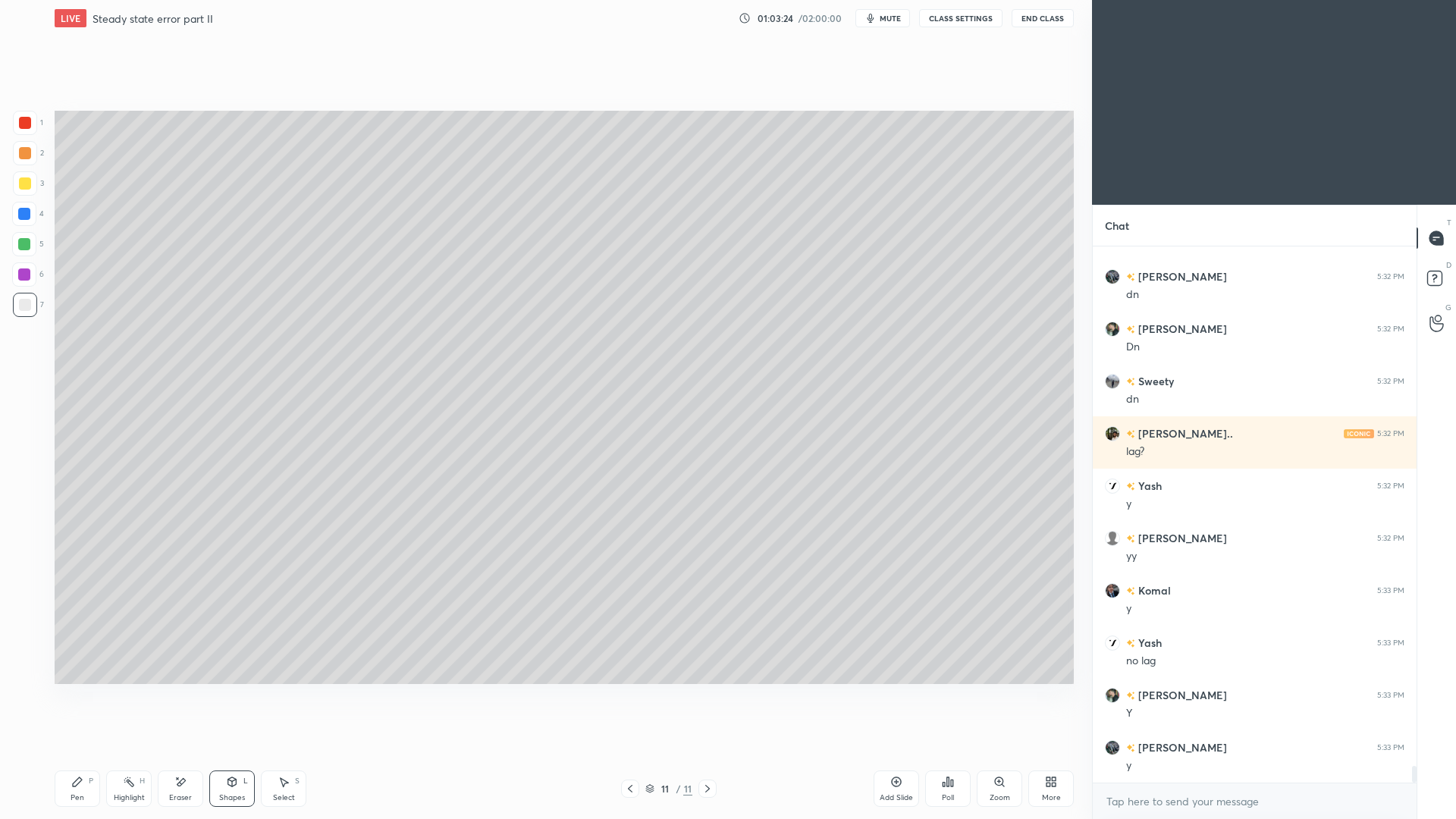
click at [25, 219] on div at bounding box center [24, 214] width 12 height 12
drag, startPoint x: 91, startPoint y: 789, endPoint x: 93, endPoint y: 759, distance: 30.1
click at [91, 751] on div "Pen P" at bounding box center [77, 789] width 45 height 37
click at [26, 301] on div at bounding box center [25, 304] width 12 height 12
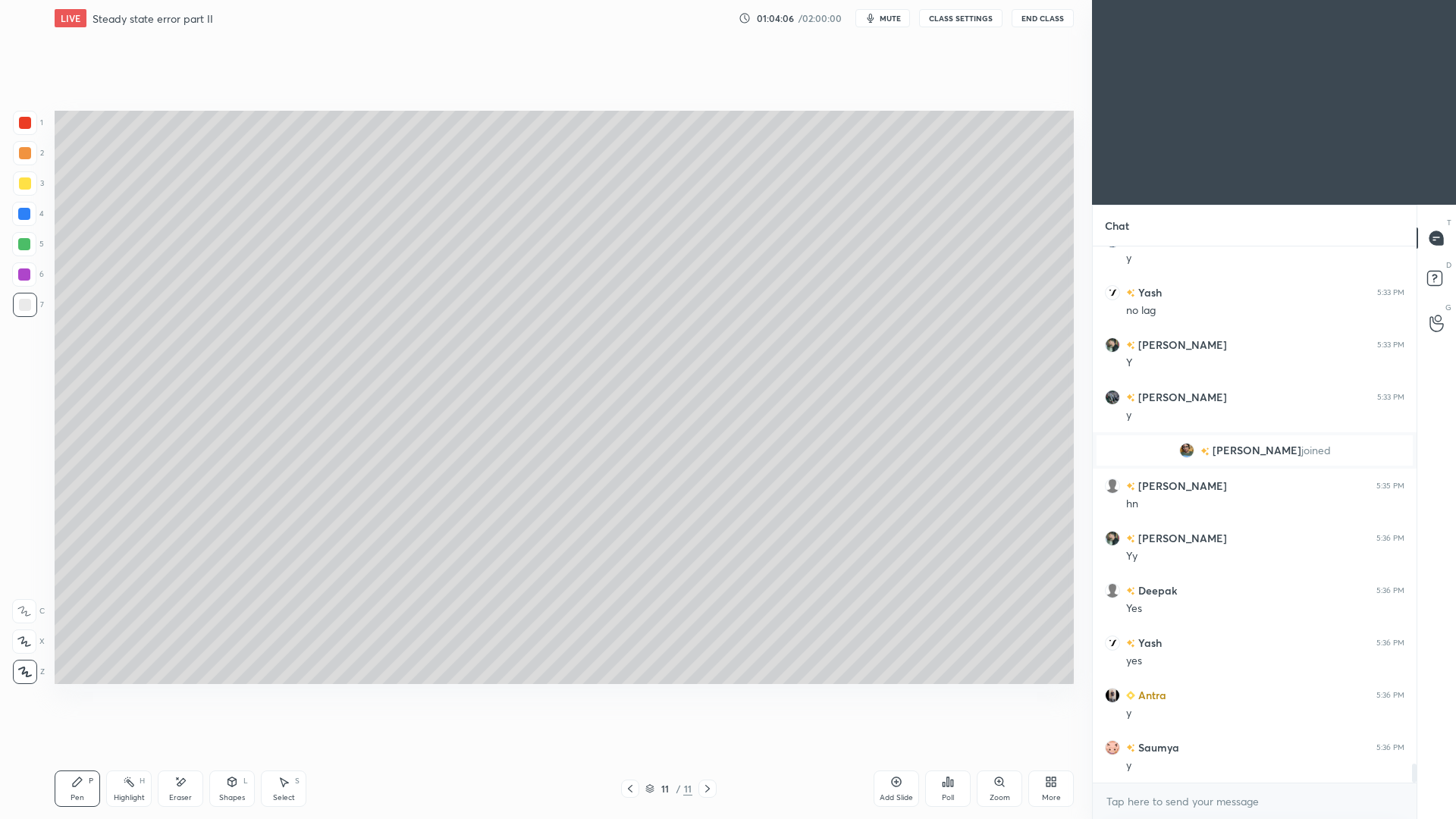
scroll to position [14779, 0]
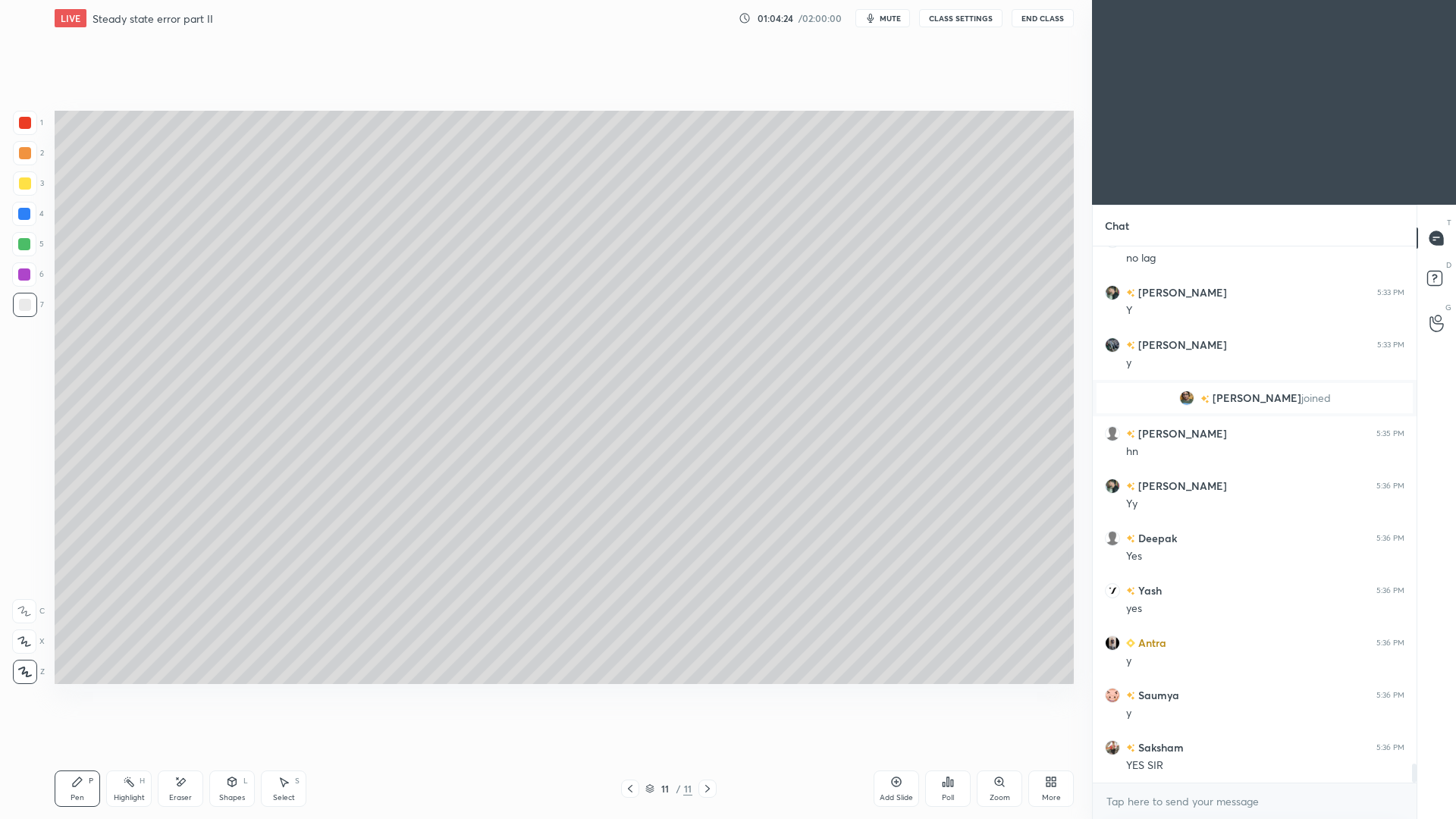
click at [137, 751] on div "Highlight H" at bounding box center [129, 789] width 45 height 37
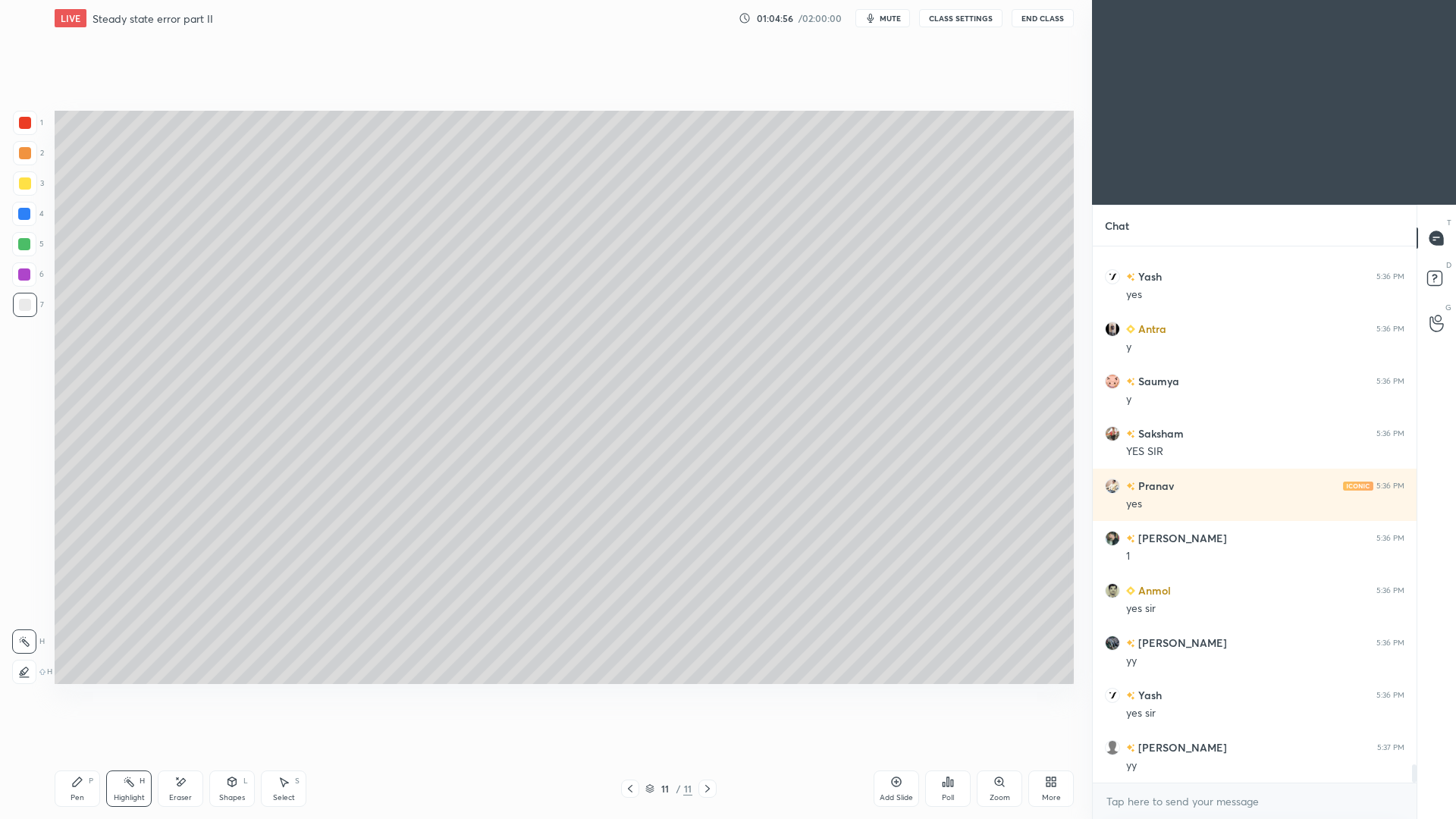
scroll to position [15146, 0]
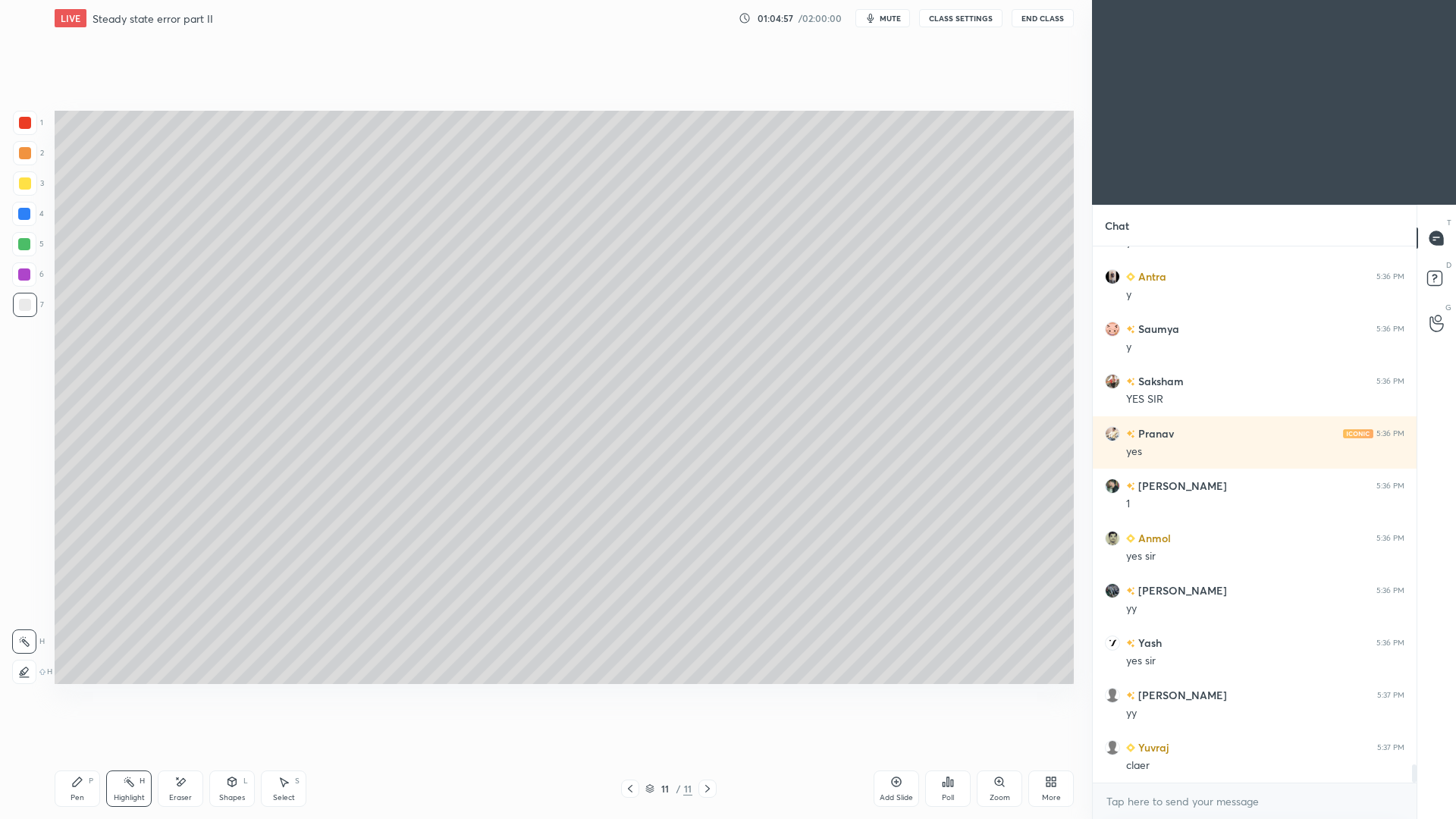
click at [77, 751] on icon at bounding box center [77, 782] width 12 height 12
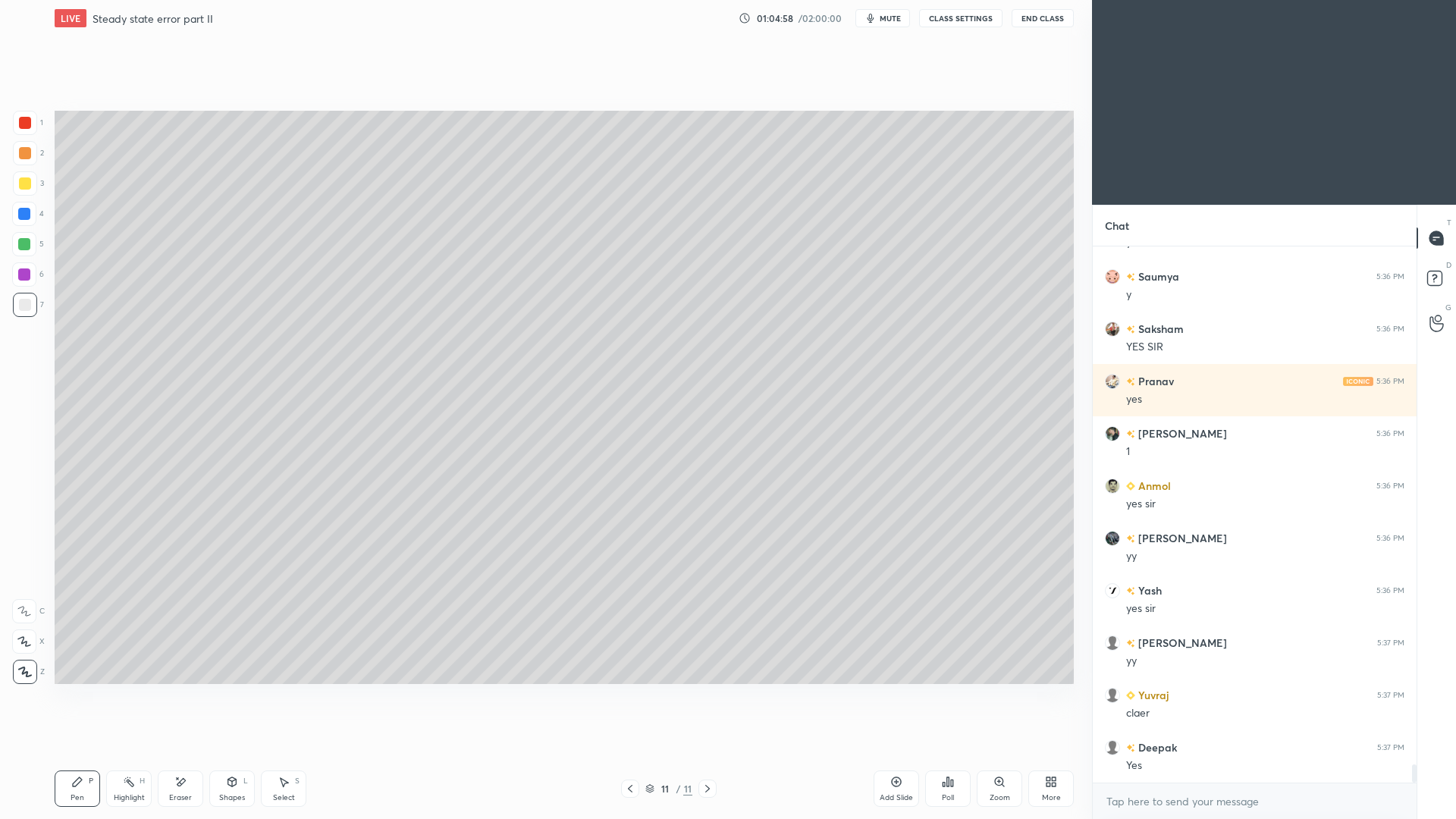
click at [27, 118] on div at bounding box center [25, 122] width 12 height 12
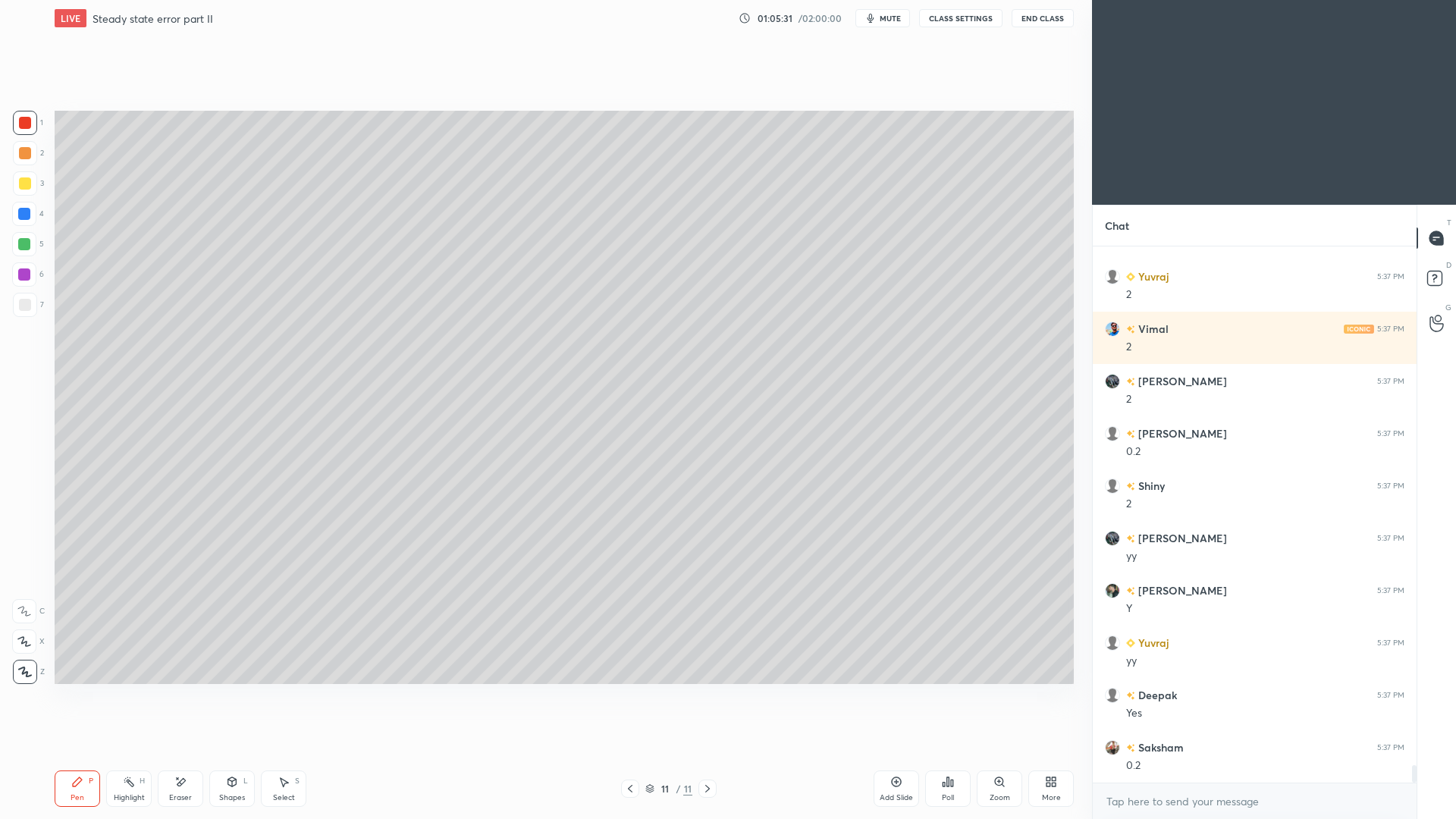
drag, startPoint x: 128, startPoint y: 791, endPoint x: 124, endPoint y: 769, distance: 22.4
click at [128, 751] on div "Highlight H" at bounding box center [129, 789] width 45 height 37
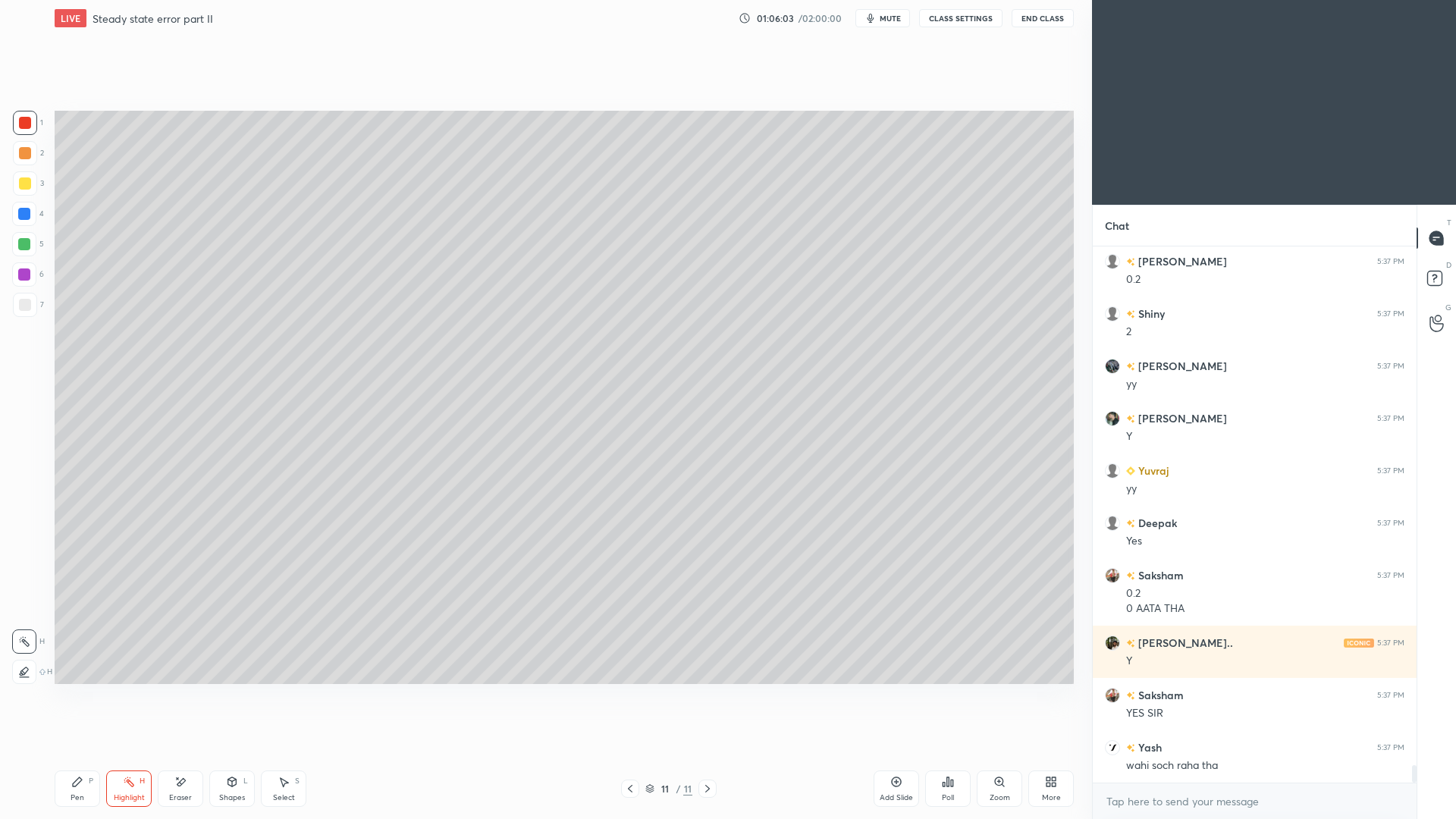
scroll to position [16208, 0]
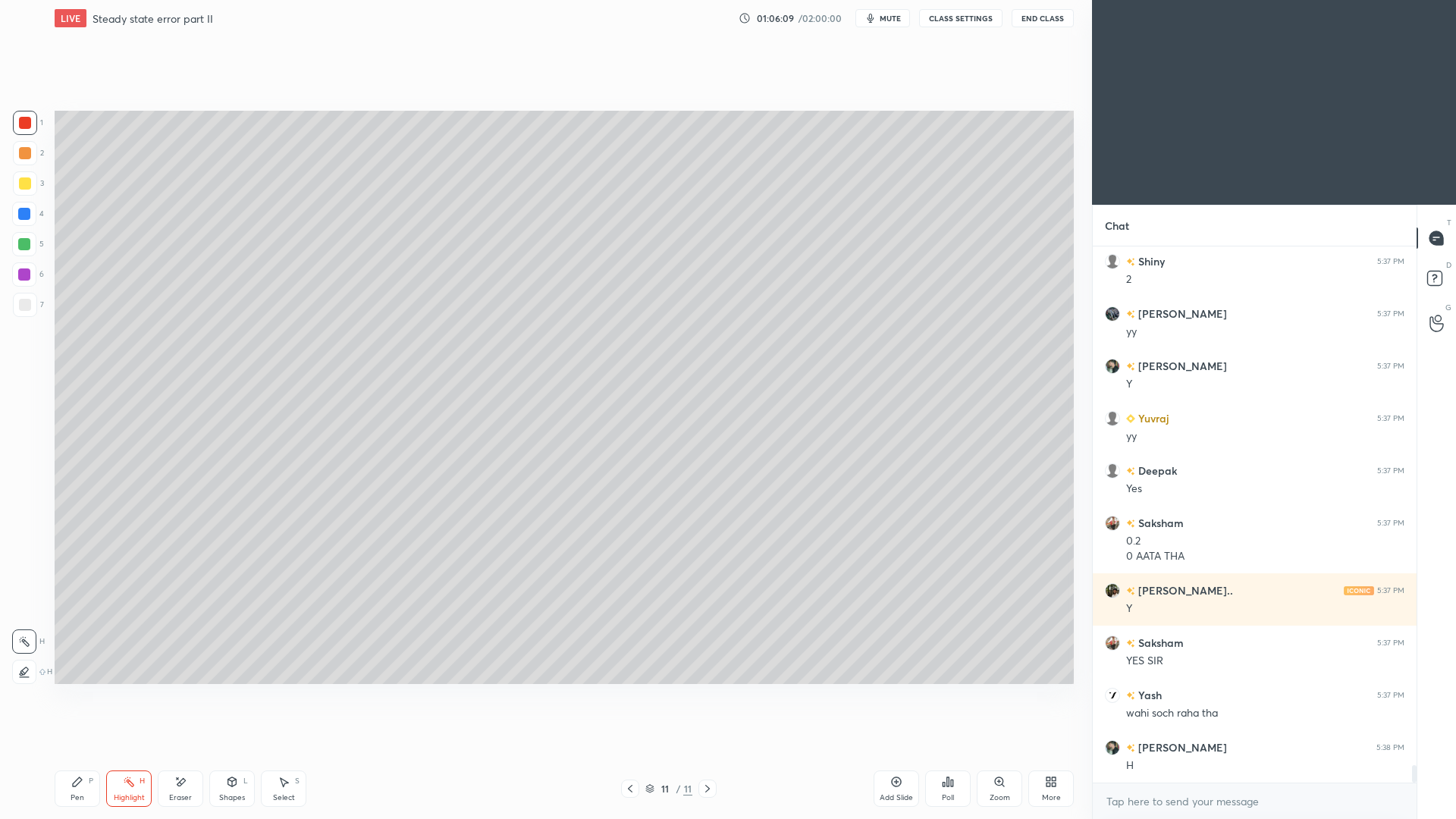
click at [82, 751] on div "Pen P" at bounding box center [77, 789] width 45 height 37
click at [133, 751] on div "Highlight H" at bounding box center [129, 789] width 45 height 37
click at [76, 751] on div "Pen P" at bounding box center [77, 789] width 45 height 37
click at [82, 751] on div "Pen P" at bounding box center [77, 789] width 45 height 37
drag, startPoint x: 29, startPoint y: 184, endPoint x: 36, endPoint y: 175, distance: 11.4
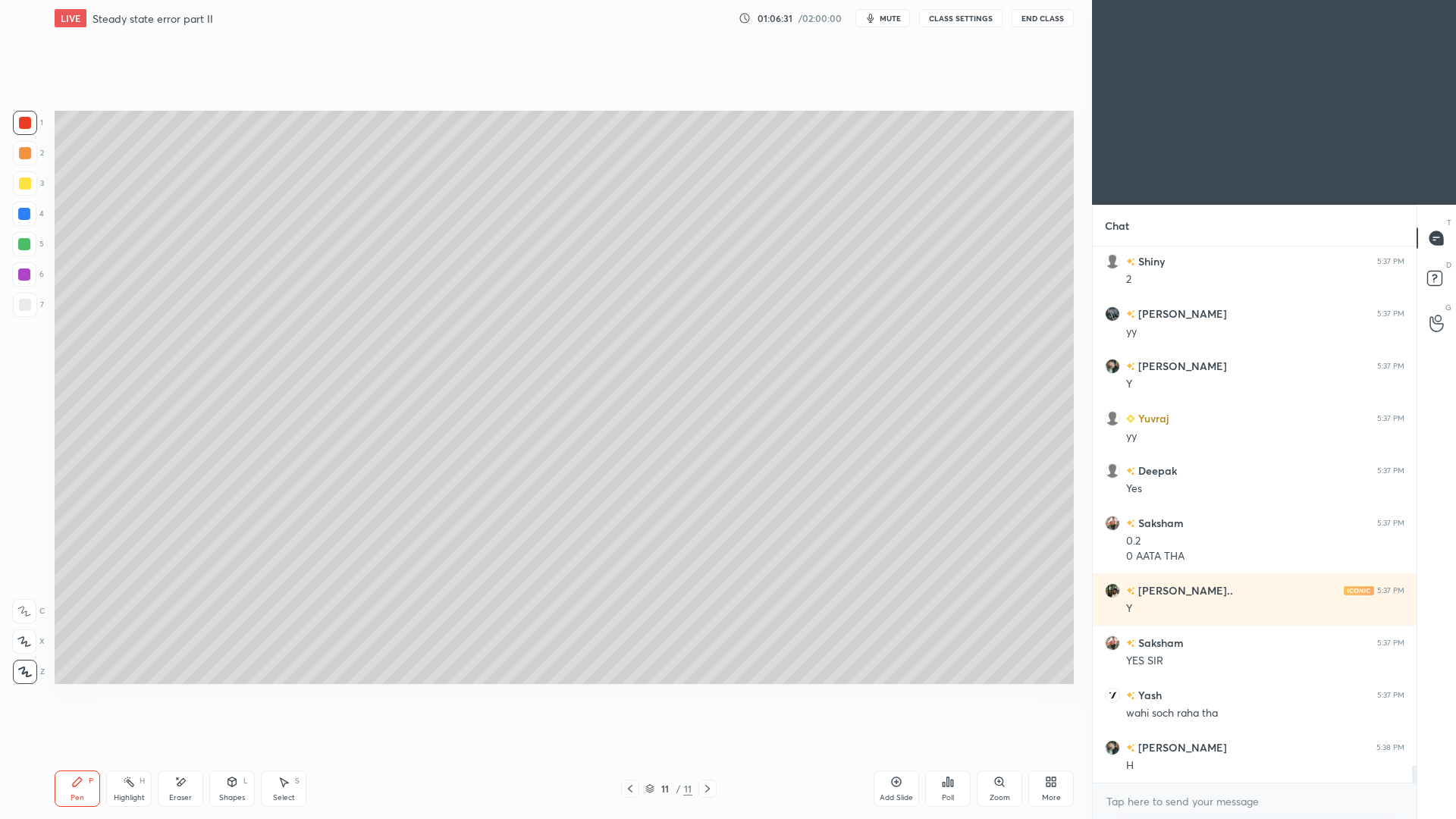
click at [27, 187] on div at bounding box center [25, 183] width 12 height 12
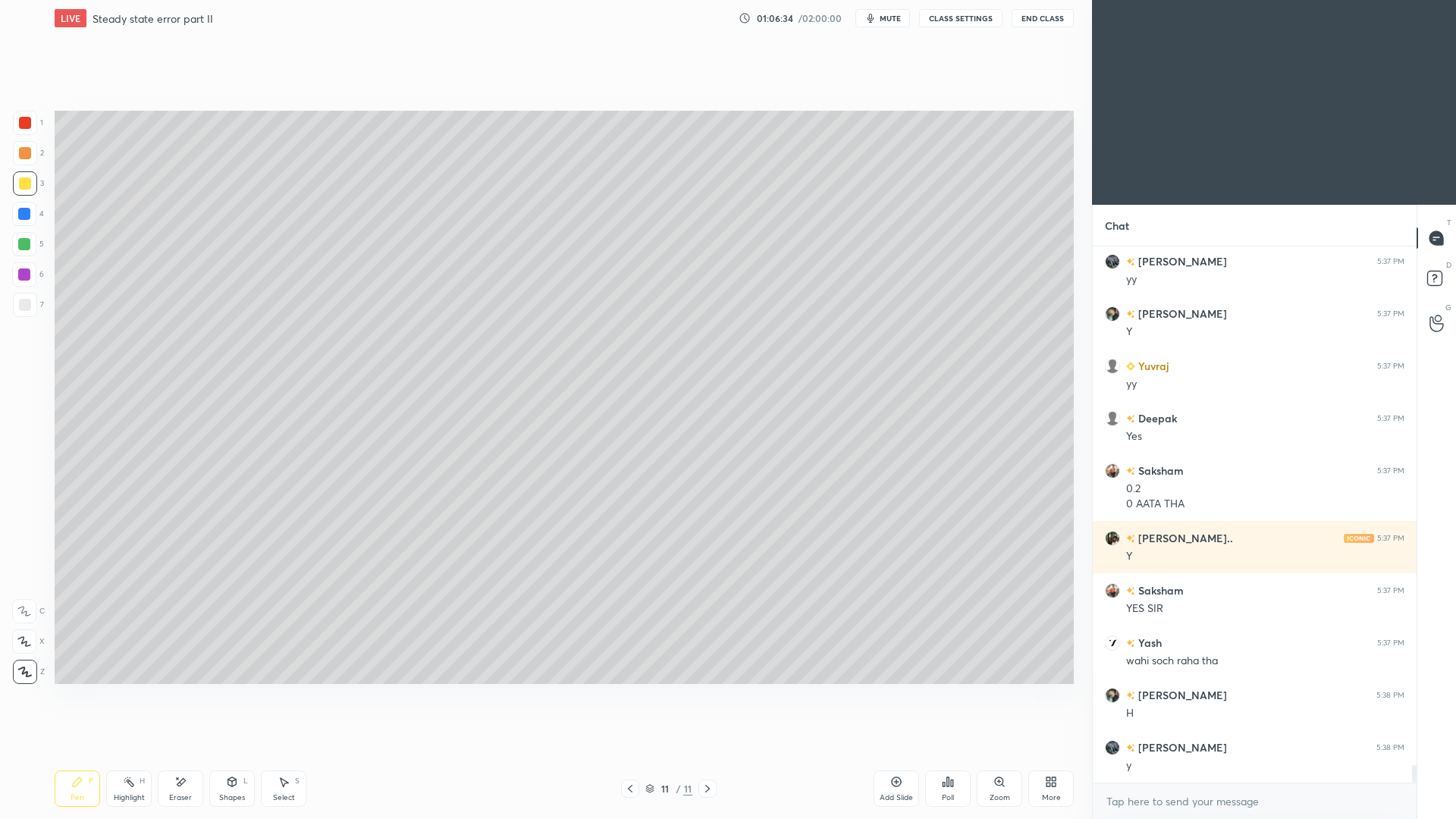
click at [884, 751] on div "Add Slide" at bounding box center [896, 789] width 45 height 37
drag, startPoint x: 232, startPoint y: 785, endPoint x: 233, endPoint y: 771, distance: 14.0
click at [229, 751] on icon at bounding box center [232, 782] width 12 height 12
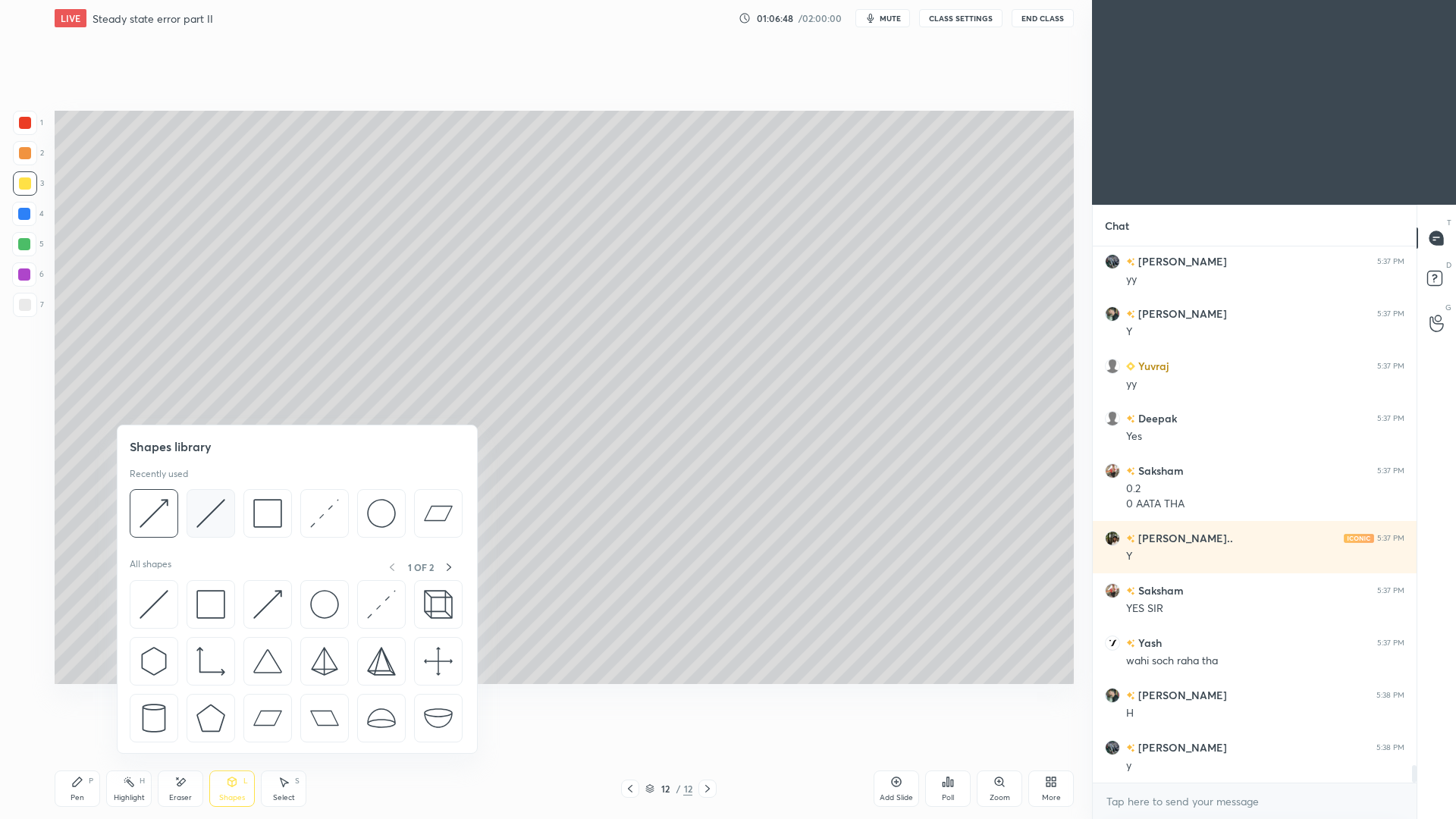
click at [211, 521] on img at bounding box center [210, 513] width 29 height 29
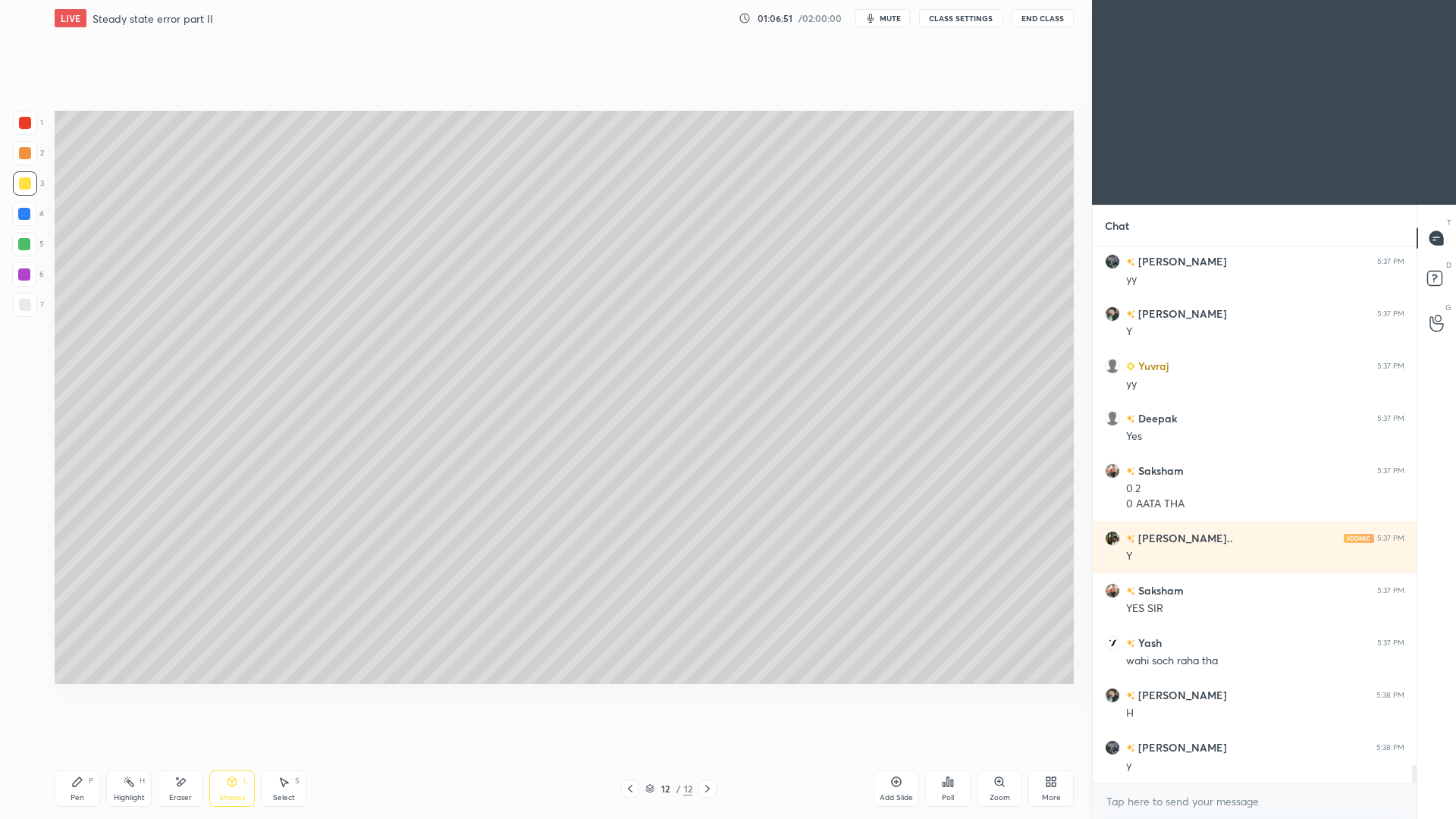
drag, startPoint x: 78, startPoint y: 785, endPoint x: 93, endPoint y: 755, distance: 33.5
click at [79, 751] on icon at bounding box center [77, 782] width 12 height 12
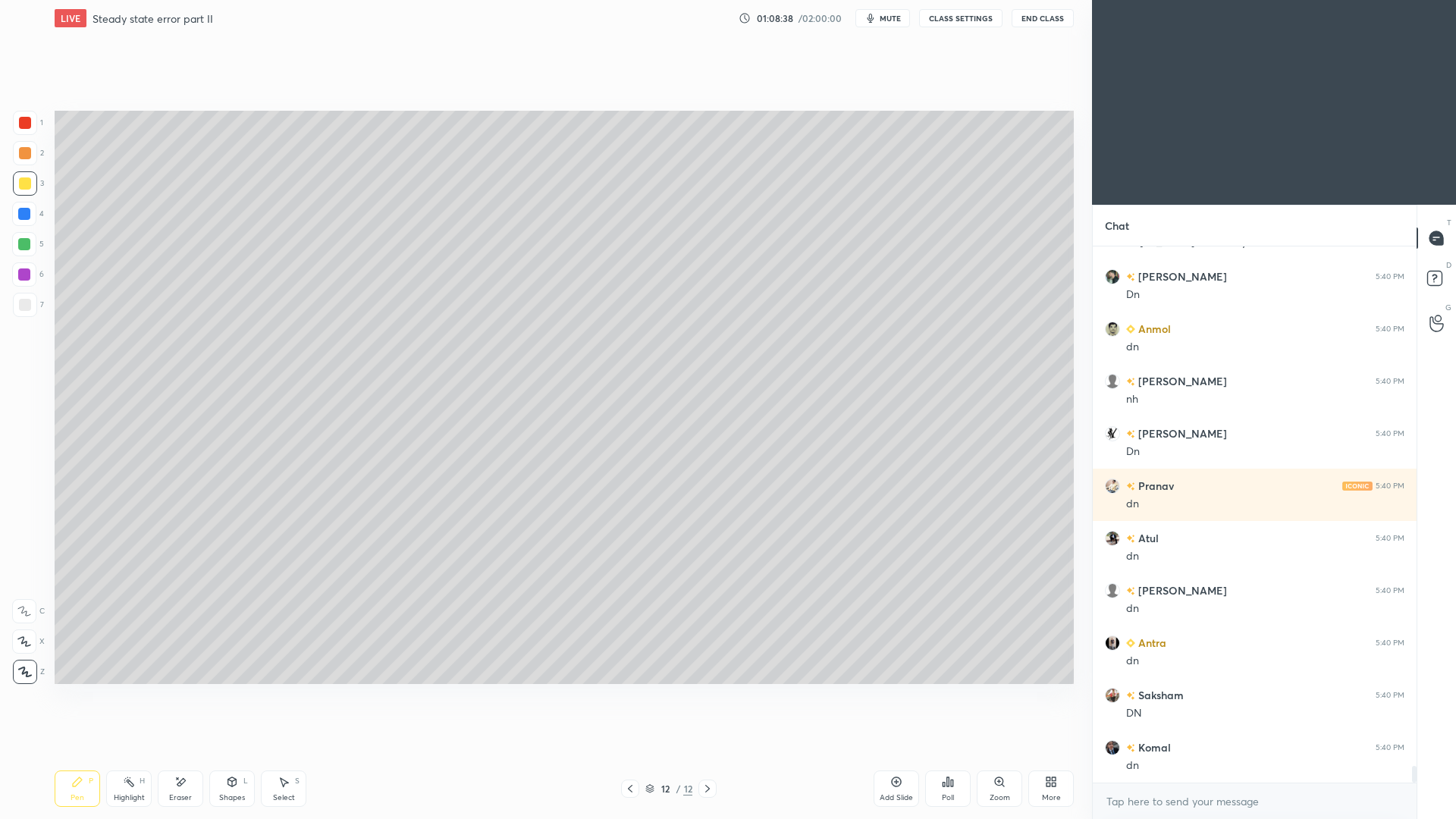
scroll to position [17059, 0]
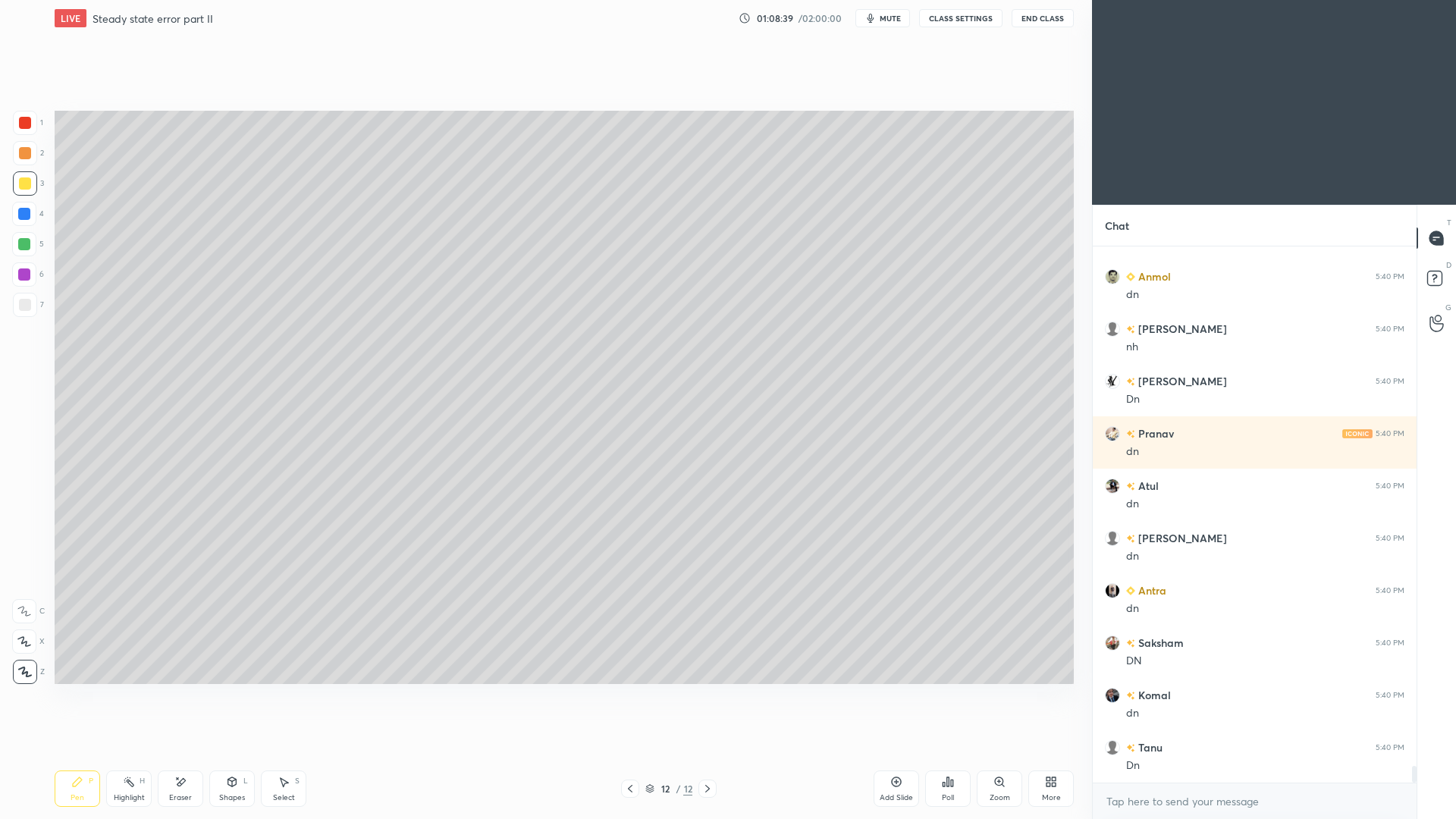
drag, startPoint x: 24, startPoint y: 307, endPoint x: 39, endPoint y: 283, distance: 28.3
click at [24, 307] on div at bounding box center [25, 304] width 12 height 12
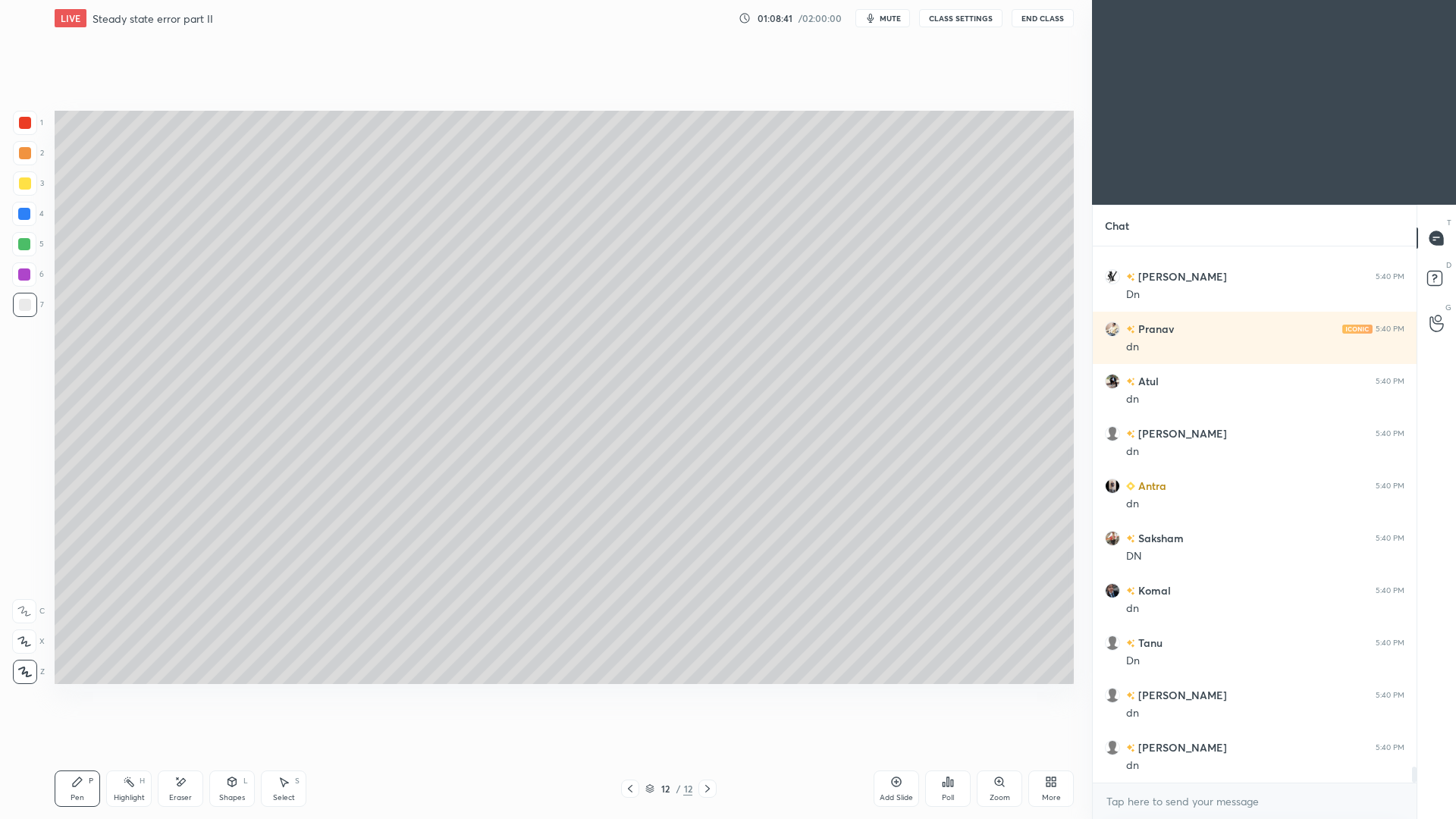
scroll to position [17268, 0]
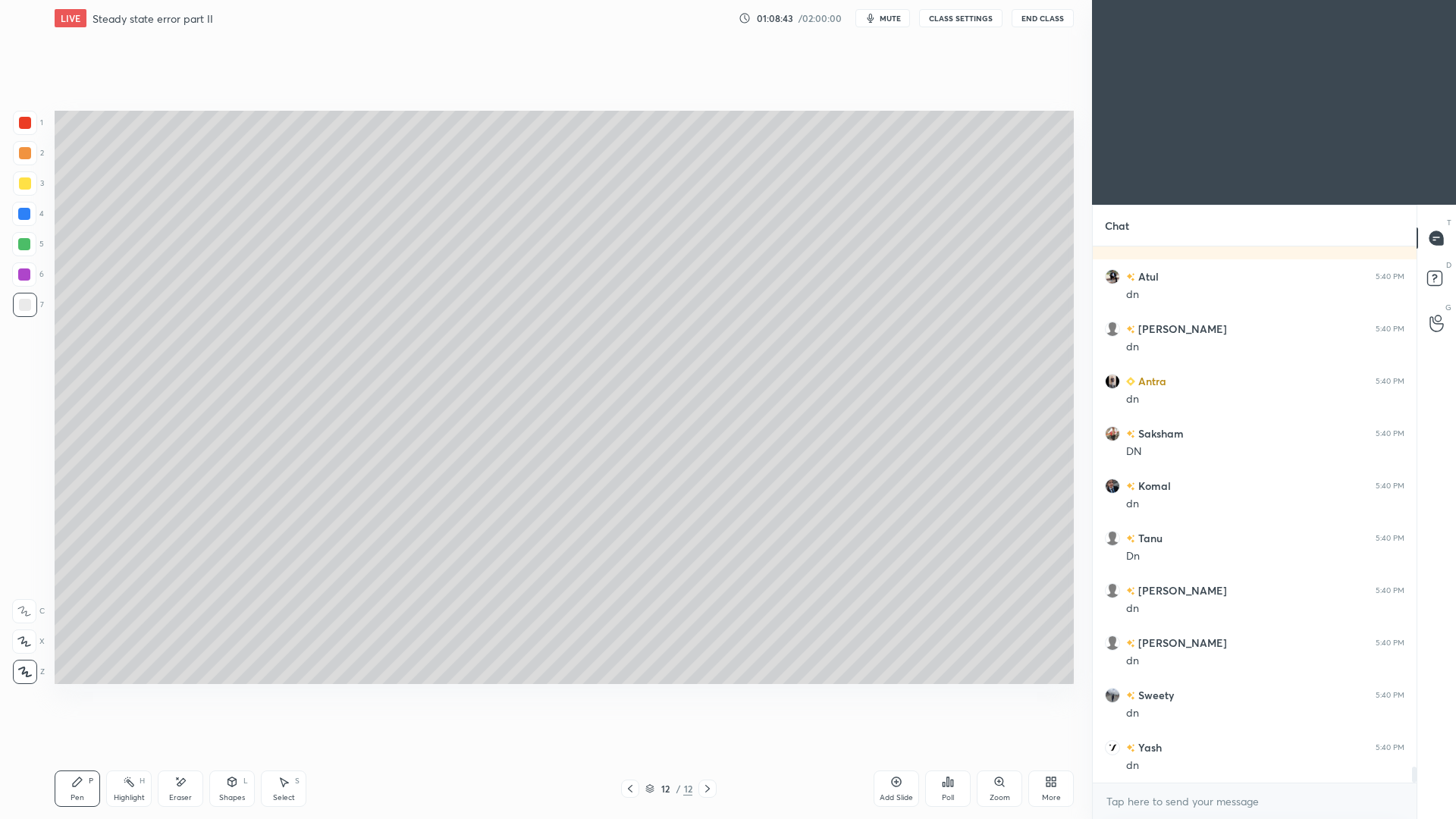
drag, startPoint x: 22, startPoint y: 217, endPoint x: 43, endPoint y: 210, distance: 22.1
click at [22, 218] on div at bounding box center [24, 214] width 12 height 12
click at [29, 308] on div at bounding box center [25, 304] width 12 height 12
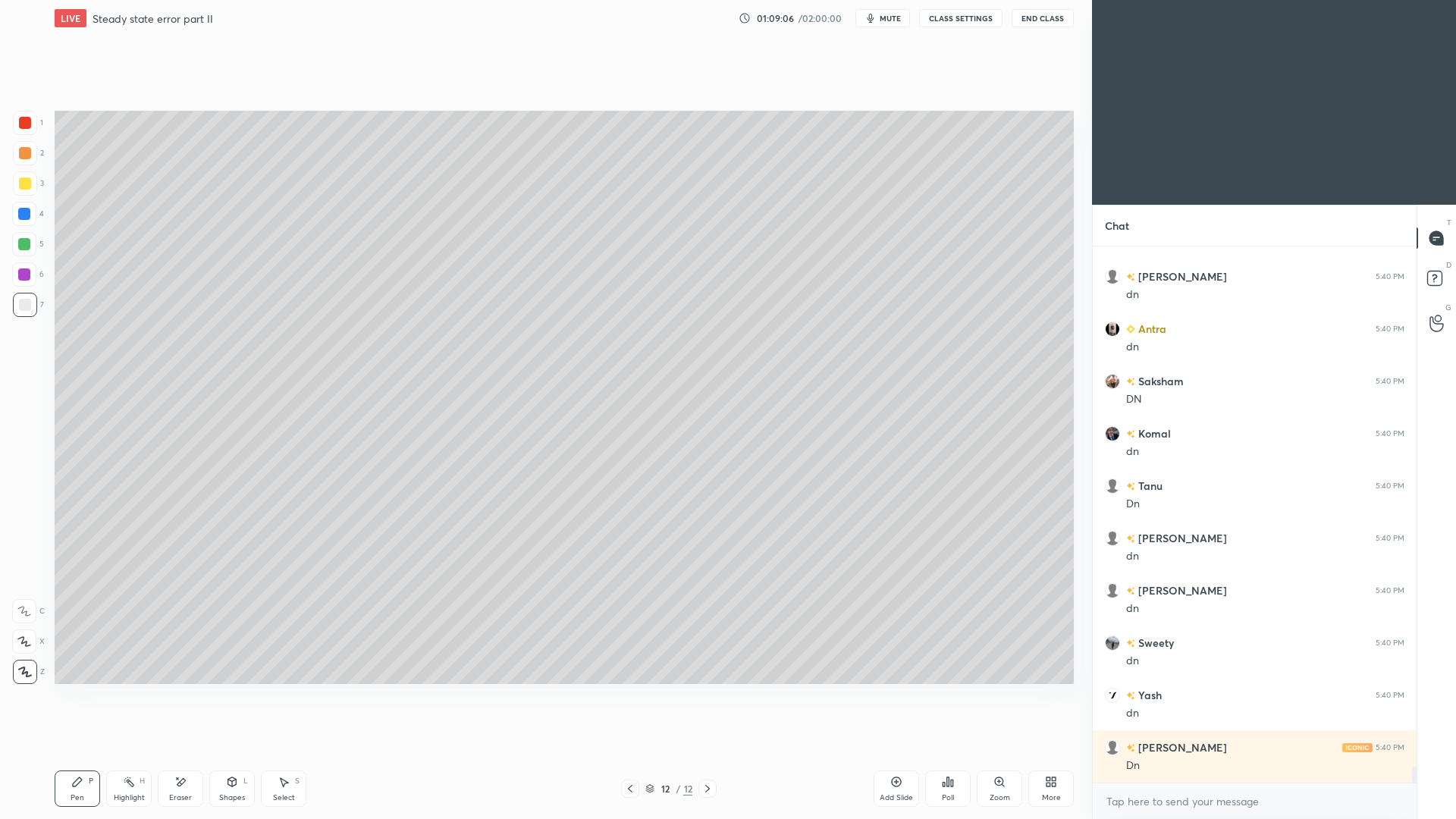
scroll to position [17373, 0]
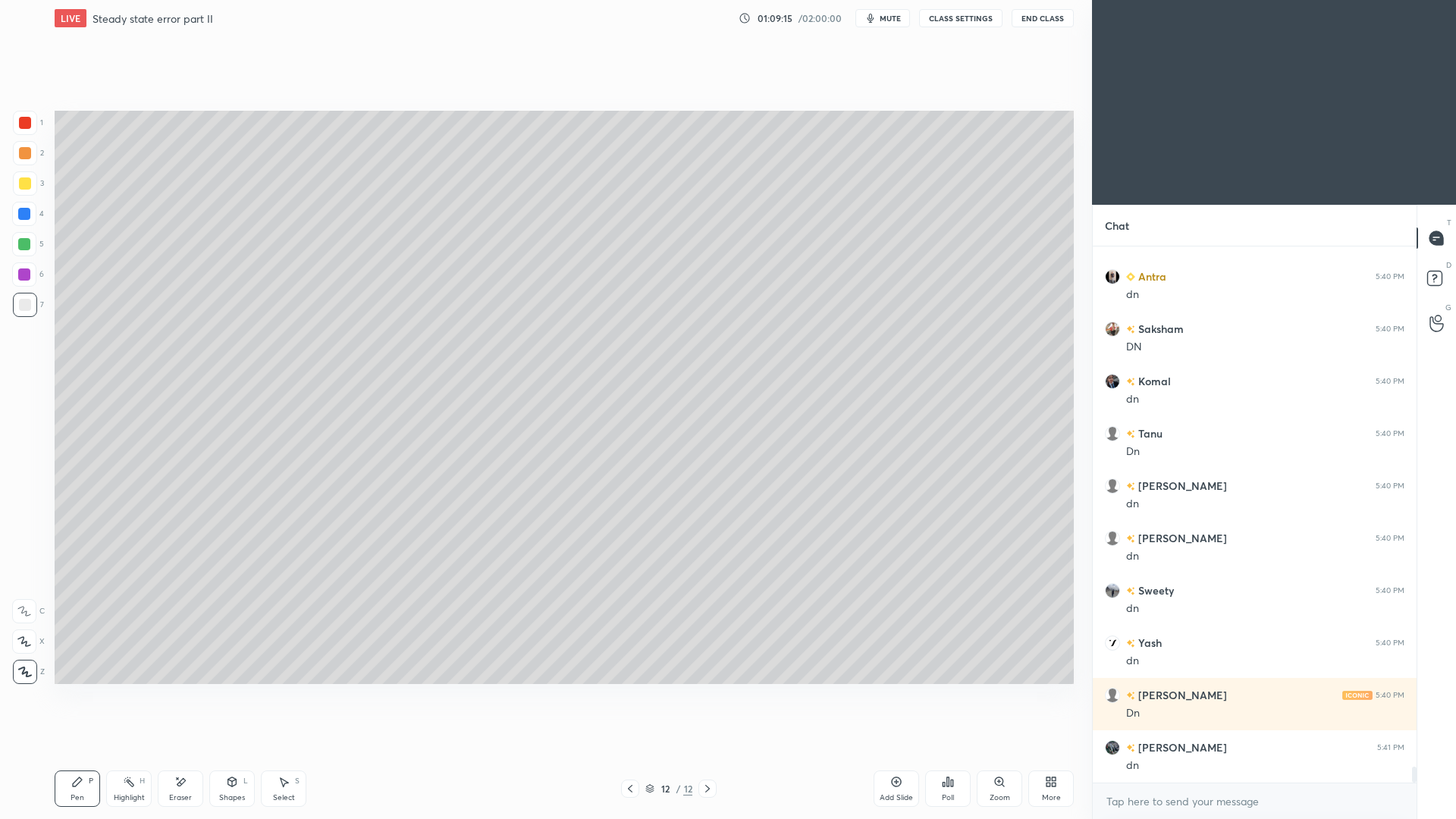
drag, startPoint x: 227, startPoint y: 797, endPoint x: 241, endPoint y: 764, distance: 35.8
click at [227, 751] on div "Shapes" at bounding box center [232, 798] width 25 height 8
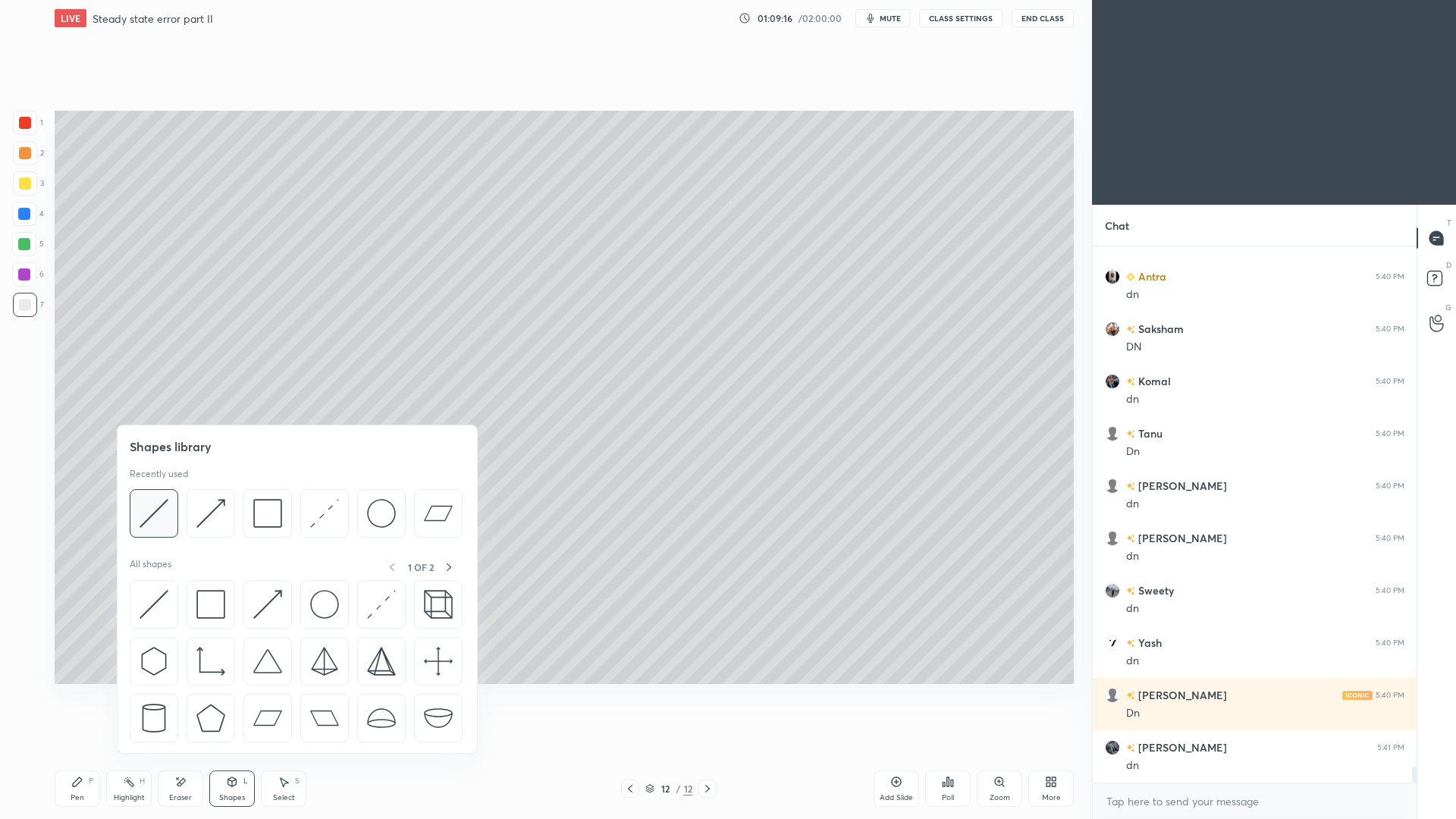
click at [168, 520] on img at bounding box center [154, 513] width 29 height 29
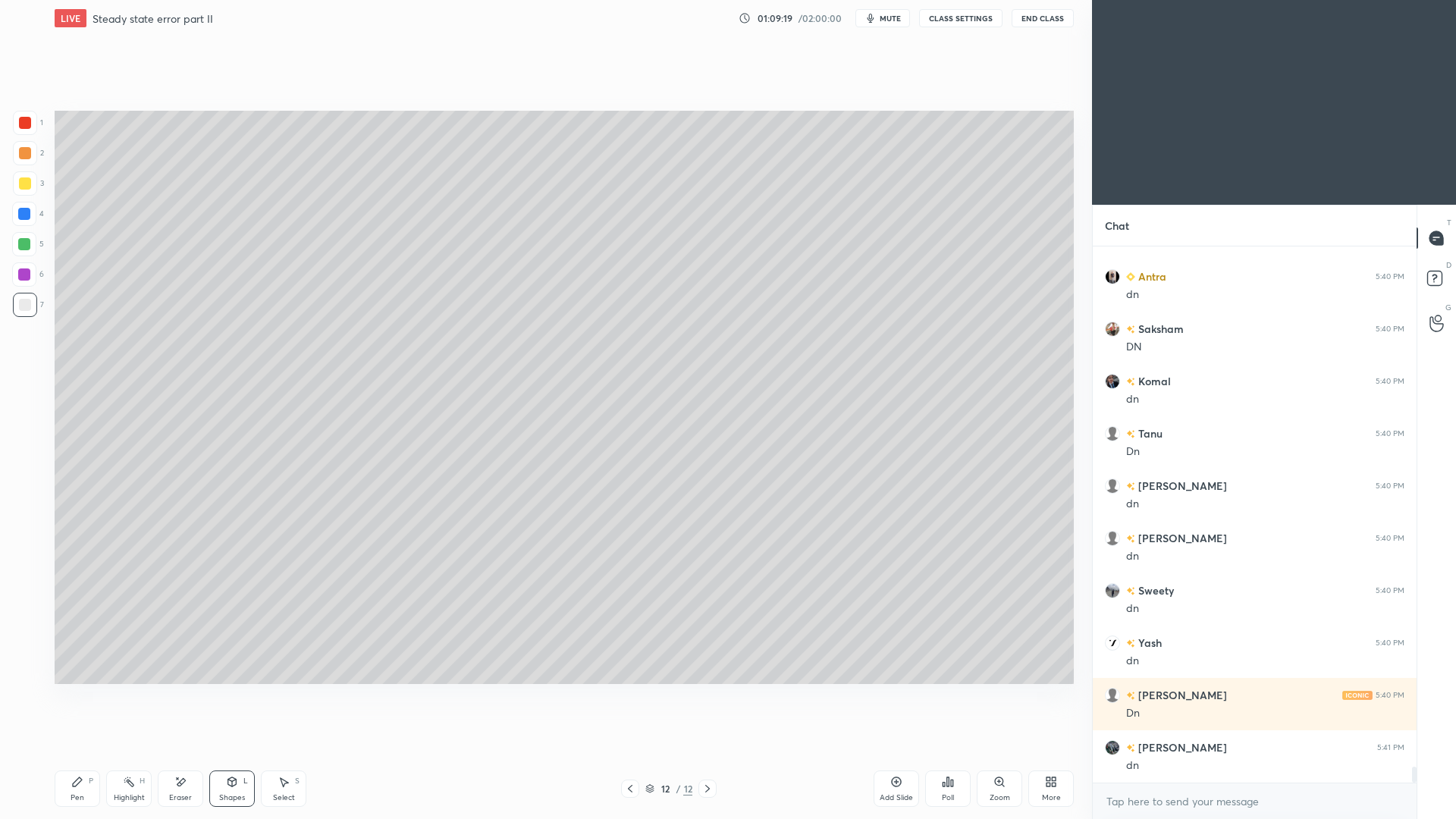
click at [86, 751] on div "Pen P" at bounding box center [77, 789] width 45 height 37
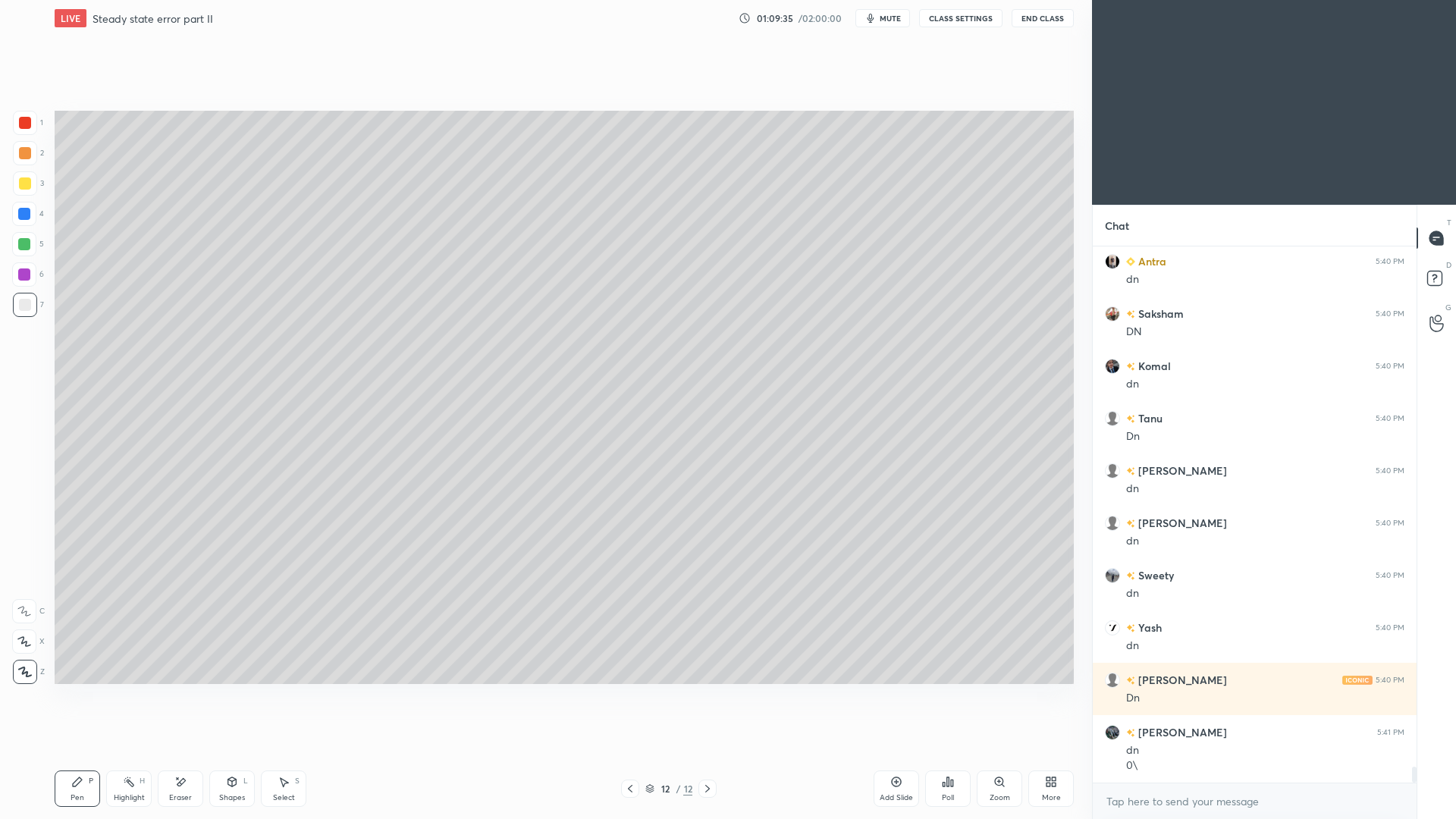
click at [241, 751] on div "Shapes L" at bounding box center [232, 789] width 45 height 37
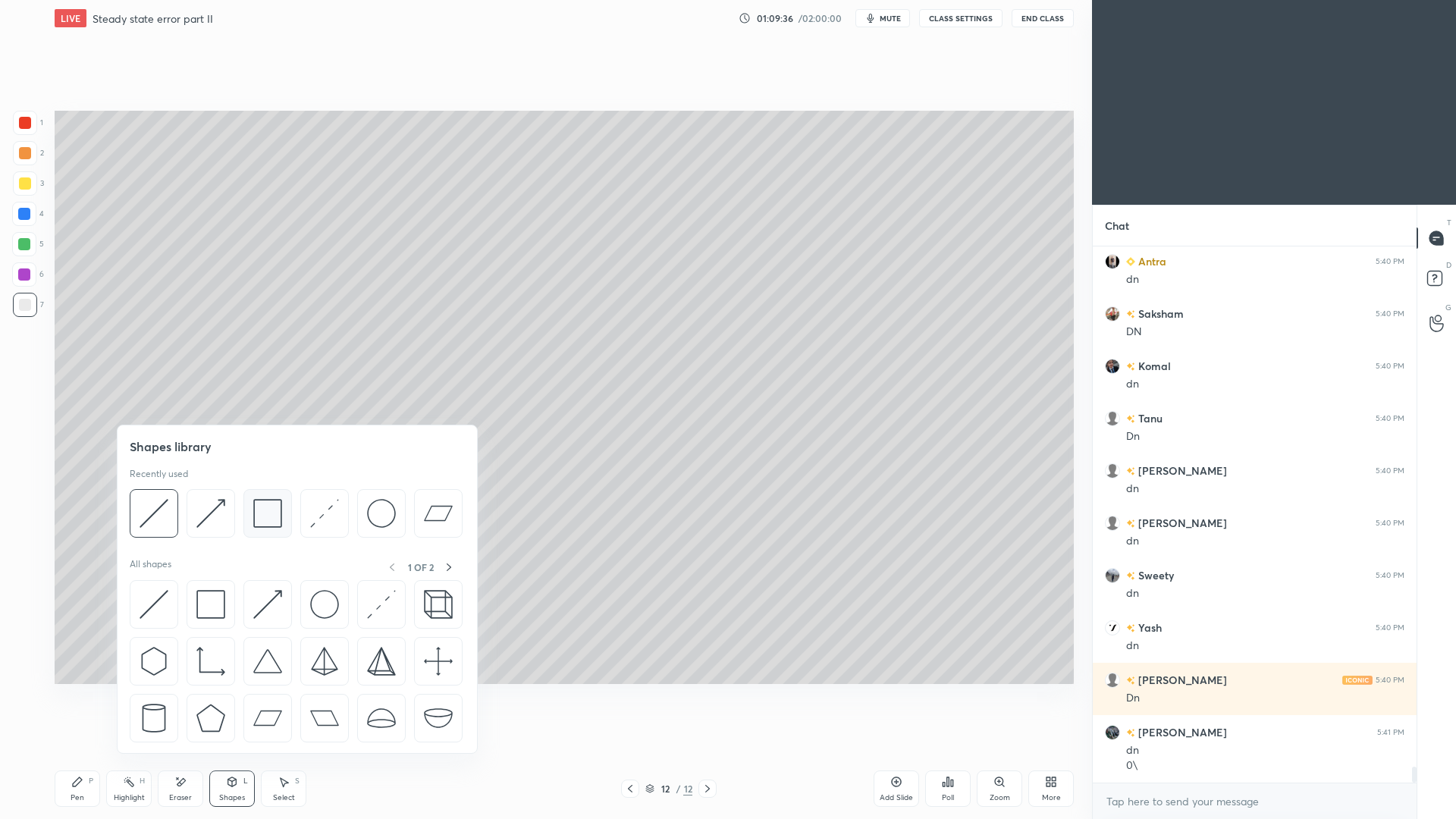
click at [258, 519] on img at bounding box center [268, 513] width 29 height 29
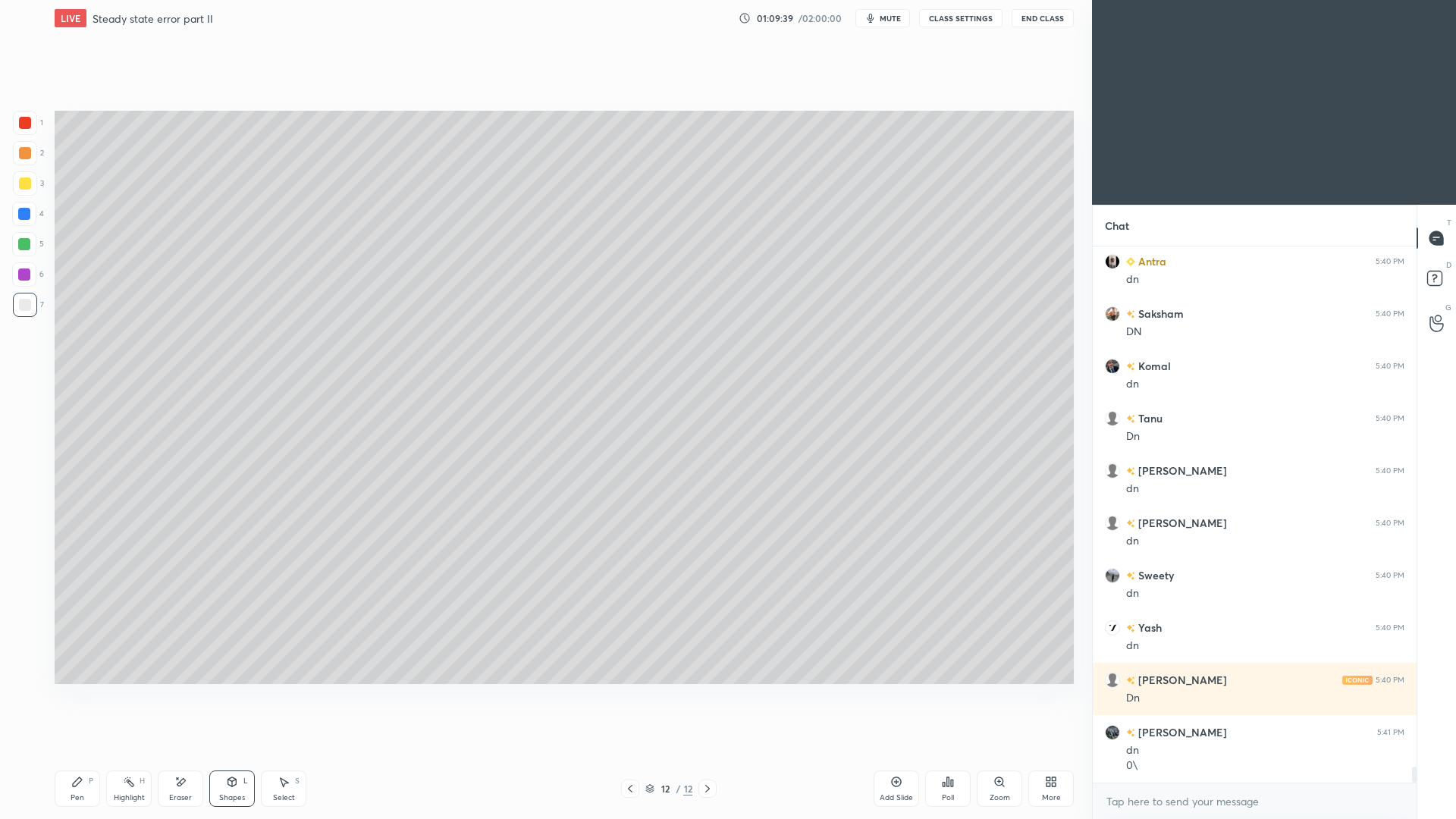
drag, startPoint x: 79, startPoint y: 791, endPoint x: 76, endPoint y: 761, distance: 30.1
click at [79, 751] on div "Pen P" at bounding box center [77, 789] width 45 height 37
drag, startPoint x: 29, startPoint y: 214, endPoint x: 32, endPoint y: 203, distance: 11.4
click at [29, 213] on div at bounding box center [24, 214] width 12 height 12
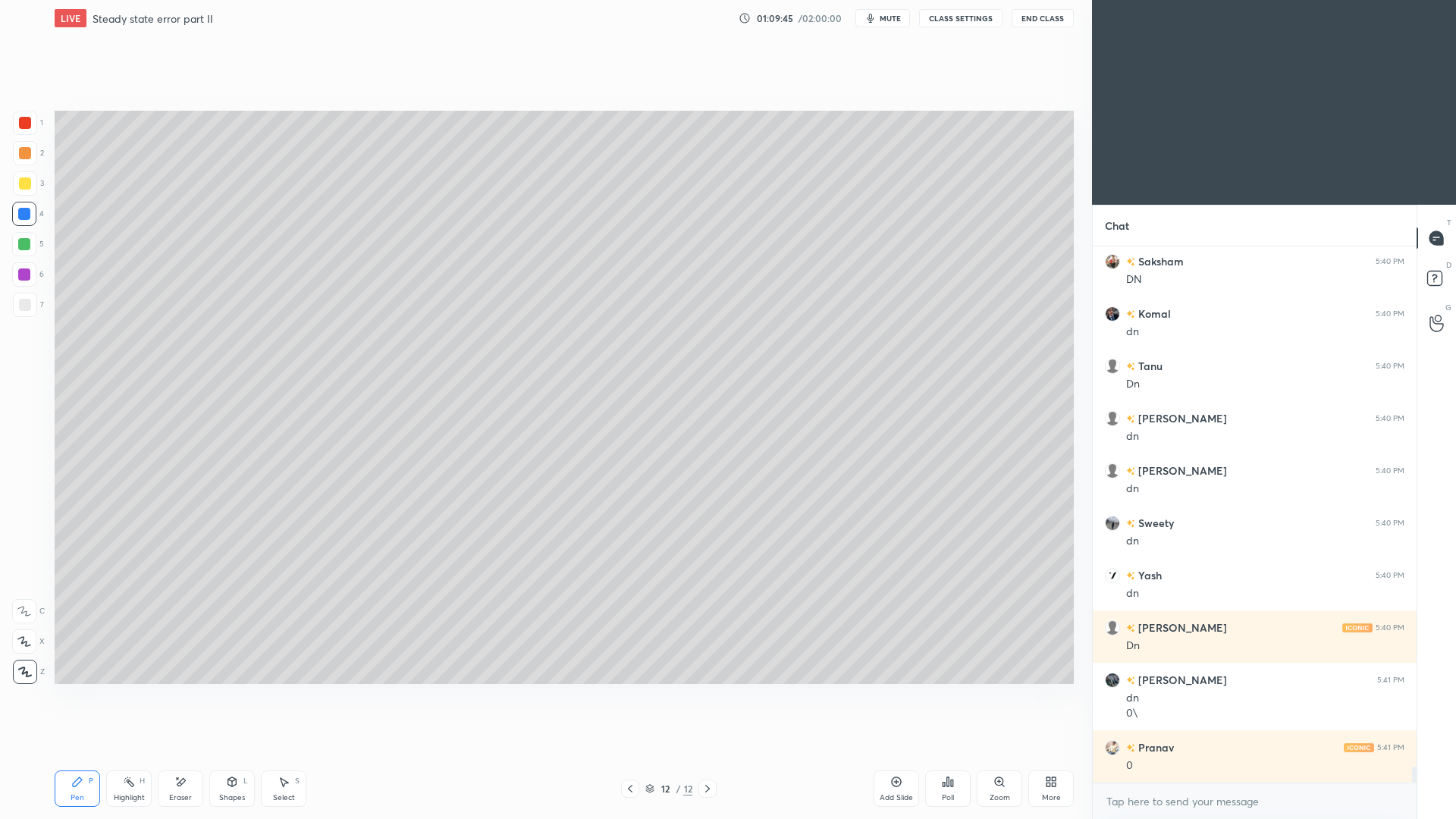
click at [27, 307] on div at bounding box center [25, 304] width 12 height 12
click at [241, 751] on div "Shapes L" at bounding box center [232, 789] width 45 height 37
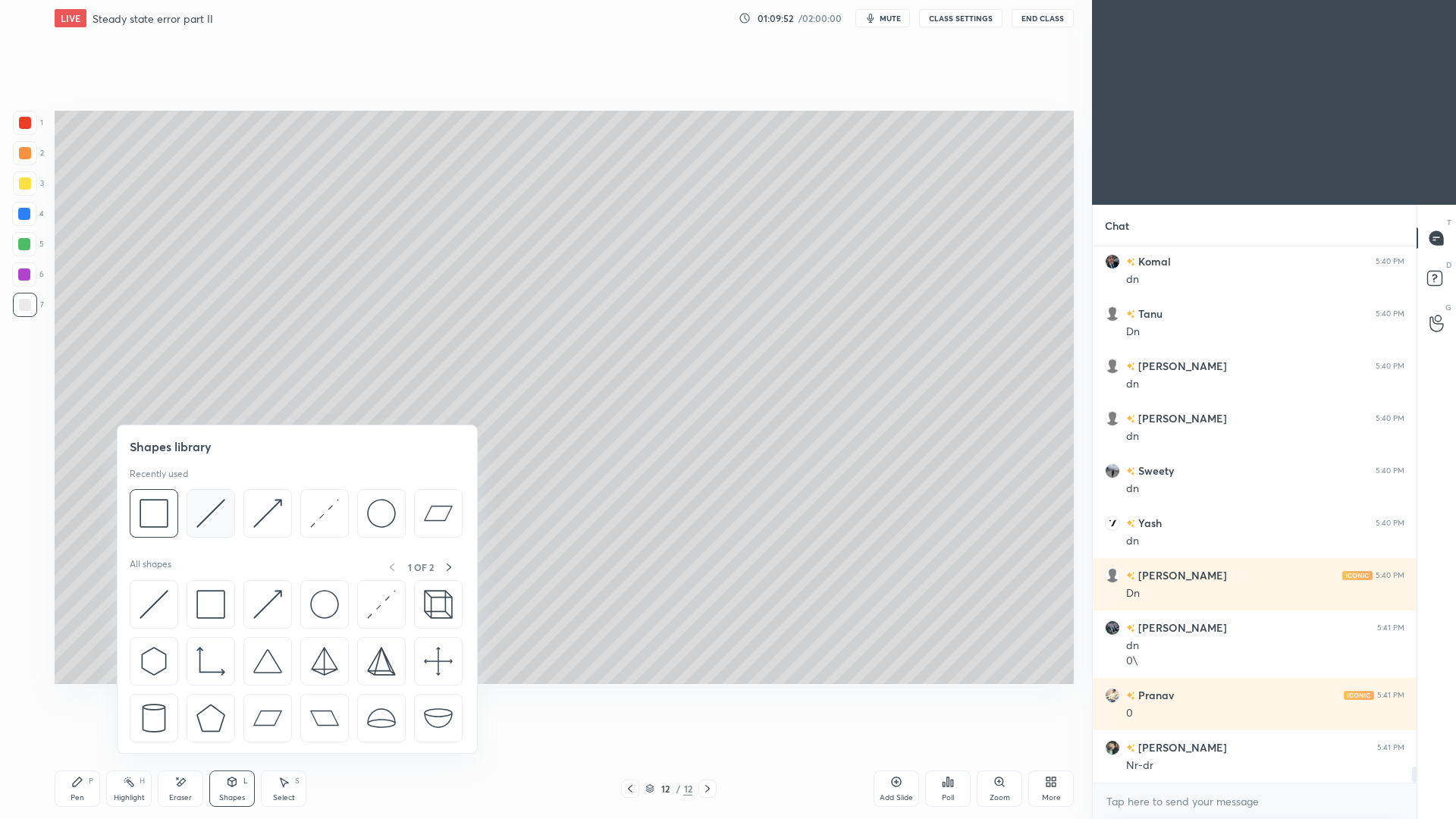
click at [214, 526] on img at bounding box center [210, 513] width 29 height 29
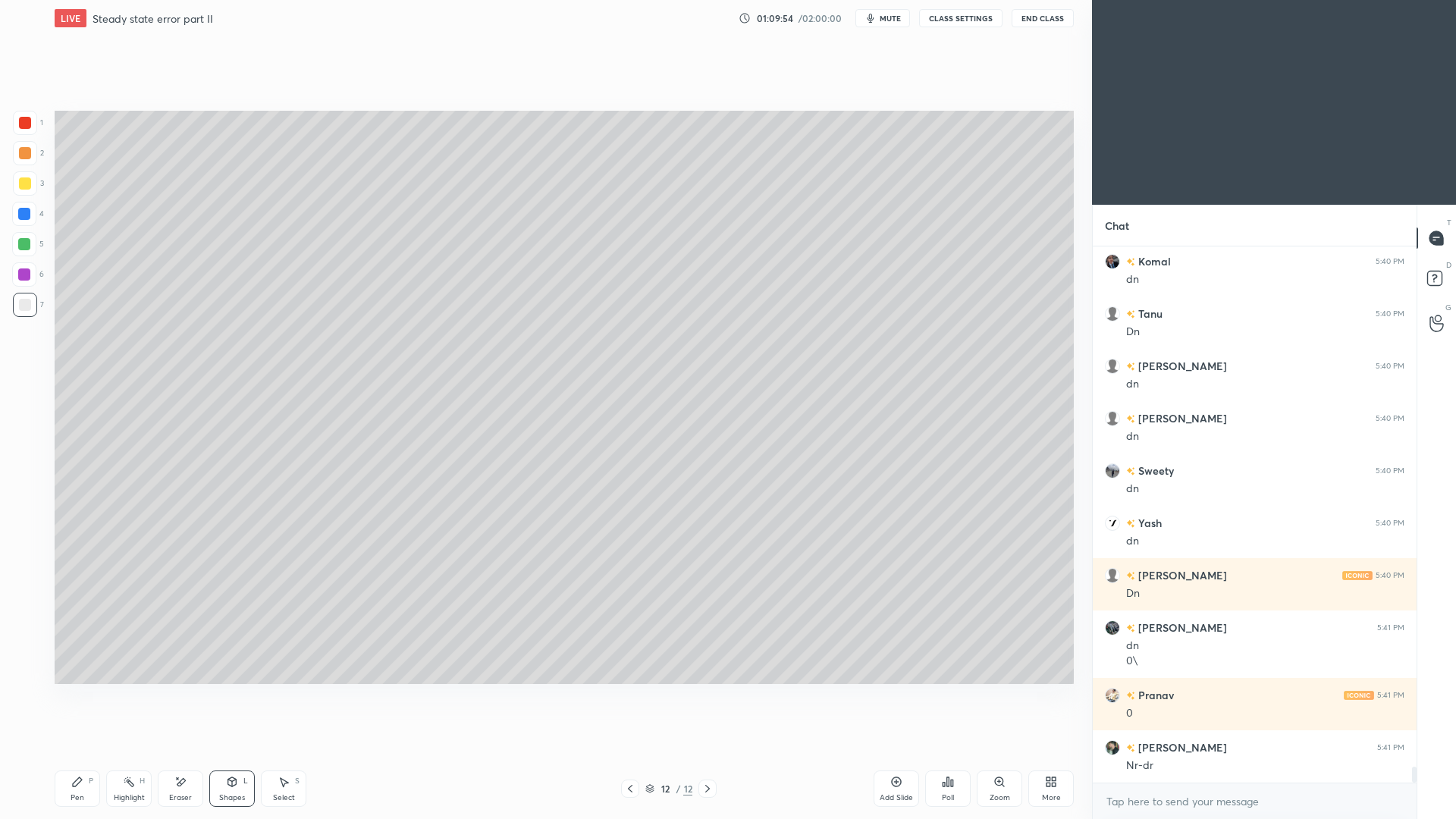
drag, startPoint x: 86, startPoint y: 776, endPoint x: 79, endPoint y: 751, distance: 26.0
click at [82, 751] on div "Pen P" at bounding box center [77, 789] width 45 height 37
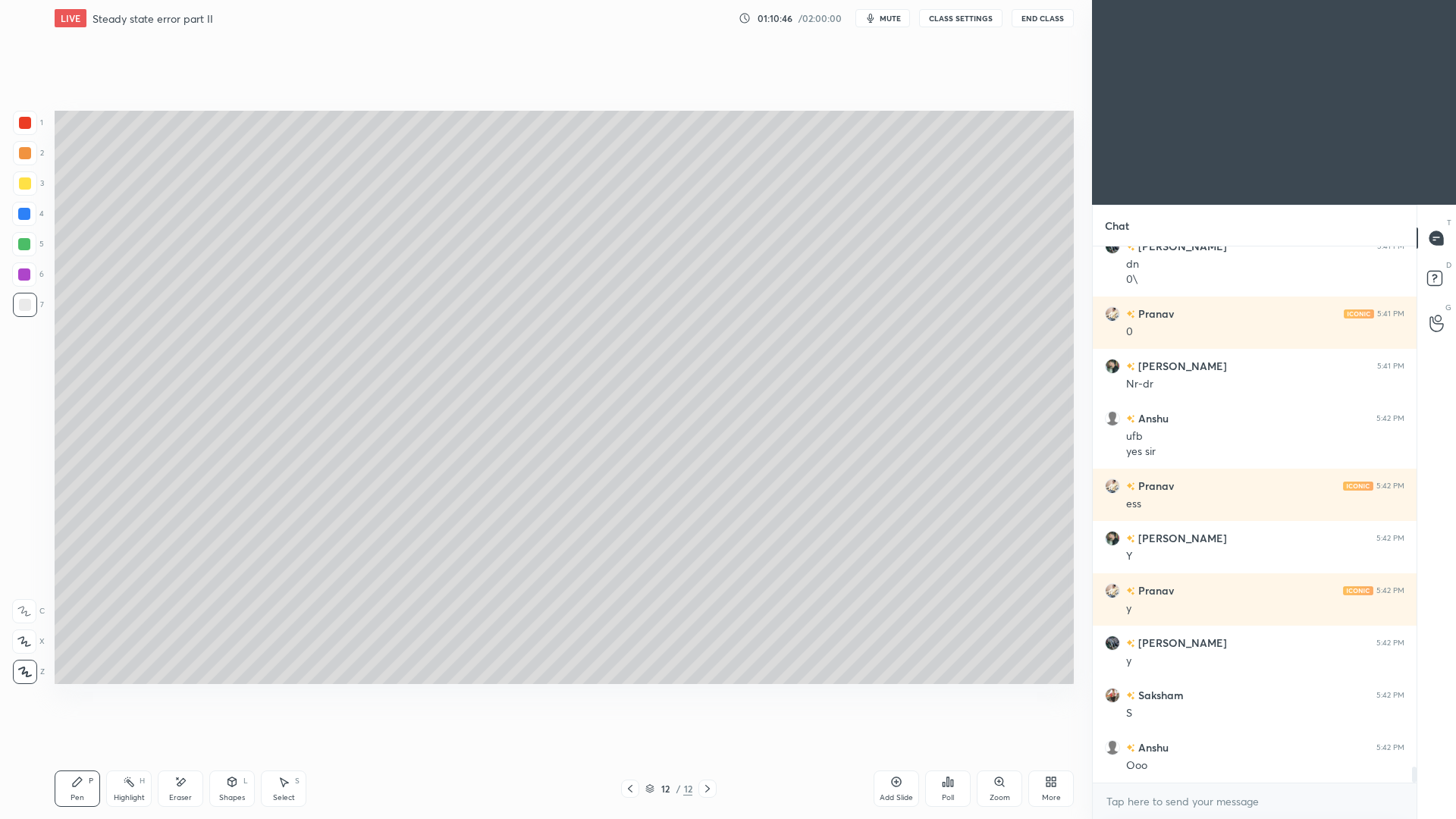
scroll to position [17927, 0]
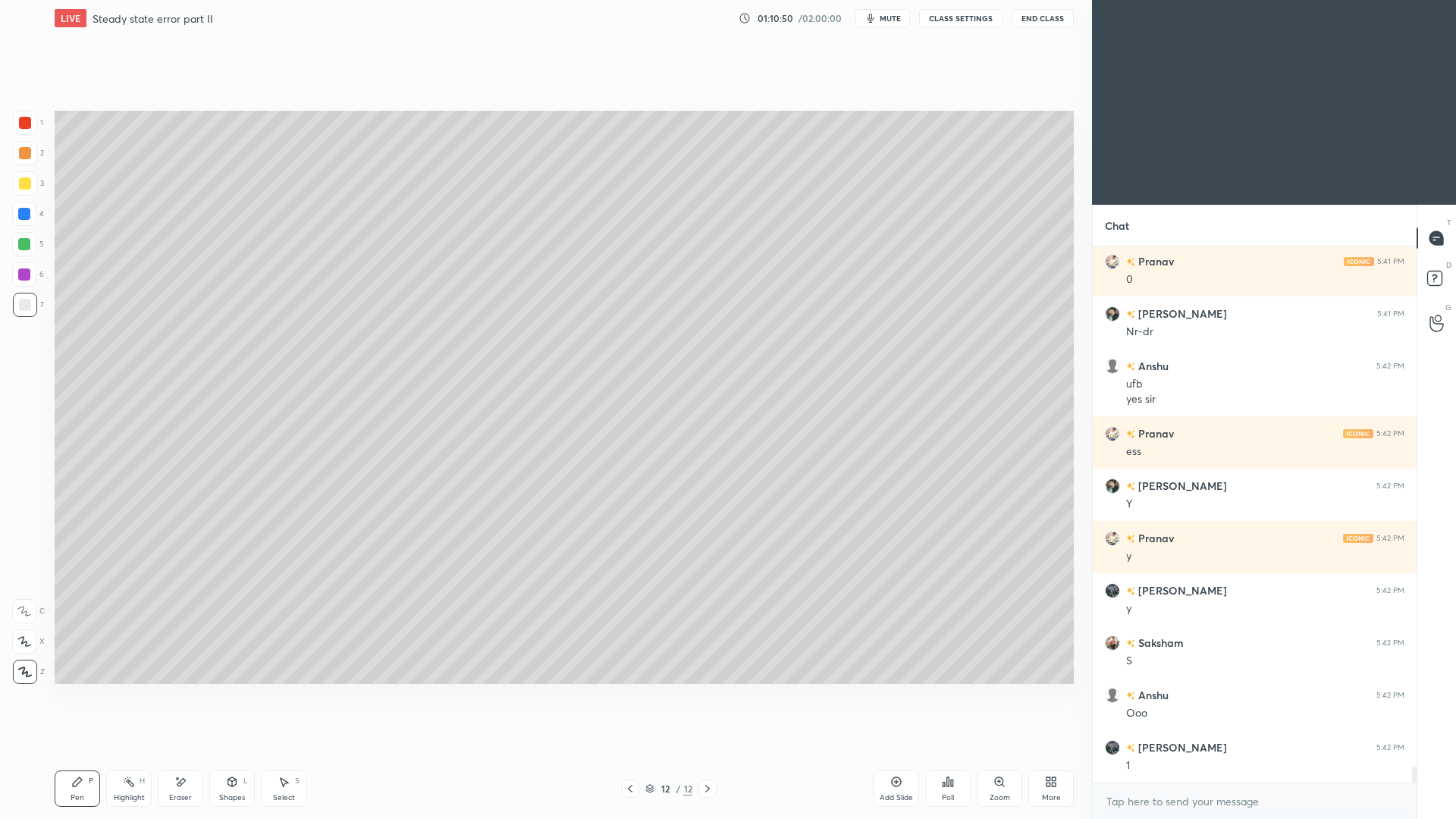
drag, startPoint x: 230, startPoint y: 791, endPoint x: 242, endPoint y: 757, distance: 36.1
click at [231, 751] on div "Shapes L" at bounding box center [232, 789] width 45 height 37
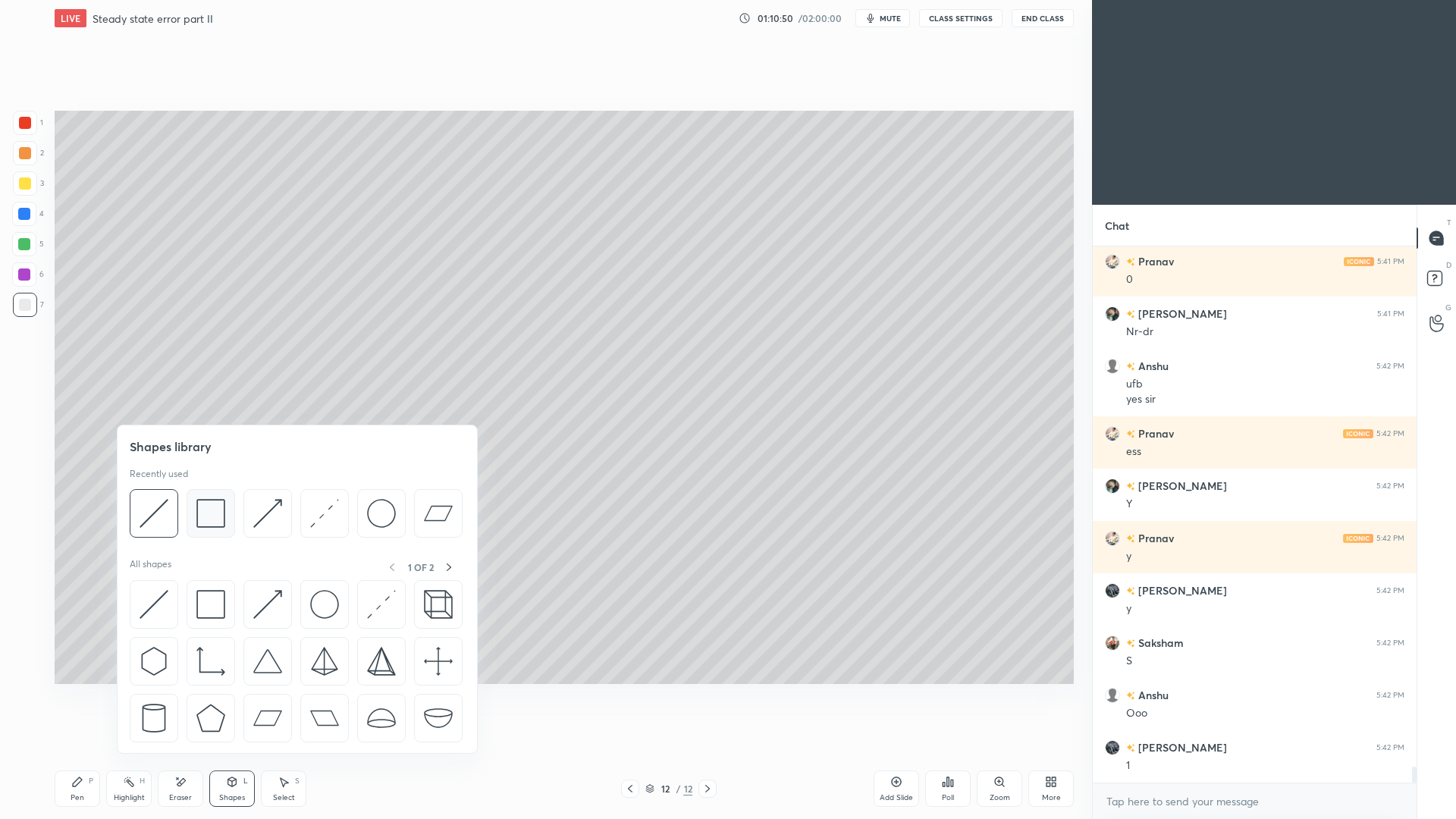
click at [215, 525] on img at bounding box center [210, 513] width 29 height 29
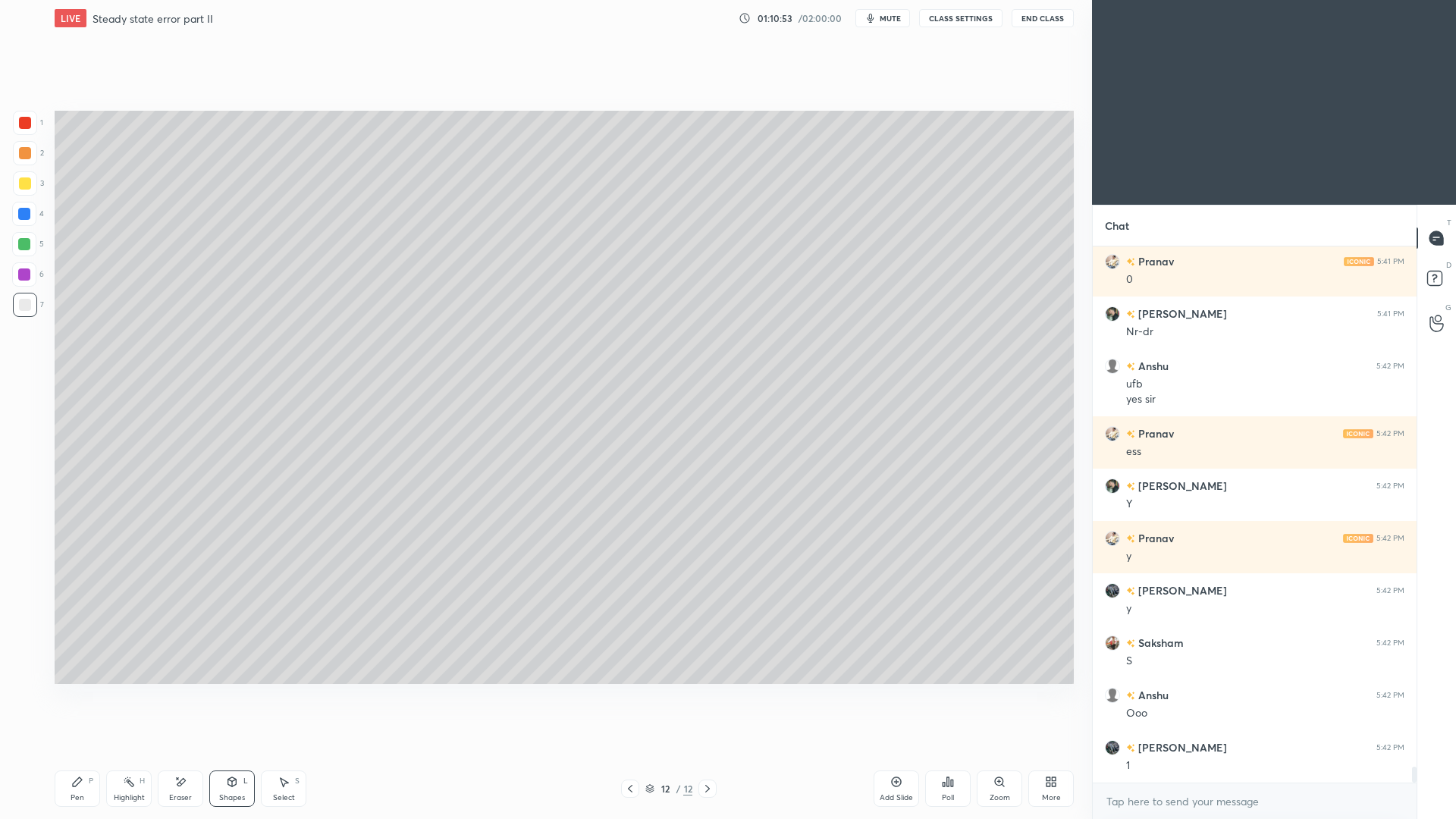
drag, startPoint x: 74, startPoint y: 787, endPoint x: 79, endPoint y: 759, distance: 28.4
click at [75, 751] on icon at bounding box center [77, 782] width 12 height 12
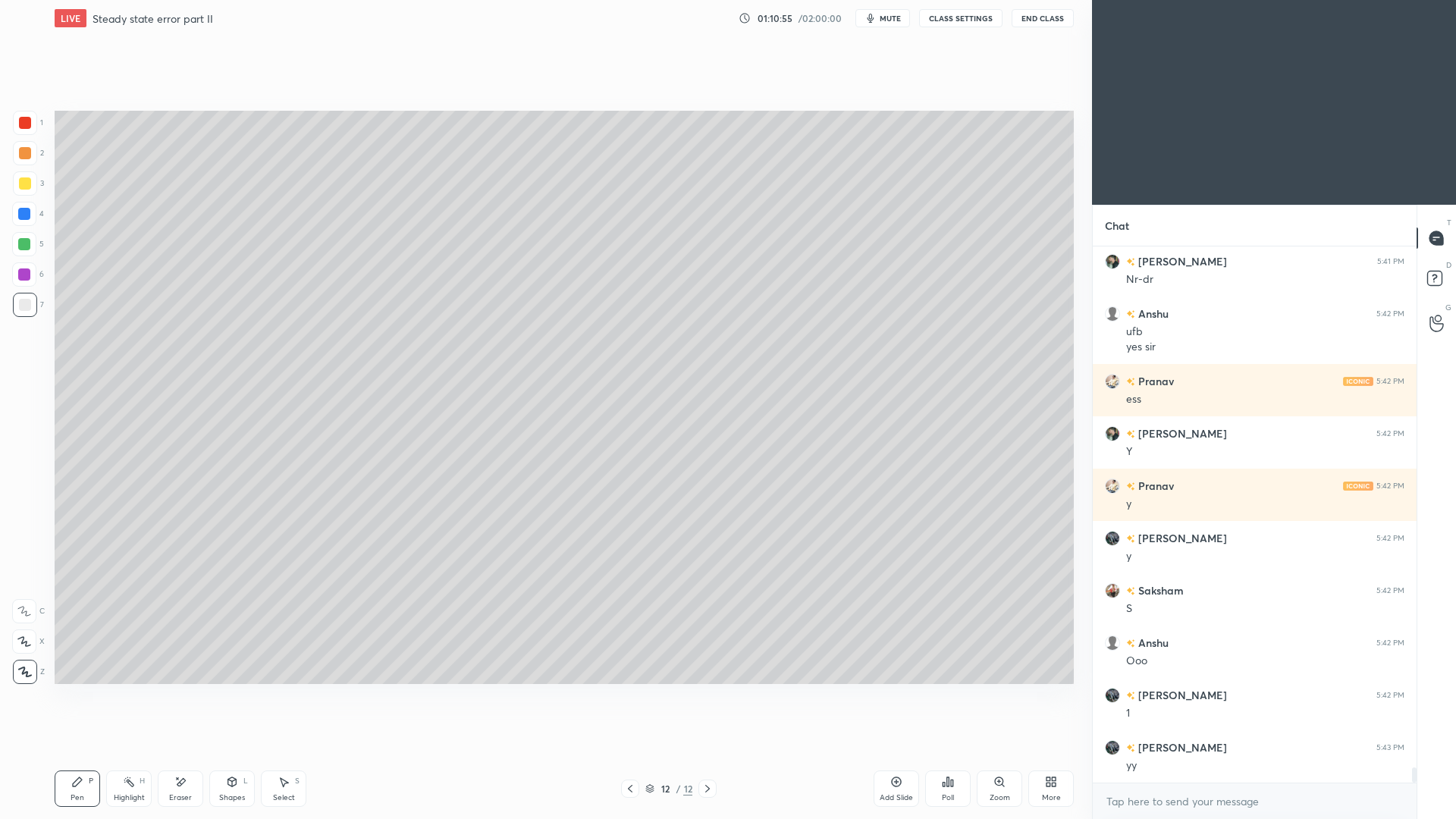
click at [27, 188] on div at bounding box center [25, 183] width 12 height 12
click at [880, 751] on div "Add Slide" at bounding box center [896, 798] width 33 height 8
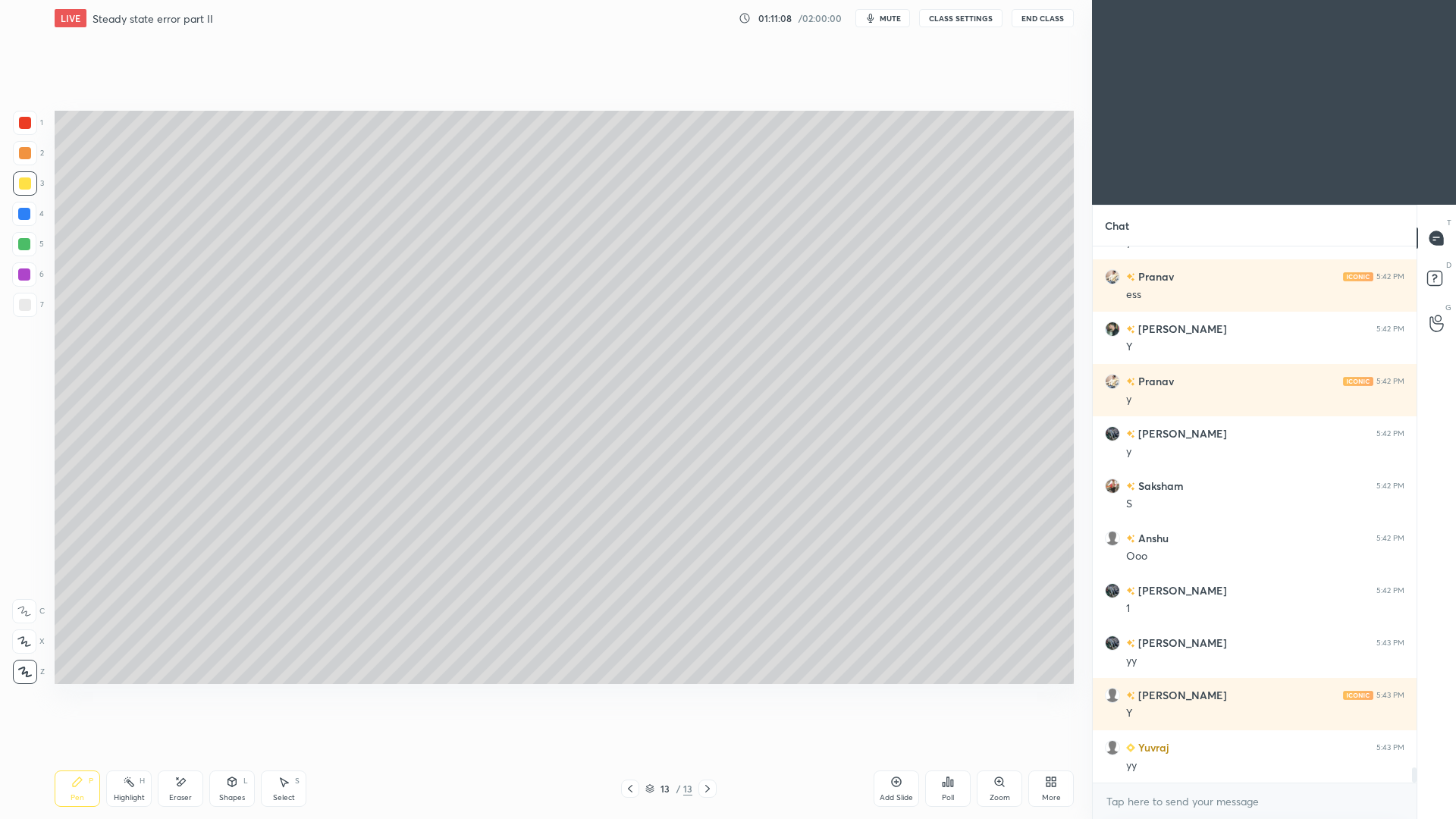
scroll to position [18136, 0]
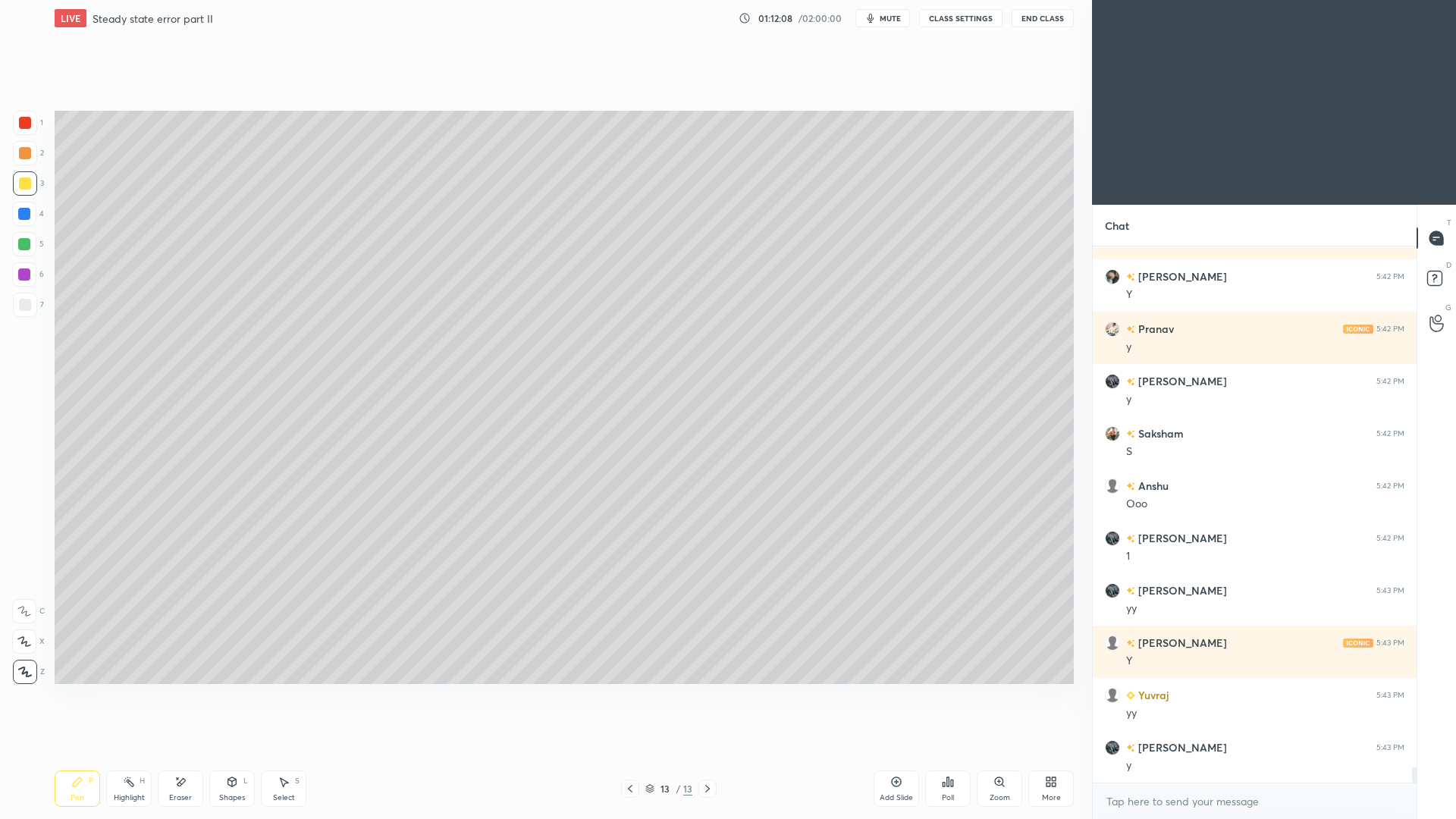
click at [955, 751] on div "Poll" at bounding box center [947, 789] width 45 height 37
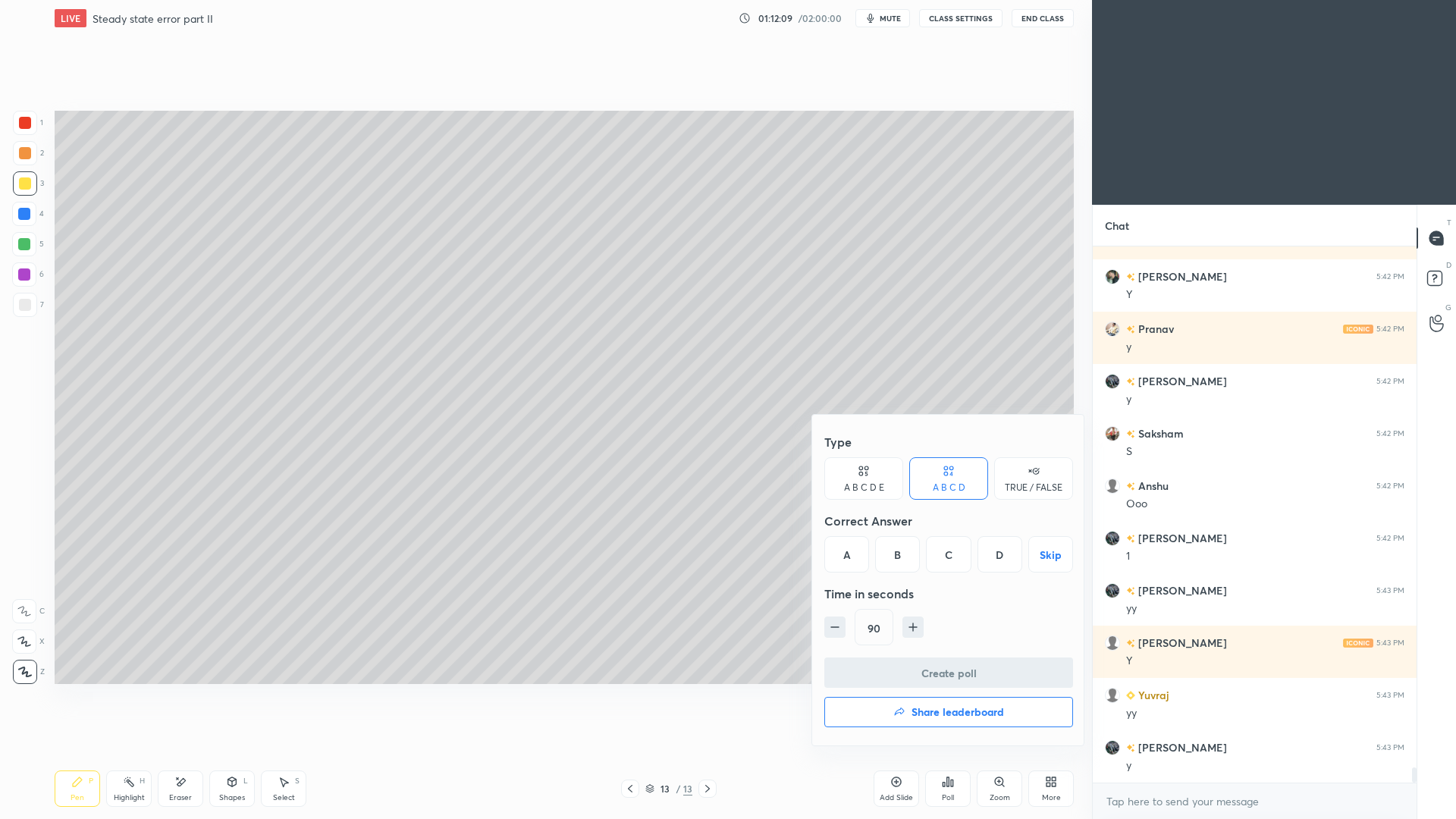
click at [1001, 558] on div "D" at bounding box center [1000, 554] width 44 height 37
click at [934, 664] on button "Create poll" at bounding box center [948, 673] width 248 height 30
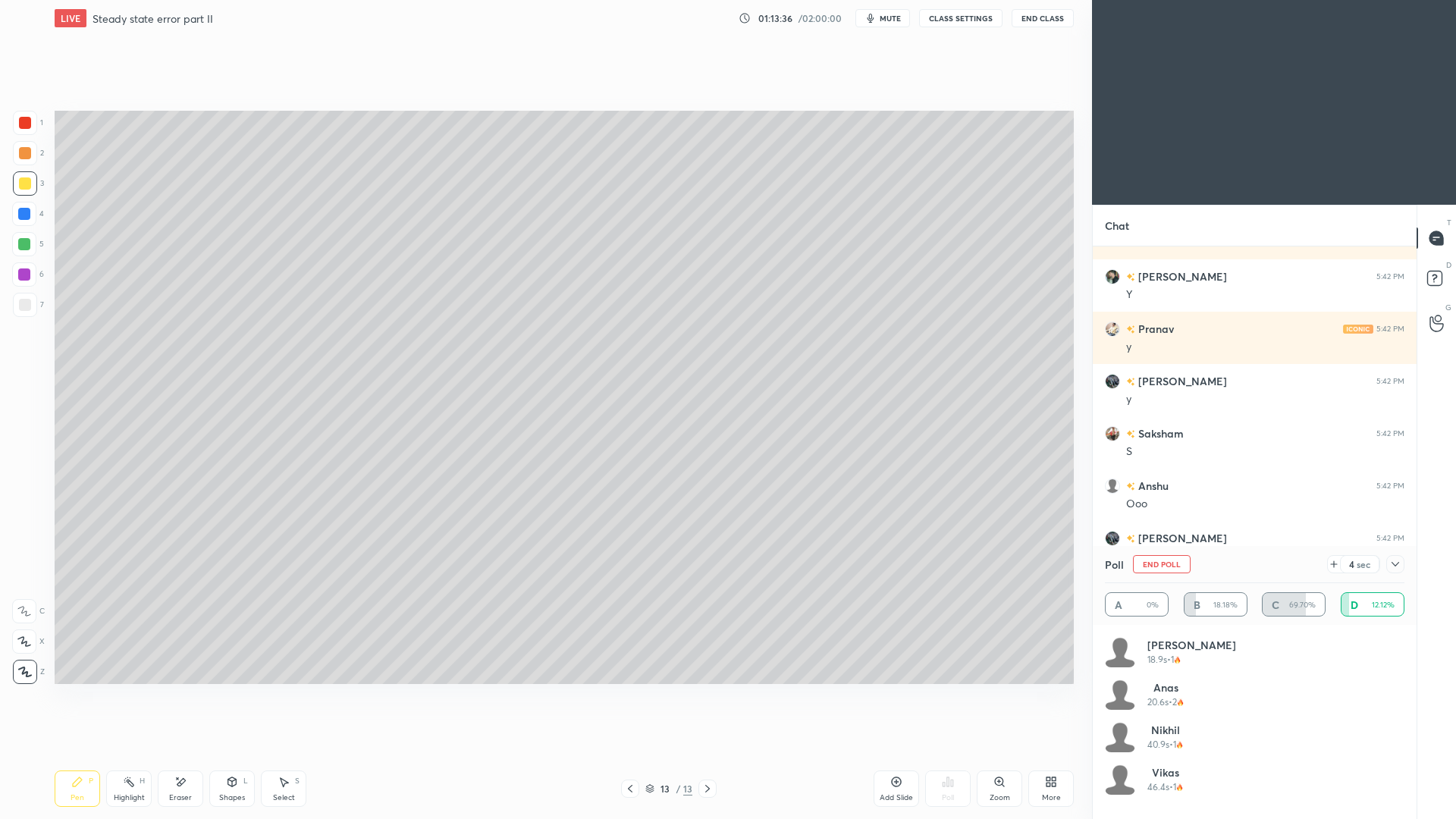
scroll to position [422, 319]
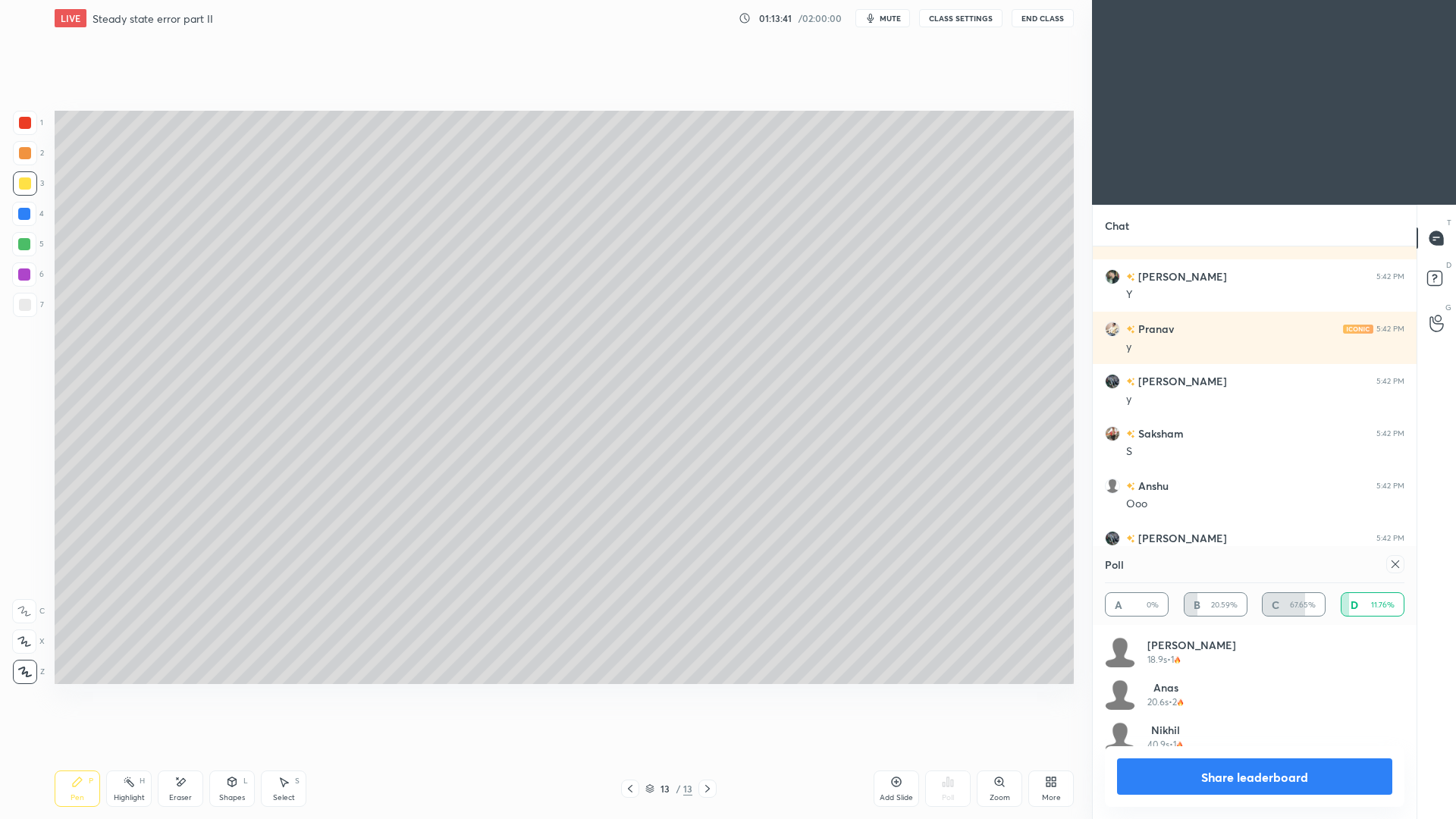
click at [1396, 569] on icon at bounding box center [1395, 564] width 12 height 12
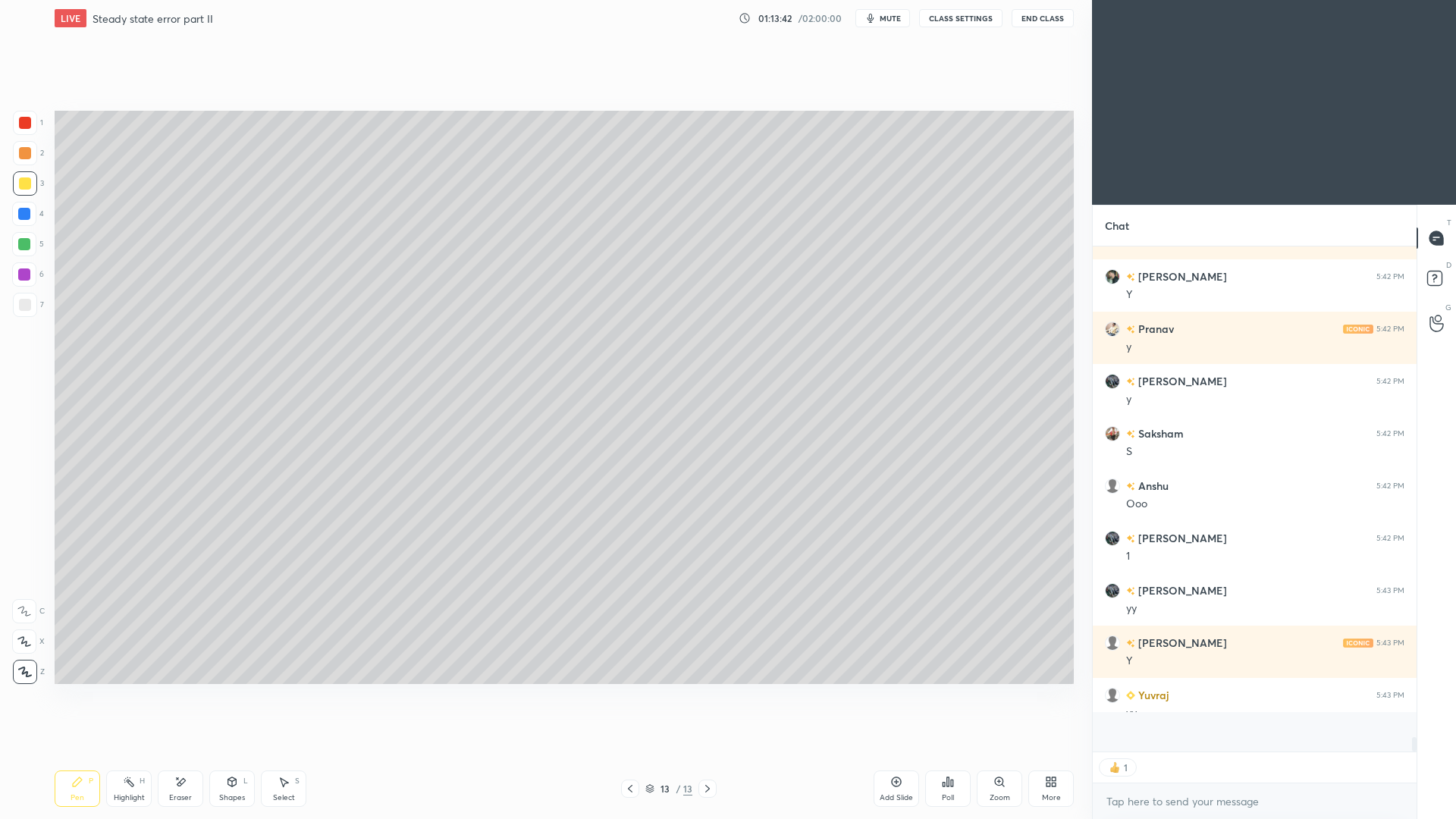
scroll to position [6, 6]
drag, startPoint x: 28, startPoint y: 306, endPoint x: 27, endPoint y: 298, distance: 8.1
click at [24, 307] on div at bounding box center [25, 304] width 12 height 12
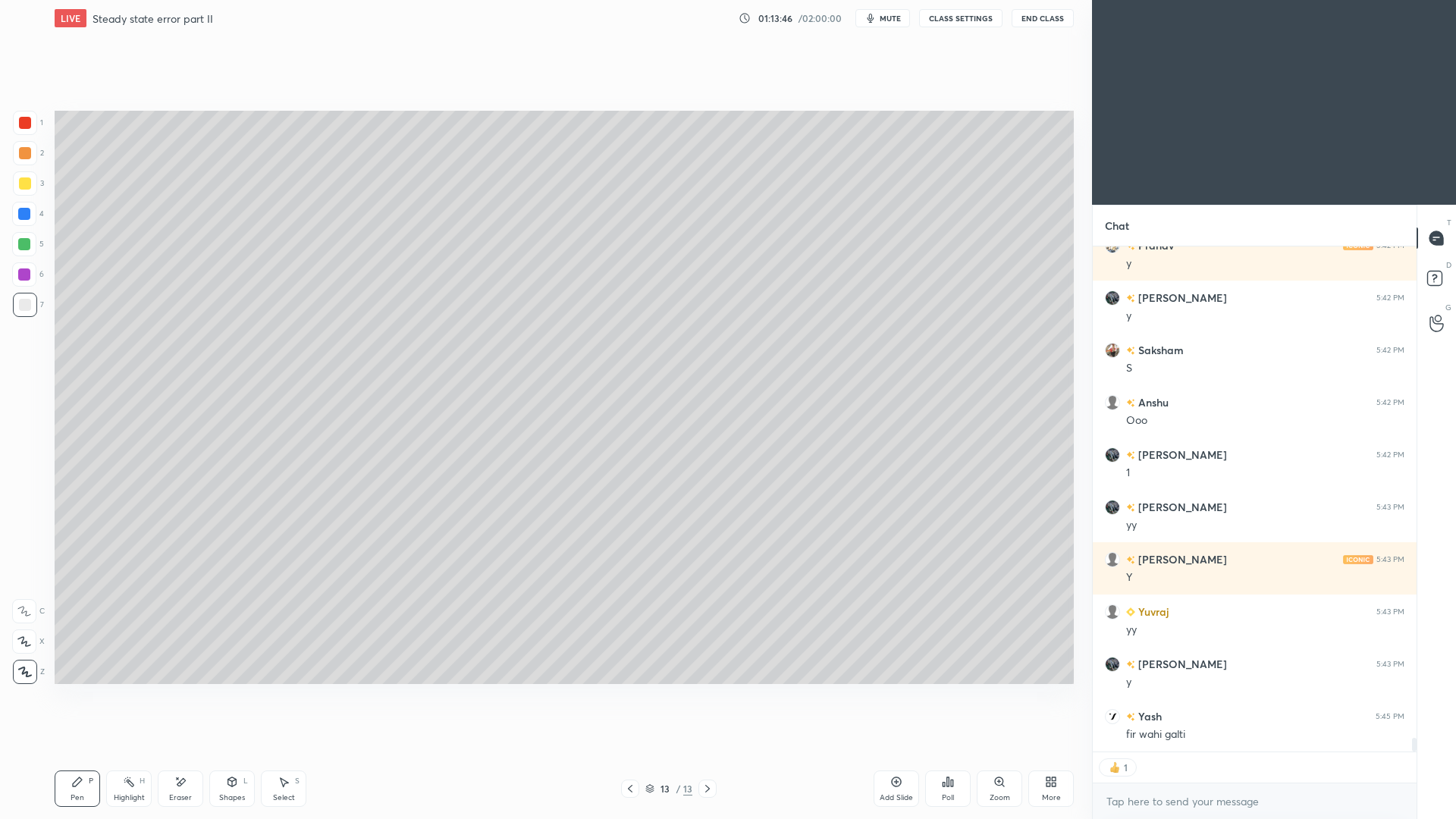
type textarea "x"
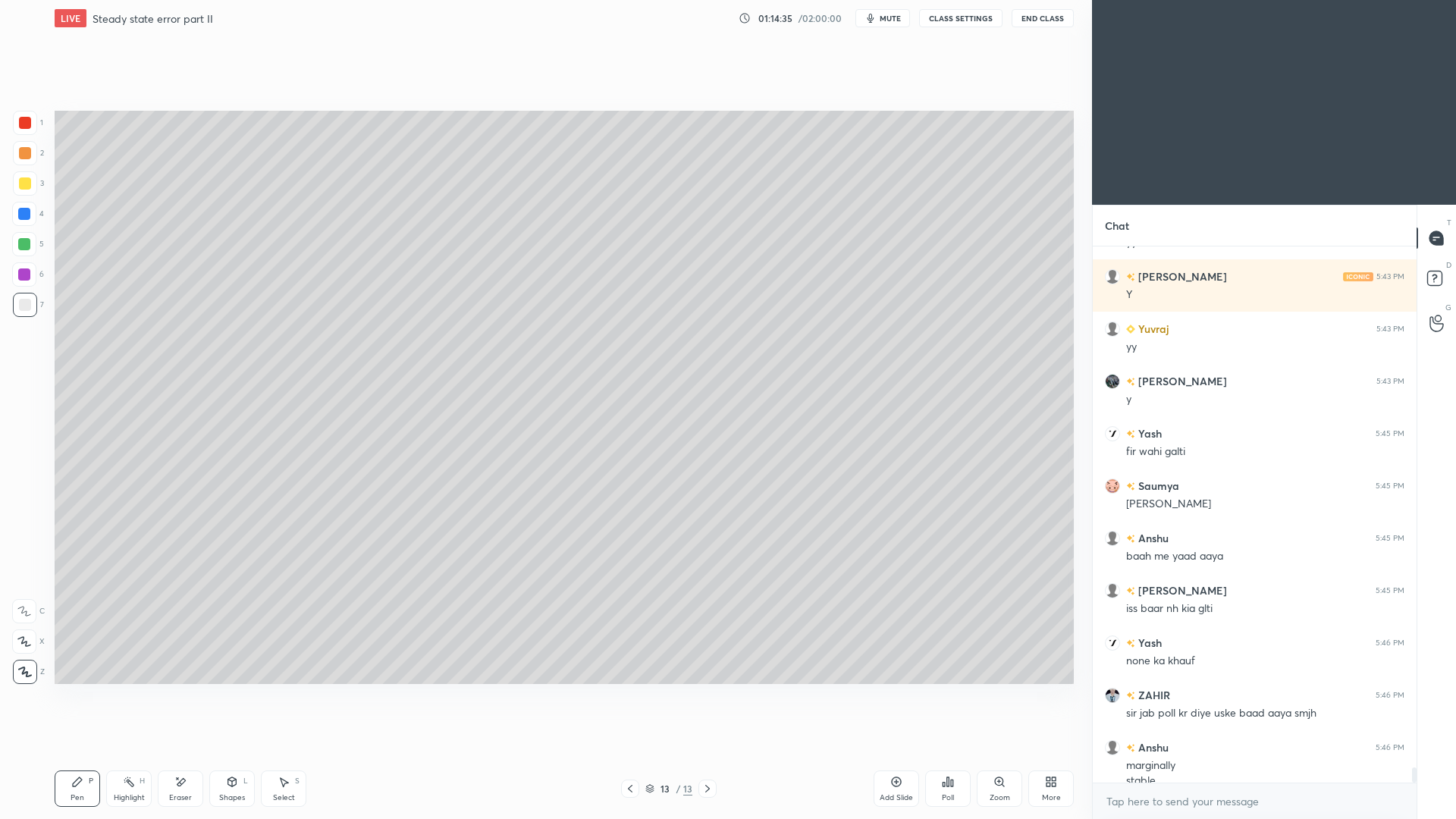
scroll to position [18518, 0]
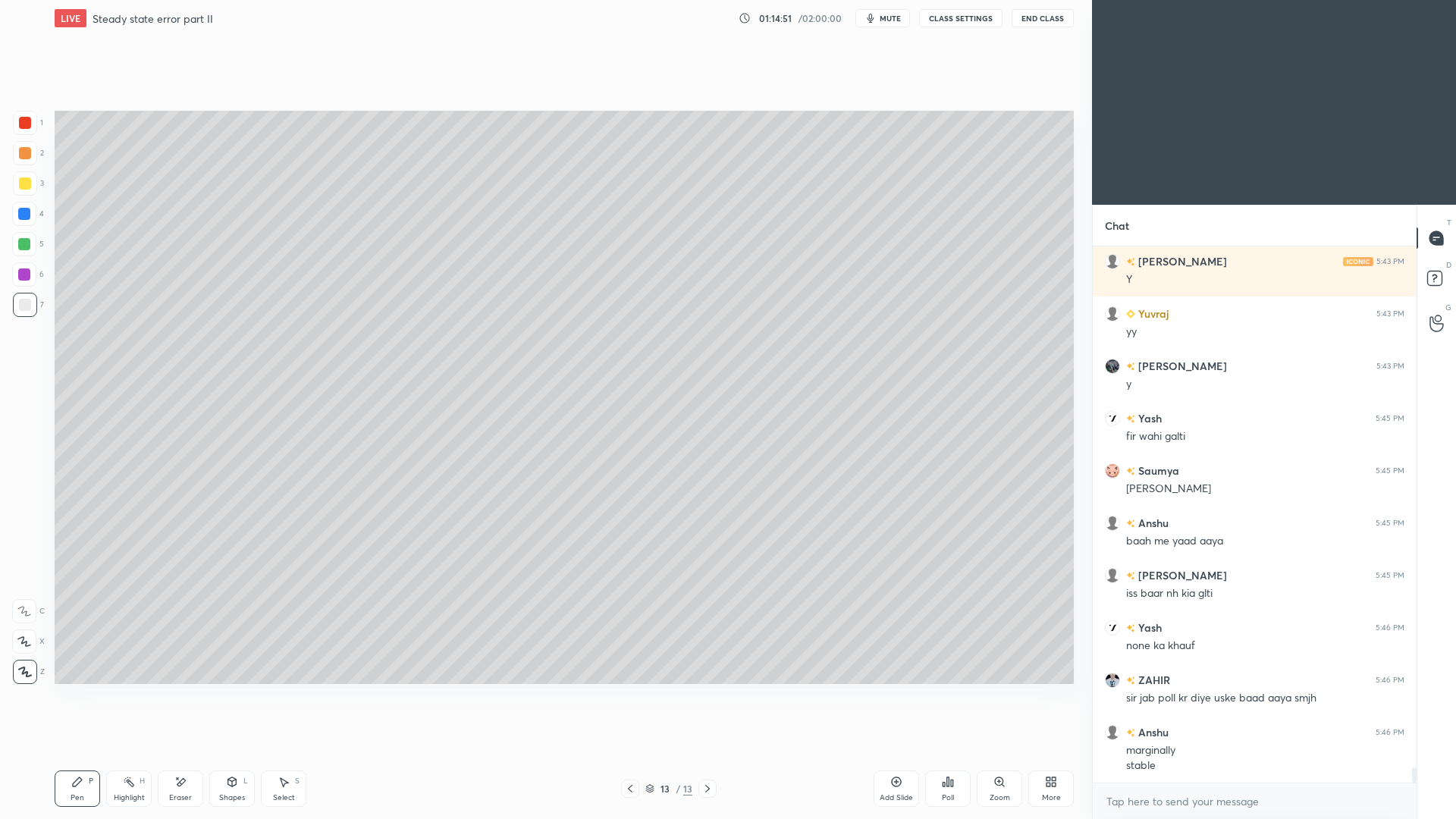
click at [893, 15] on span "mute" at bounding box center [890, 17] width 21 height 10
click at [898, 18] on span "unmute" at bounding box center [888, 17] width 33 height 10
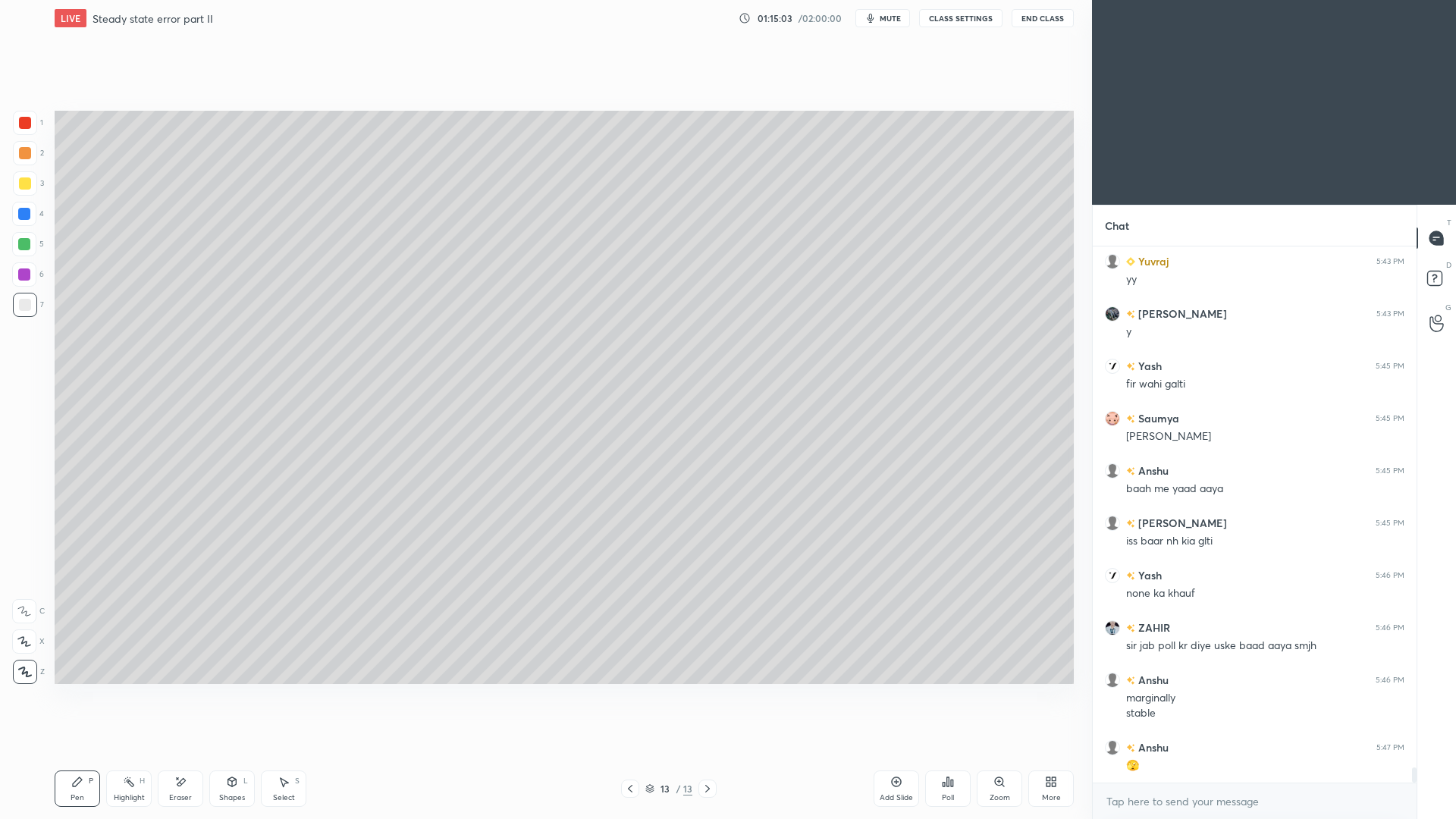
click at [24, 186] on div at bounding box center [25, 183] width 12 height 12
click at [884, 751] on div "Add Slide" at bounding box center [896, 789] width 45 height 37
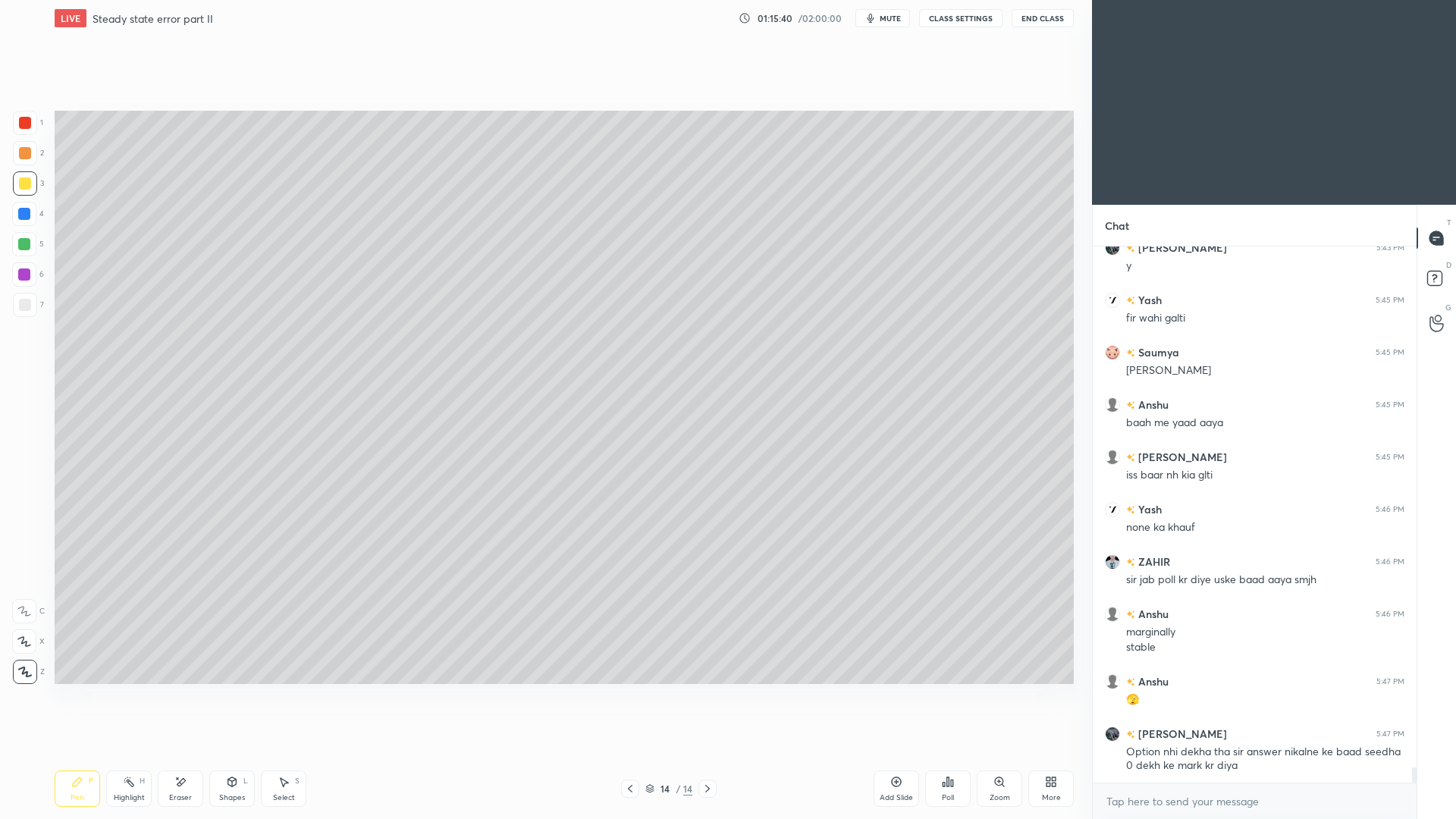
drag, startPoint x: 235, startPoint y: 795, endPoint x: 237, endPoint y: 776, distance: 19.1
click at [232, 751] on div "Shapes" at bounding box center [232, 798] width 25 height 8
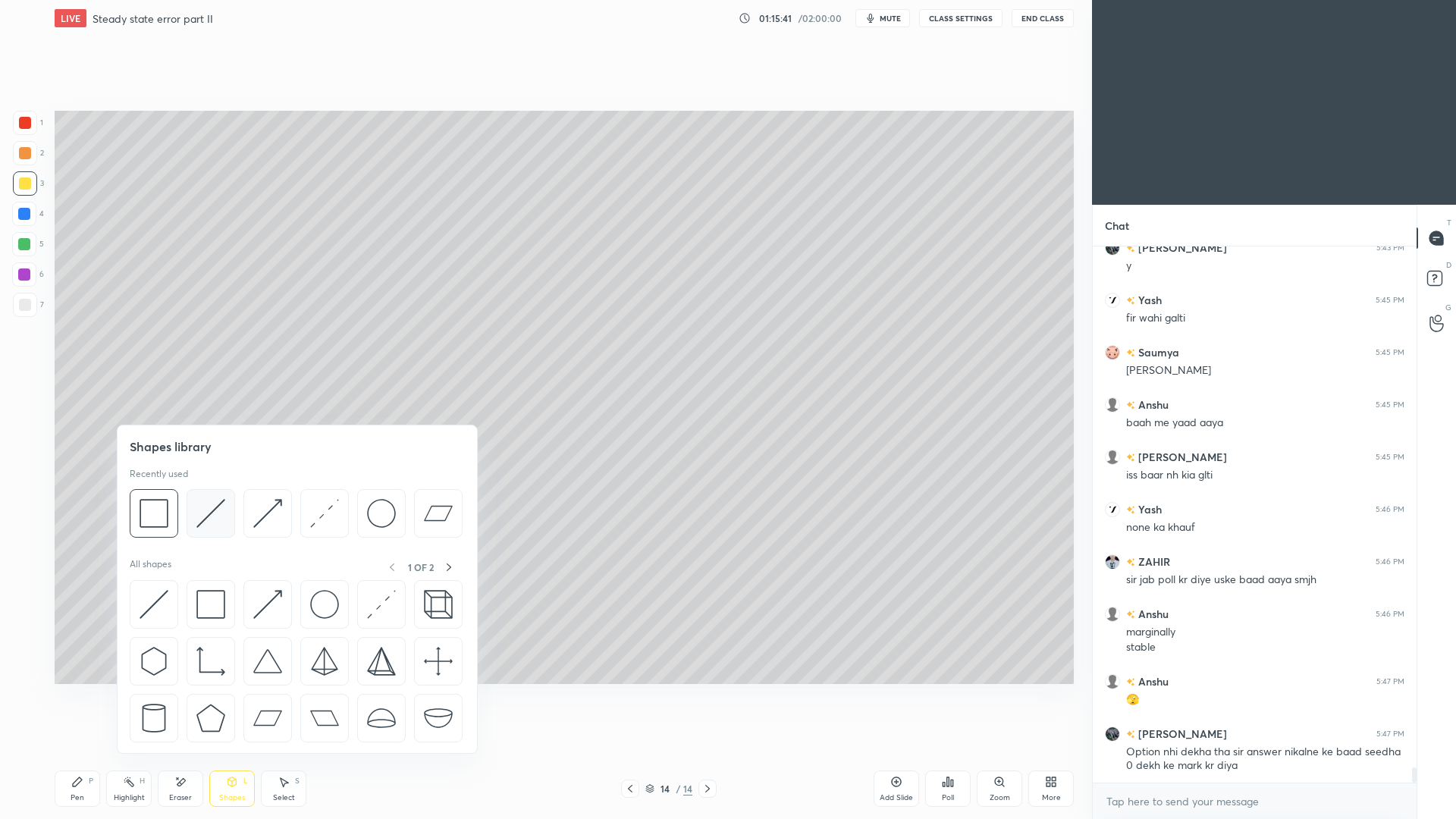
click at [217, 514] on img at bounding box center [210, 513] width 29 height 29
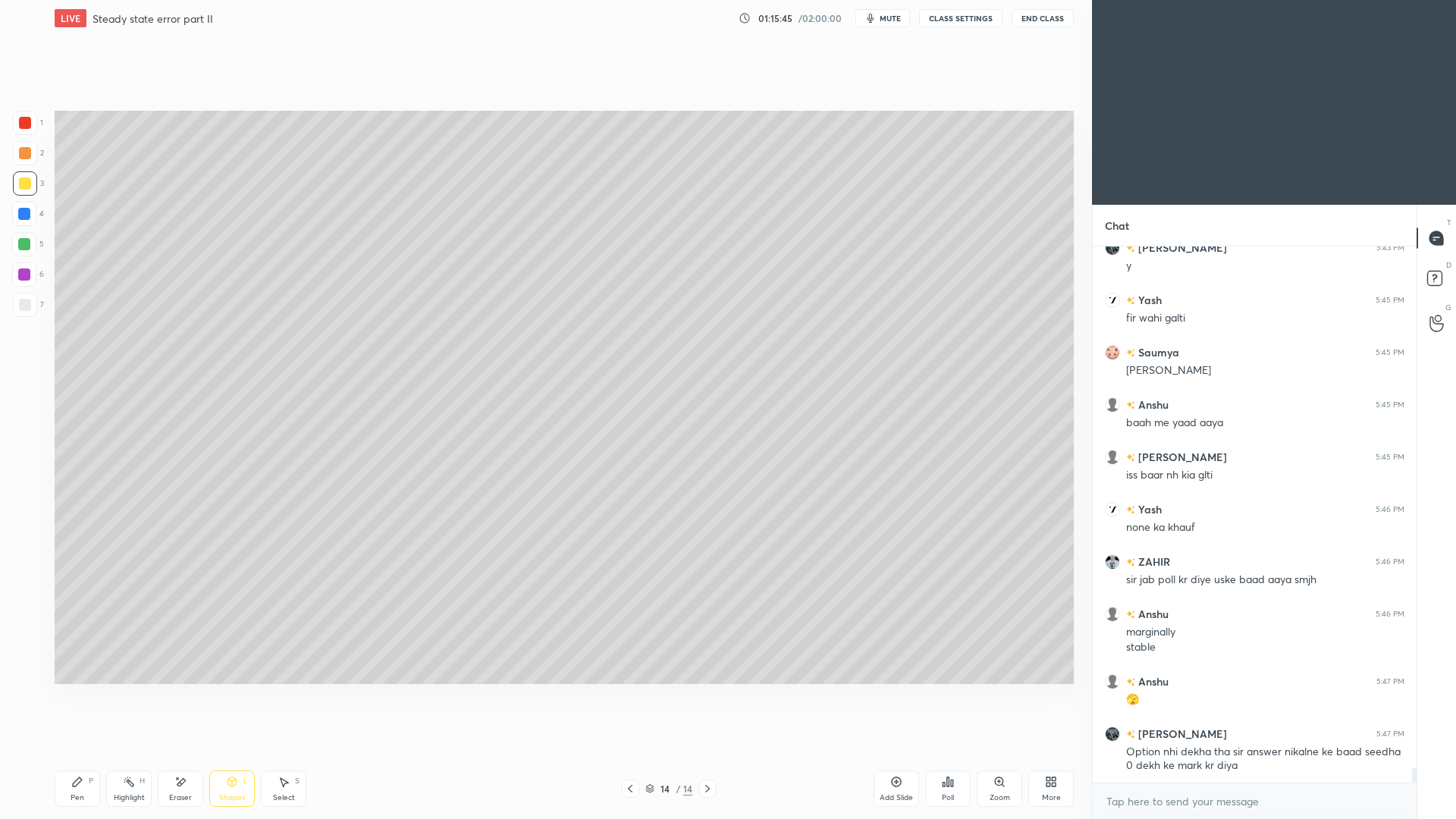
click at [83, 751] on div "Pen P" at bounding box center [77, 789] width 45 height 37
click at [945, 751] on div "Poll" at bounding box center [947, 798] width 12 height 8
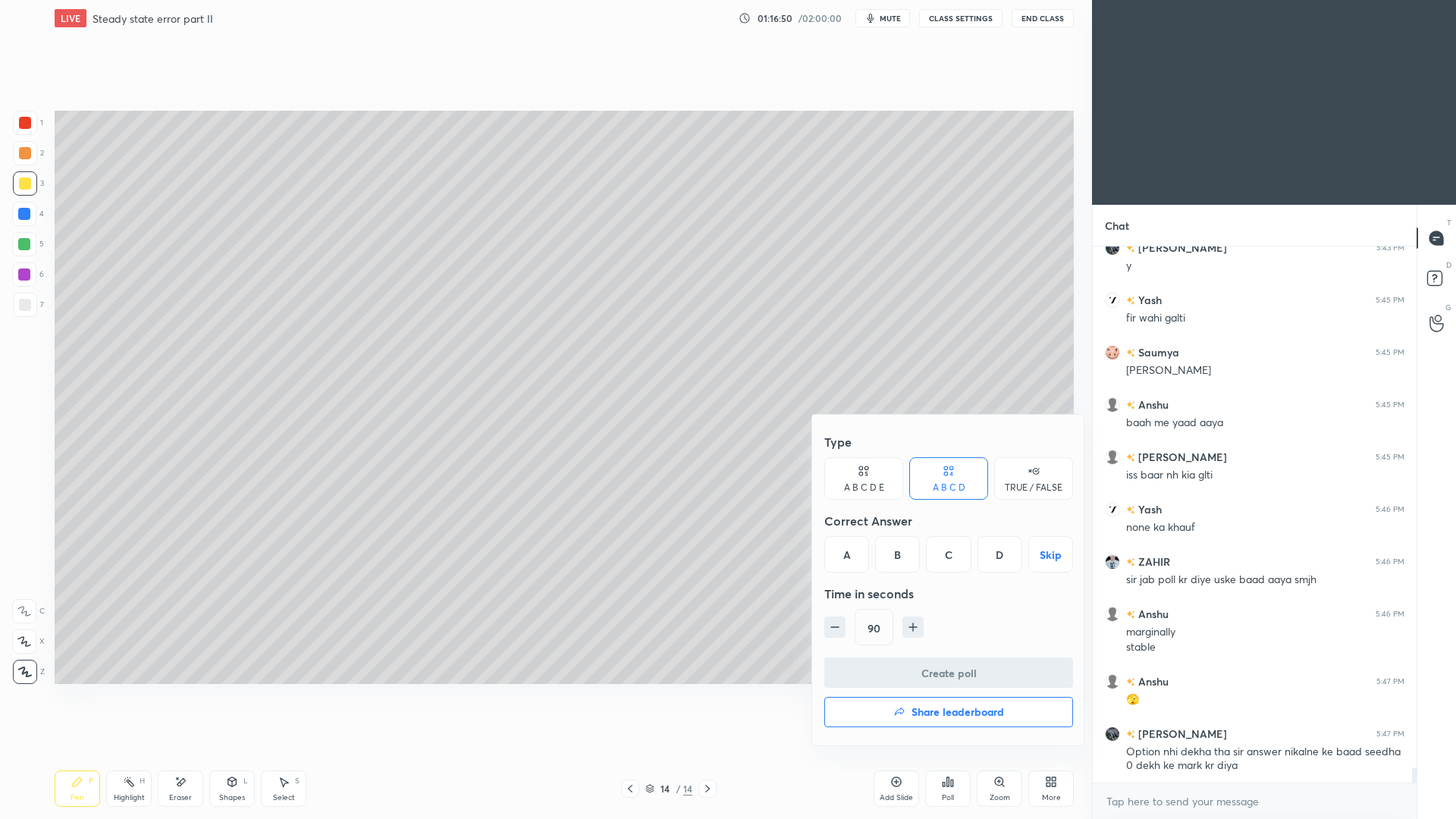
click at [915, 626] on icon "button" at bounding box center [912, 627] width 15 height 15
click at [918, 625] on icon "button" at bounding box center [919, 627] width 15 height 15
click at [919, 625] on icon "button" at bounding box center [919, 628] width 0 height 8
click at [919, 628] on icon "button" at bounding box center [919, 627] width 15 height 15
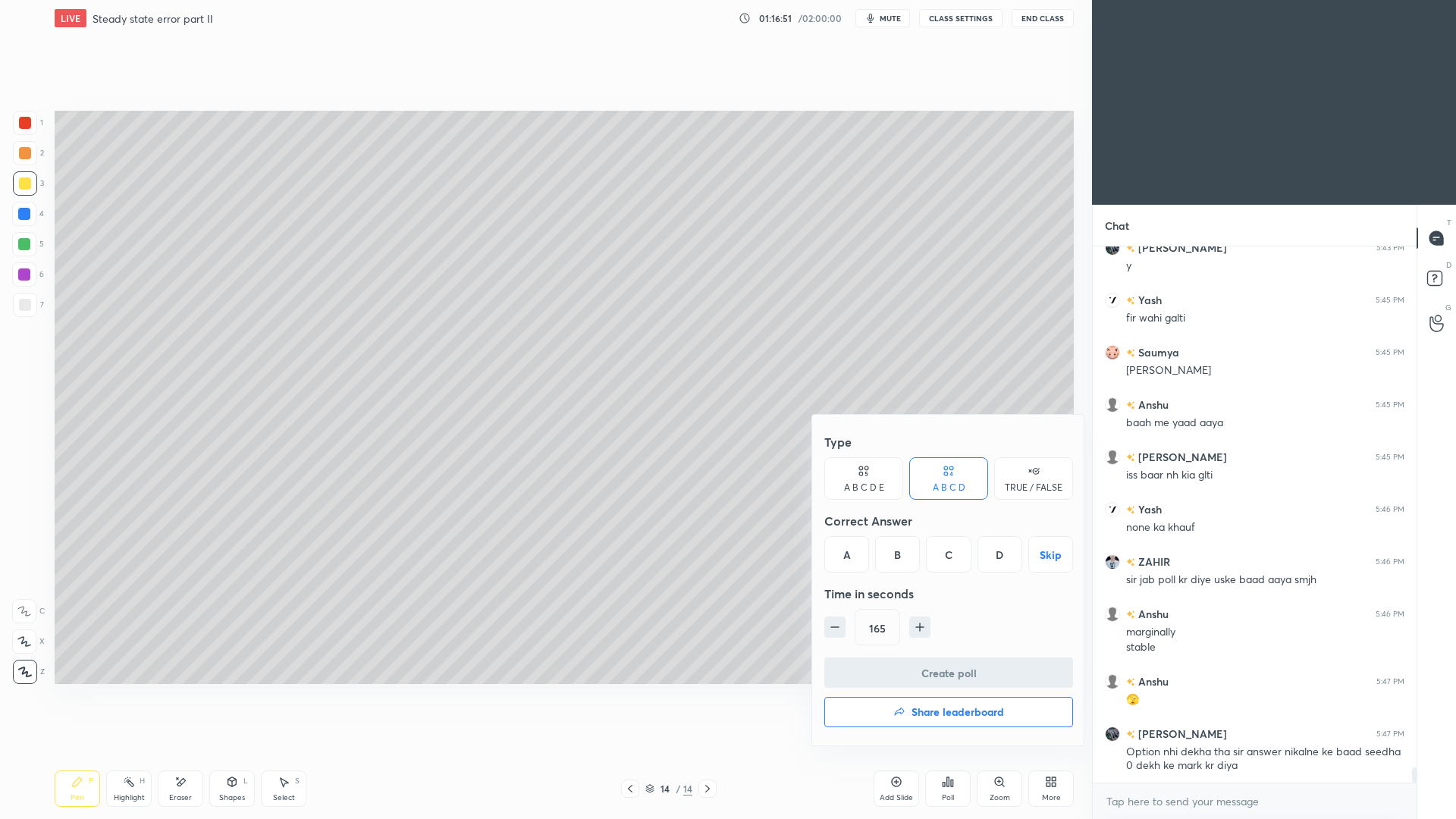
click at [919, 632] on icon "button" at bounding box center [919, 627] width 15 height 15
click at [920, 630] on icon "button" at bounding box center [919, 627] width 15 height 15
click at [918, 630] on icon "button" at bounding box center [919, 627] width 15 height 15
click at [920, 633] on icon "button" at bounding box center [919, 627] width 15 height 15
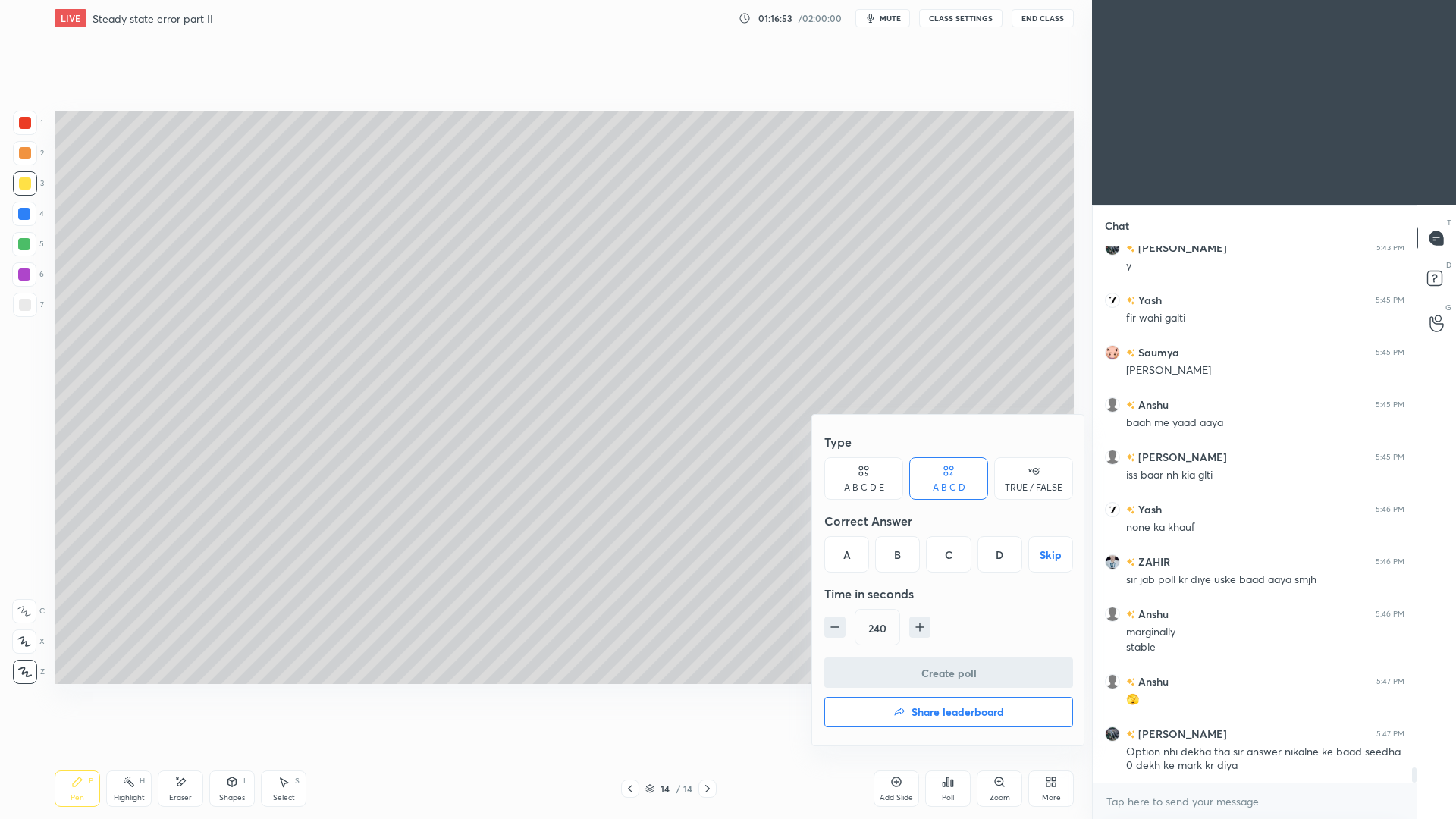
click at [919, 629] on icon "button" at bounding box center [919, 627] width 15 height 15
click at [919, 628] on icon "button" at bounding box center [919, 627] width 15 height 15
click at [921, 632] on icon "button" at bounding box center [919, 627] width 15 height 15
click at [926, 632] on button "button" at bounding box center [919, 627] width 21 height 21
type input "300"
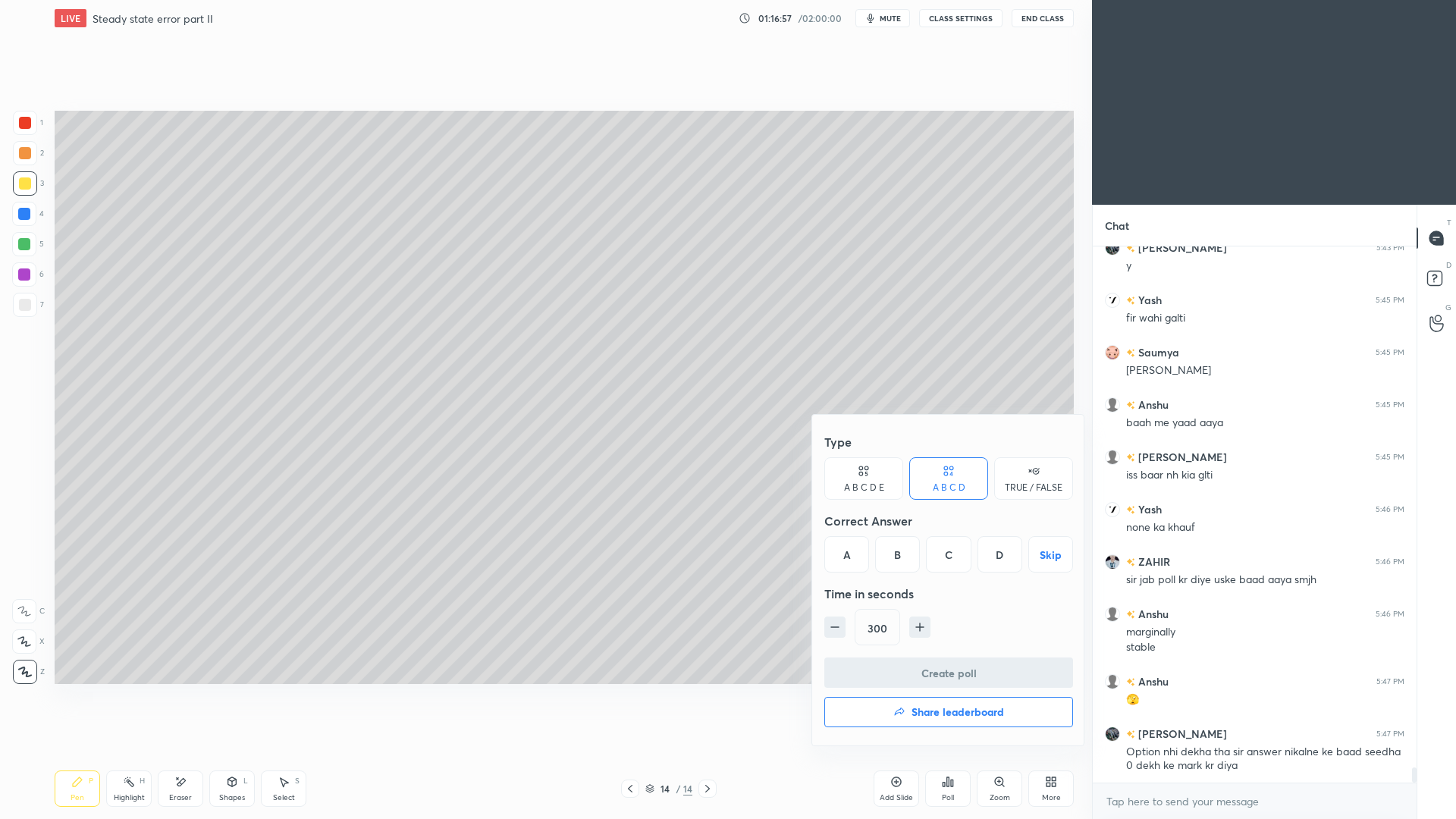
click at [904, 557] on div "B" at bounding box center [897, 554] width 44 height 37
click at [957, 667] on button "Create poll" at bounding box center [948, 673] width 248 height 30
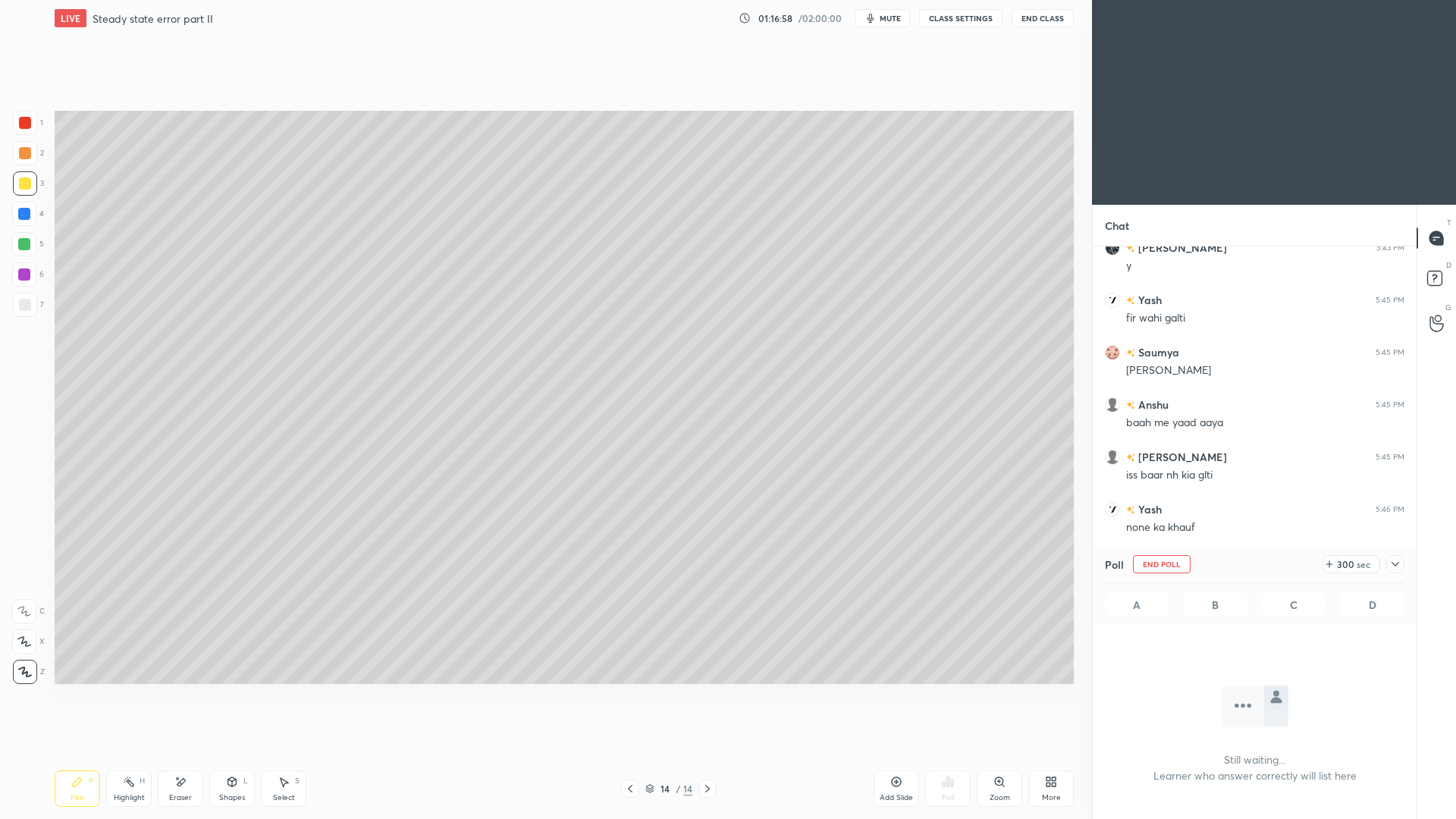
scroll to position [342, 319]
click at [894, 21] on span "mute" at bounding box center [890, 17] width 21 height 10
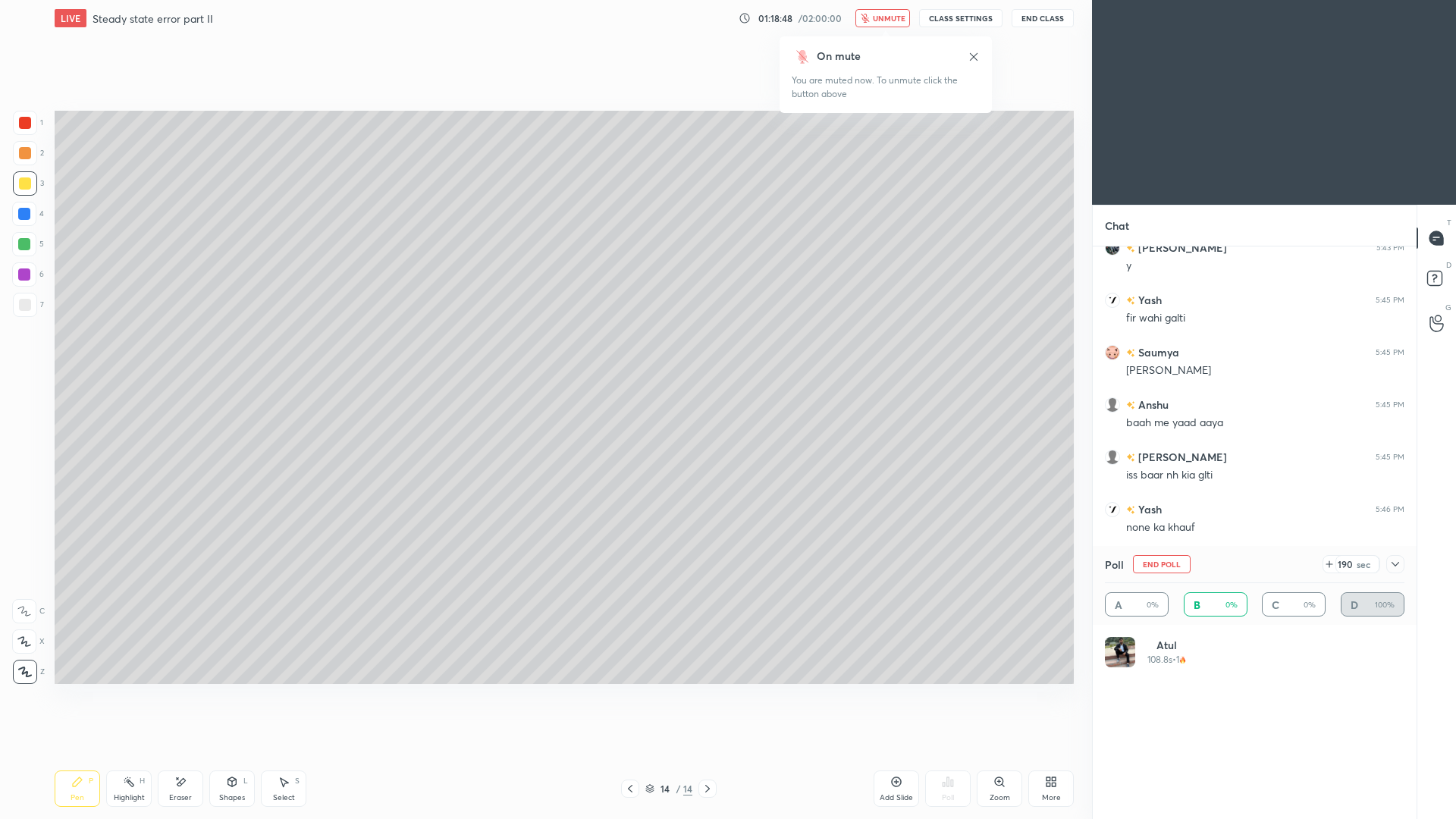
scroll to position [177, 295]
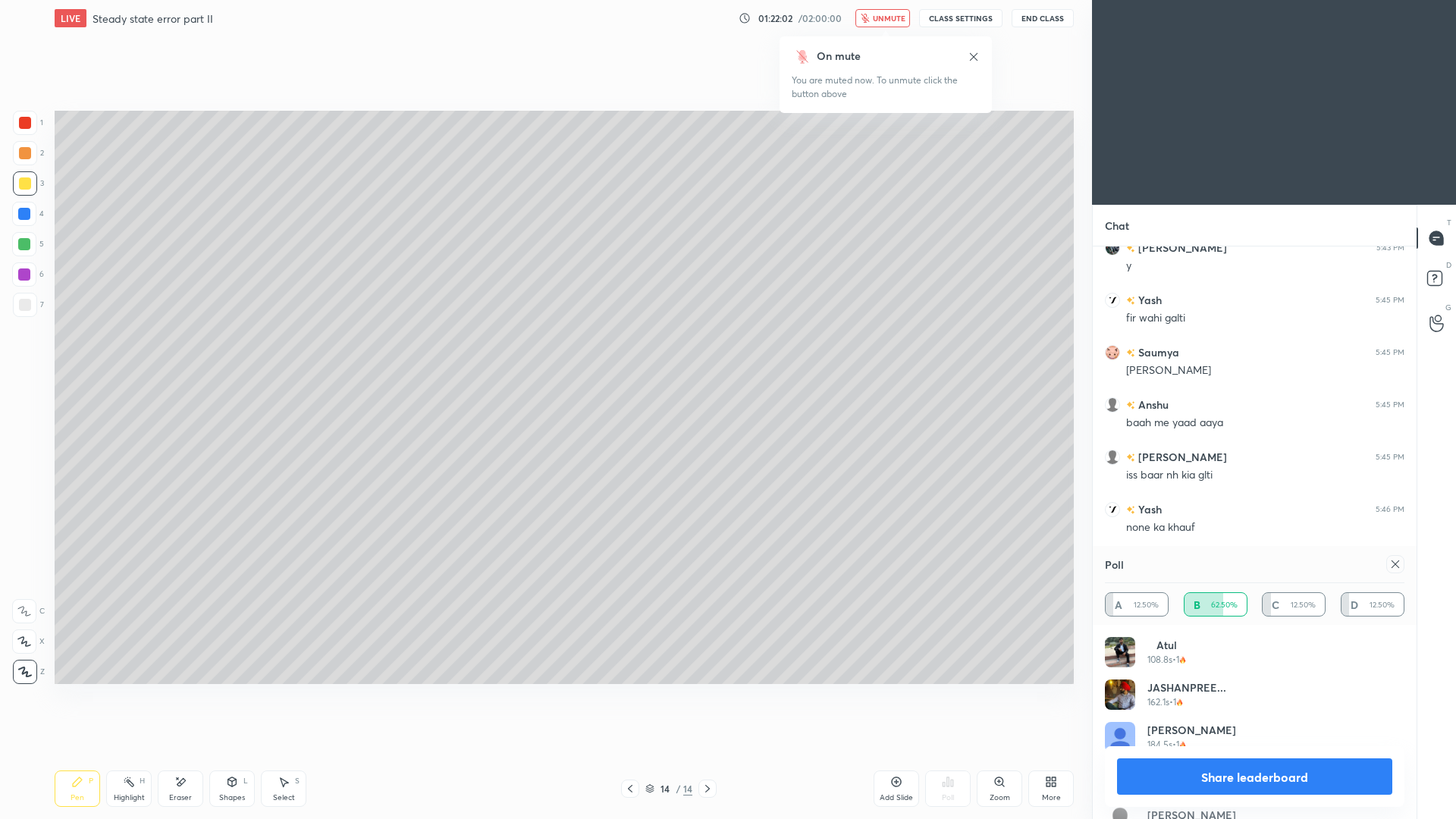
drag, startPoint x: 1301, startPoint y: 691, endPoint x: 1330, endPoint y: 608, distance: 87.9
click at [1326, 616] on div "Poll A 12.50% B 62.50% C 12.50% D 12.50% Atul 108.8s • 1 JASHANPREE... 162.1s •…" at bounding box center [1254, 683] width 324 height 273
click at [1276, 751] on button "Share leaderboard" at bounding box center [1254, 777] width 275 height 37
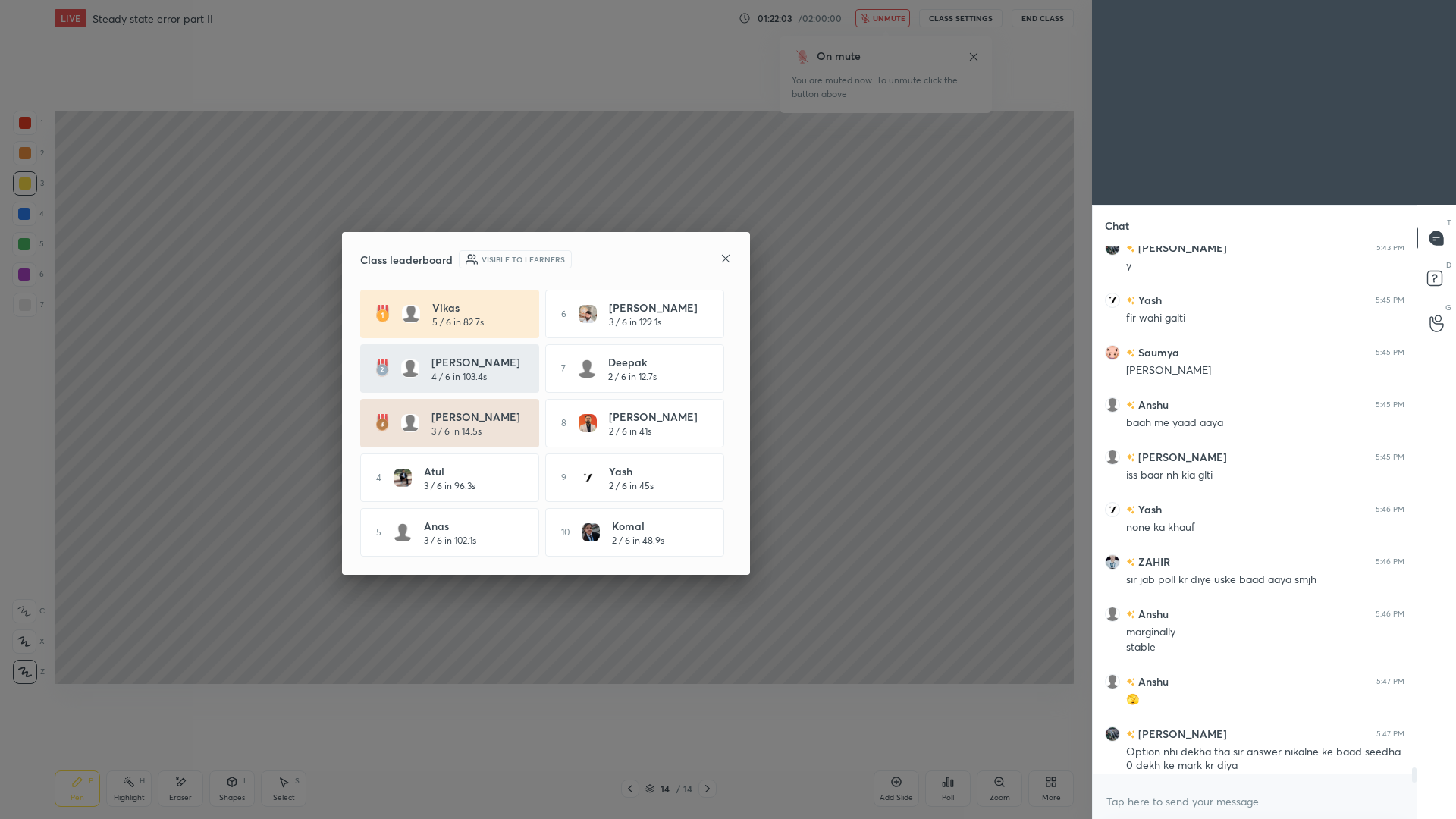
scroll to position [532, 319]
click at [732, 256] on div "Class leaderboard Visible to learners Vikas 5 / 6 in 82.7s 6 [PERSON_NAME] 3 / …" at bounding box center [546, 404] width 408 height 343
click at [727, 259] on icon at bounding box center [725, 258] width 12 height 12
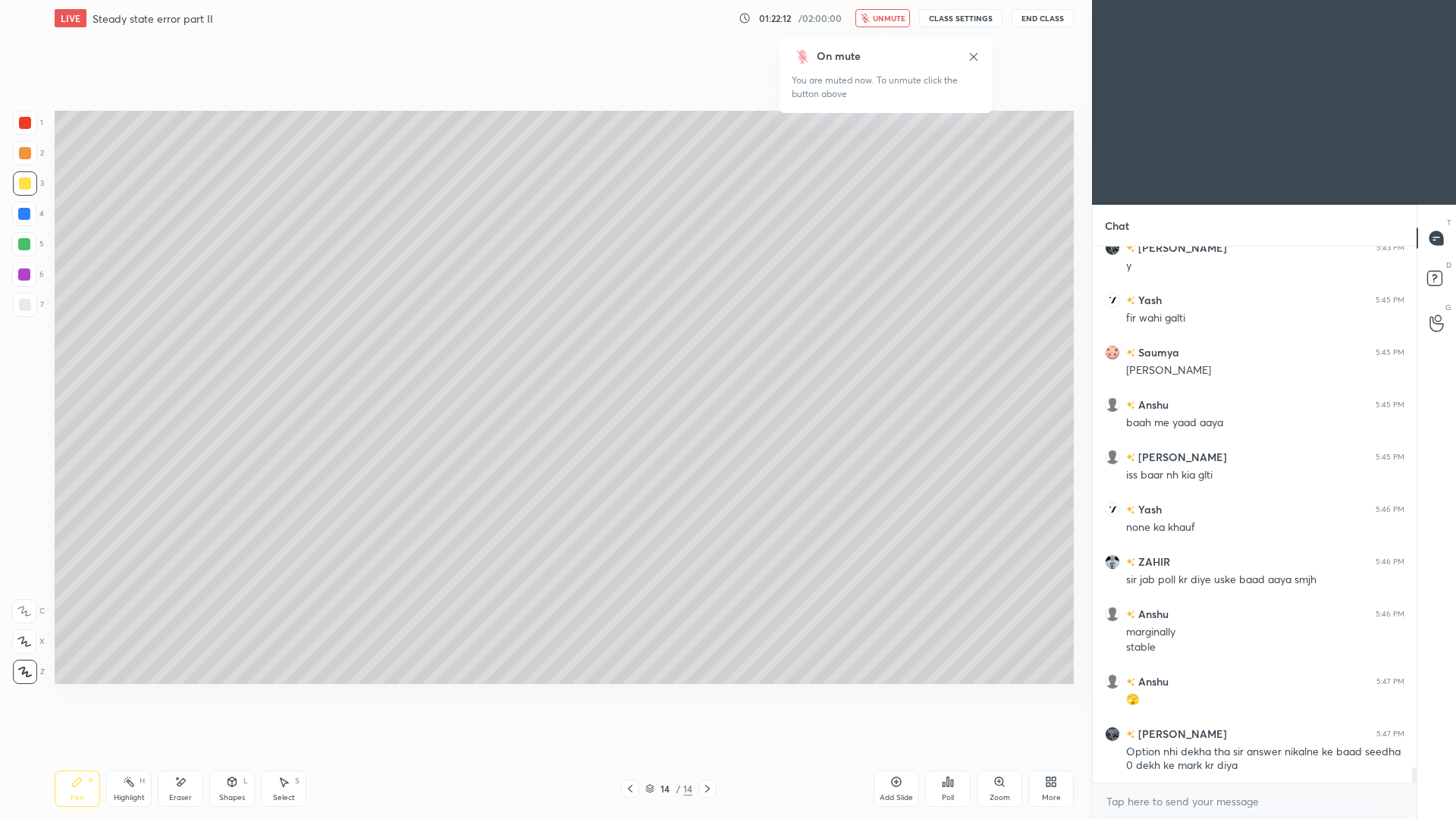
click at [892, 17] on span "unmute" at bounding box center [888, 17] width 33 height 10
drag, startPoint x: 26, startPoint y: 301, endPoint x: 27, endPoint y: 288, distance: 13.0
click at [27, 302] on div at bounding box center [25, 304] width 12 height 12
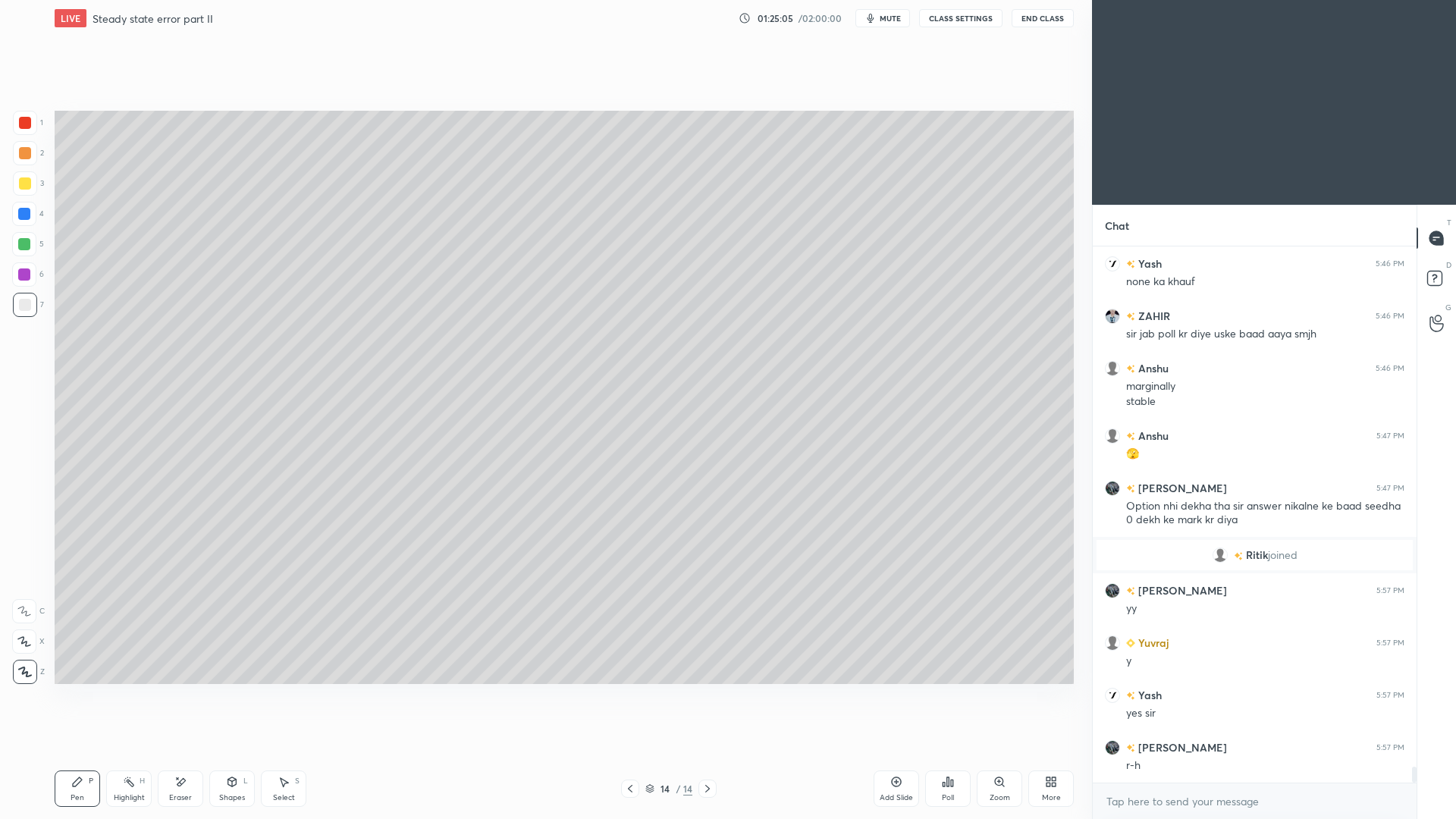
scroll to position [17724, 0]
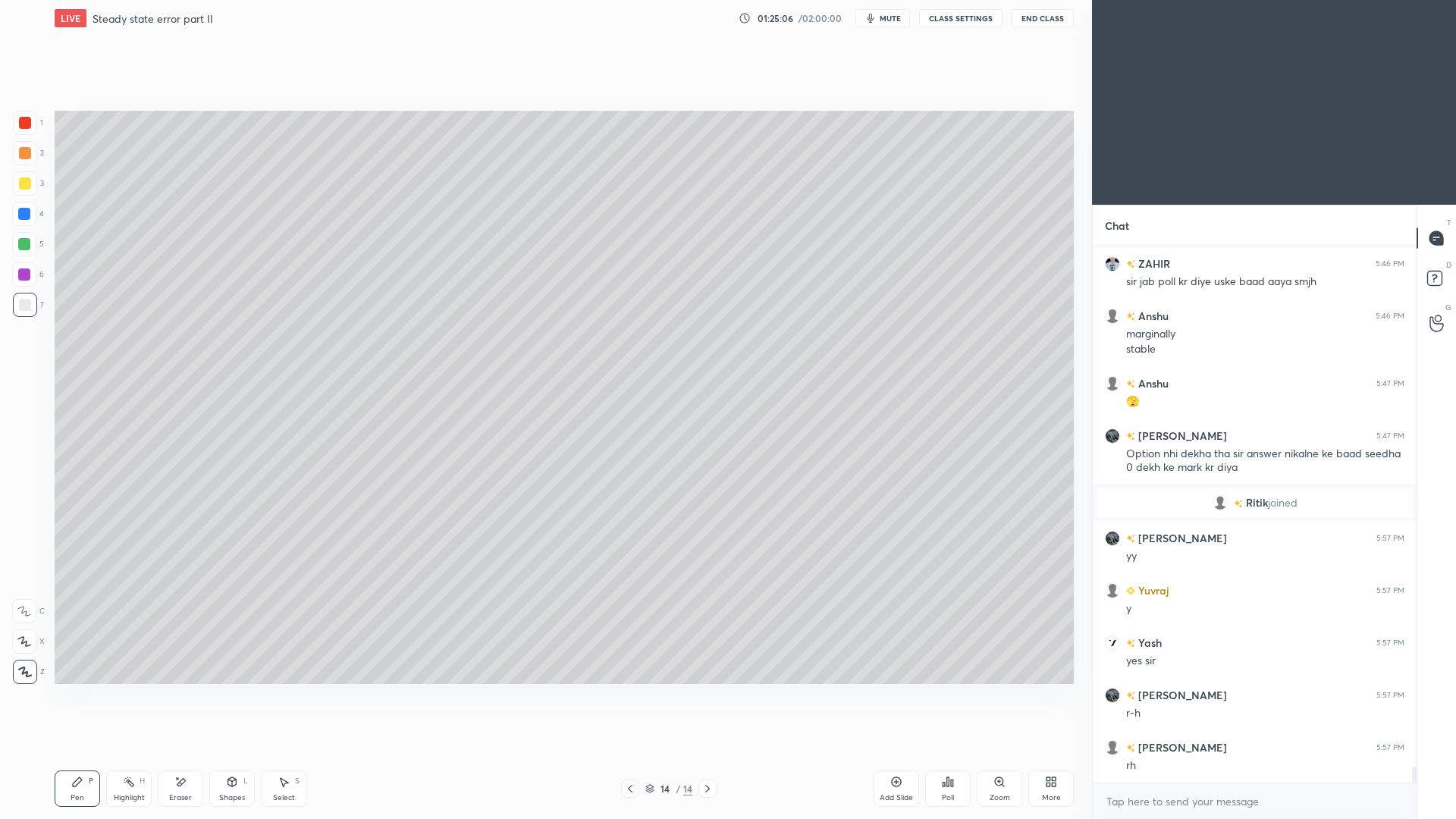
drag, startPoint x: 886, startPoint y: 788, endPoint x: 884, endPoint y: 762, distance: 26.1
click at [885, 751] on div "Add Slide" at bounding box center [896, 789] width 45 height 37
drag, startPoint x: 242, startPoint y: 793, endPoint x: 252, endPoint y: 764, distance: 30.7
click at [242, 751] on div "Shapes L" at bounding box center [232, 789] width 45 height 37
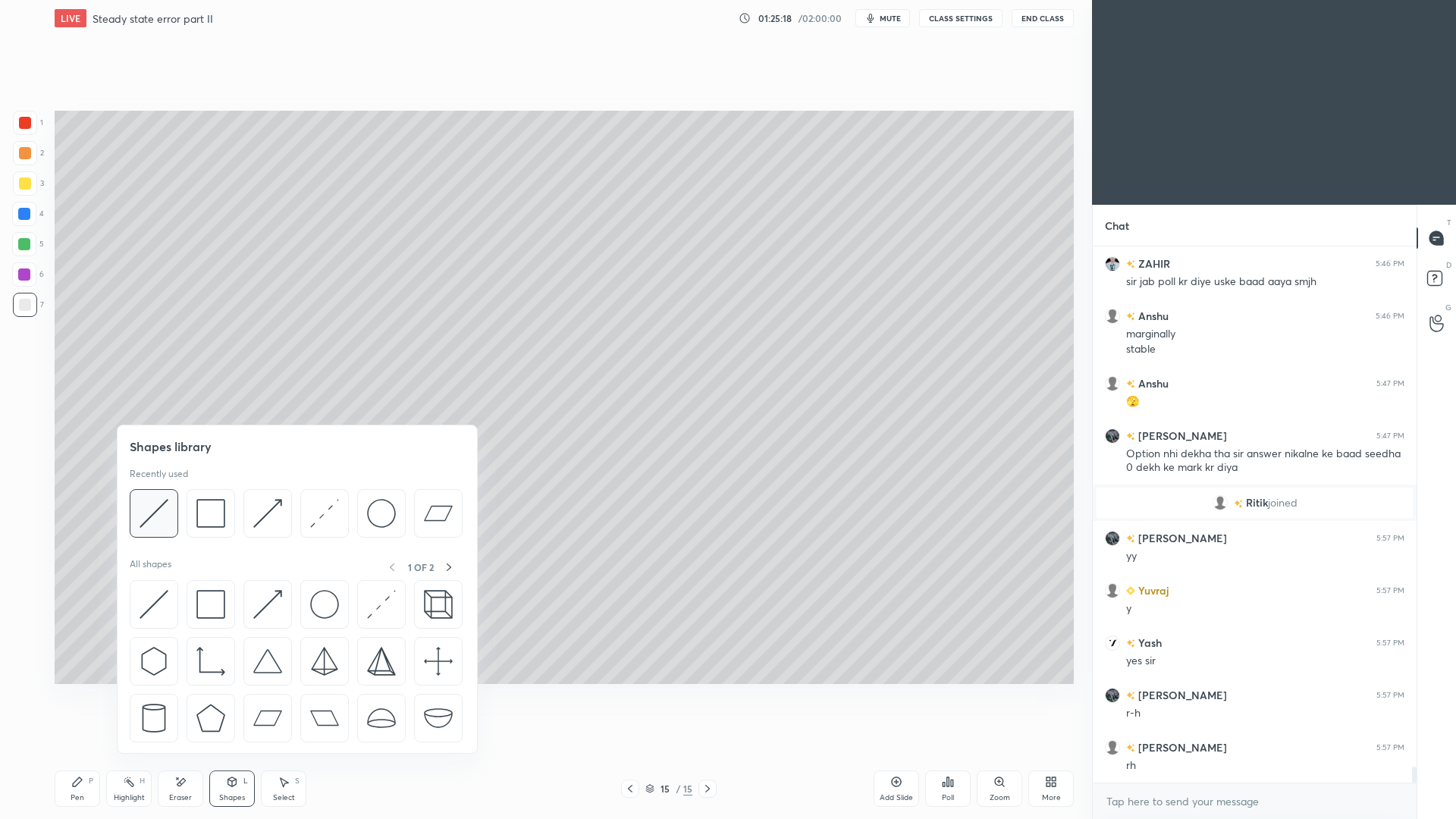
click at [162, 515] on img at bounding box center [154, 513] width 29 height 29
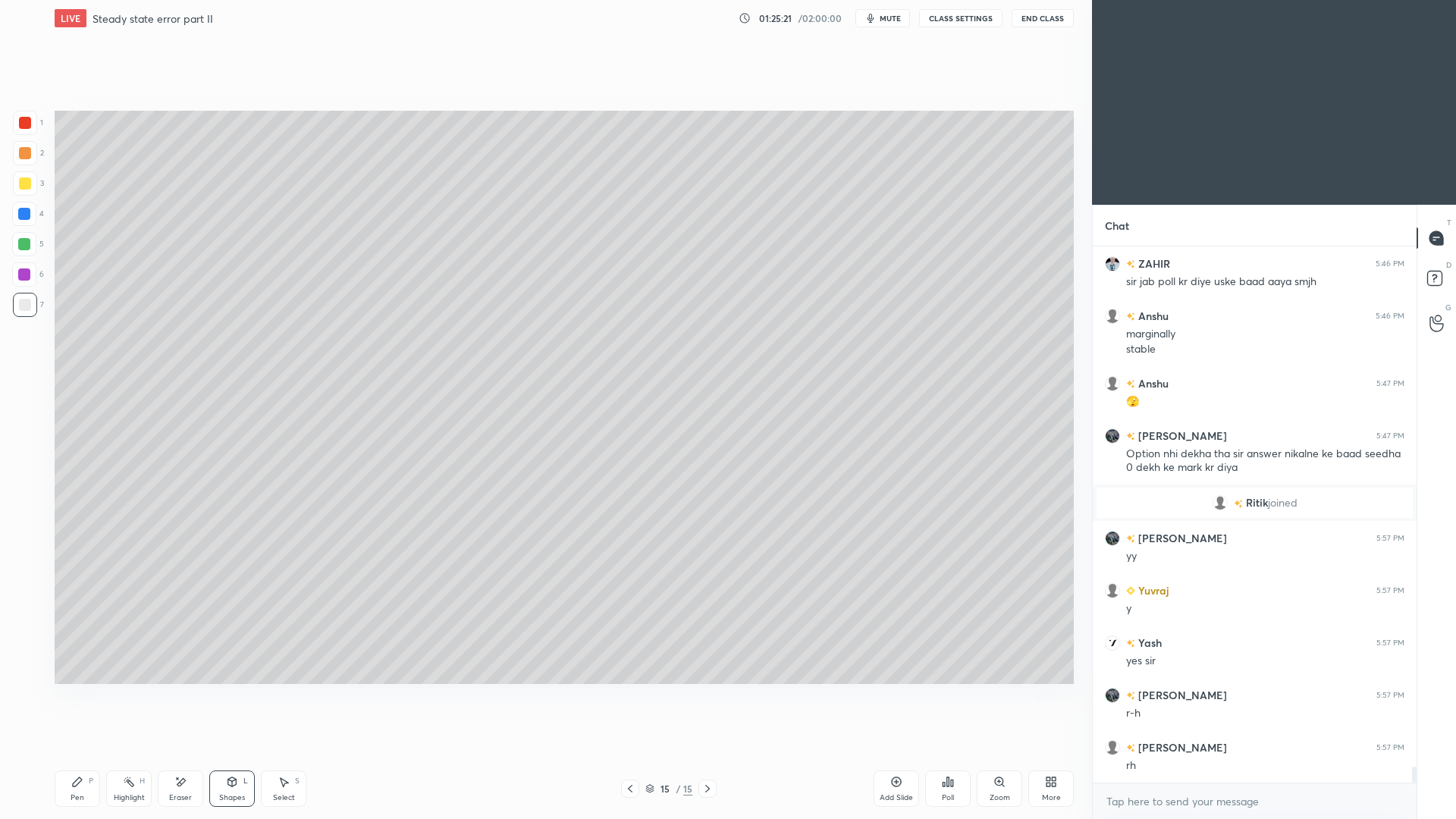
click at [91, 751] on div "Pen P" at bounding box center [77, 789] width 45 height 37
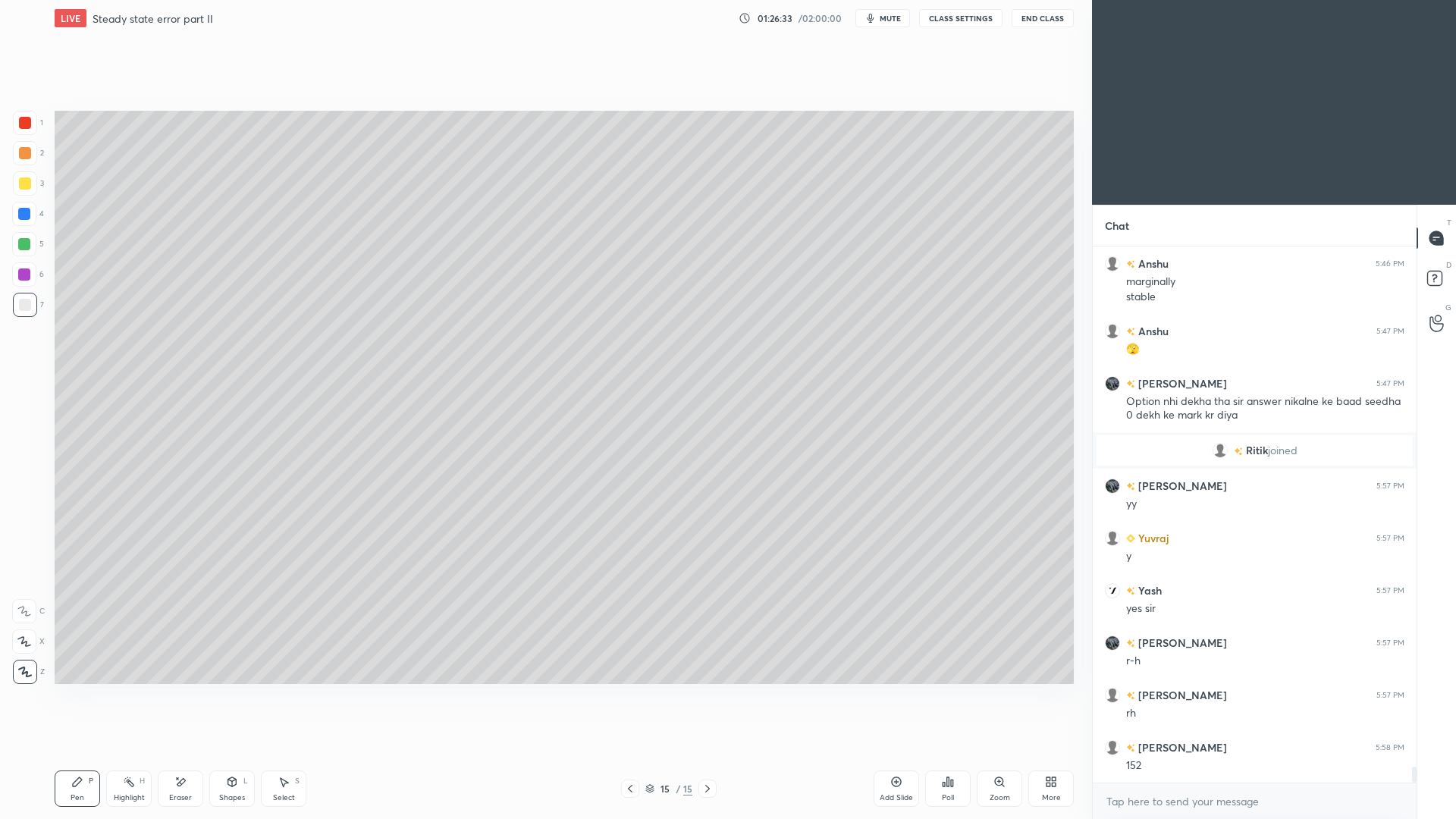
drag, startPoint x: 288, startPoint y: 790, endPoint x: 283, endPoint y: 783, distance: 8.6
click at [288, 751] on div "Select S" at bounding box center [283, 789] width 45 height 37
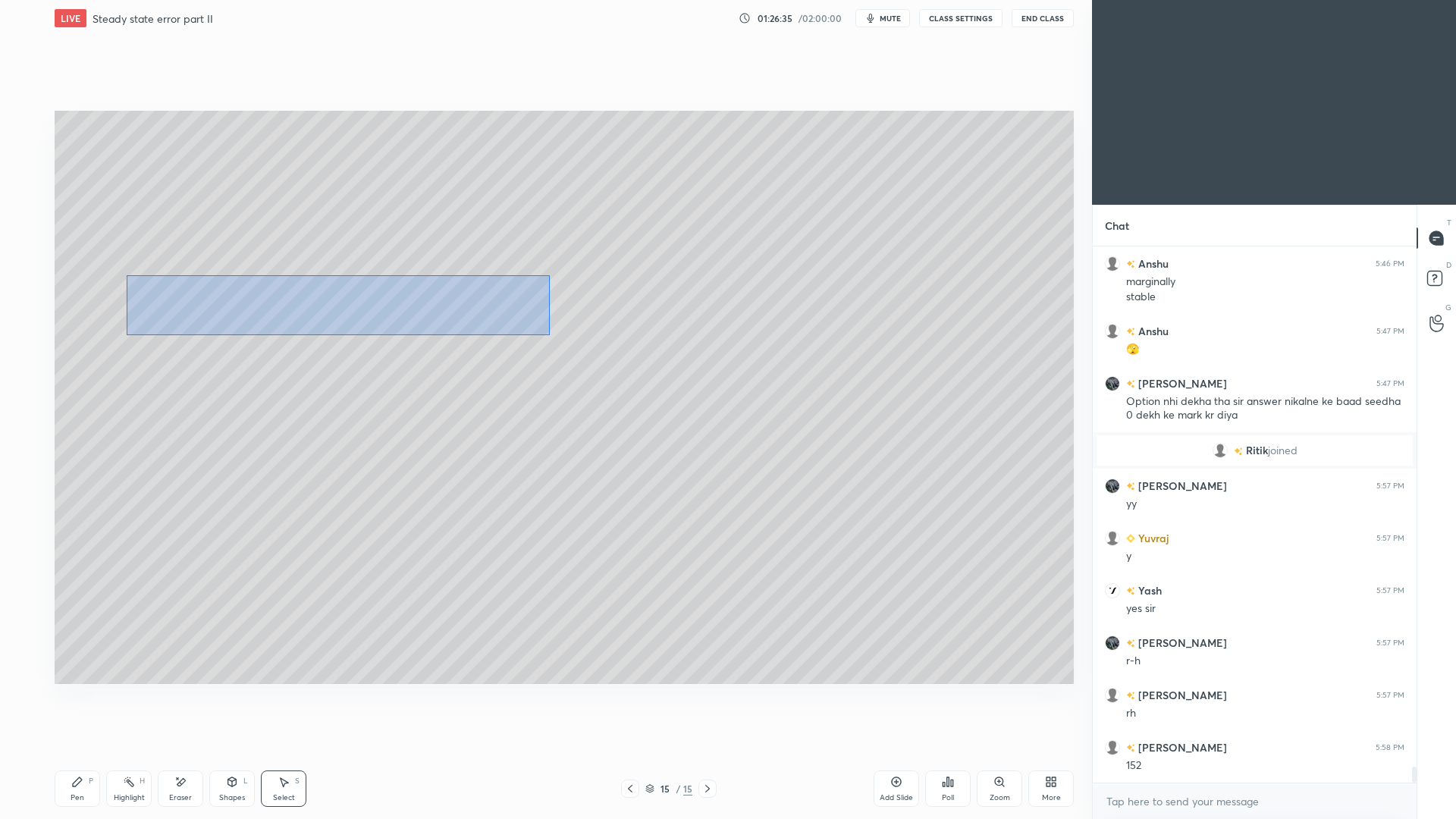
drag, startPoint x: 126, startPoint y: 275, endPoint x: 538, endPoint y: 330, distance: 415.7
click at [546, 331] on div "0 ° Undo Copy Paste here Duplicate Duplicate to new slide Delete" at bounding box center [564, 397] width 1019 height 574
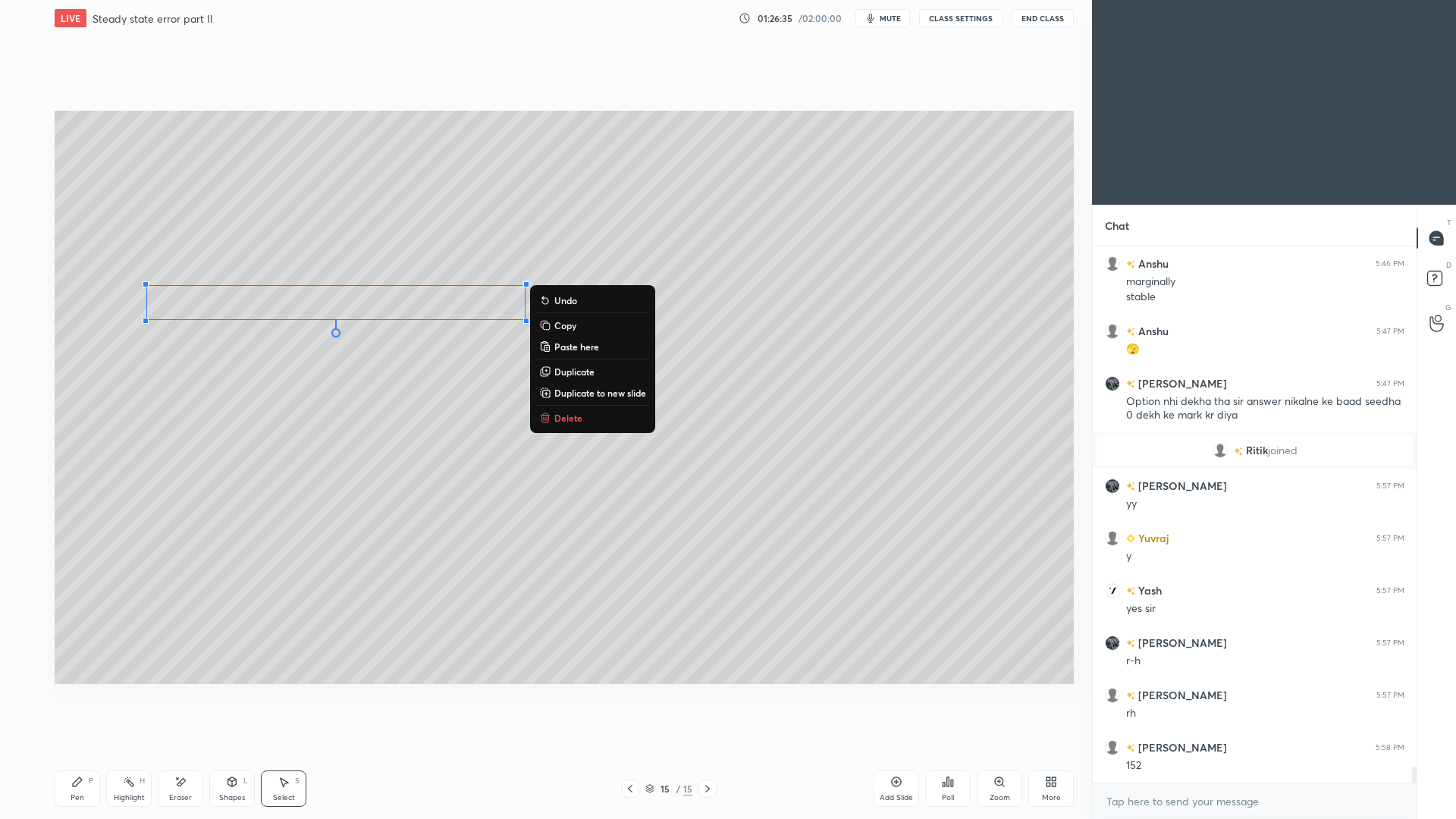
drag, startPoint x: 287, startPoint y: 523, endPoint x: 275, endPoint y: 489, distance: 36.1
click at [287, 521] on div "0 ° Undo Copy Paste here Duplicate Duplicate to new slide Delete" at bounding box center [564, 397] width 1019 height 574
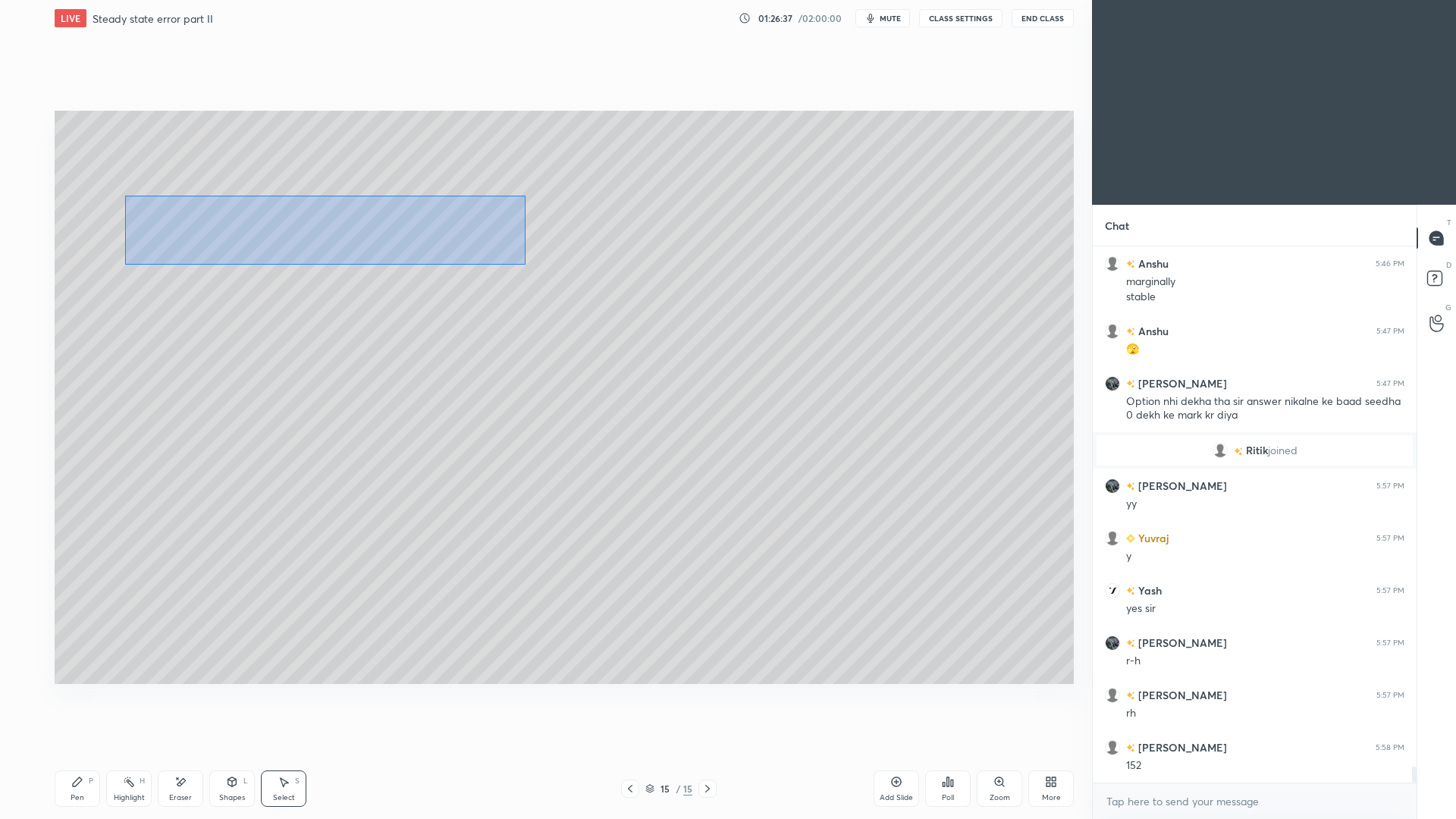
drag, startPoint x: 129, startPoint y: 193, endPoint x: 522, endPoint y: 261, distance: 398.8
click at [526, 265] on div "0 ° Undo Copy Paste here Duplicate Duplicate to new slide Delete" at bounding box center [564, 397] width 1019 height 574
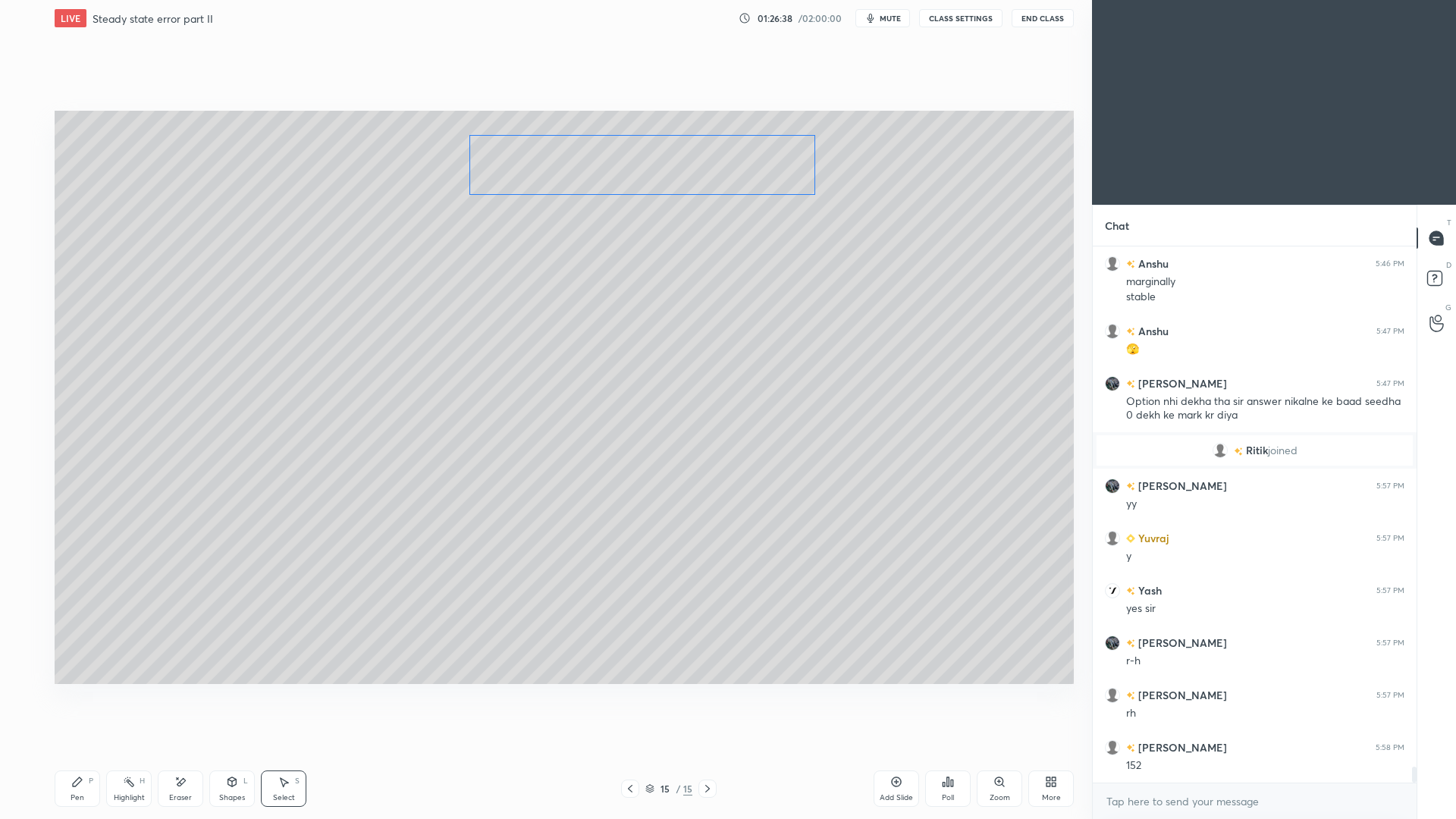
drag, startPoint x: 345, startPoint y: 234, endPoint x: 663, endPoint y: 166, distance: 325.2
click at [665, 173] on div "0 ° Undo Copy Paste here Duplicate Duplicate to new slide Delete" at bounding box center [564, 397] width 1019 height 574
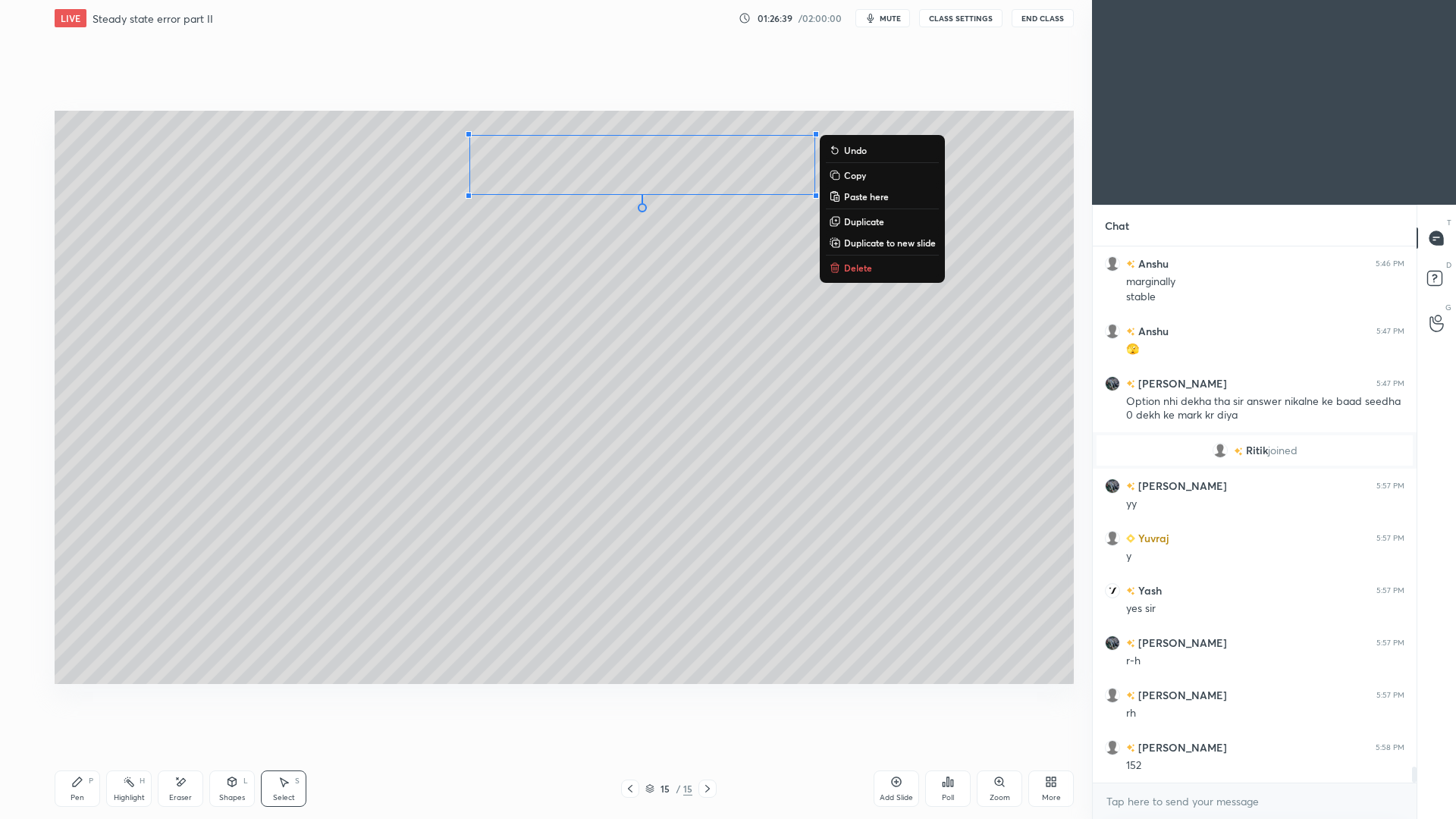
drag, startPoint x: 87, startPoint y: 788, endPoint x: 87, endPoint y: 763, distance: 25.0
click at [91, 751] on div "Pen P" at bounding box center [77, 789] width 45 height 37
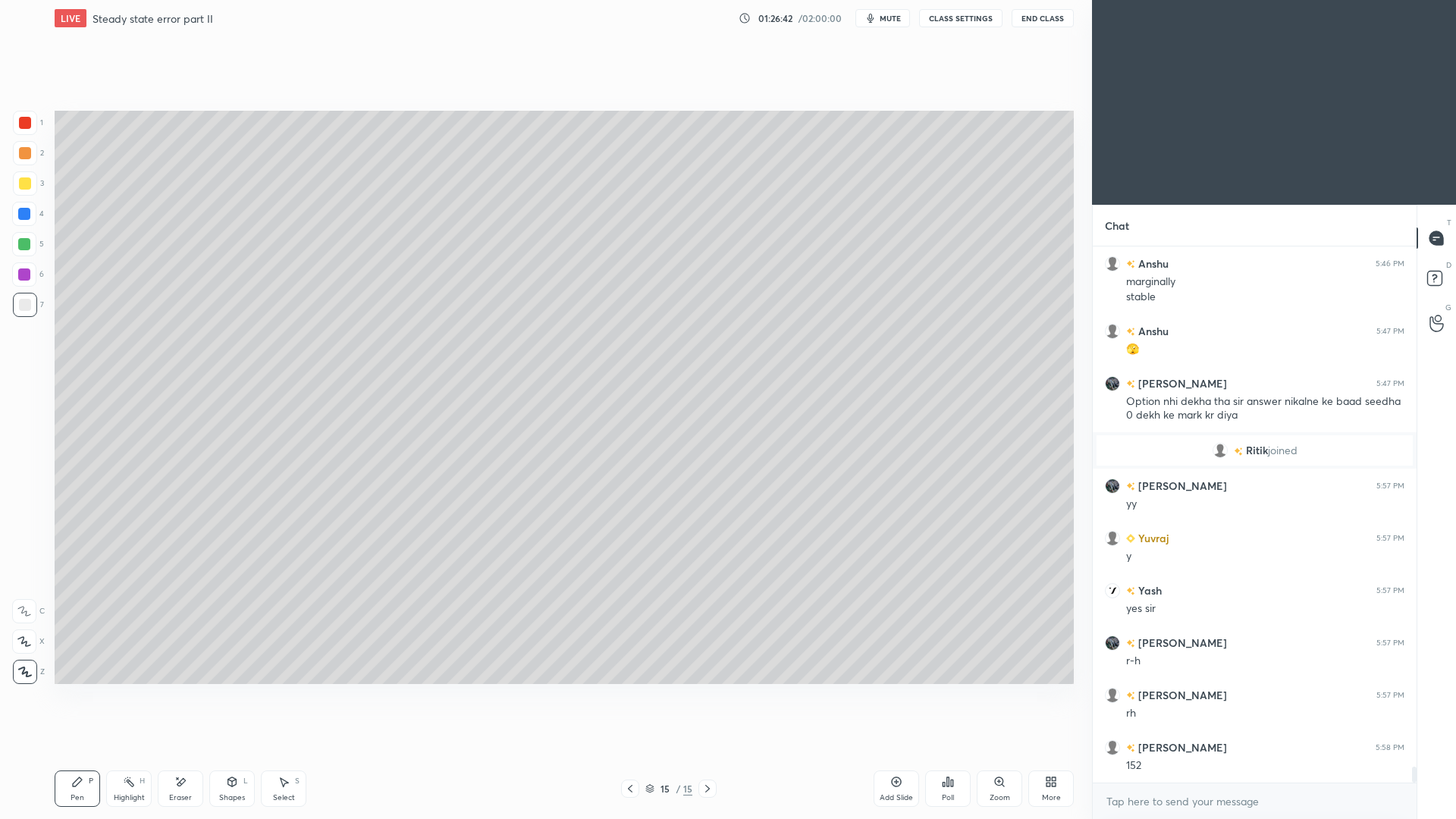
click at [281, 751] on icon at bounding box center [283, 782] width 12 height 12
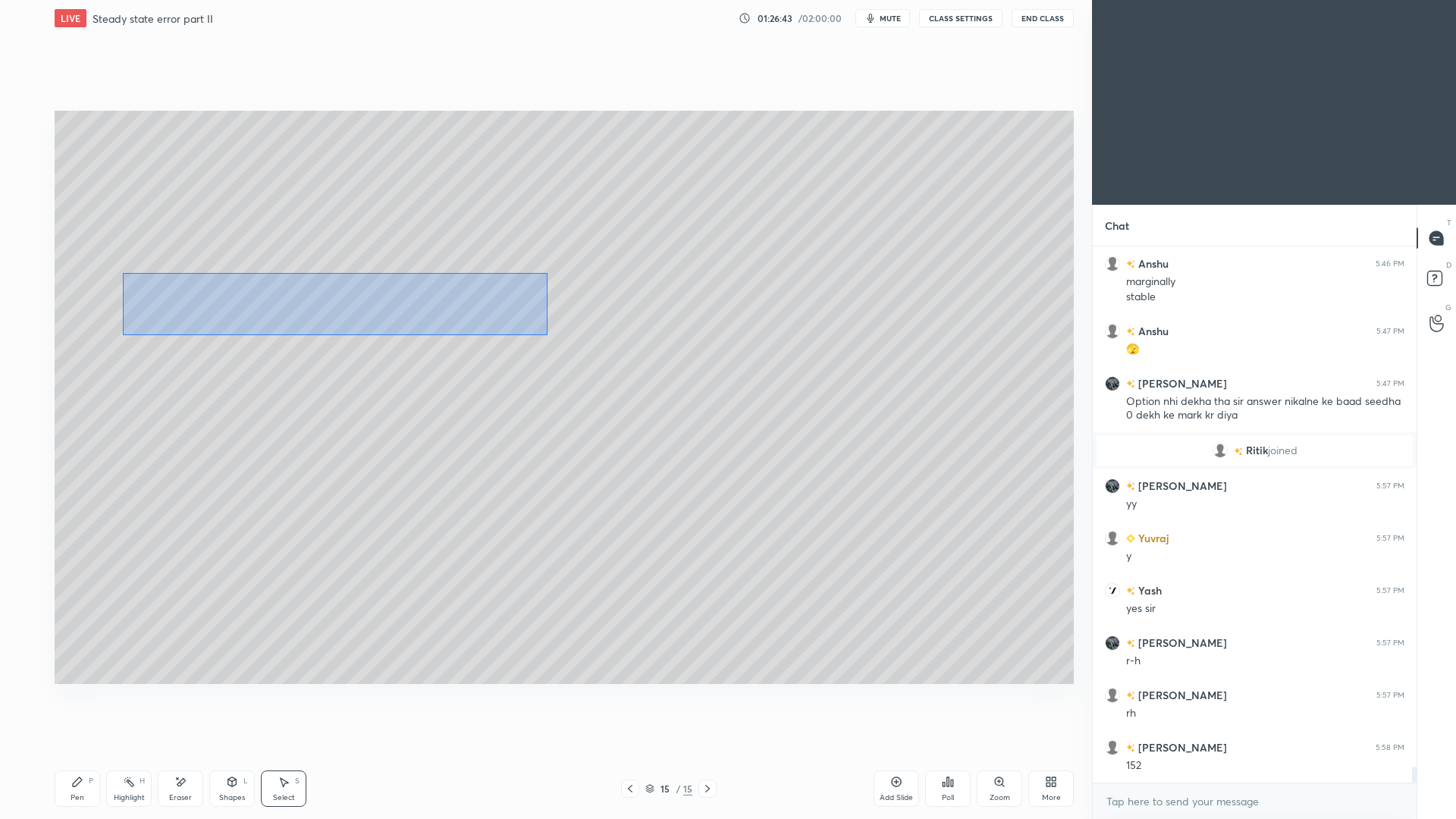
drag, startPoint x: 160, startPoint y: 273, endPoint x: 460, endPoint y: 315, distance: 302.9
click at [545, 332] on div "0 ° Undo Copy Paste here Duplicate Duplicate to new slide Delete" at bounding box center [564, 397] width 1019 height 574
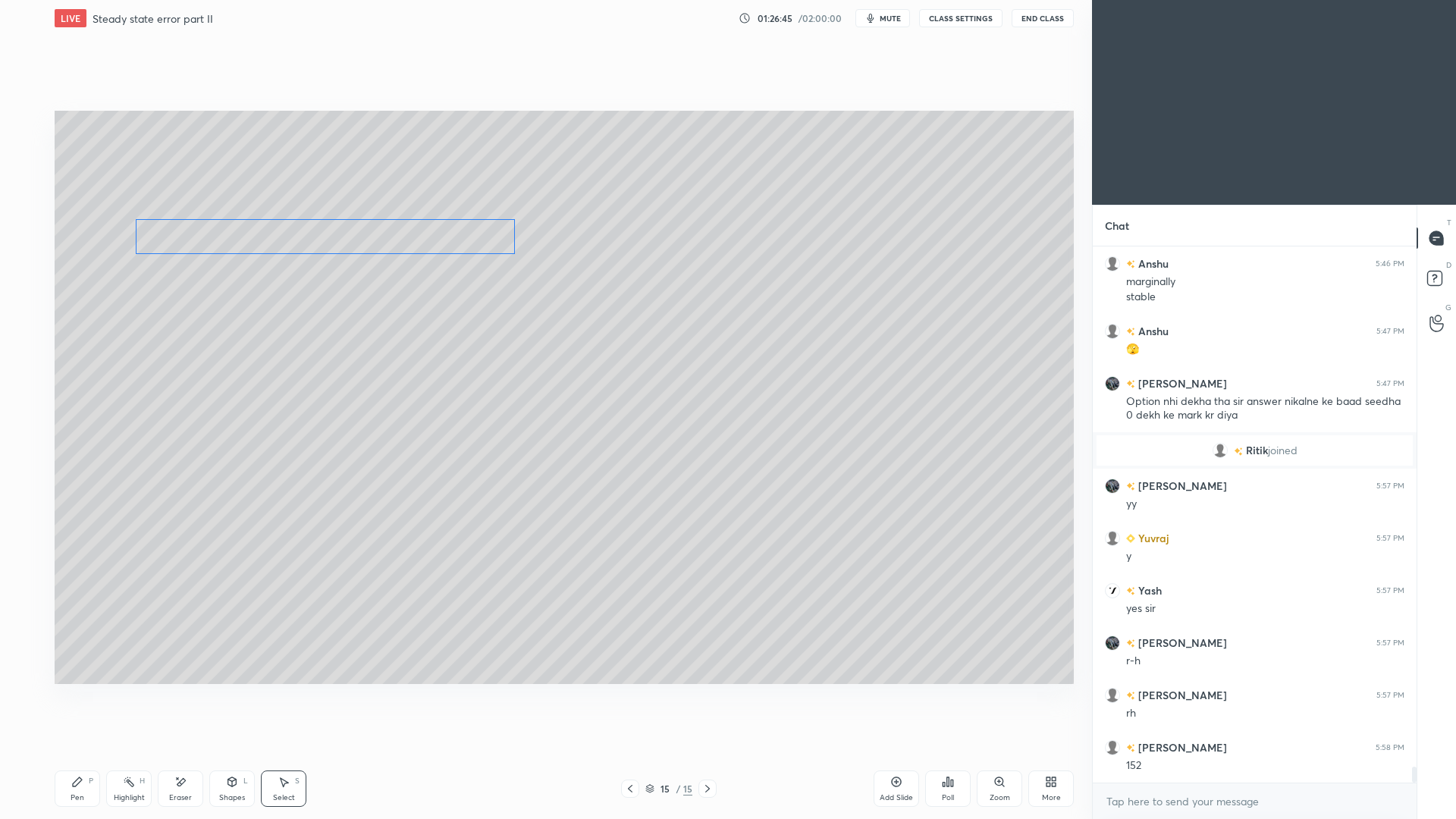
drag, startPoint x: 321, startPoint y: 281, endPoint x: 318, endPoint y: 249, distance: 32.1
click at [319, 234] on div "0 ° Undo Copy Paste here Duplicate Duplicate to new slide Delete" at bounding box center [564, 397] width 1019 height 574
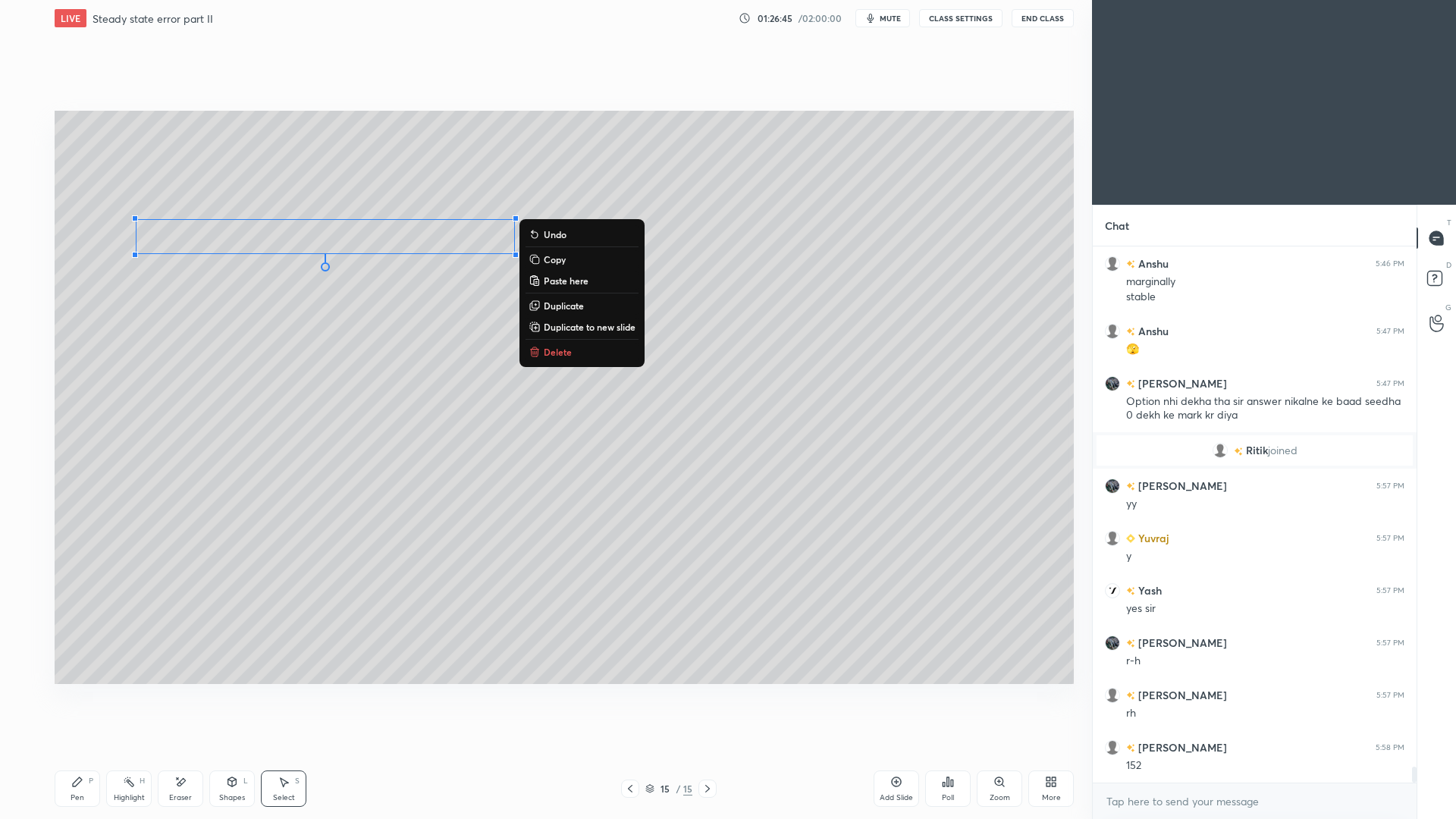
click at [245, 454] on div "0 ° Undo Copy Paste here Duplicate Duplicate to new slide Delete" at bounding box center [564, 397] width 1019 height 574
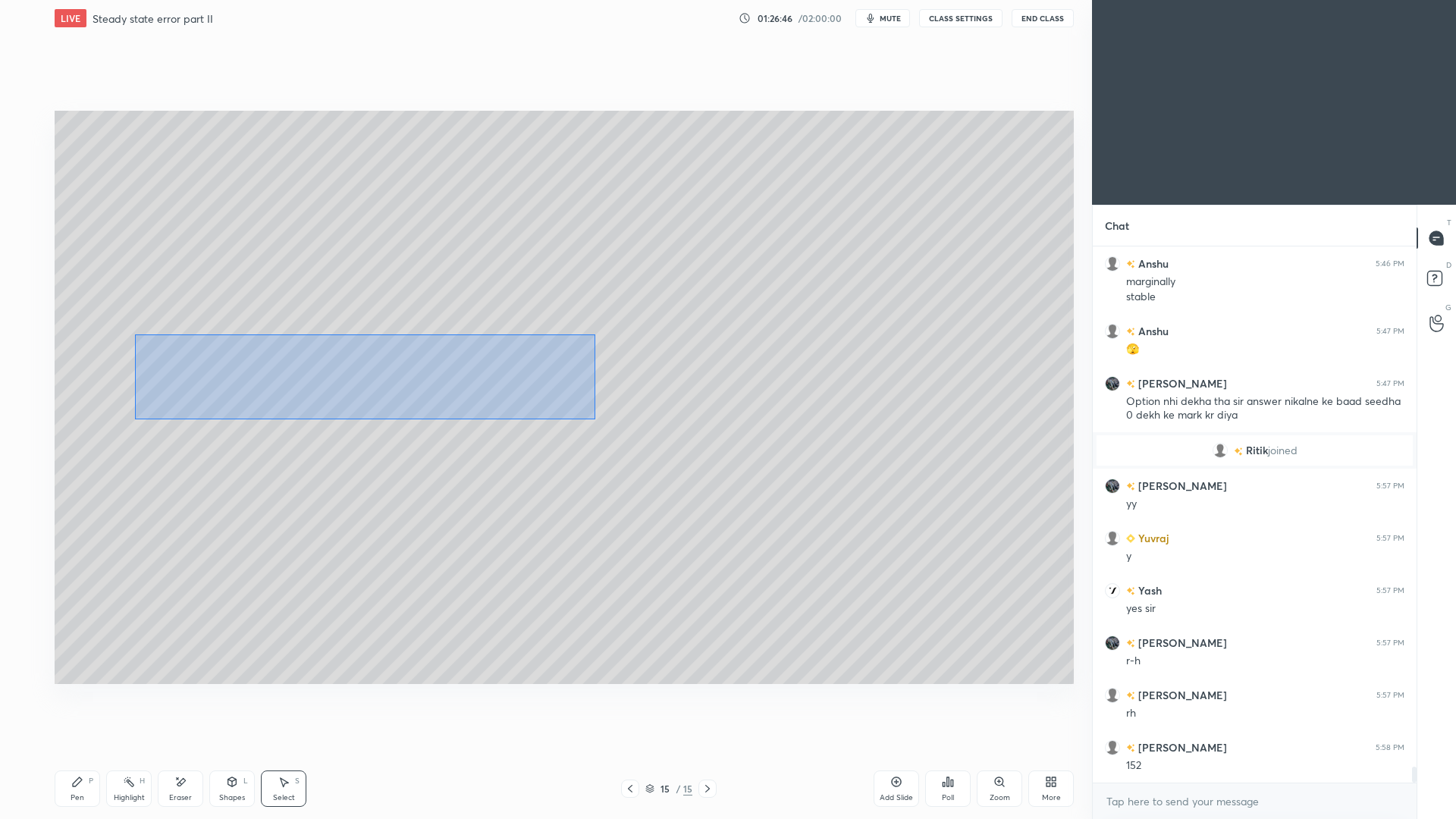
drag, startPoint x: 134, startPoint y: 334, endPoint x: 593, endPoint y: 414, distance: 465.9
click at [595, 419] on div "0 ° Undo Copy Paste here Duplicate Duplicate to new slide Delete" at bounding box center [564, 397] width 1019 height 574
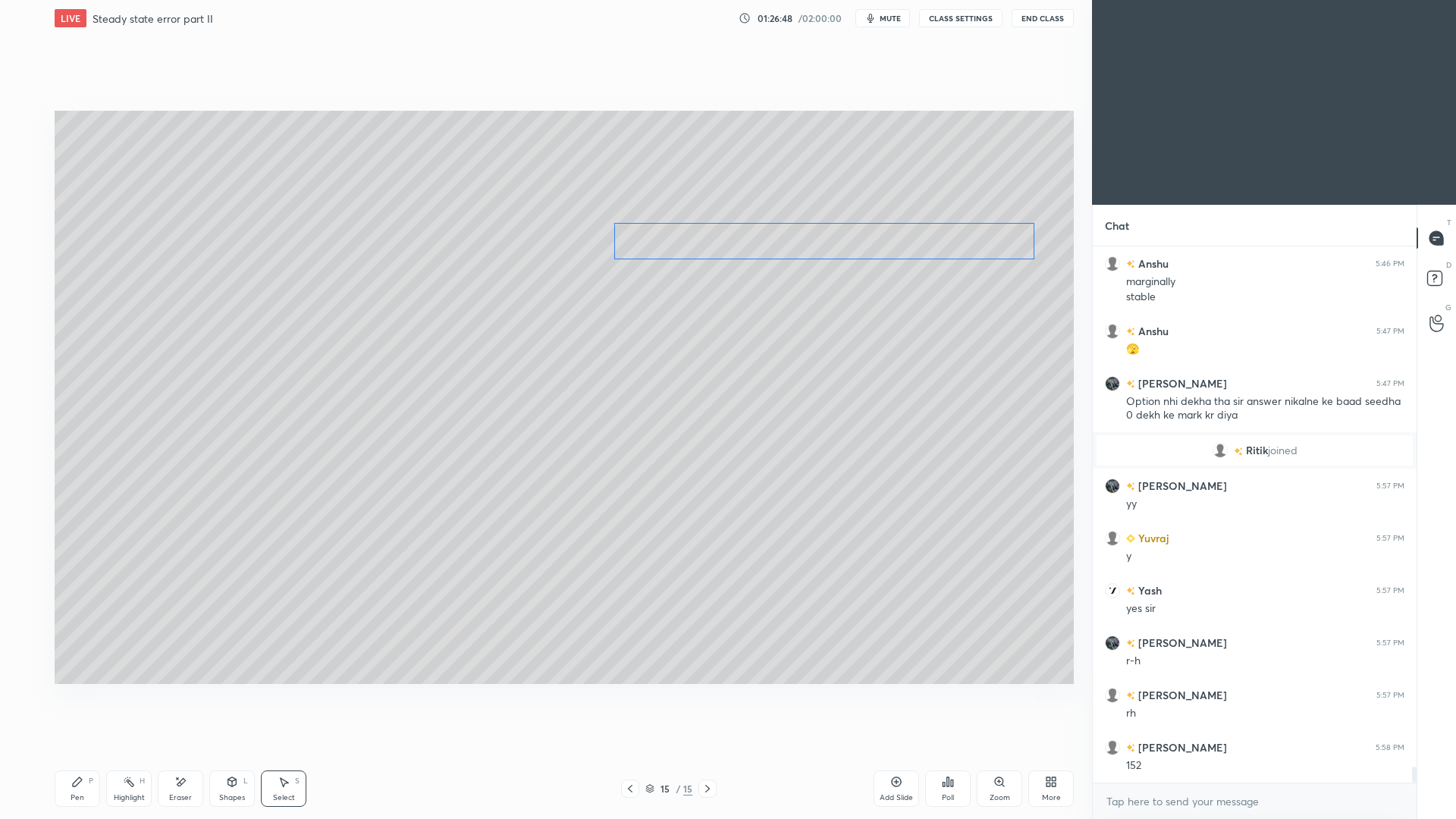
drag, startPoint x: 414, startPoint y: 372, endPoint x: 867, endPoint y: 244, distance: 470.7
click at [865, 247] on div "0 ° Undo Copy Paste here Duplicate Duplicate to new slide Delete" at bounding box center [564, 397] width 1019 height 574
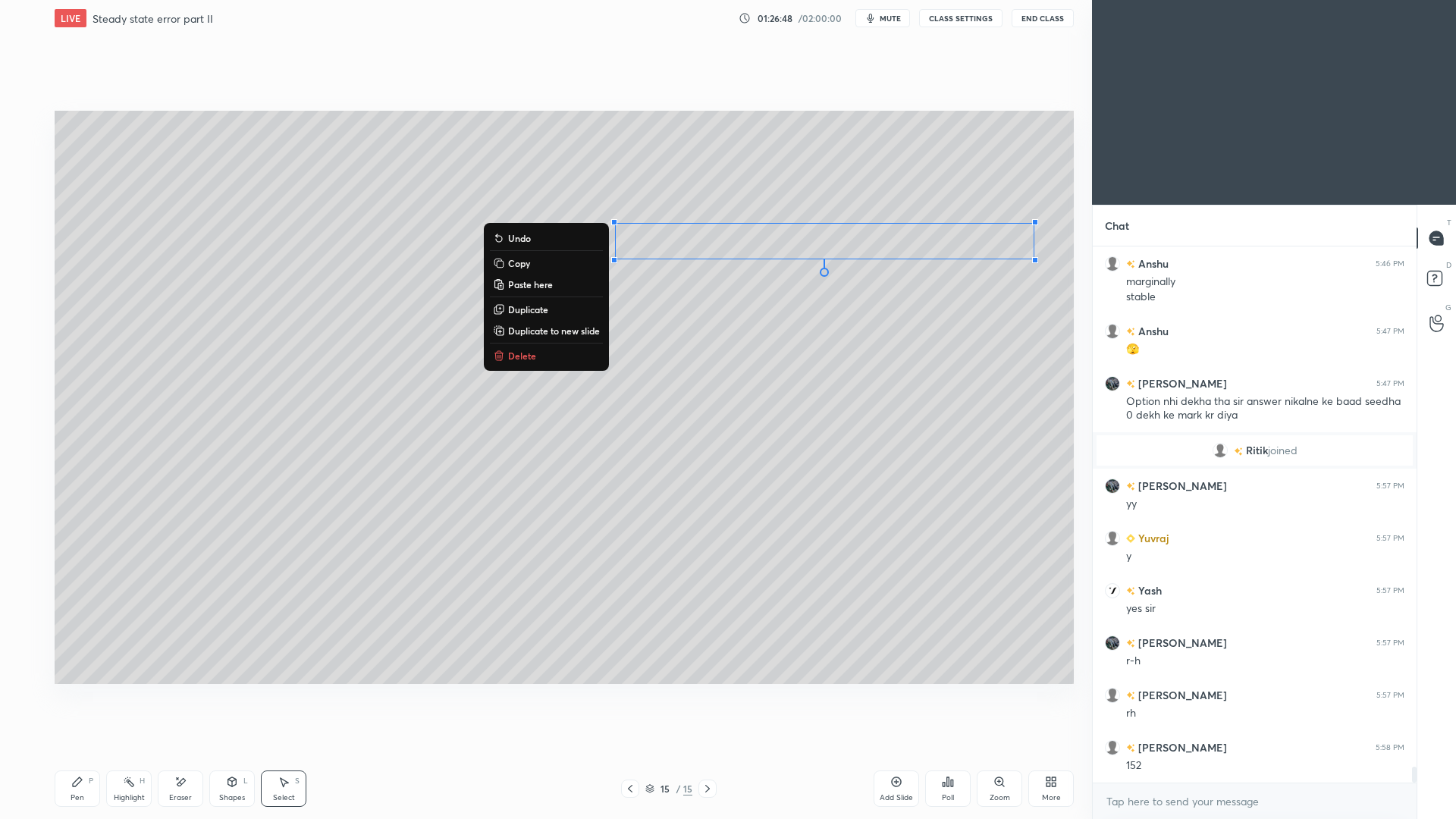
click at [72, 751] on div "Pen" at bounding box center [77, 798] width 13 height 8
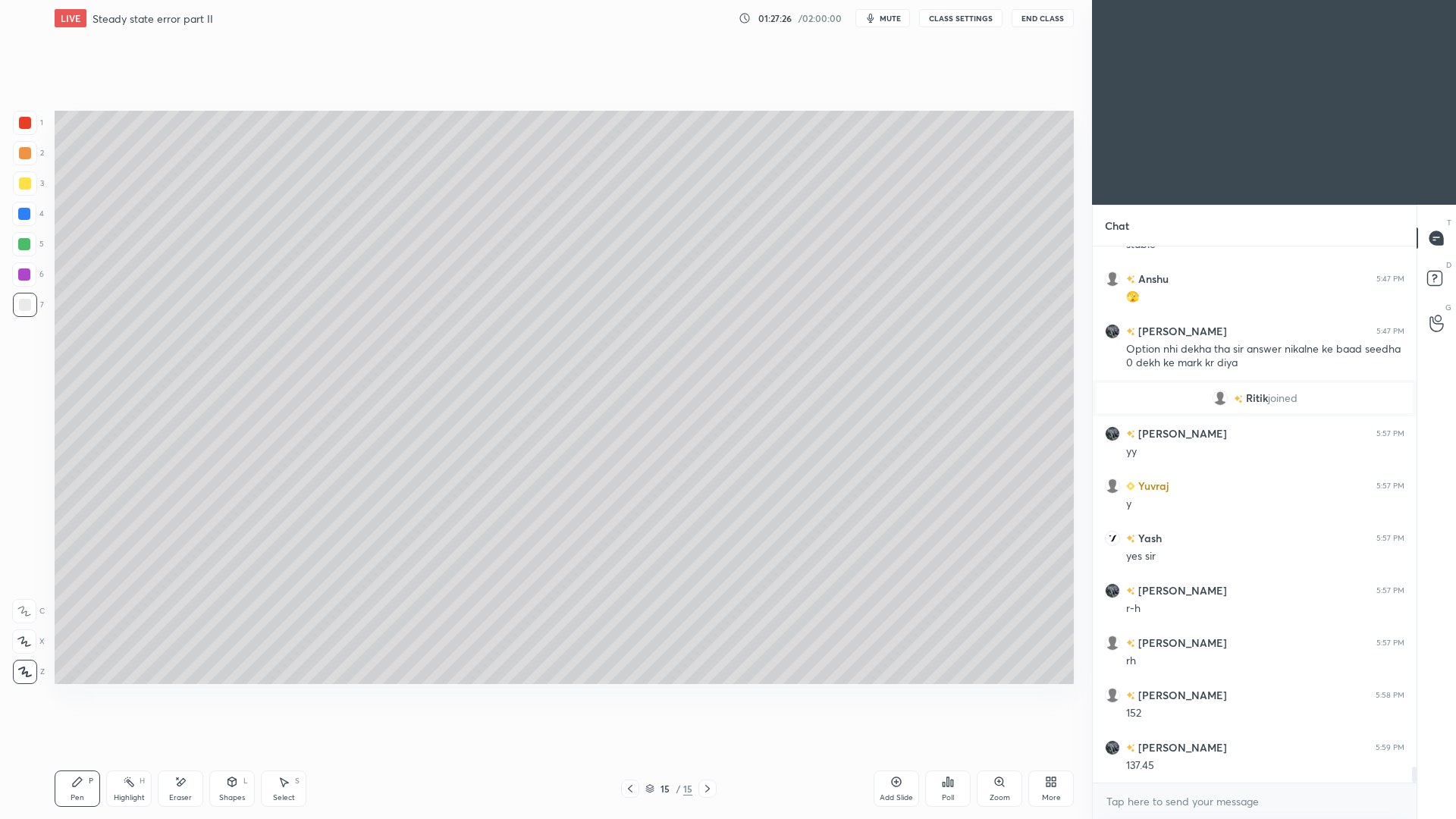
scroll to position [17881, 0]
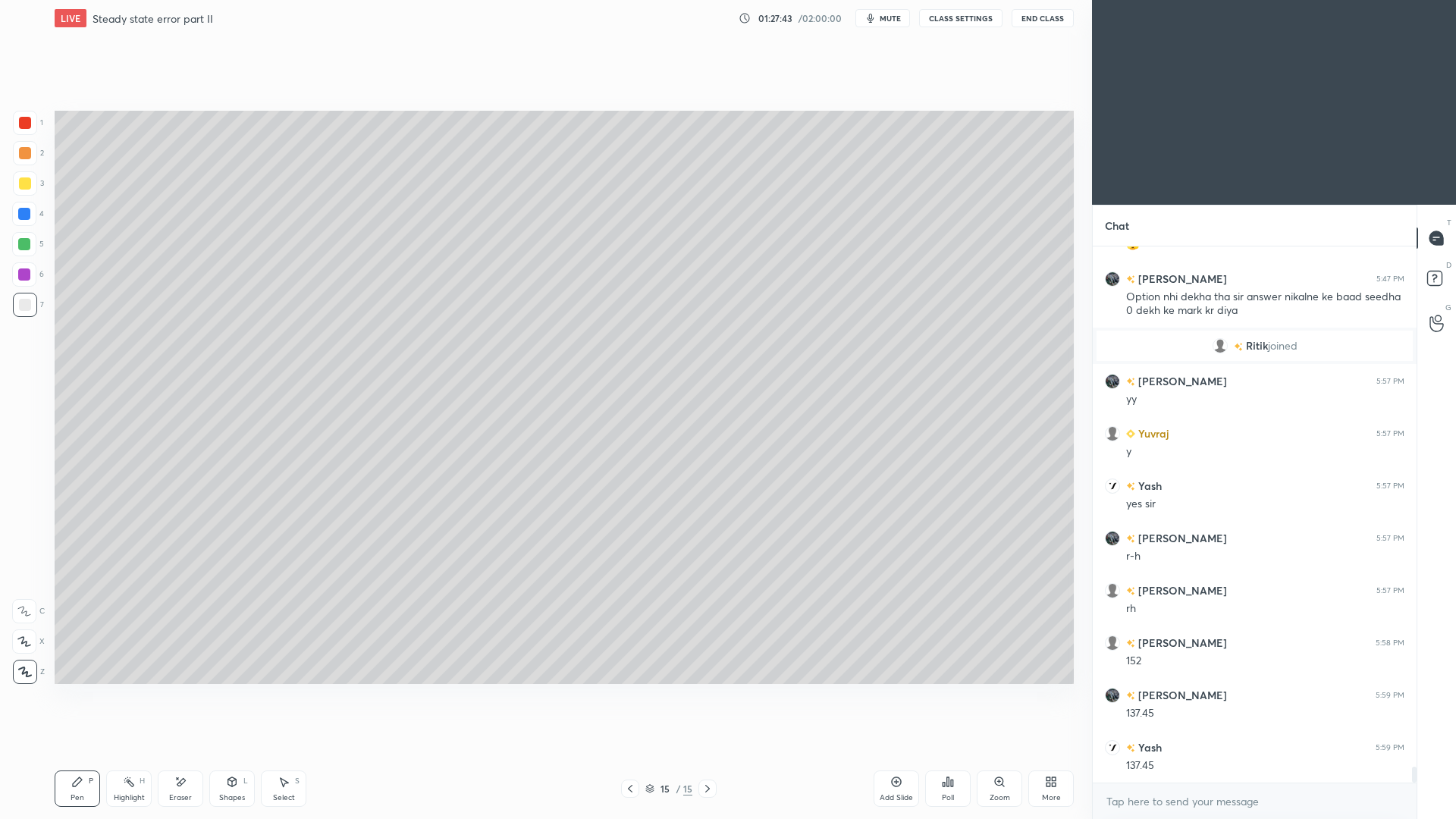
drag, startPoint x: 237, startPoint y: 790, endPoint x: 244, endPoint y: 762, distance: 28.9
click at [237, 751] on div "Shapes L" at bounding box center [232, 789] width 45 height 37
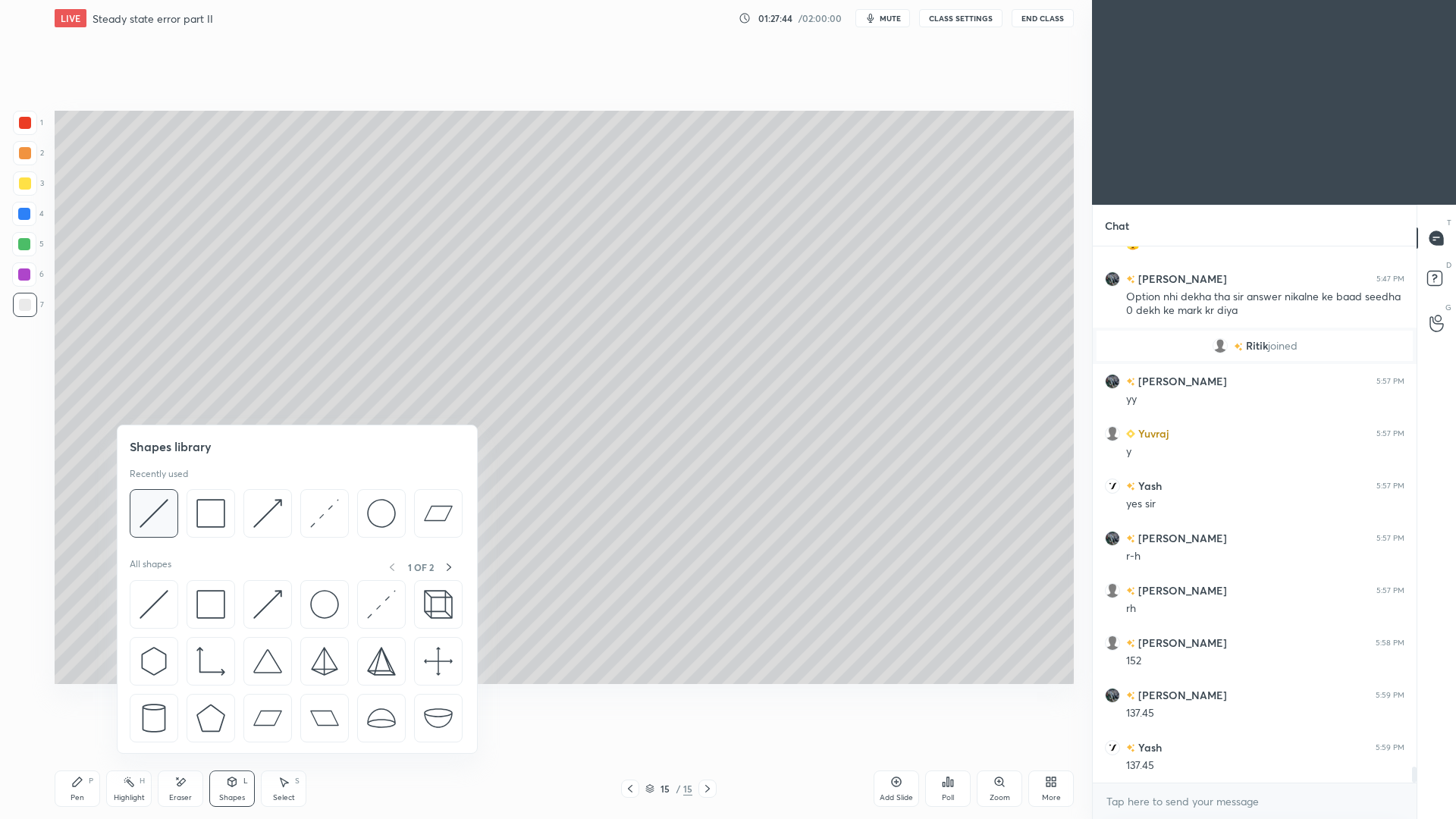
click at [163, 522] on img at bounding box center [154, 513] width 29 height 29
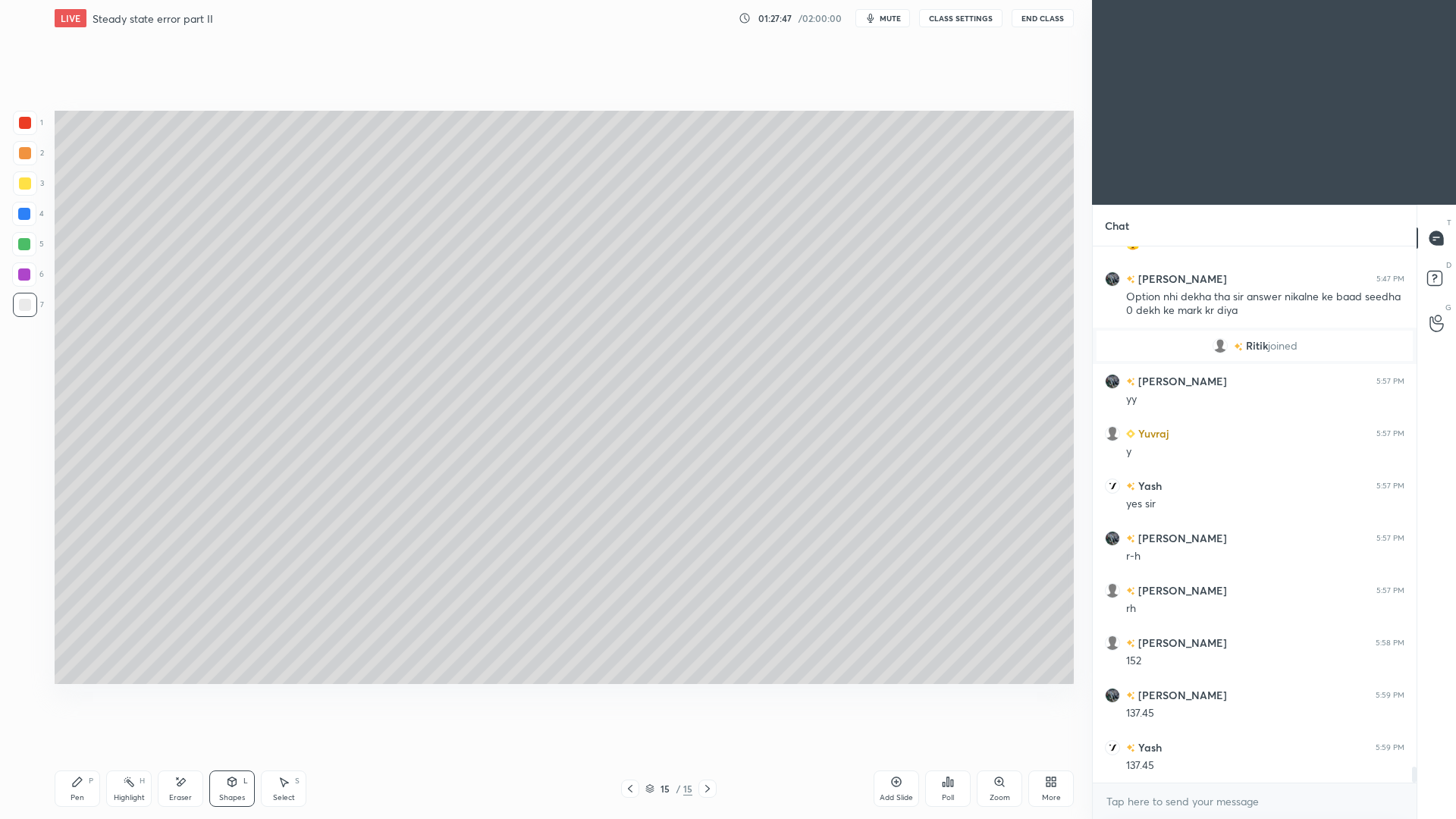
click at [91, 751] on div "Pen P" at bounding box center [77, 789] width 45 height 37
drag, startPoint x: 890, startPoint y: 789, endPoint x: 885, endPoint y: 768, distance: 21.6
click at [887, 751] on div "Add Slide" at bounding box center [896, 789] width 45 height 37
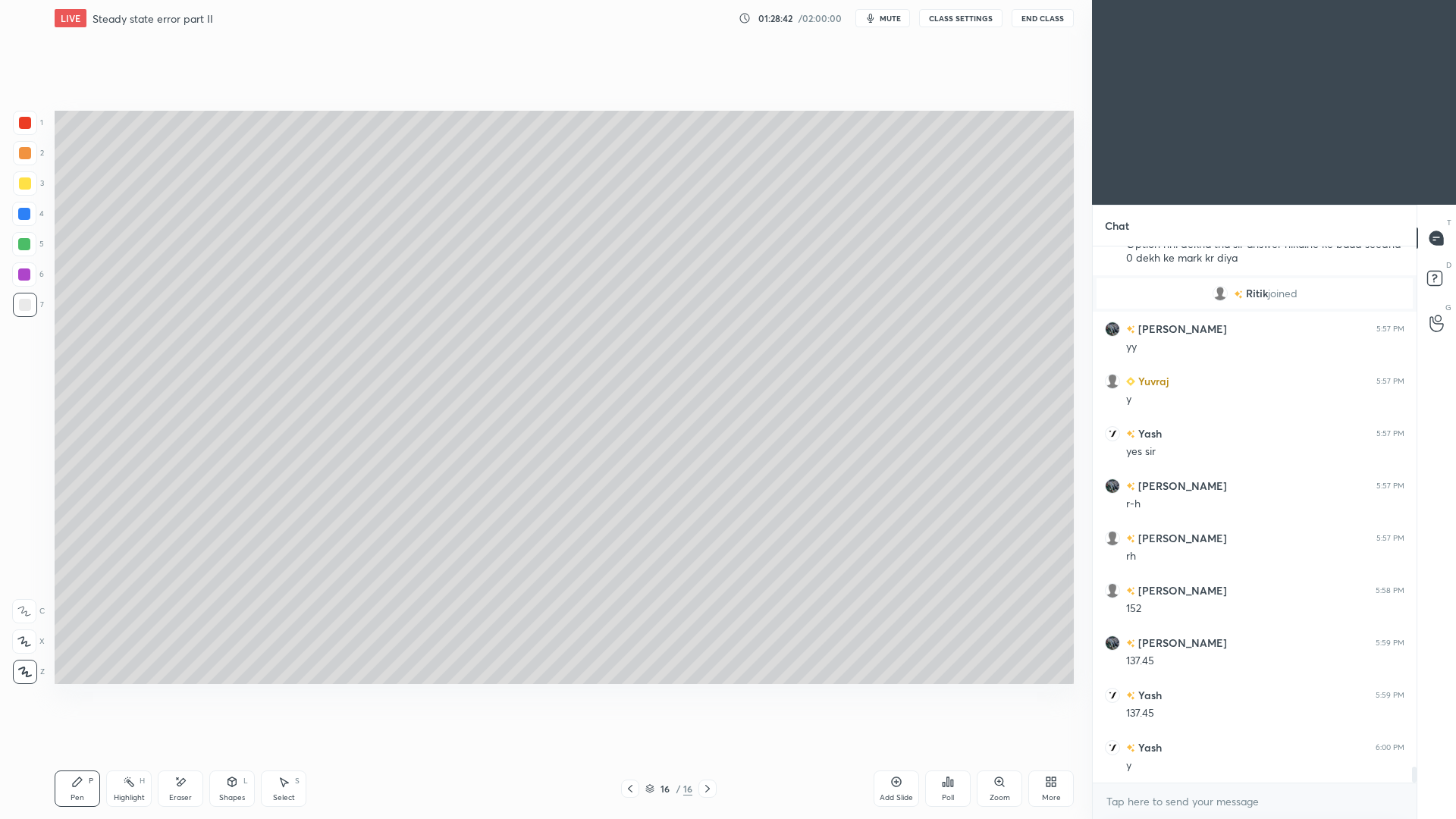
scroll to position [17986, 0]
drag, startPoint x: 634, startPoint y: 789, endPoint x: 633, endPoint y: 778, distance: 11.0
click at [630, 751] on icon at bounding box center [630, 789] width 12 height 12
drag, startPoint x: 287, startPoint y: 785, endPoint x: 284, endPoint y: 772, distance: 13.3
click at [285, 751] on icon at bounding box center [283, 782] width 12 height 12
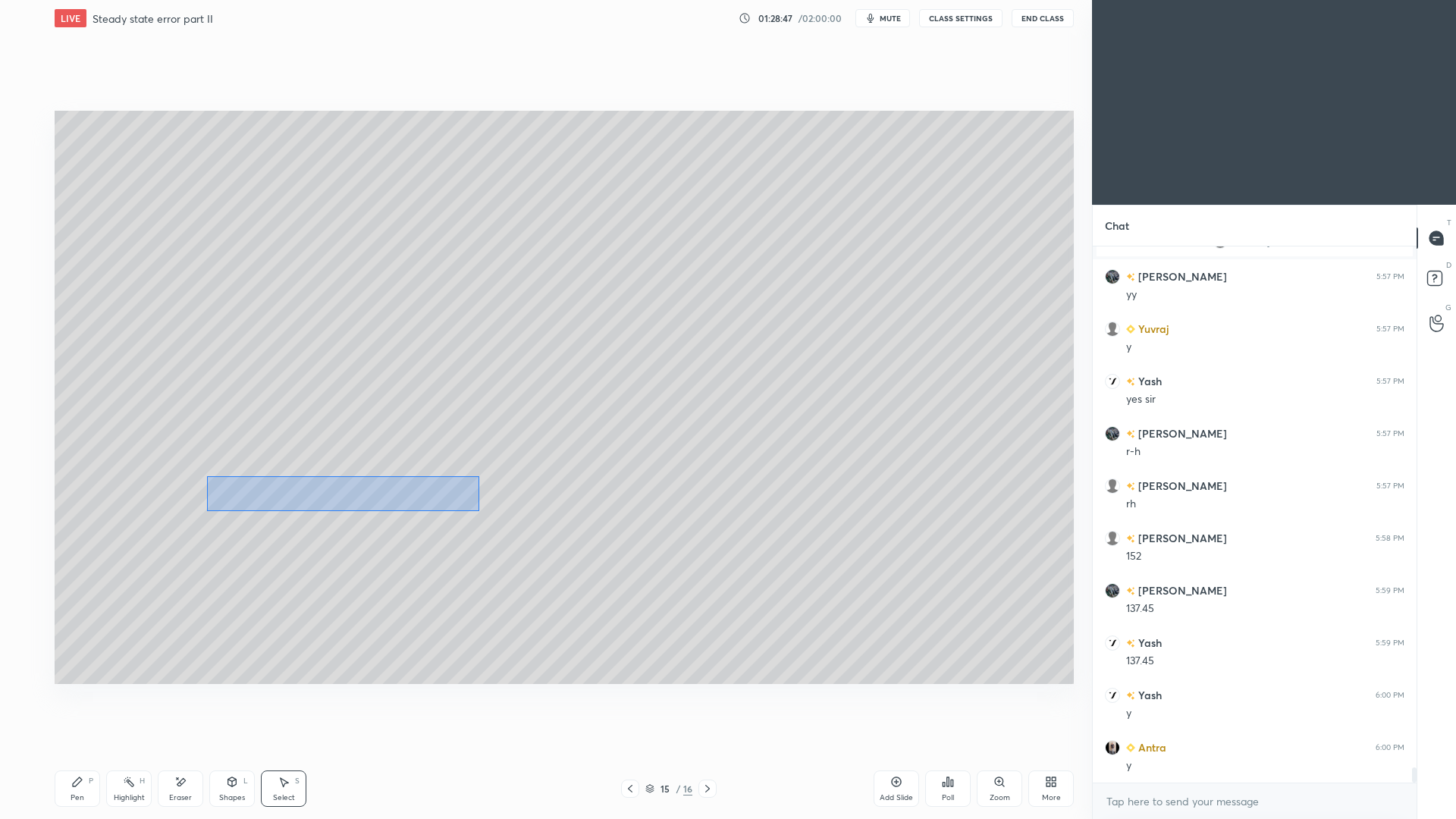
drag, startPoint x: 208, startPoint y: 477, endPoint x: 477, endPoint y: 511, distance: 271.1
click at [479, 512] on div "0 ° Undo Copy Paste here Duplicate Duplicate to new slide Delete" at bounding box center [564, 397] width 1019 height 574
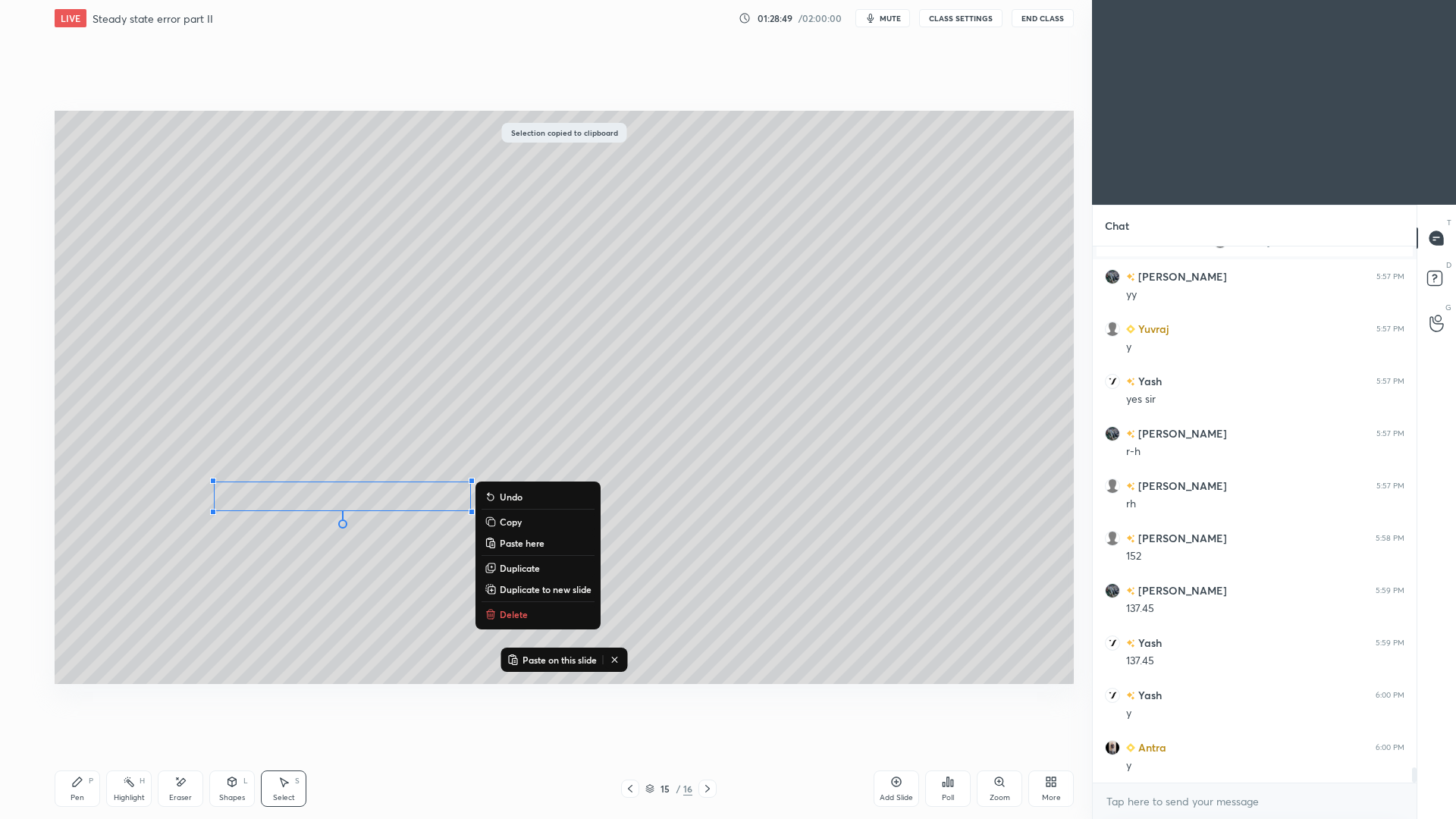
click at [714, 751] on div at bounding box center [707, 789] width 18 height 18
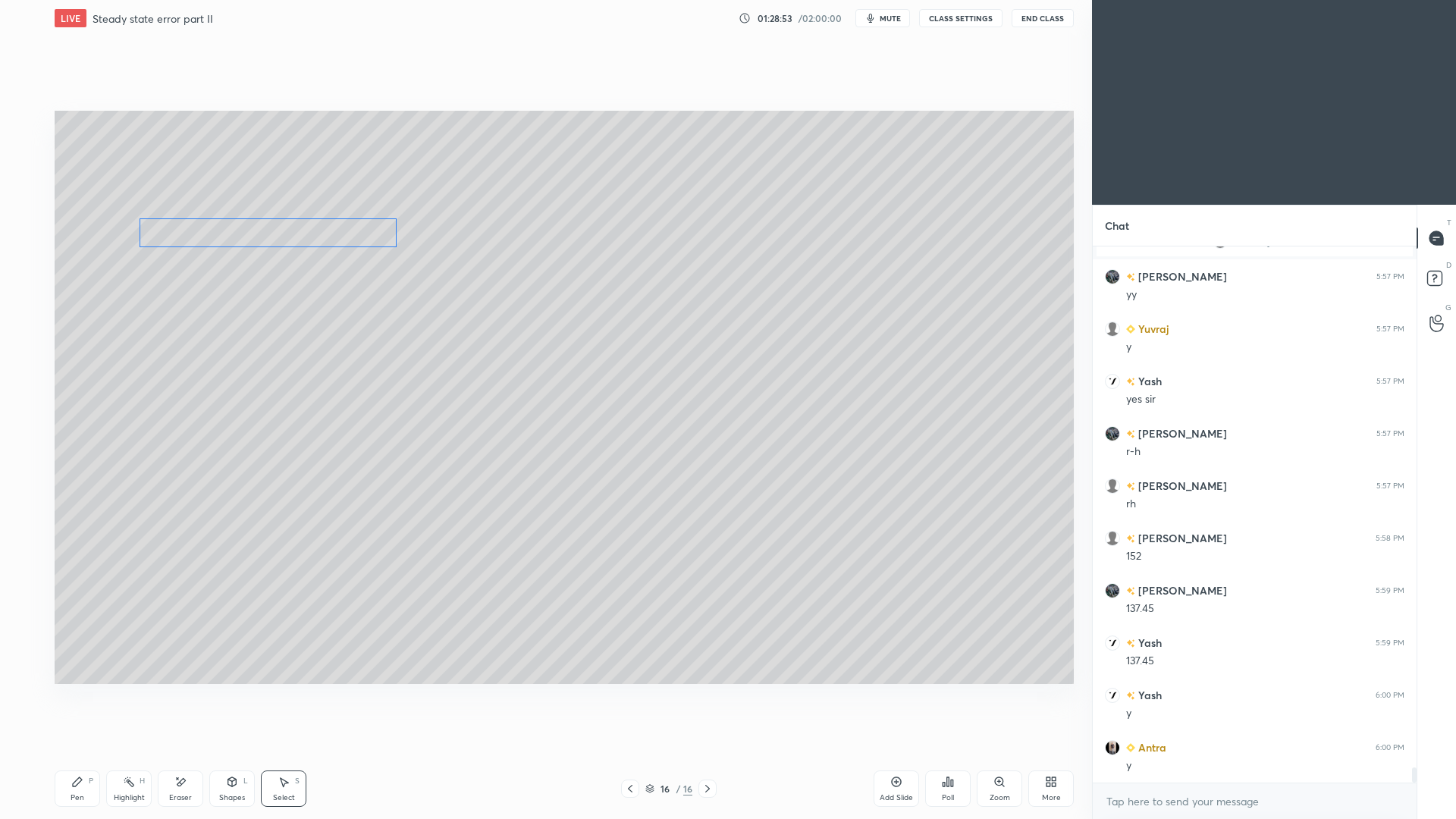
drag, startPoint x: 380, startPoint y: 496, endPoint x: 311, endPoint y: 226, distance: 278.7
click at [308, 234] on div "0 ° Undo Copy Paste here Duplicate Duplicate to new slide Delete" at bounding box center [564, 397] width 1019 height 574
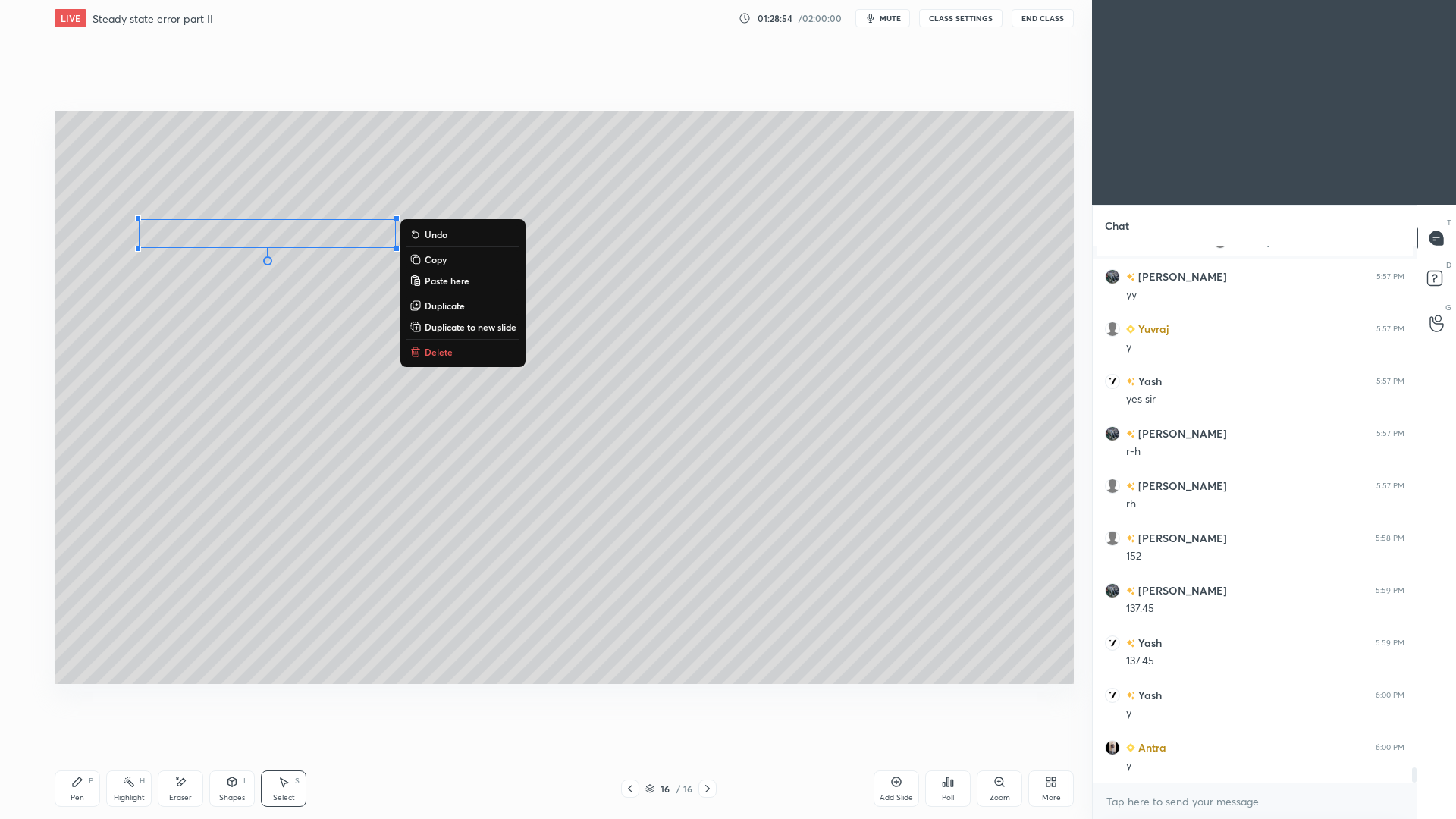
drag, startPoint x: 79, startPoint y: 786, endPoint x: 77, endPoint y: 759, distance: 27.1
click at [79, 751] on icon at bounding box center [77, 782] width 12 height 12
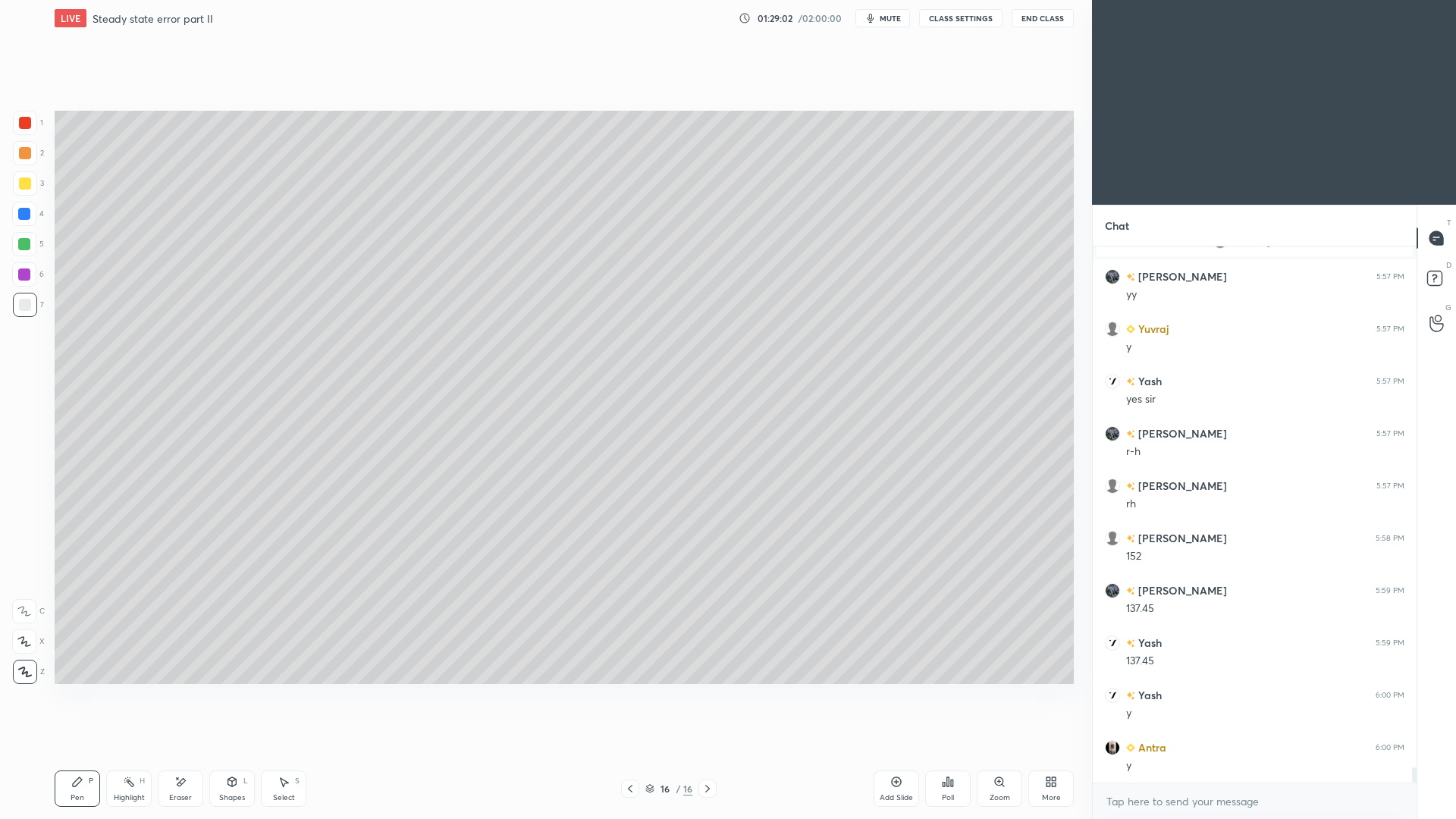
click at [230, 751] on div "Shapes L" at bounding box center [232, 789] width 45 height 37
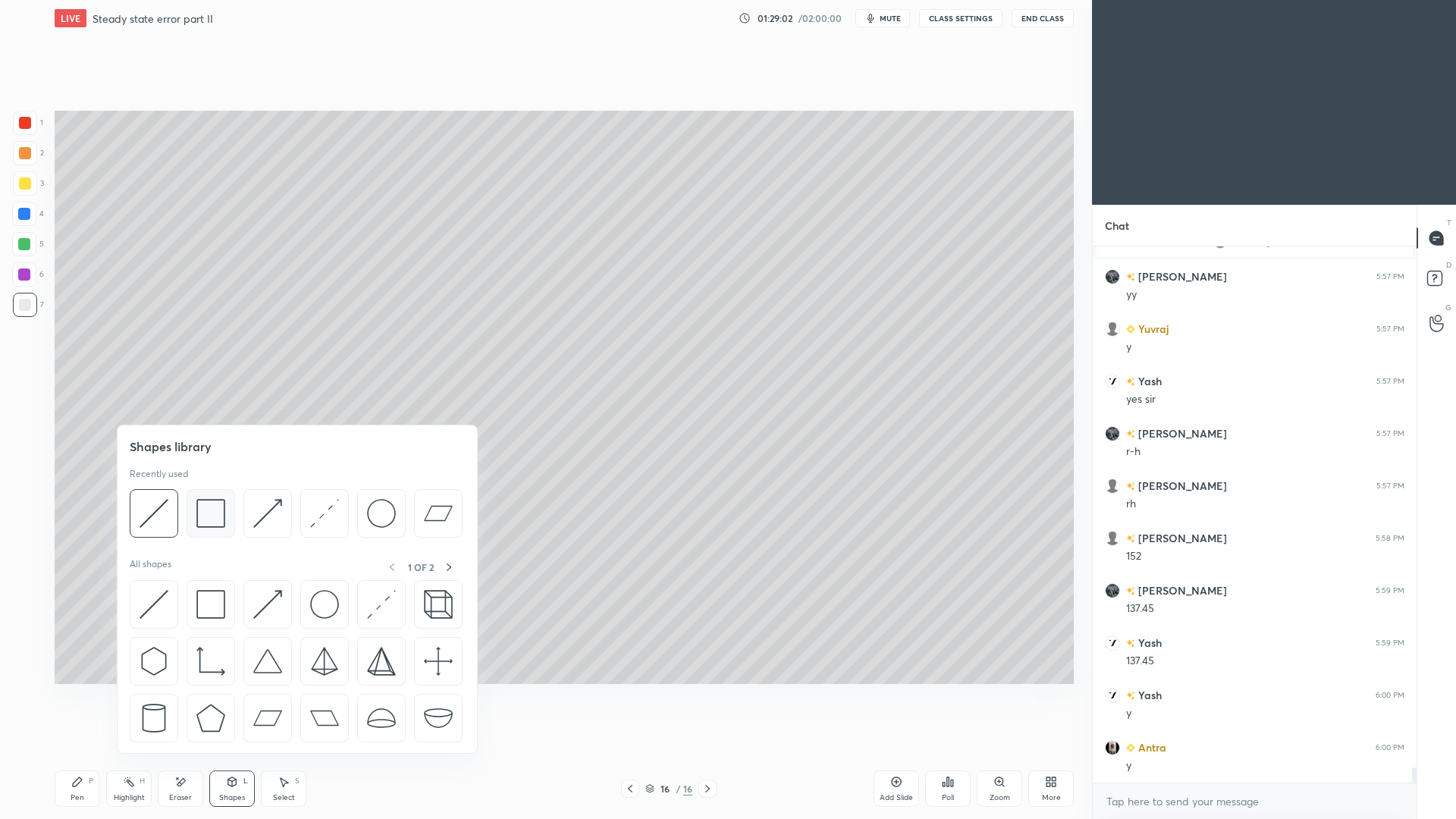
click at [210, 516] on img at bounding box center [210, 513] width 29 height 29
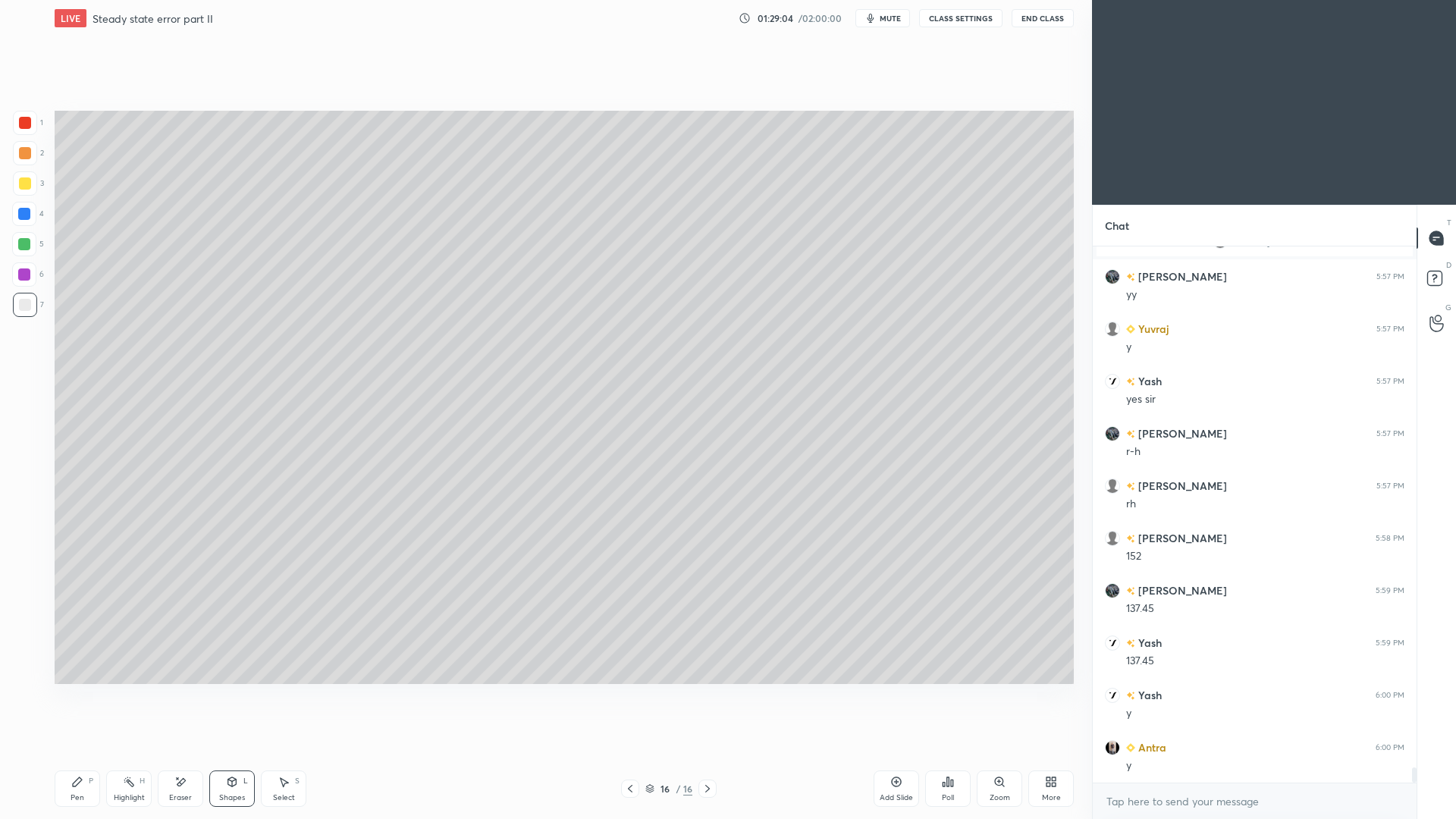
click at [74, 751] on div "Pen" at bounding box center [77, 798] width 13 height 8
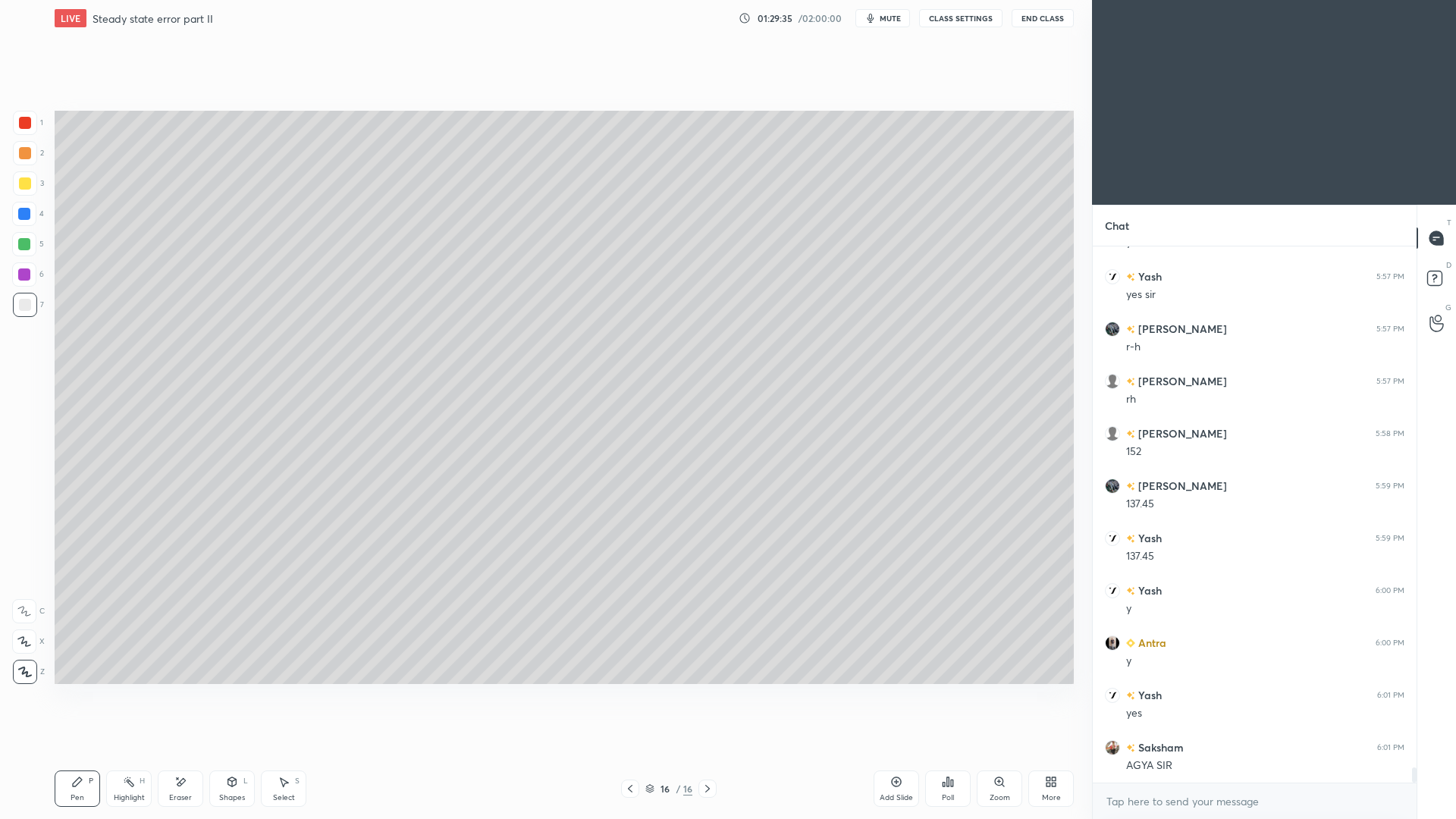
drag, startPoint x: 233, startPoint y: 790, endPoint x: 245, endPoint y: 765, distance: 27.7
click at [230, 751] on div "Shapes L" at bounding box center [232, 789] width 45 height 37
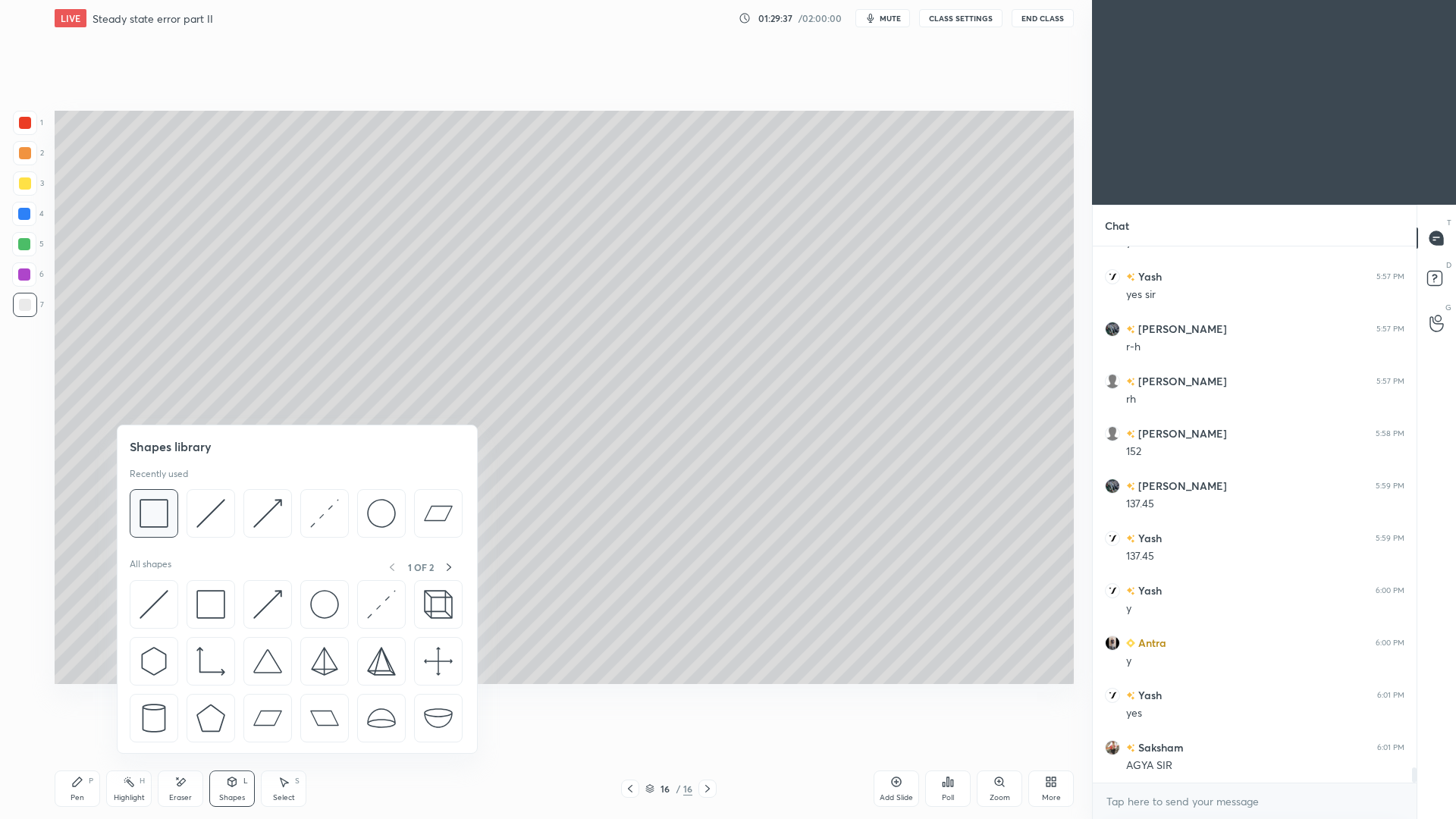
click at [156, 511] on img at bounding box center [154, 513] width 29 height 29
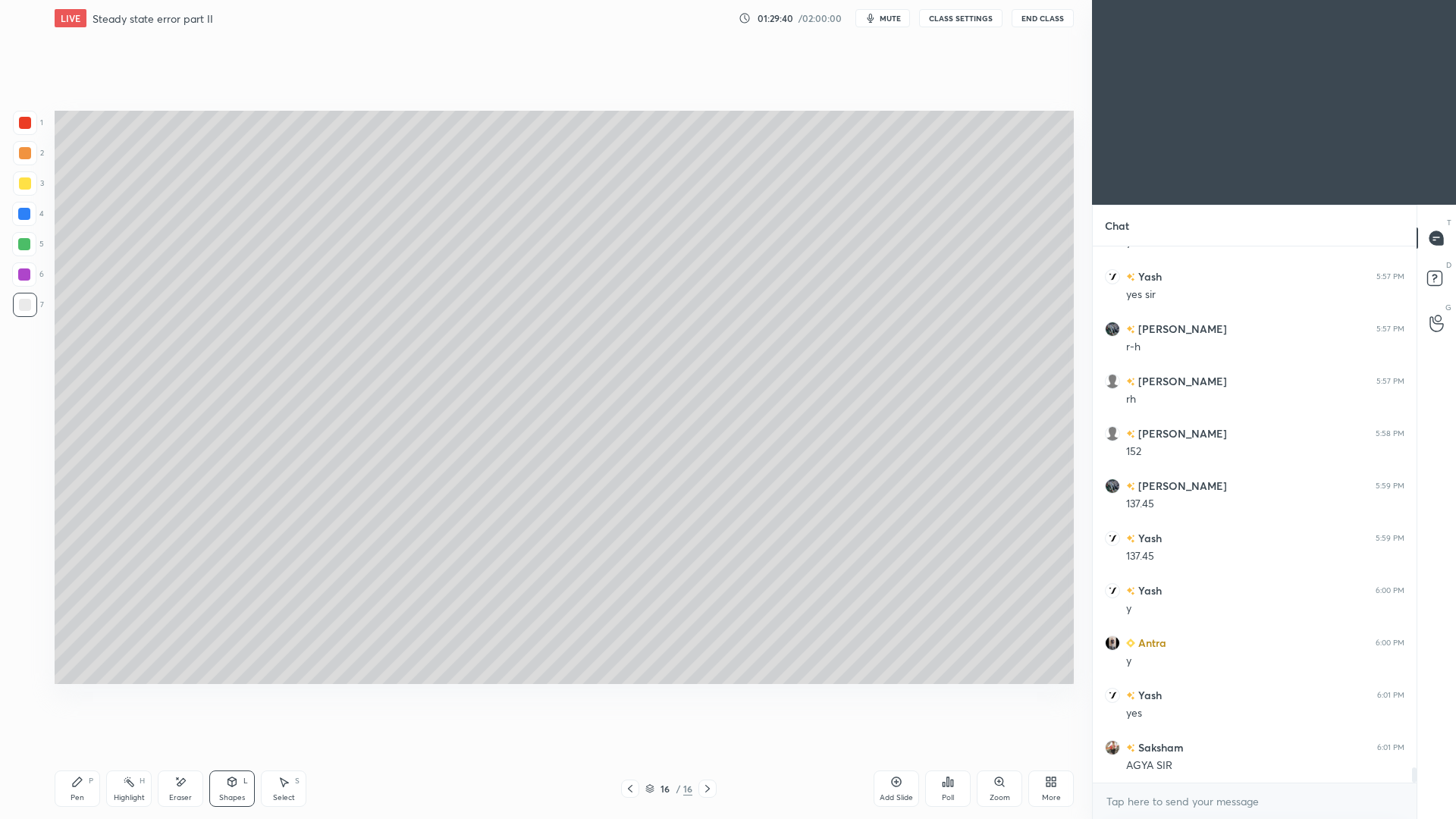
drag, startPoint x: 75, startPoint y: 787, endPoint x: 79, endPoint y: 766, distance: 21.4
click at [75, 751] on div "Pen P" at bounding box center [77, 789] width 45 height 37
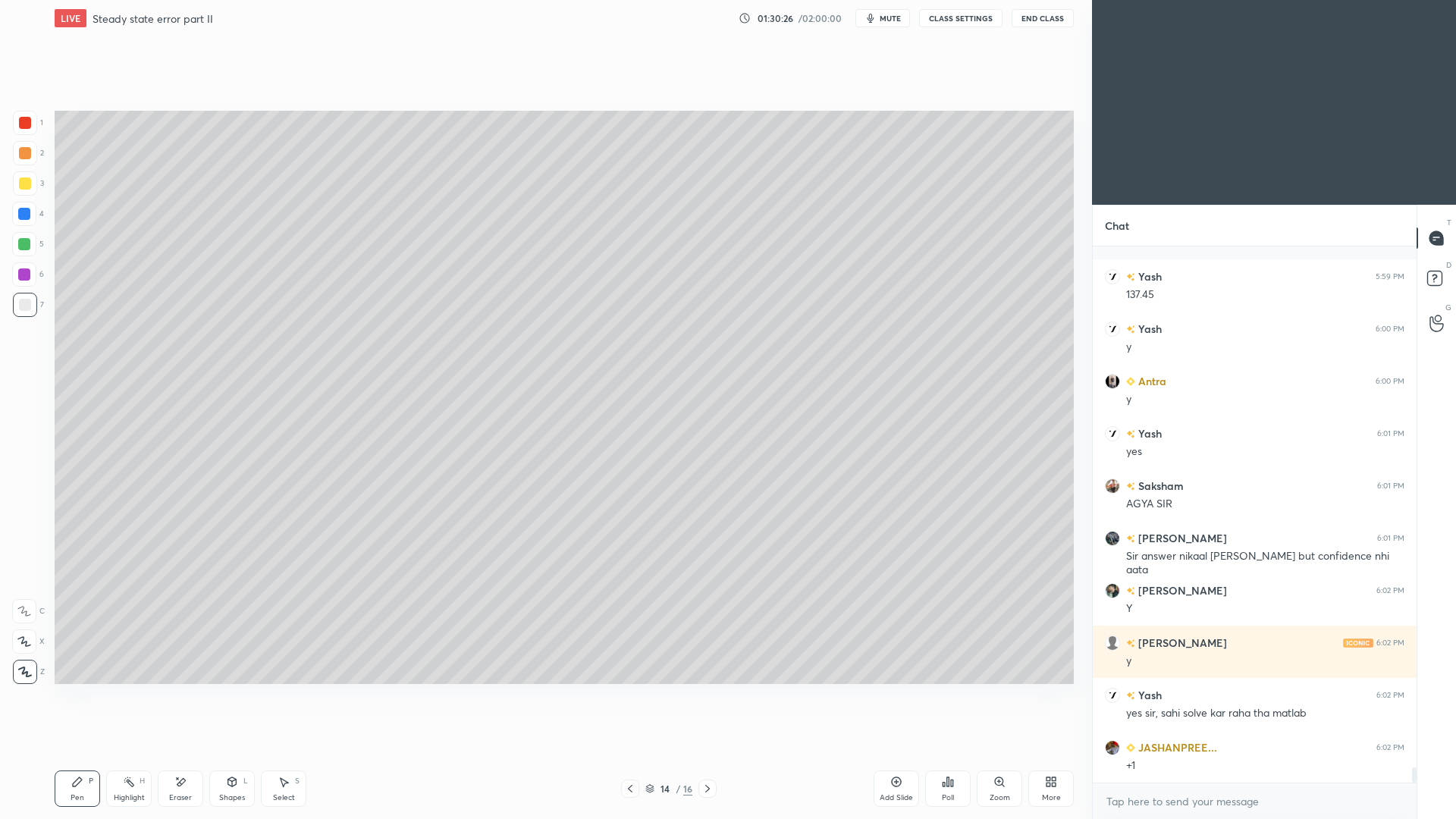
scroll to position [18418, 0]
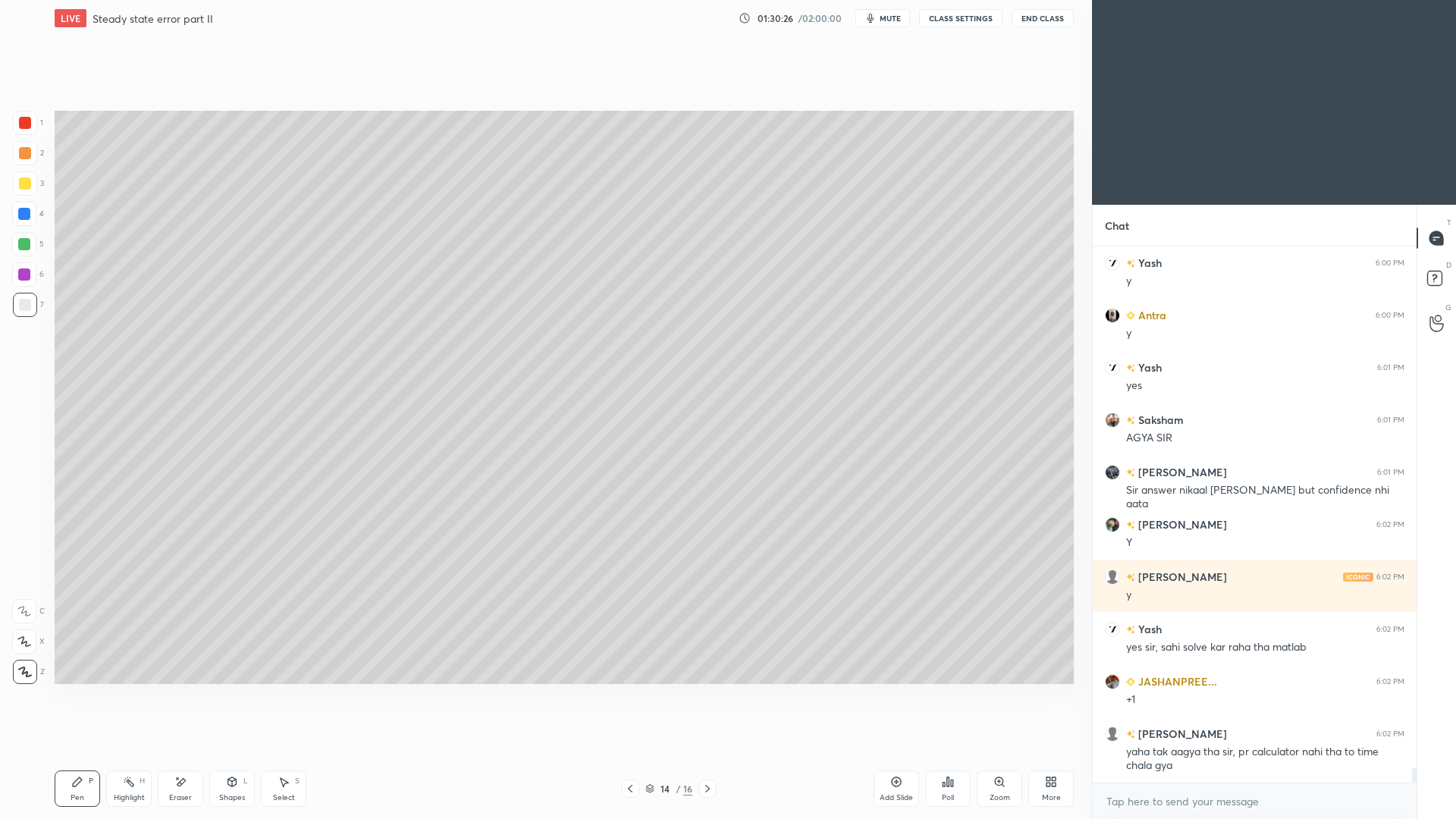
drag, startPoint x: 140, startPoint y: 792, endPoint x: 137, endPoint y: 771, distance: 21.2
click at [137, 751] on div "Highlight H" at bounding box center [129, 789] width 45 height 37
click at [707, 751] on icon at bounding box center [707, 789] width 12 height 12
drag, startPoint x: 709, startPoint y: 794, endPoint x: 706, endPoint y: 778, distance: 16.3
click at [706, 751] on icon at bounding box center [707, 789] width 12 height 12
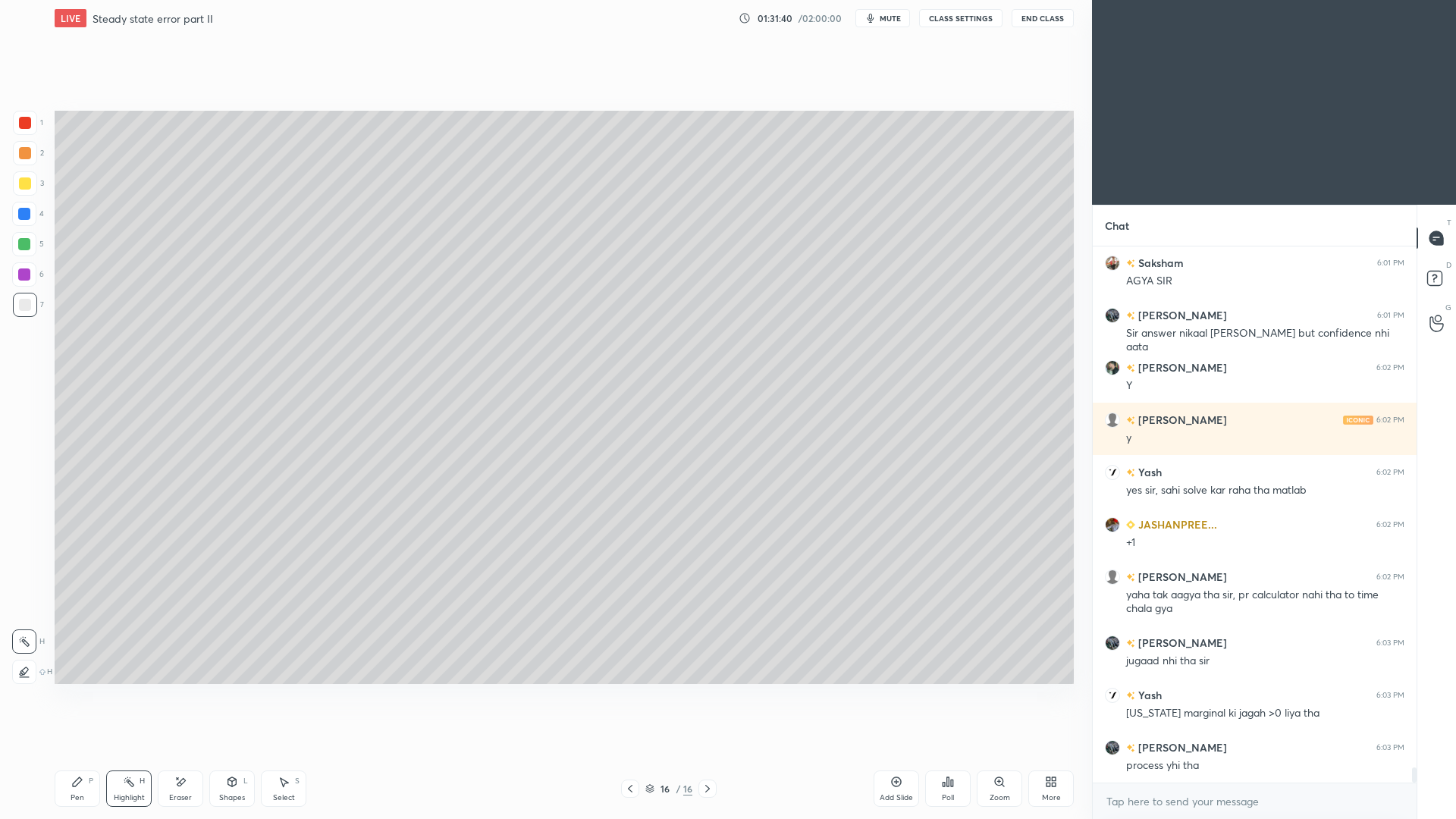
scroll to position [18628, 0]
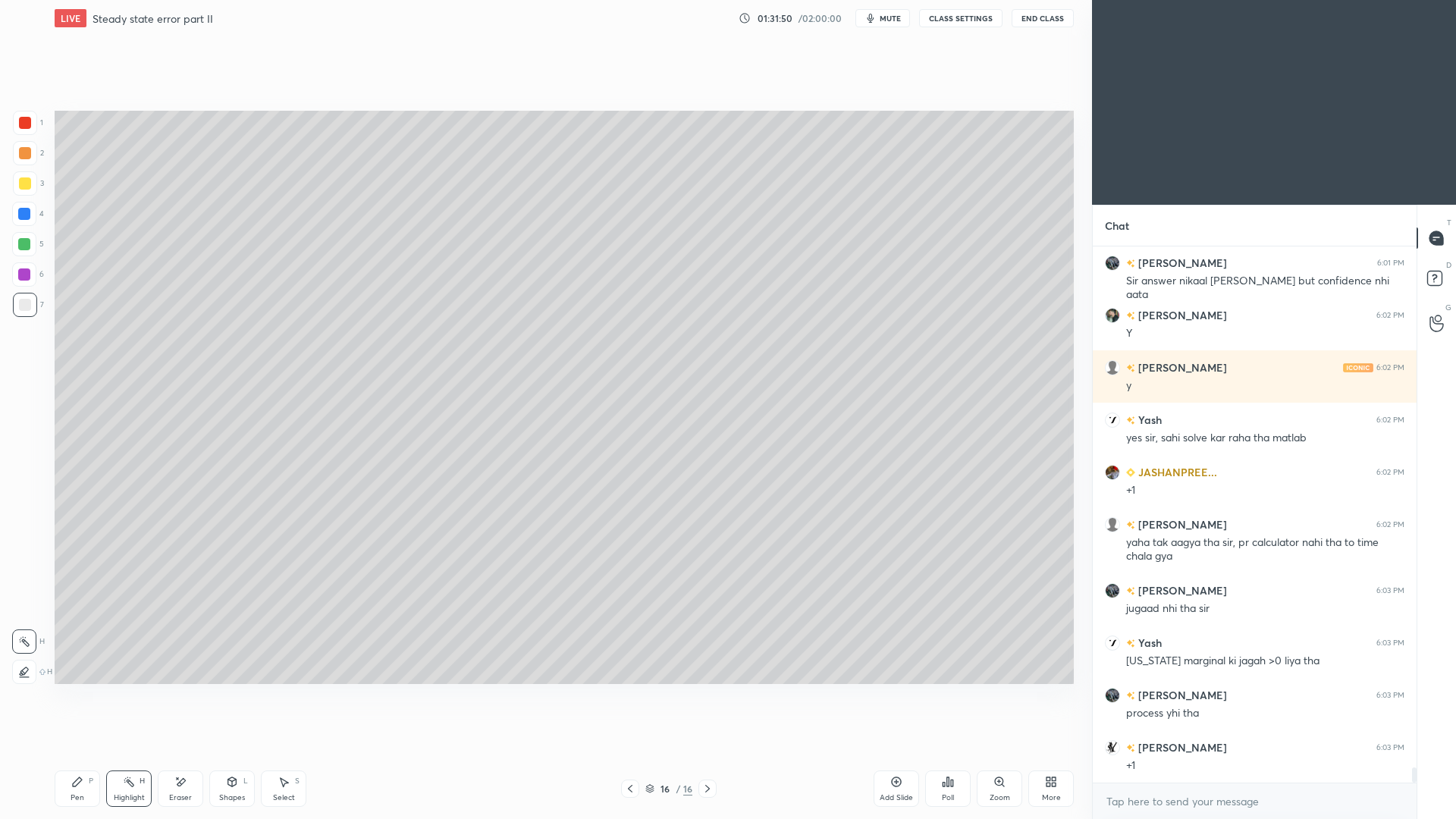
click at [23, 317] on div "7" at bounding box center [28, 308] width 31 height 30
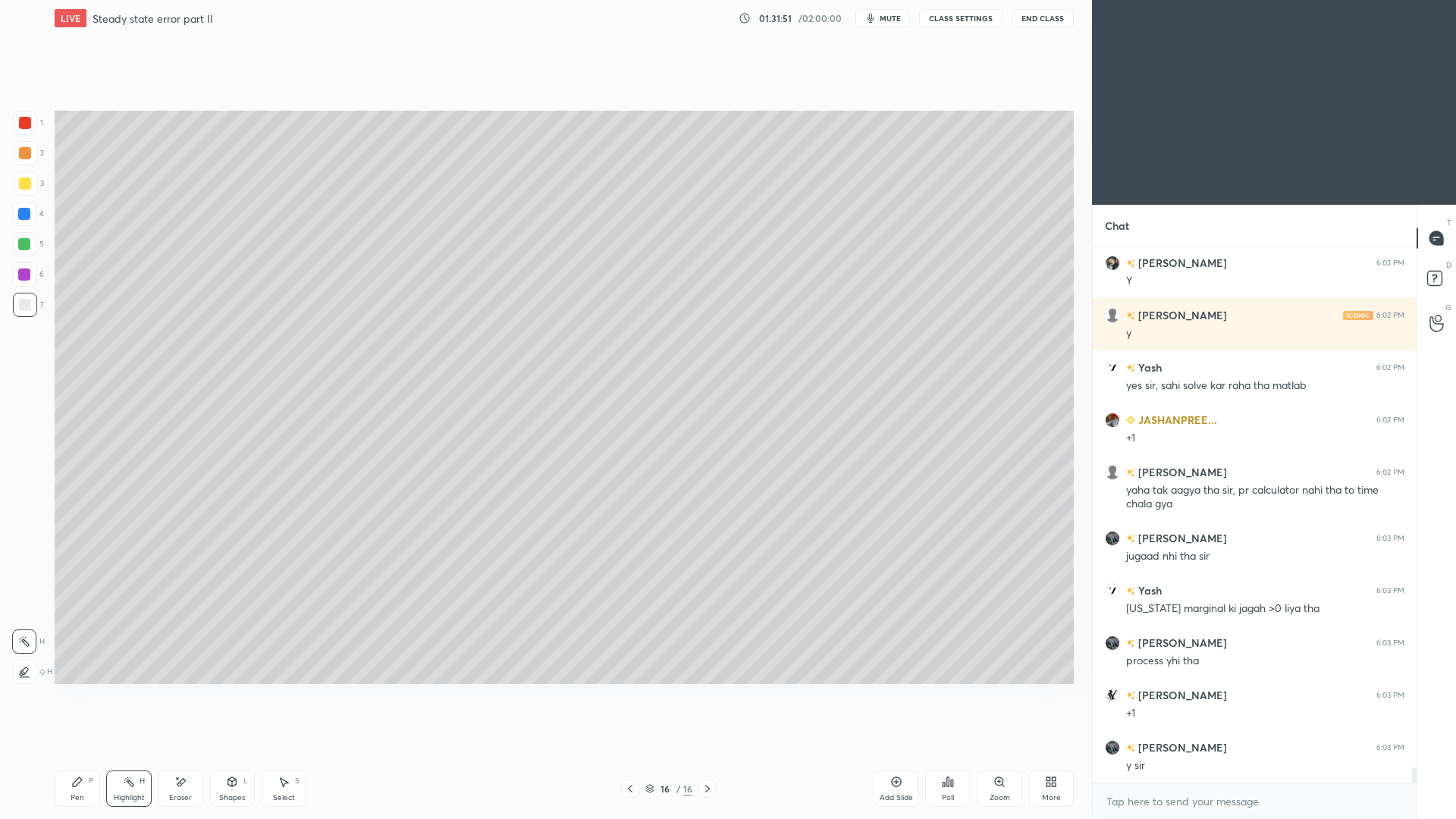
click at [83, 751] on div "Pen P" at bounding box center [77, 789] width 45 height 37
click at [25, 160] on div at bounding box center [25, 153] width 25 height 25
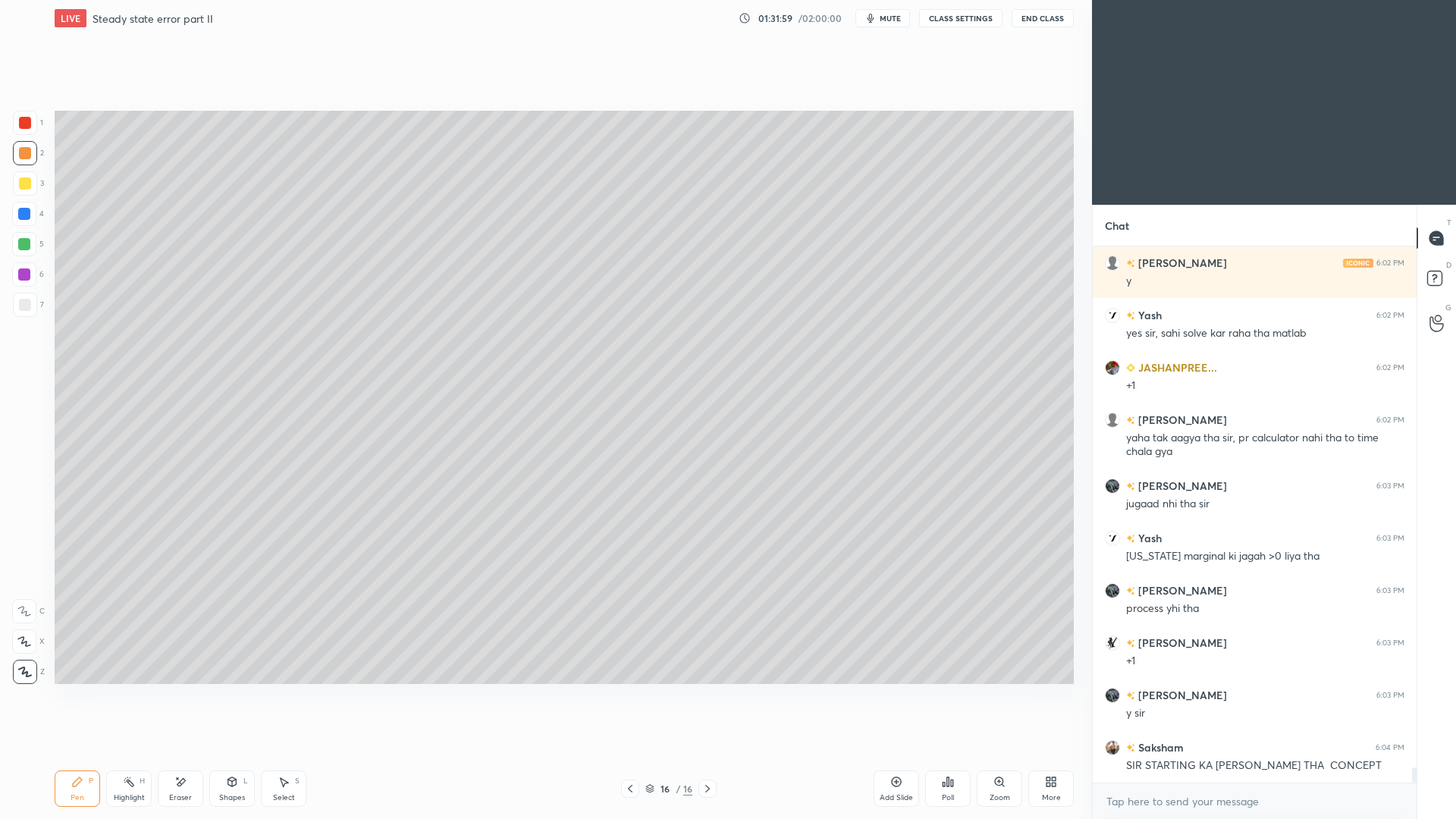
click at [28, 303] on div at bounding box center [25, 304] width 12 height 12
drag, startPoint x: 21, startPoint y: 144, endPoint x: 22, endPoint y: 132, distance: 12.0
click at [21, 145] on div at bounding box center [25, 153] width 25 height 25
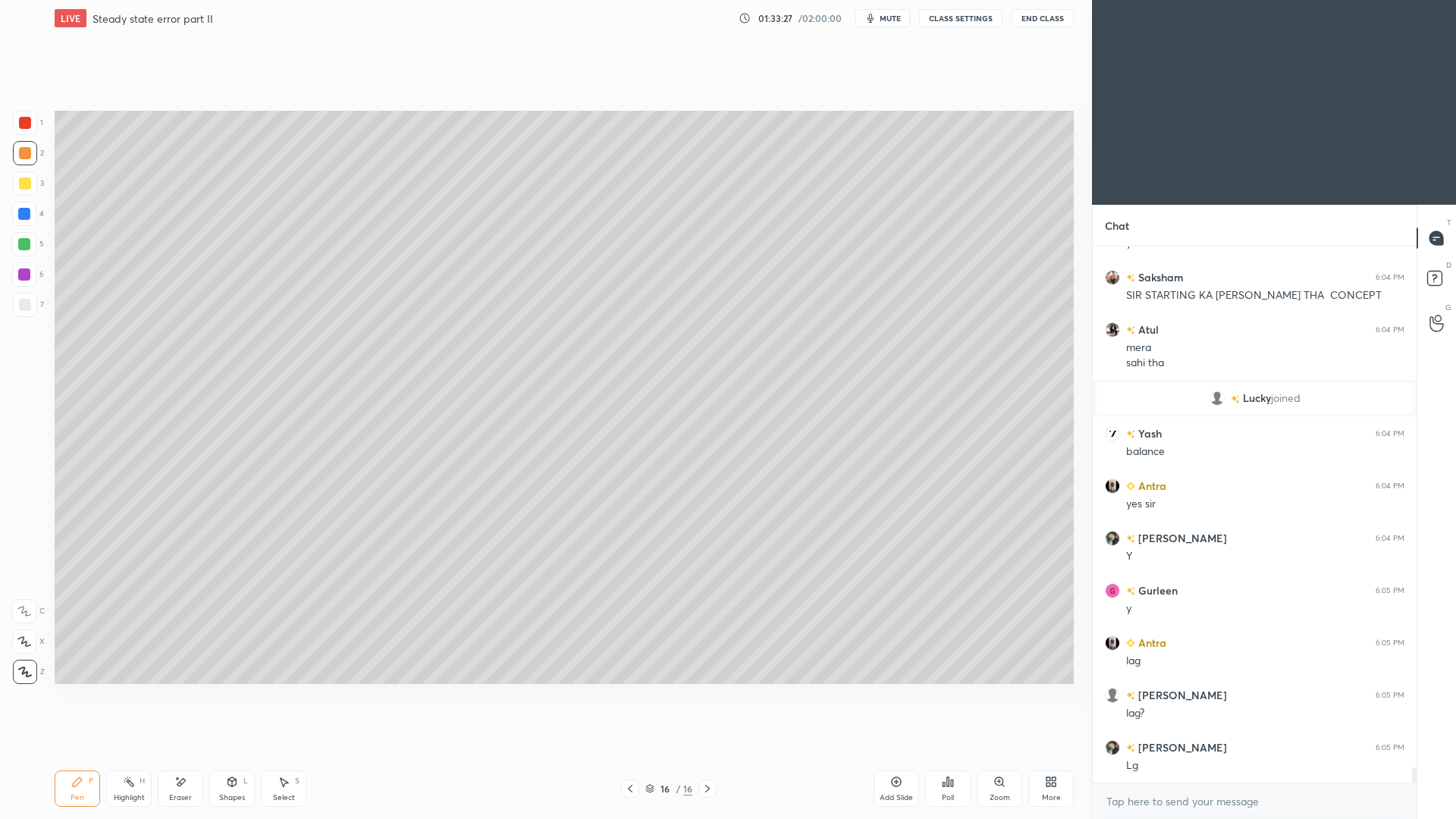
scroll to position [18838, 0]
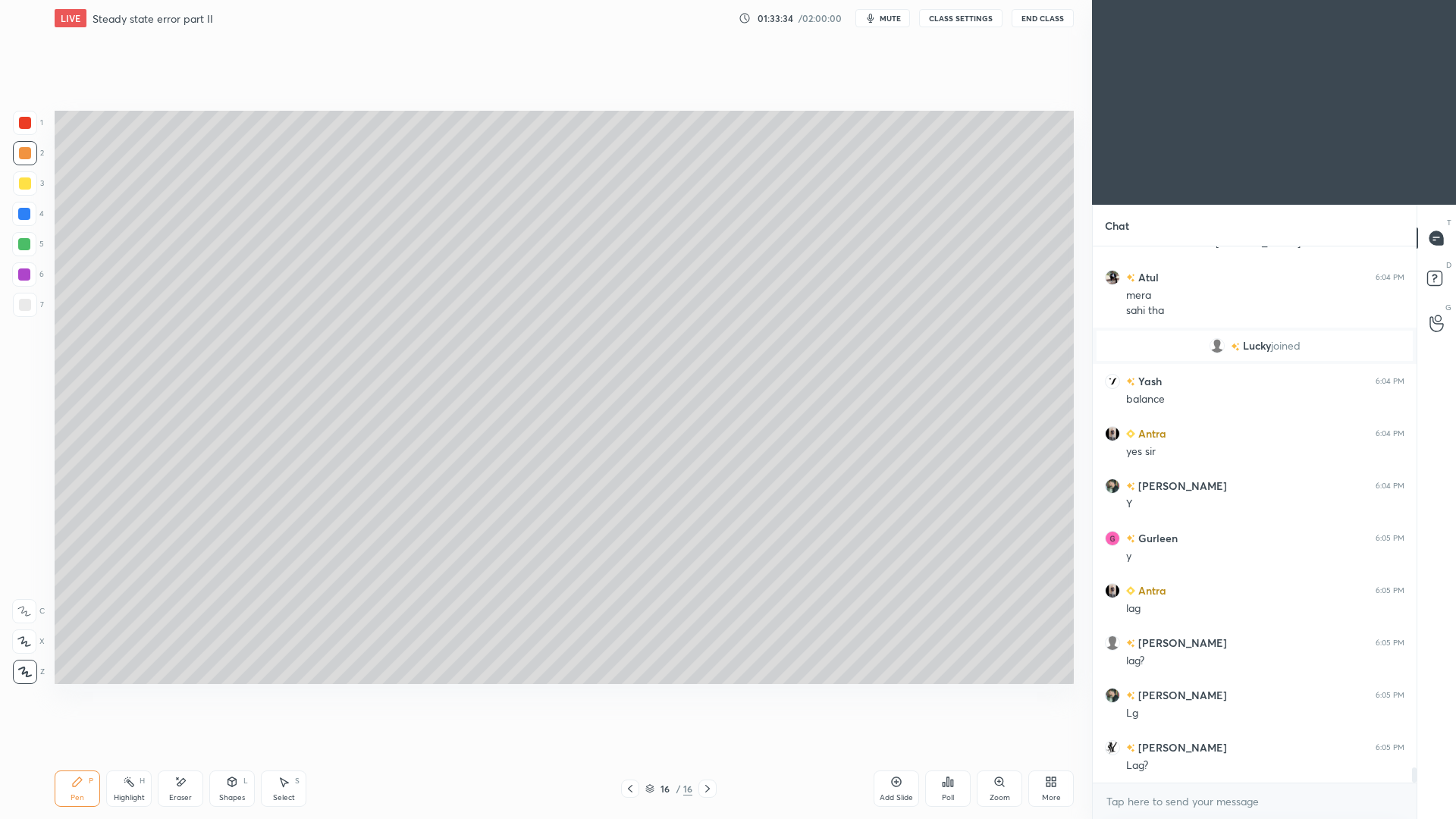
click at [84, 751] on div "Pen P" at bounding box center [77, 789] width 45 height 37
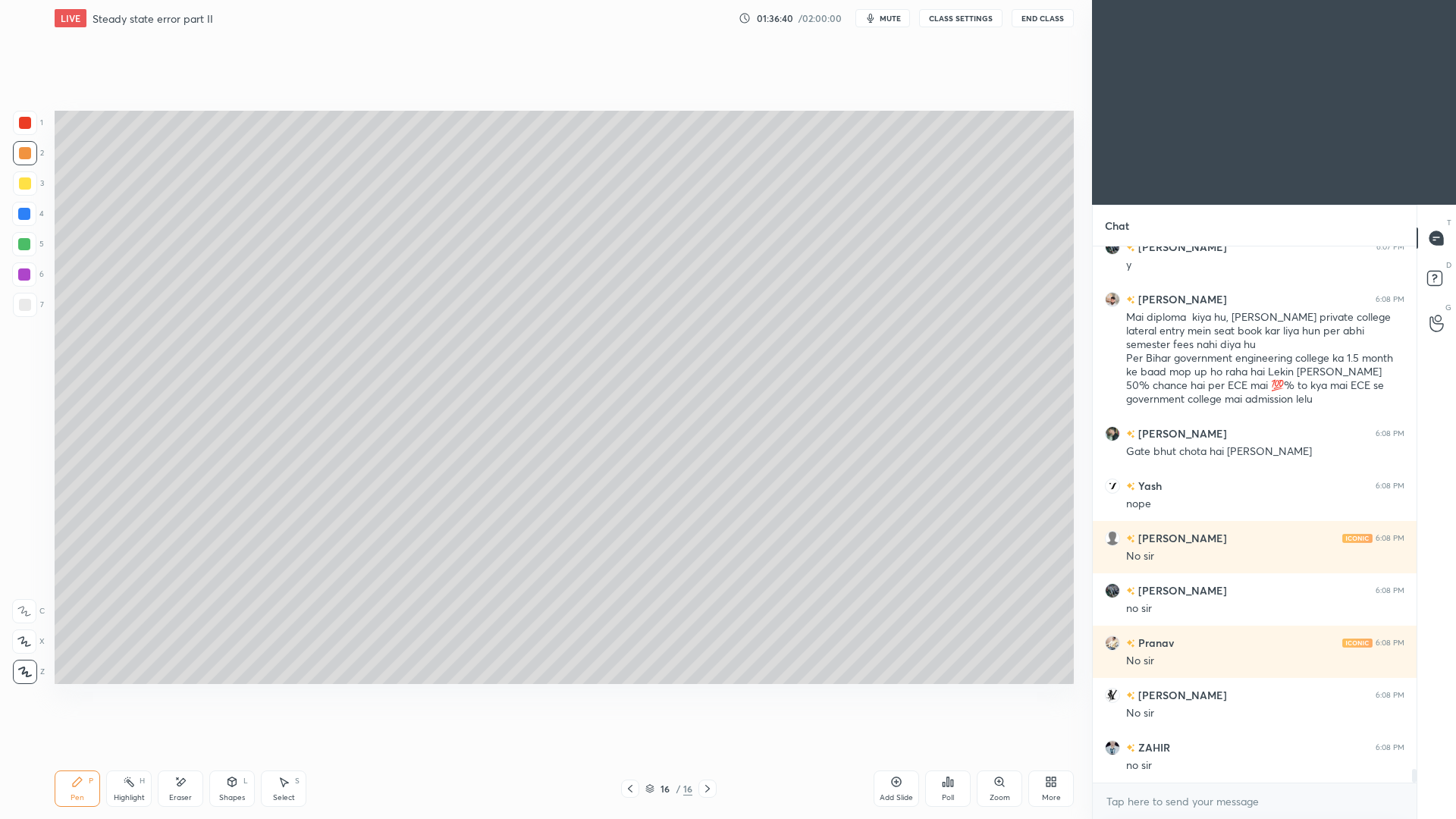
scroll to position [500, 319]
type textarea "x"
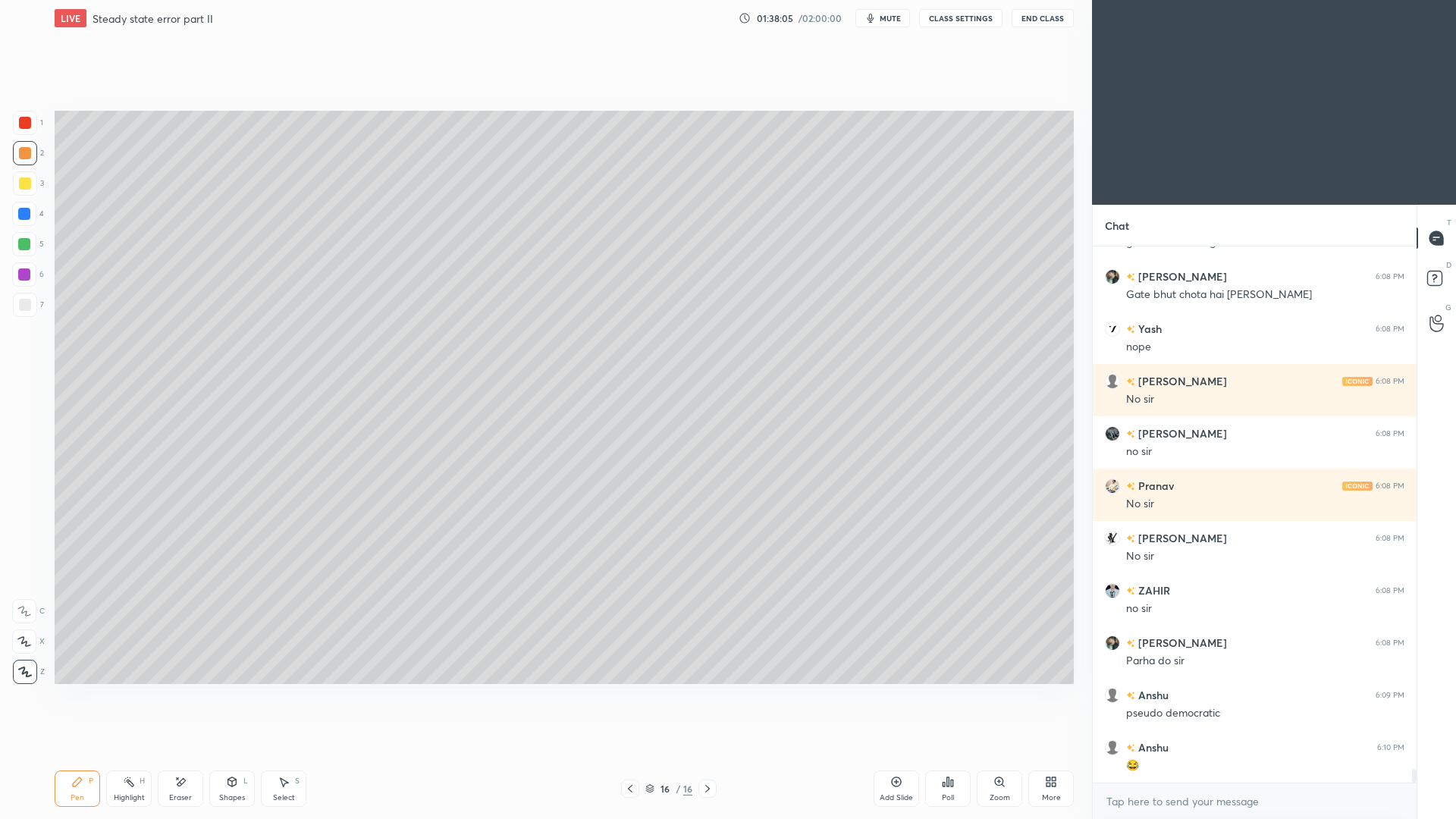
scroll to position [20692, 0]
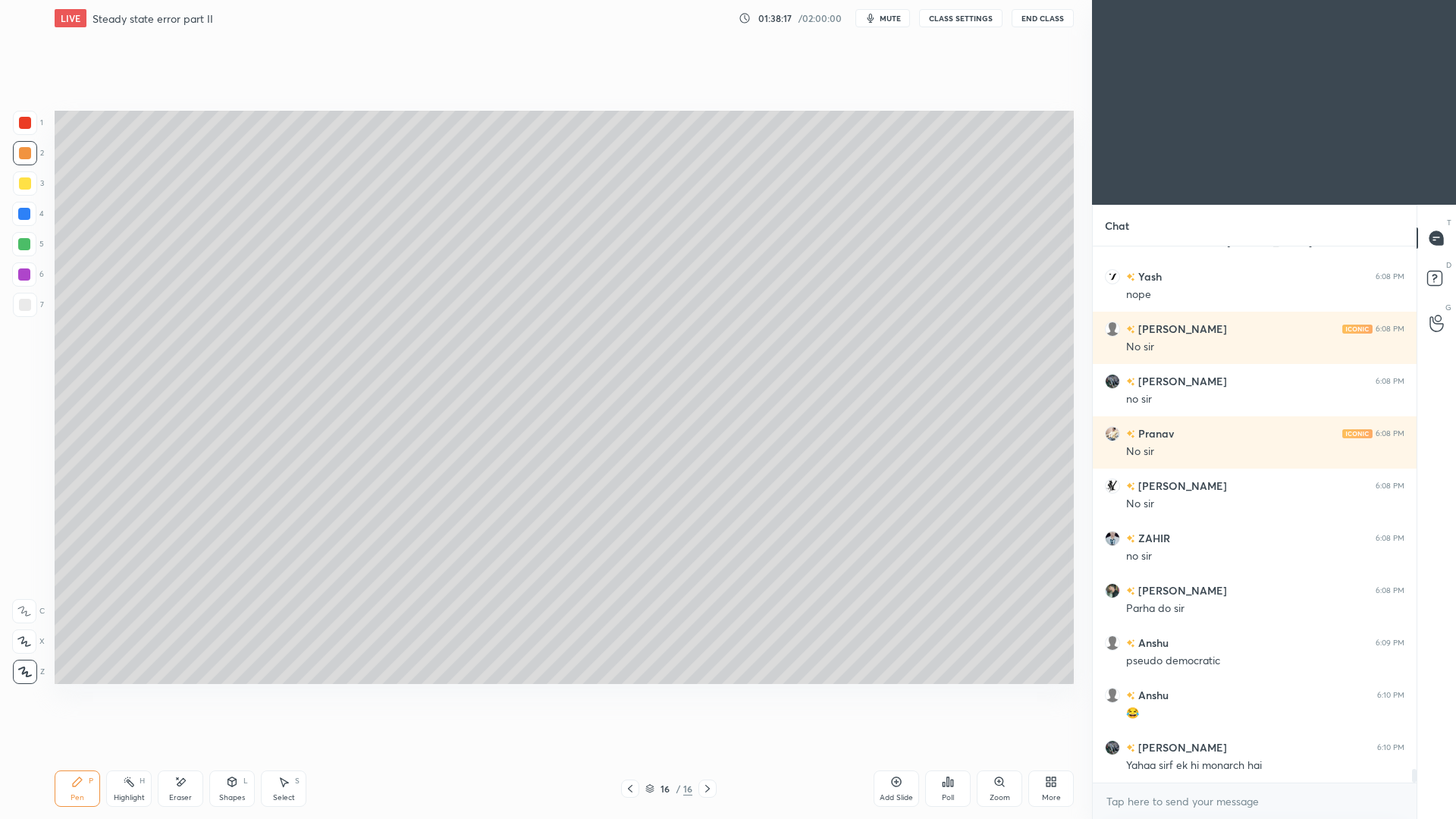
drag, startPoint x: 83, startPoint y: 797, endPoint x: 72, endPoint y: 757, distance: 41.5
click at [83, 751] on div "Pen P" at bounding box center [77, 789] width 45 height 37
click at [27, 184] on div at bounding box center [25, 183] width 12 height 12
drag, startPoint x: 896, startPoint y: 794, endPoint x: 888, endPoint y: 786, distance: 11.3
click at [890, 751] on div "Add Slide" at bounding box center [896, 798] width 33 height 8
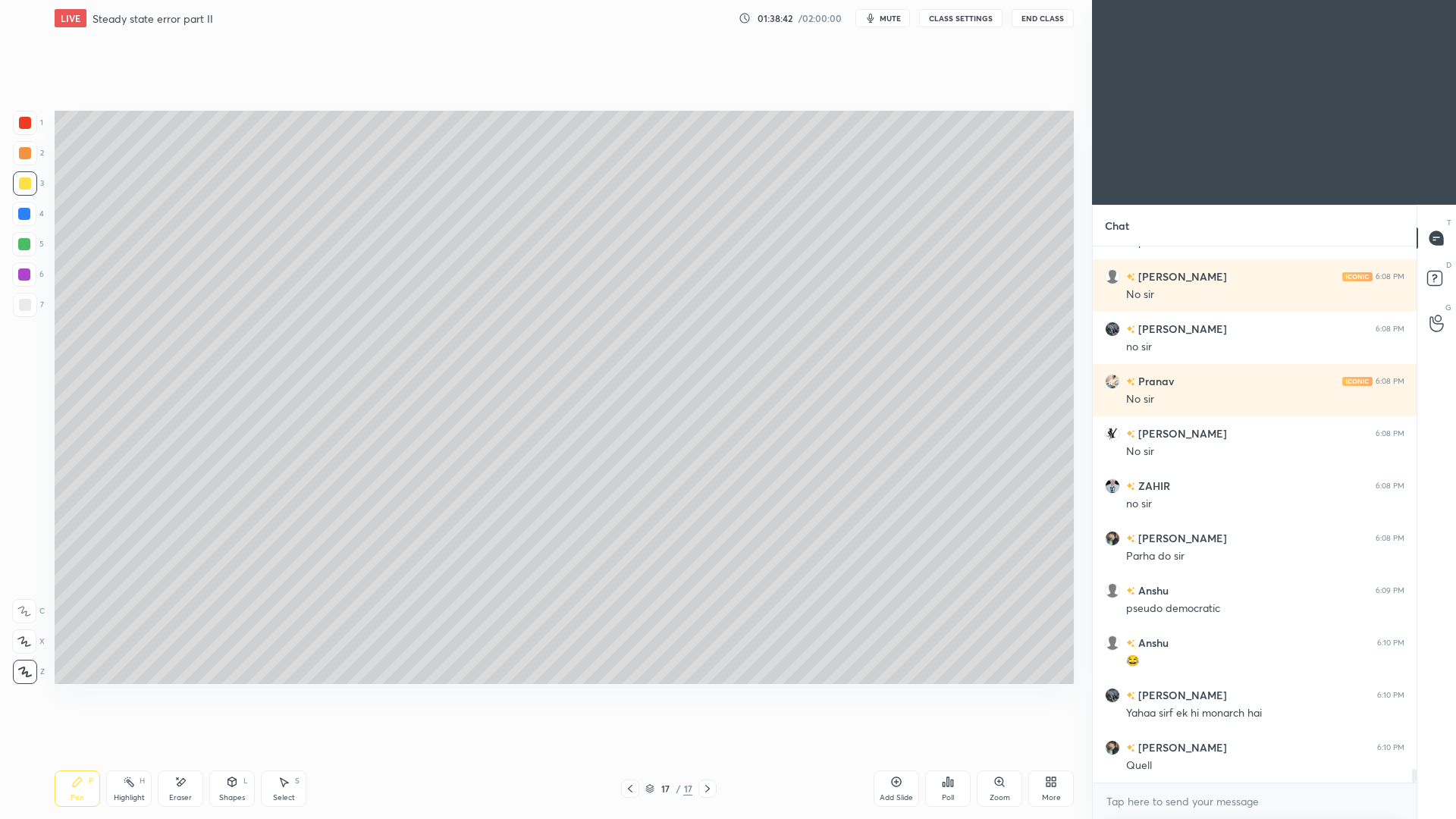
scroll to position [20796, 0]
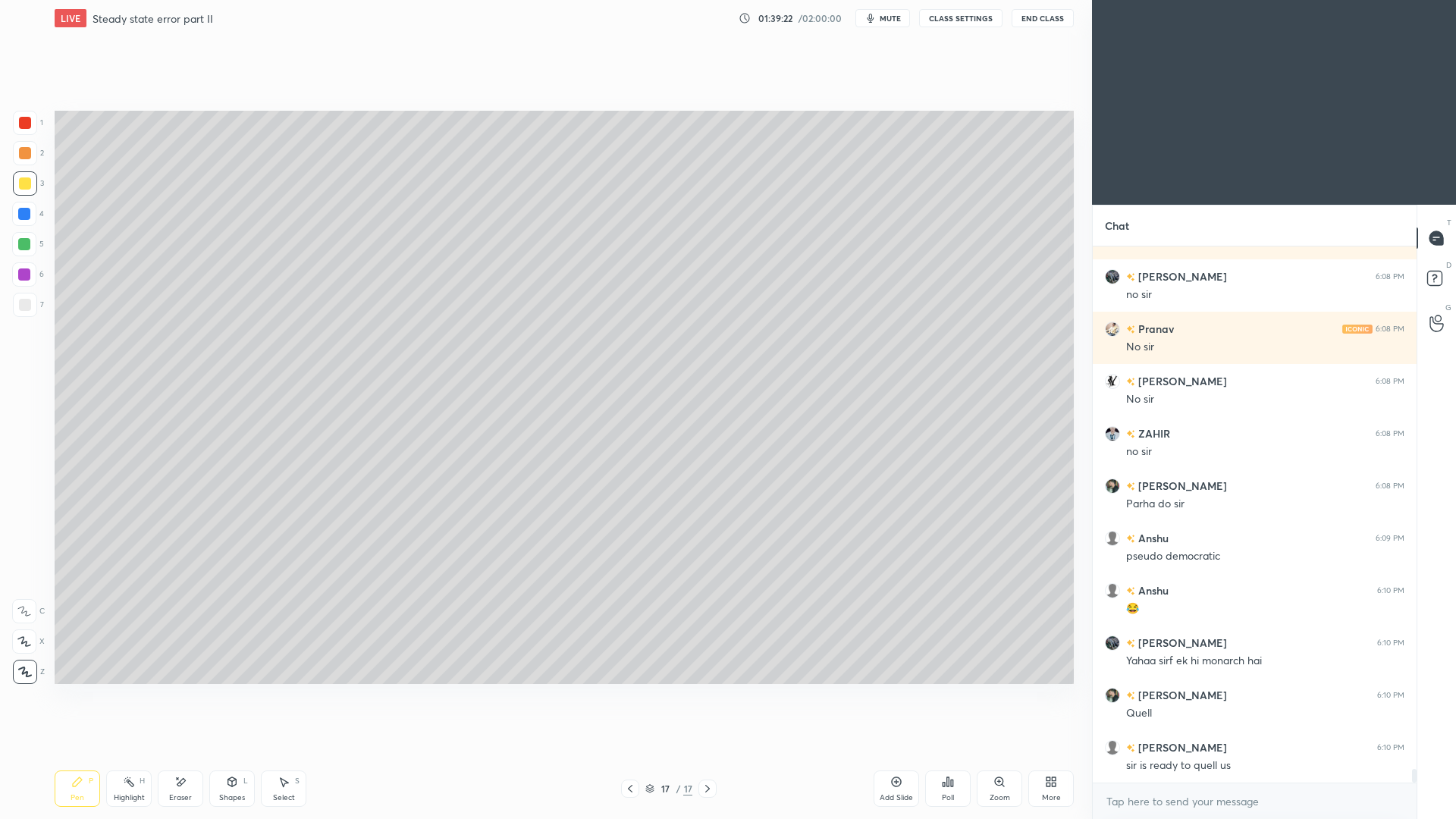
drag, startPoint x: 287, startPoint y: 786, endPoint x: 287, endPoint y: 748, distance: 38.0
click at [287, 751] on icon at bounding box center [283, 782] width 12 height 12
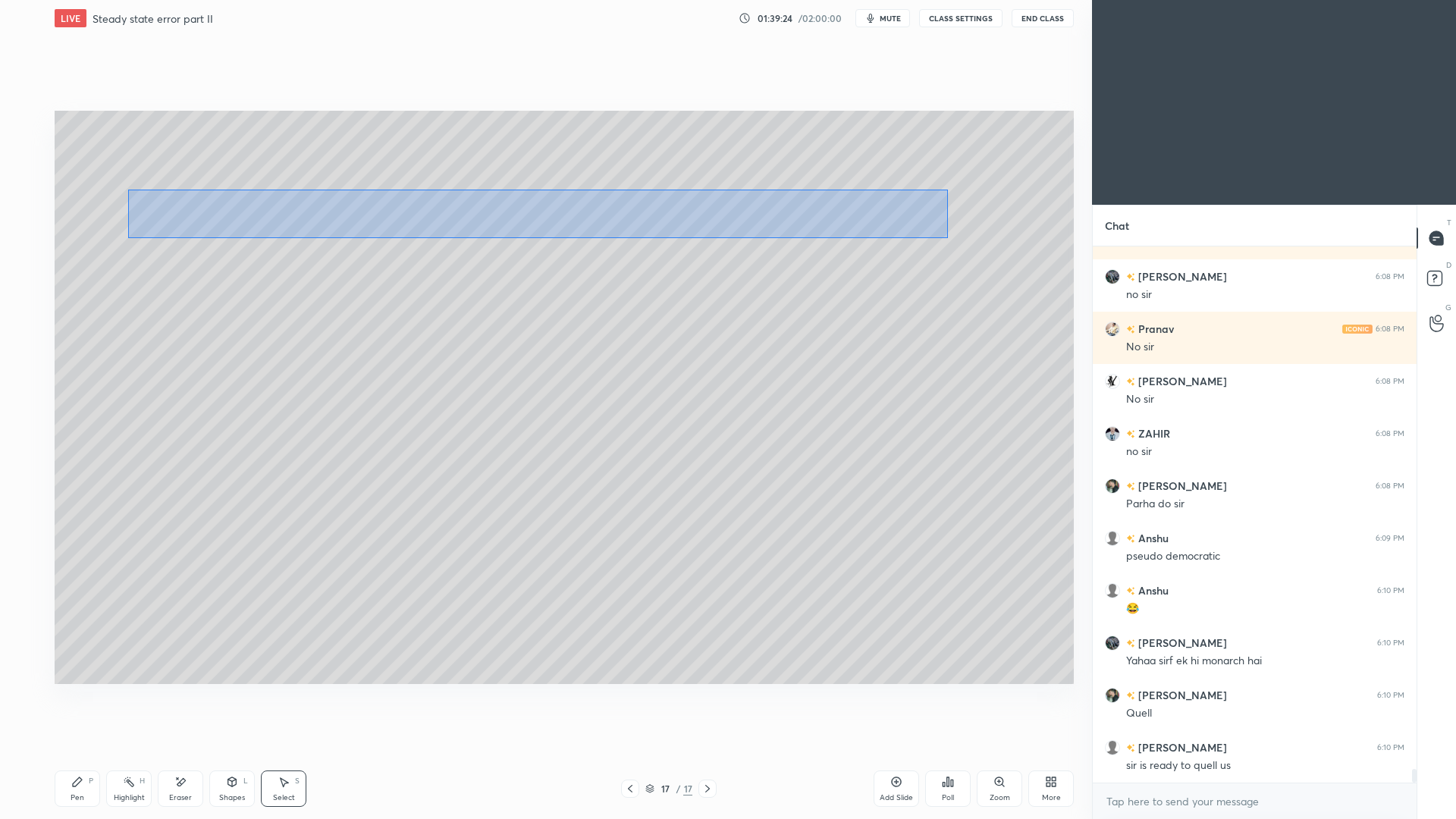
drag, startPoint x: 136, startPoint y: 190, endPoint x: 934, endPoint y: 236, distance: 799.3
click at [947, 238] on div "0 ° Undo Copy Paste here Duplicate Duplicate to new slide Delete" at bounding box center [564, 397] width 1019 height 574
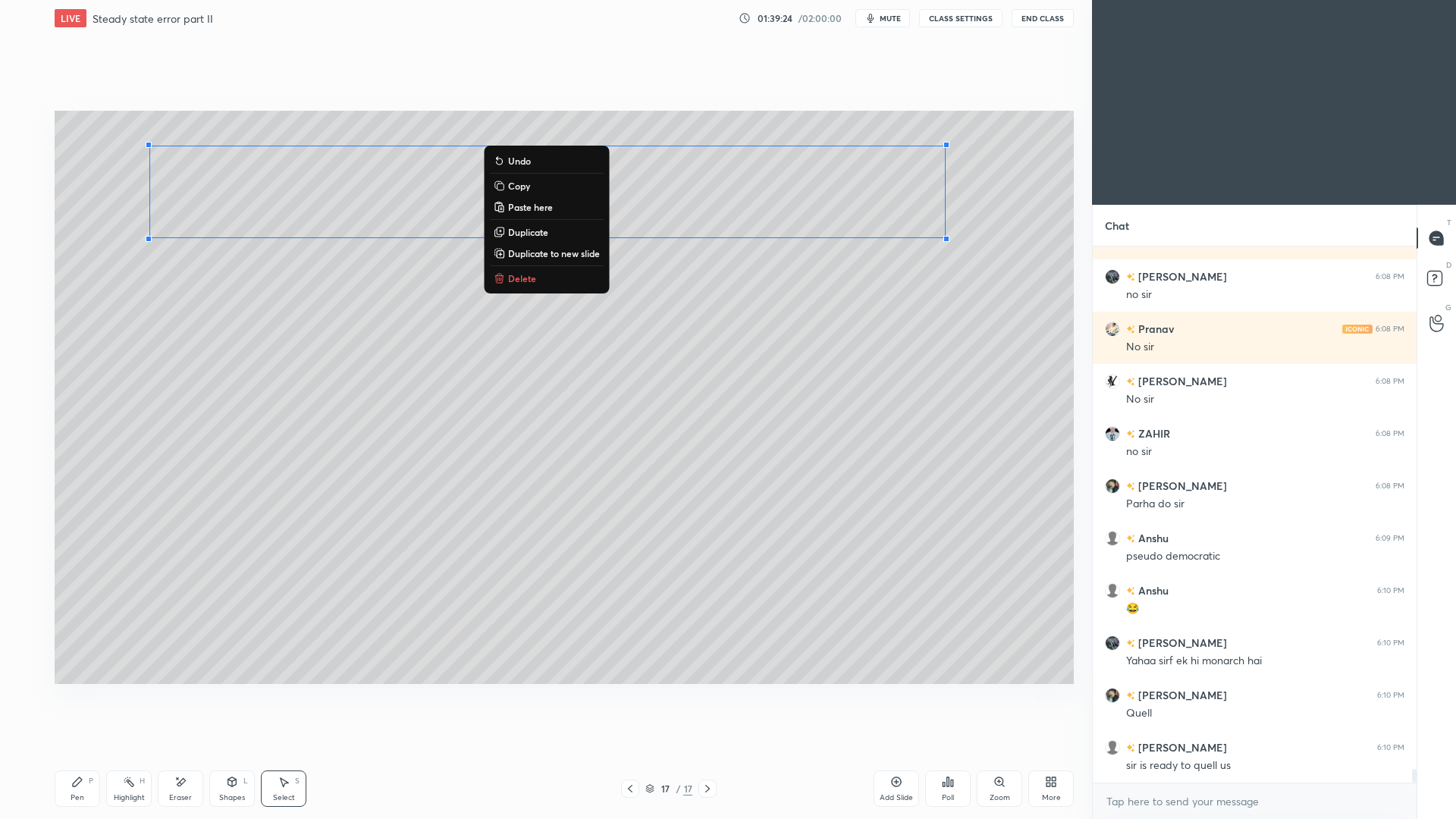
click at [530, 436] on div "0 ° Undo Copy Paste here Duplicate Duplicate to new slide Delete" at bounding box center [564, 397] width 1019 height 574
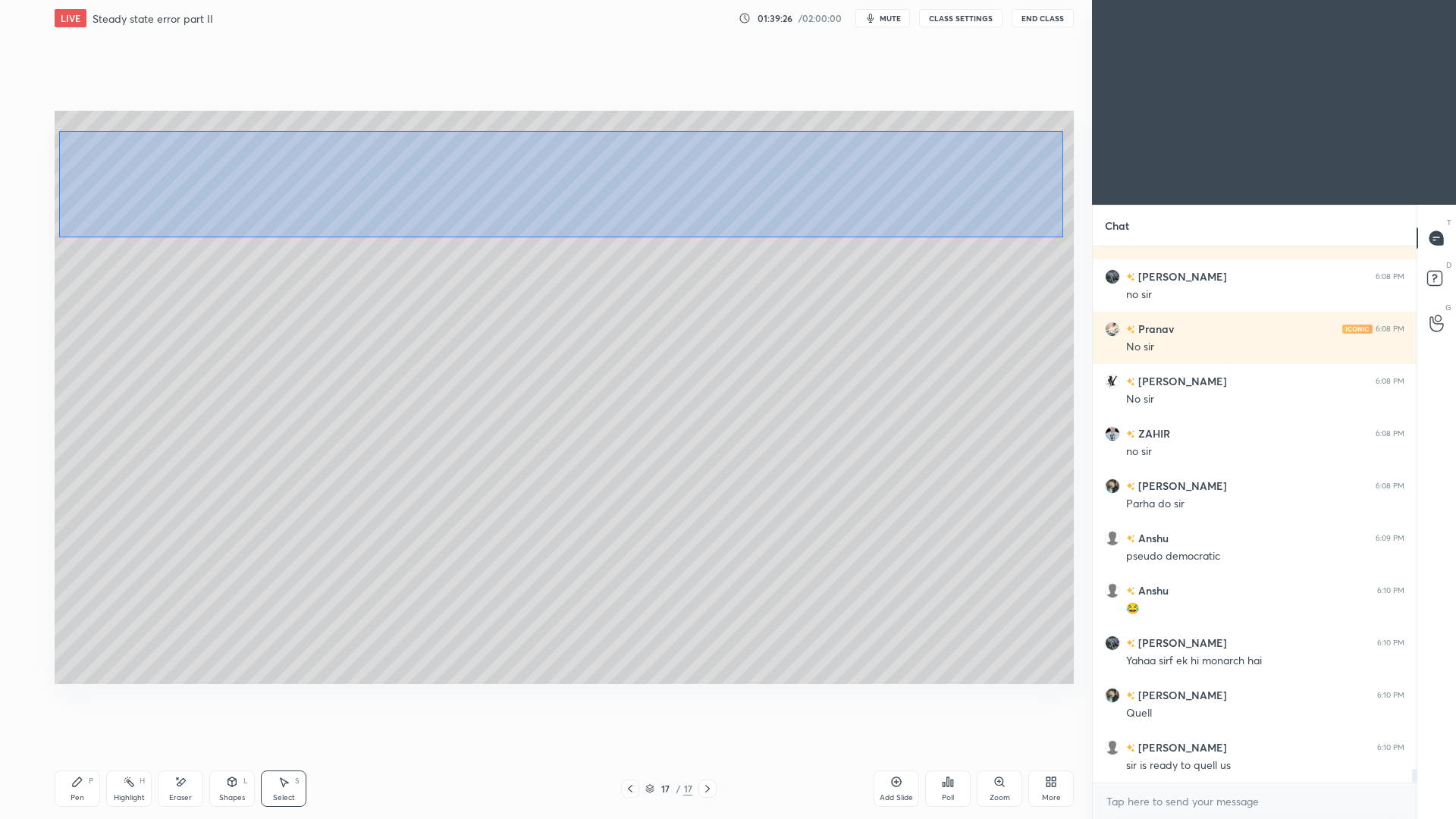
drag, startPoint x: 59, startPoint y: 130, endPoint x: 978, endPoint y: 222, distance: 923.6
click at [1063, 237] on div "0 ° Undo Copy Paste here Duplicate Duplicate to new slide Delete" at bounding box center [564, 397] width 1019 height 574
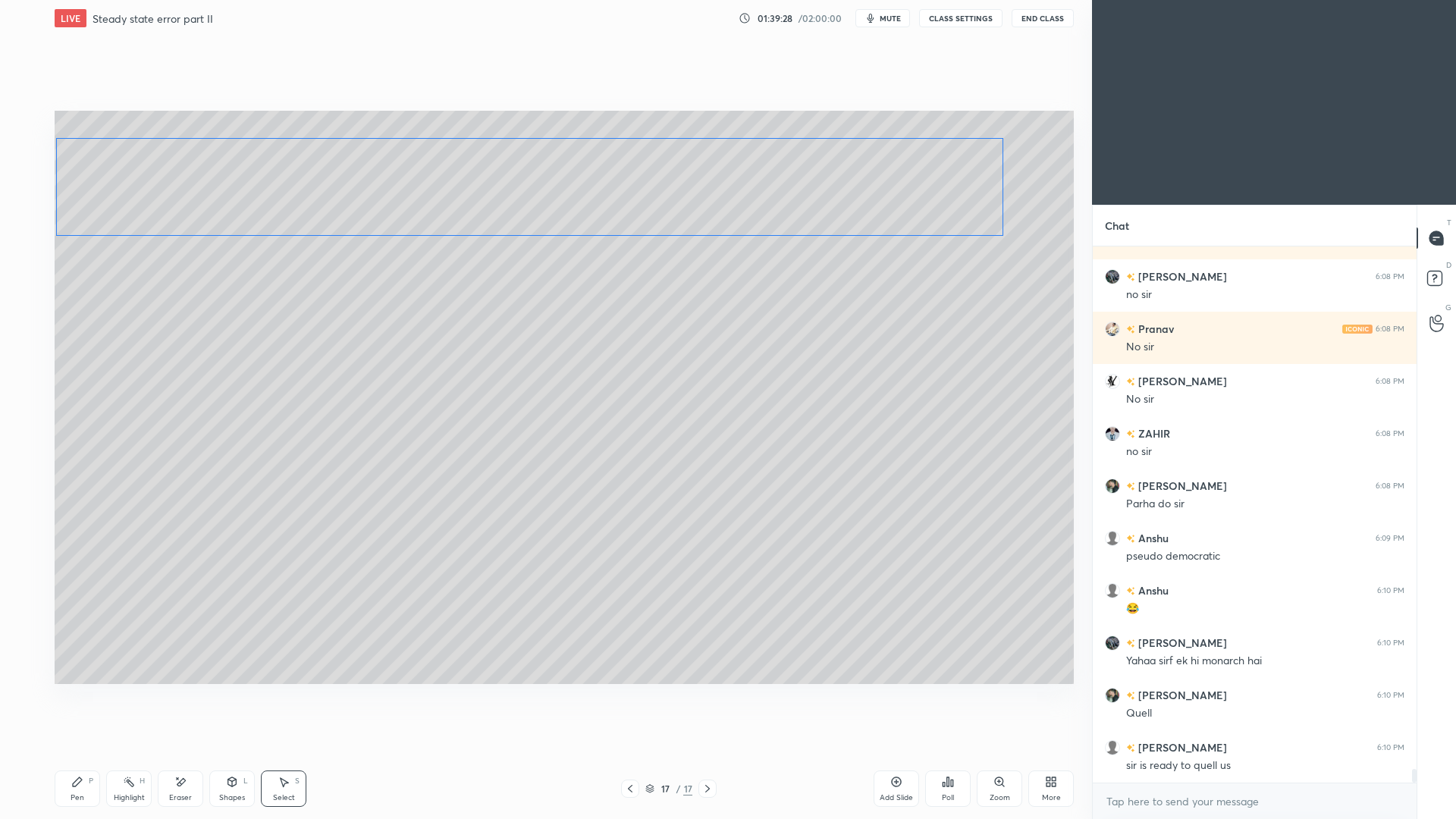
drag, startPoint x: 314, startPoint y: 205, endPoint x: 297, endPoint y: 200, distance: 17.7
click at [298, 203] on div "0 ° Undo Copy Paste here Duplicate Duplicate to new slide Delete" at bounding box center [564, 397] width 1019 height 574
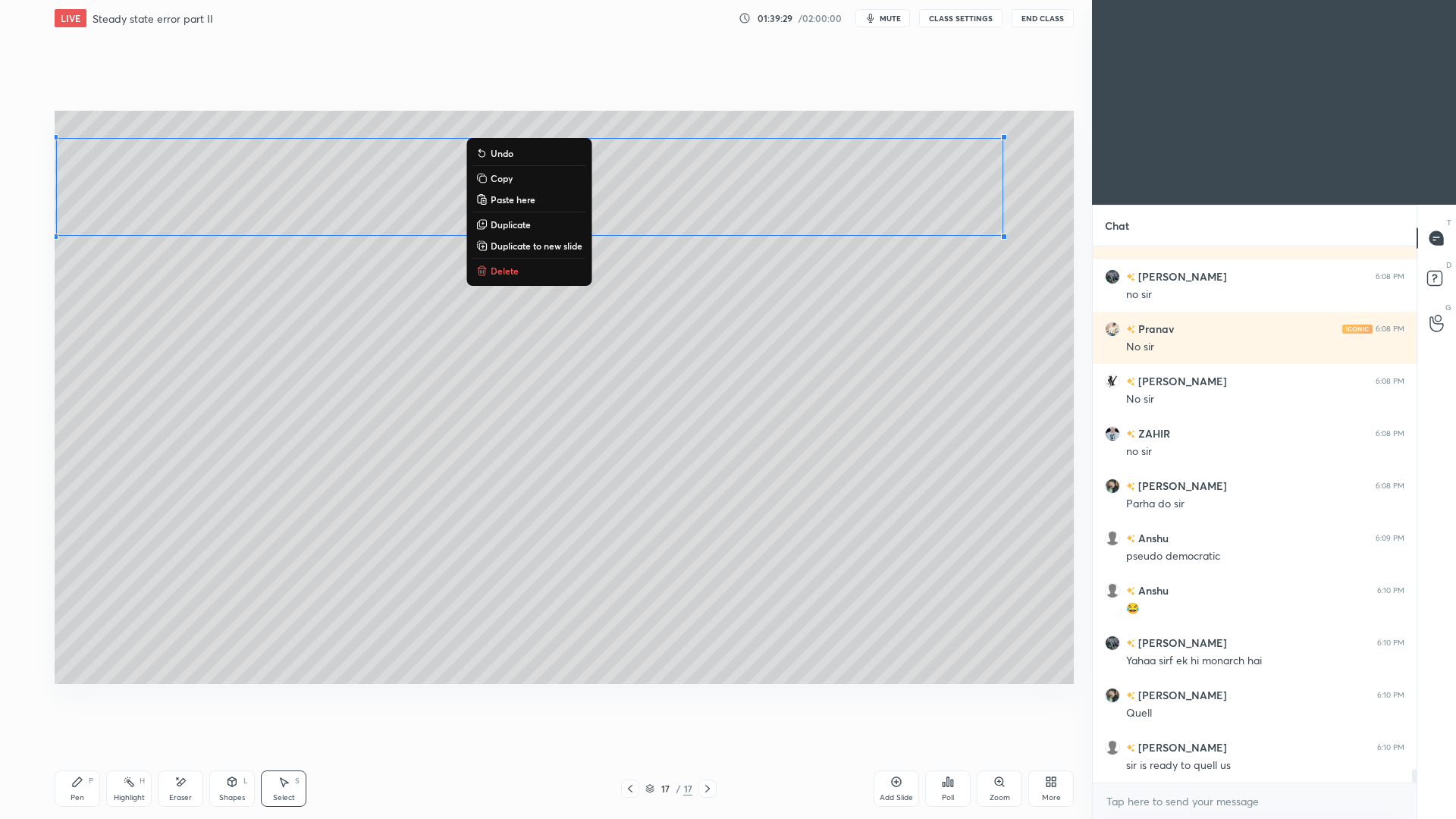
drag, startPoint x: 86, startPoint y: 791, endPoint x: 93, endPoint y: 768, distance: 24.0
click at [84, 751] on div "Pen P" at bounding box center [77, 789] width 45 height 37
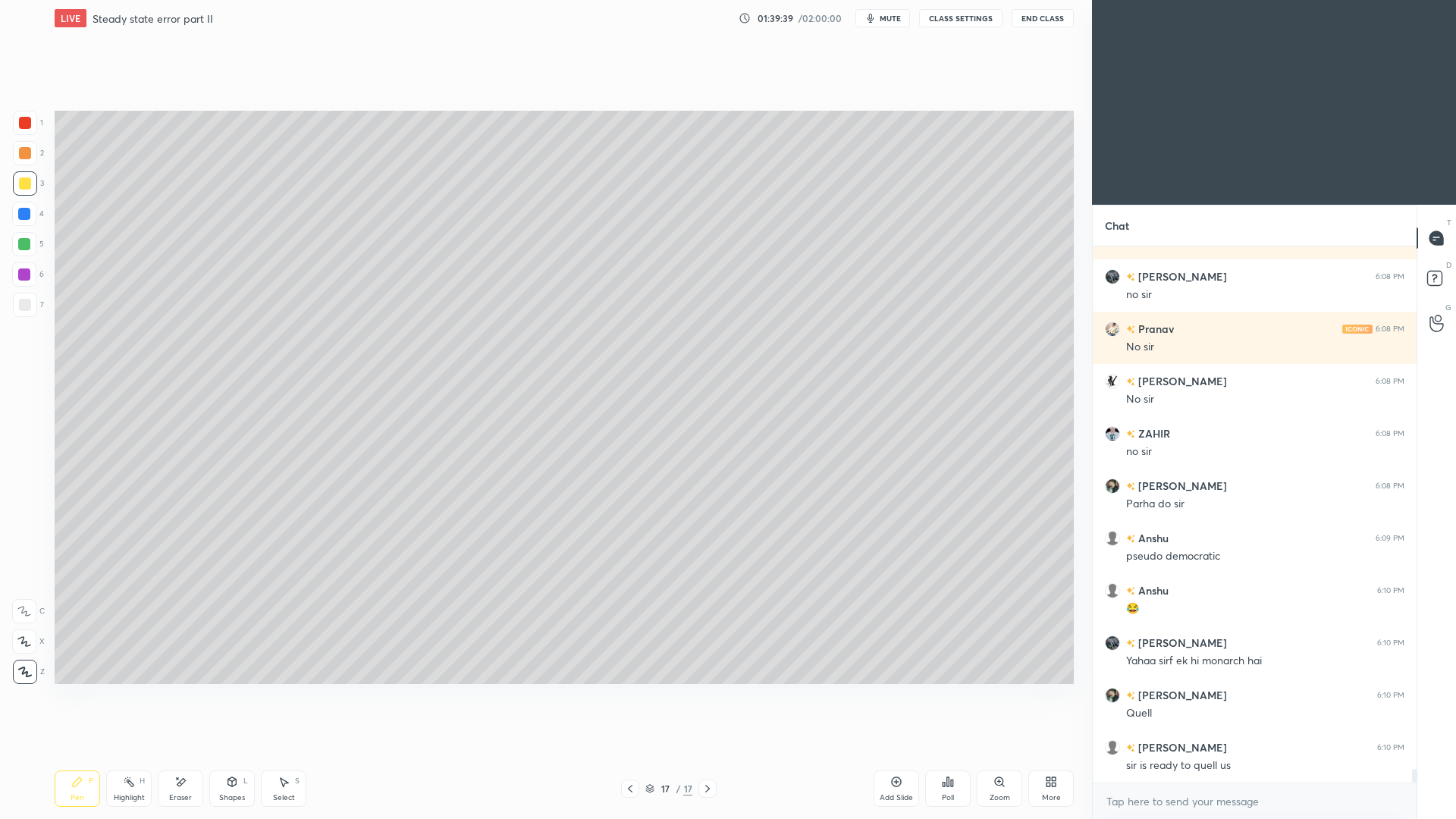
drag, startPoint x: 233, startPoint y: 799, endPoint x: 227, endPoint y: 771, distance: 28.6
click at [231, 751] on div "Shapes" at bounding box center [232, 798] width 25 height 8
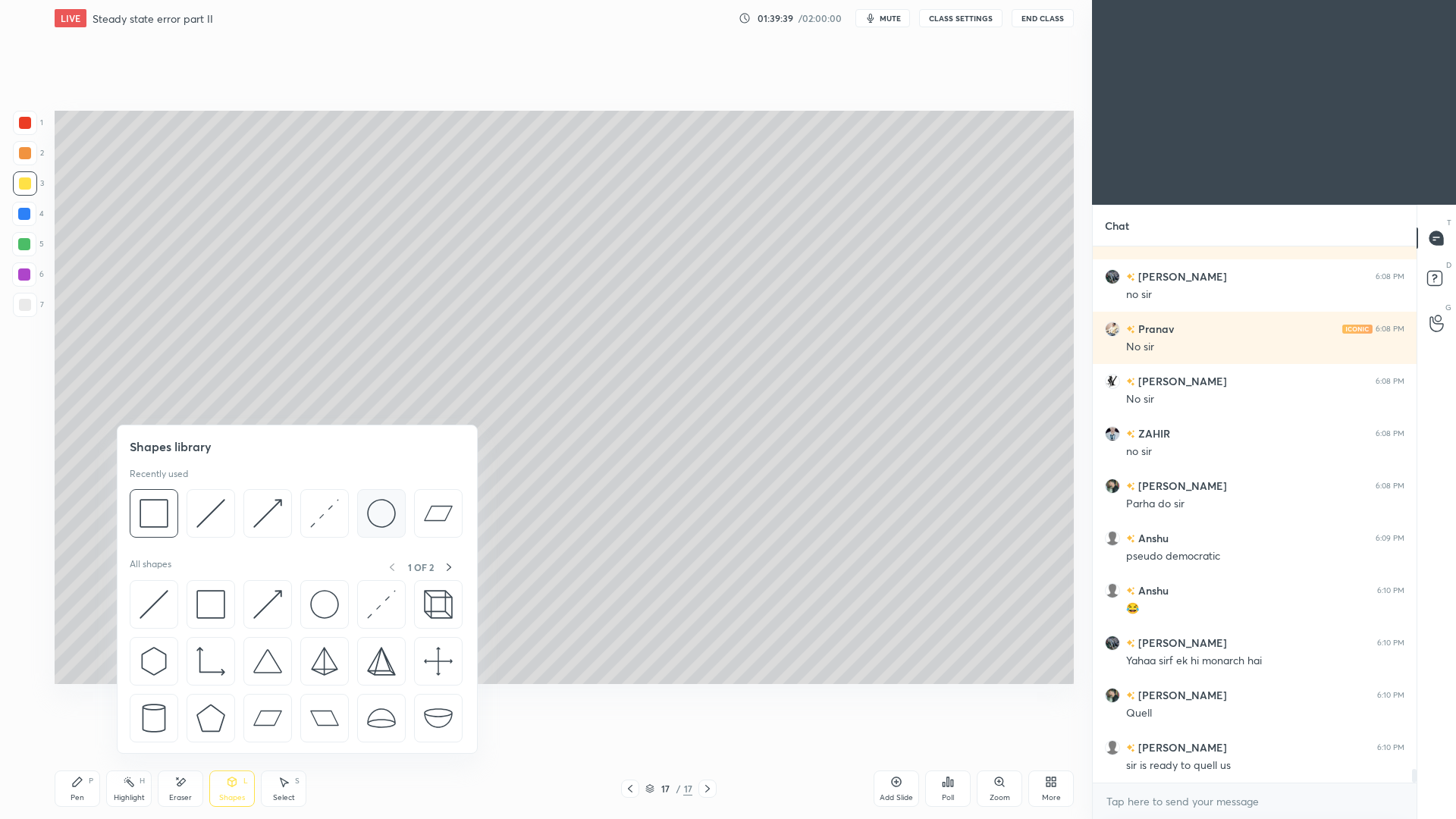
click at [379, 512] on img at bounding box center [381, 513] width 29 height 29
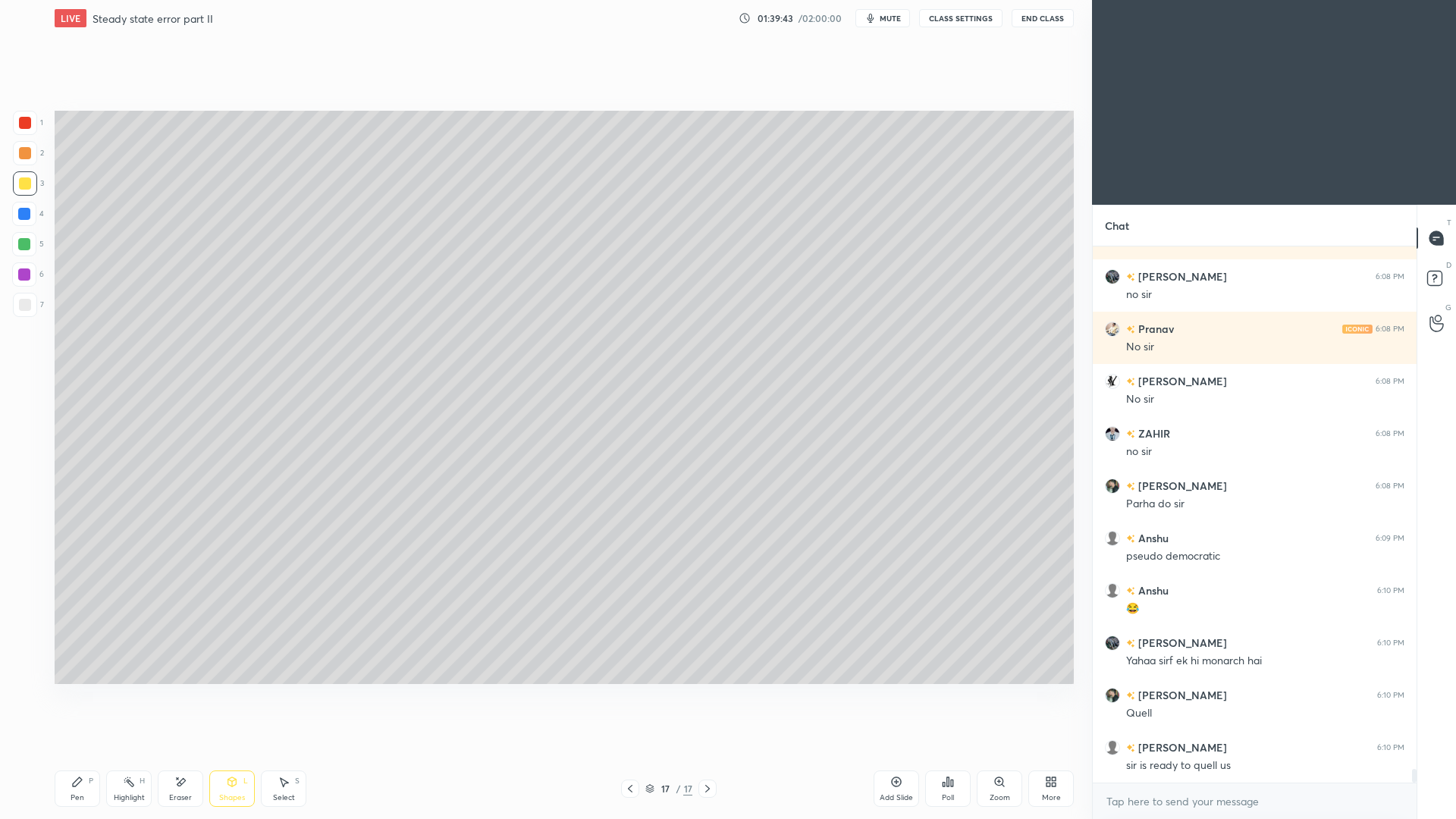
click at [228, 751] on div "Shapes" at bounding box center [232, 798] width 25 height 8
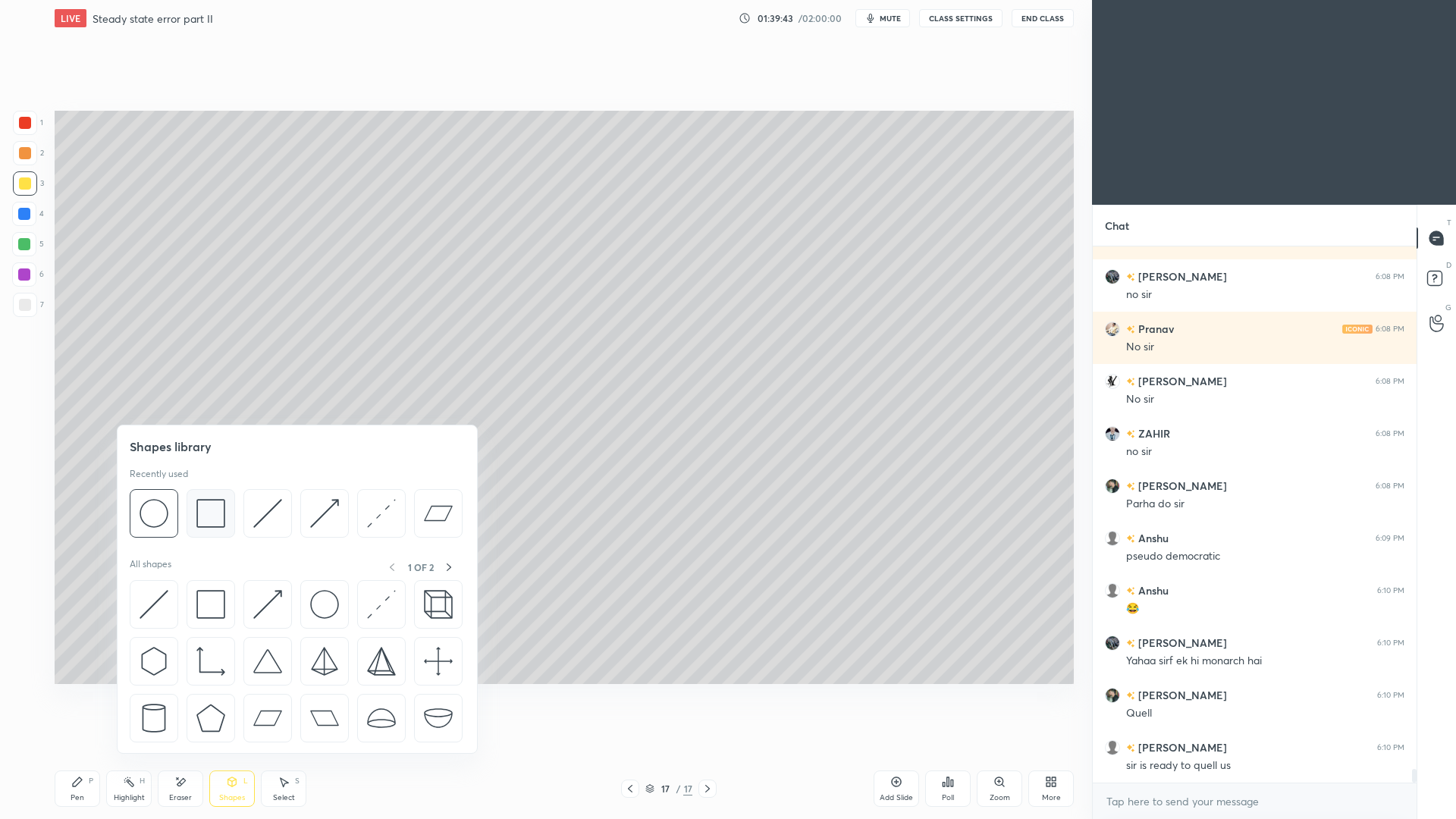
click at [207, 516] on img at bounding box center [210, 513] width 29 height 29
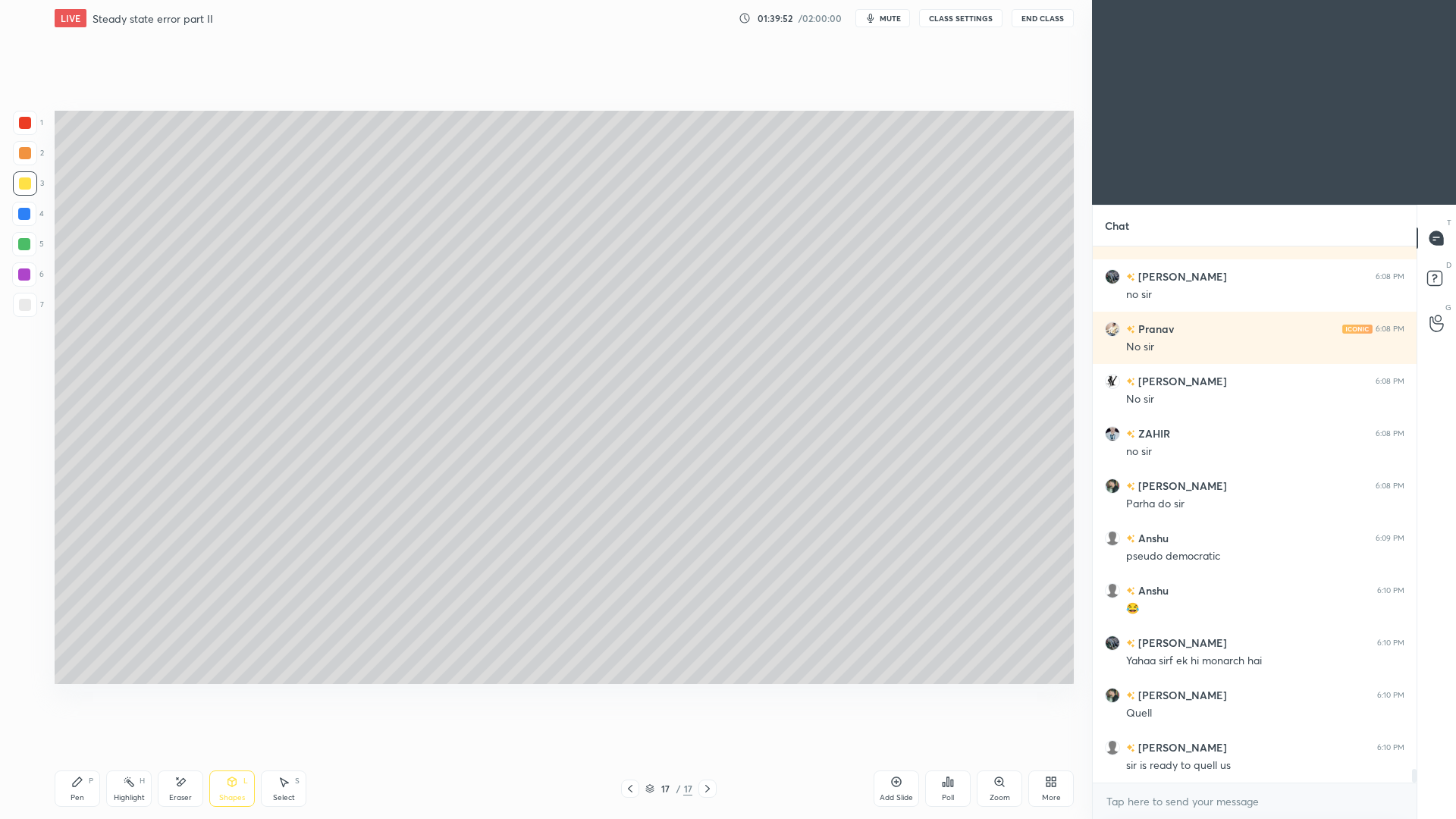
drag, startPoint x: 238, startPoint y: 790, endPoint x: 245, endPoint y: 761, distance: 29.8
click at [237, 751] on div "Shapes L" at bounding box center [232, 789] width 45 height 37
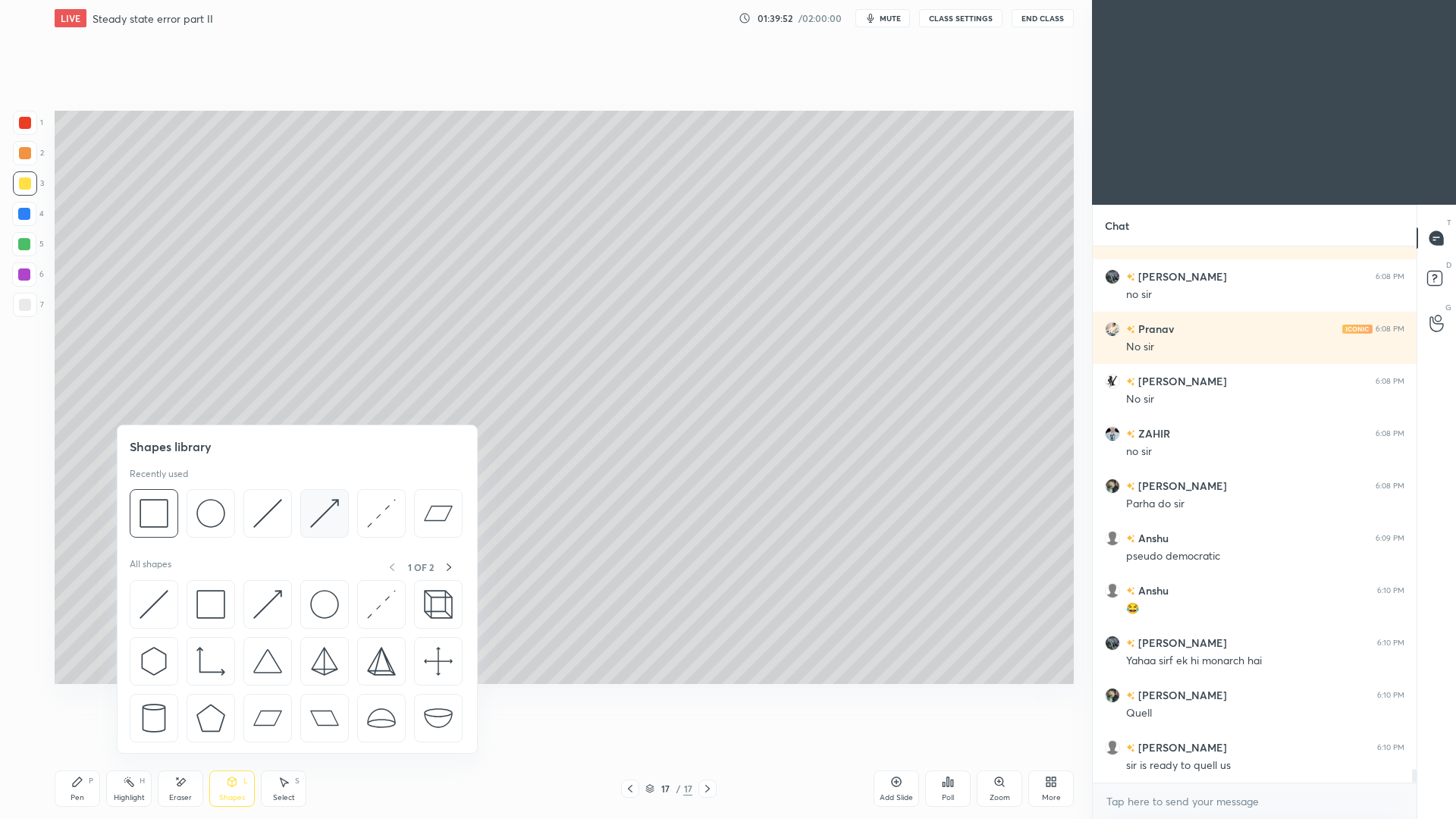
click at [319, 516] on img at bounding box center [325, 513] width 29 height 29
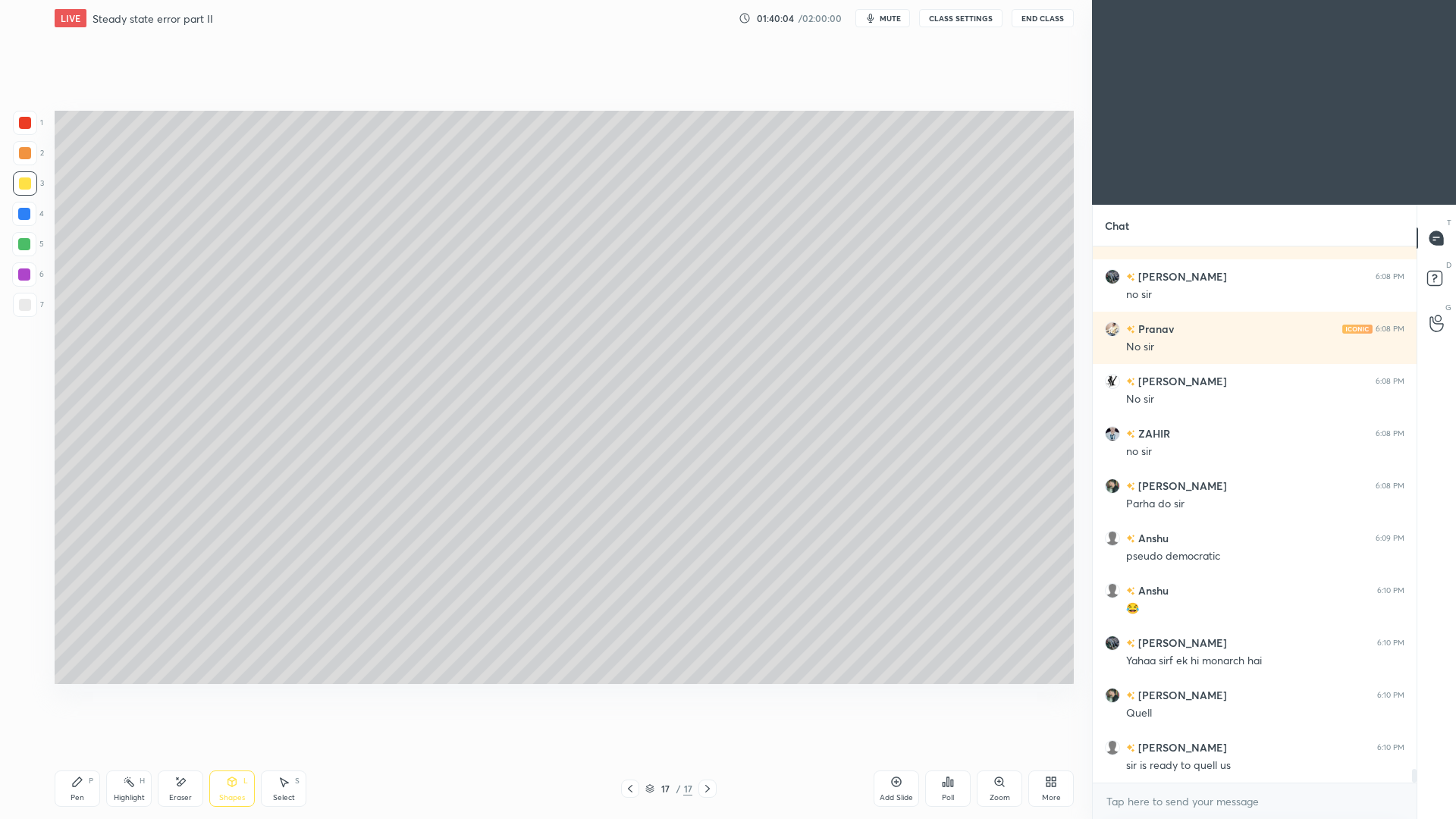
click at [244, 751] on div "Shapes L" at bounding box center [232, 789] width 45 height 37
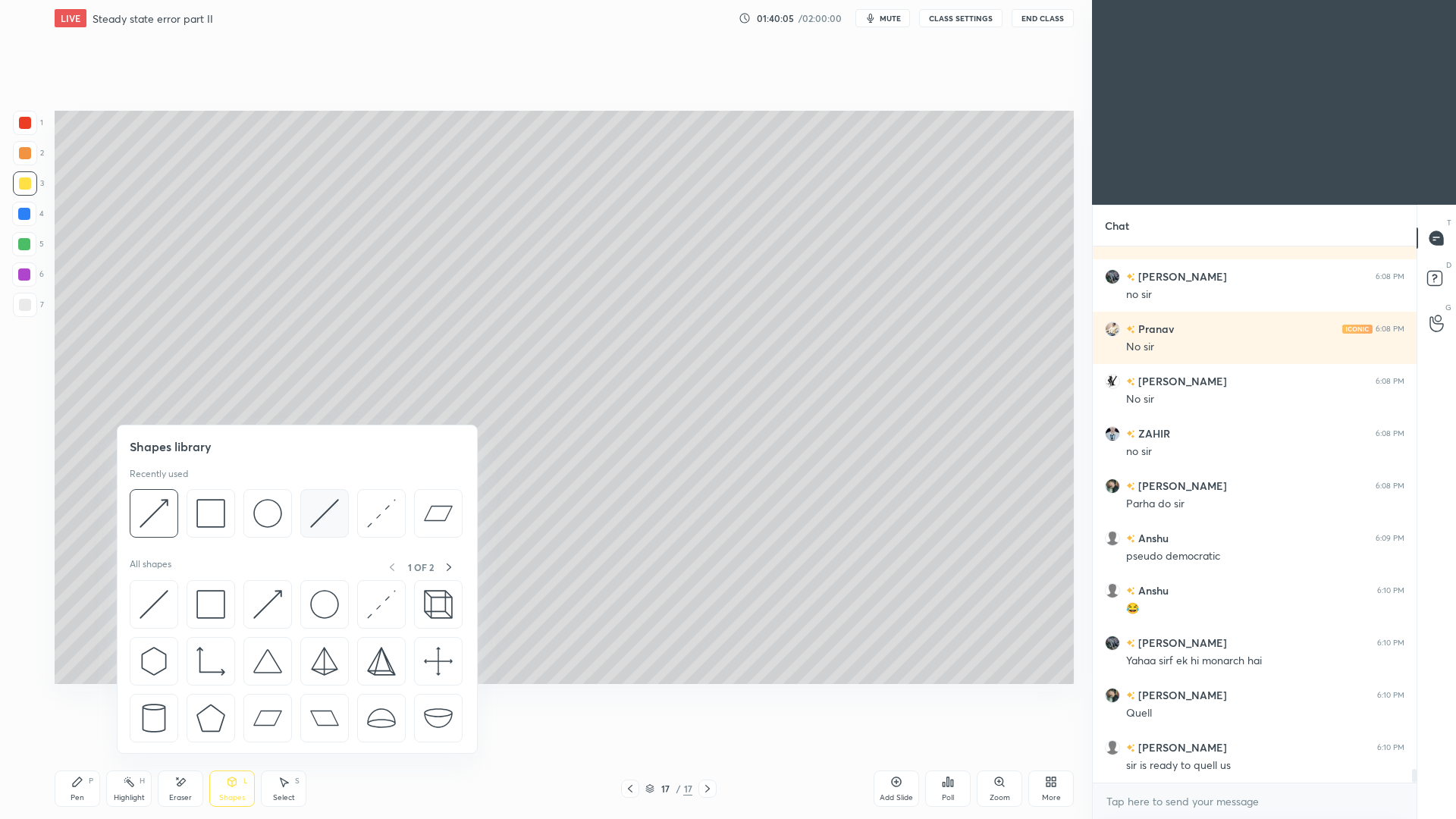
click at [321, 517] on img at bounding box center [325, 513] width 29 height 29
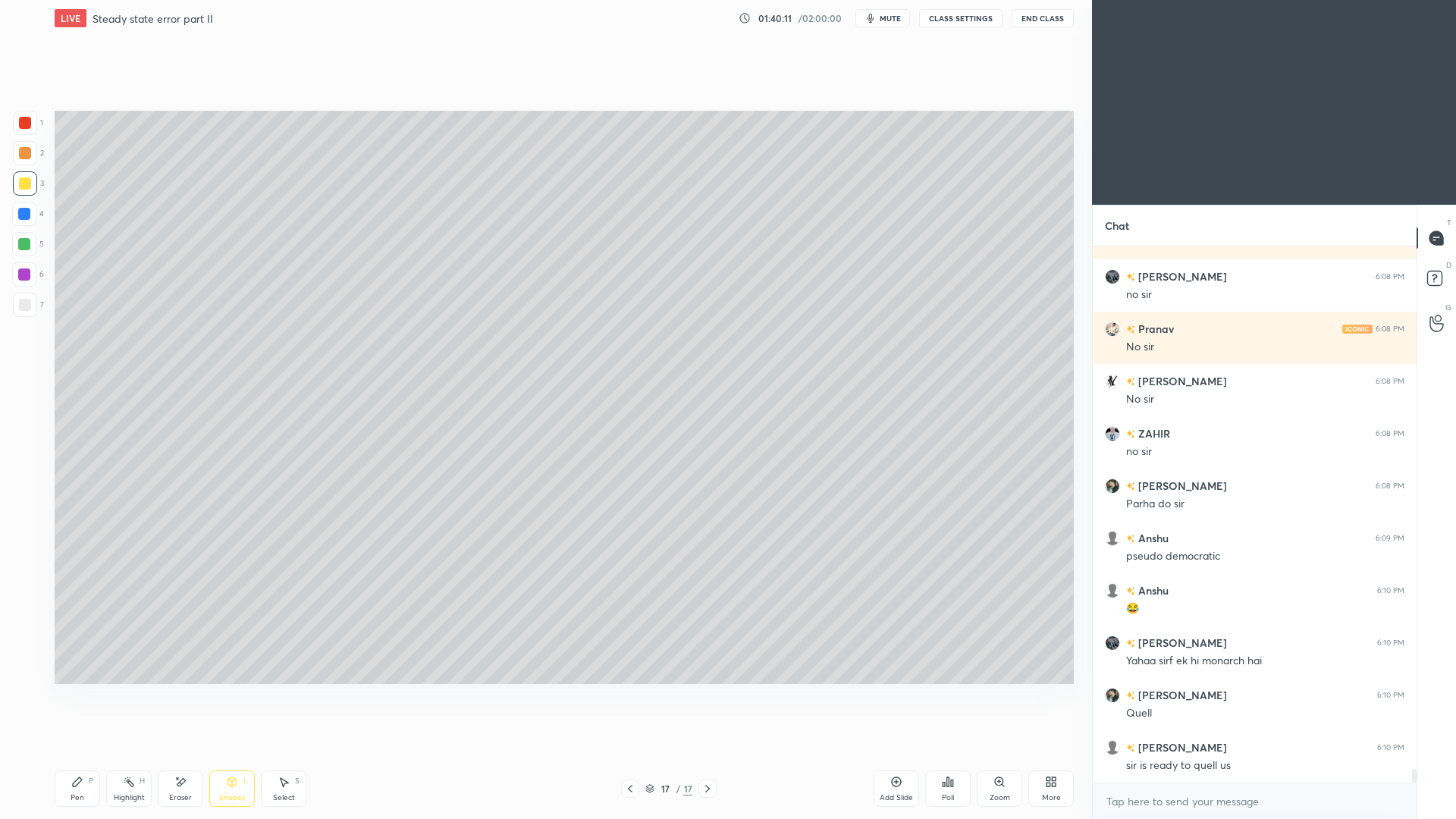
scroll to position [20832, 0]
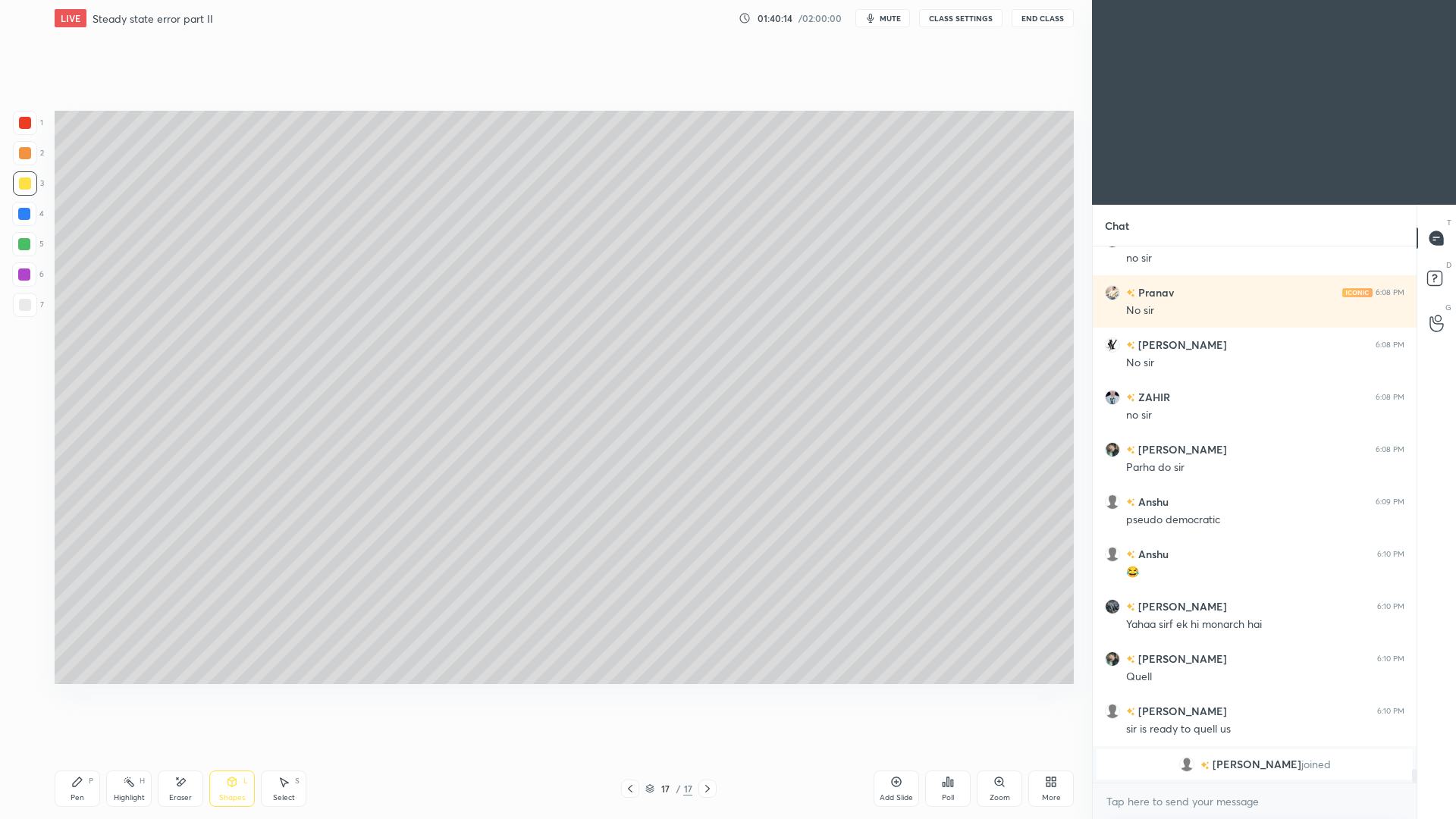
drag, startPoint x: 90, startPoint y: 794, endPoint x: 89, endPoint y: 768, distance: 26.0
click at [88, 751] on div "Pen P" at bounding box center [77, 789] width 45 height 37
click at [218, 751] on div "Shapes L" at bounding box center [232, 789] width 45 height 37
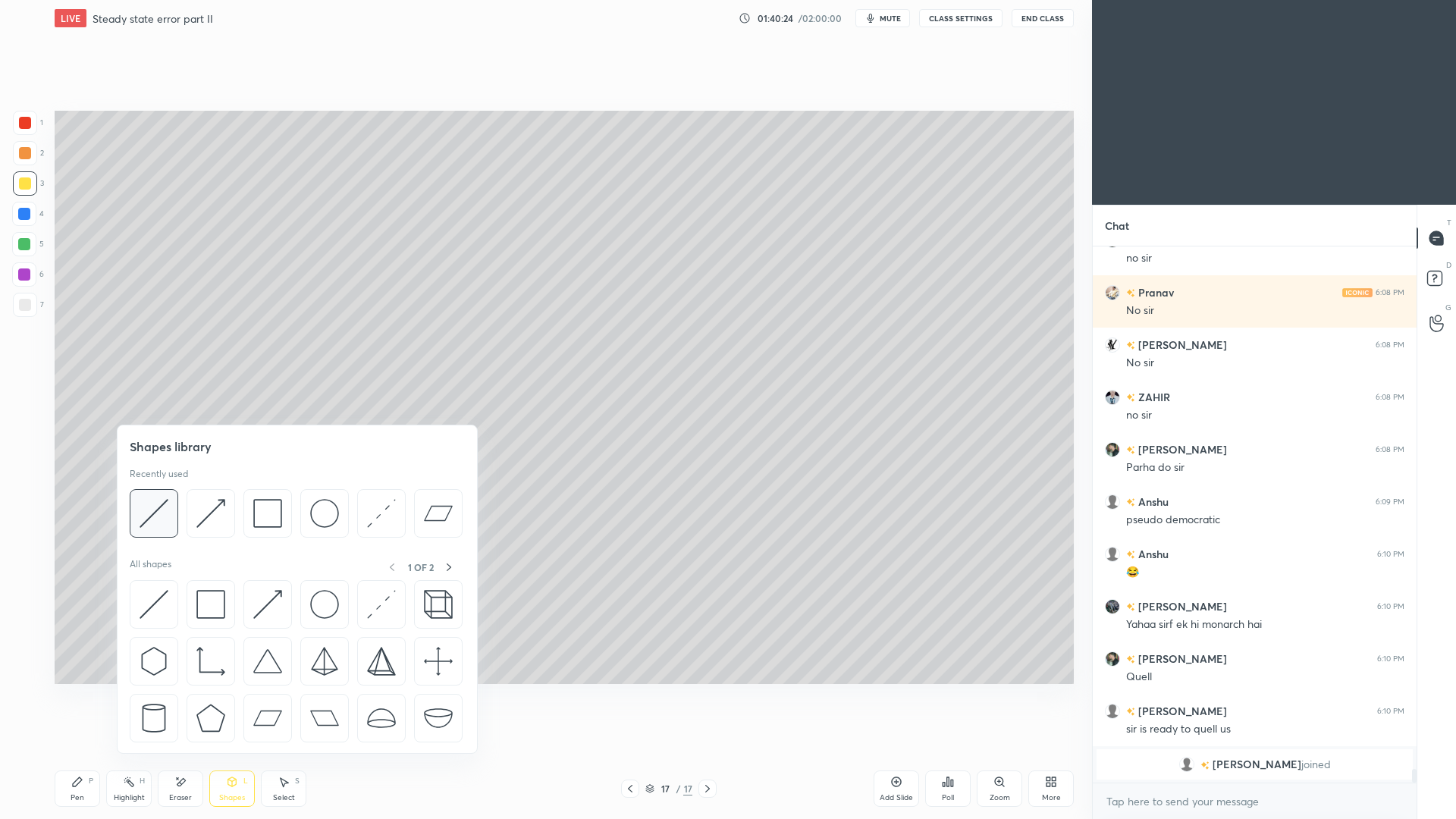
click at [160, 508] on img at bounding box center [154, 513] width 29 height 29
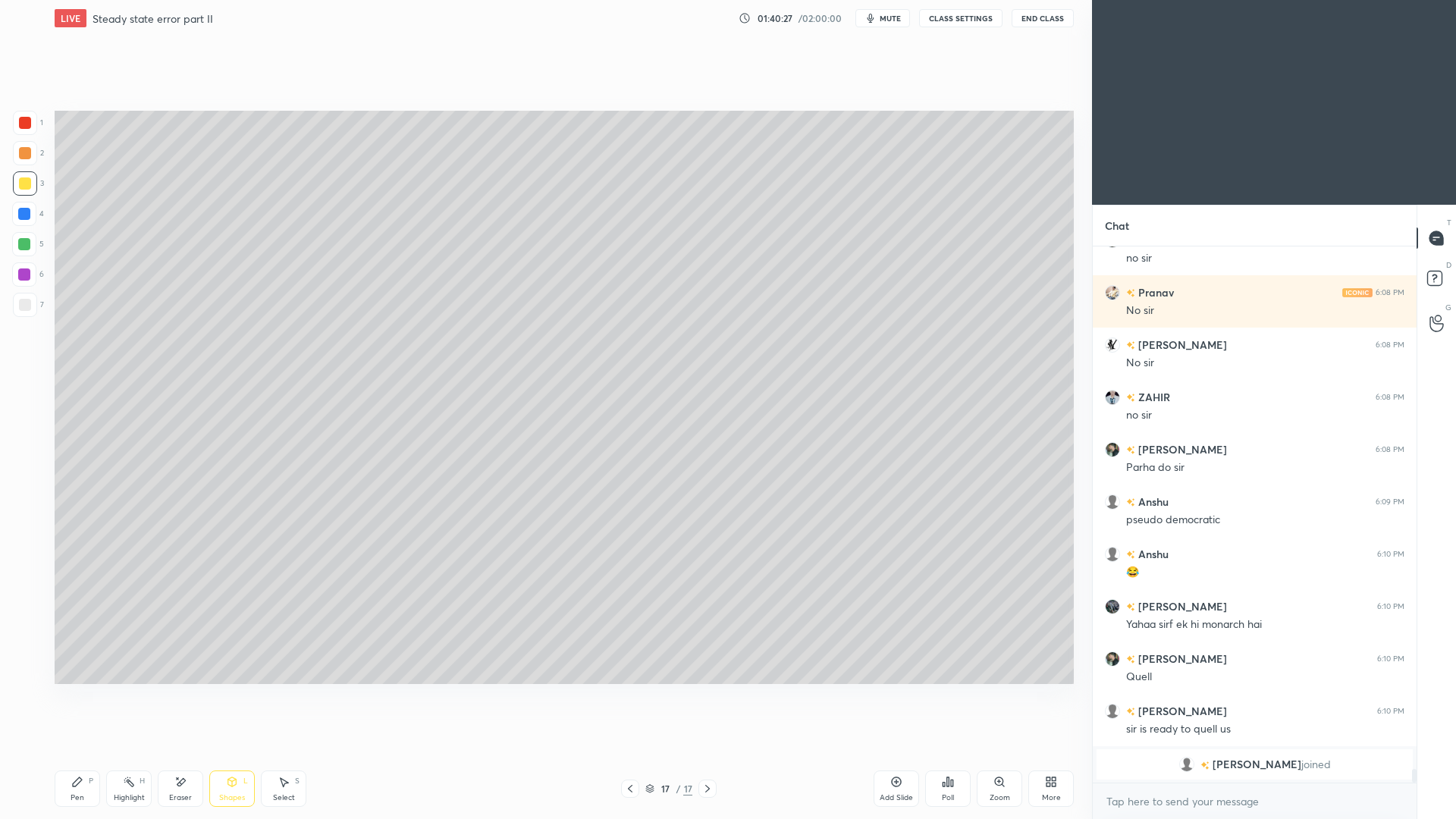
drag, startPoint x: 74, startPoint y: 791, endPoint x: 77, endPoint y: 767, distance: 24.2
click at [76, 751] on div "Pen P" at bounding box center [77, 789] width 45 height 37
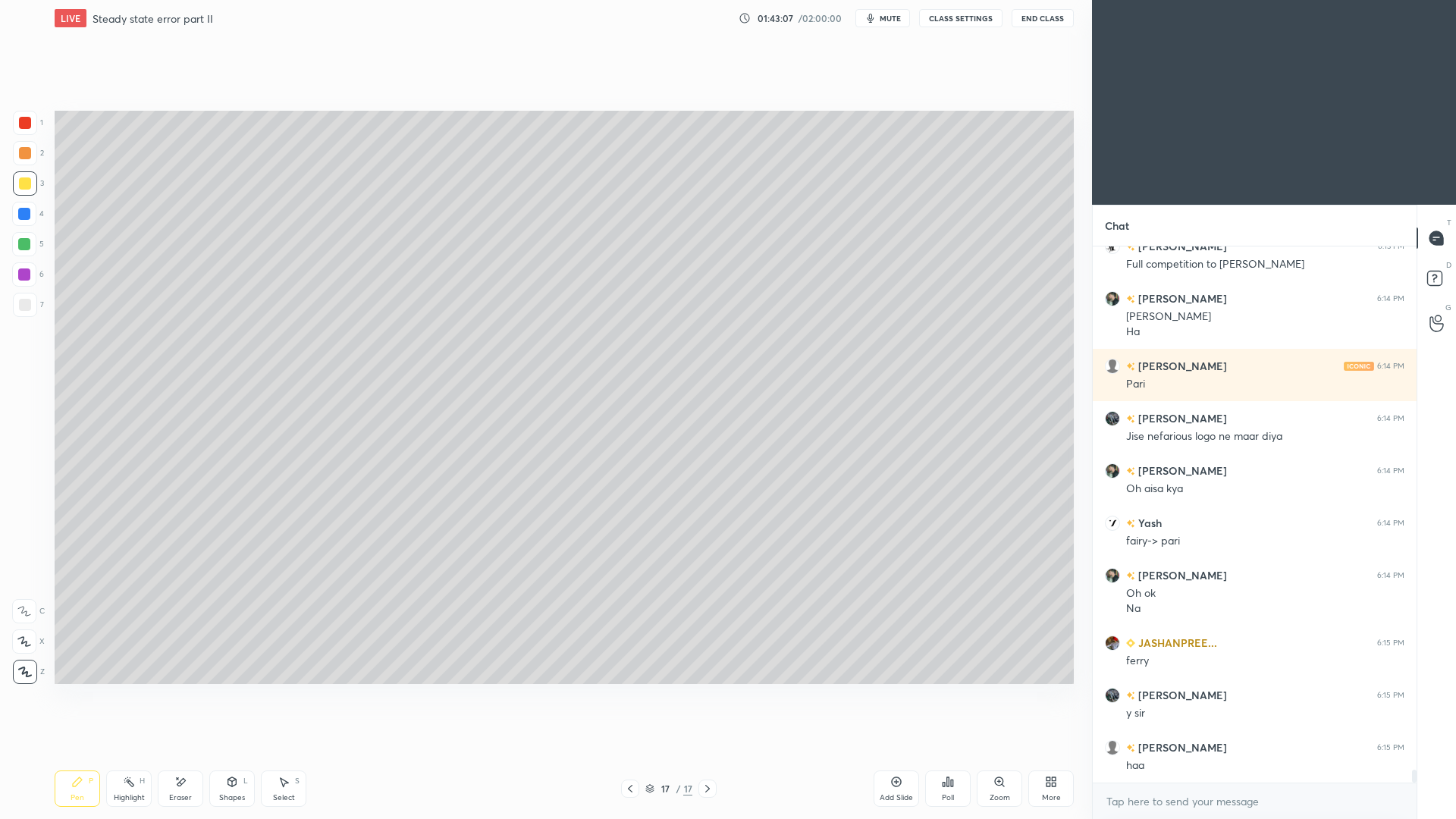
scroll to position [21566, 0]
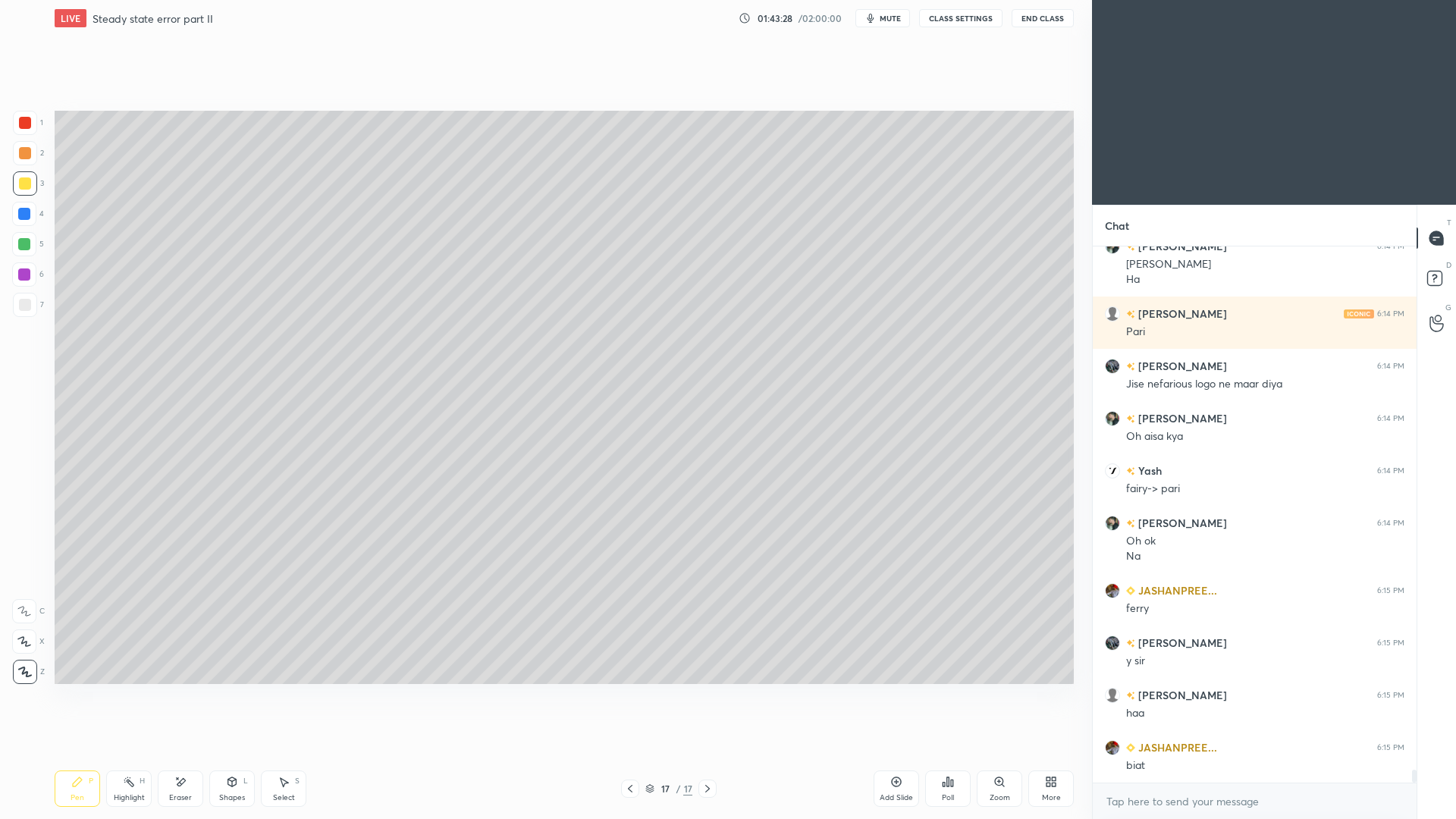
click at [28, 310] on div at bounding box center [25, 304] width 12 height 12
drag, startPoint x: 236, startPoint y: 793, endPoint x: 236, endPoint y: 780, distance: 13.0
click at [235, 751] on div "Shapes" at bounding box center [232, 798] width 25 height 8
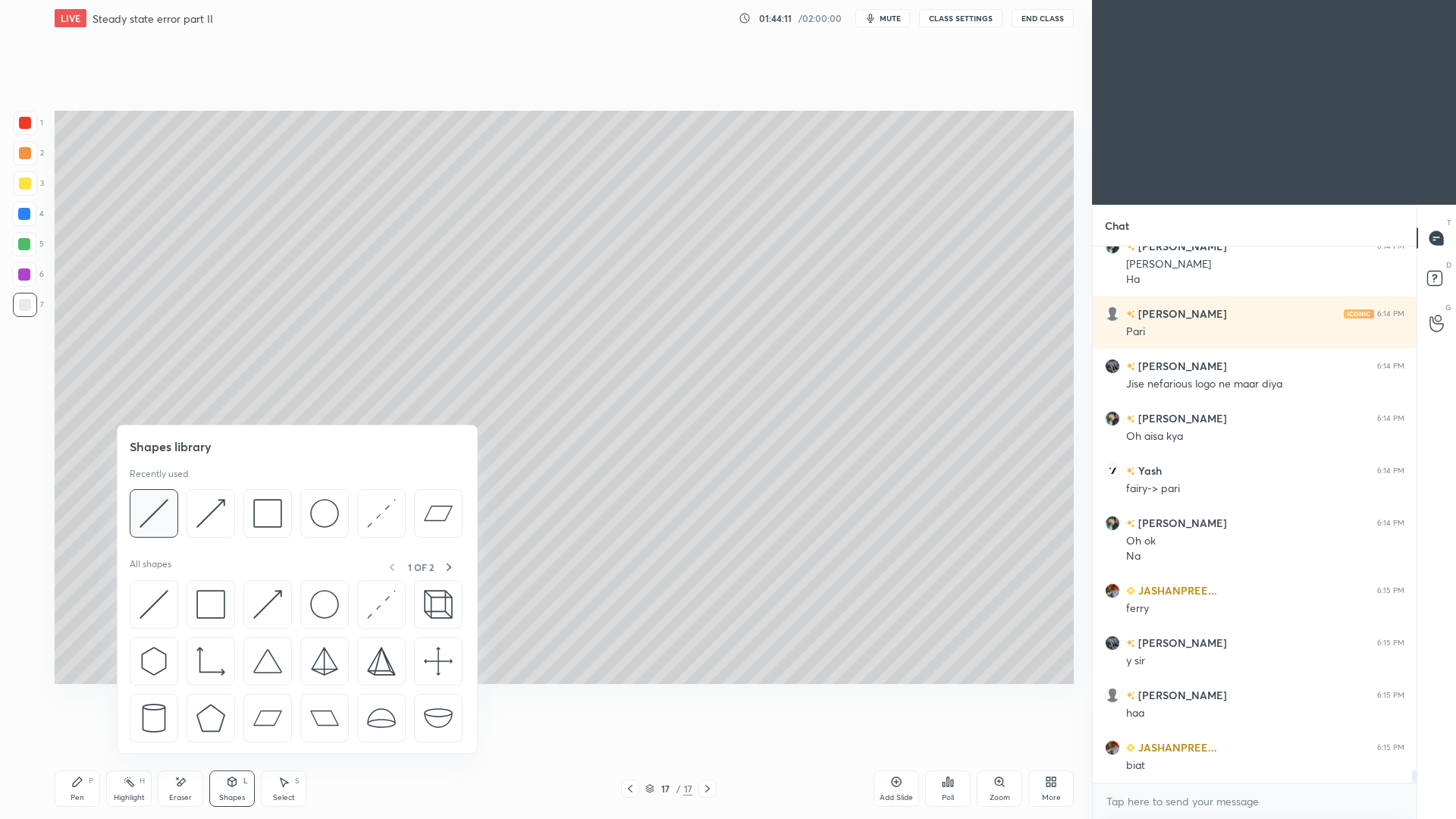
click at [160, 515] on img at bounding box center [154, 513] width 29 height 29
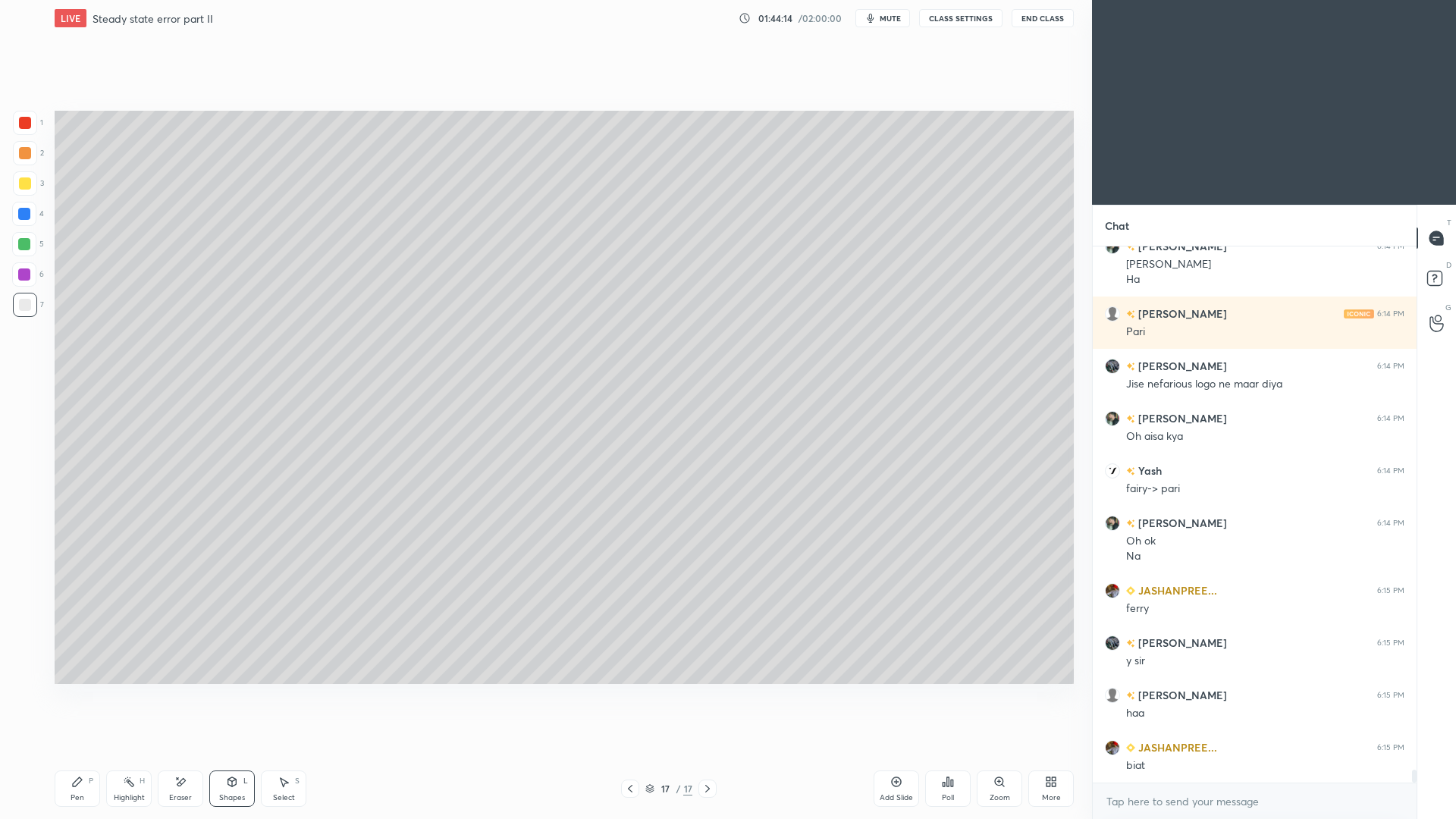
click at [89, 751] on div "Pen P" at bounding box center [77, 789] width 45 height 37
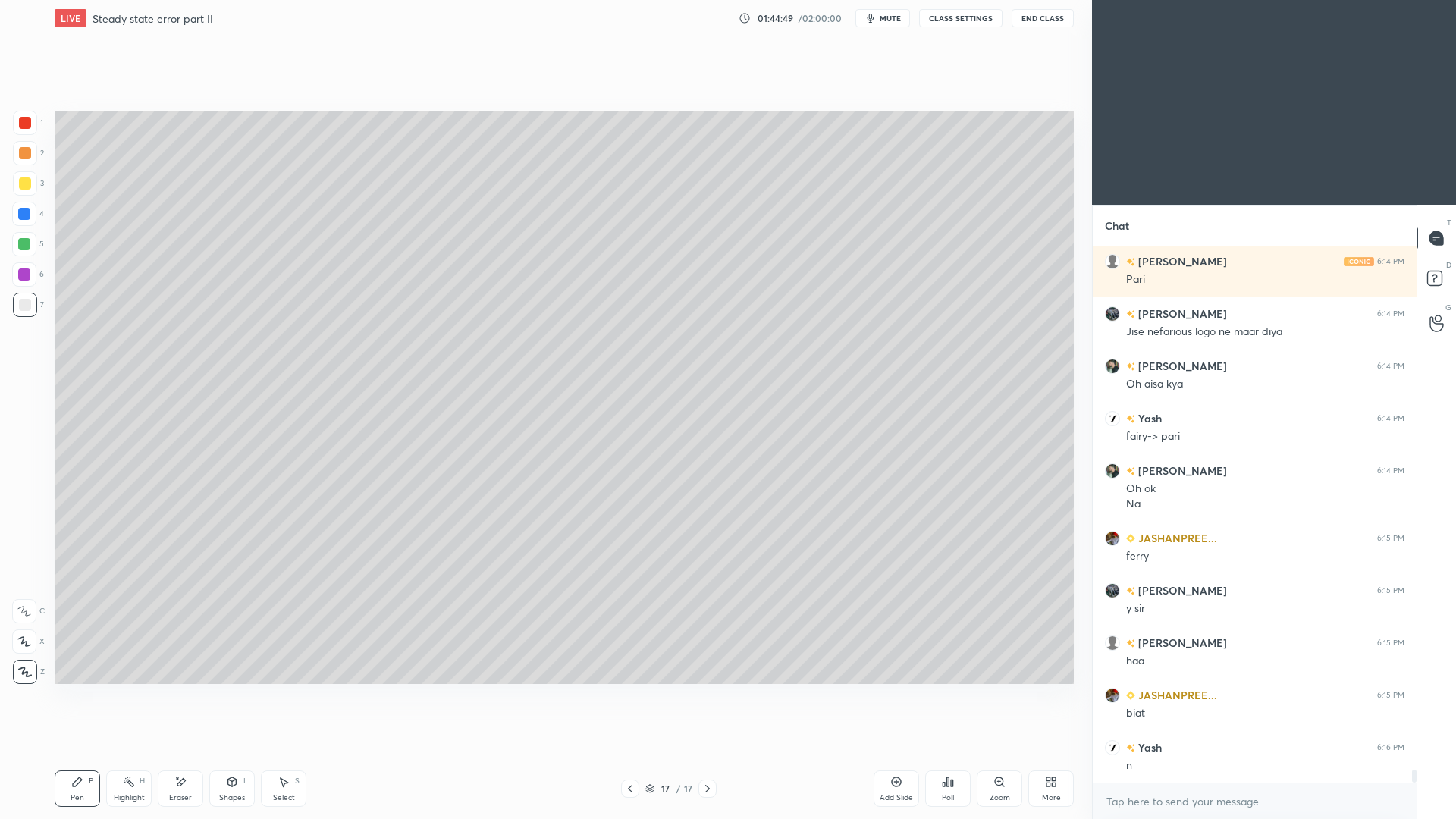
click at [892, 751] on div "Add Slide" at bounding box center [896, 789] width 45 height 37
click at [632, 751] on icon at bounding box center [630, 789] width 12 height 12
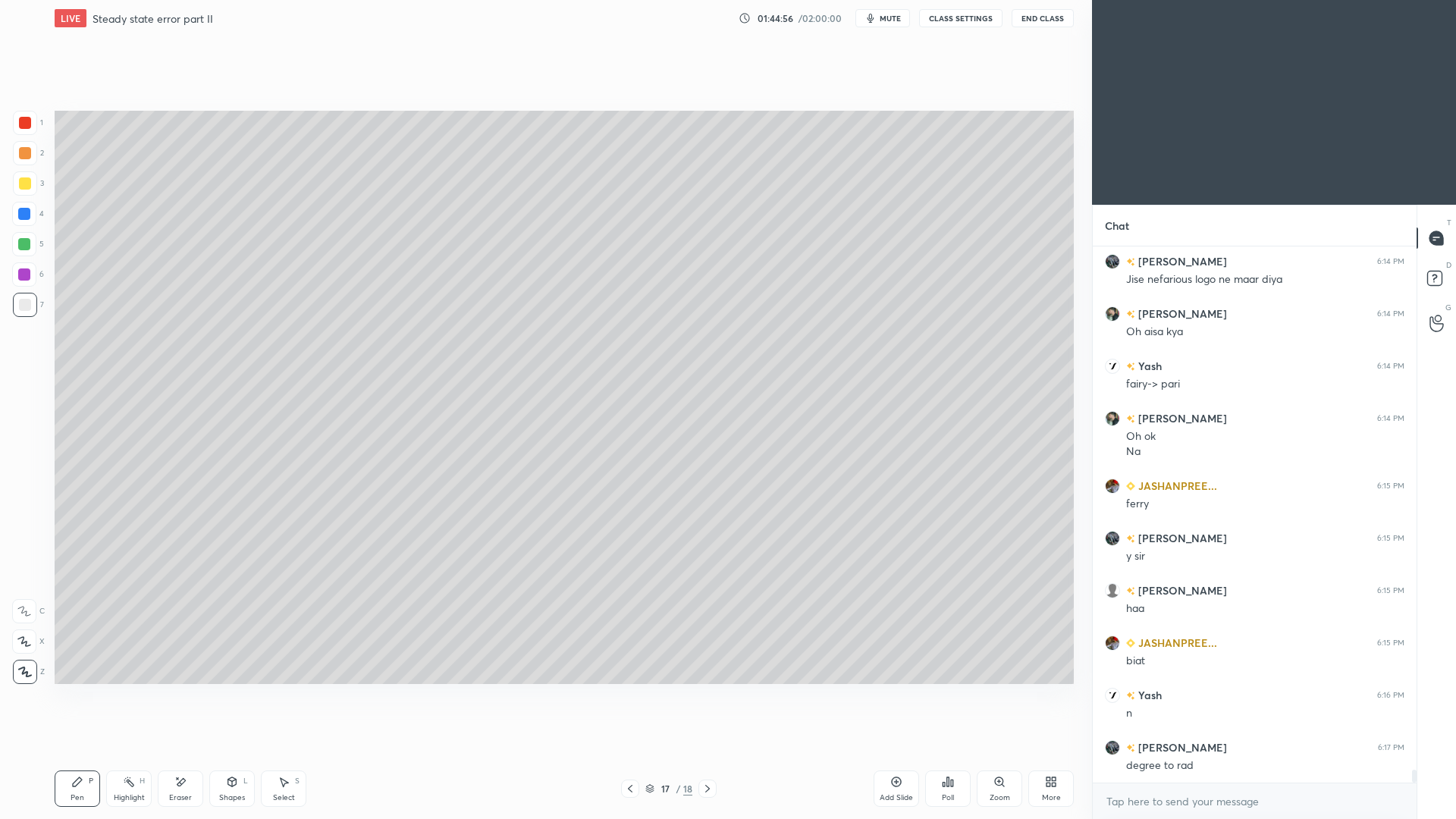
click at [25, 248] on div at bounding box center [24, 244] width 12 height 12
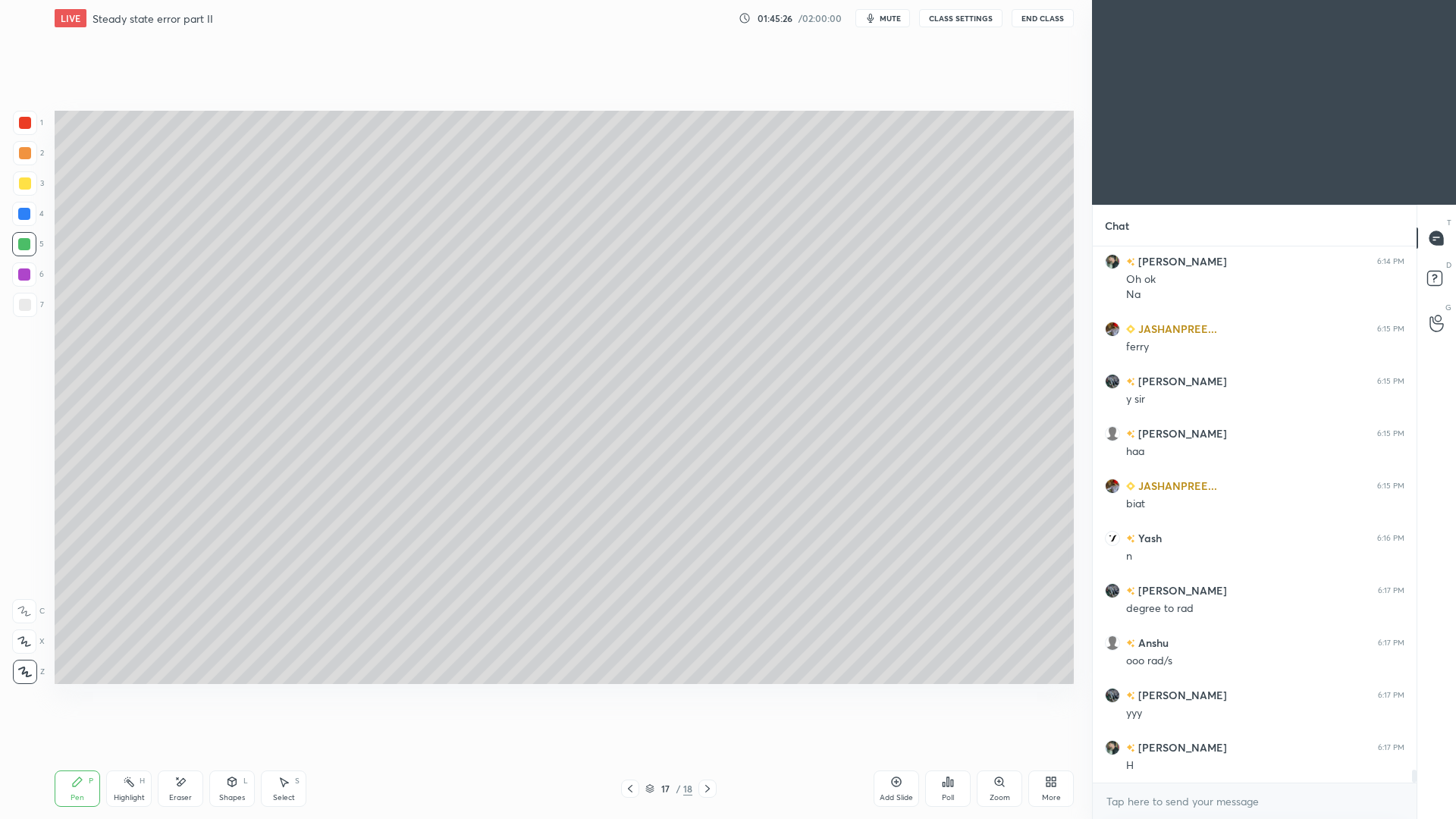
scroll to position [21879, 0]
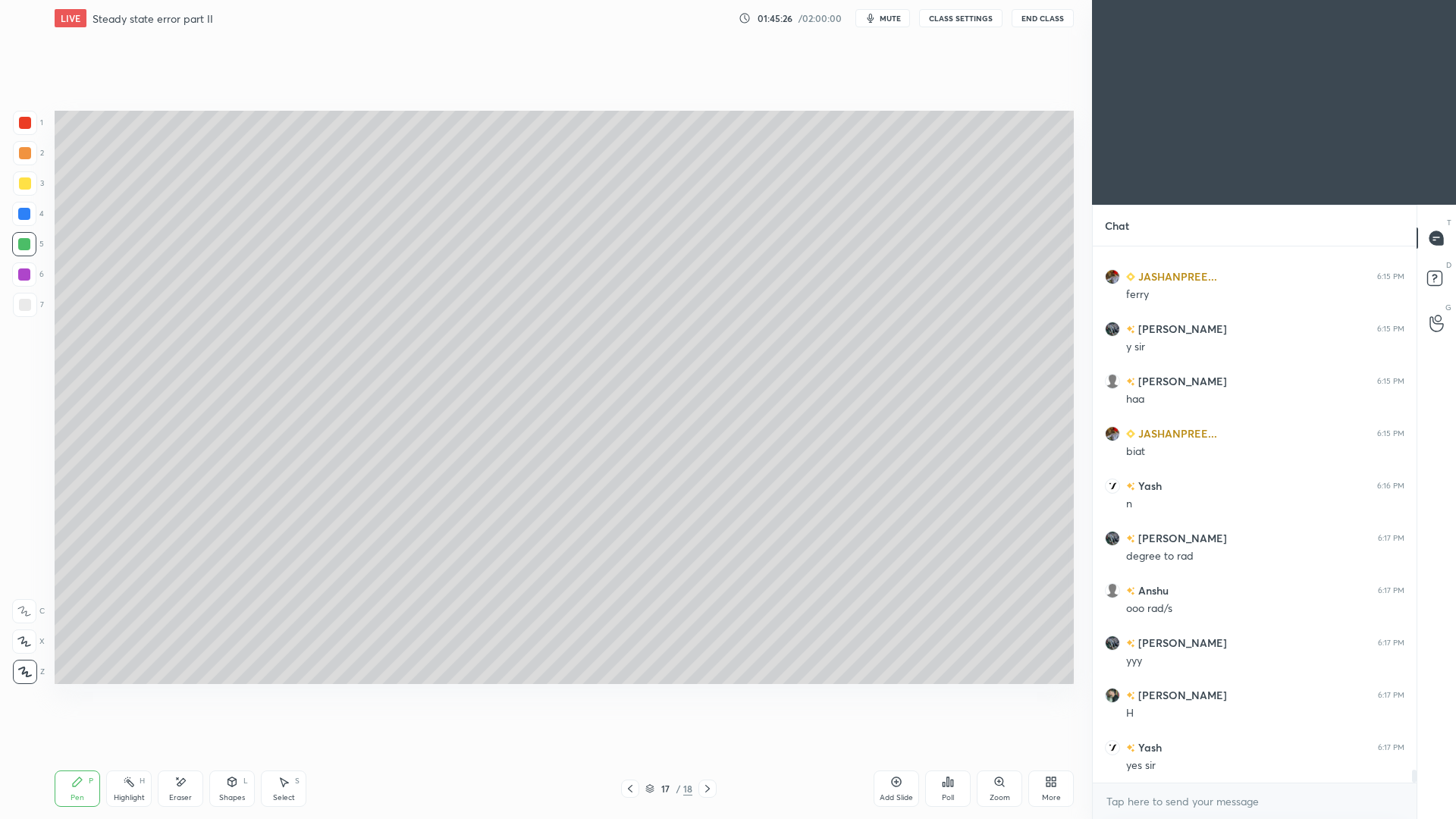
drag, startPoint x: 703, startPoint y: 794, endPoint x: 708, endPoint y: 781, distance: 13.9
click at [704, 751] on icon at bounding box center [707, 789] width 12 height 12
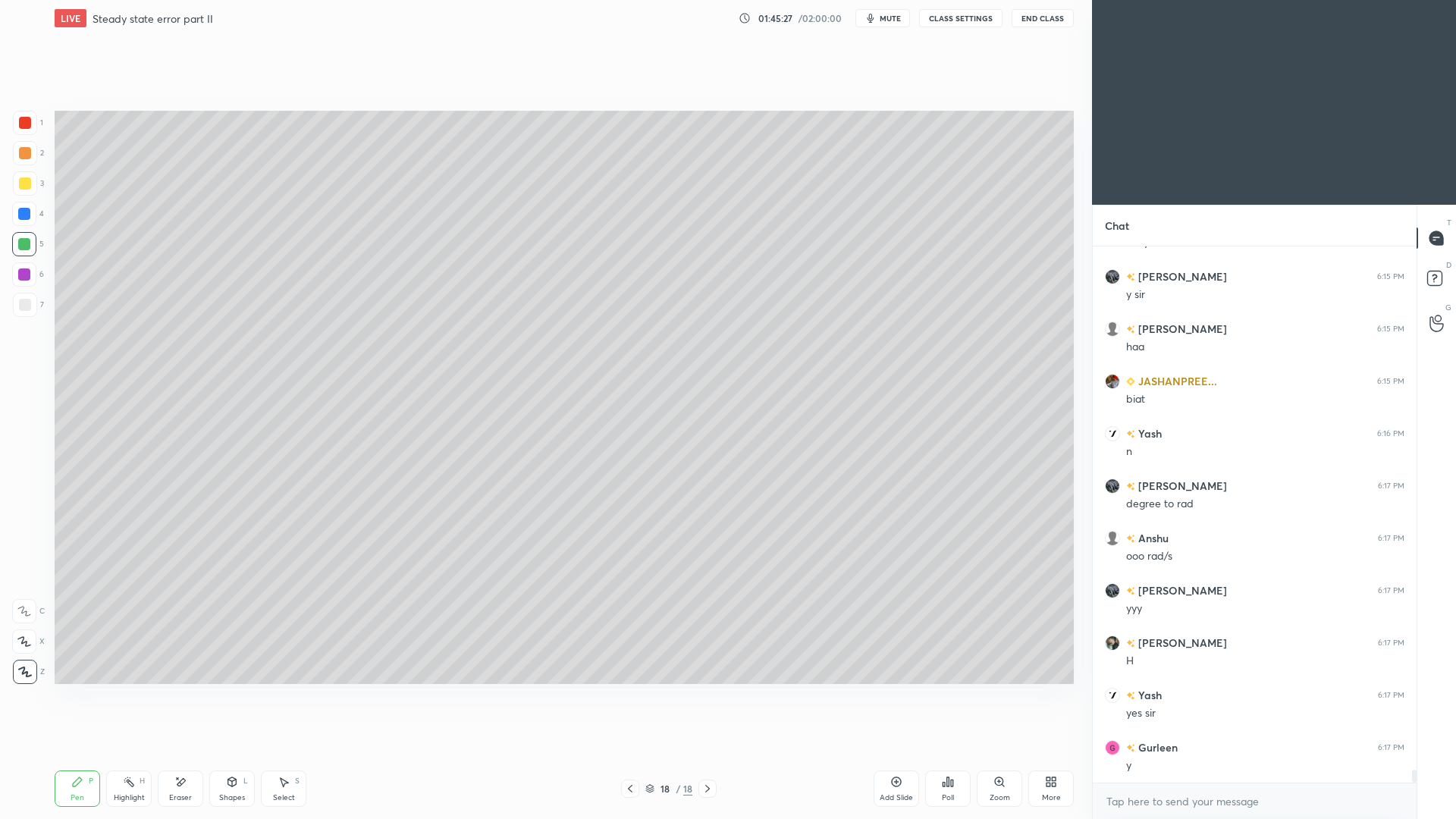
click at [81, 751] on div "Pen P" at bounding box center [77, 789] width 45 height 37
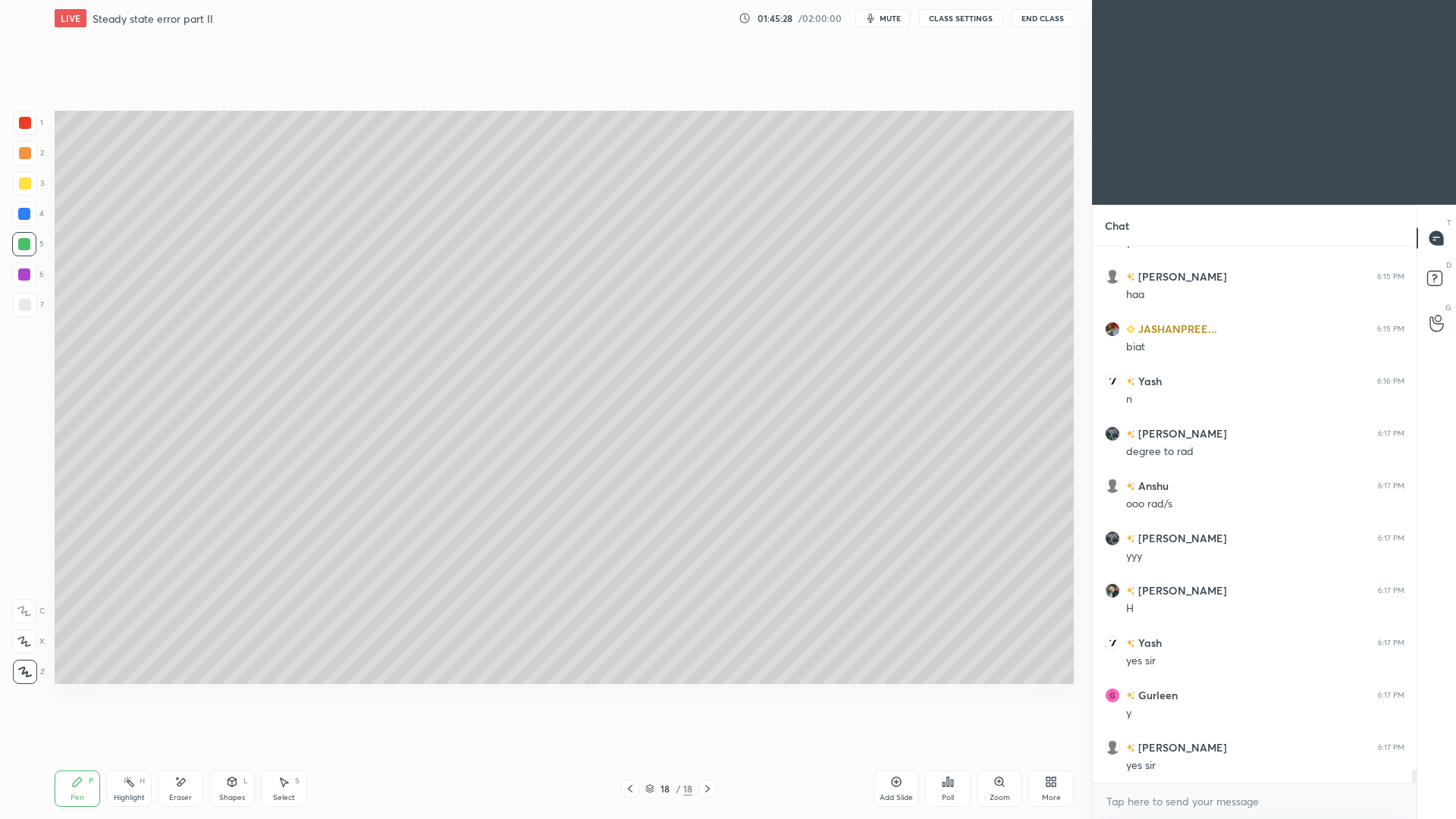
drag, startPoint x: 28, startPoint y: 185, endPoint x: 37, endPoint y: 177, distance: 12.0
click at [28, 185] on div at bounding box center [25, 183] width 12 height 12
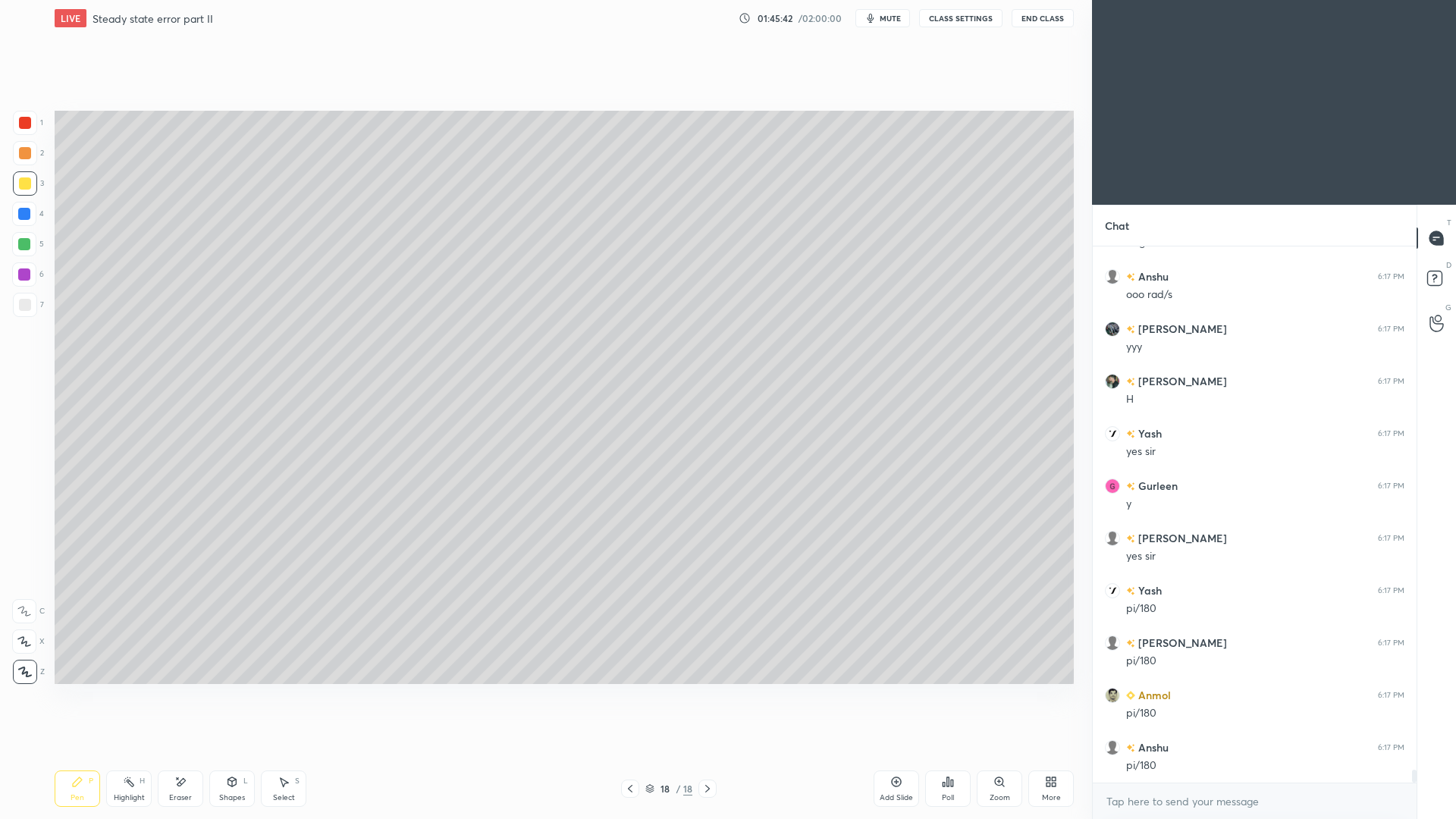
drag, startPoint x: 29, startPoint y: 302, endPoint x: 29, endPoint y: 288, distance: 14.0
click at [29, 299] on div at bounding box center [25, 305] width 25 height 25
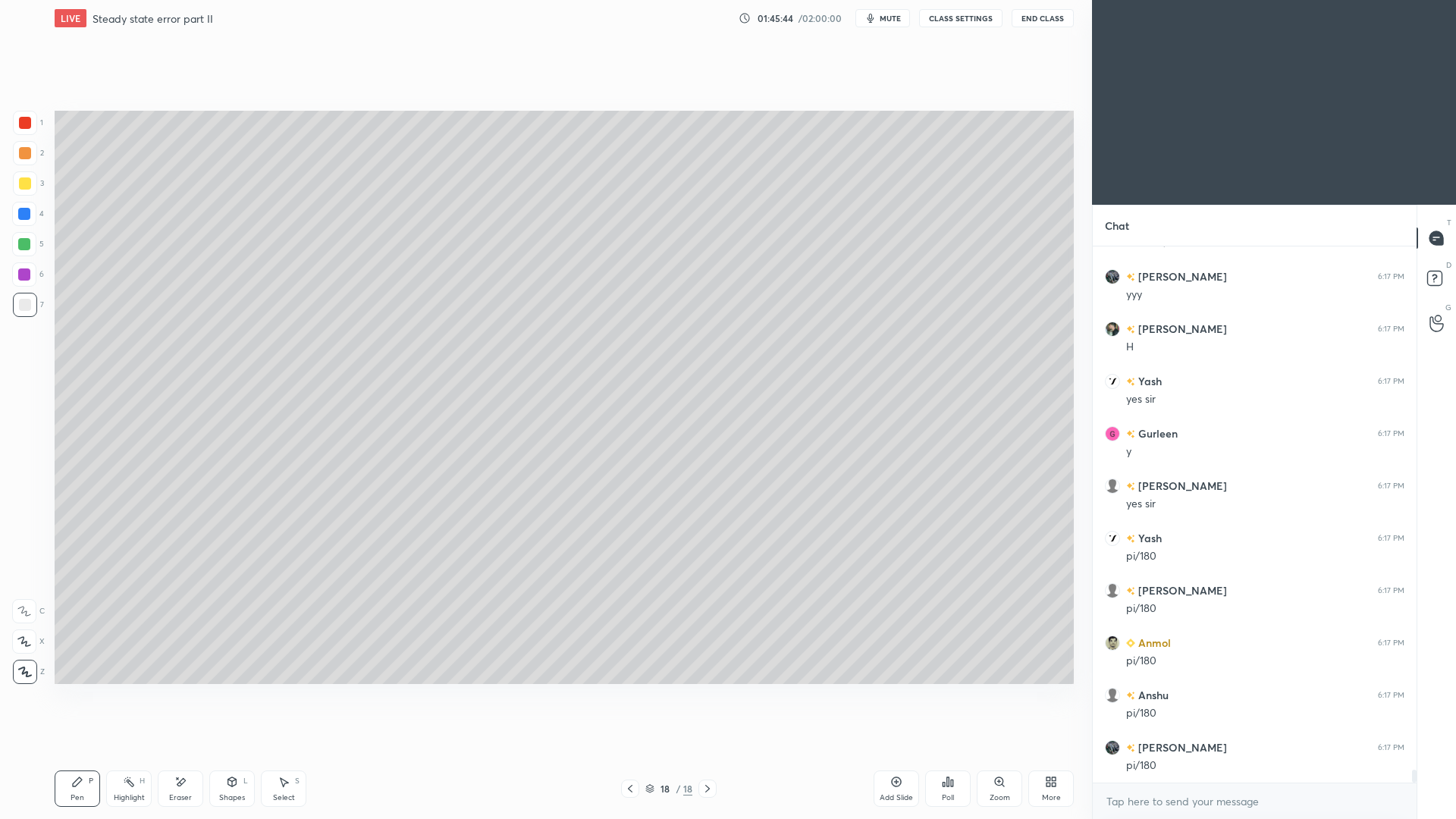
drag, startPoint x: 634, startPoint y: 791, endPoint x: 642, endPoint y: 775, distance: 17.9
click at [634, 751] on icon at bounding box center [630, 789] width 12 height 12
click at [713, 751] on icon at bounding box center [707, 789] width 12 height 12
click at [238, 751] on div "Shapes L" at bounding box center [232, 789] width 45 height 37
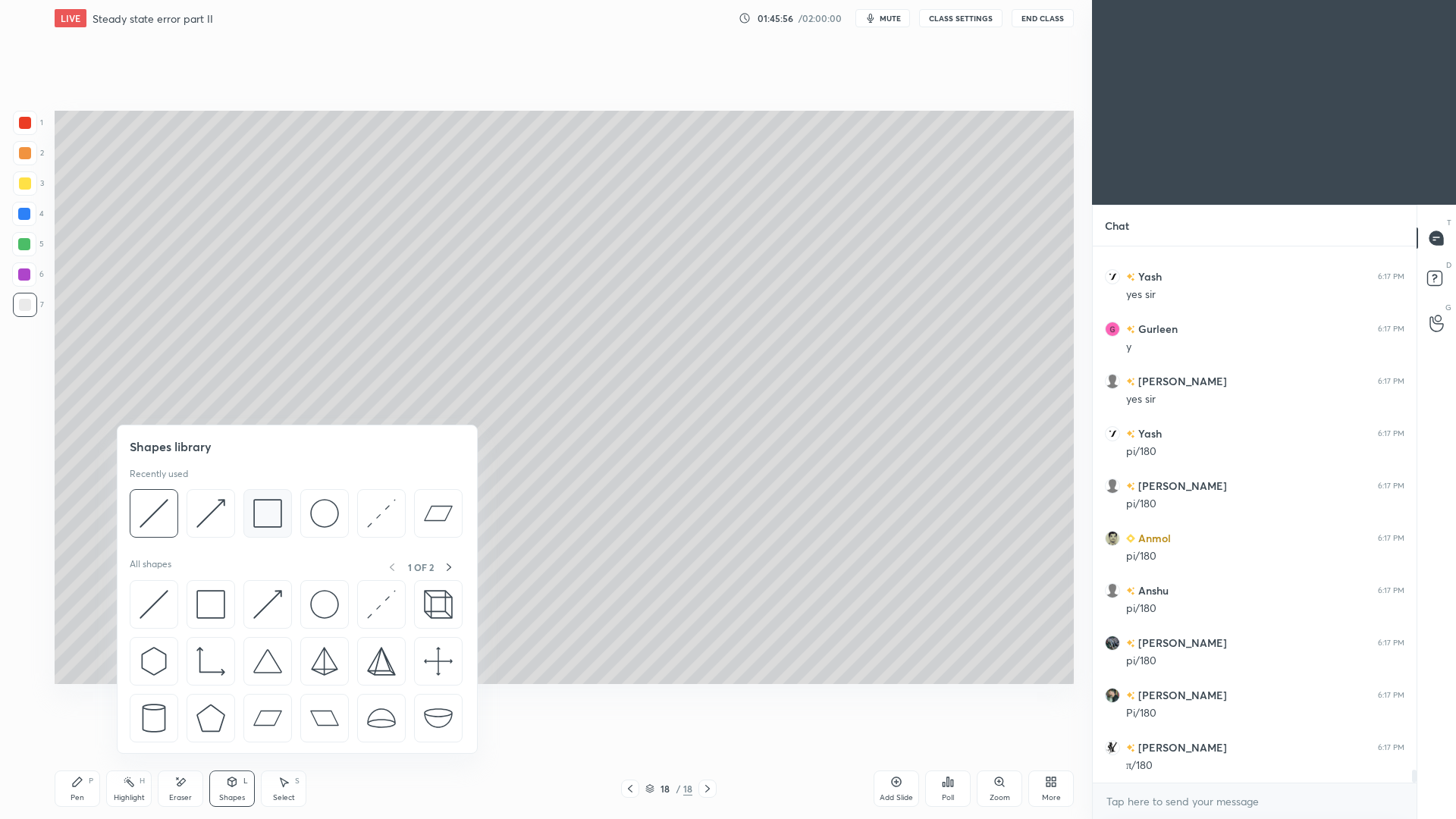
click at [267, 515] on img at bounding box center [268, 513] width 29 height 29
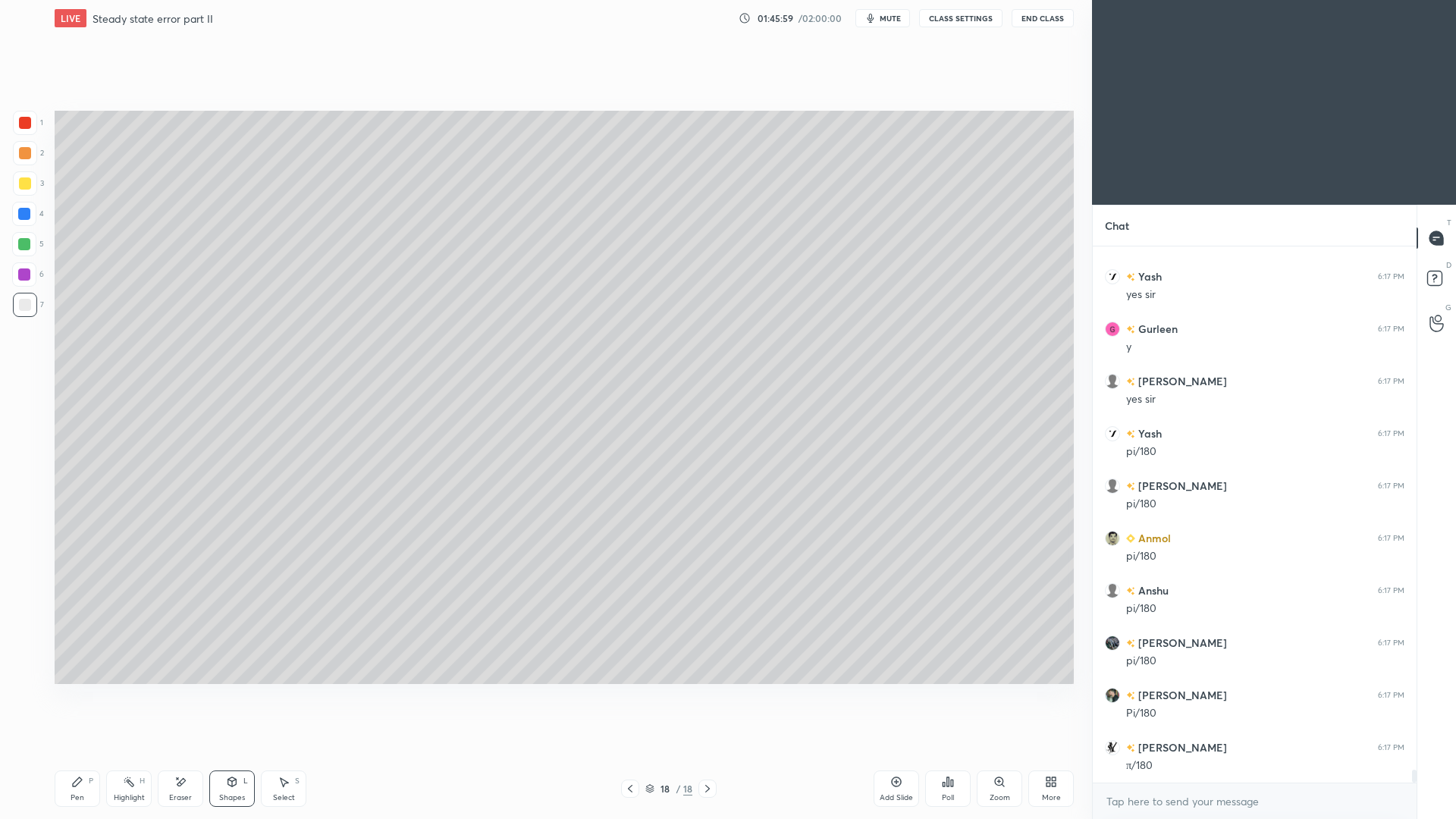
click at [78, 751] on div "Pen P" at bounding box center [77, 789] width 45 height 37
click at [29, 180] on div at bounding box center [25, 183] width 12 height 12
drag, startPoint x: 242, startPoint y: 788, endPoint x: 238, endPoint y: 772, distance: 16.5
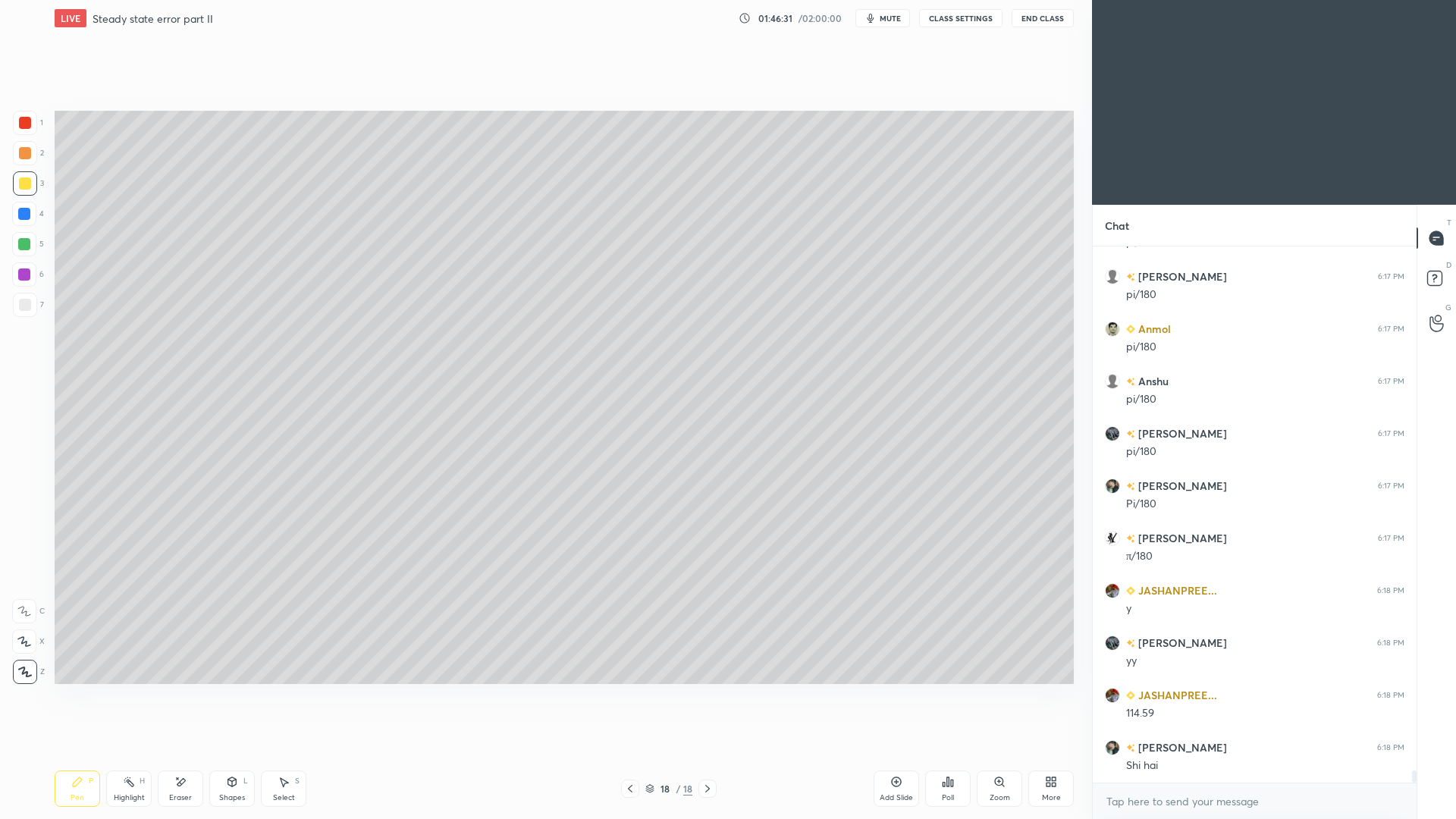
click at [239, 751] on div "Shapes L" at bounding box center [232, 789] width 45 height 37
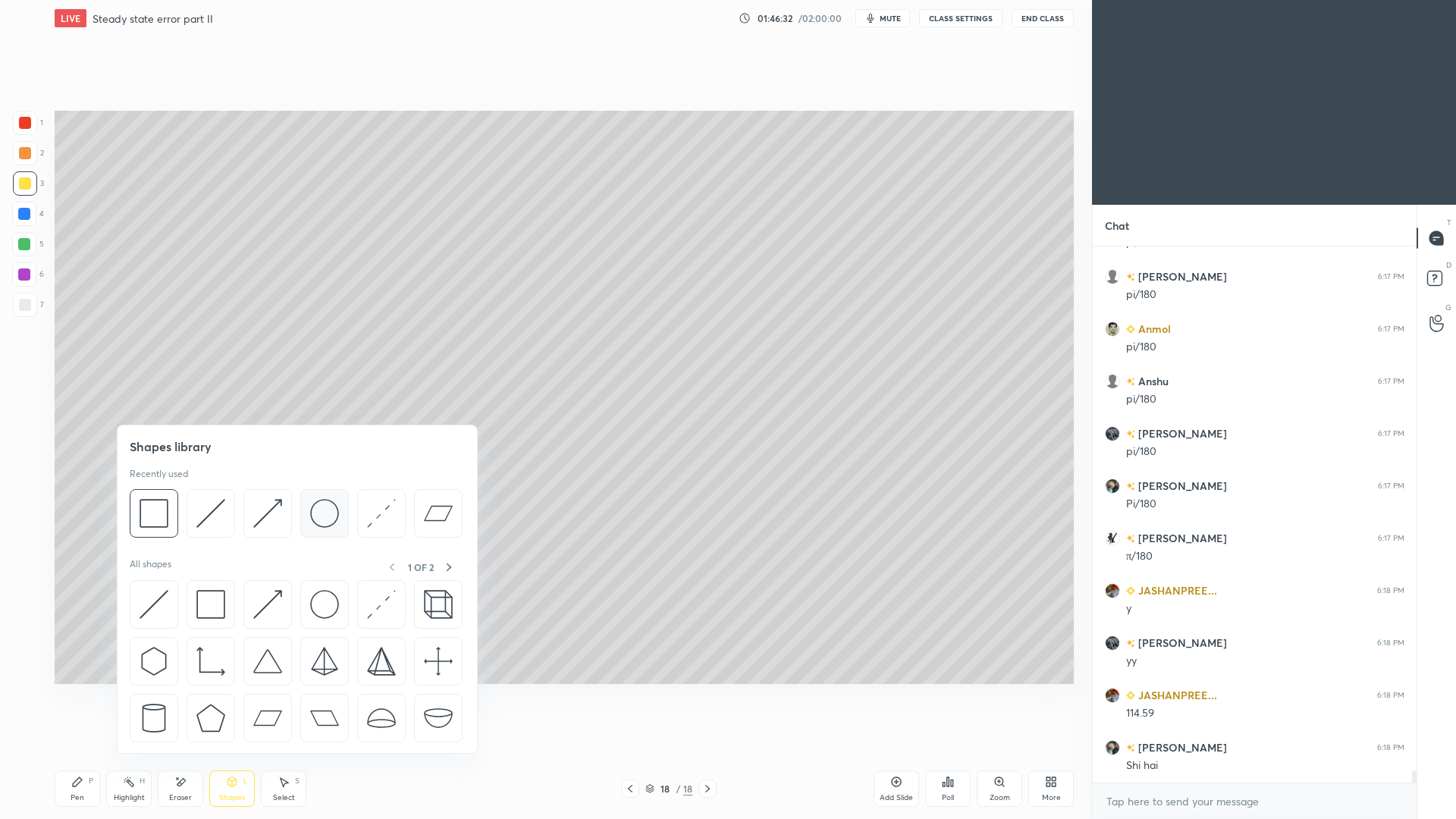
click at [320, 518] on img at bounding box center [325, 513] width 29 height 29
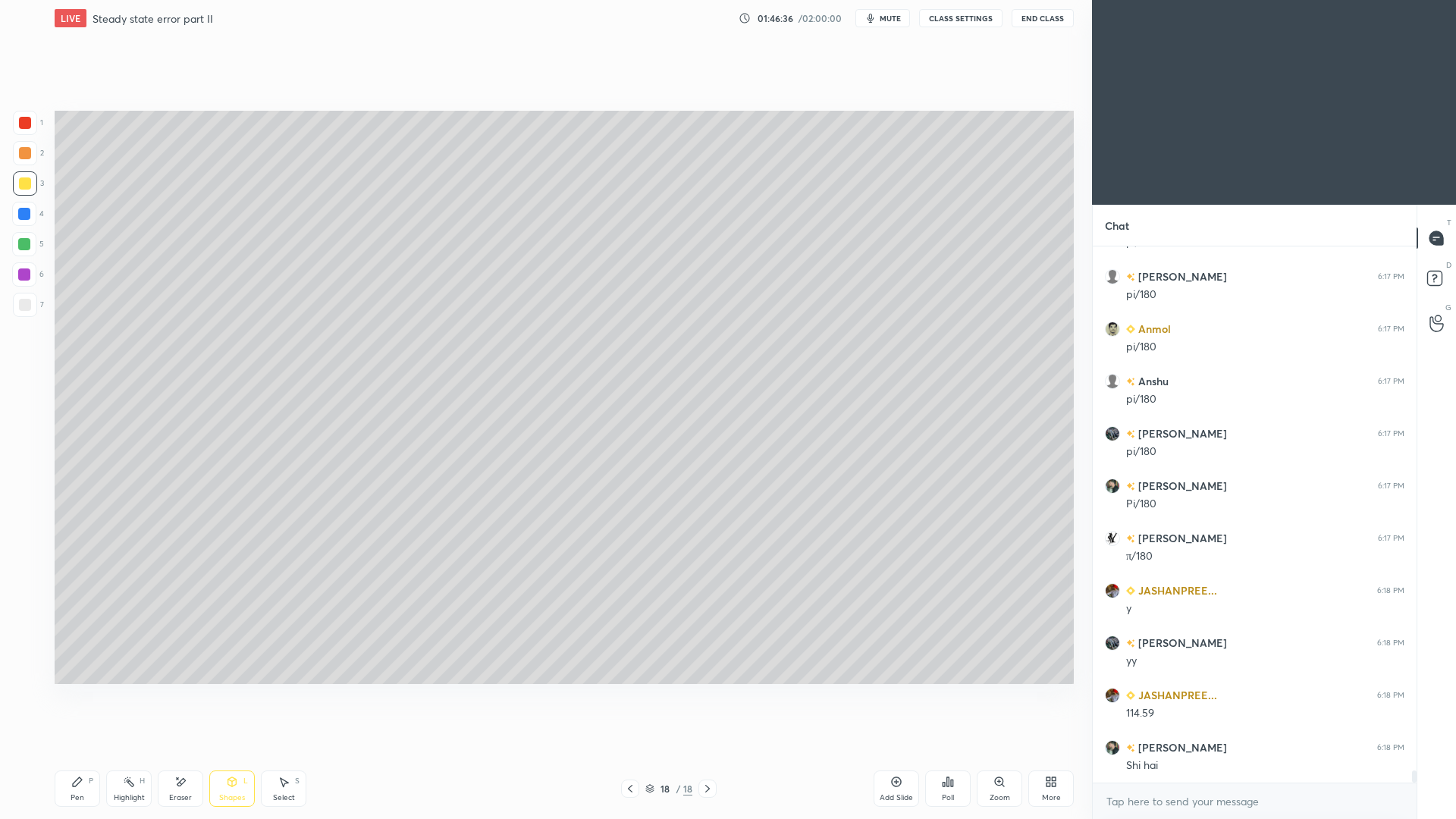
click at [237, 751] on div "Shapes L" at bounding box center [232, 789] width 45 height 37
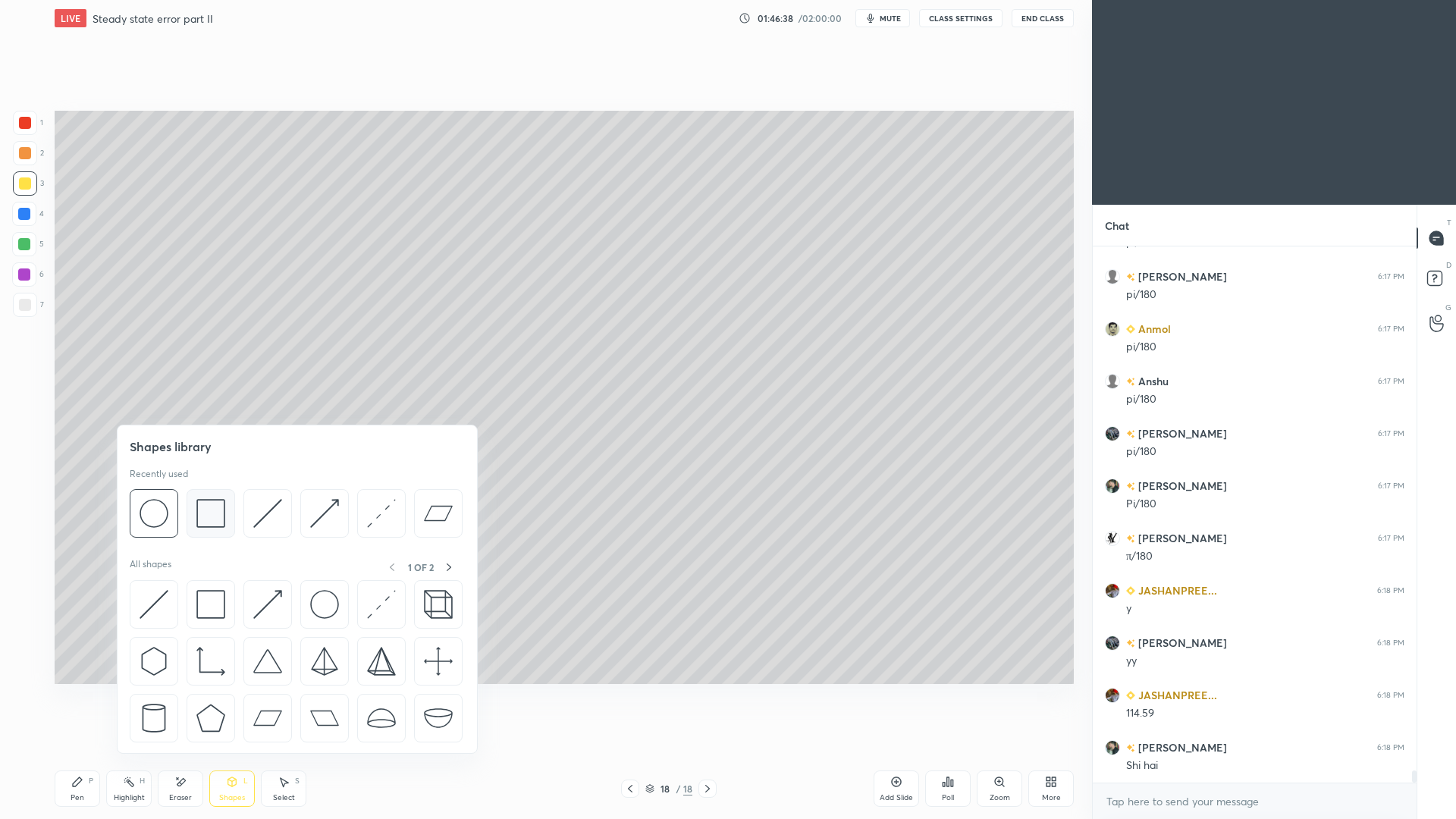
click at [214, 510] on img at bounding box center [210, 513] width 29 height 29
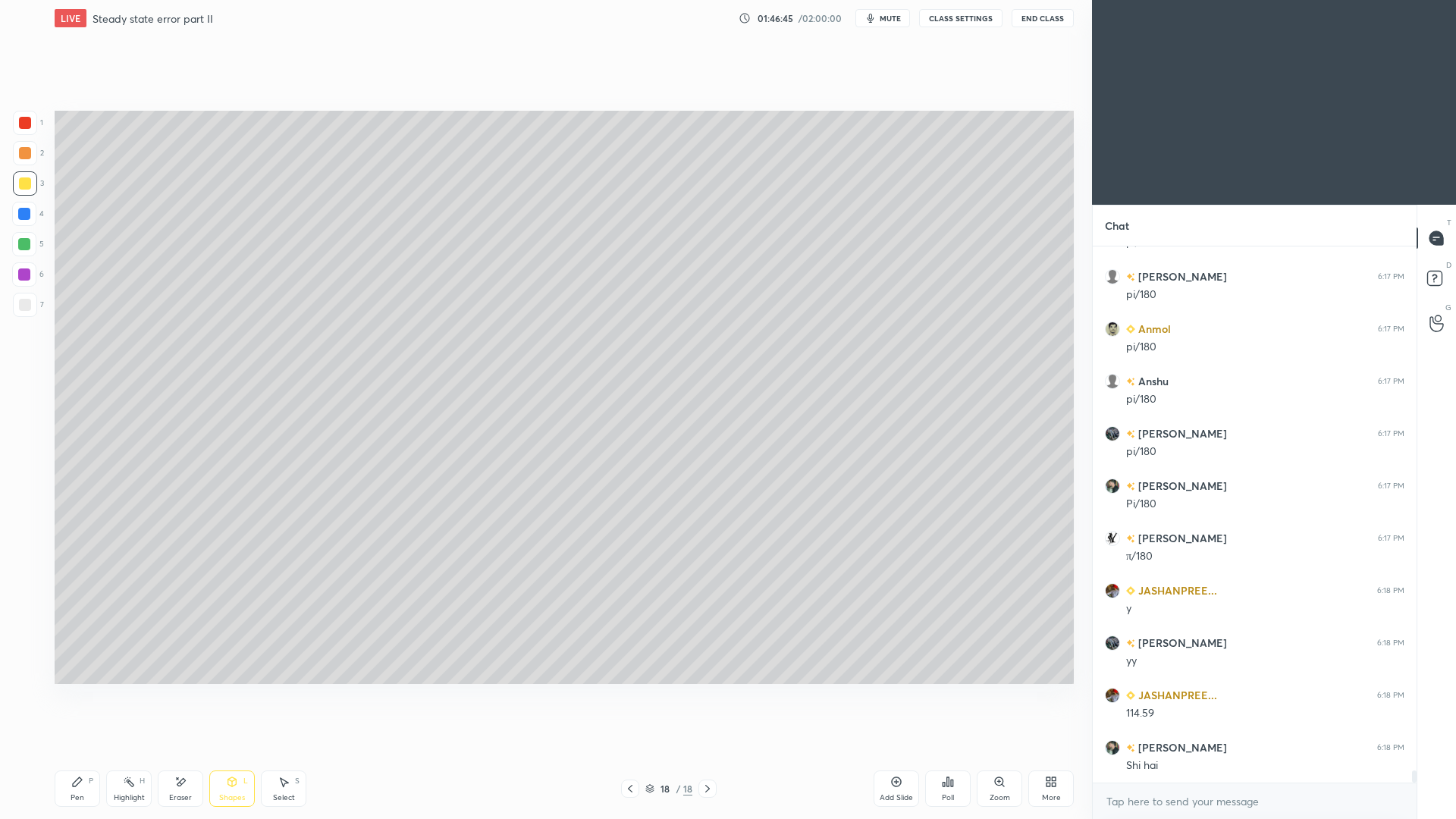
click at [241, 751] on div "Shapes L" at bounding box center [232, 789] width 45 height 37
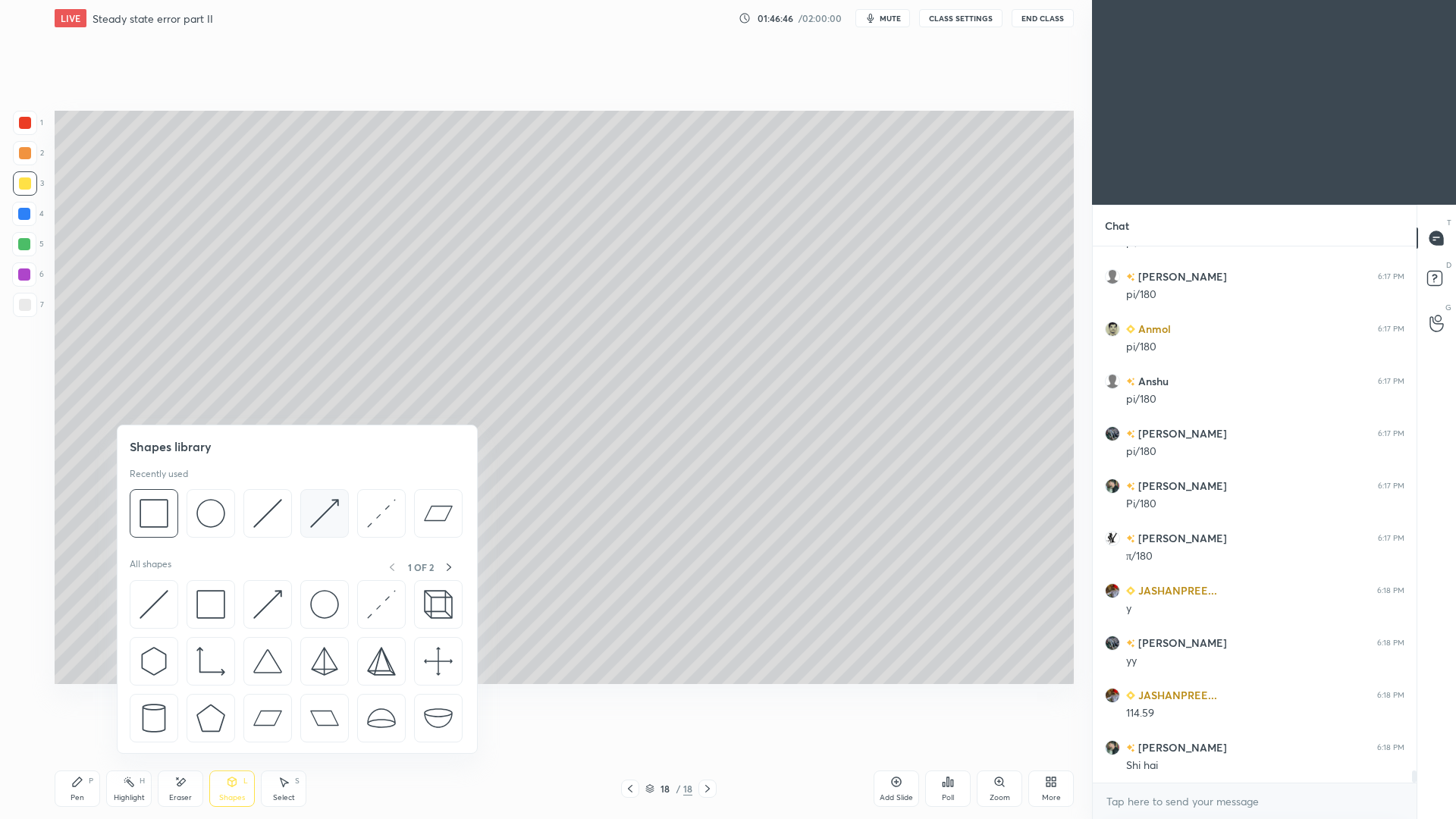
click at [324, 512] on img at bounding box center [325, 513] width 29 height 29
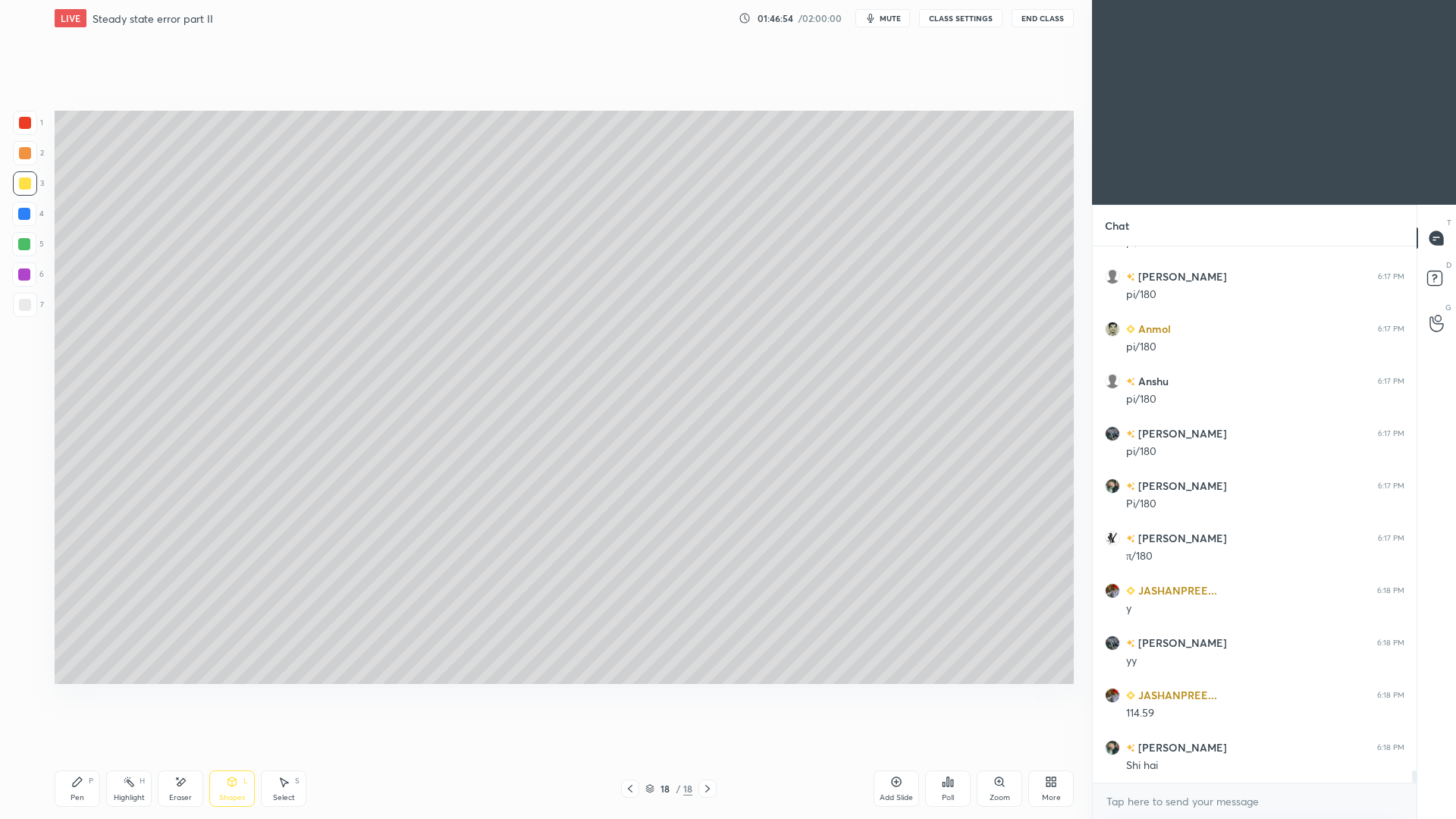
drag, startPoint x: 221, startPoint y: 794, endPoint x: 219, endPoint y: 775, distance: 19.1
click at [221, 751] on div "Shapes L" at bounding box center [232, 789] width 45 height 37
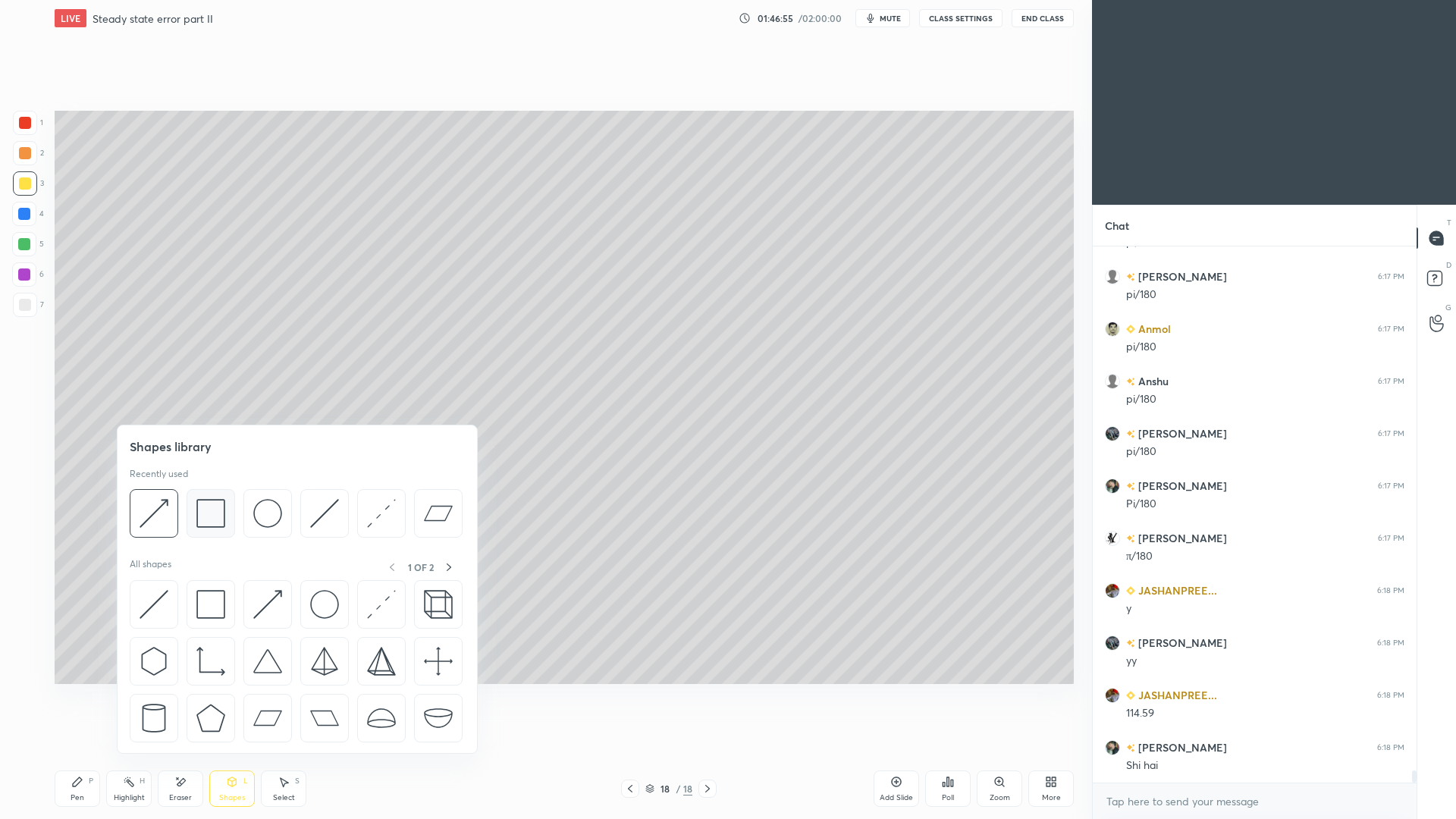
click at [209, 519] on img at bounding box center [210, 513] width 29 height 29
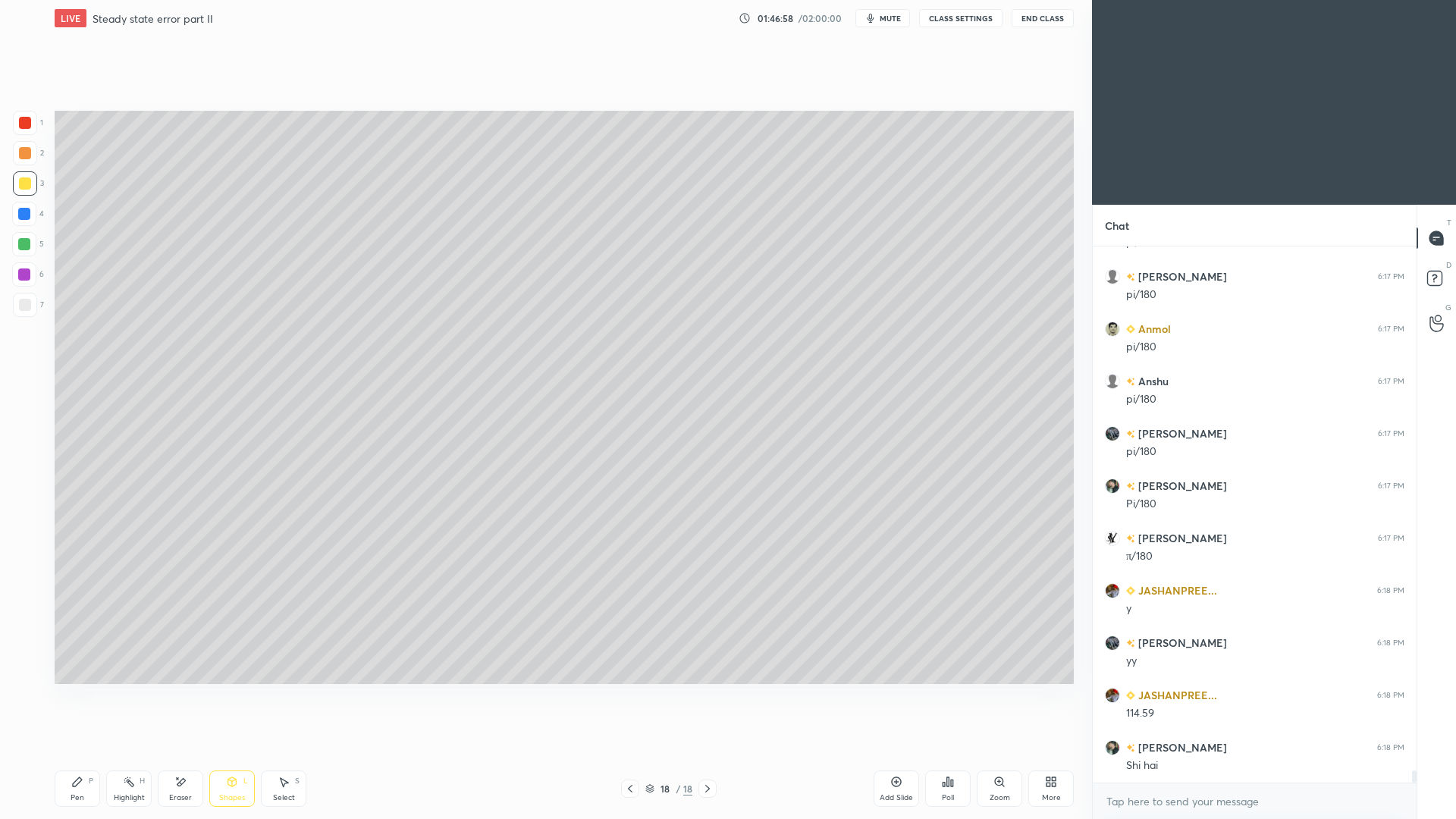
drag, startPoint x: 292, startPoint y: 794, endPoint x: 292, endPoint y: 785, distance: 9.0
click at [293, 751] on div "Select S" at bounding box center [283, 789] width 45 height 37
drag, startPoint x: 376, startPoint y: 427, endPoint x: 460, endPoint y: 520, distance: 125.3
click at [460, 523] on div "0 ° Undo Copy Paste here Duplicate Duplicate to new slide Delete" at bounding box center [564, 397] width 1019 height 574
drag, startPoint x: 438, startPoint y: 480, endPoint x: 461, endPoint y: 477, distance: 23.2
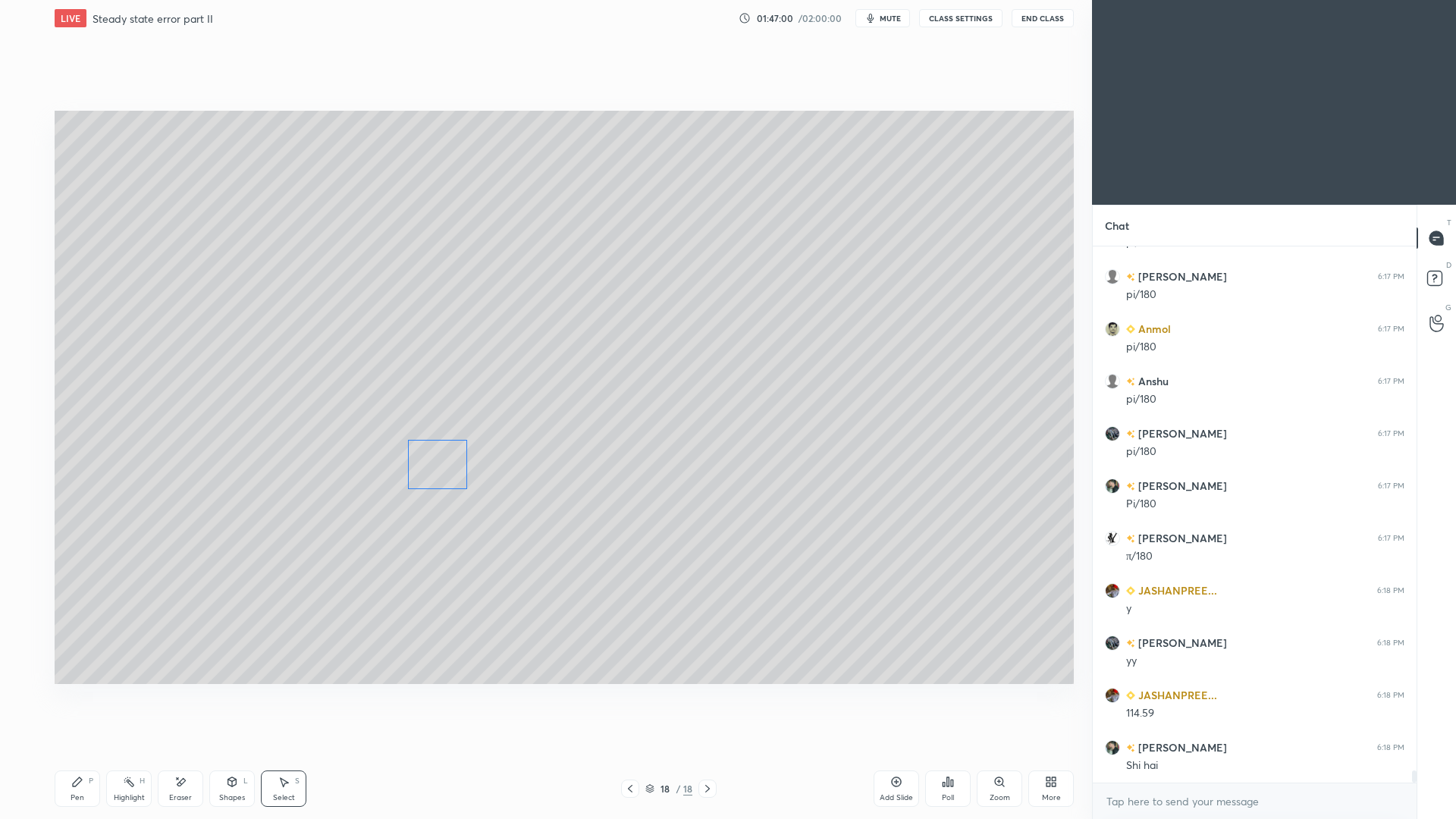
click at [441, 480] on div "0 ° Undo Copy Paste here Duplicate Duplicate to new slide Delete" at bounding box center [564, 397] width 1019 height 574
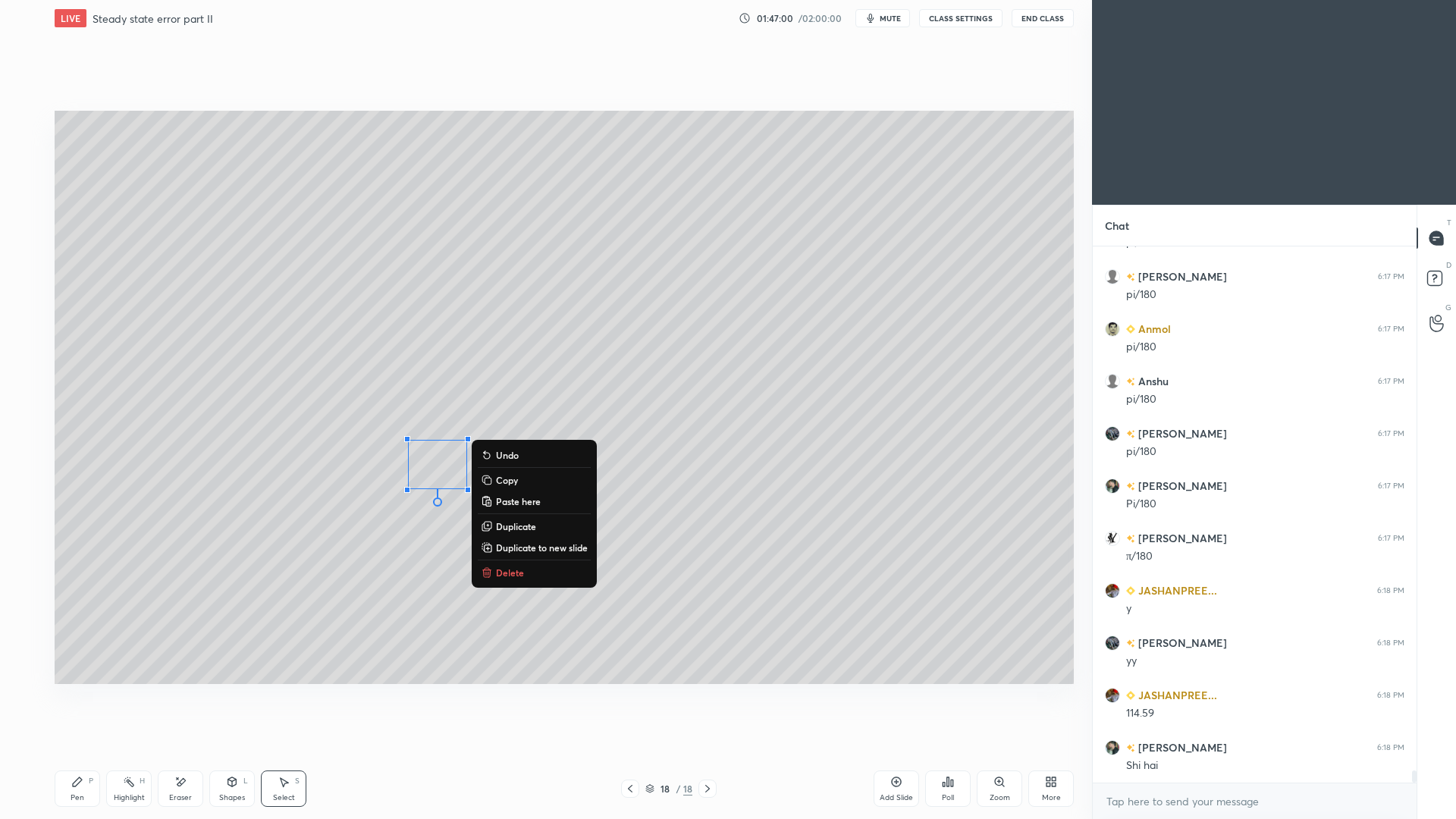
click at [241, 751] on div "Shapes L" at bounding box center [232, 789] width 45 height 37
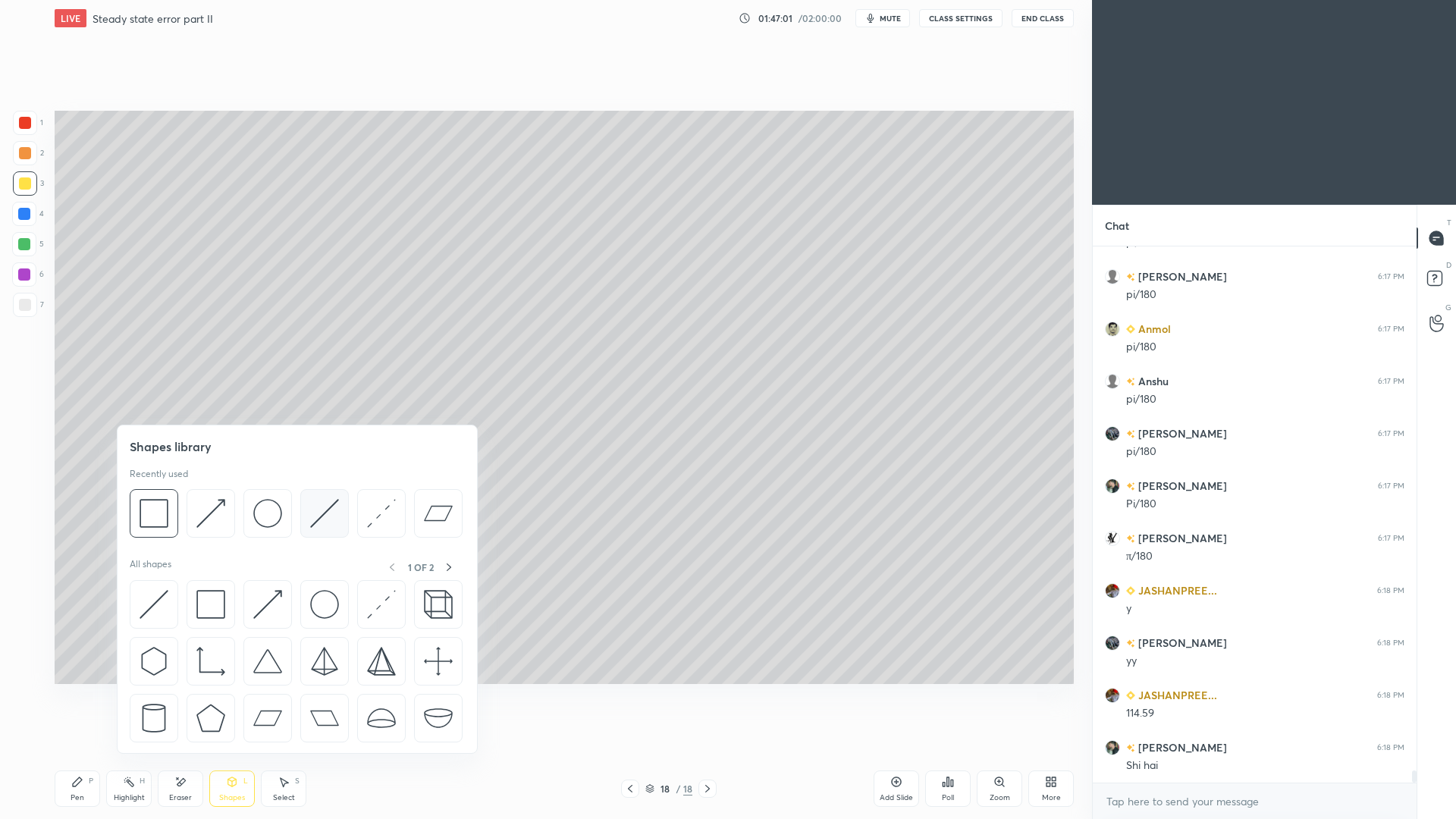
click at [322, 516] on img at bounding box center [325, 513] width 29 height 29
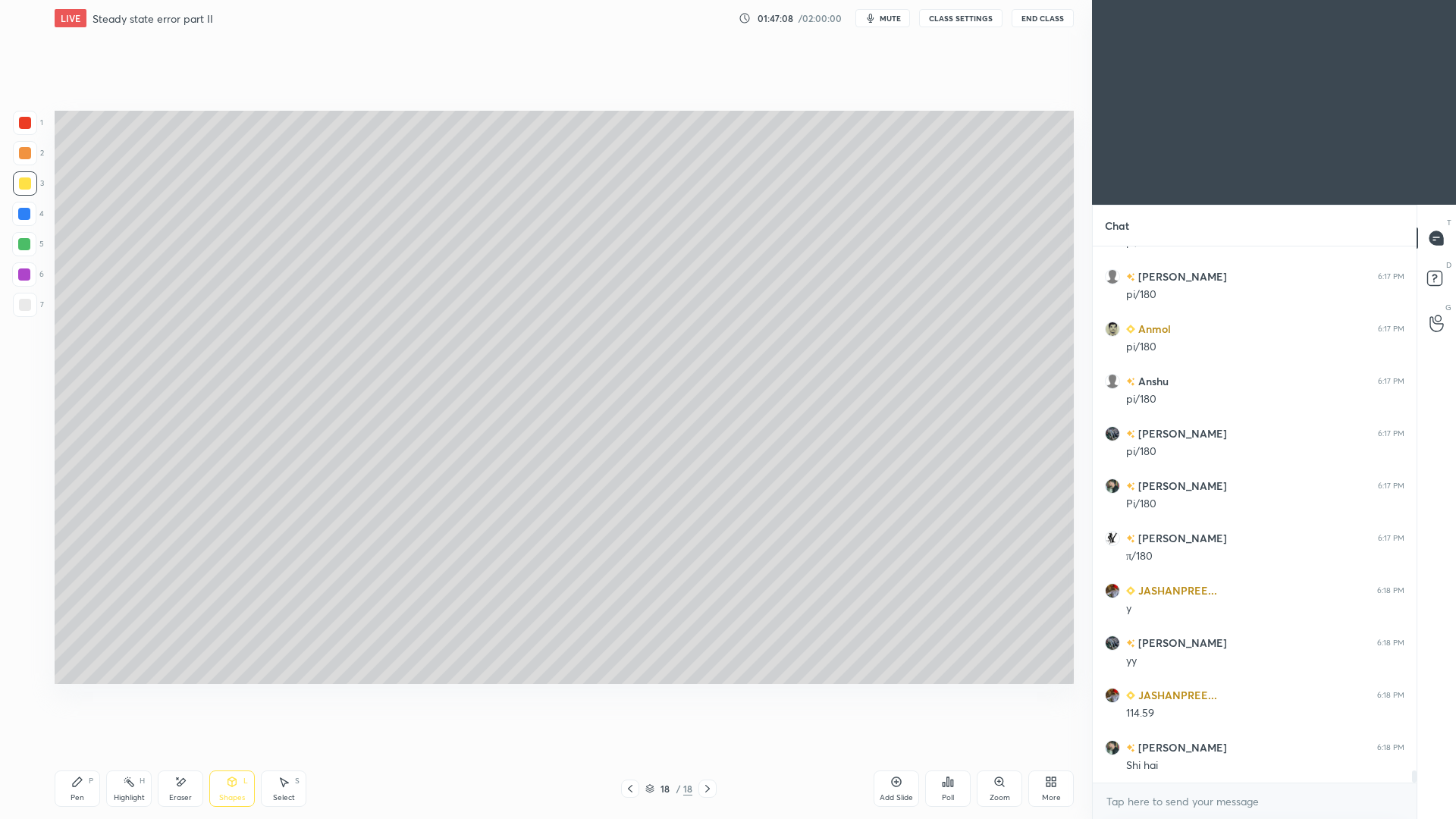
scroll to position [22613, 0]
click at [88, 751] on div "Pen P" at bounding box center [77, 789] width 45 height 37
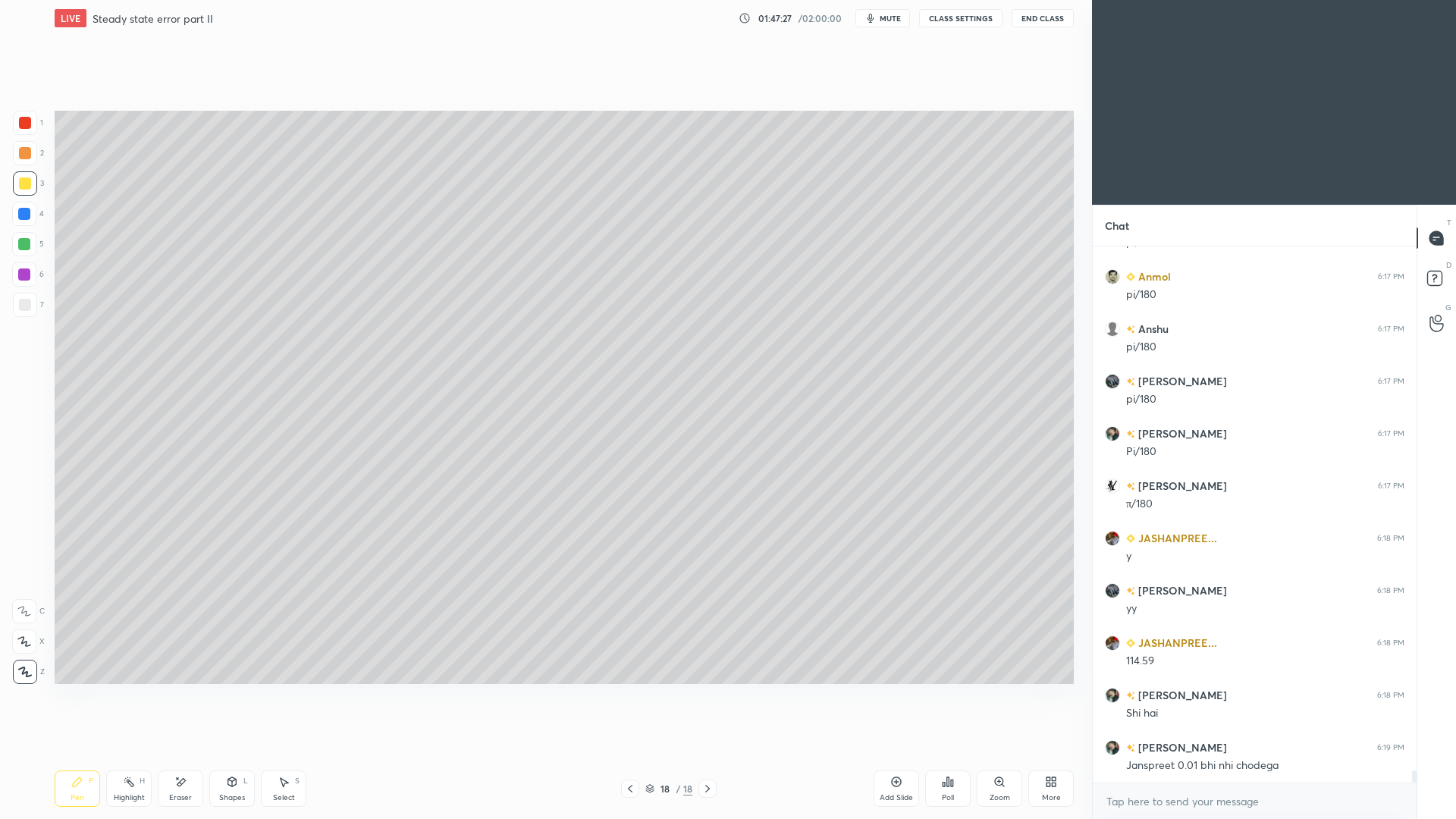
drag, startPoint x: 233, startPoint y: 794, endPoint x: 228, endPoint y: 766, distance: 28.4
click at [234, 751] on div "Shapes L" at bounding box center [232, 789] width 45 height 37
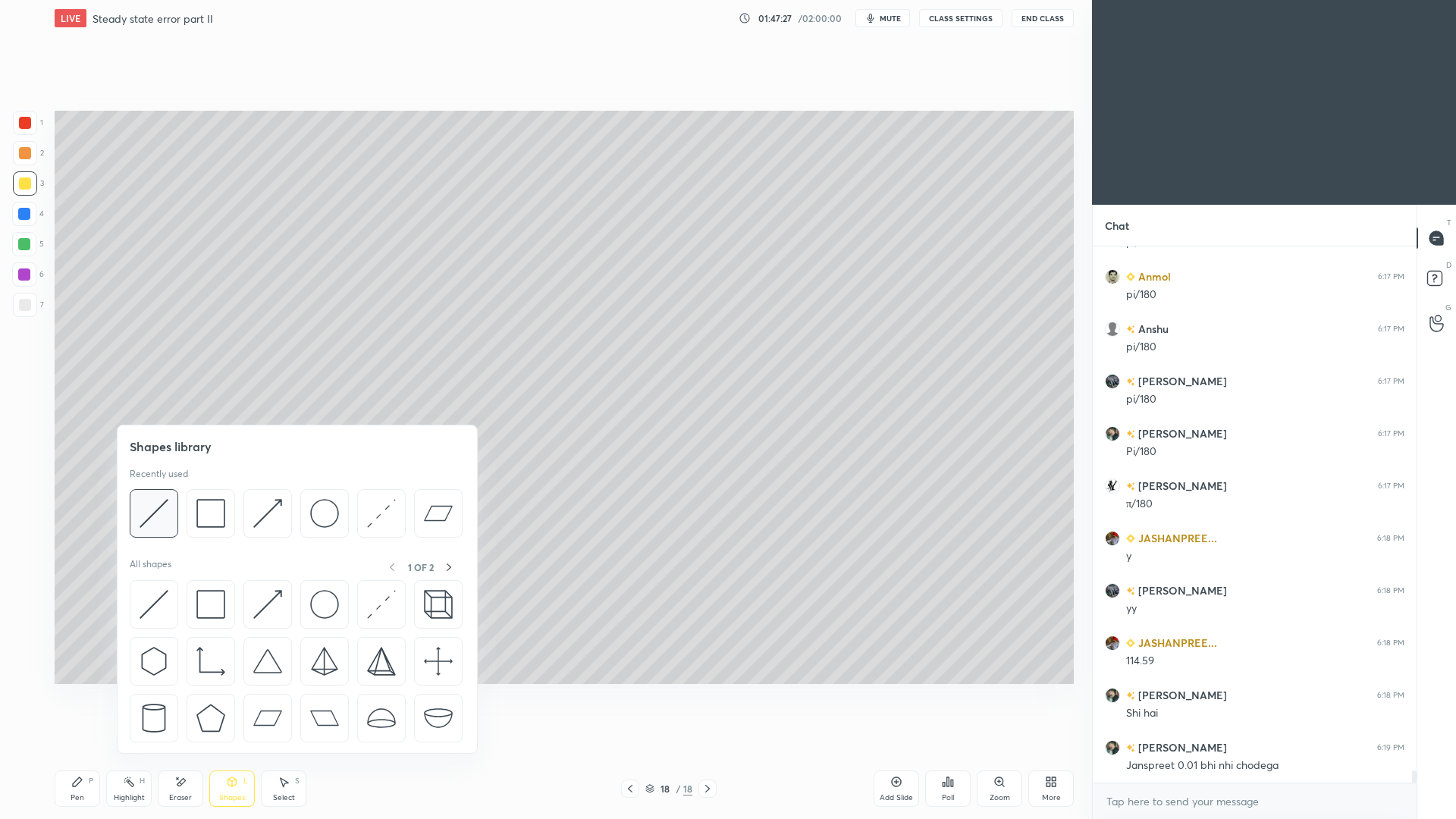
click at [157, 516] on img at bounding box center [154, 513] width 29 height 29
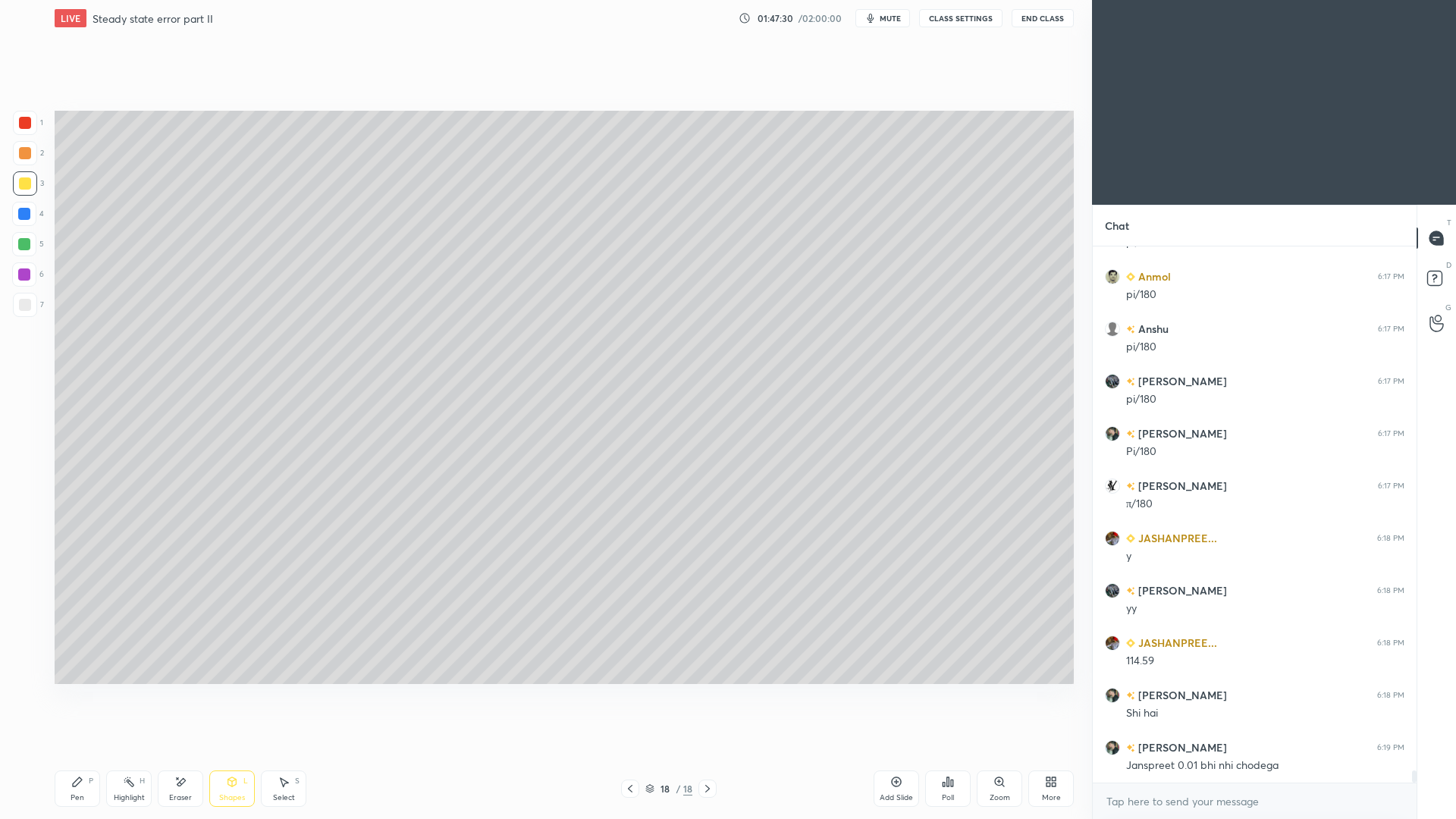
drag, startPoint x: 82, startPoint y: 793, endPoint x: 79, endPoint y: 782, distance: 11.4
click at [82, 751] on div "Pen P" at bounding box center [77, 789] width 45 height 37
click at [187, 751] on div "Eraser" at bounding box center [180, 798] width 23 height 8
drag, startPoint x: 74, startPoint y: 792, endPoint x: 71, endPoint y: 768, distance: 24.2
click at [71, 751] on div "Pen" at bounding box center [77, 798] width 13 height 8
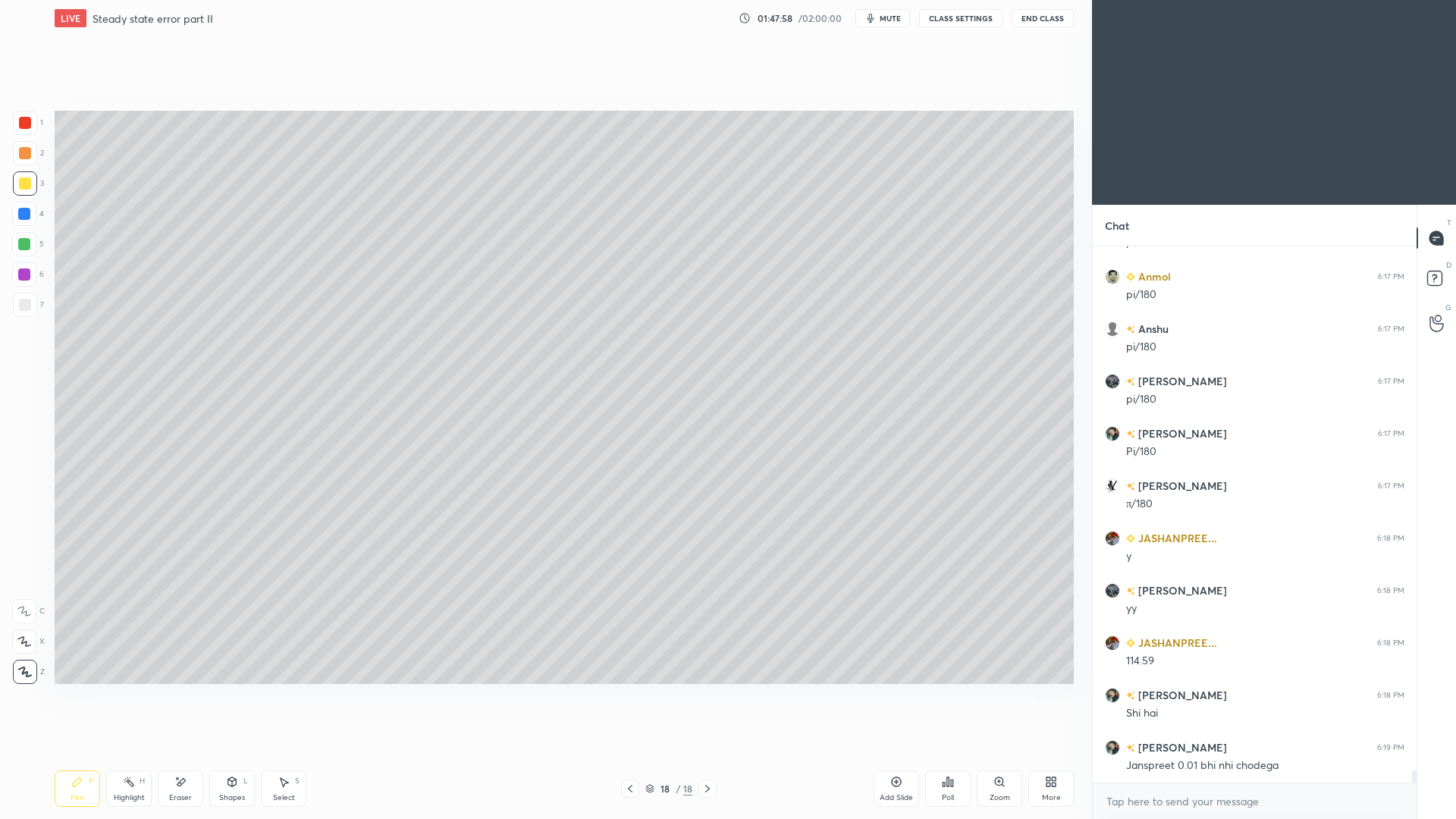
click at [27, 307] on div at bounding box center [25, 304] width 12 height 12
click at [240, 751] on div "Shapes" at bounding box center [232, 798] width 25 height 8
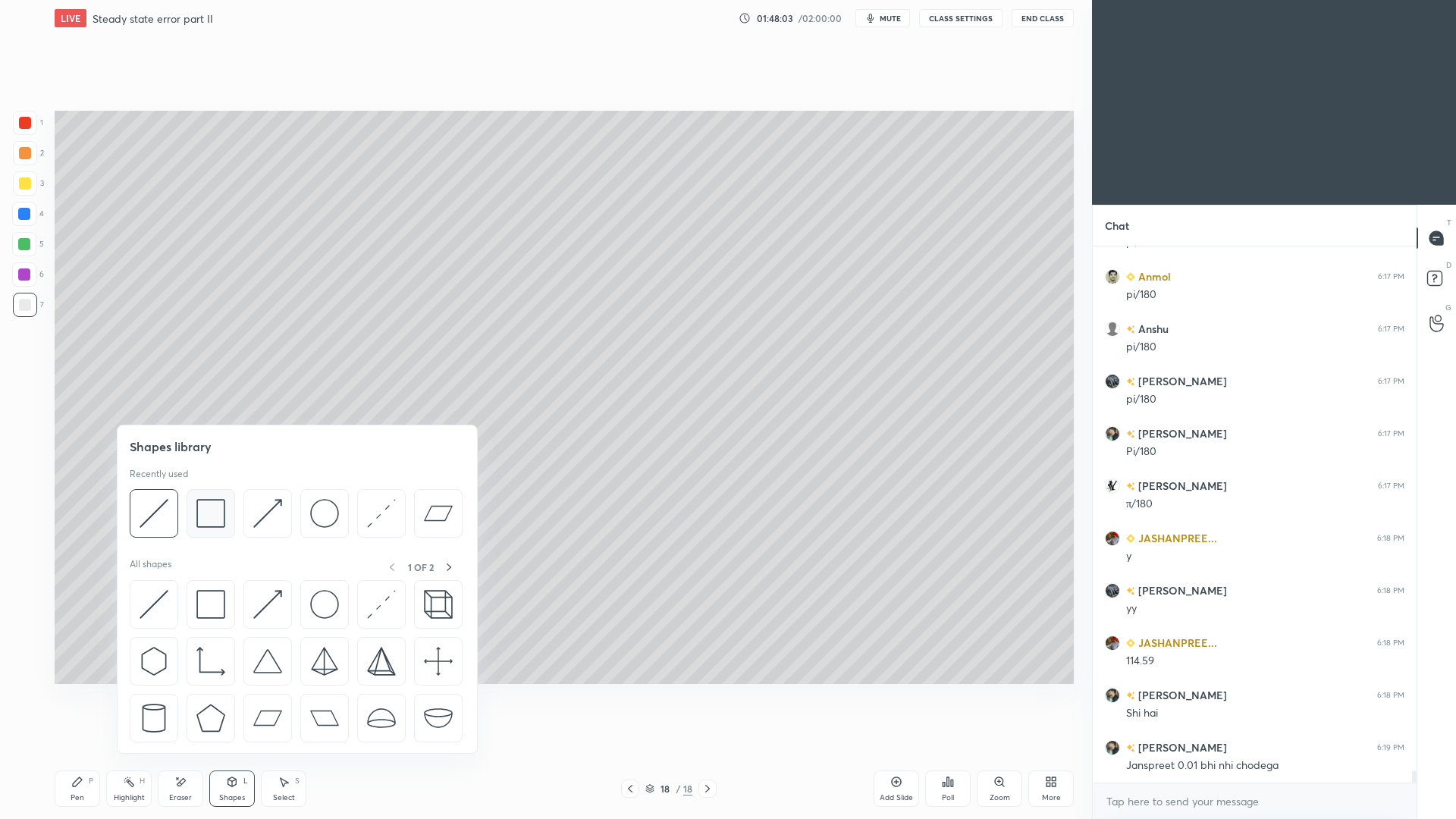
click at [214, 520] on img at bounding box center [210, 513] width 29 height 29
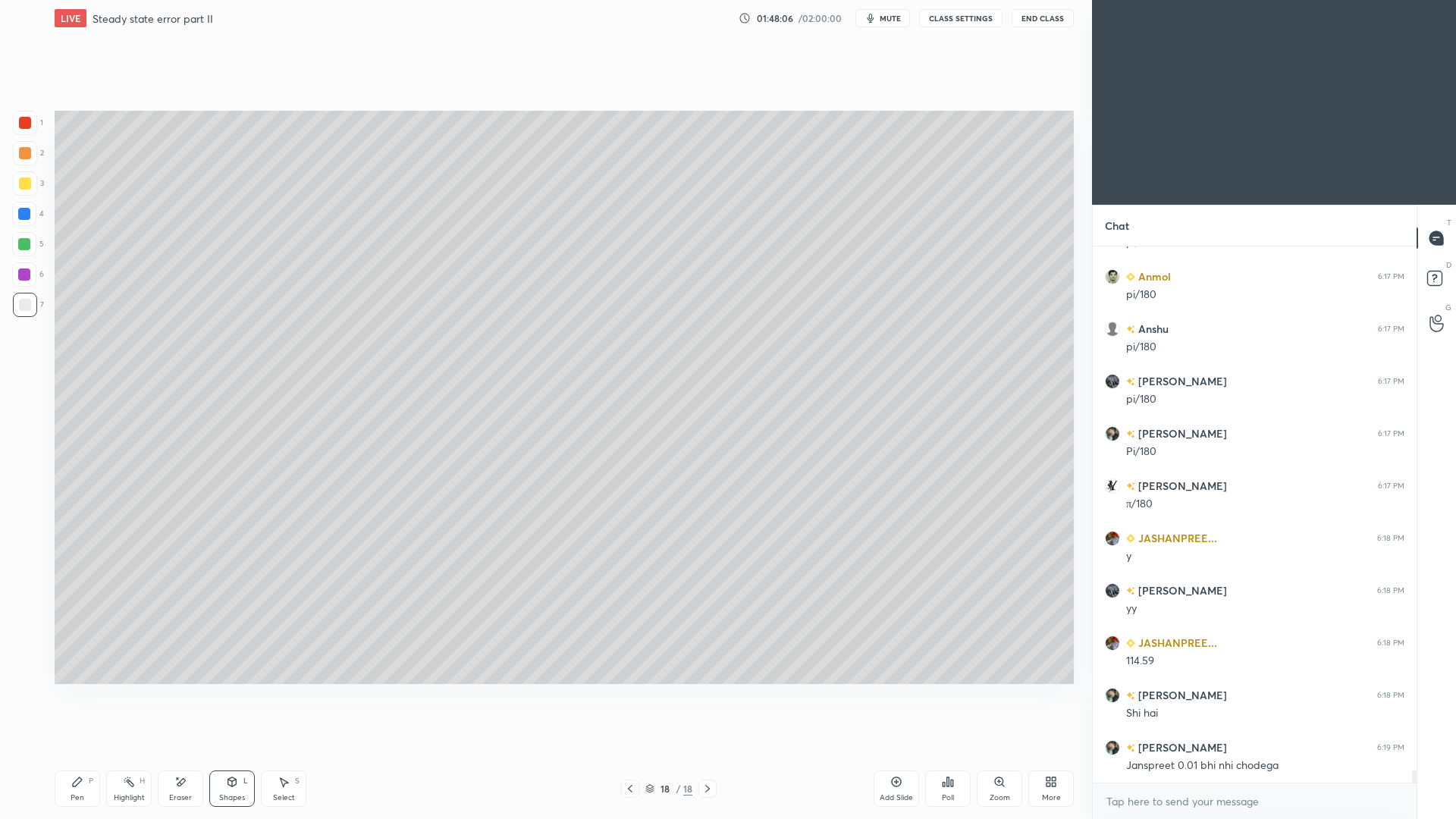
click at [83, 751] on div "Pen" at bounding box center [77, 798] width 13 height 8
click at [33, 181] on div at bounding box center [25, 184] width 25 height 25
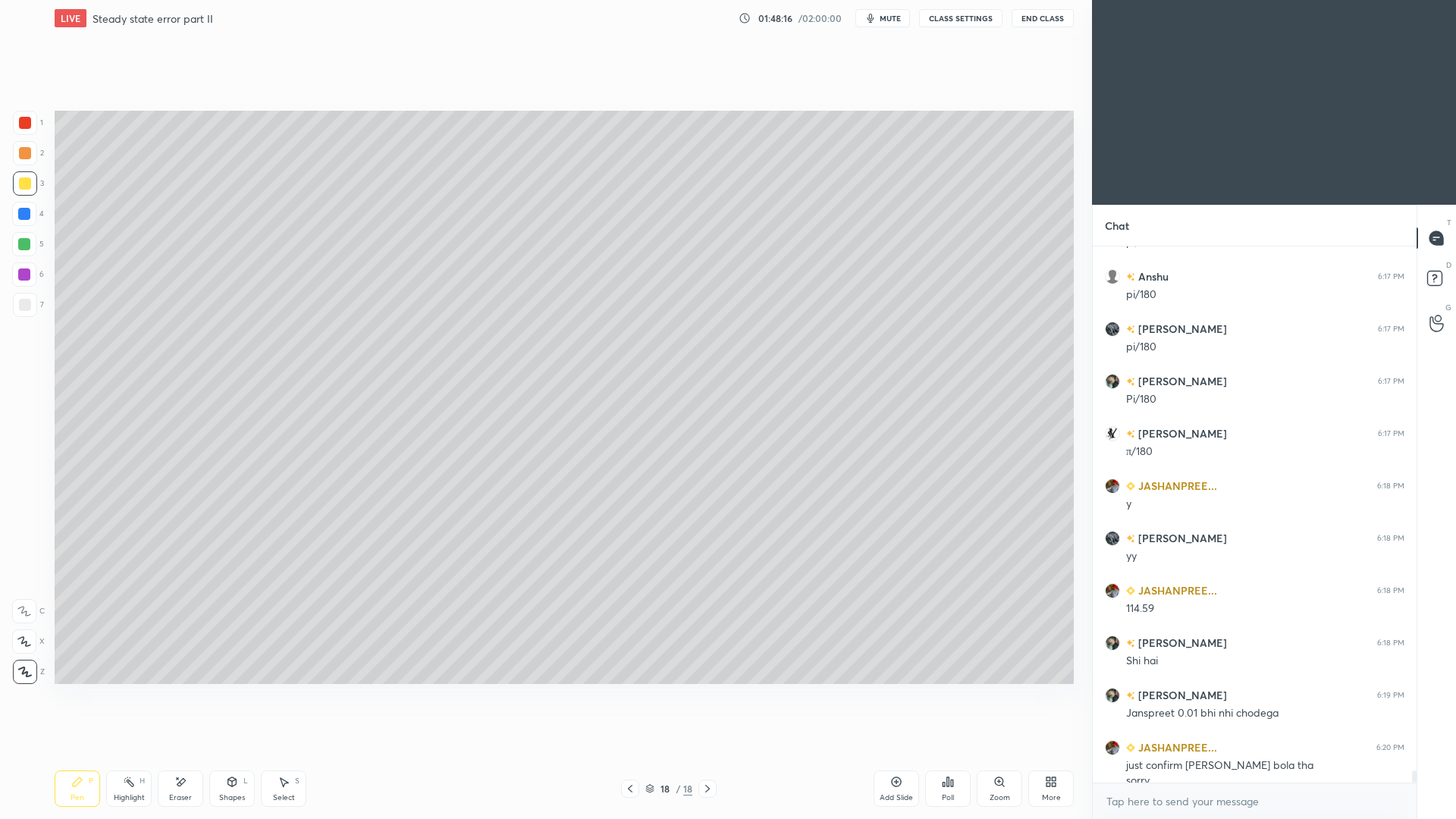
scroll to position [22680, 0]
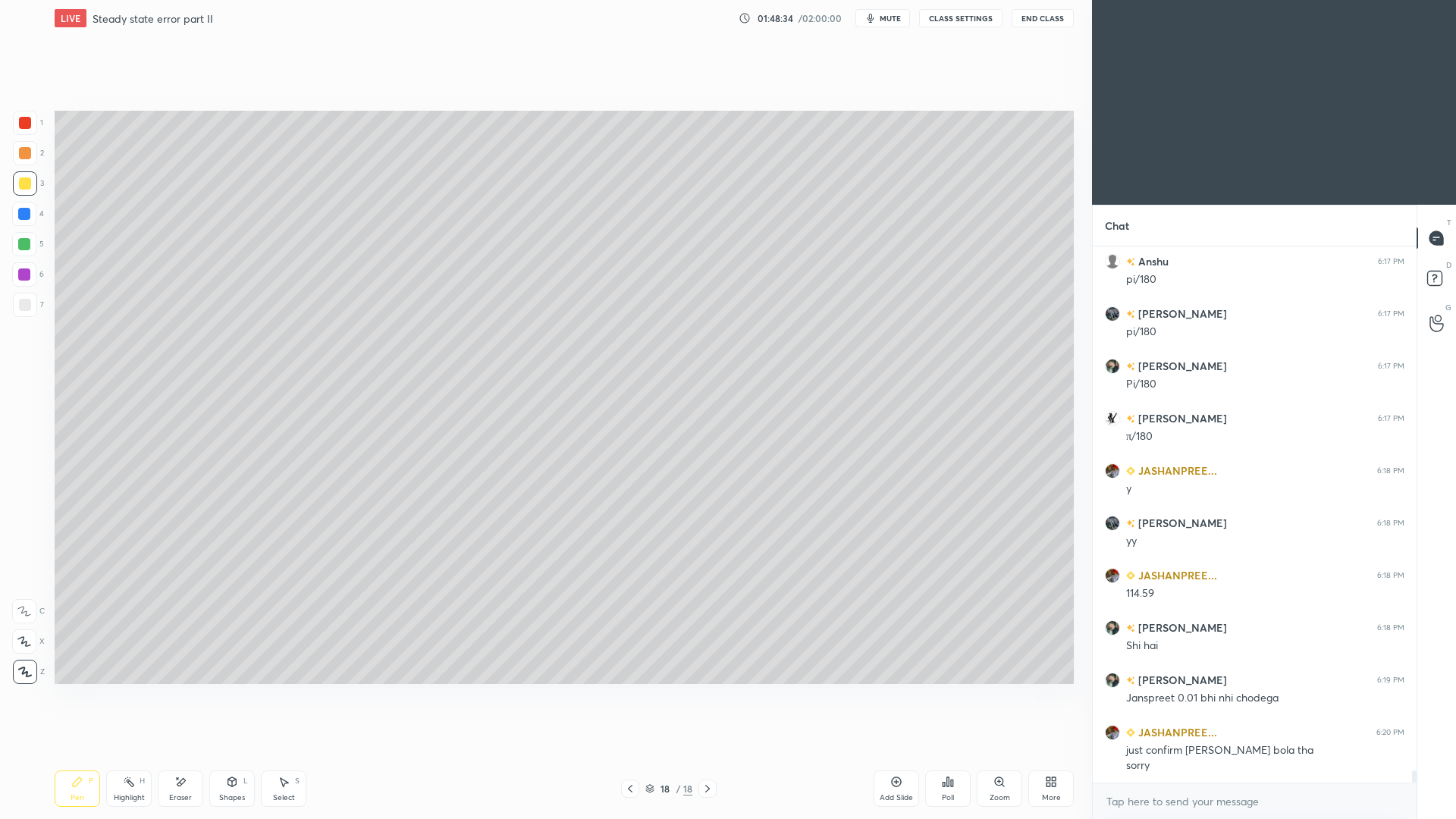
click at [953, 751] on div "Poll" at bounding box center [947, 789] width 45 height 37
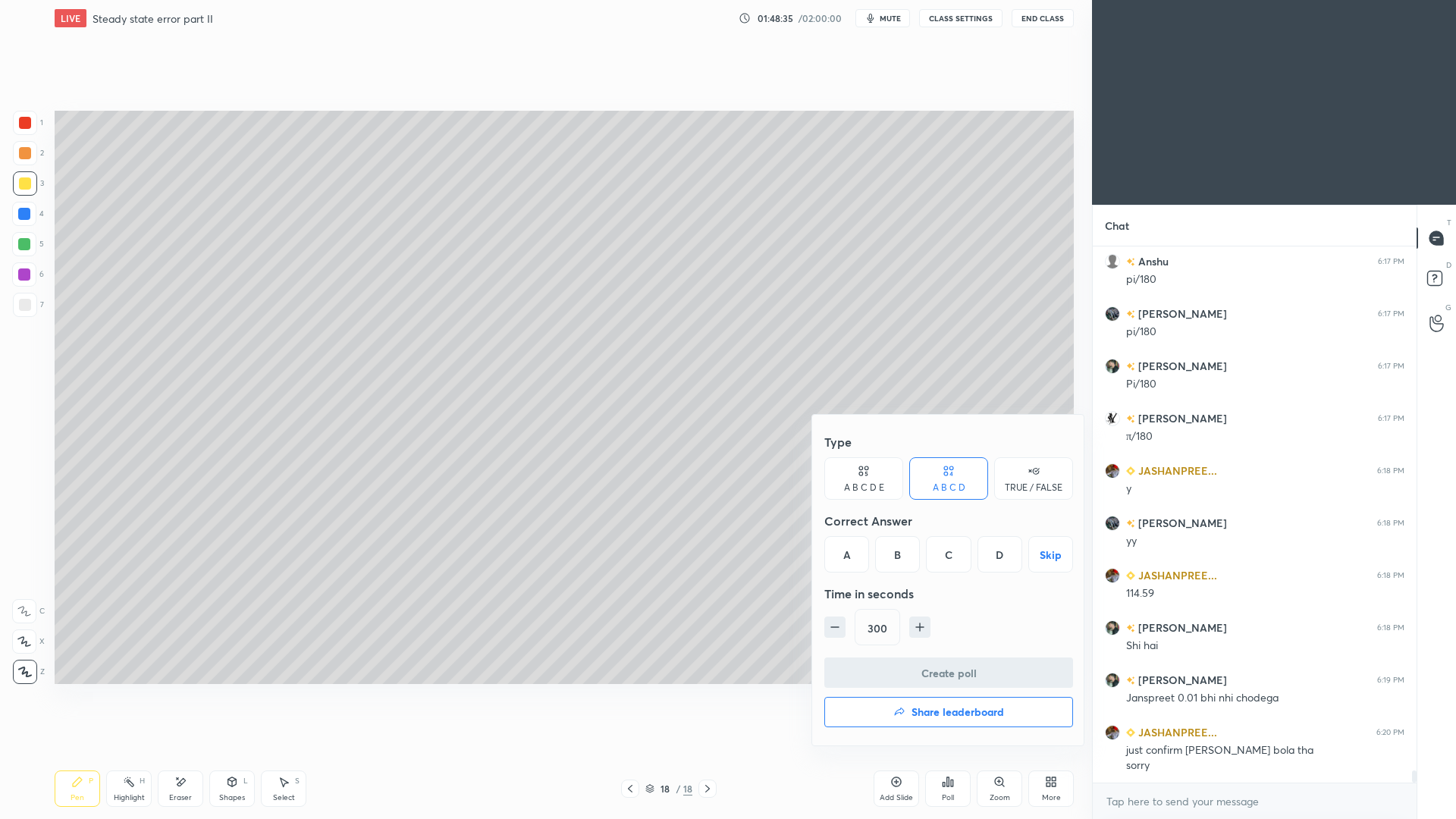
drag, startPoint x: 853, startPoint y: 562, endPoint x: 856, endPoint y: 601, distance: 39.1
click at [853, 562] on div "A" at bounding box center [846, 554] width 44 height 37
click at [842, 628] on button "button" at bounding box center [834, 627] width 21 height 21
click at [840, 628] on icon "button" at bounding box center [834, 627] width 15 height 15
click at [838, 627] on icon "button" at bounding box center [834, 627] width 15 height 15
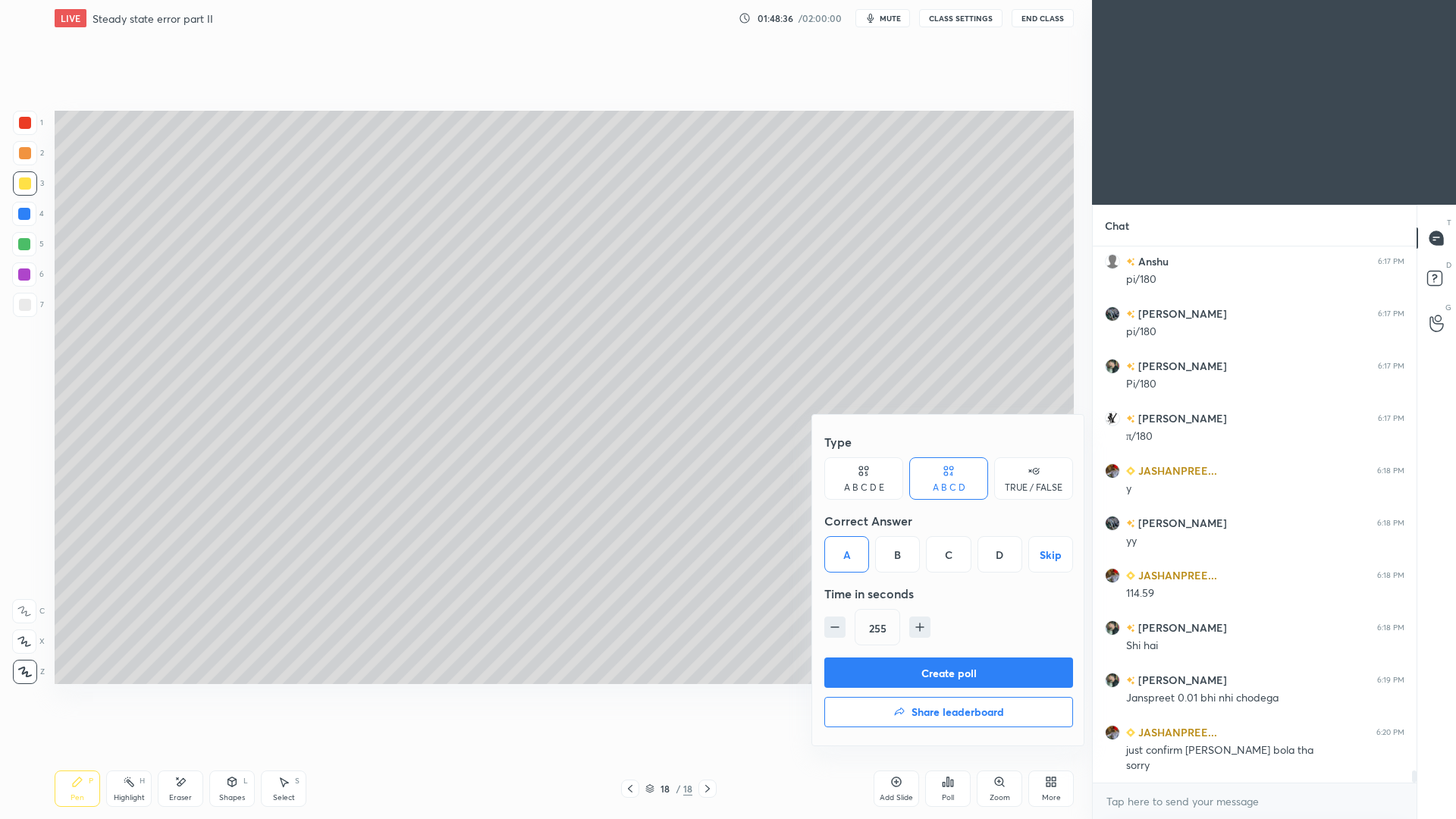
click at [837, 628] on icon "button" at bounding box center [834, 627] width 15 height 15
click at [836, 628] on icon "button" at bounding box center [834, 627] width 15 height 15
click at [838, 631] on icon "button" at bounding box center [834, 627] width 15 height 15
click at [843, 631] on button "button" at bounding box center [834, 627] width 21 height 21
click at [838, 628] on icon "button" at bounding box center [834, 627] width 15 height 15
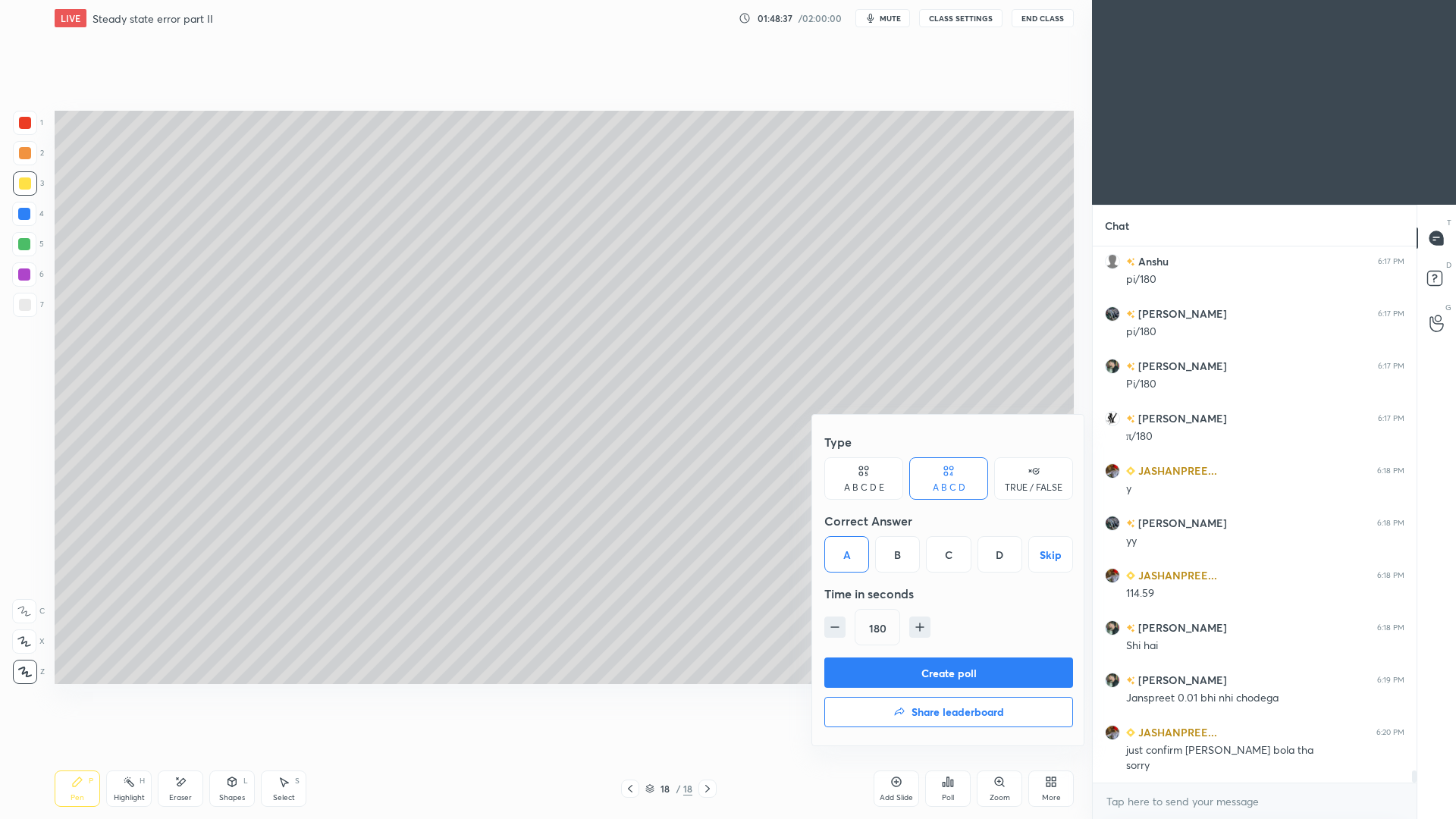
click at [840, 628] on icon "button" at bounding box center [834, 627] width 15 height 15
click at [838, 629] on icon "button" at bounding box center [834, 627] width 15 height 15
click at [836, 625] on icon "button" at bounding box center [834, 627] width 15 height 15
click at [842, 628] on icon "button" at bounding box center [834, 627] width 15 height 15
click at [838, 628] on icon "button" at bounding box center [834, 627] width 15 height 15
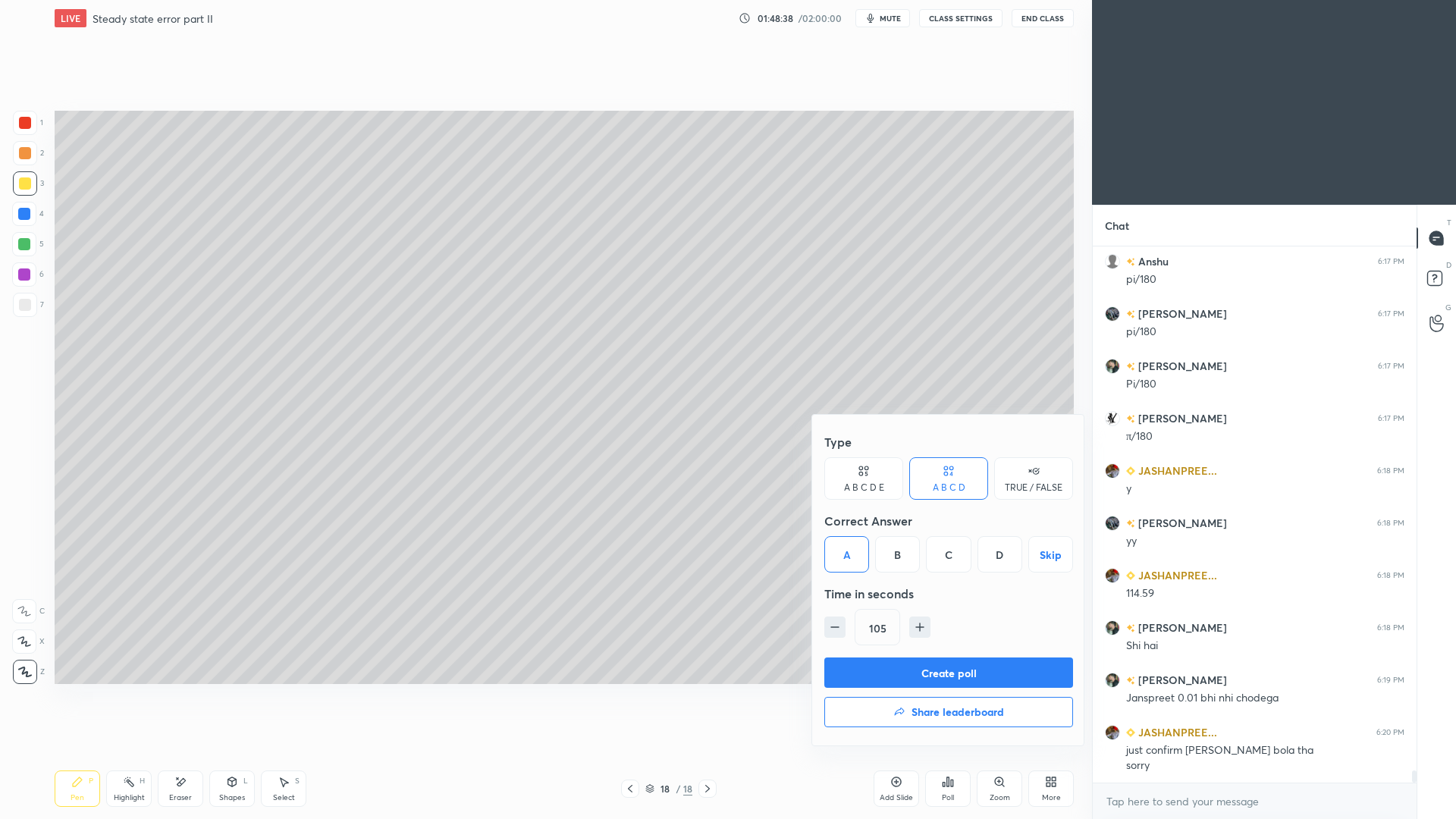
click at [842, 628] on button "button" at bounding box center [834, 627] width 21 height 21
click at [842, 626] on icon "button" at bounding box center [834, 627] width 15 height 15
click at [910, 631] on icon "button" at bounding box center [912, 627] width 15 height 15
type input "90"
click at [915, 671] on button "Create poll" at bounding box center [948, 673] width 248 height 30
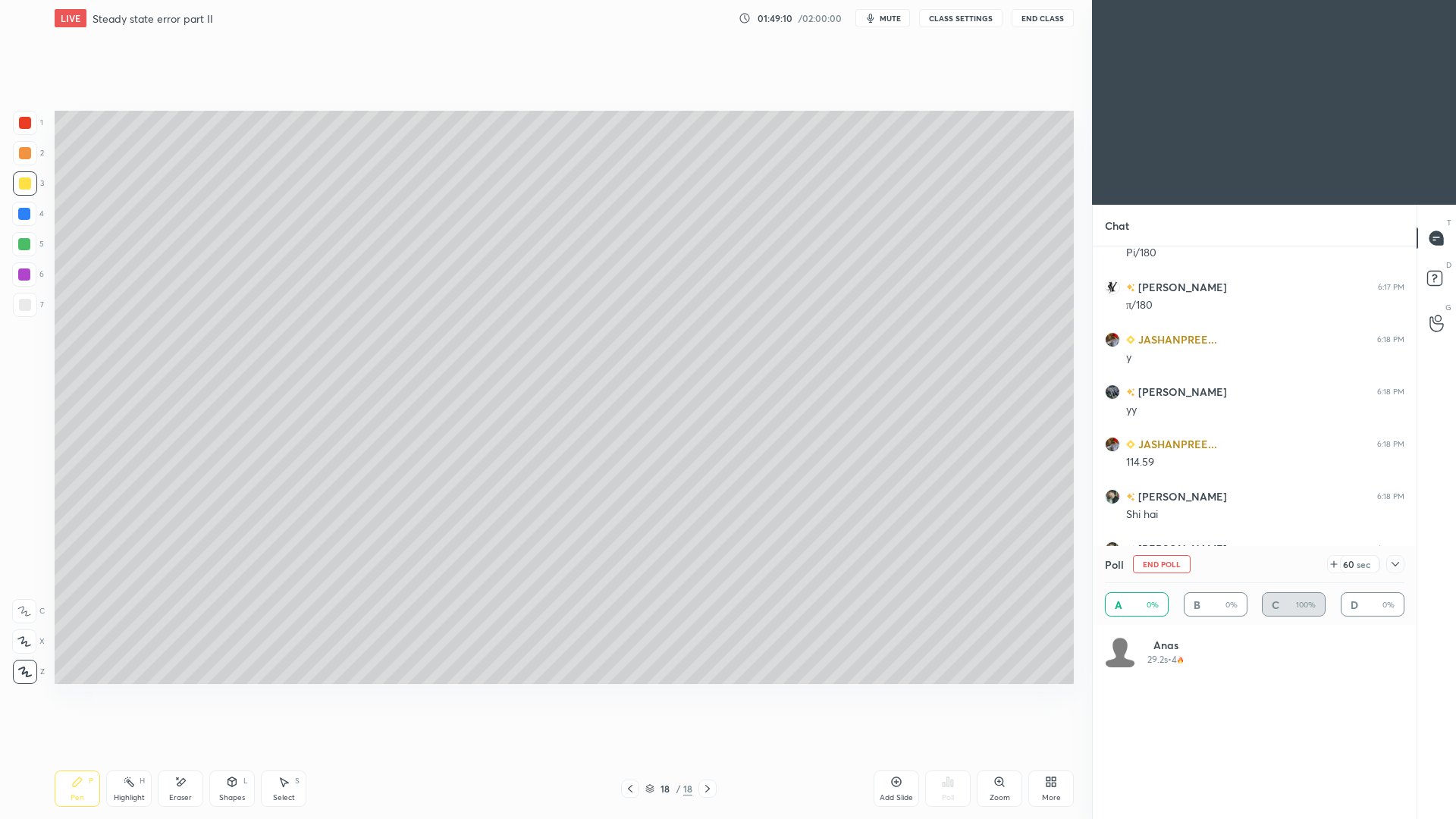
scroll to position [177, 295]
click at [1396, 558] on icon at bounding box center [1395, 564] width 12 height 12
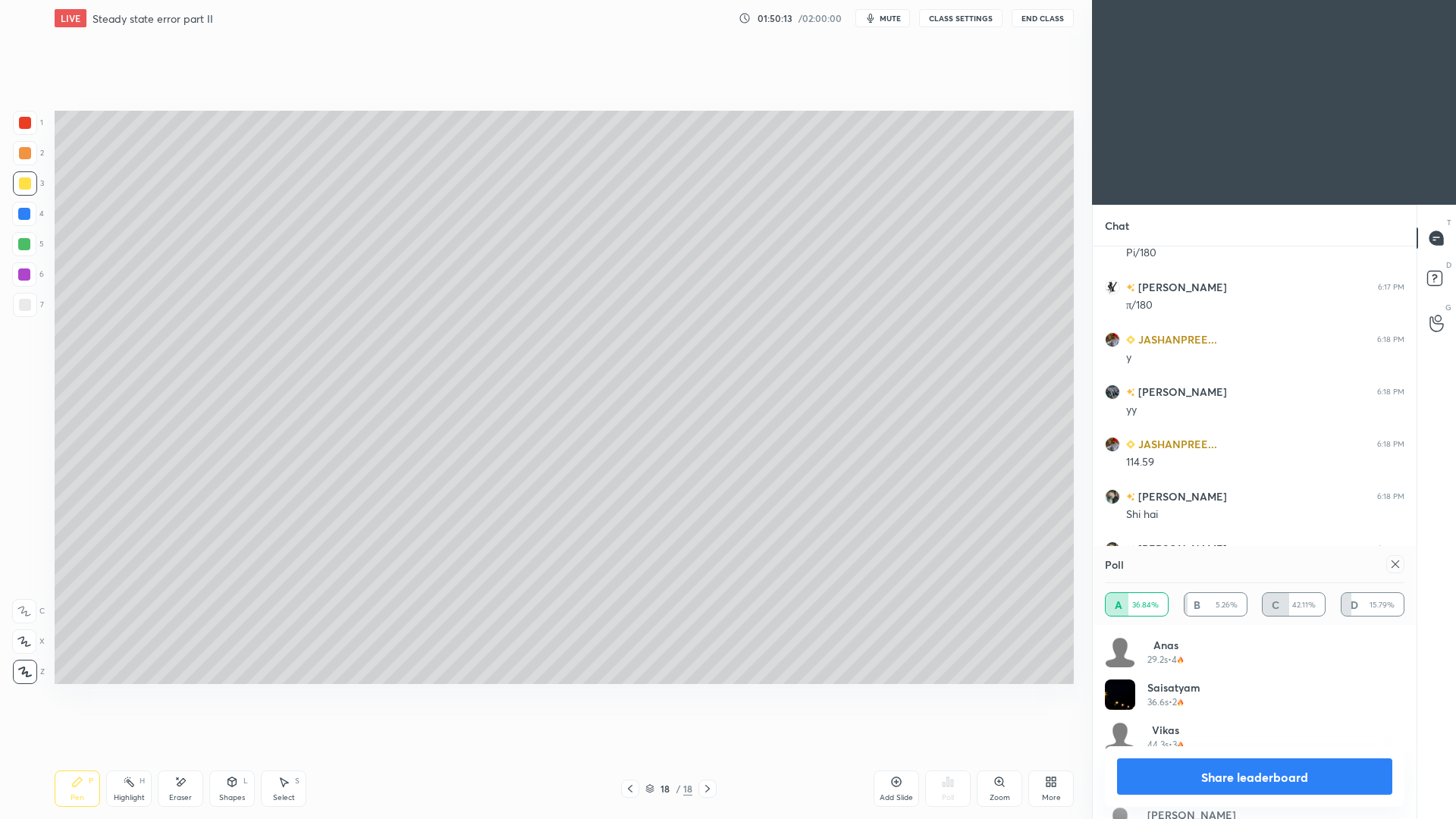
click at [1396, 566] on icon at bounding box center [1395, 564] width 12 height 12
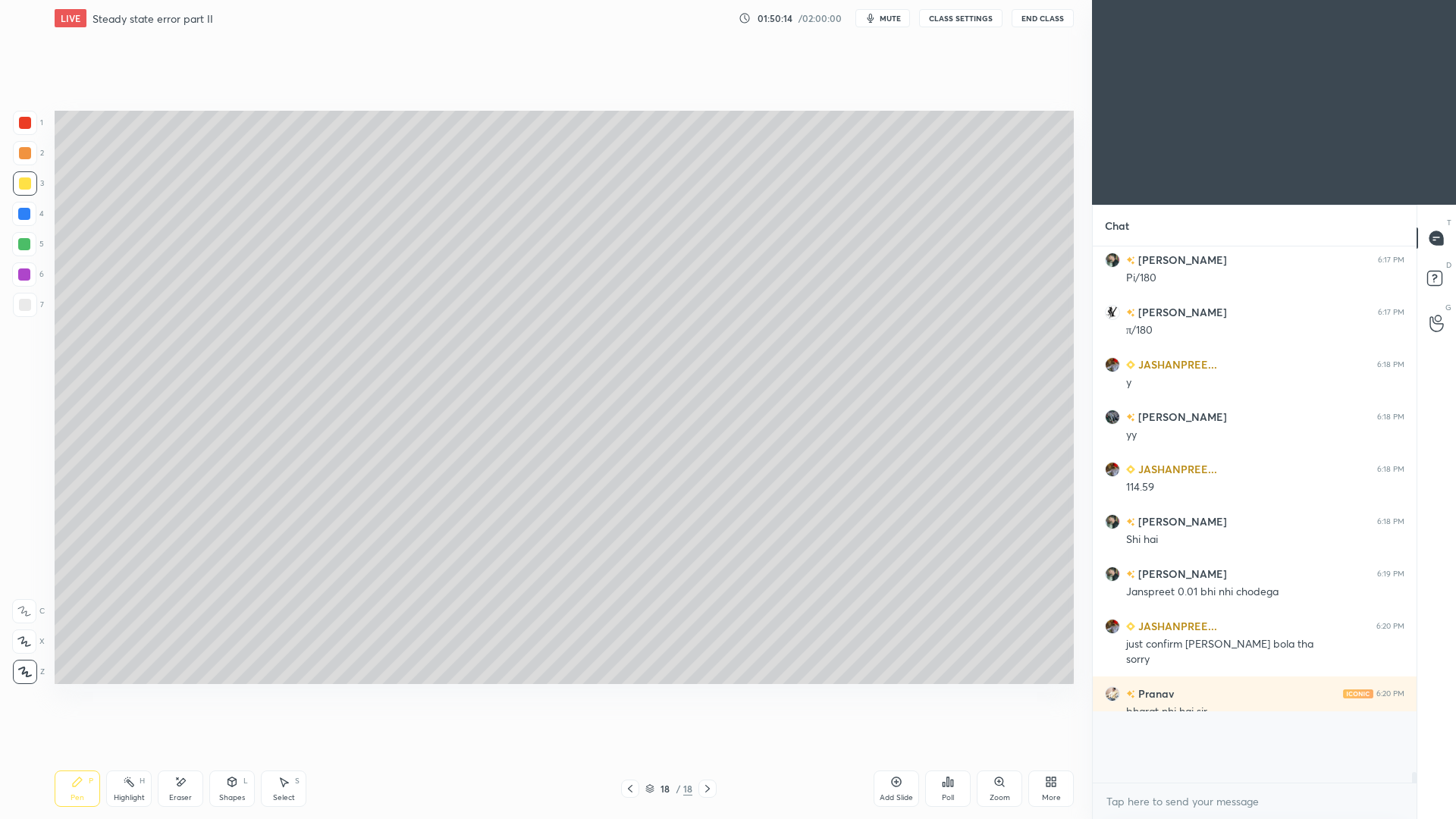
scroll to position [22733, 0]
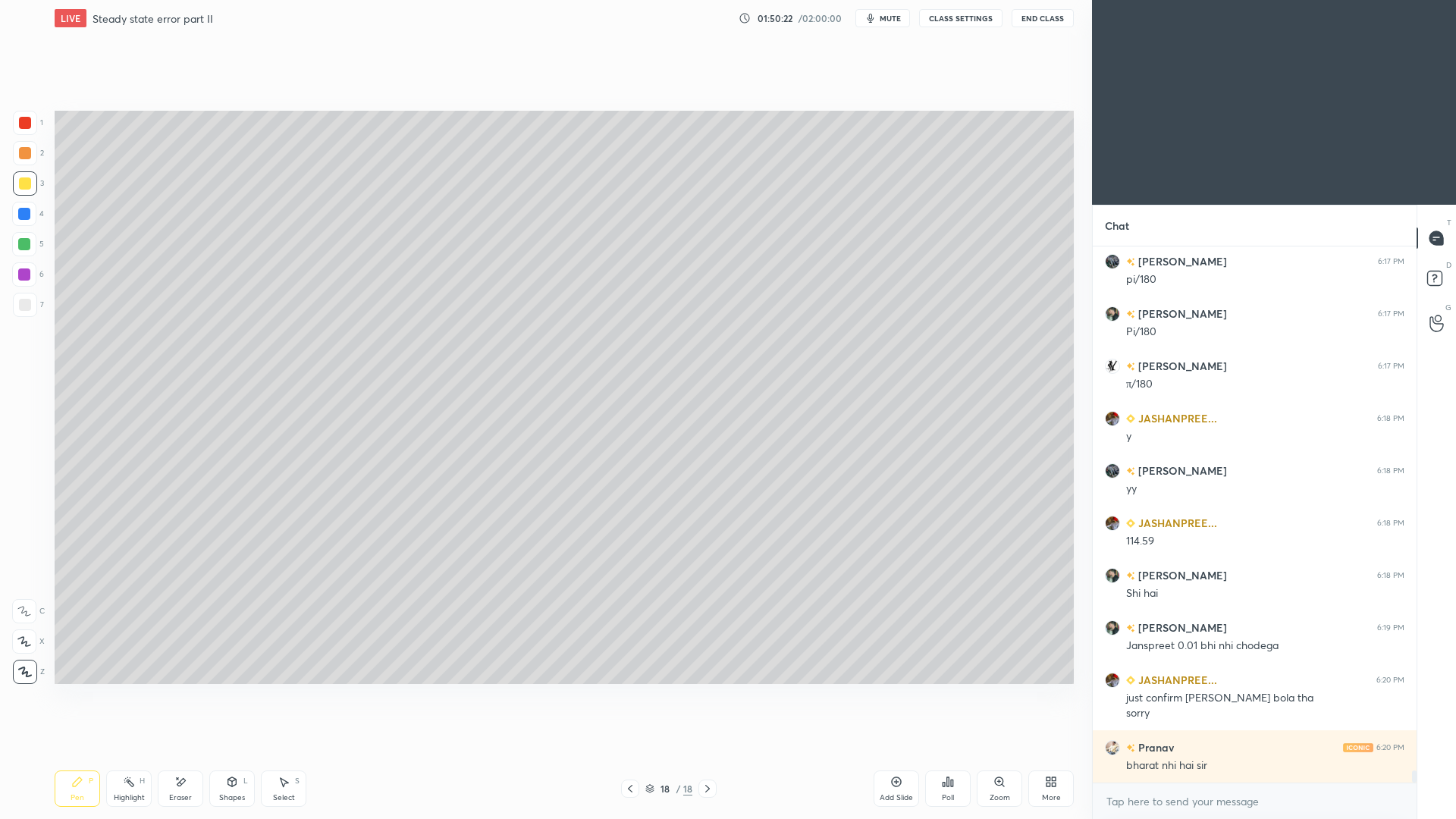
drag, startPoint x: 79, startPoint y: 786, endPoint x: 71, endPoint y: 762, distance: 25.3
click at [79, 751] on icon at bounding box center [77, 782] width 12 height 12
click at [28, 312] on div at bounding box center [25, 305] width 25 height 25
drag, startPoint x: 890, startPoint y: 789, endPoint x: 888, endPoint y: 771, distance: 18.1
click at [886, 751] on div "Add Slide" at bounding box center [896, 789] width 45 height 37
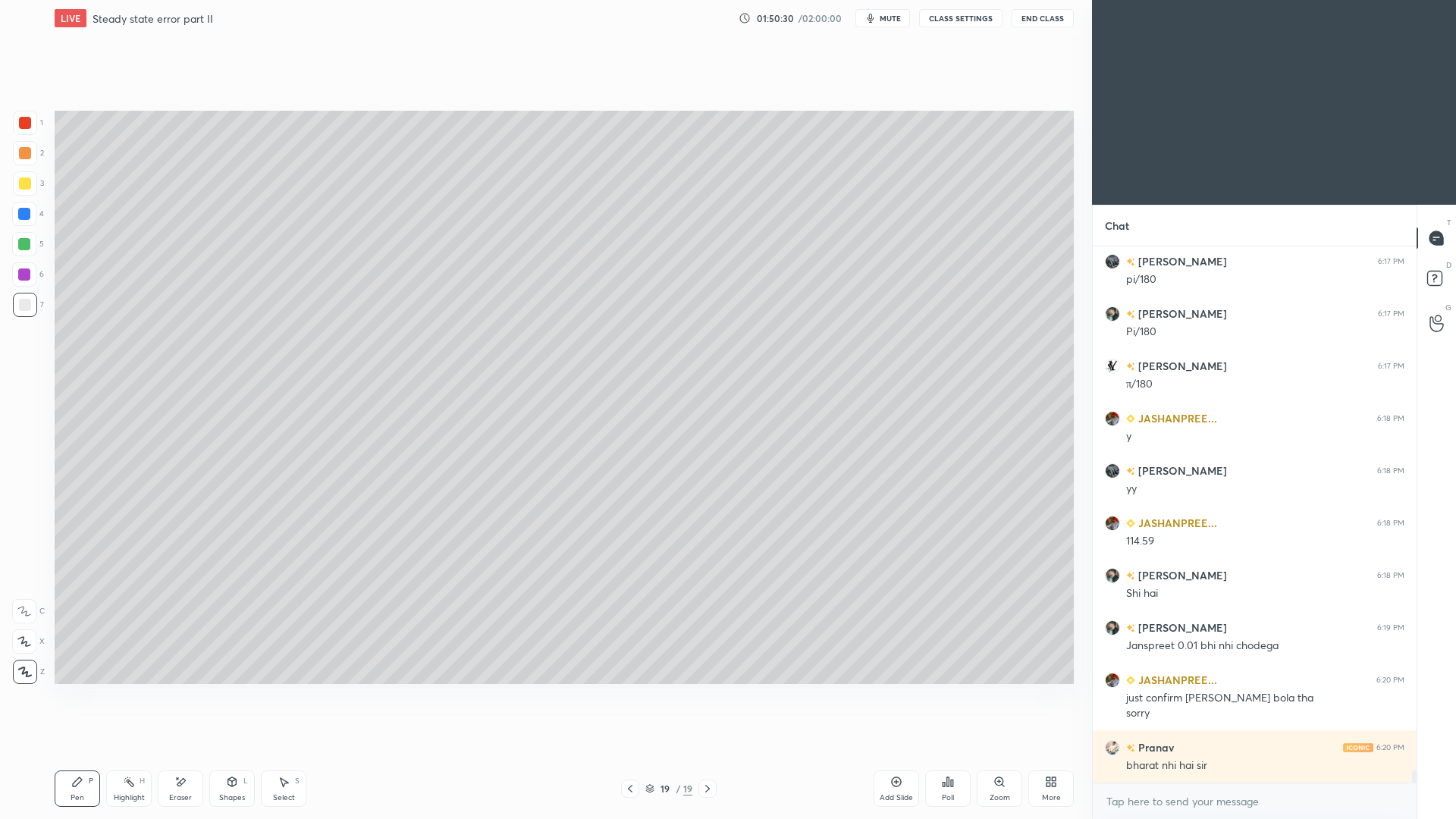
click at [630, 751] on icon at bounding box center [630, 789] width 12 height 12
click at [132, 751] on div "Highlight" at bounding box center [129, 798] width 31 height 8
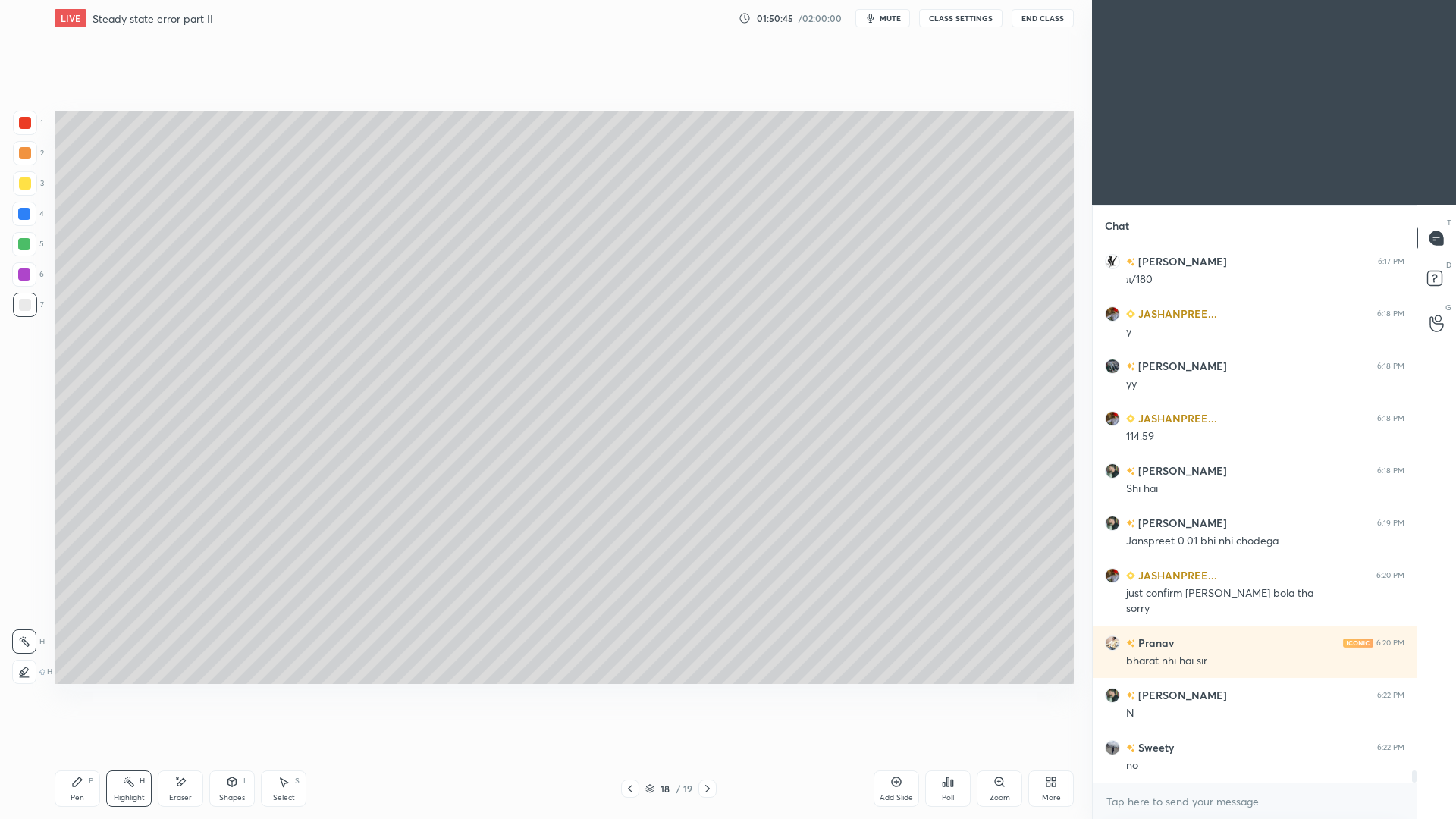
scroll to position [22889, 0]
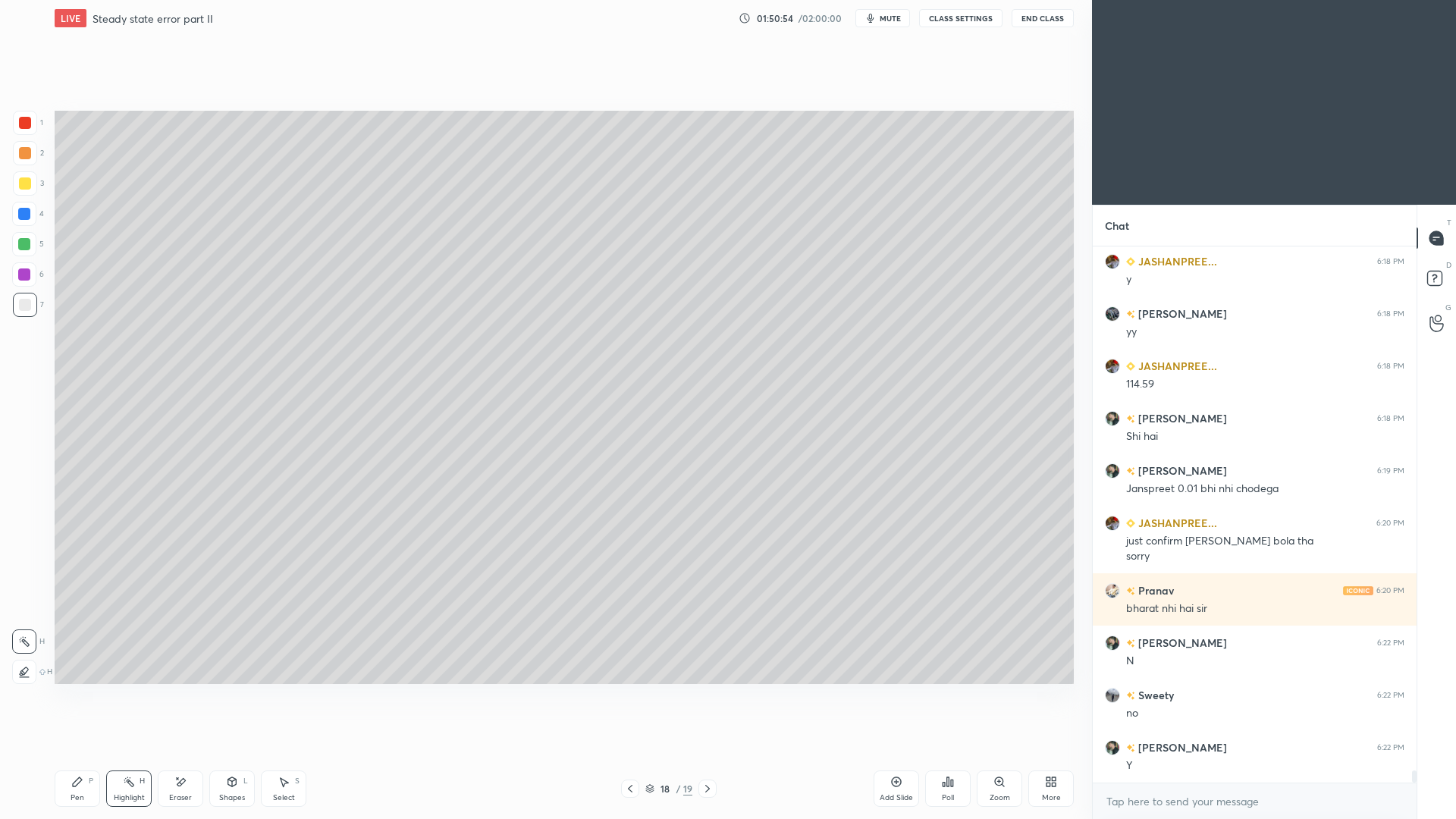
click at [707, 751] on icon at bounding box center [707, 789] width 12 height 12
click at [73, 751] on icon at bounding box center [77, 782] width 12 height 12
drag, startPoint x: 639, startPoint y: 794, endPoint x: 703, endPoint y: 791, distance: 64.1
click at [639, 751] on div "19 / 19" at bounding box center [668, 789] width 95 height 18
drag, startPoint x: 626, startPoint y: 786, endPoint x: 669, endPoint y: 781, distance: 43.3
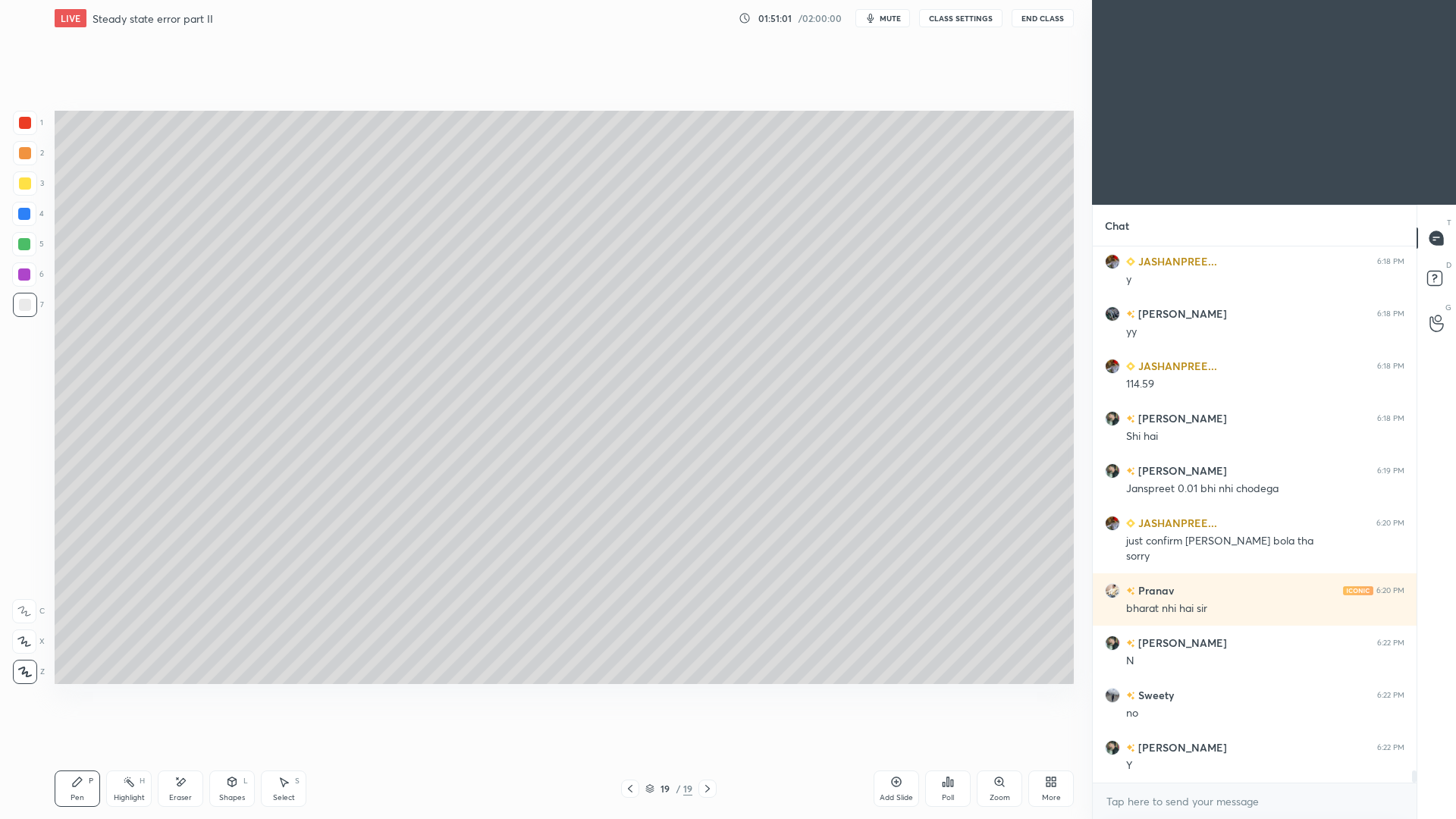
click at [628, 751] on icon at bounding box center [630, 789] width 12 height 12
drag, startPoint x: 706, startPoint y: 795, endPoint x: 711, endPoint y: 789, distance: 7.8
click at [704, 751] on div at bounding box center [707, 789] width 18 height 18
click at [702, 751] on icon at bounding box center [707, 789] width 12 height 12
drag, startPoint x: 236, startPoint y: 794, endPoint x: 228, endPoint y: 763, distance: 32.0
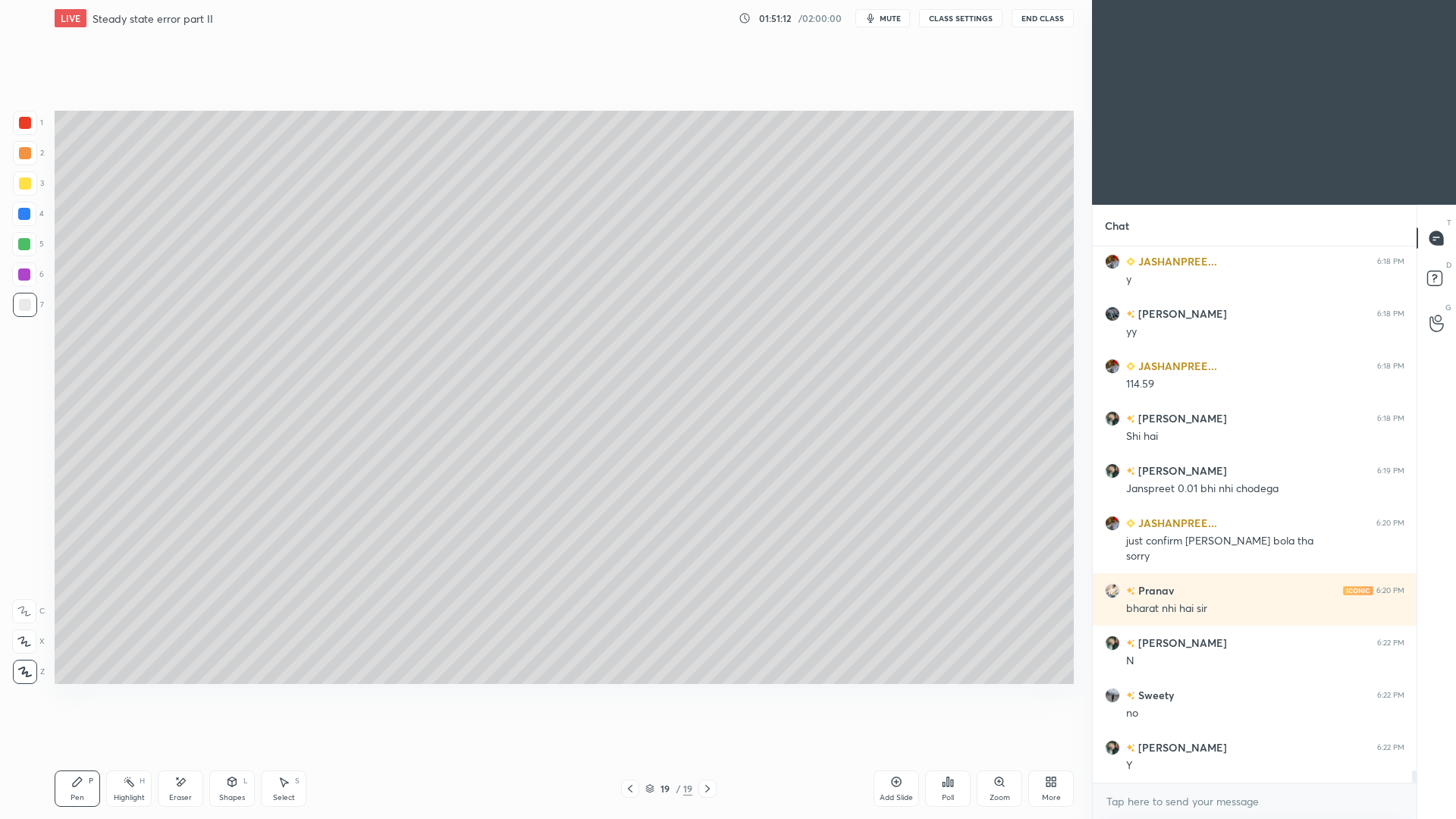
click at [236, 751] on div "Shapes" at bounding box center [232, 798] width 25 height 8
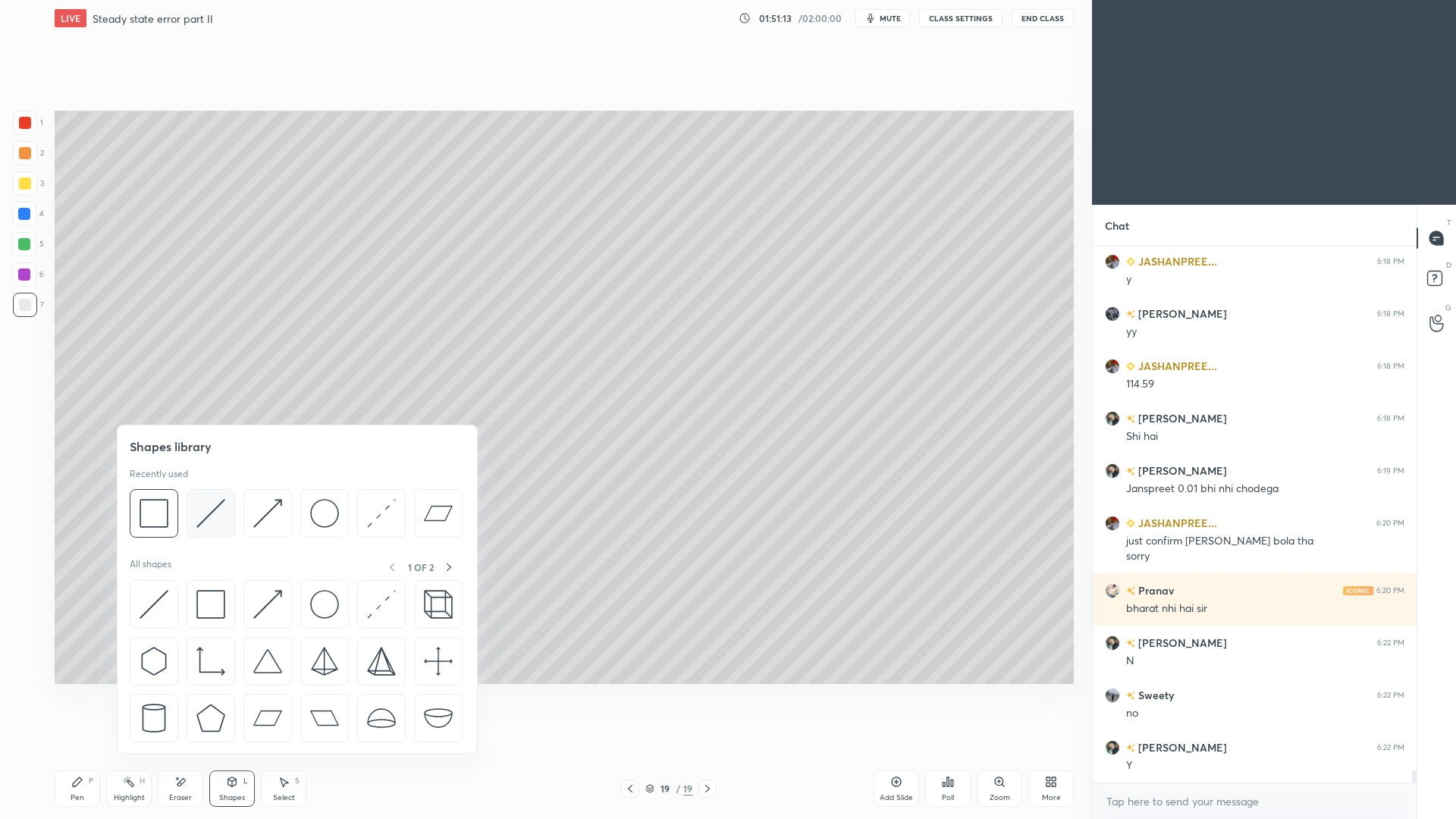
click at [211, 515] on img at bounding box center [210, 513] width 29 height 29
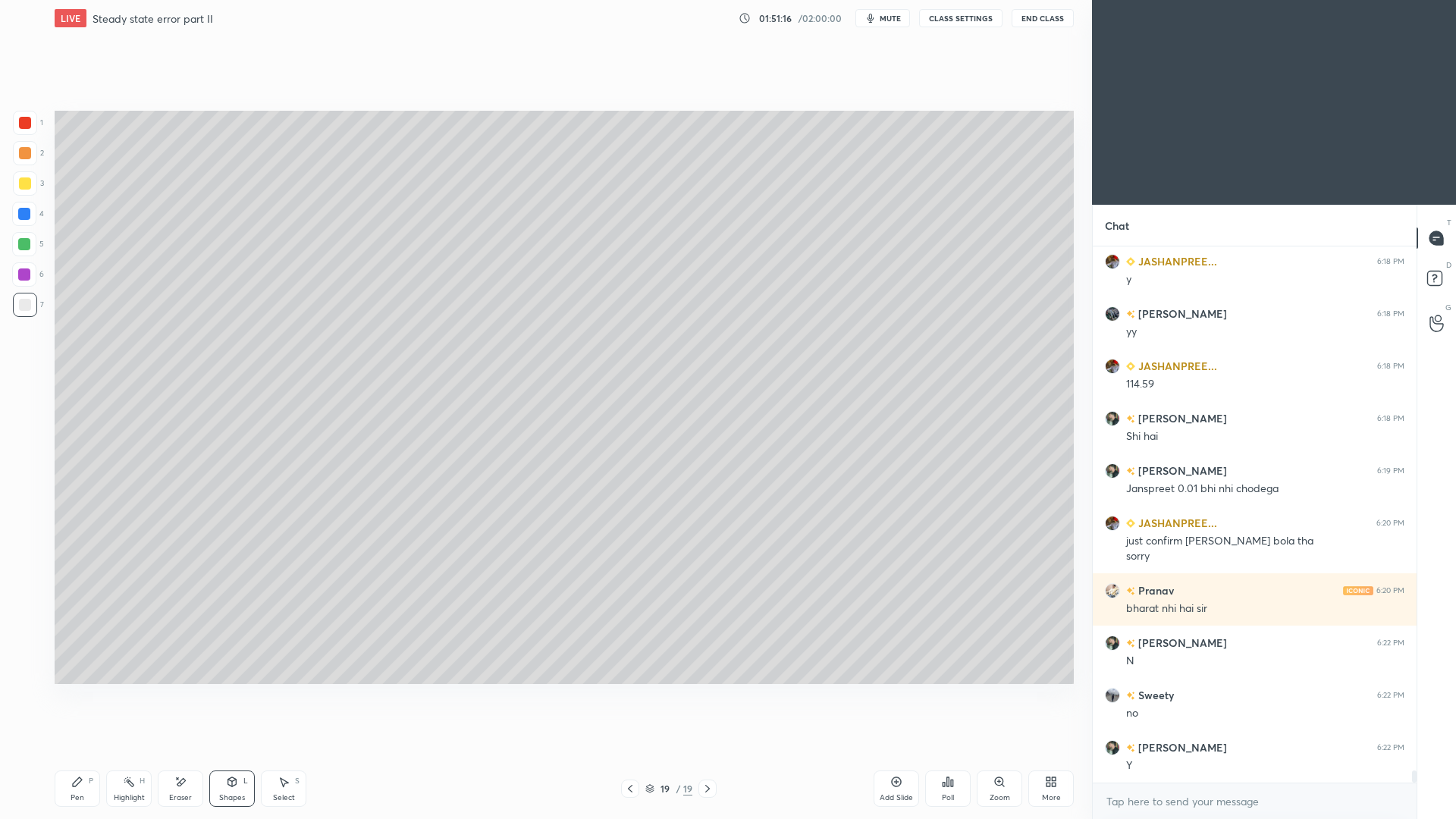
click at [83, 751] on div "Pen P" at bounding box center [77, 789] width 45 height 37
drag, startPoint x: 294, startPoint y: 786, endPoint x: 297, endPoint y: 744, distance: 42.1
click at [292, 751] on div "Select S" at bounding box center [283, 789] width 45 height 37
drag, startPoint x: 433, startPoint y: 147, endPoint x: 498, endPoint y: 191, distance: 78.5
click at [468, 199] on div "0 ° Undo Copy Paste here Duplicate Duplicate to new slide Delete" at bounding box center [564, 397] width 1019 height 574
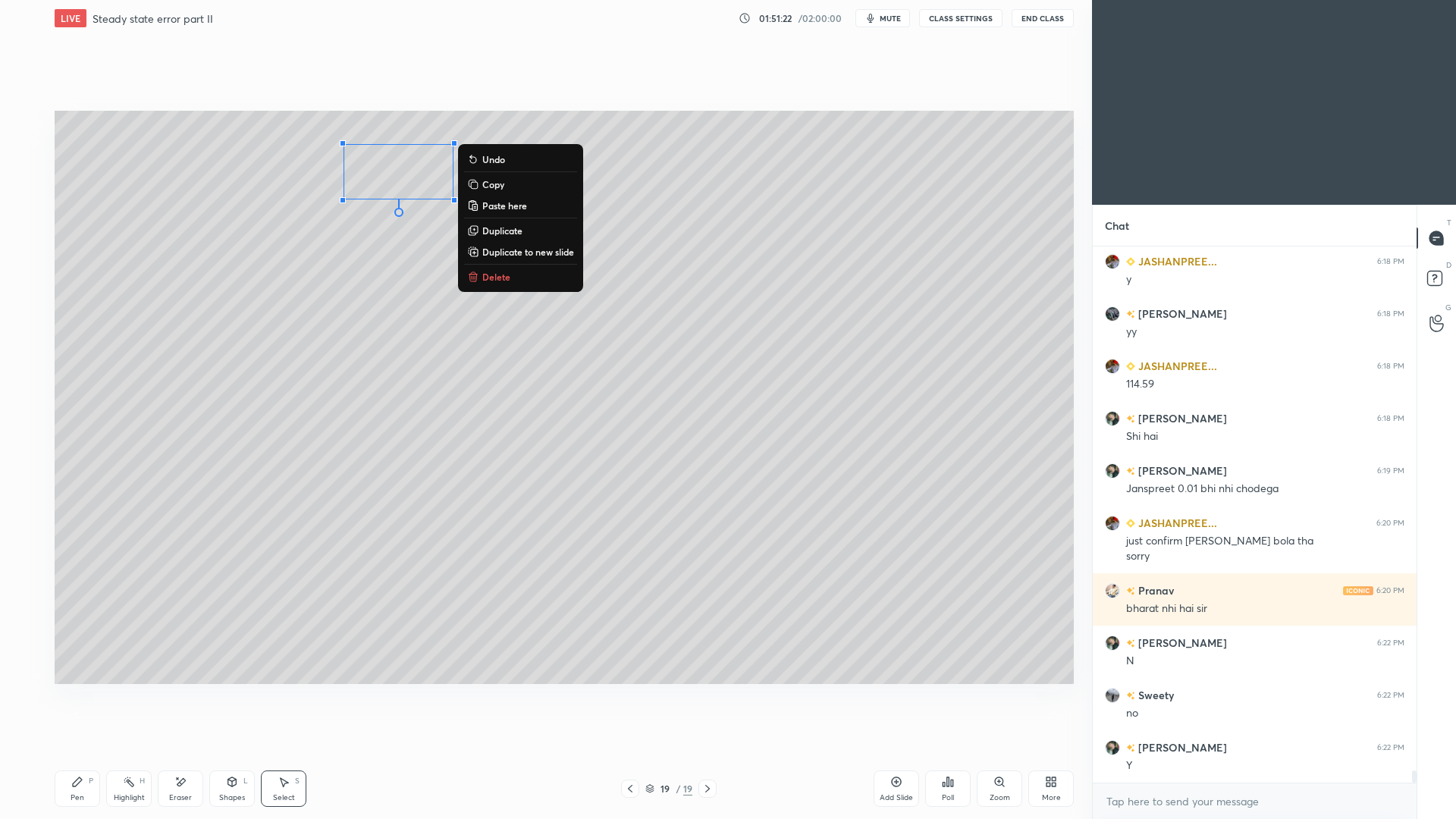
click at [495, 234] on p "Duplicate" at bounding box center [502, 230] width 40 height 12
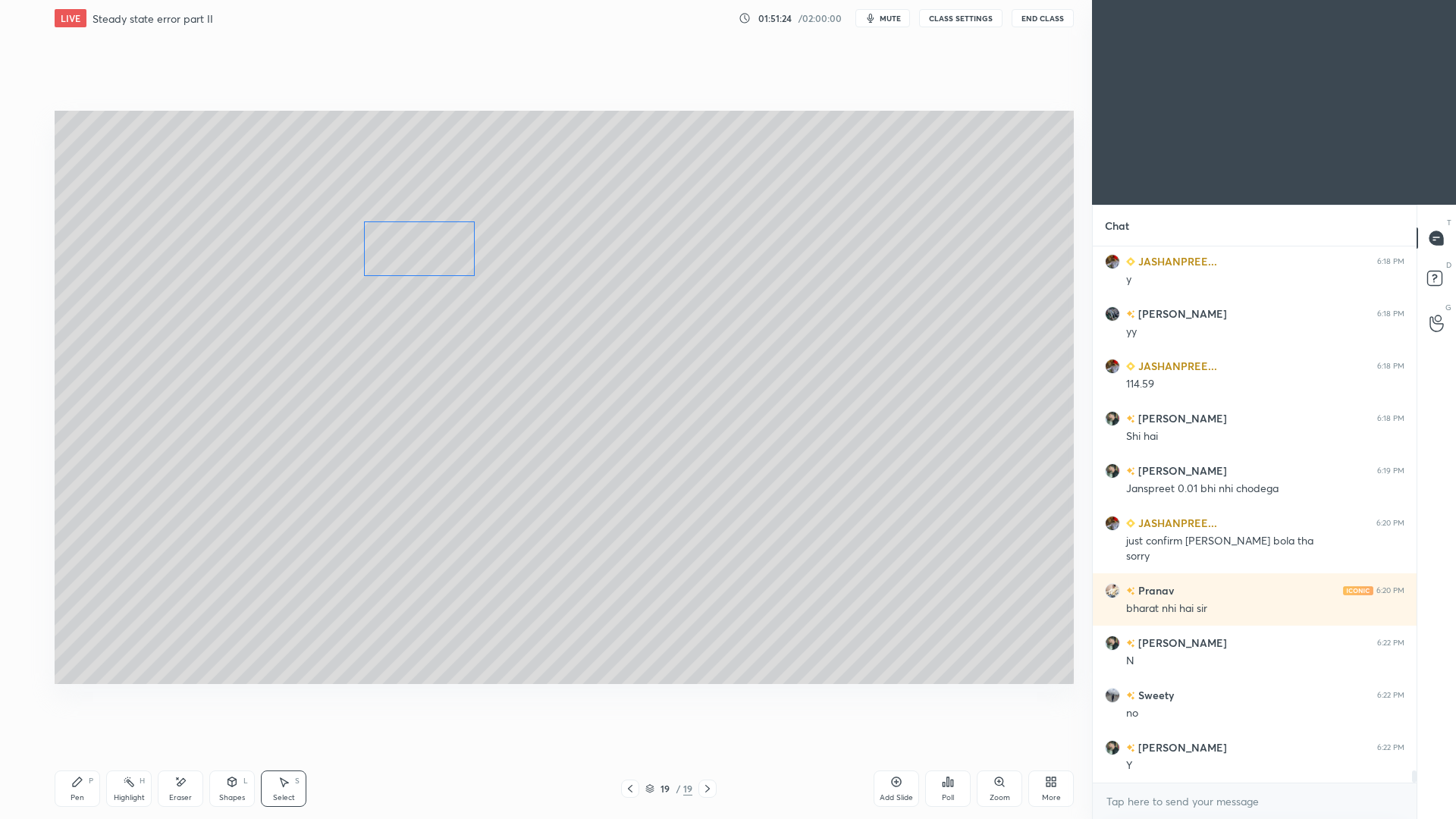
drag, startPoint x: 415, startPoint y: 211, endPoint x: 410, endPoint y: 263, distance: 52.2
click at [414, 265] on div "0 ° Undo Copy Paste here Duplicate Duplicate to new slide Delete" at bounding box center [564, 397] width 1019 height 574
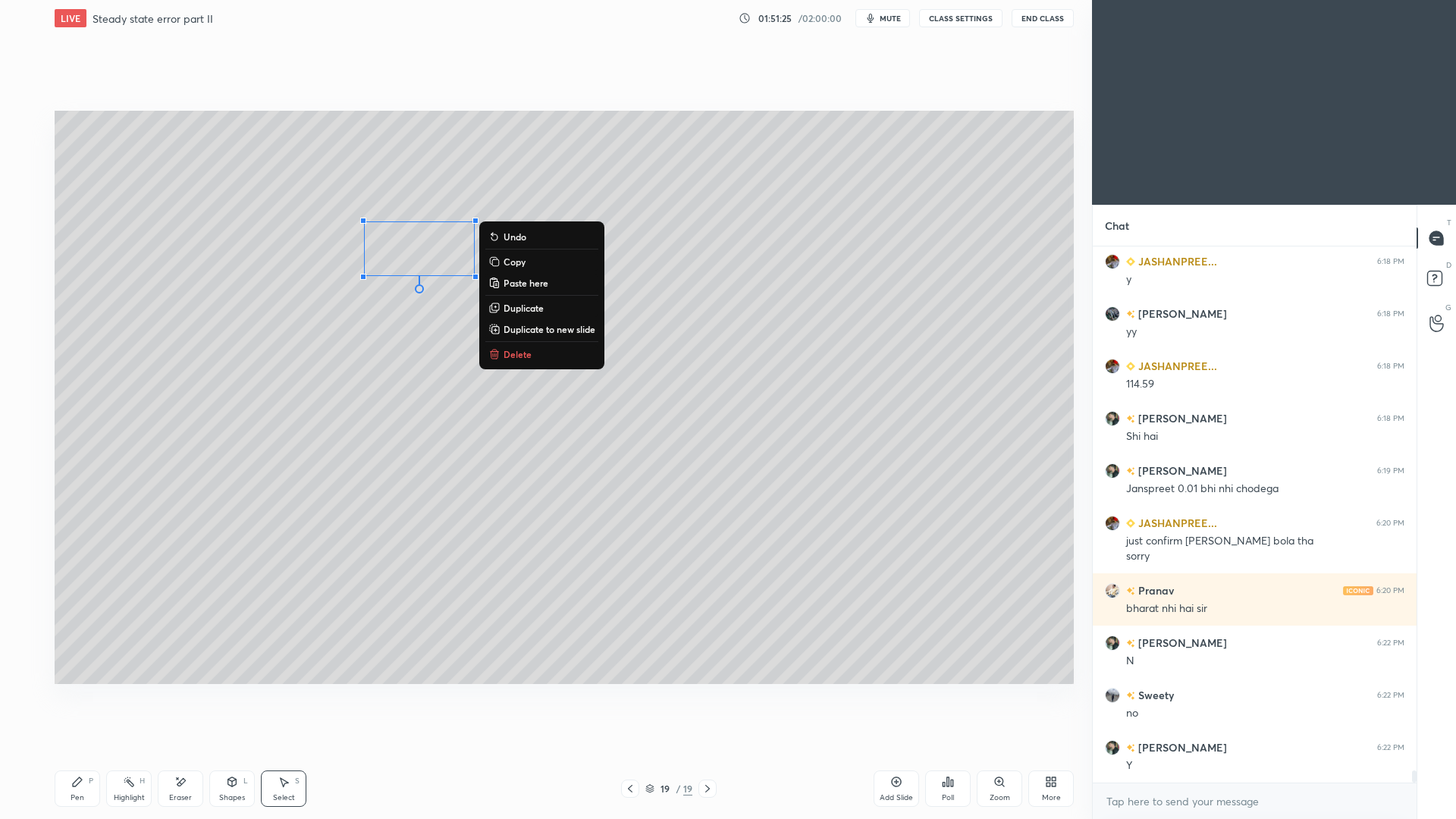
drag, startPoint x: 90, startPoint y: 789, endPoint x: 90, endPoint y: 761, distance: 28.0
click at [88, 751] on div "Pen P" at bounding box center [77, 789] width 45 height 37
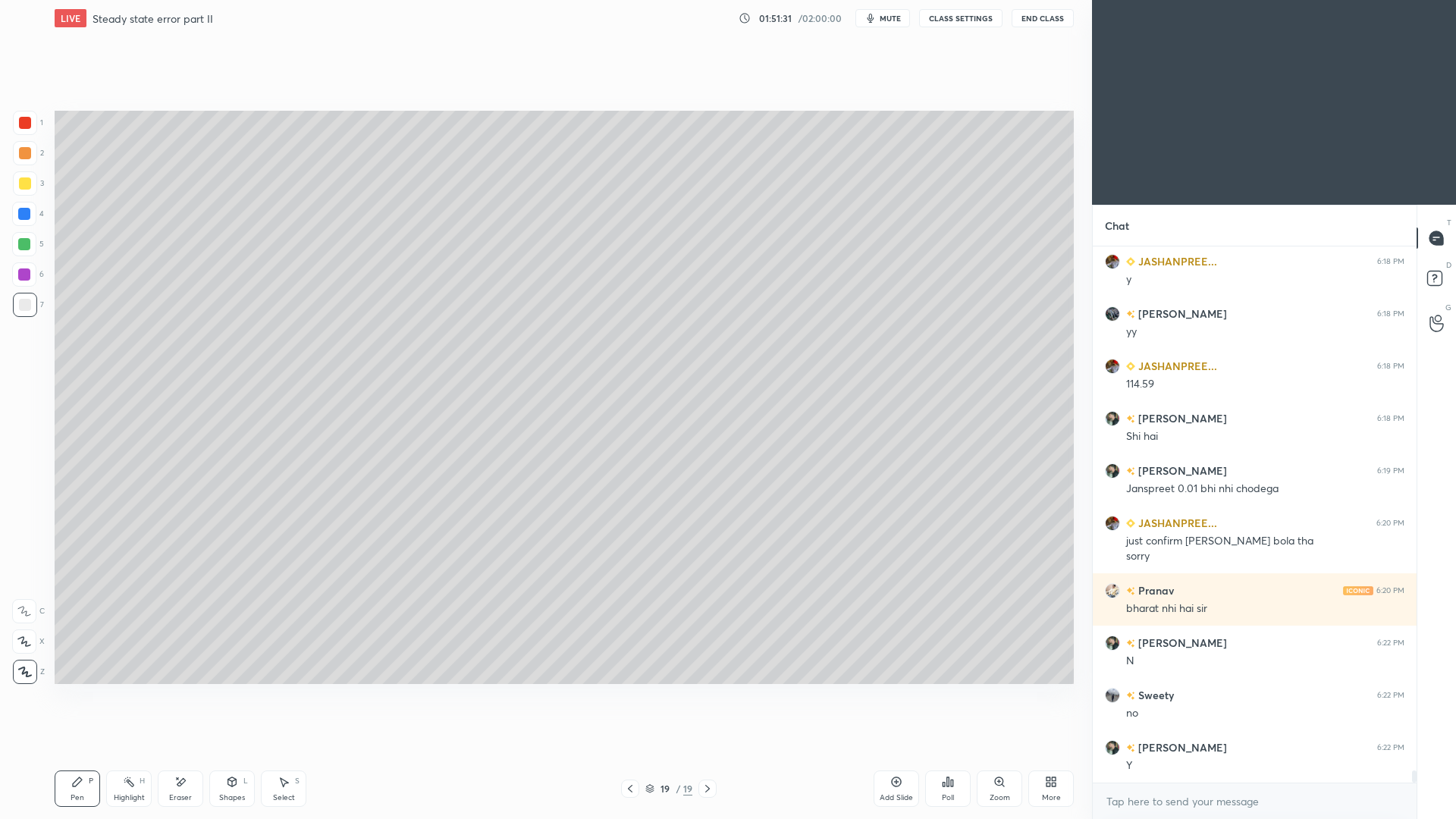
drag, startPoint x: 295, startPoint y: 785, endPoint x: 296, endPoint y: 740, distance: 45.0
click at [295, 751] on div "S" at bounding box center [298, 782] width 5 height 8
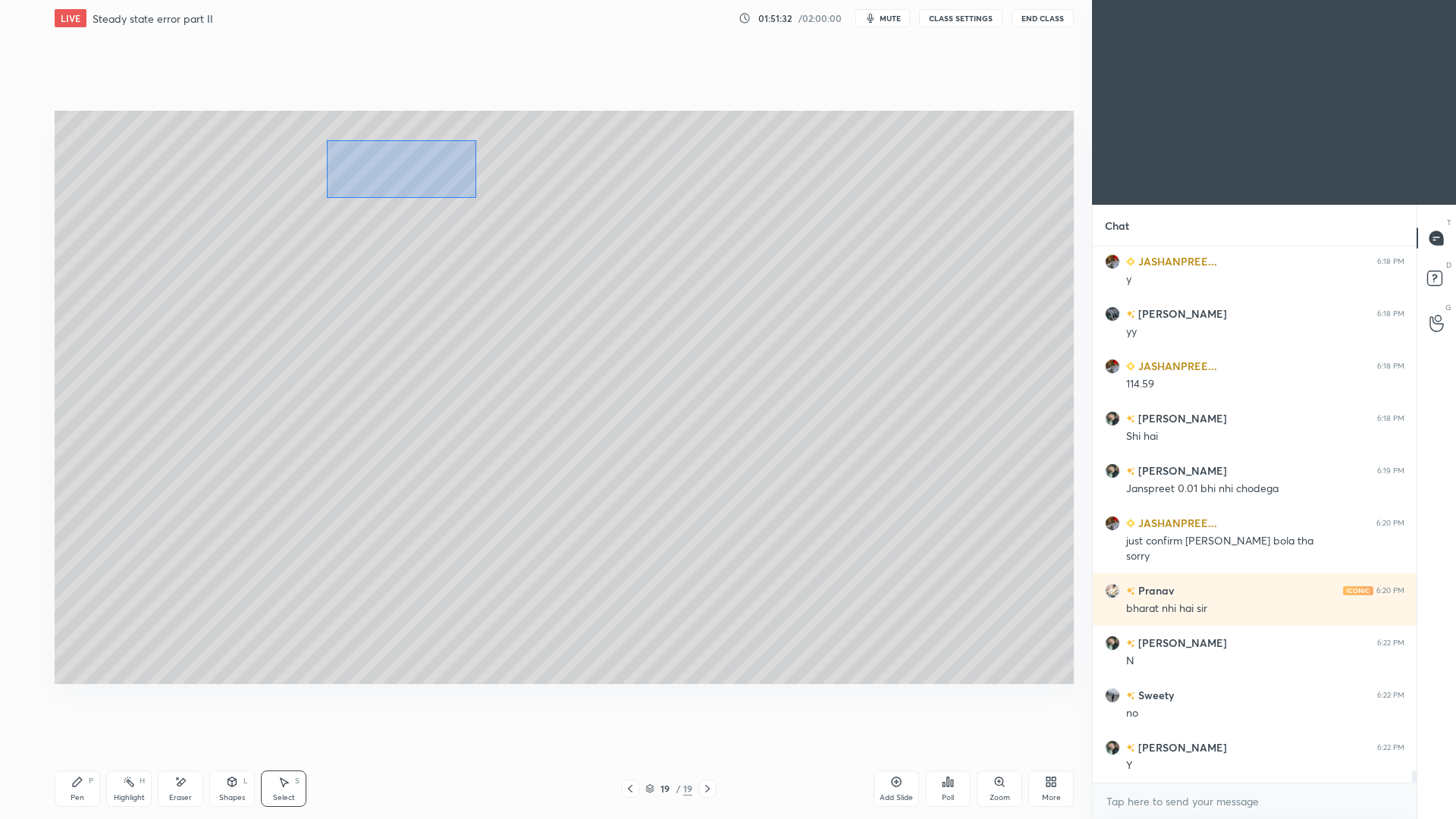
drag, startPoint x: 398, startPoint y: 142, endPoint x: 514, endPoint y: 176, distance: 120.9
click at [475, 196] on div "0 ° Undo Copy Paste here Duplicate Duplicate to new slide Delete" at bounding box center [564, 397] width 1019 height 574
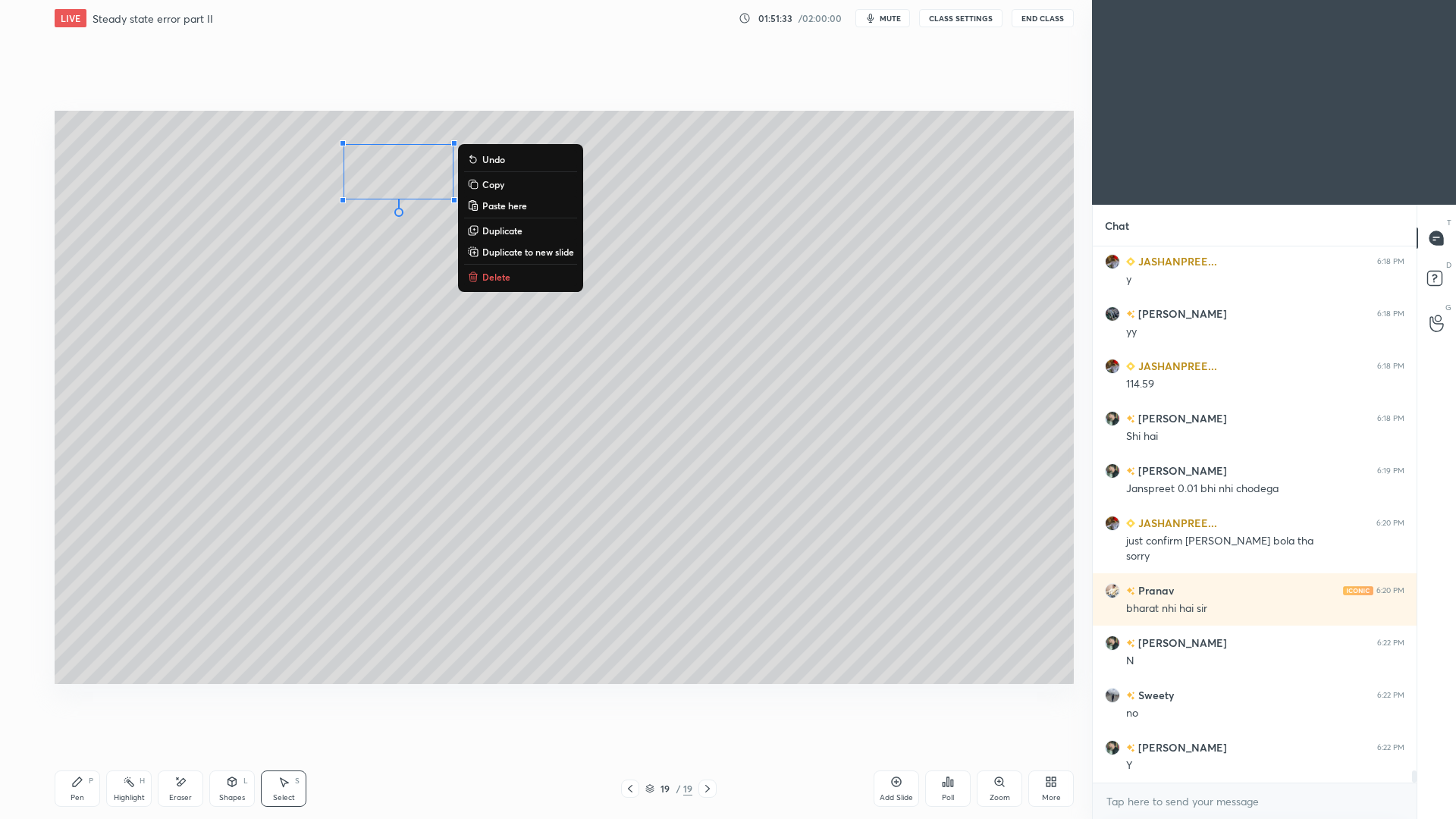
drag, startPoint x: 506, startPoint y: 235, endPoint x: 502, endPoint y: 228, distance: 8.1
click at [505, 234] on p "Duplicate" at bounding box center [502, 230] width 40 height 12
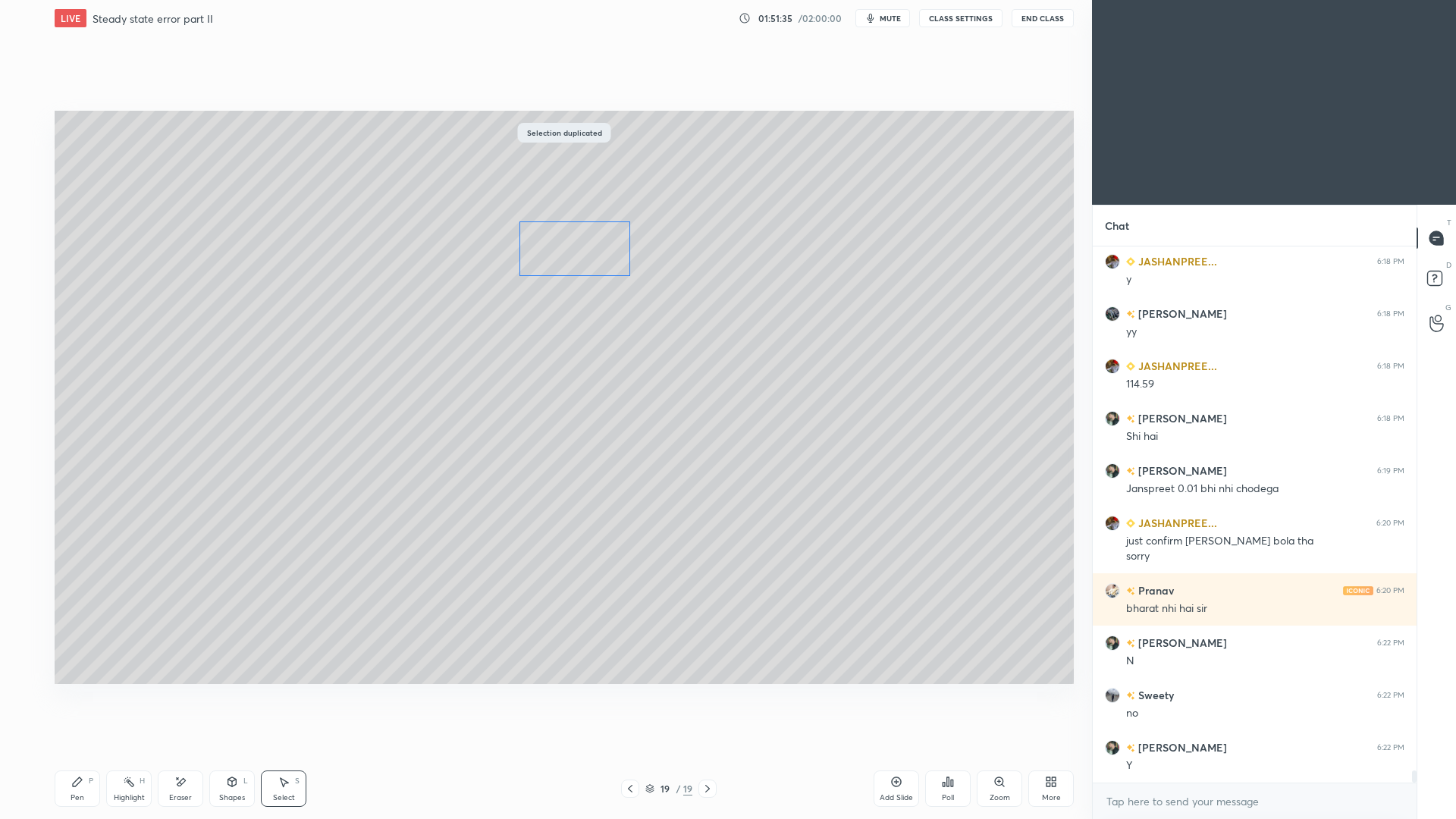
drag, startPoint x: 440, startPoint y: 206, endPoint x: 588, endPoint y: 257, distance: 156.5
click at [582, 257] on div "0 ° Undo Copy Paste here Duplicate Duplicate to new slide Delete" at bounding box center [564, 397] width 1019 height 574
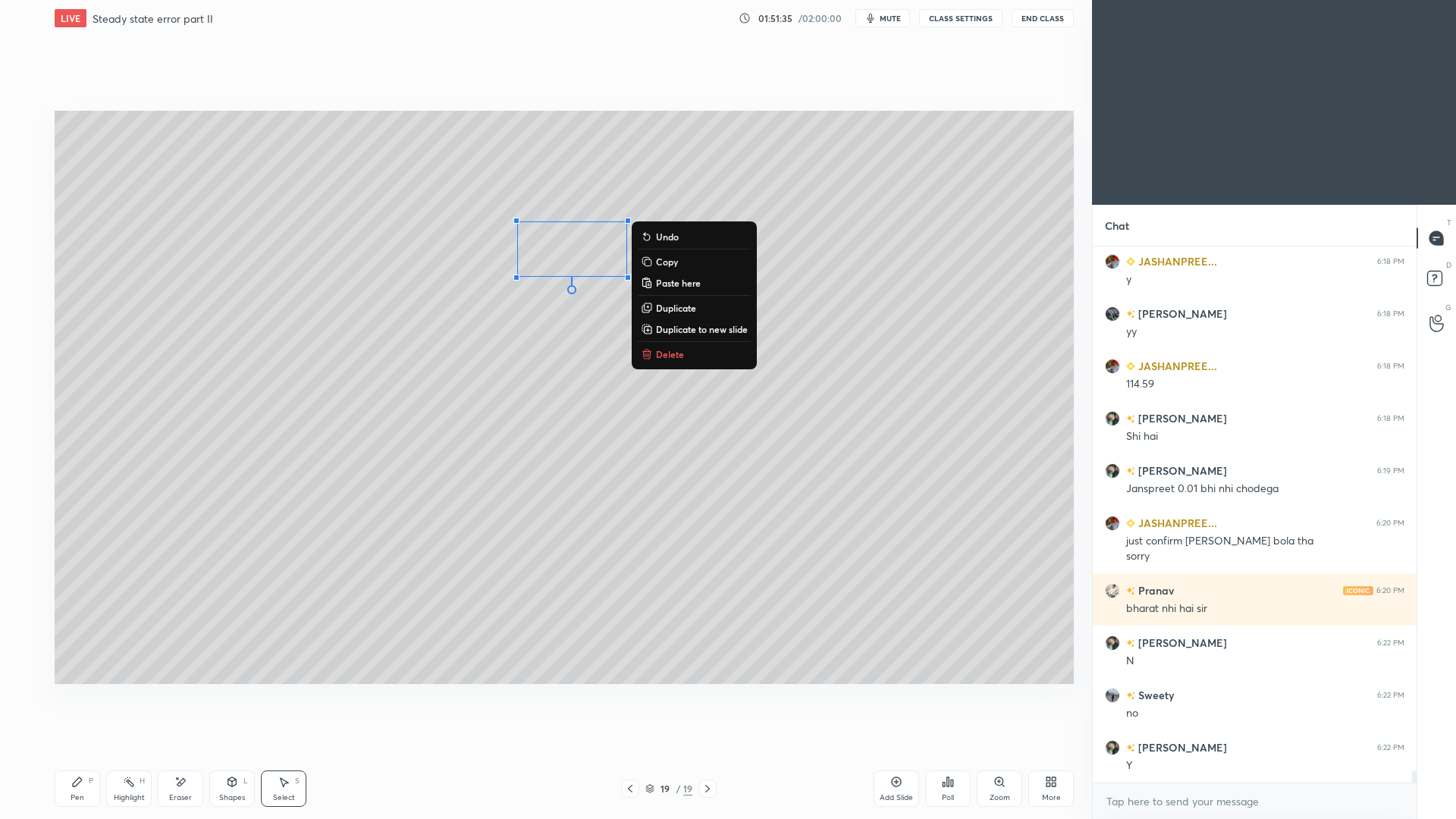
click at [83, 751] on div "Pen P" at bounding box center [77, 789] width 45 height 37
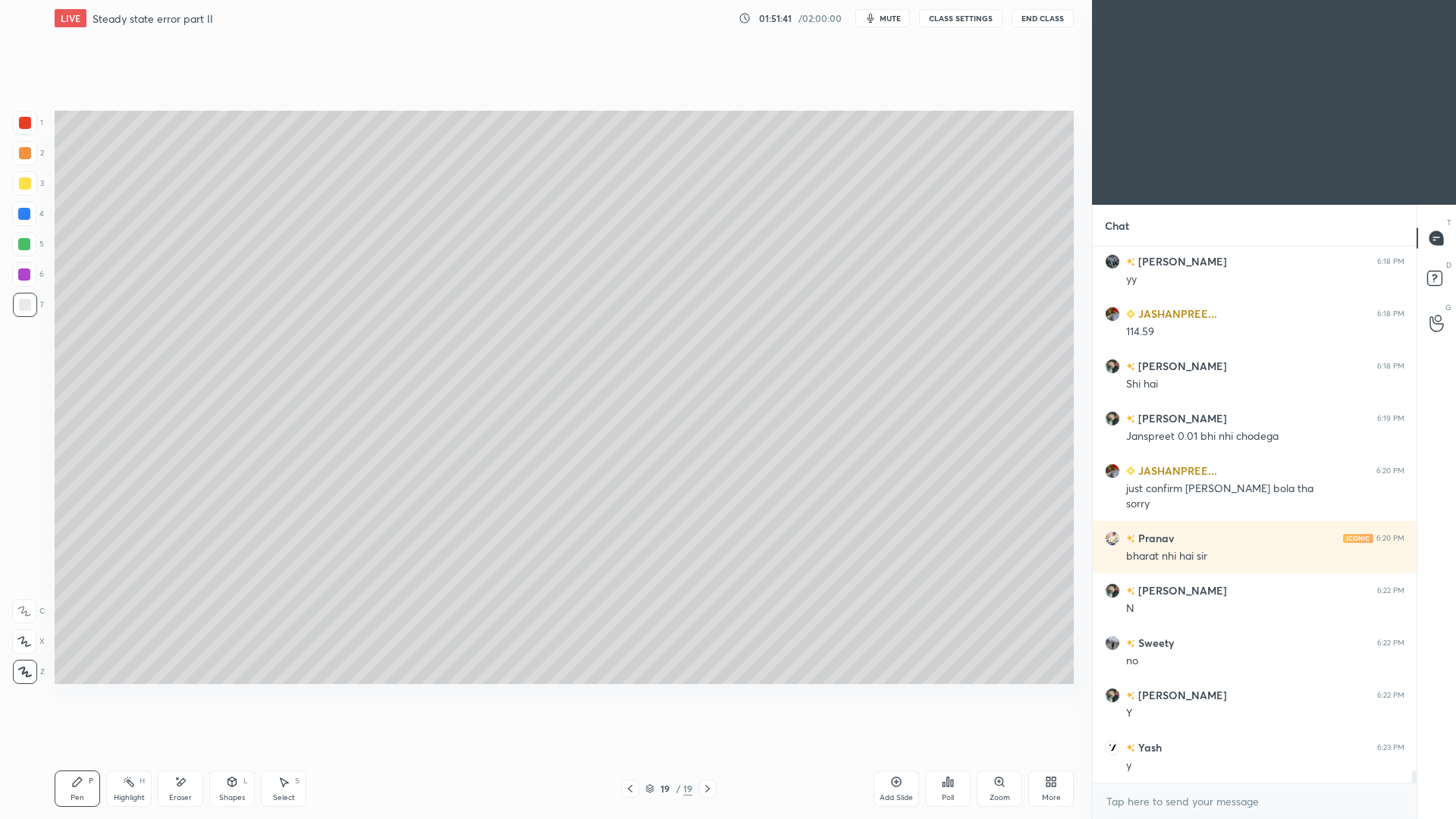
scroll to position [22978, 0]
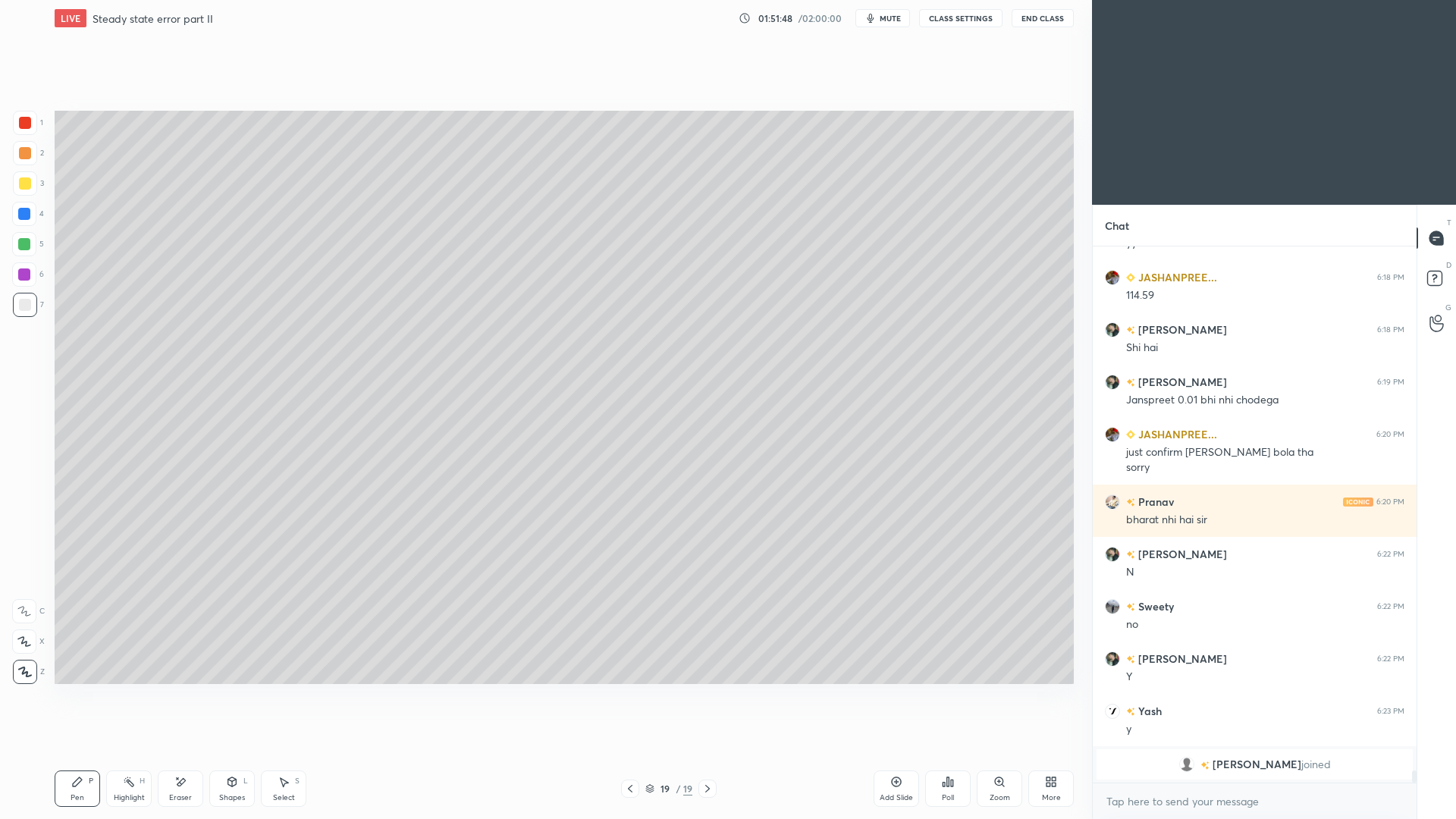
click at [240, 751] on div "Shapes" at bounding box center [232, 798] width 25 height 8
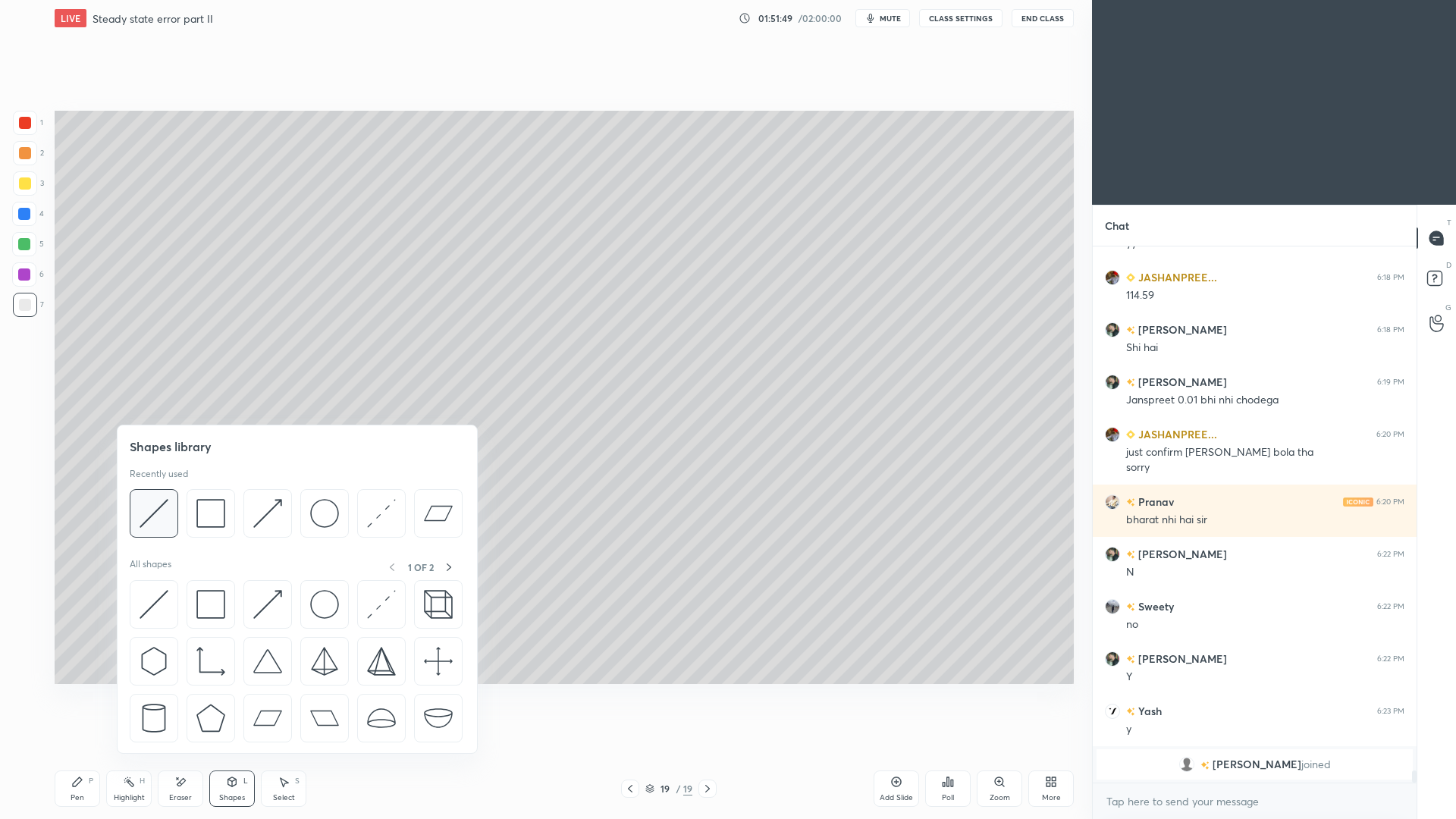
click at [157, 522] on img at bounding box center [154, 513] width 29 height 29
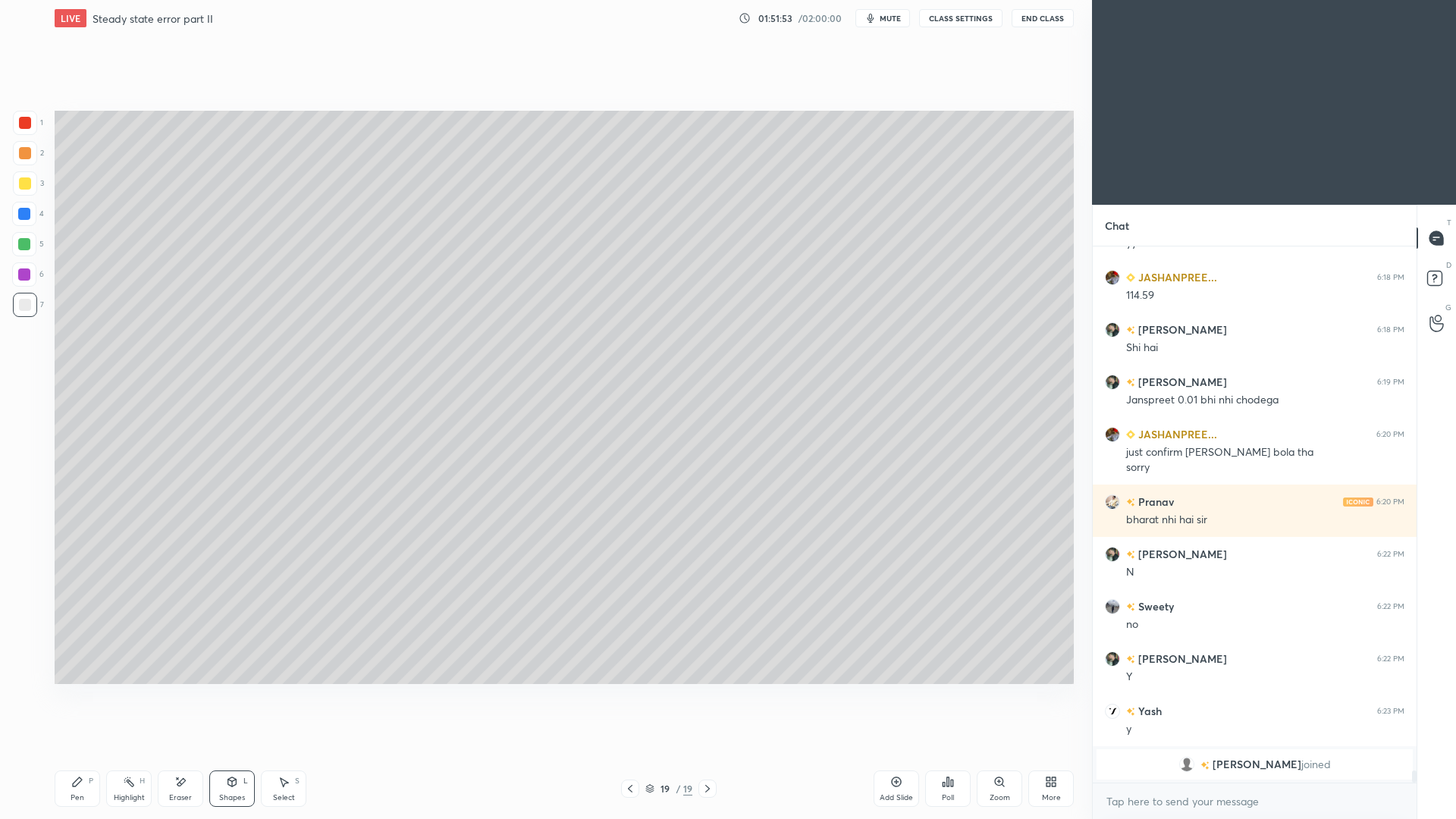
drag, startPoint x: 79, startPoint y: 791, endPoint x: 87, endPoint y: 768, distance: 24.4
click at [81, 751] on div "Pen P" at bounding box center [77, 789] width 45 height 37
drag, startPoint x: 243, startPoint y: 792, endPoint x: 239, endPoint y: 776, distance: 16.5
click at [240, 751] on div "Shapes" at bounding box center [232, 798] width 25 height 8
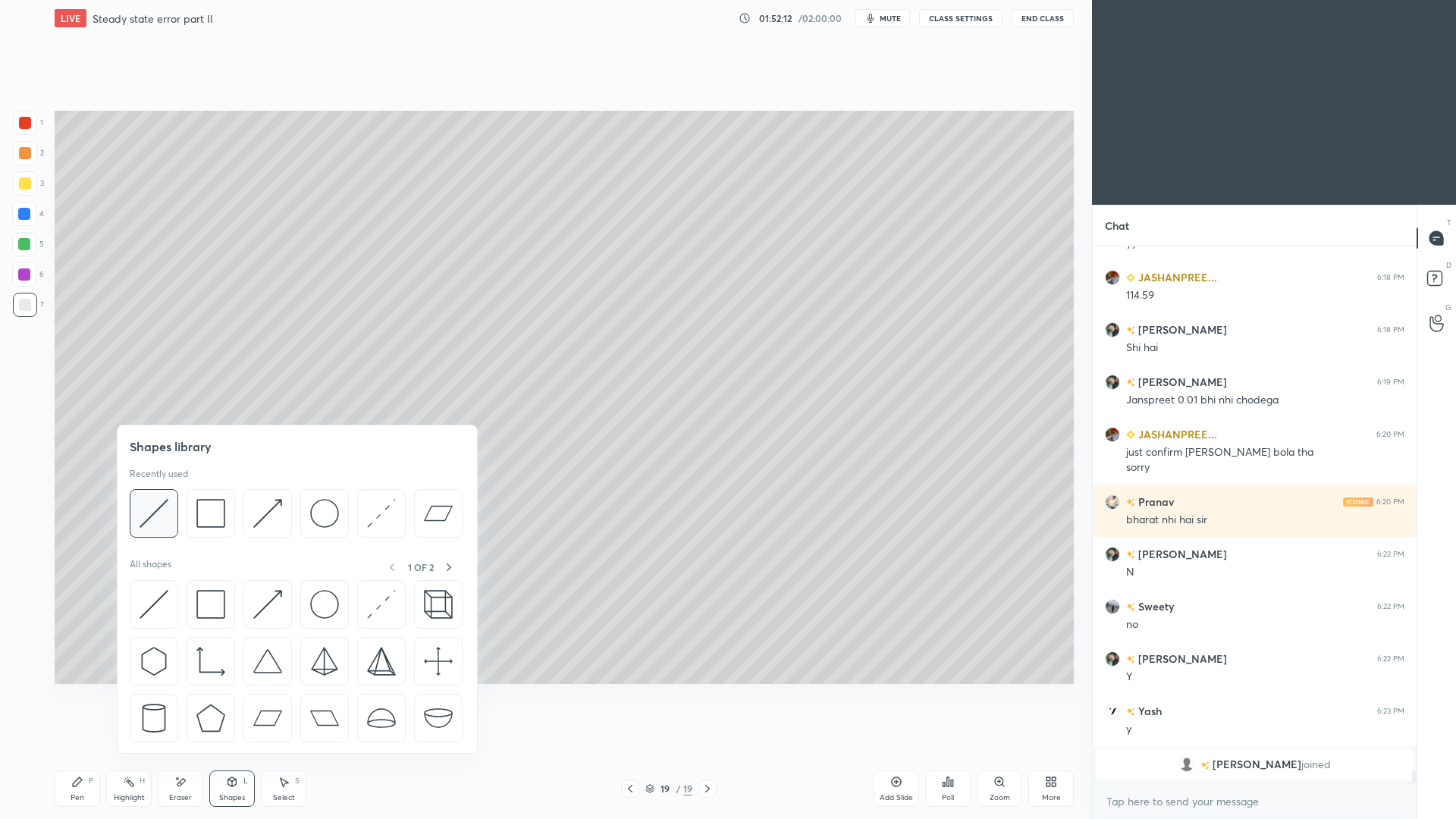
click at [162, 516] on img at bounding box center [154, 513] width 29 height 29
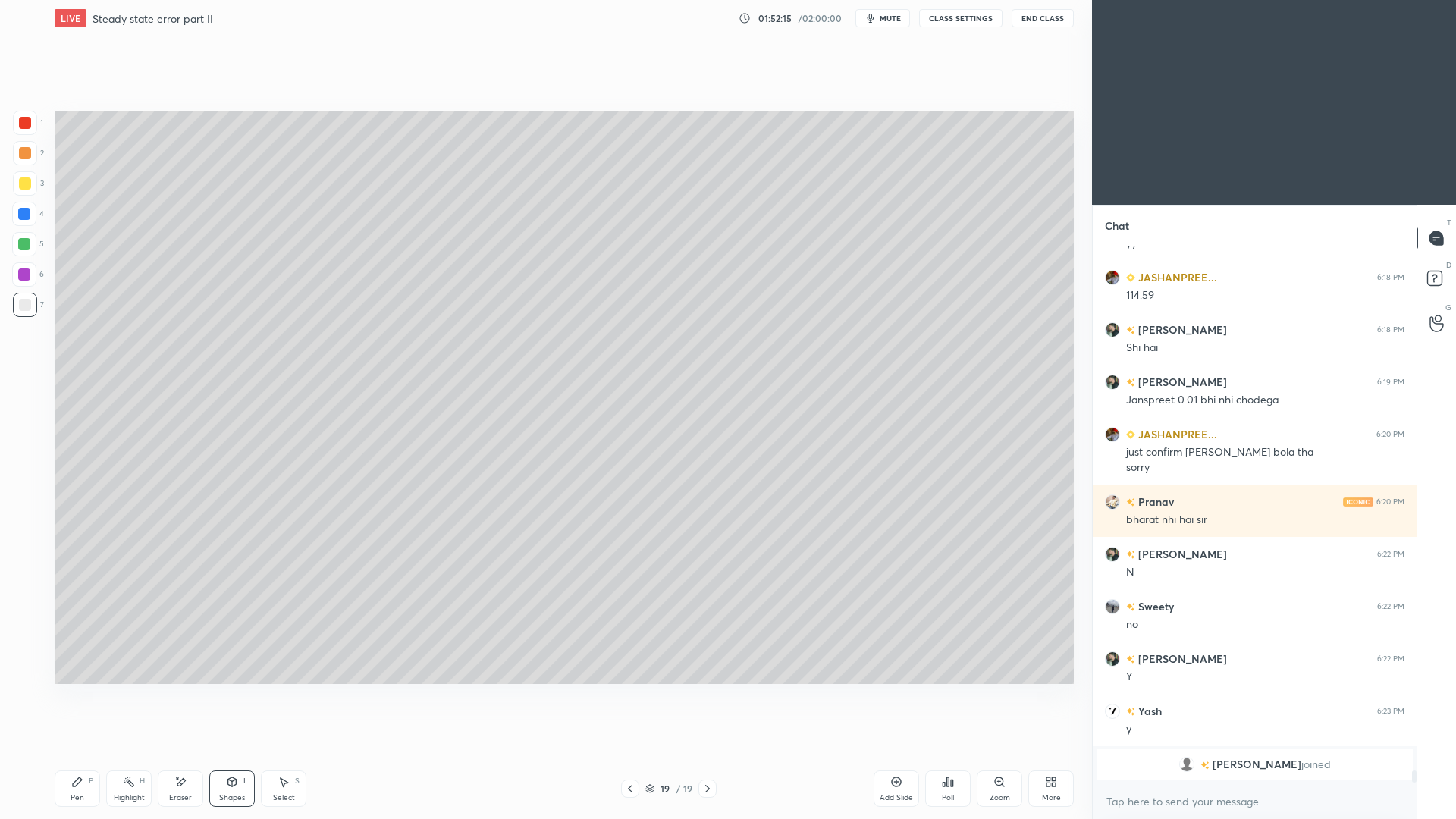
drag, startPoint x: 87, startPoint y: 790, endPoint x: 84, endPoint y: 762, distance: 28.2
click at [89, 751] on div "Pen P" at bounding box center [77, 789] width 45 height 37
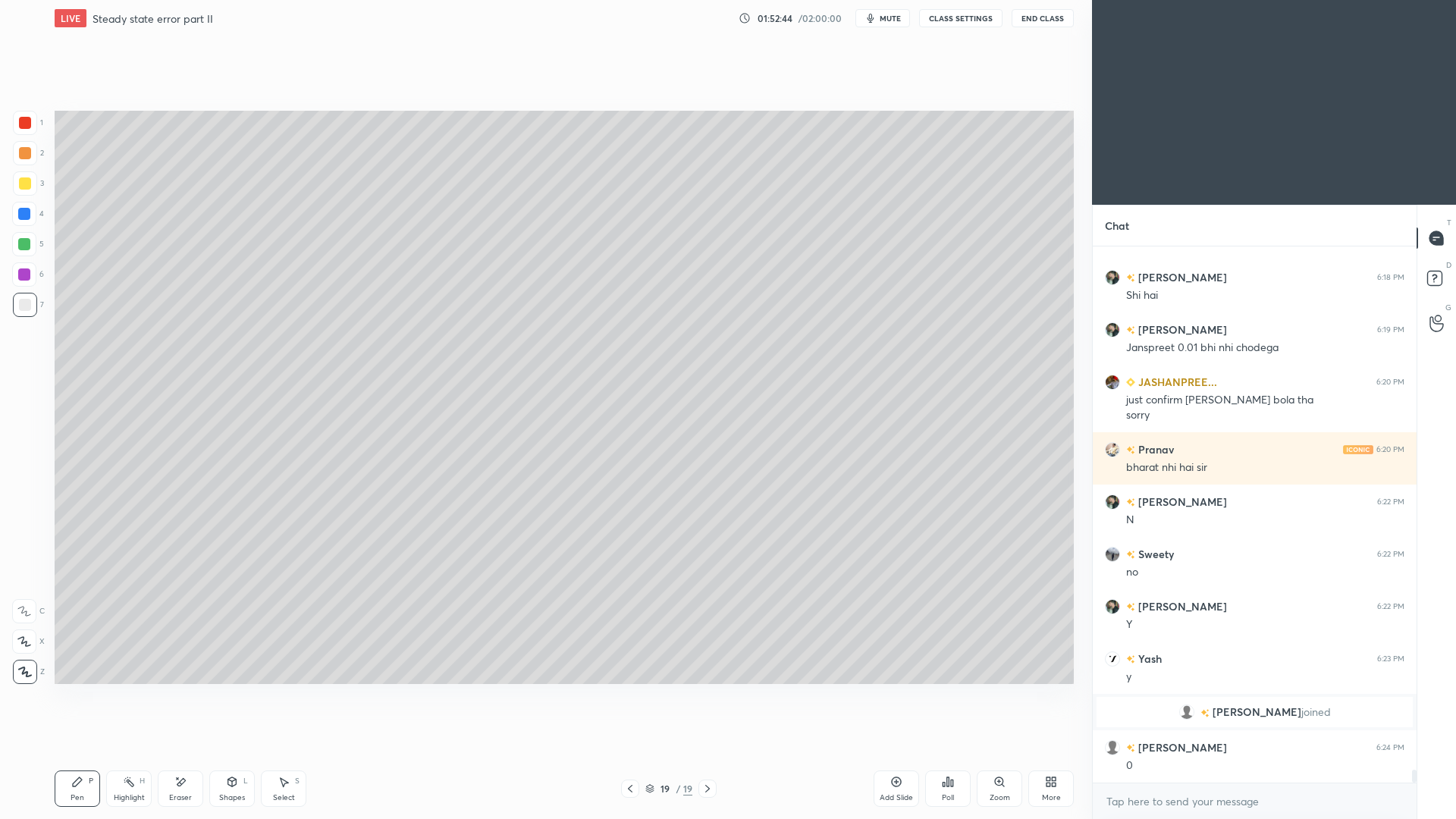
scroll to position [22280, 0]
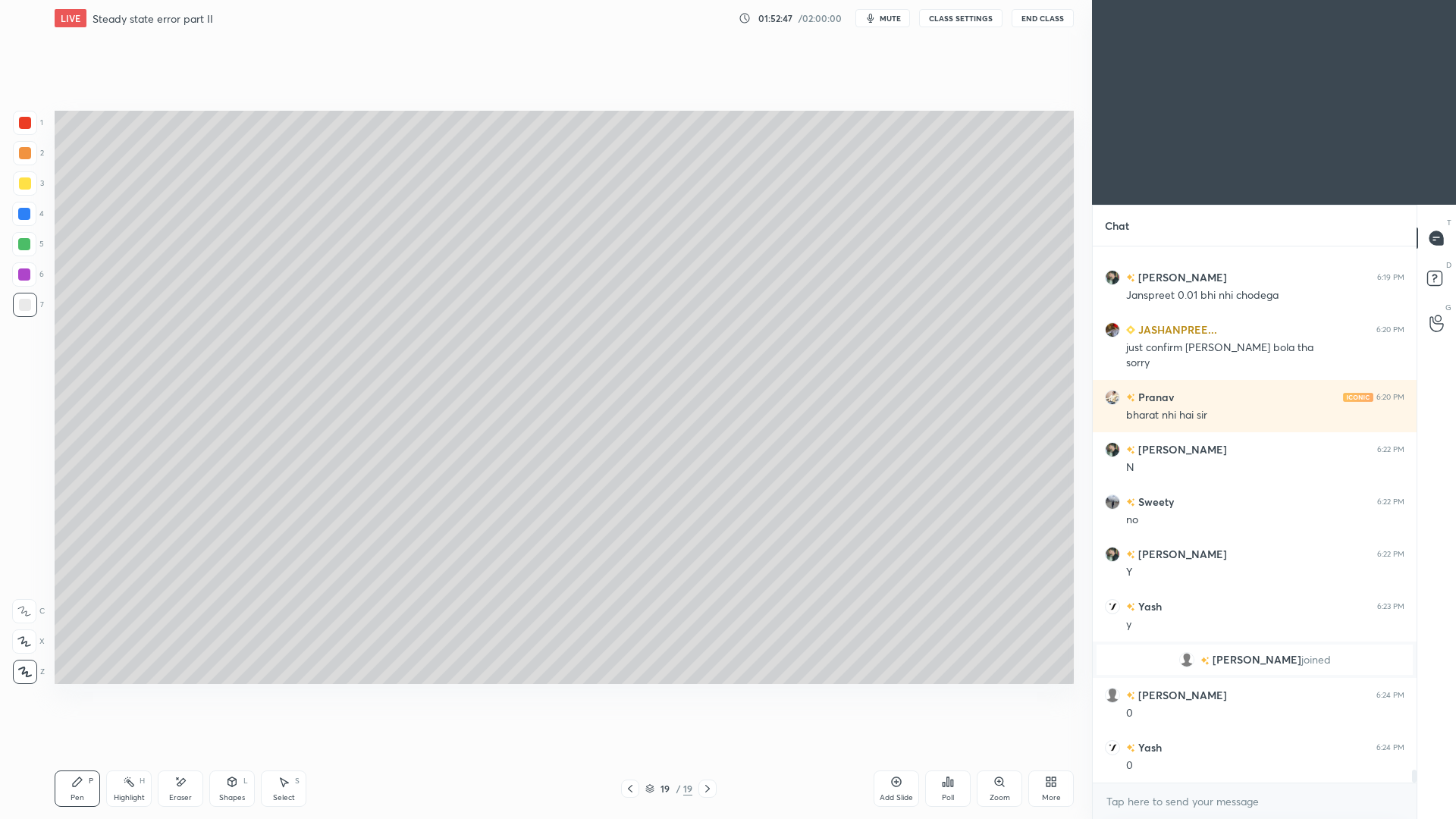
drag, startPoint x: 630, startPoint y: 790, endPoint x: 632, endPoint y: 776, distance: 14.1
click at [630, 751] on icon at bounding box center [630, 789] width 12 height 12
drag, startPoint x: 711, startPoint y: 792, endPoint x: 713, endPoint y: 782, distance: 10.2
click at [708, 751] on icon at bounding box center [707, 789] width 12 height 12
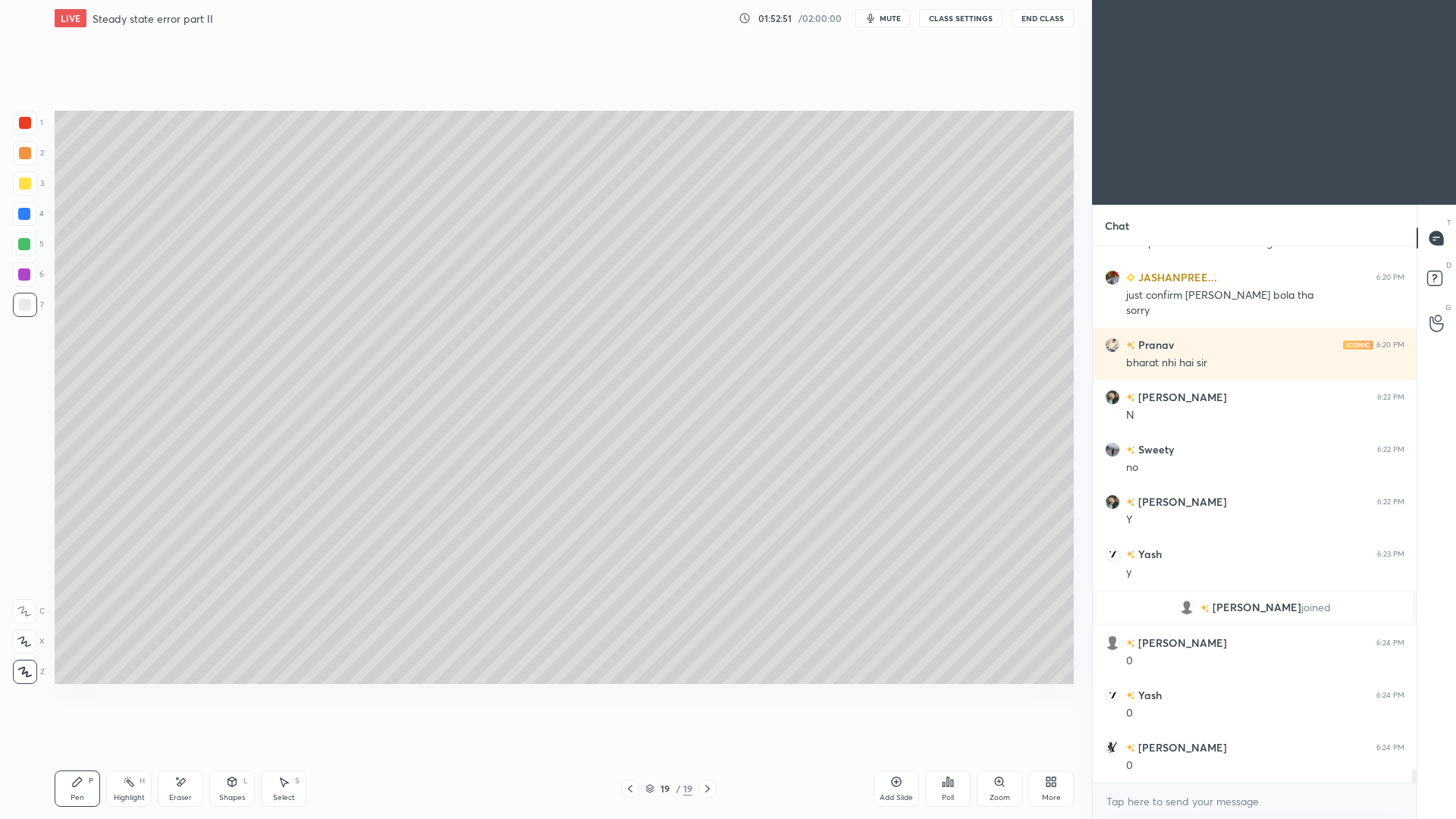
click at [25, 187] on div at bounding box center [25, 183] width 12 height 12
drag, startPoint x: 888, startPoint y: 790, endPoint x: 886, endPoint y: 770, distance: 20.1
click at [886, 751] on div "Add Slide" at bounding box center [896, 789] width 45 height 37
click at [142, 751] on div "Highlight" at bounding box center [129, 798] width 31 height 8
click at [70, 751] on div "Pen P" at bounding box center [77, 789] width 45 height 37
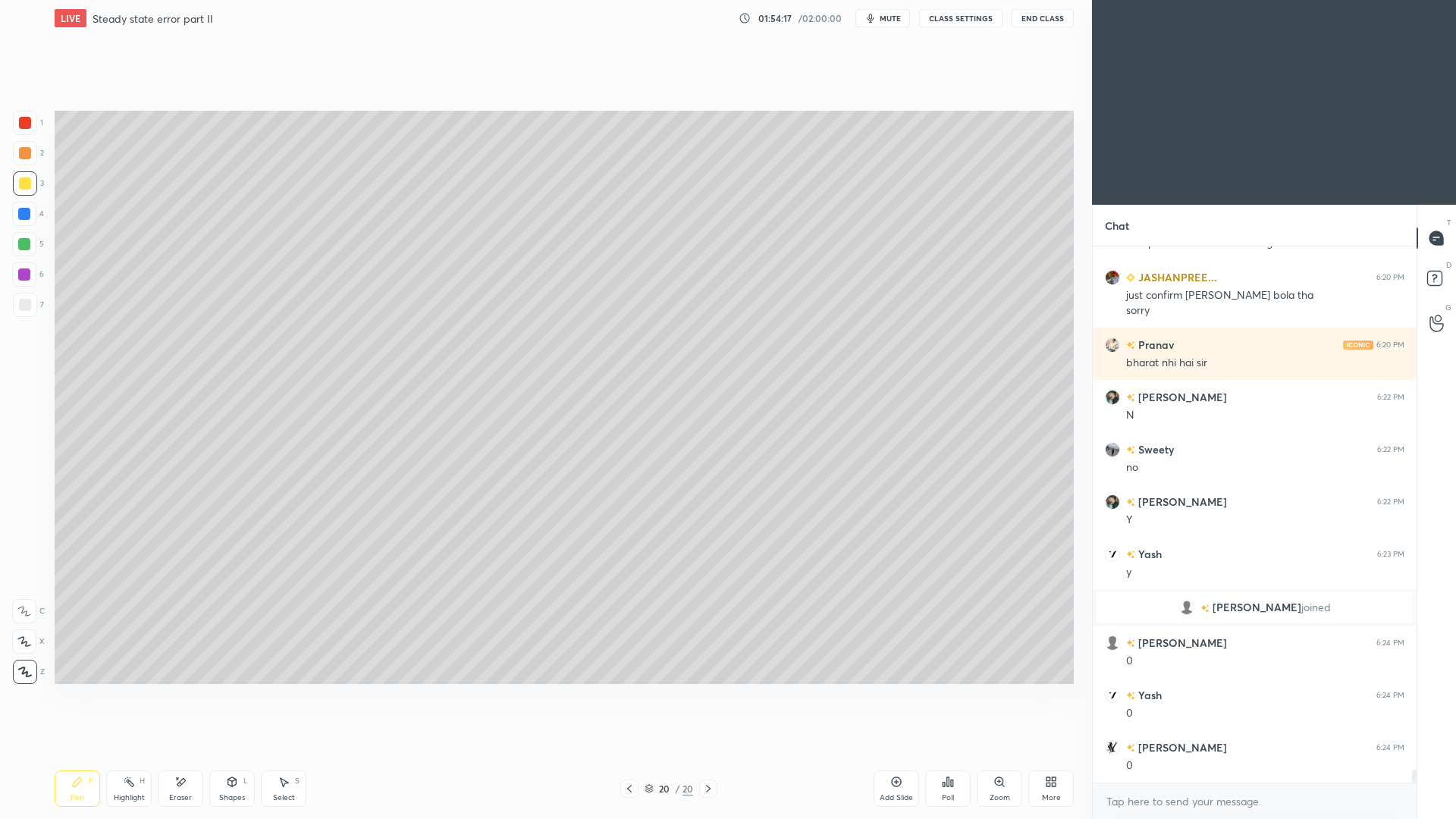
click at [896, 17] on span "mute" at bounding box center [890, 17] width 21 height 10
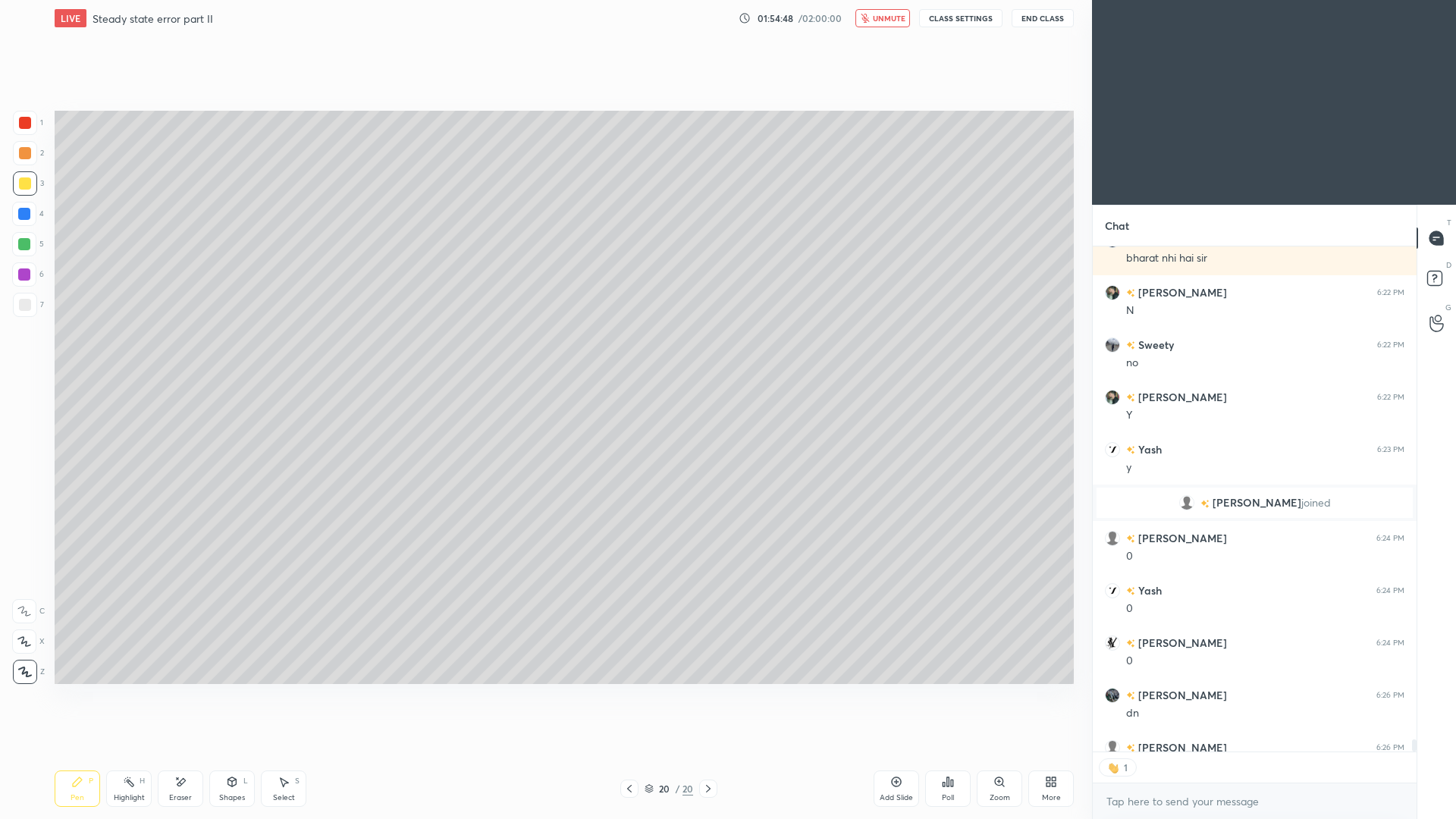
scroll to position [500, 319]
click at [889, 20] on span "unmute" at bounding box center [888, 17] width 33 height 10
drag, startPoint x: 27, startPoint y: 305, endPoint x: 37, endPoint y: 292, distance: 16.4
click at [26, 305] on div at bounding box center [25, 304] width 12 height 12
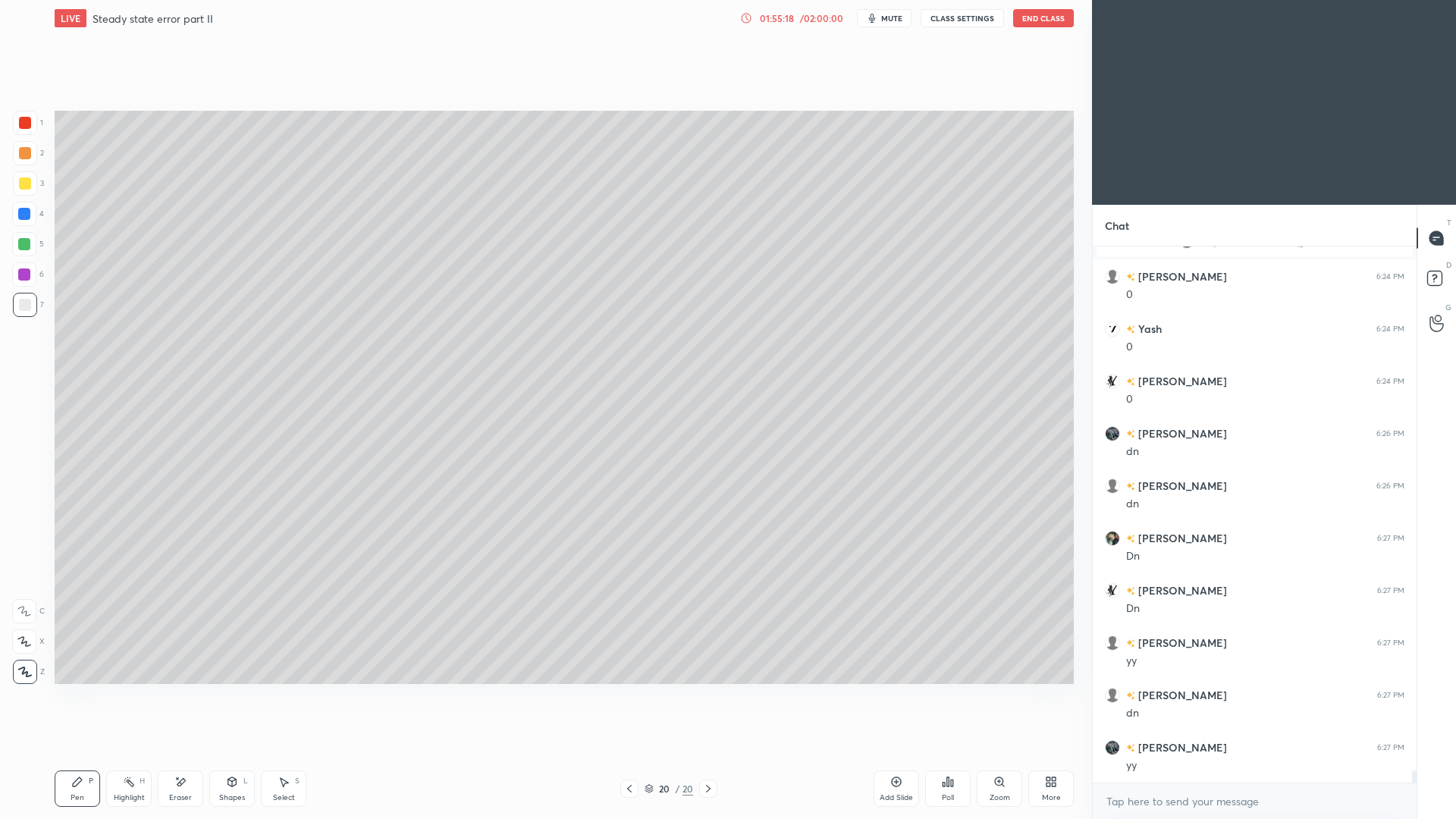
scroll to position [22752, 0]
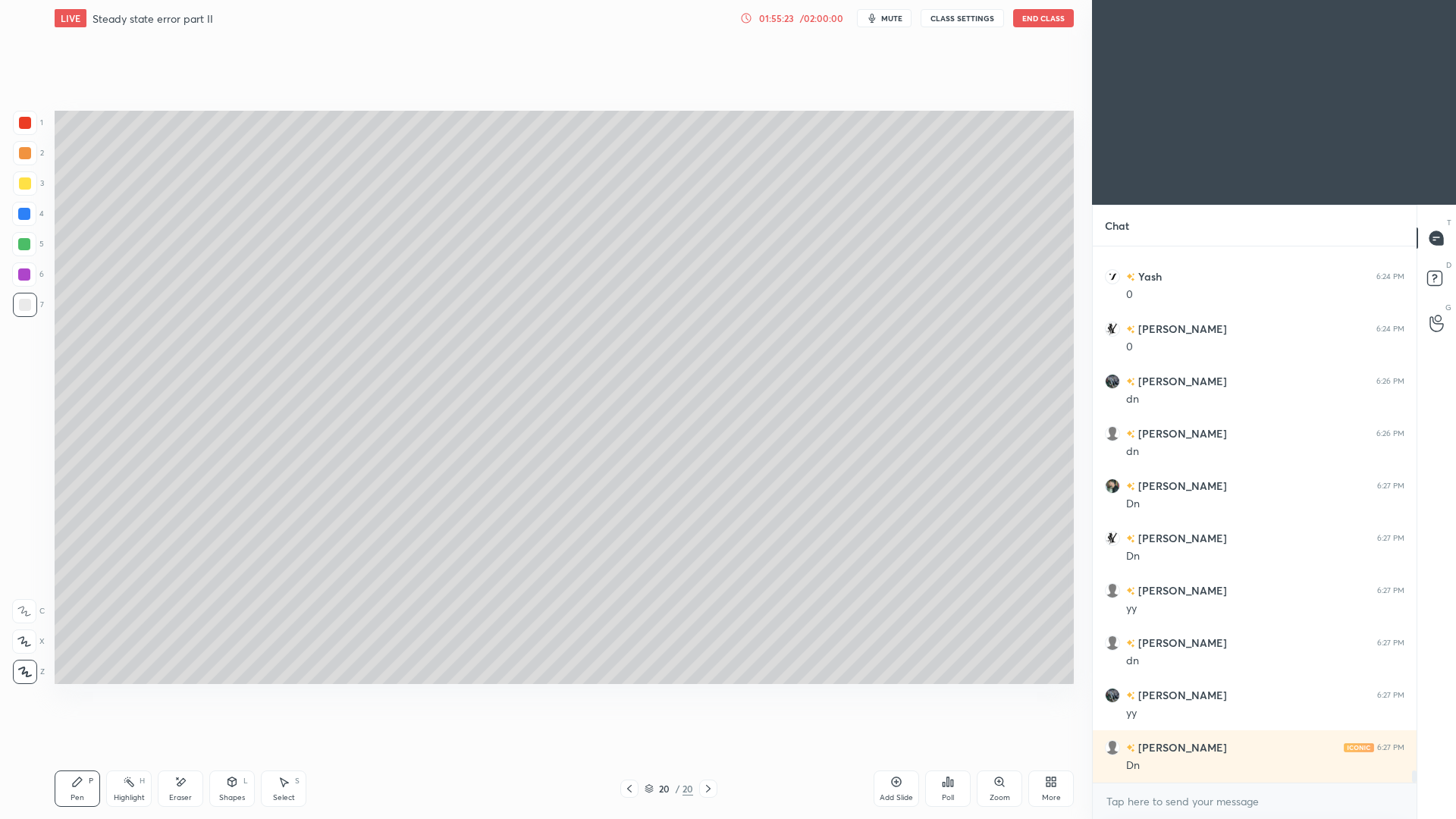
click at [633, 751] on div at bounding box center [629, 789] width 18 height 18
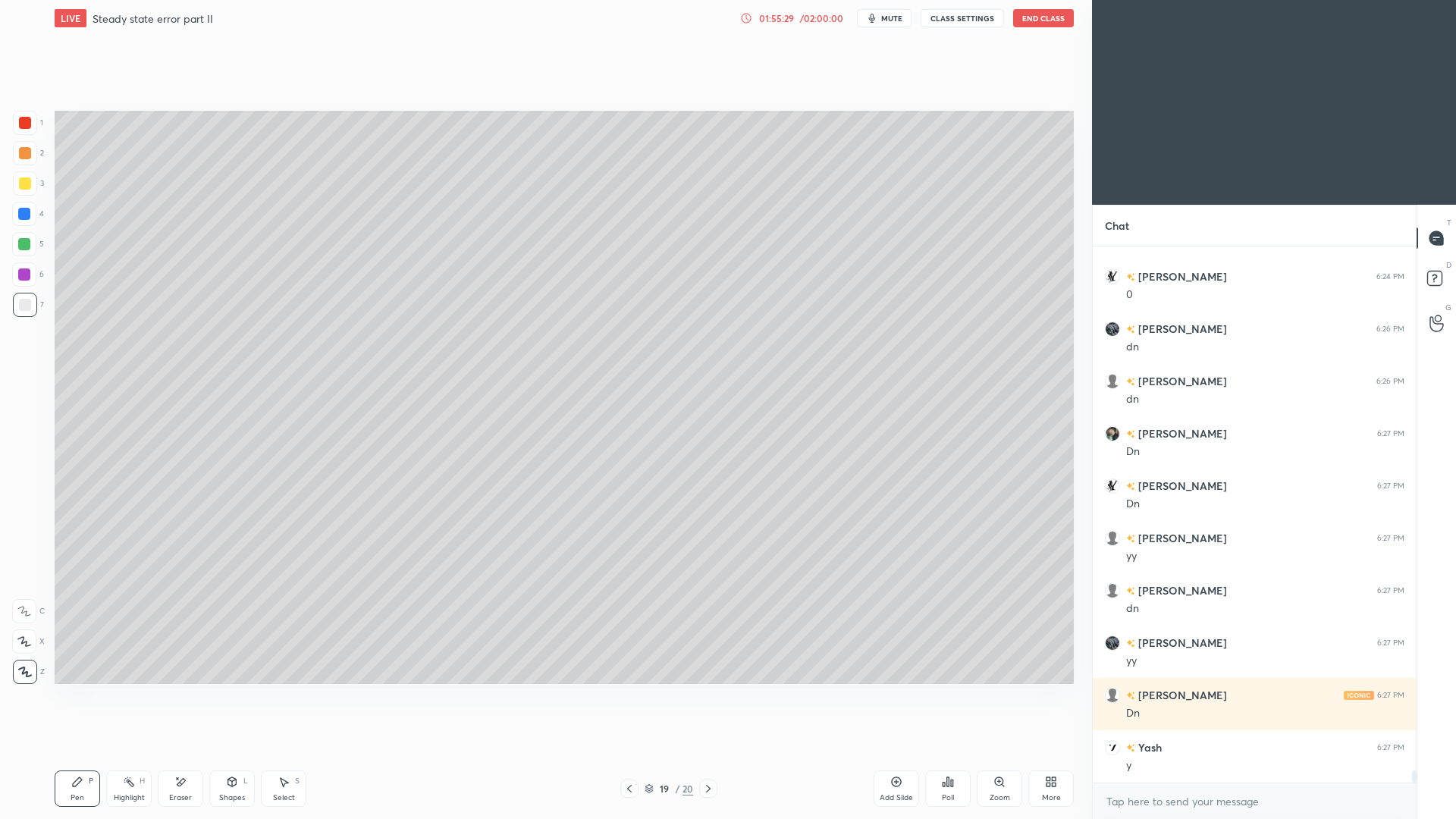
drag, startPoint x: 710, startPoint y: 791, endPoint x: 725, endPoint y: 767, distance: 28.3
click at [711, 751] on icon at bounding box center [707, 789] width 12 height 12
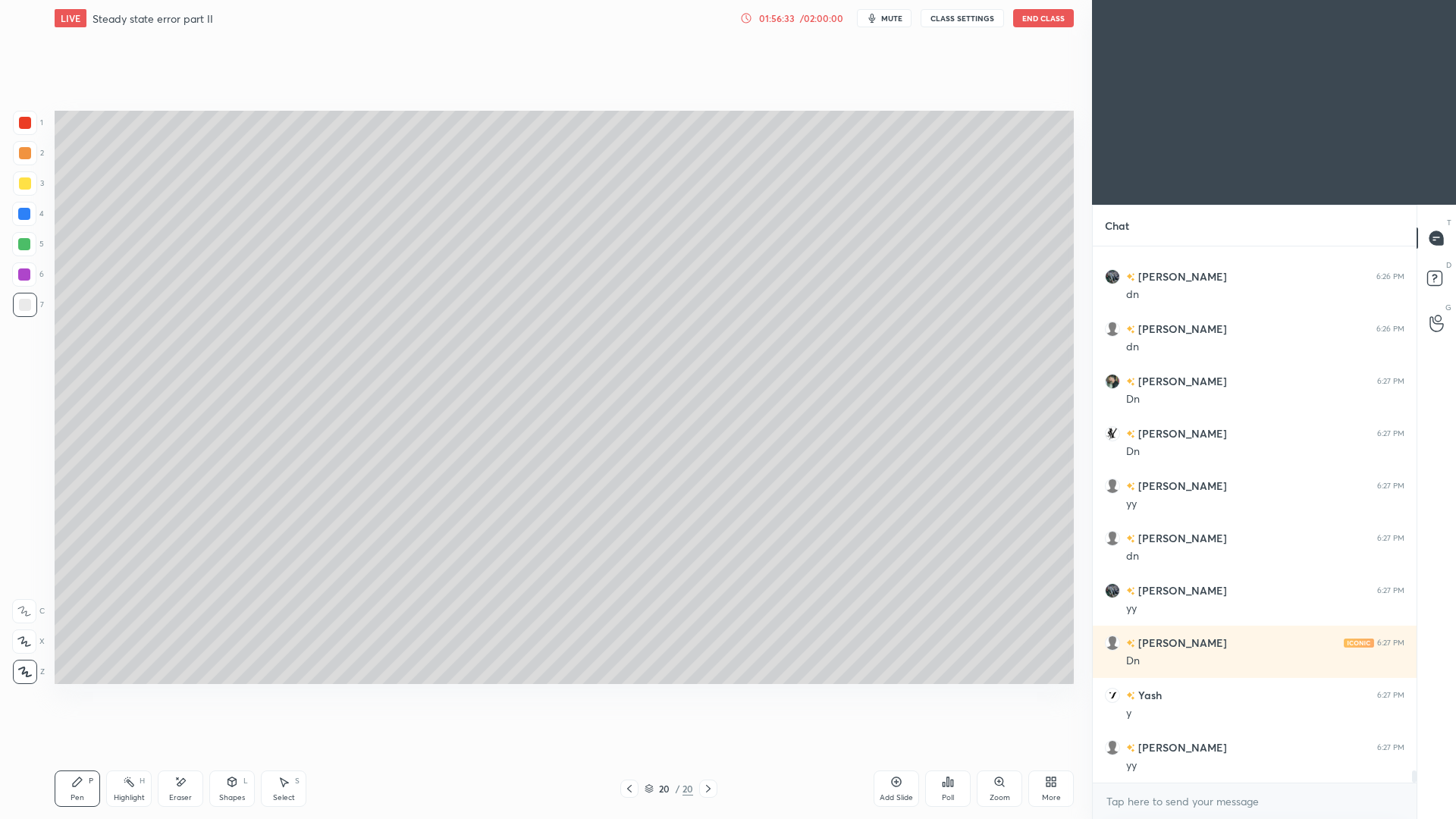
click at [246, 751] on div "L" at bounding box center [246, 782] width 5 height 8
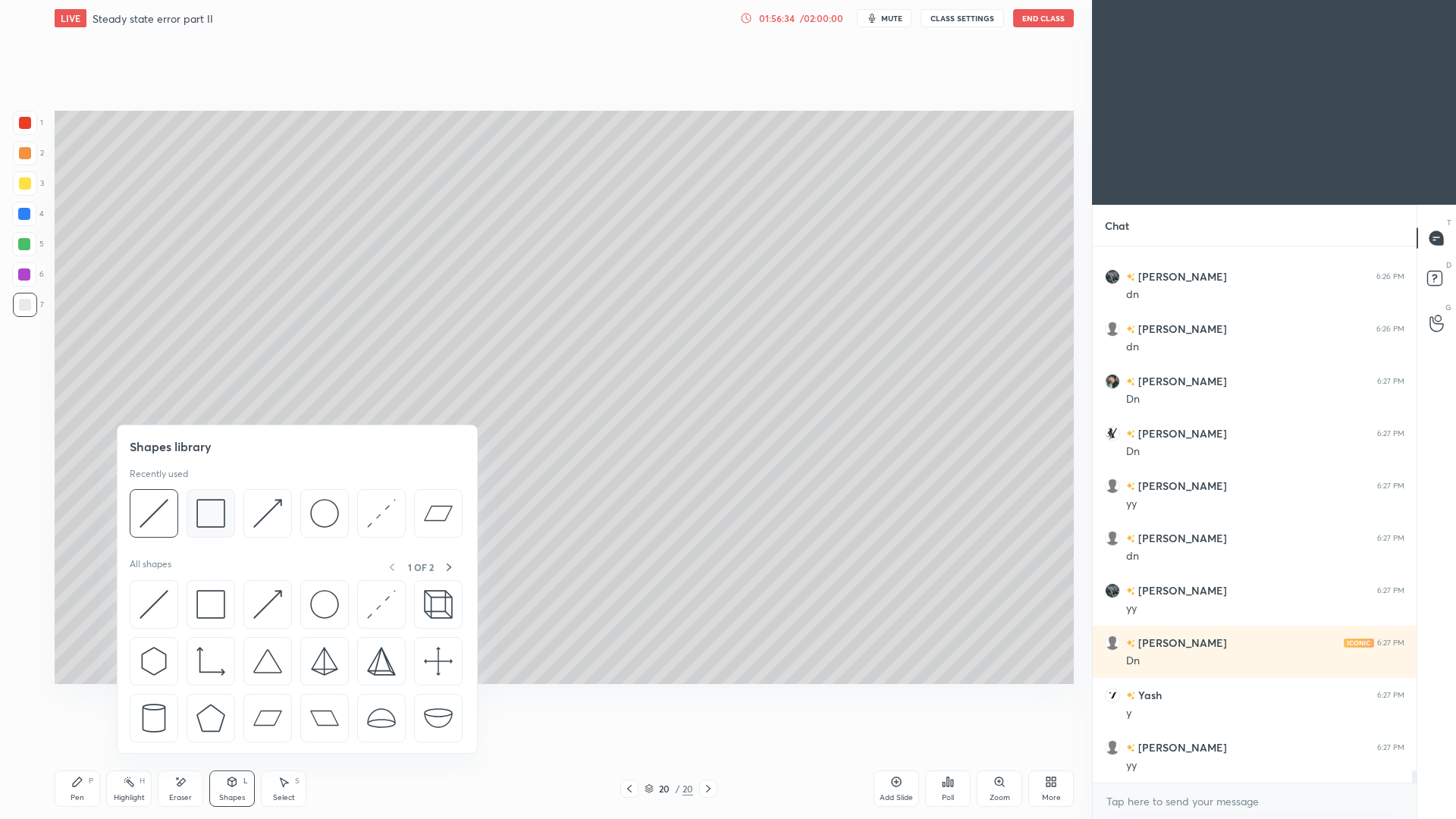
click at [219, 521] on img at bounding box center [210, 513] width 29 height 29
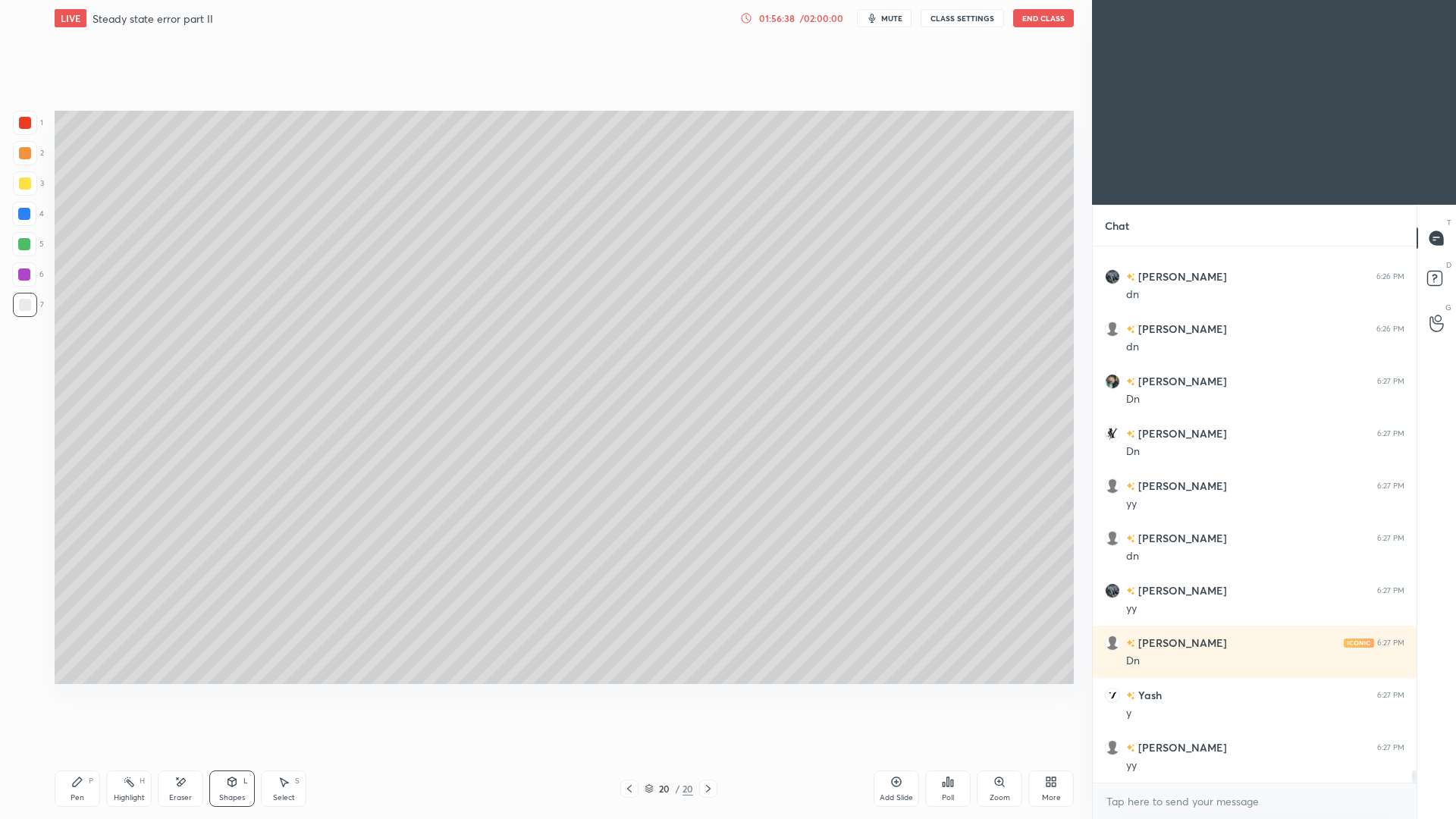
click at [79, 751] on div "Pen P" at bounding box center [77, 789] width 45 height 37
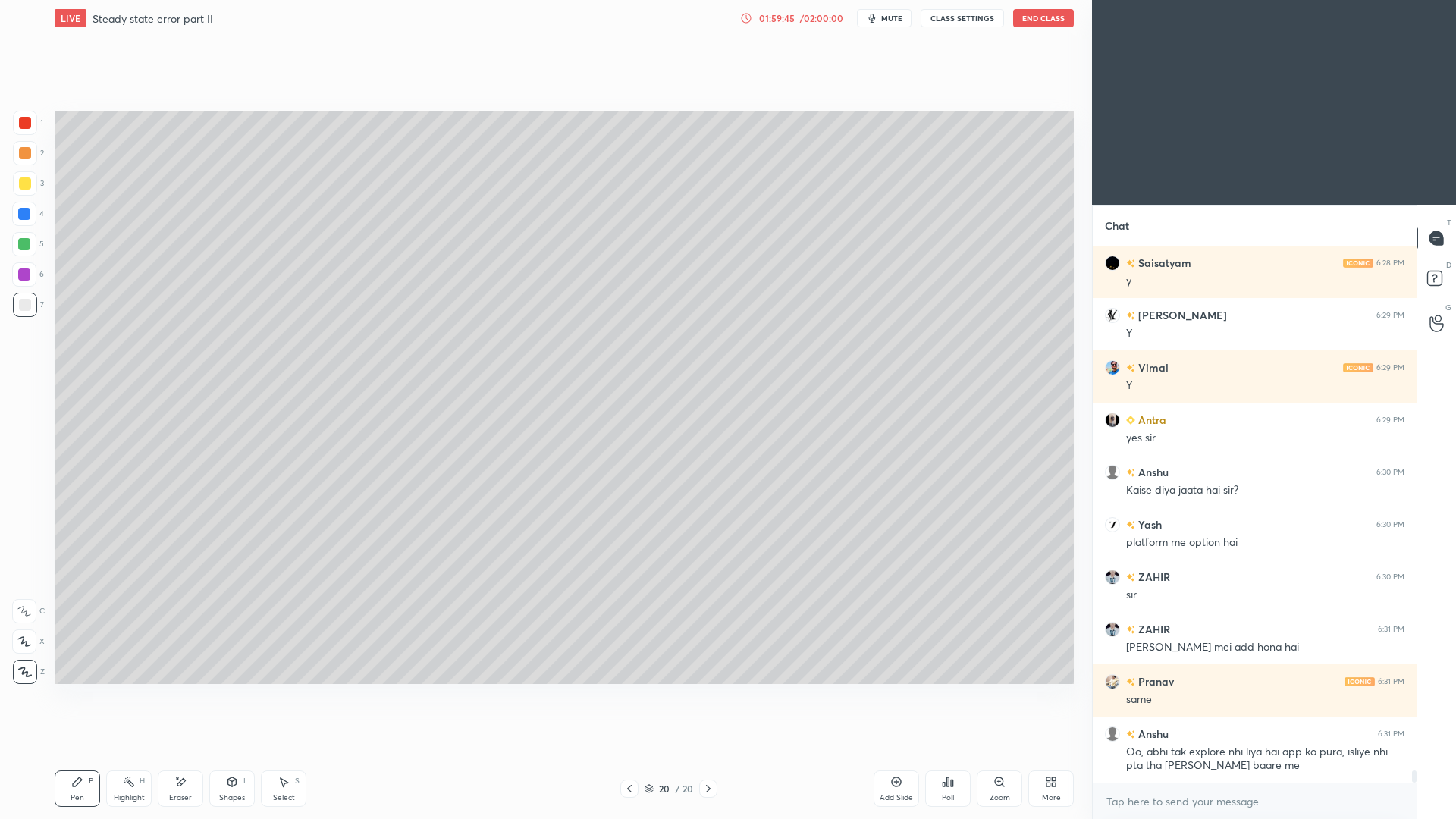
scroll to position [23865, 0]
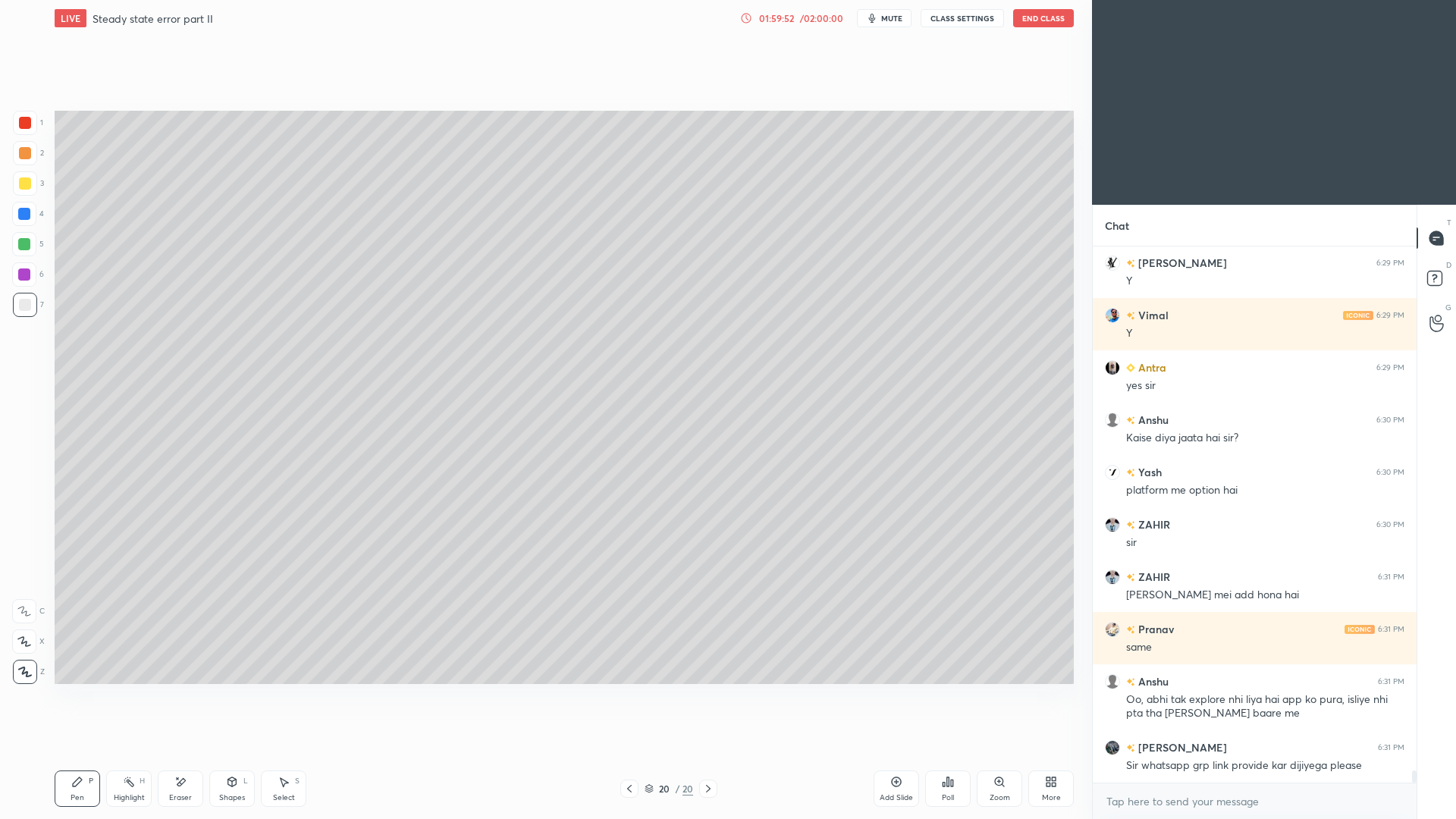
click at [819, 14] on div "/ 02:00:00" at bounding box center [821, 17] width 47 height 9
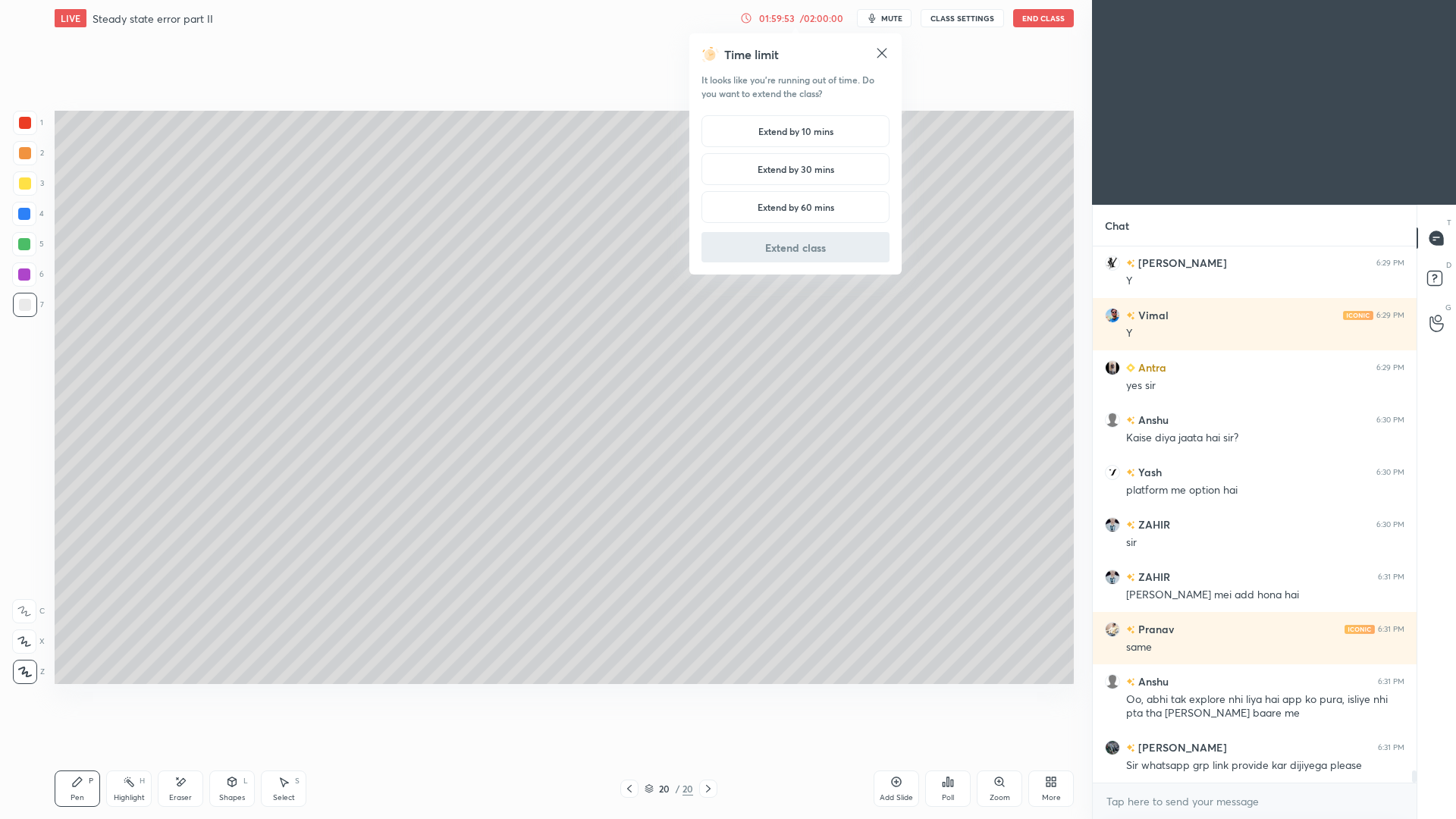
click at [818, 140] on div "Extend by 10 mins" at bounding box center [795, 131] width 188 height 32
click at [814, 253] on button "Extend class" at bounding box center [795, 247] width 188 height 30
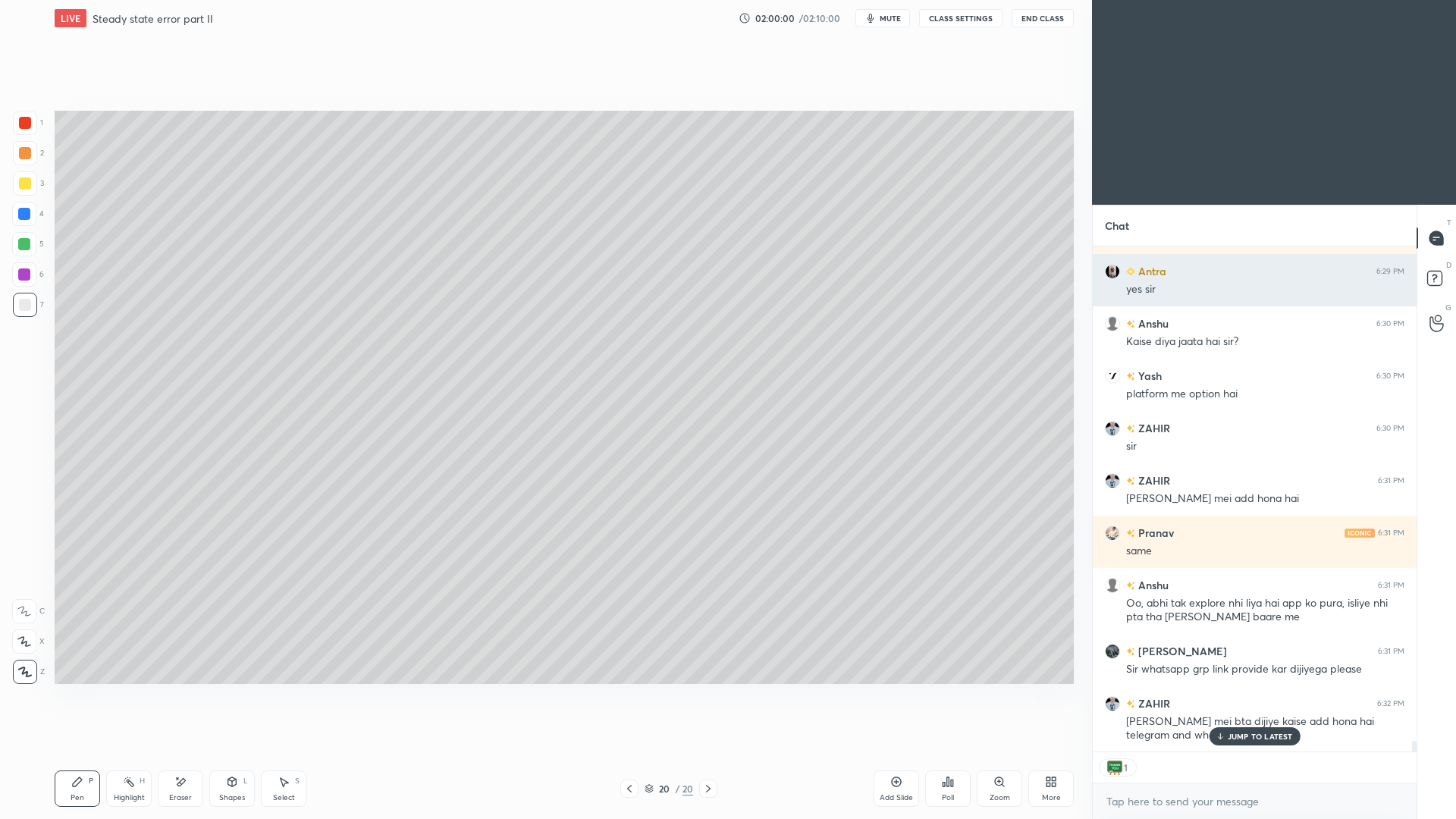
scroll to position [23962, 0]
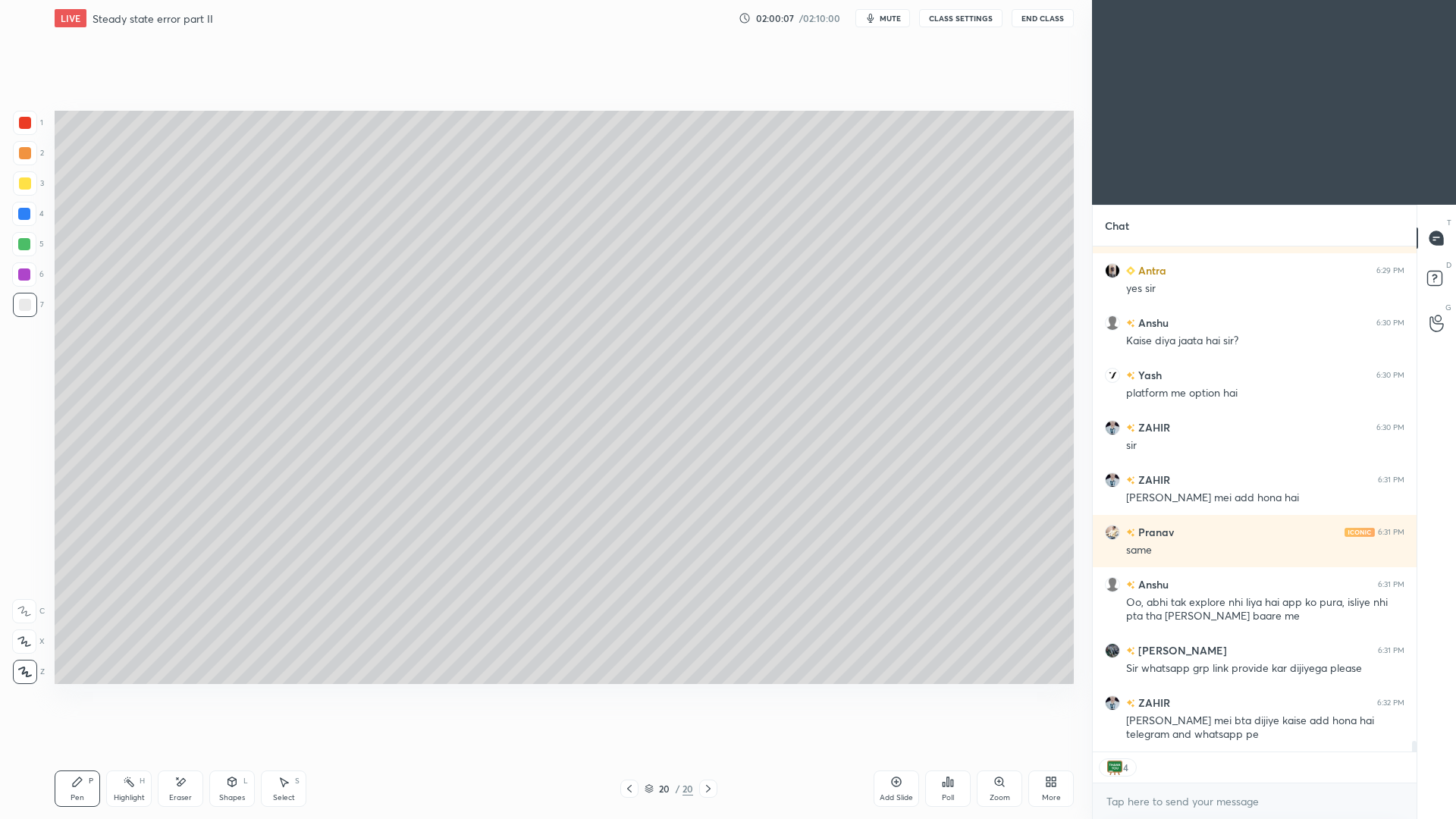
click at [28, 277] on div at bounding box center [24, 274] width 25 height 25
drag, startPoint x: 715, startPoint y: 791, endPoint x: 714, endPoint y: 771, distance: 20.0
click at [715, 751] on div at bounding box center [708, 789] width 18 height 18
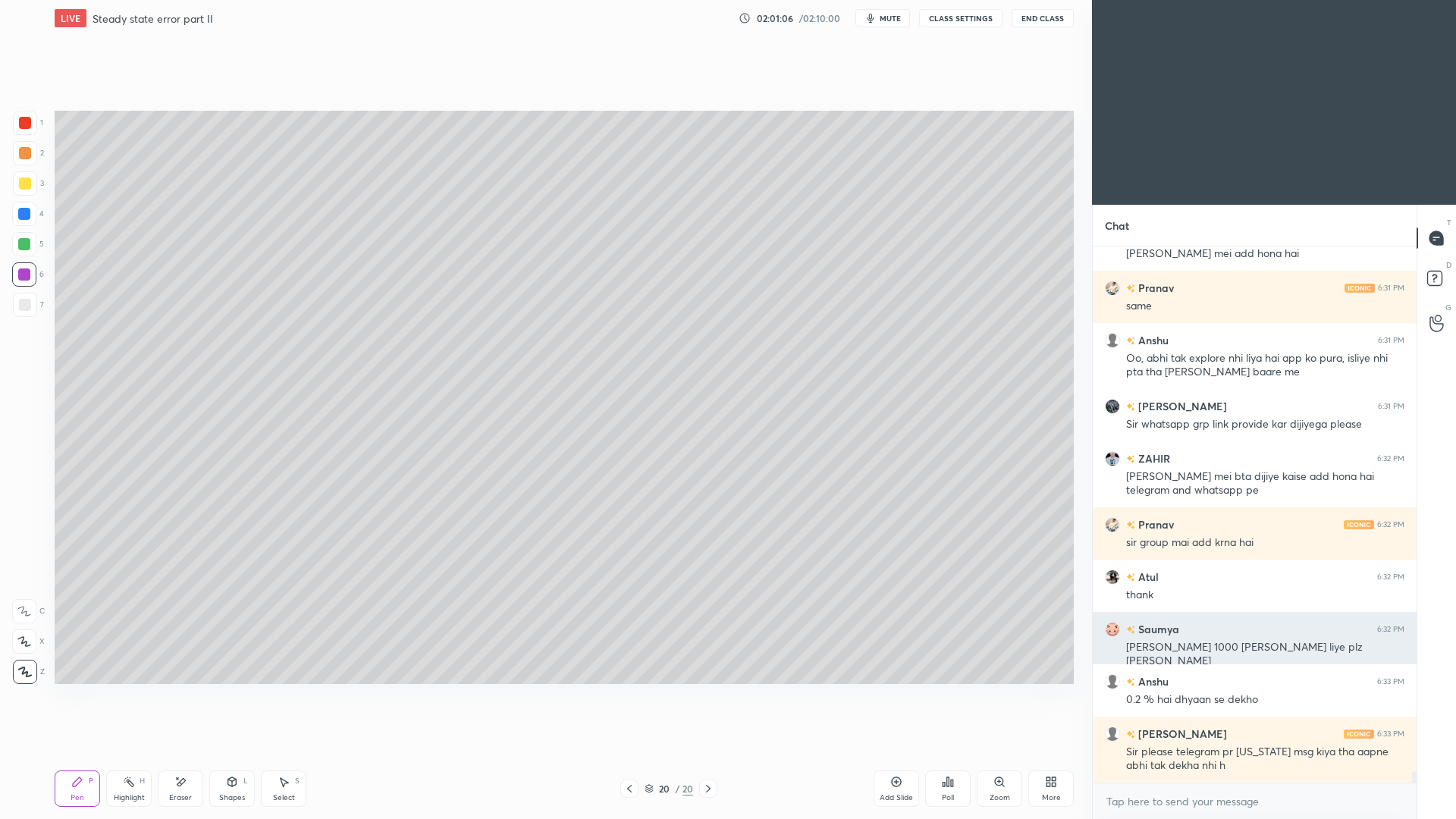
scroll to position [24258, 0]
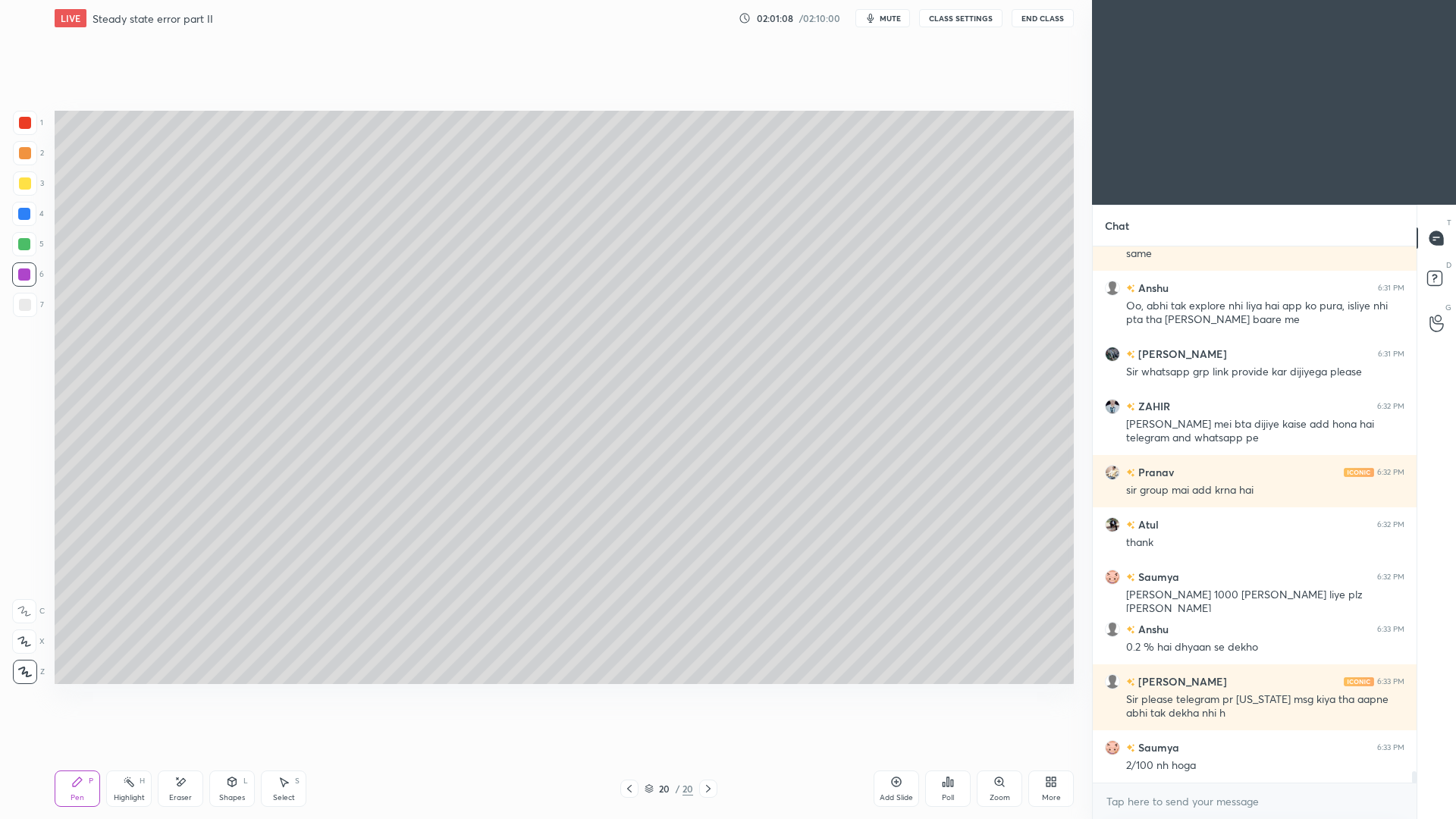
drag, startPoint x: 130, startPoint y: 792, endPoint x: 129, endPoint y: 776, distance: 16.0
click at [130, 751] on div "Highlight" at bounding box center [129, 798] width 31 height 8
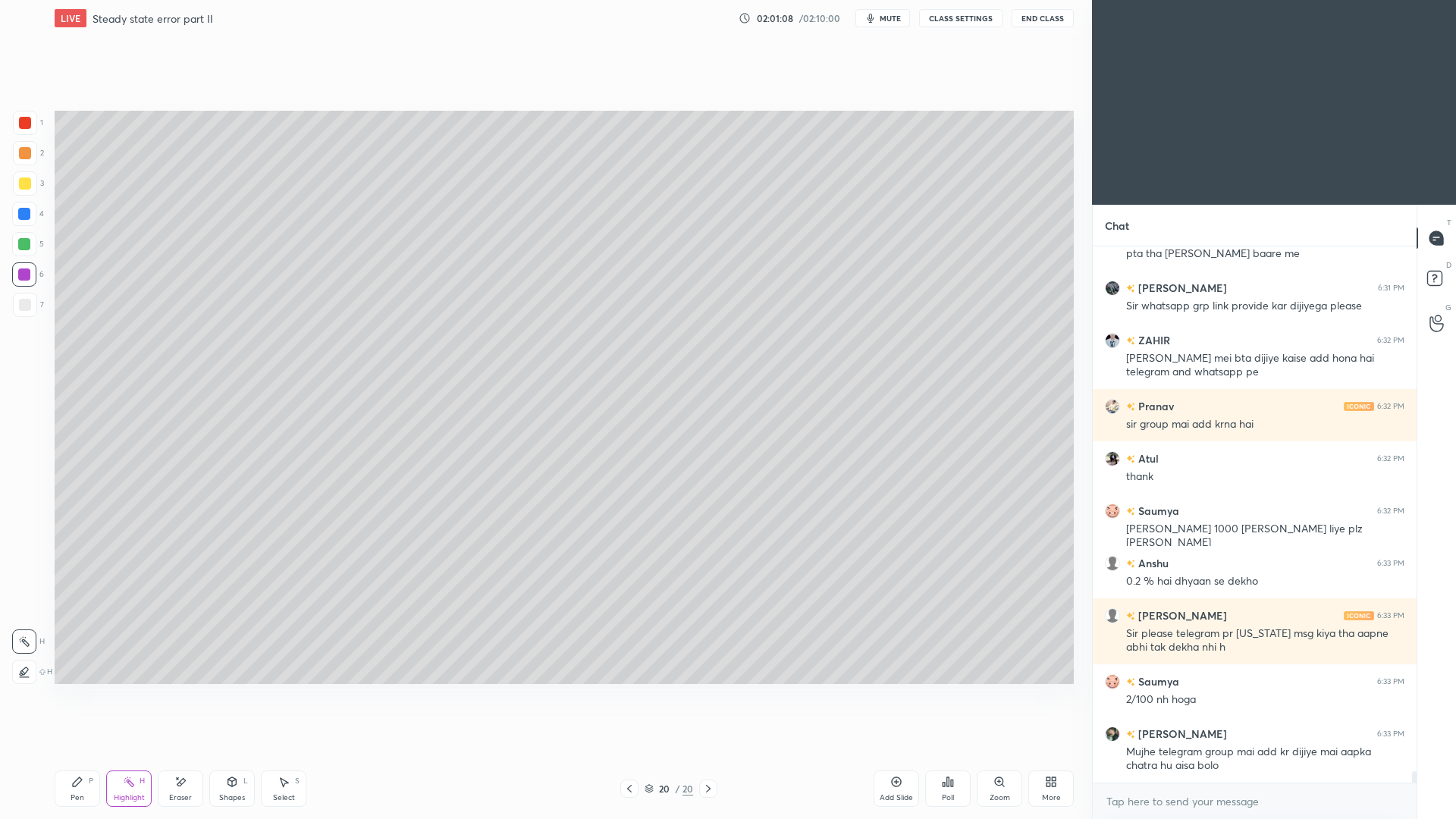
click at [89, 751] on div "Pen P" at bounding box center [77, 789] width 45 height 37
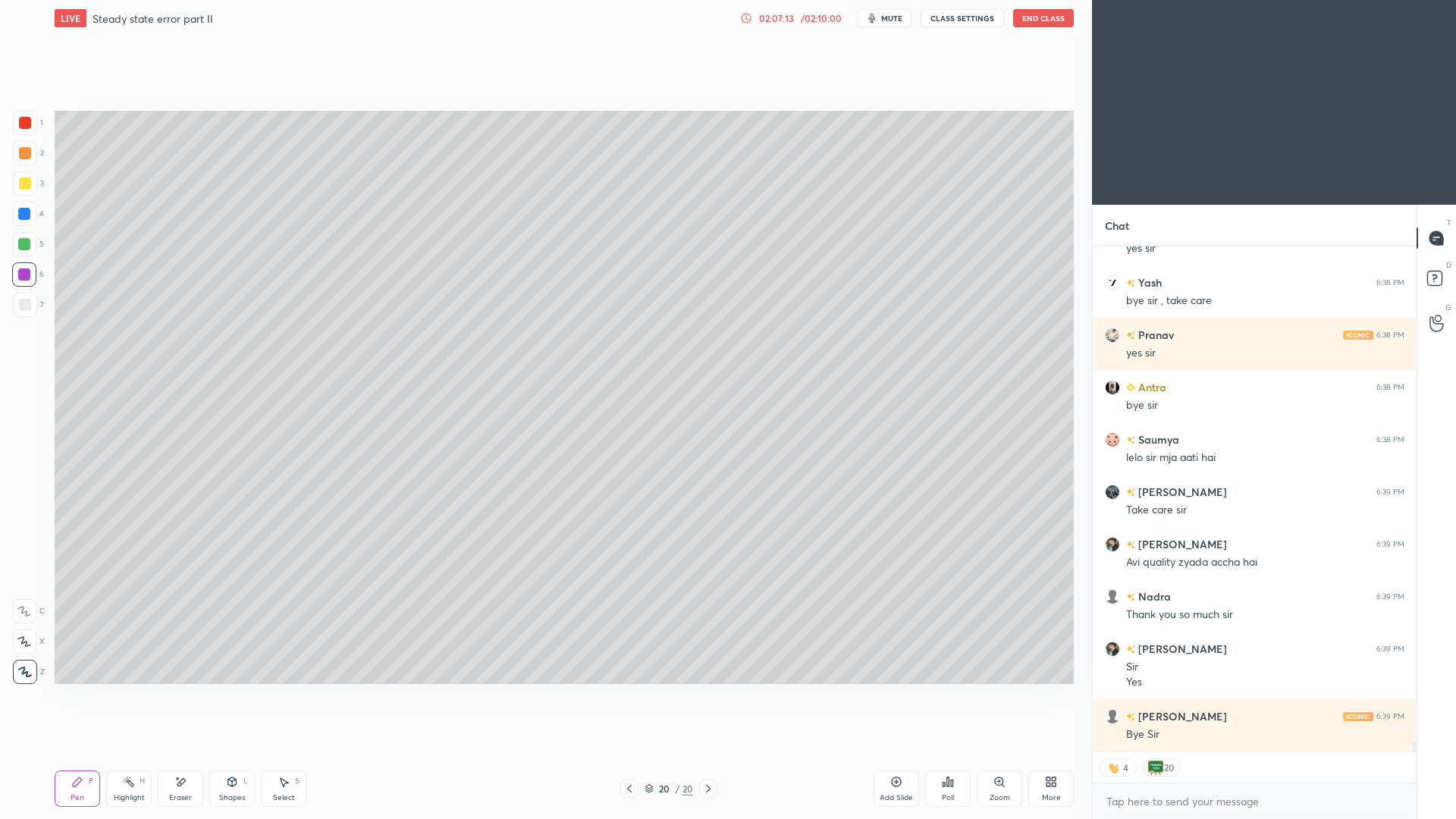
scroll to position [26283, 0]
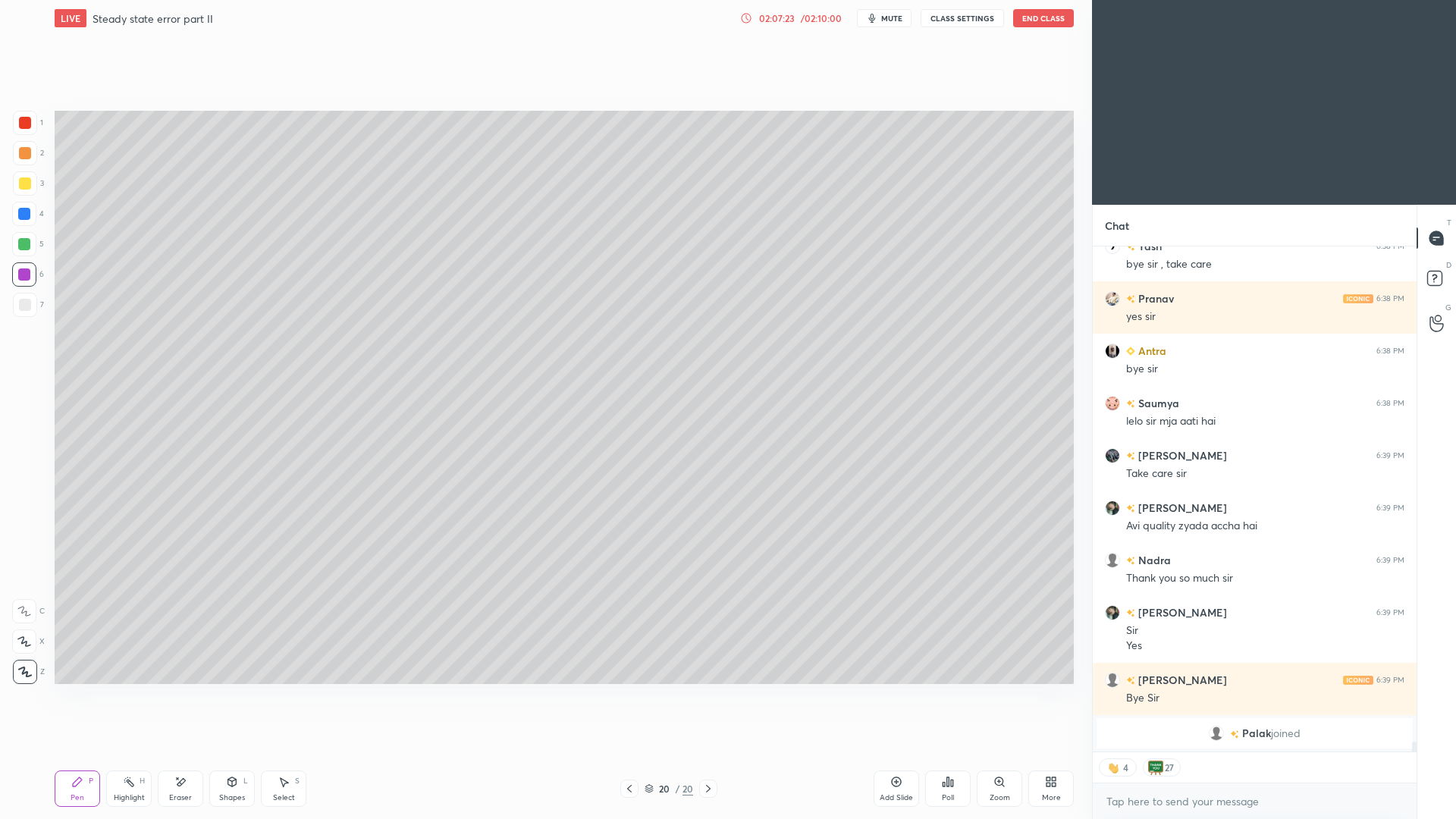
click at [1033, 25] on button "End Class" at bounding box center [1043, 17] width 60 height 18
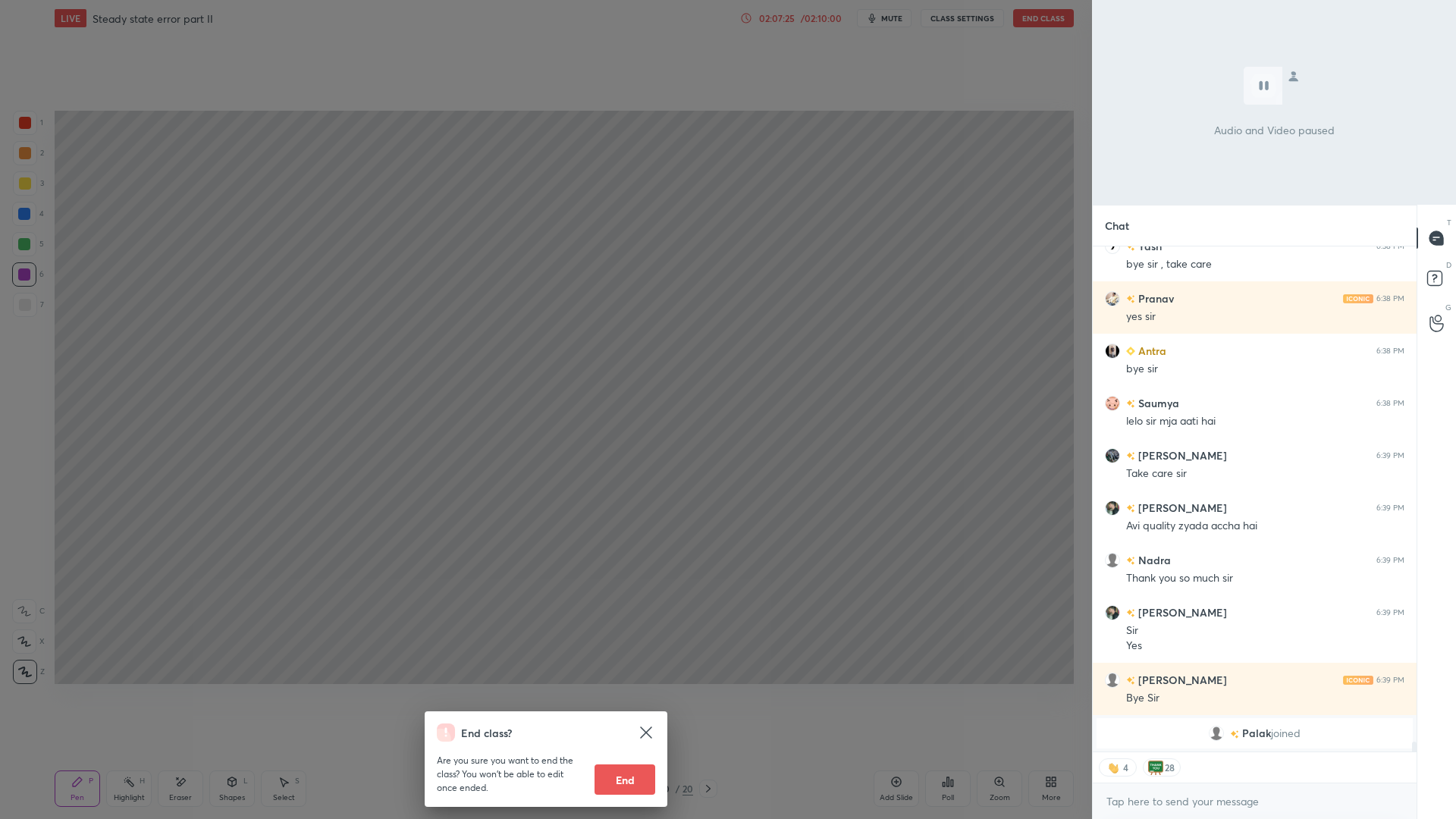
click at [623, 751] on button "End" at bounding box center [625, 780] width 60 height 30
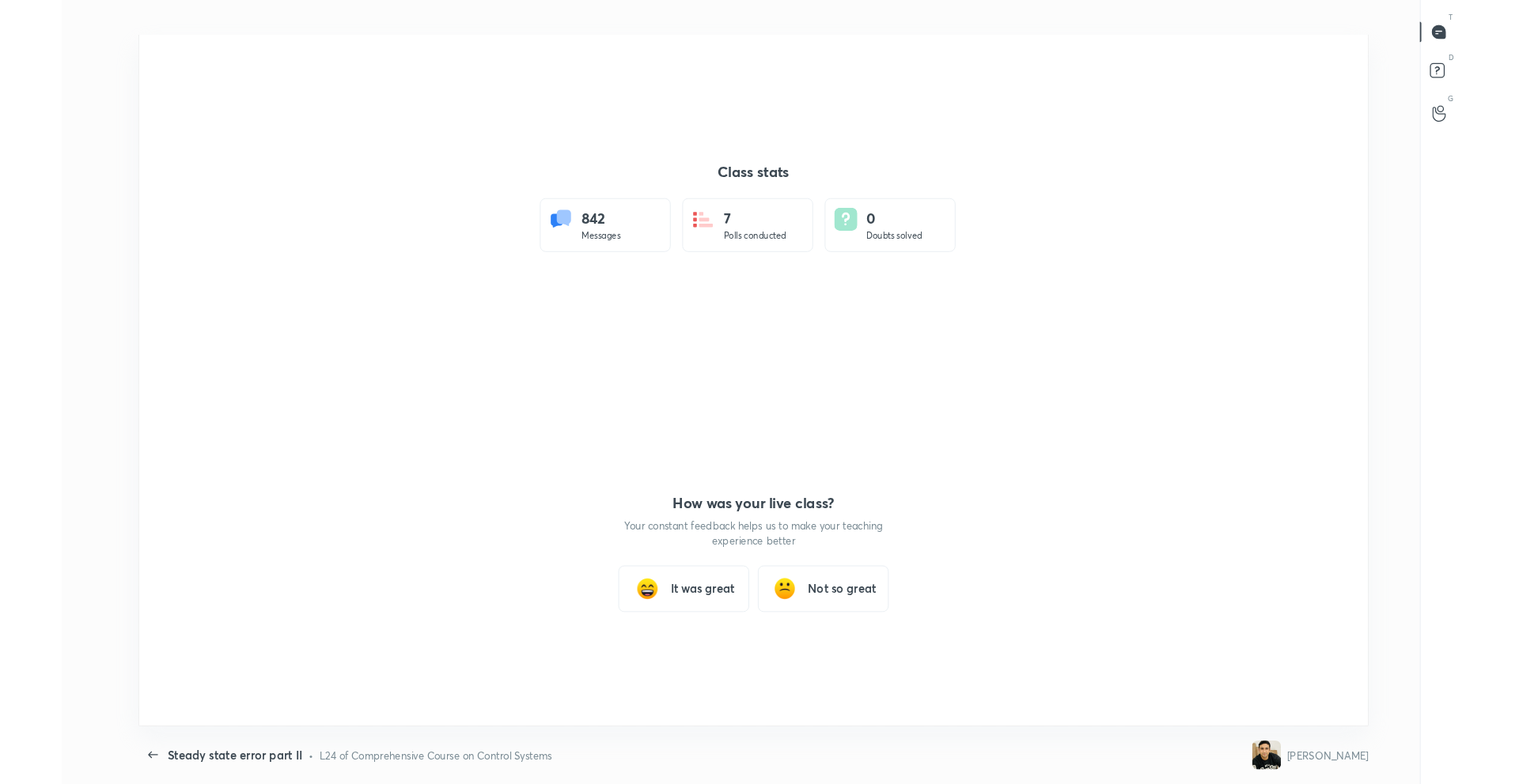
scroll to position [6, 1]
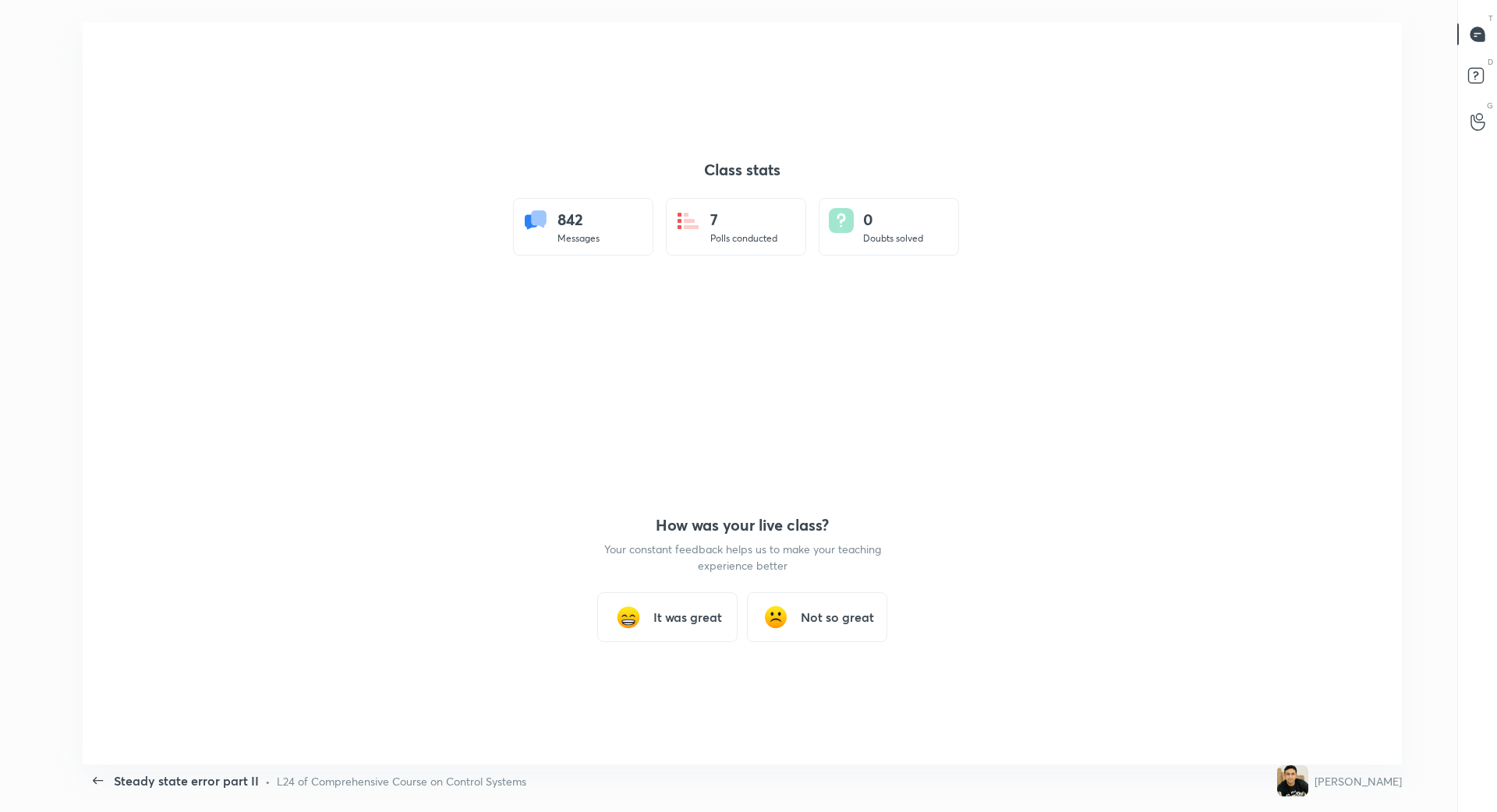
type textarea "x"
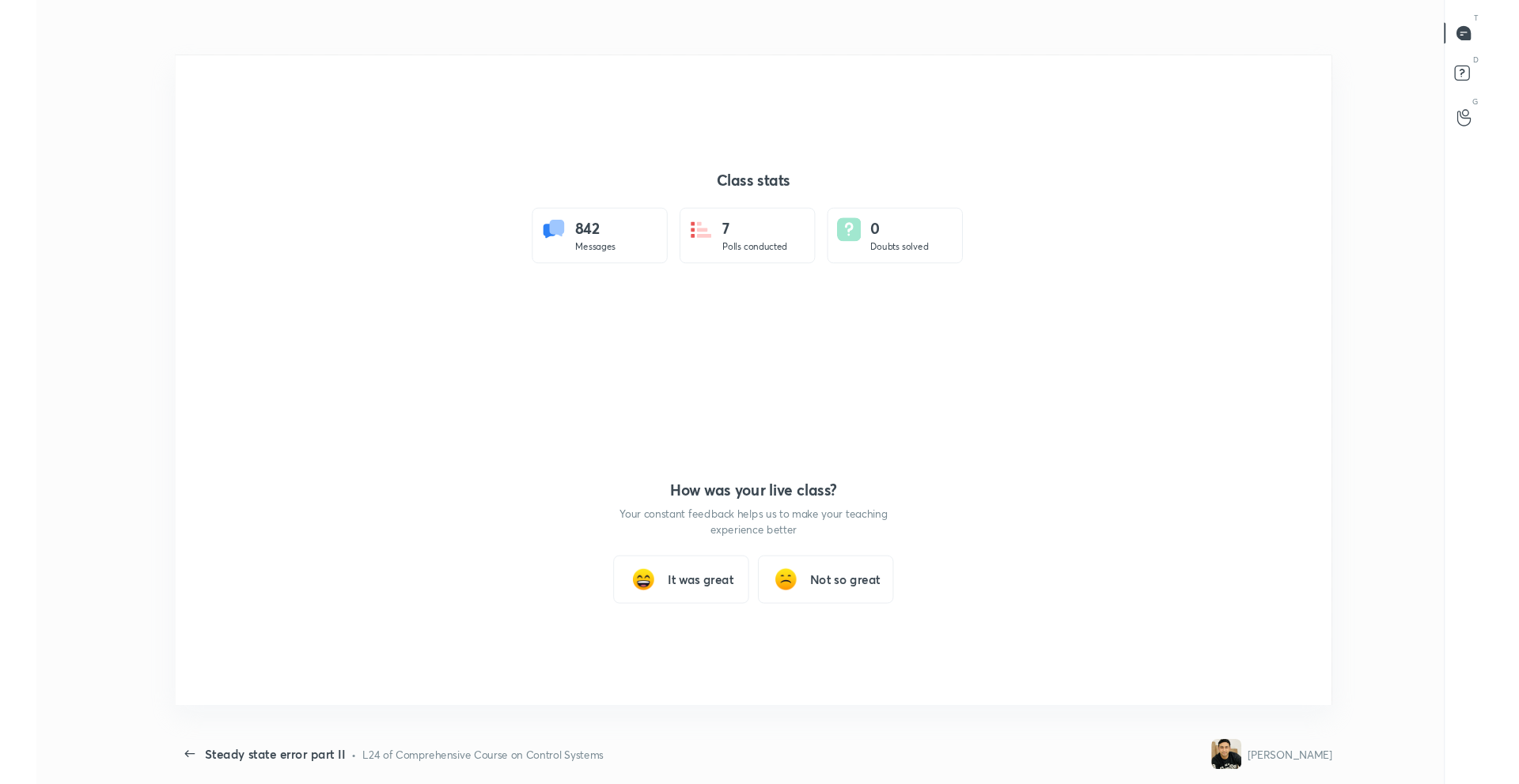
scroll to position [683, 1506]
